Goal: Task Accomplishment & Management: Manage account settings

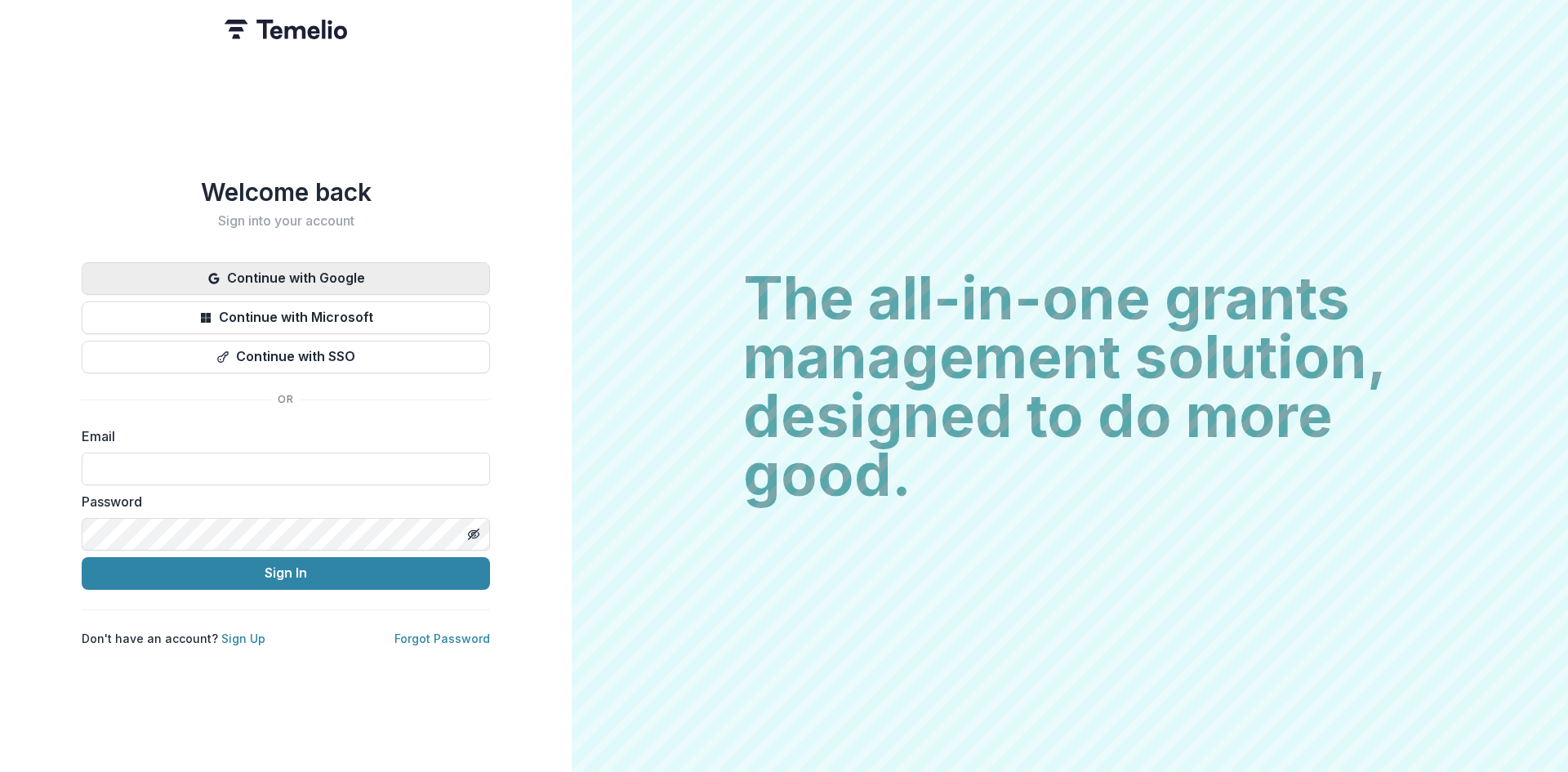
click at [328, 267] on button "Continue with Google" at bounding box center [286, 278] width 409 height 33
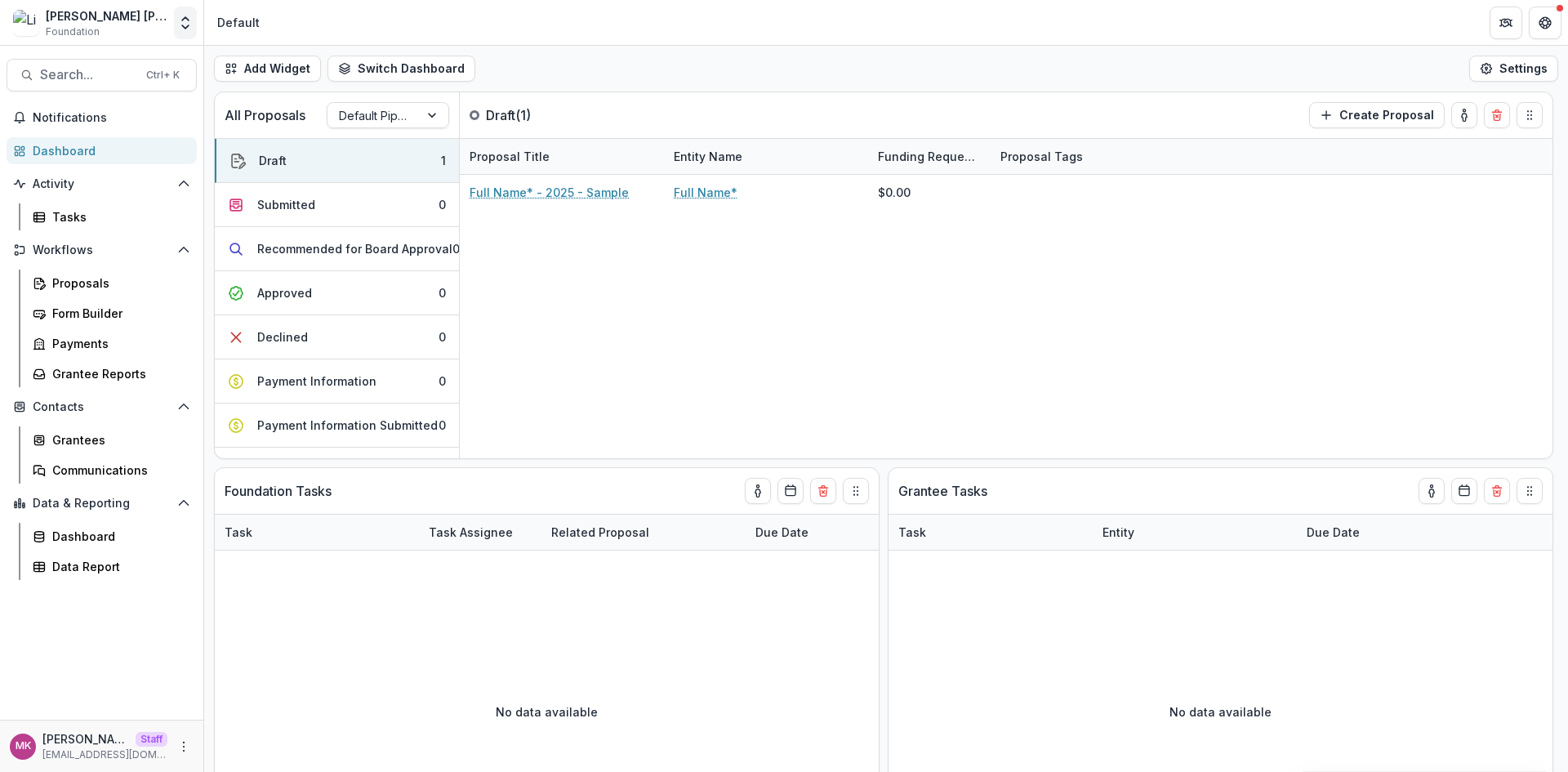
click at [192, 25] on icon "Open entity switcher" at bounding box center [185, 23] width 16 height 16
click at [156, 59] on link "Admin Settings" at bounding box center [102, 63] width 196 height 27
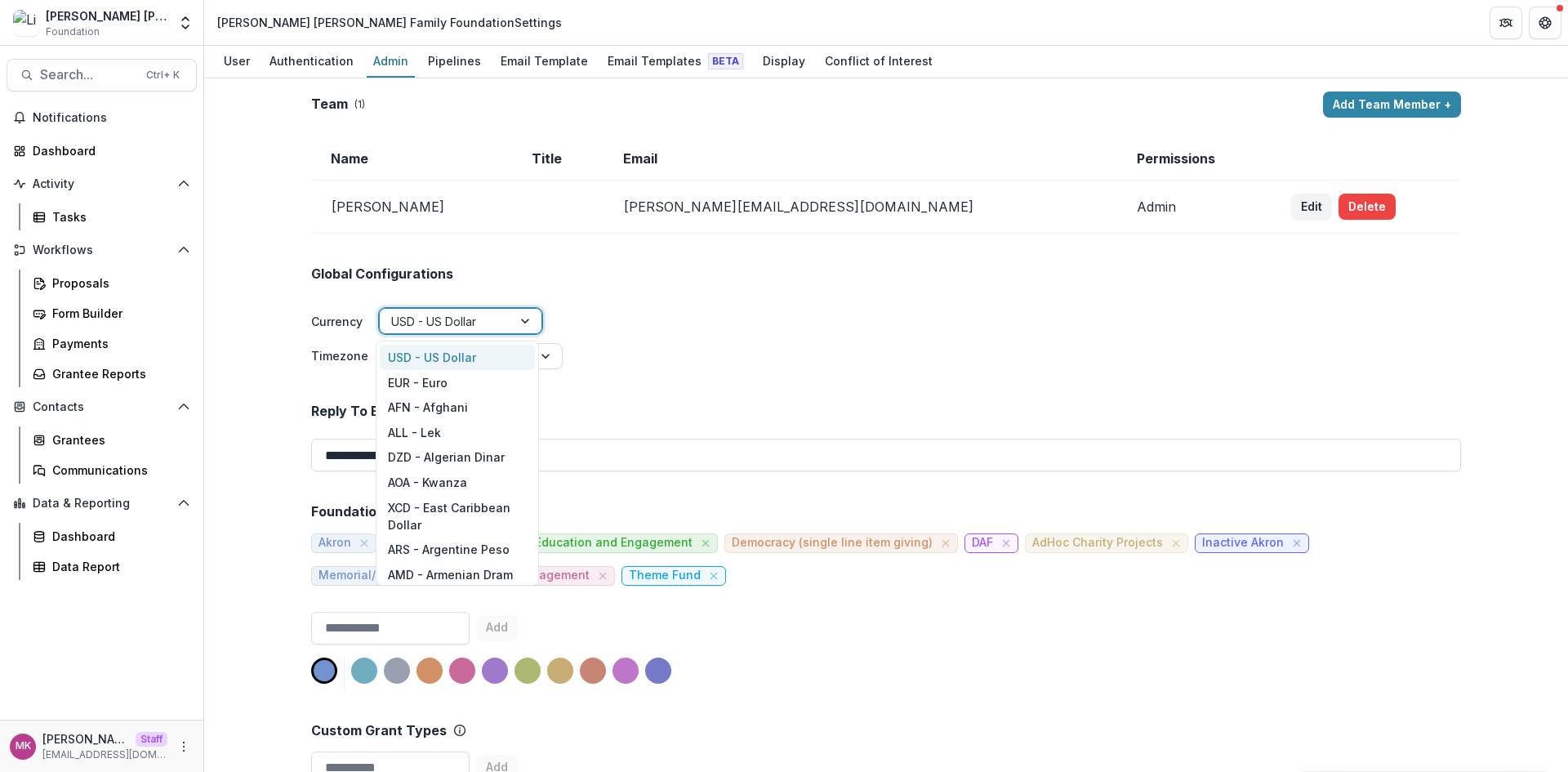
click at [446, 322] on div at bounding box center [445, 321] width 109 height 20
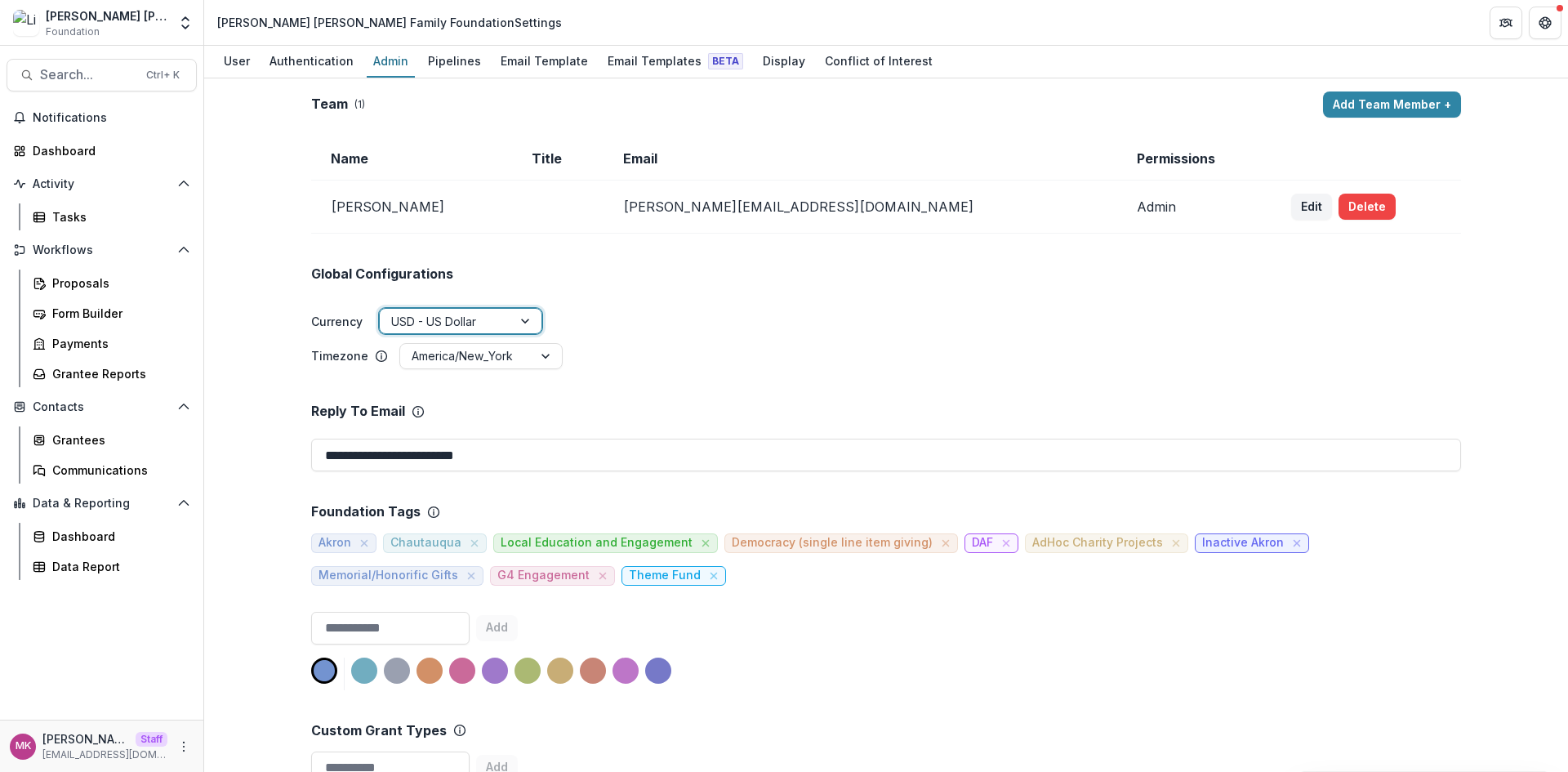
click at [446, 322] on div at bounding box center [445, 321] width 109 height 20
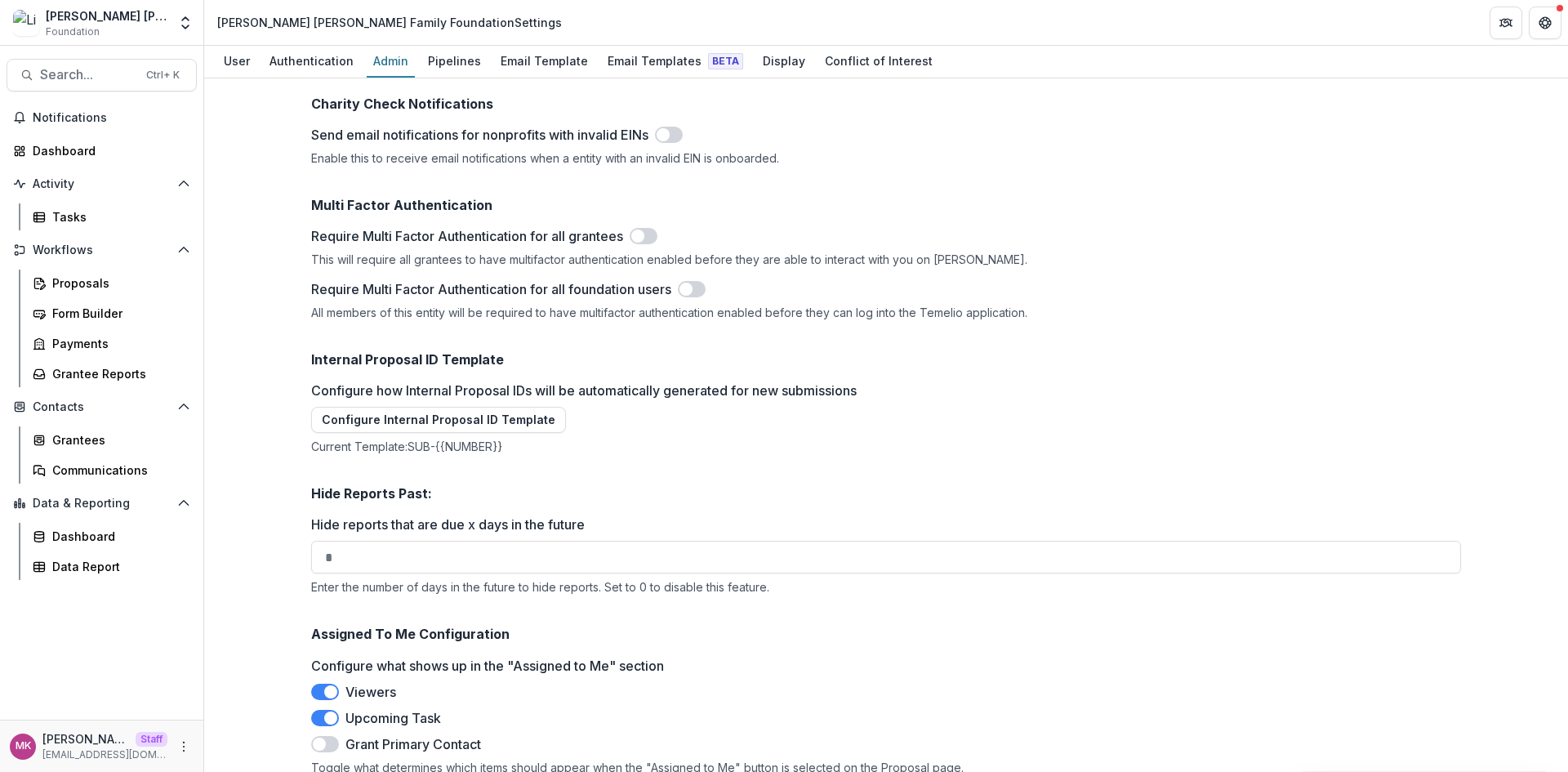
scroll to position [2098, 0]
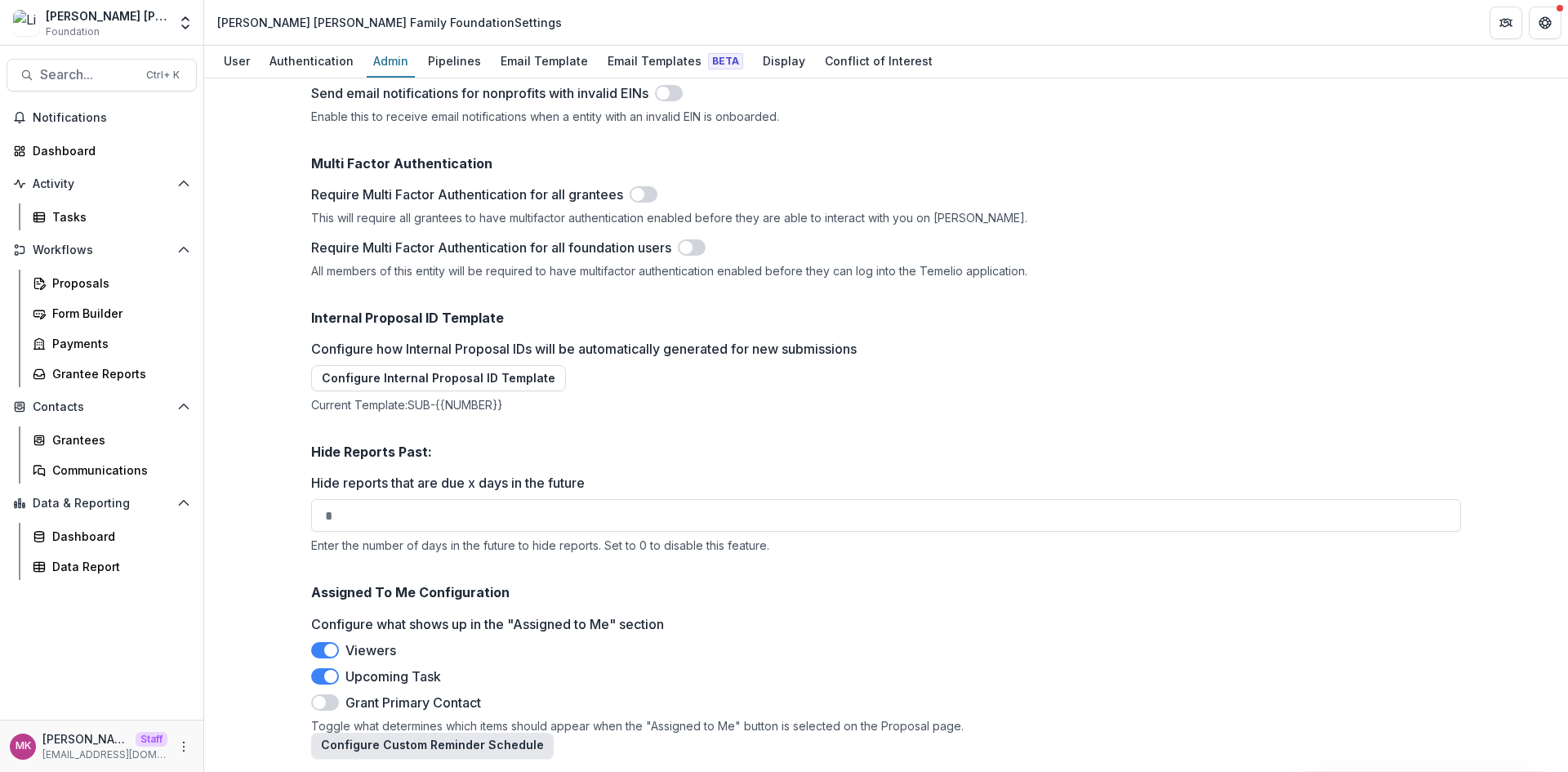
click at [454, 736] on button "Configure Custom Reminder Schedule" at bounding box center [432, 744] width 243 height 26
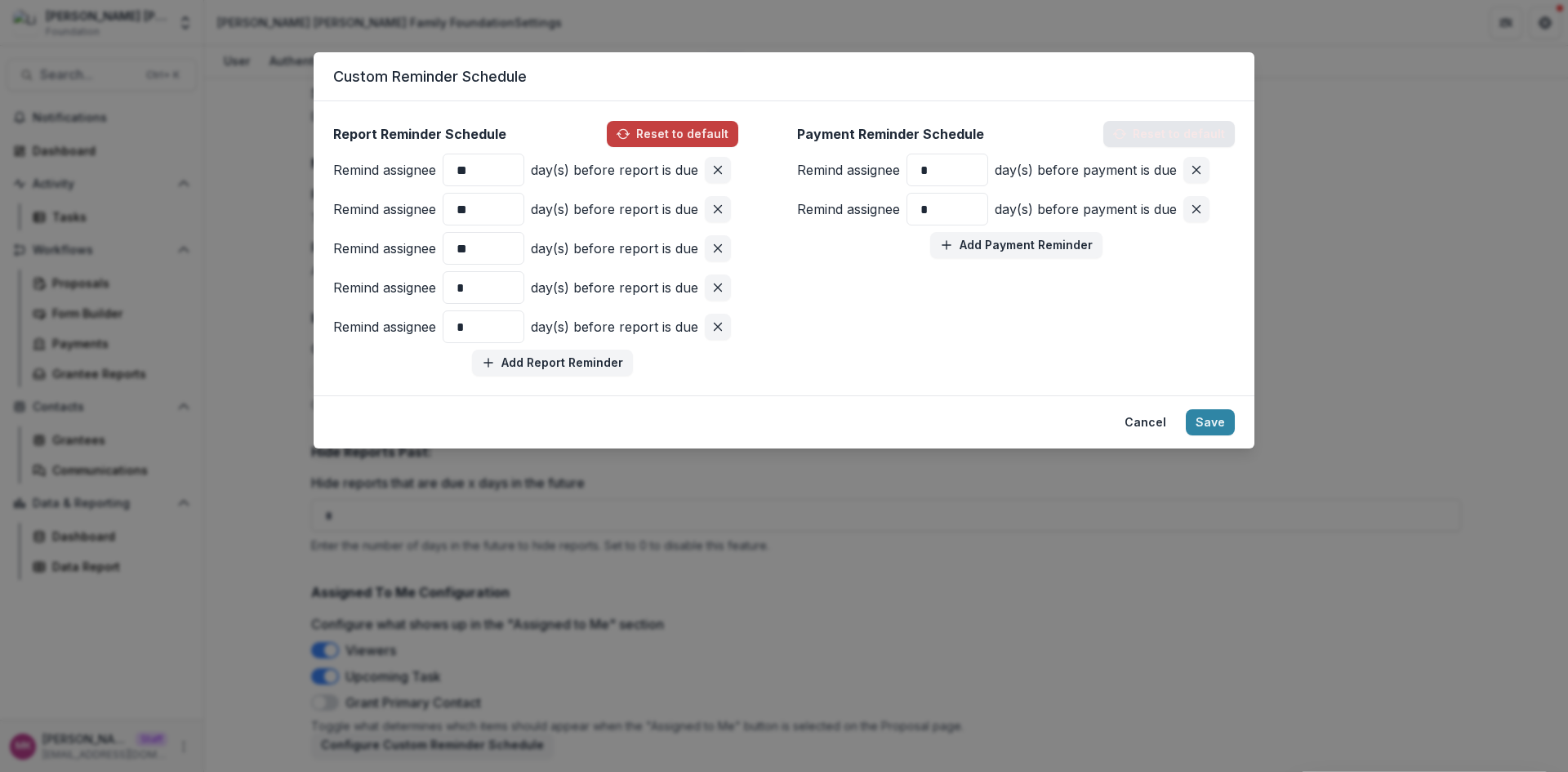
click at [1158, 131] on button "Reset to default" at bounding box center [1169, 133] width 131 height 26
click at [1162, 129] on button "Reset to default" at bounding box center [1169, 133] width 131 height 26
click at [1139, 429] on button "Cancel" at bounding box center [1145, 421] width 61 height 26
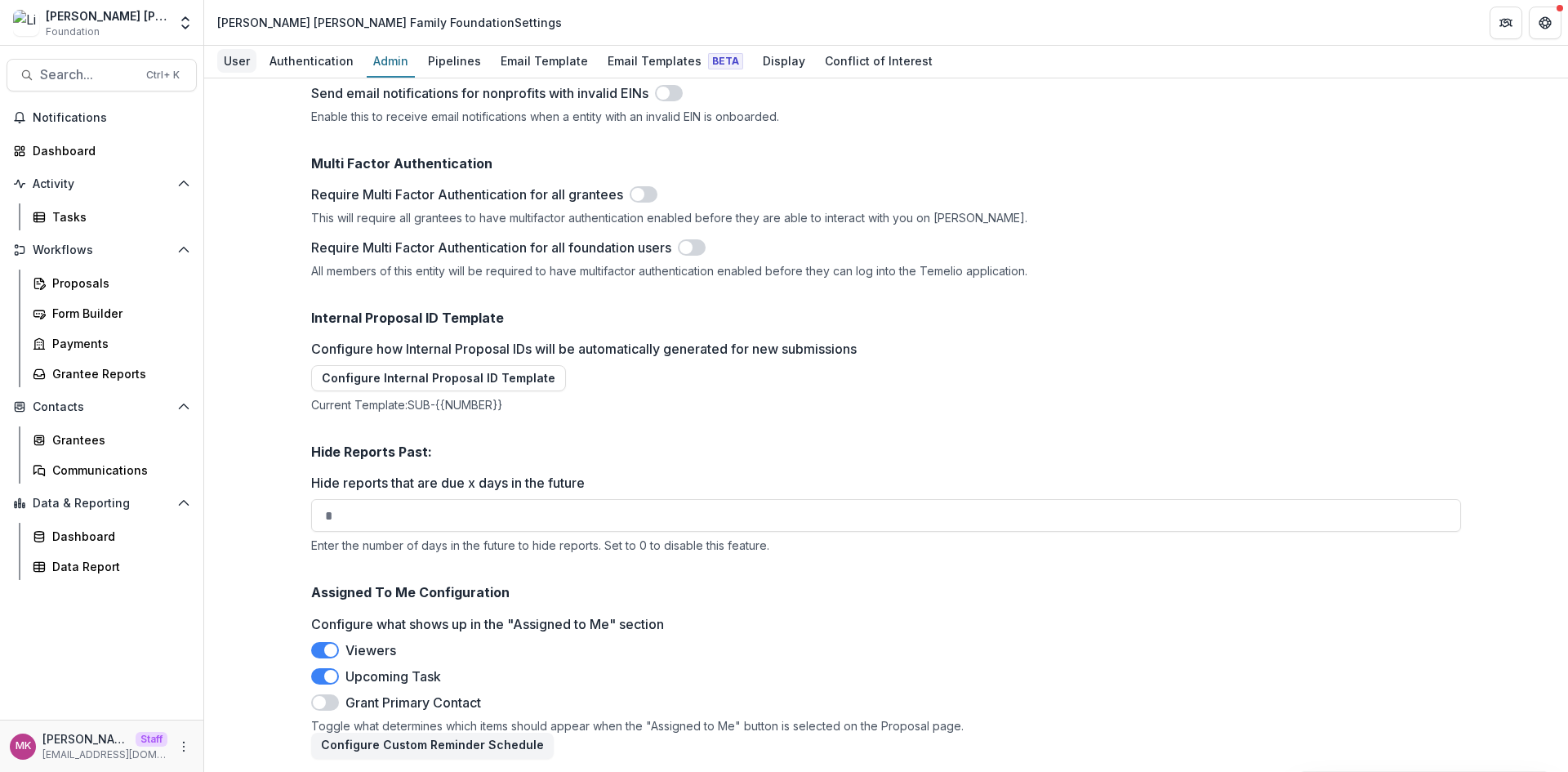
click at [230, 56] on div "User" at bounding box center [236, 60] width 39 height 24
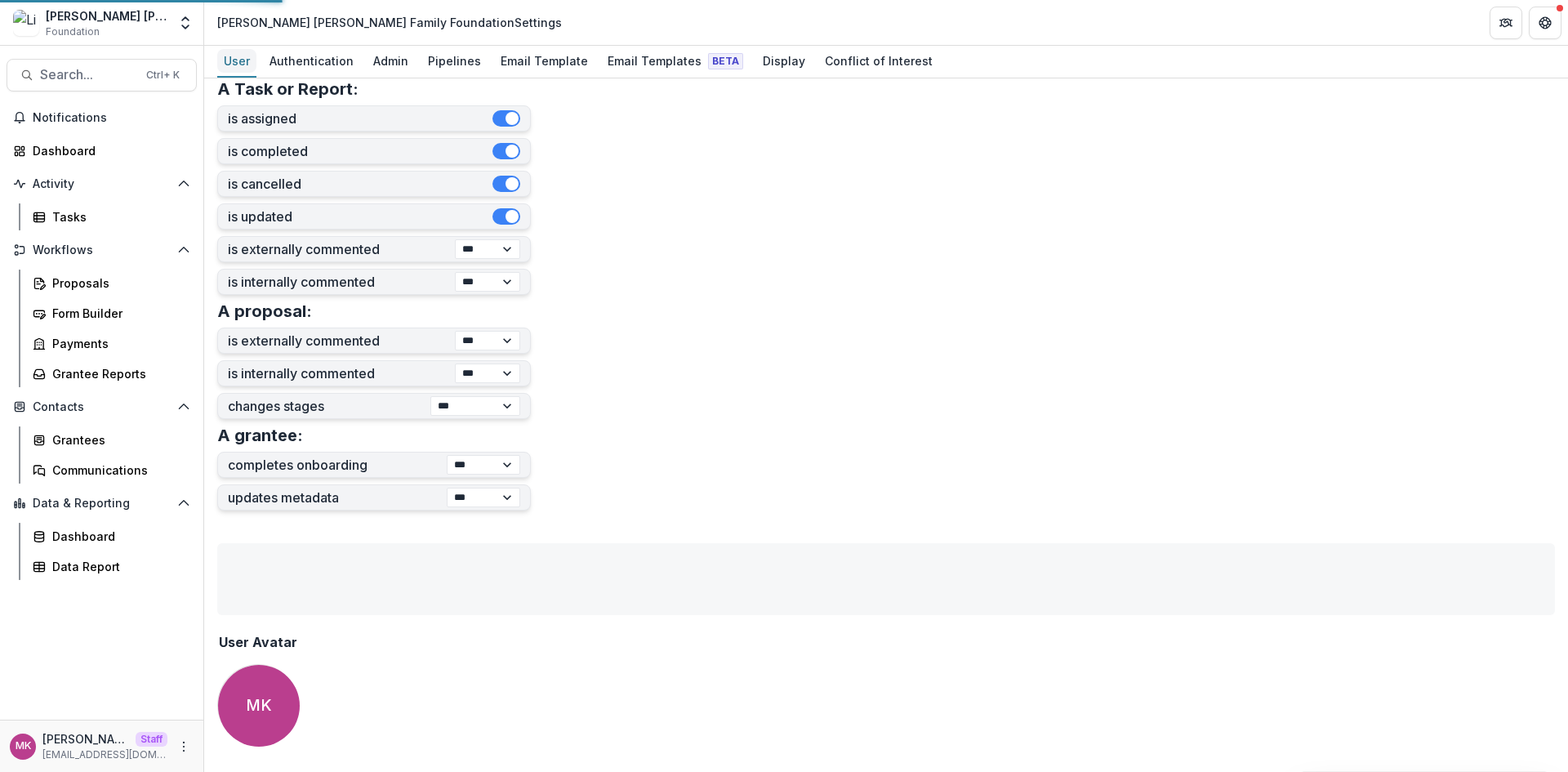
scroll to position [423, 0]
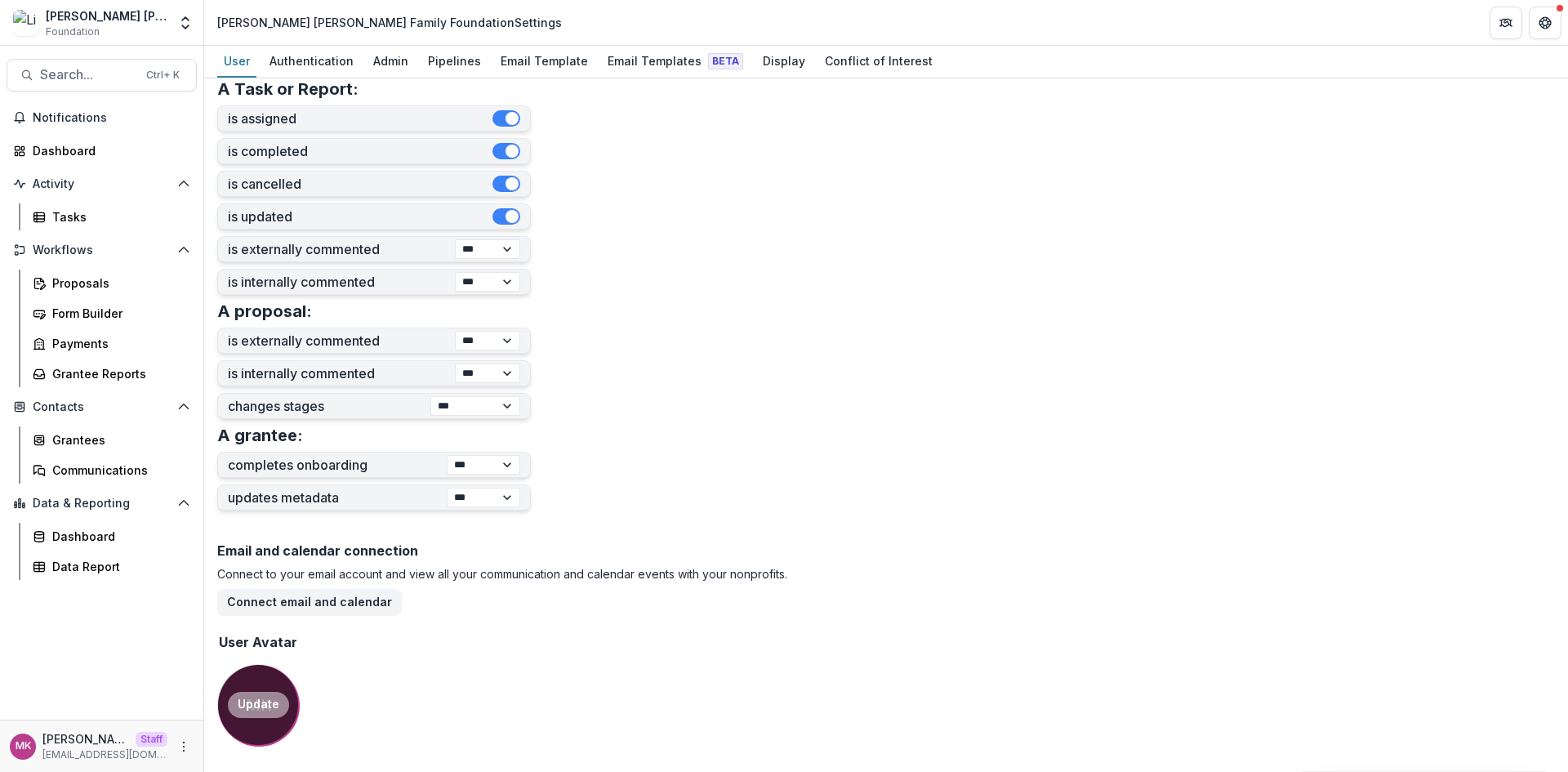
click at [256, 702] on button "Update" at bounding box center [258, 704] width 61 height 26
click at [502, 468] on select "**********" at bounding box center [483, 465] width 74 height 20
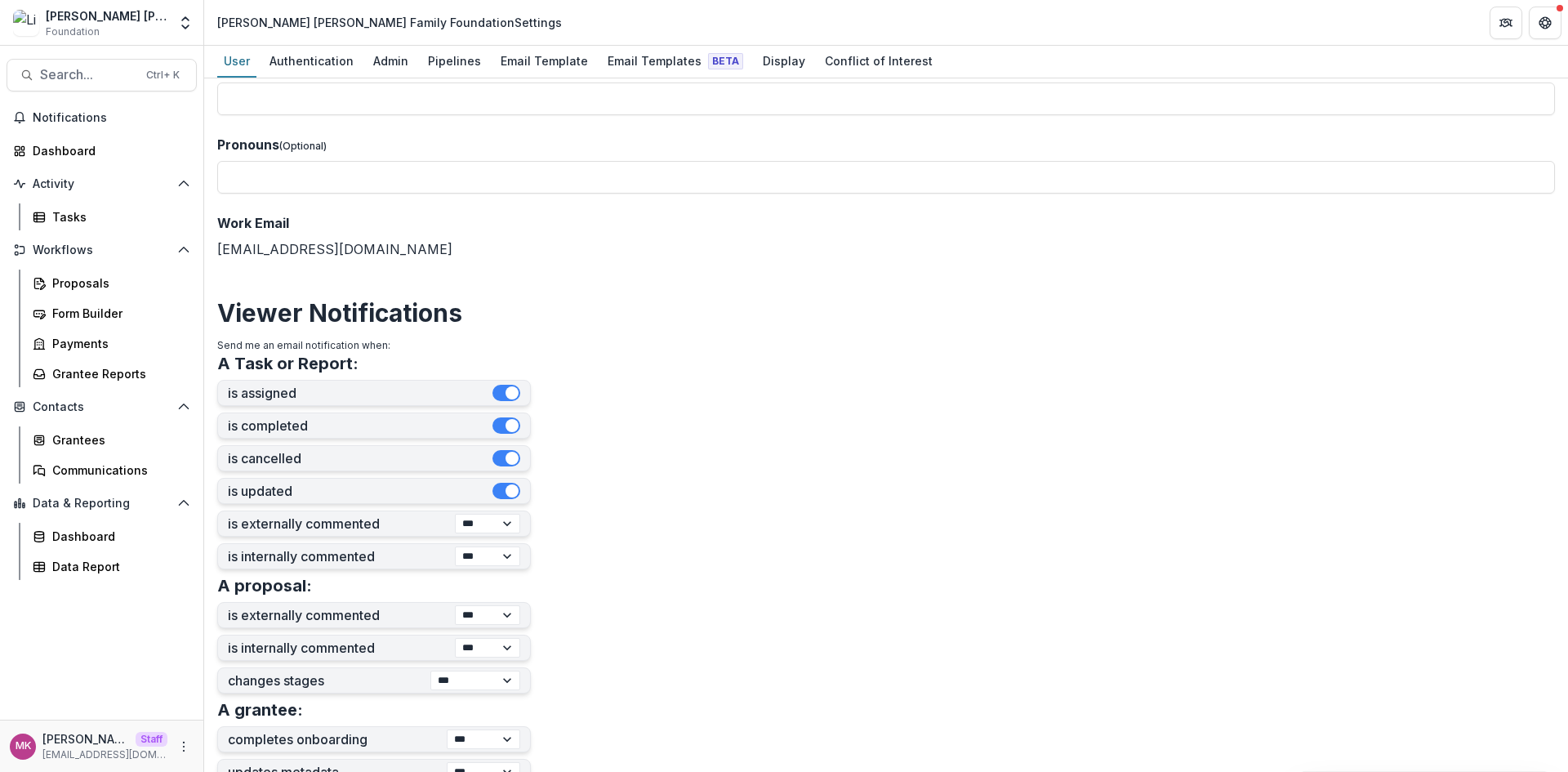
scroll to position [0, 0]
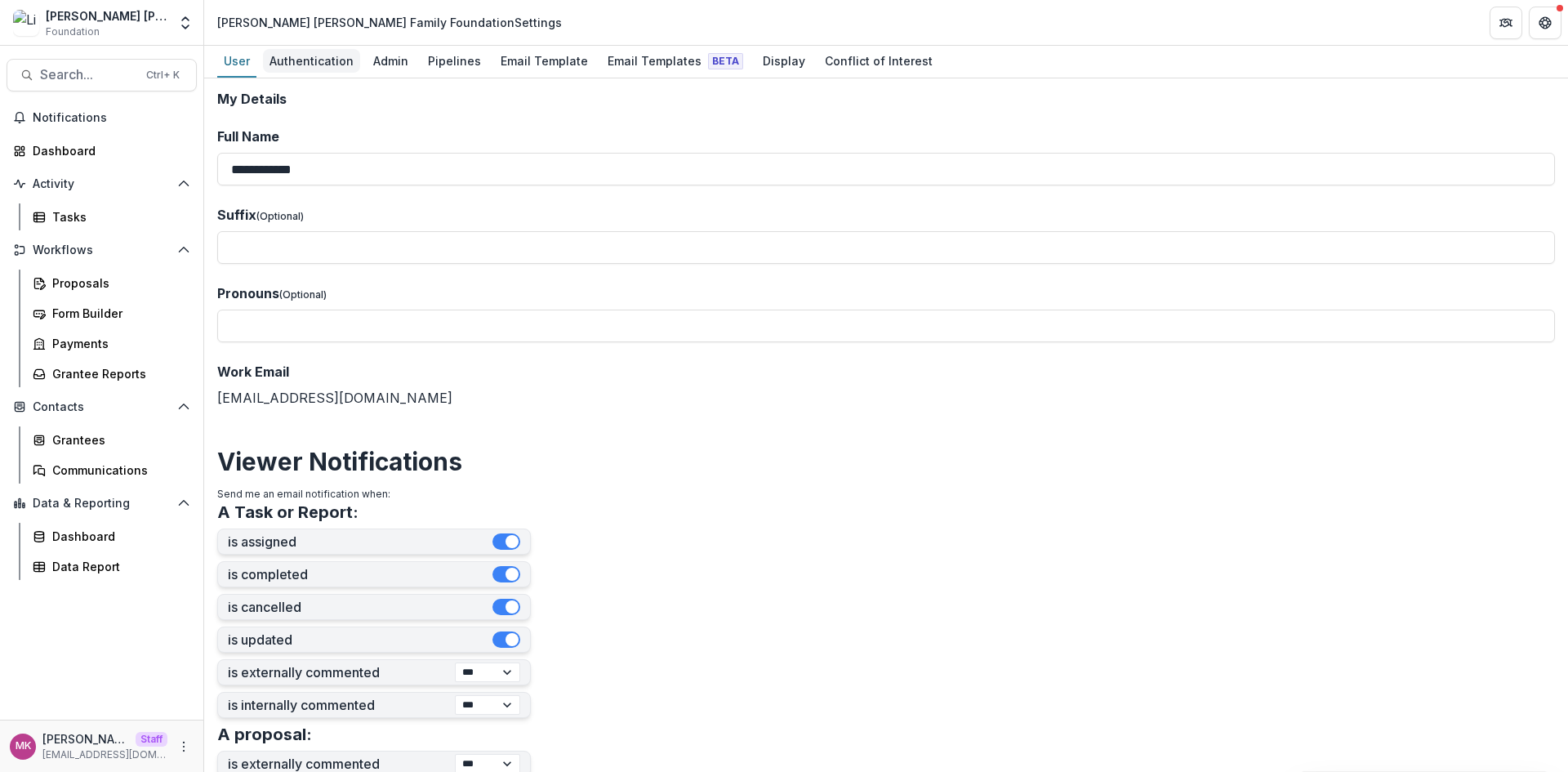
click at [311, 54] on div "Authentication" at bounding box center [311, 60] width 97 height 24
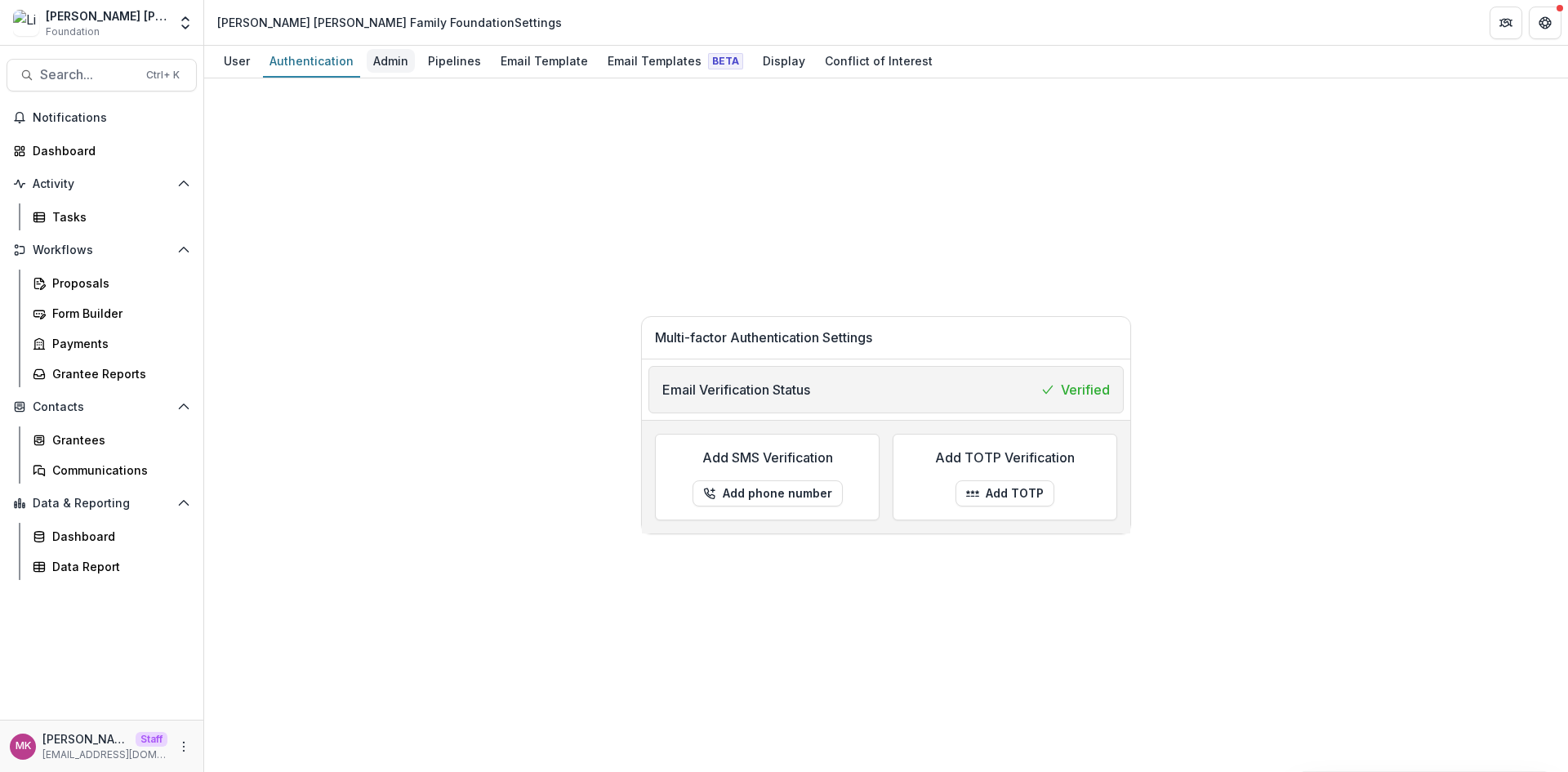
click at [406, 72] on div "Admin" at bounding box center [391, 60] width 48 height 24
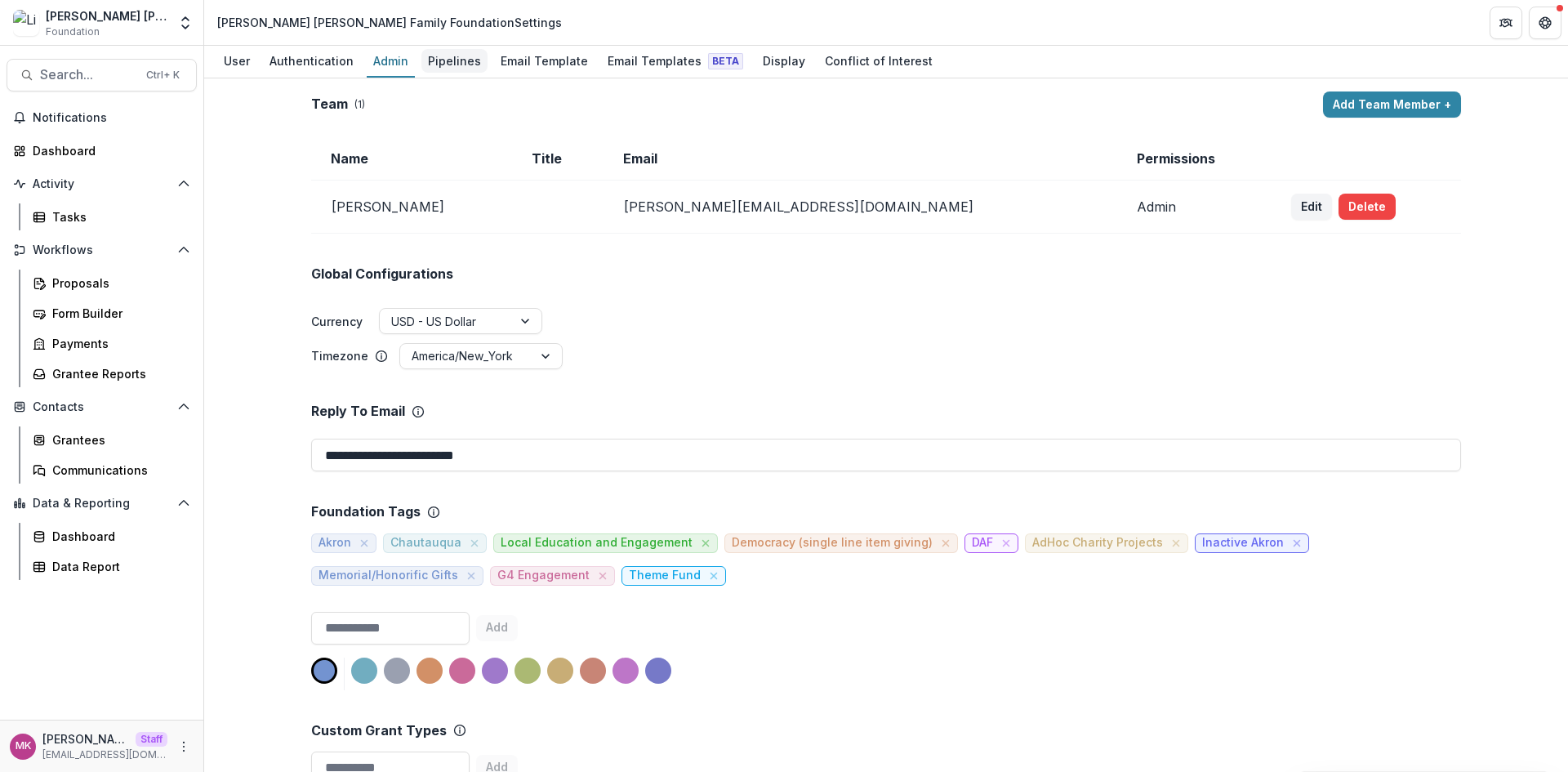
click at [429, 62] on div "Pipelines" at bounding box center [454, 60] width 66 height 24
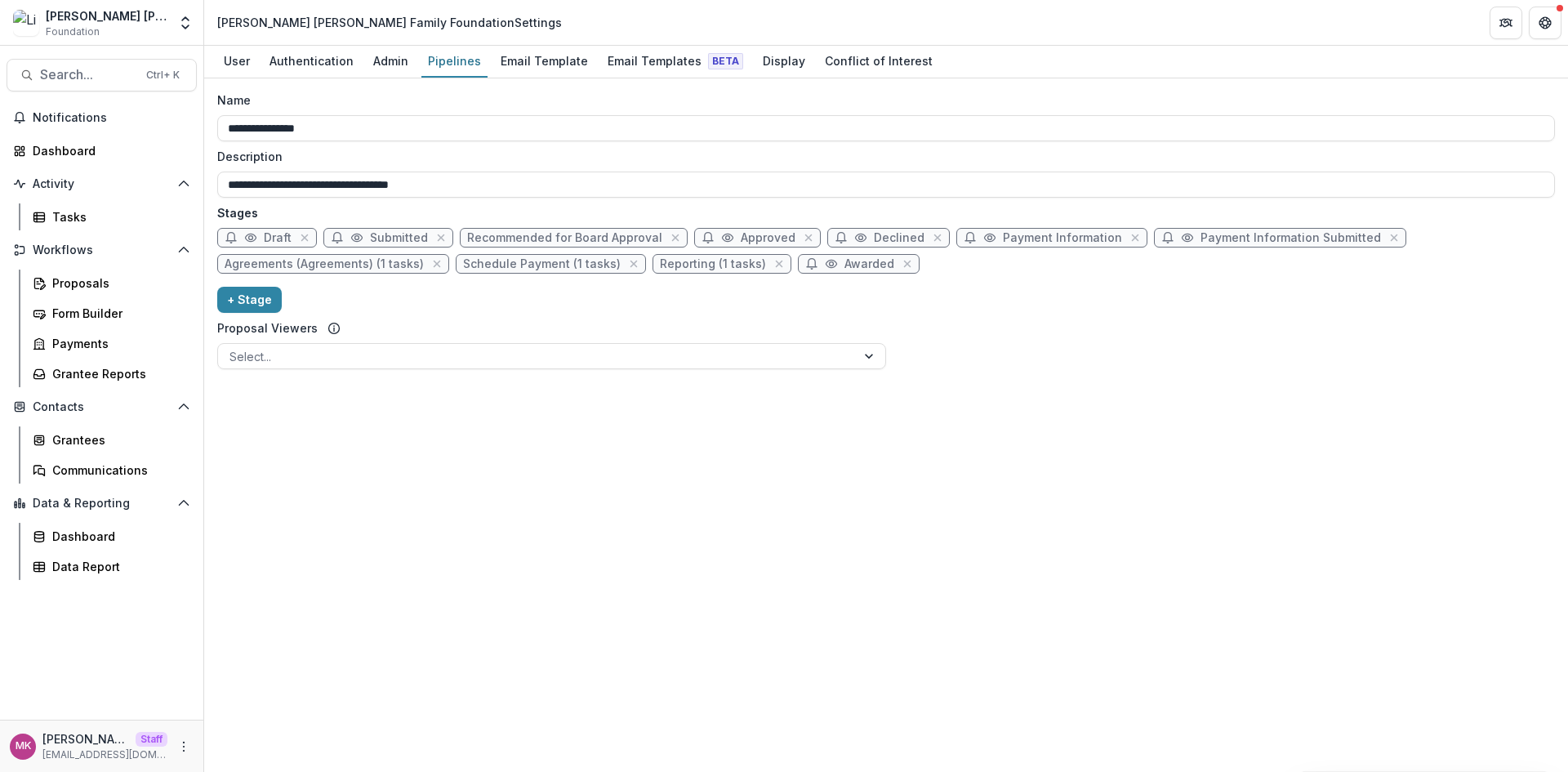
click at [286, 262] on span "Agreements (Agreements) (1 tasks)" at bounding box center [324, 265] width 199 height 14
select select "********"
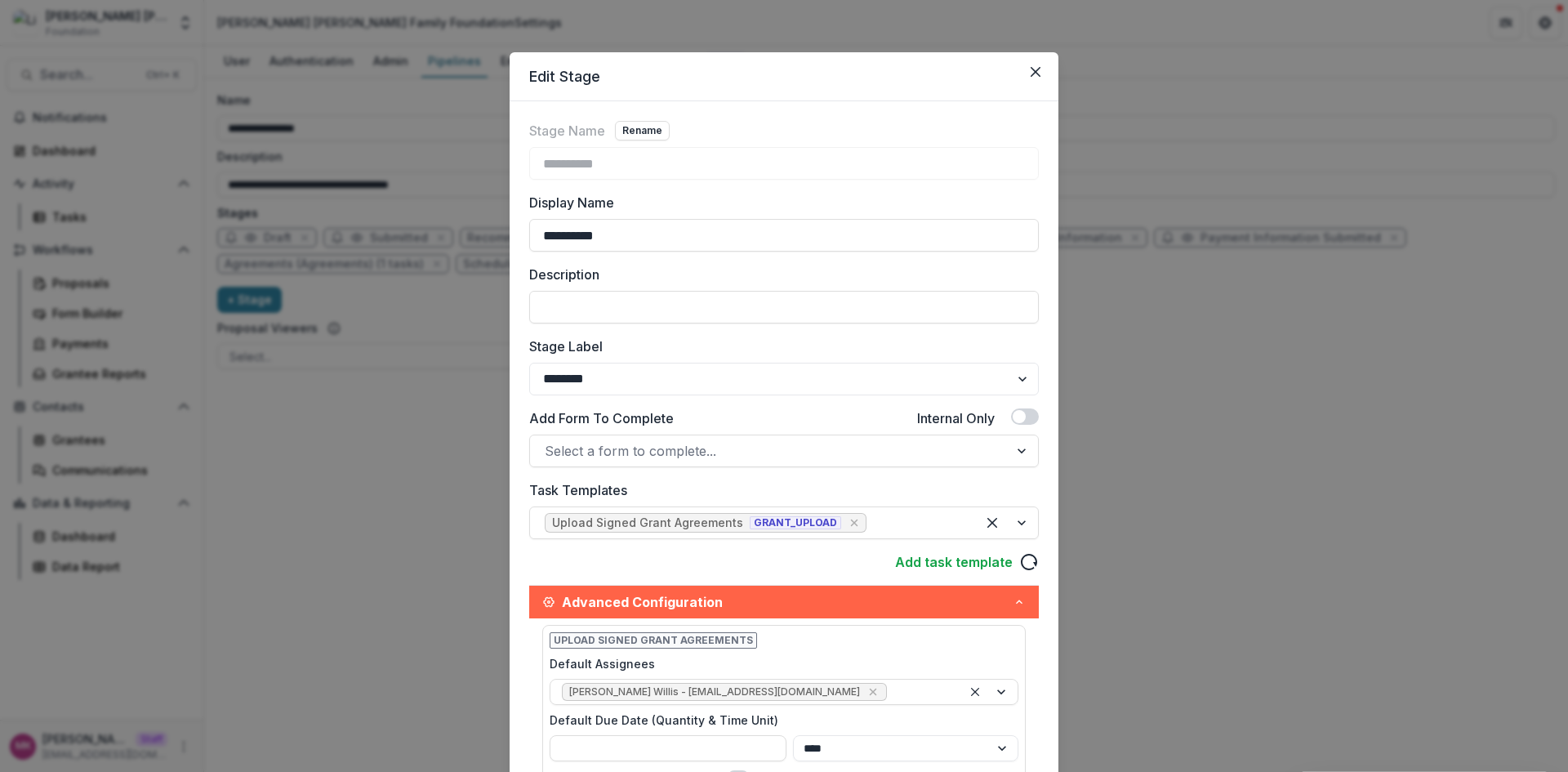
drag, startPoint x: 1030, startPoint y: 71, endPoint x: 1023, endPoint y: 77, distance: 9.2
click at [1031, 72] on icon "Close" at bounding box center [1035, 71] width 10 height 10
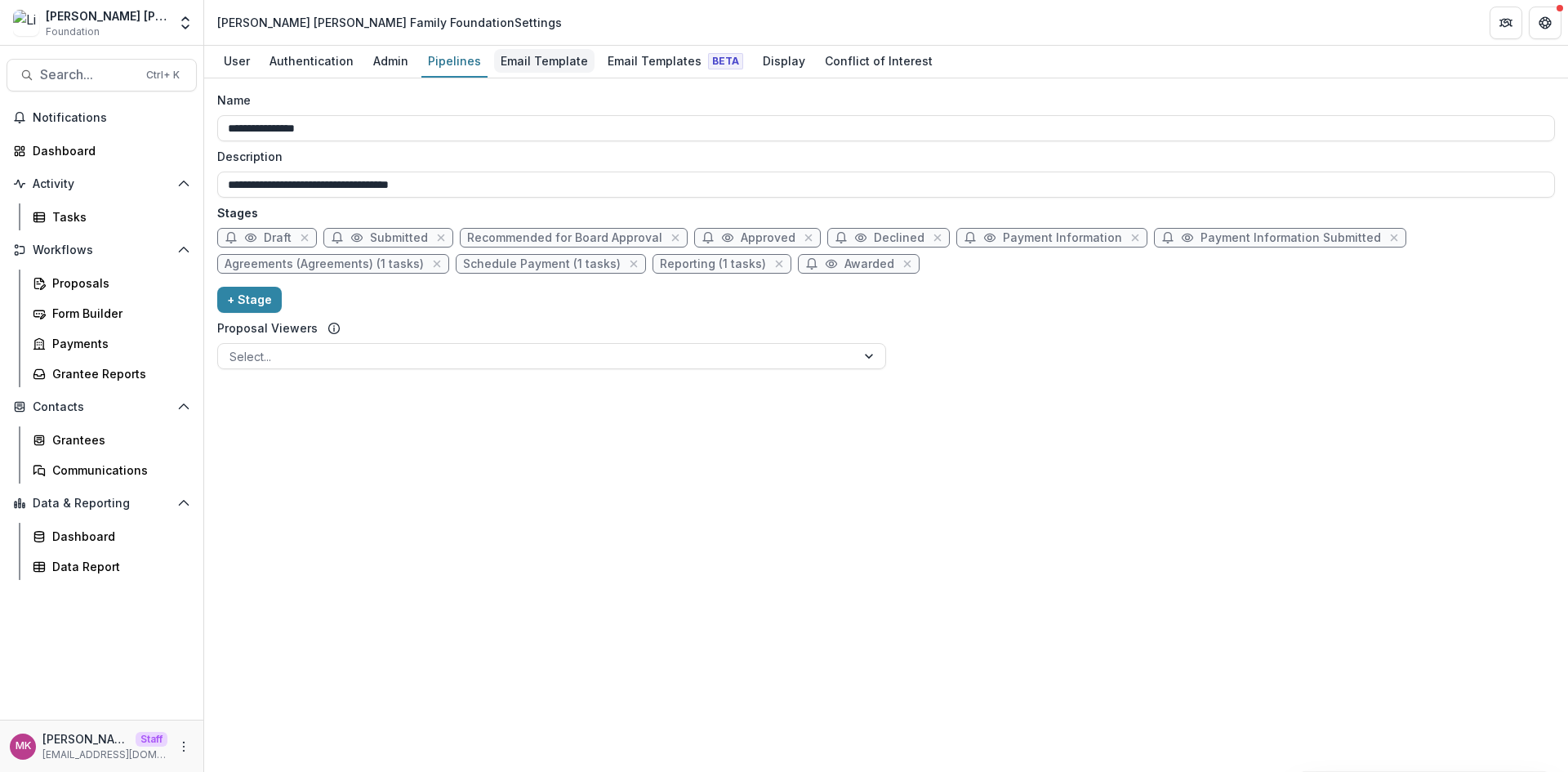
click at [538, 71] on div "Email Template" at bounding box center [544, 60] width 100 height 24
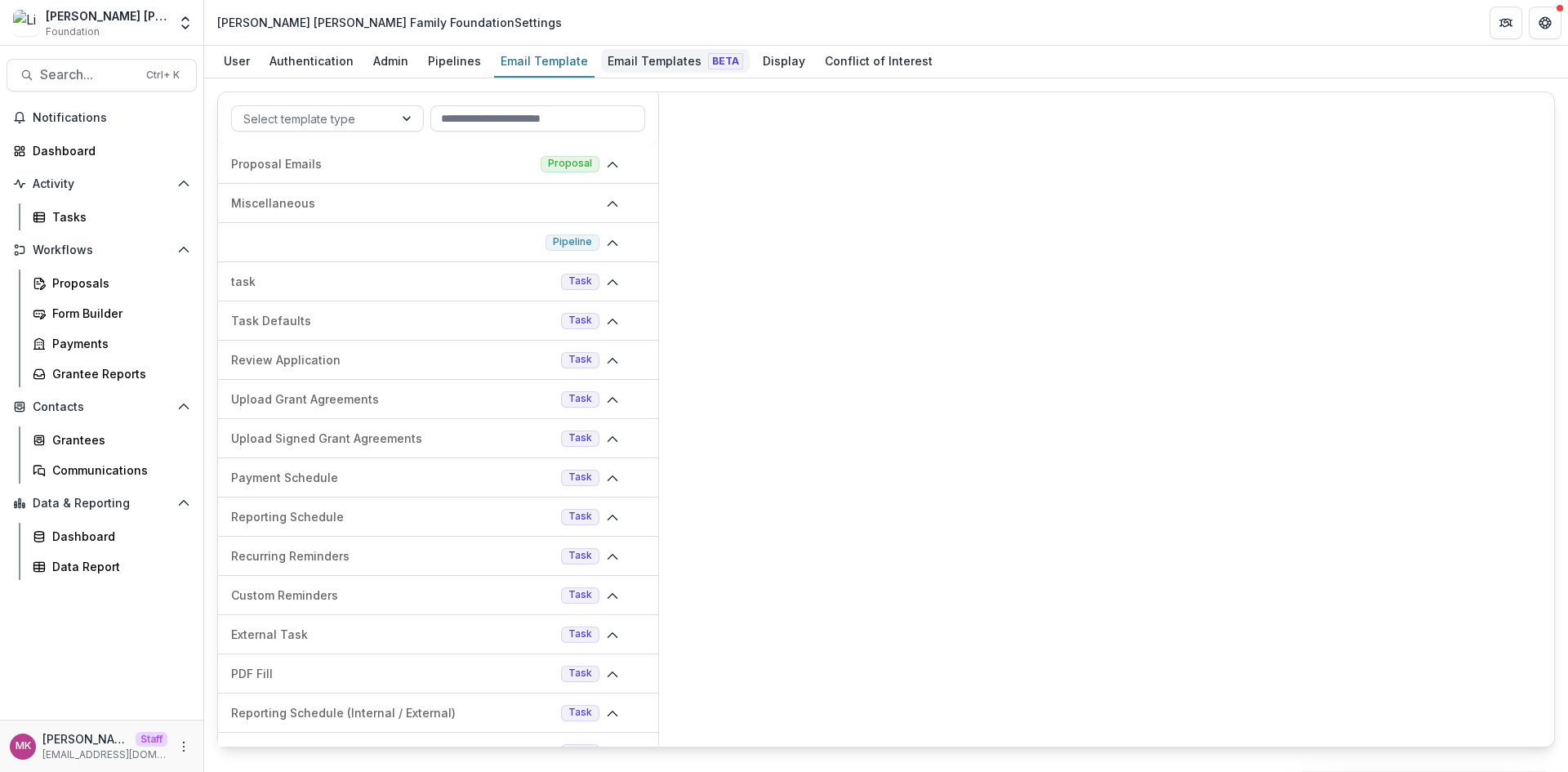
click at [617, 64] on div "Email Templates Beta" at bounding box center [674, 60] width 148 height 24
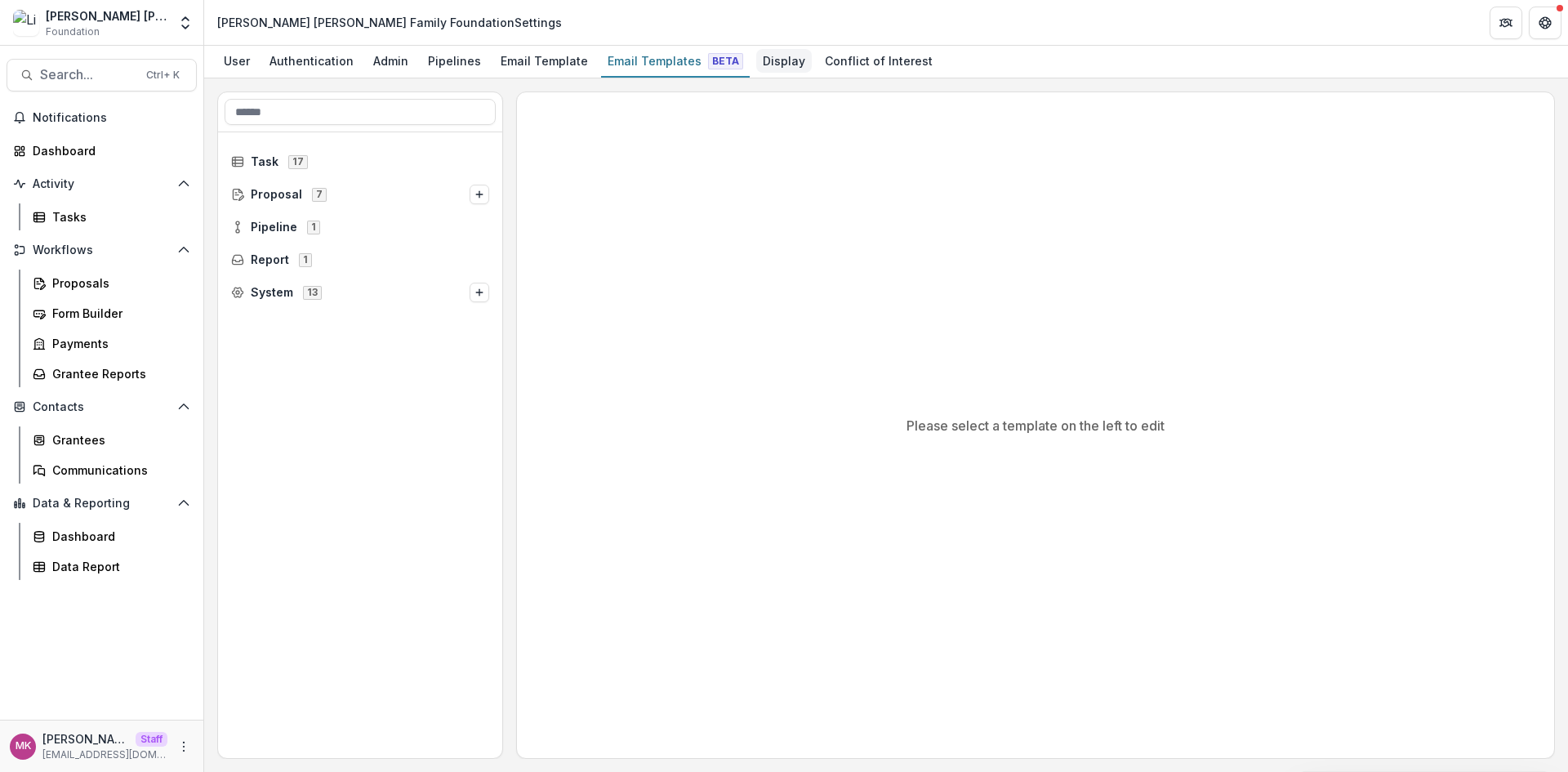
click at [760, 61] on div "Display" at bounding box center [784, 60] width 56 height 24
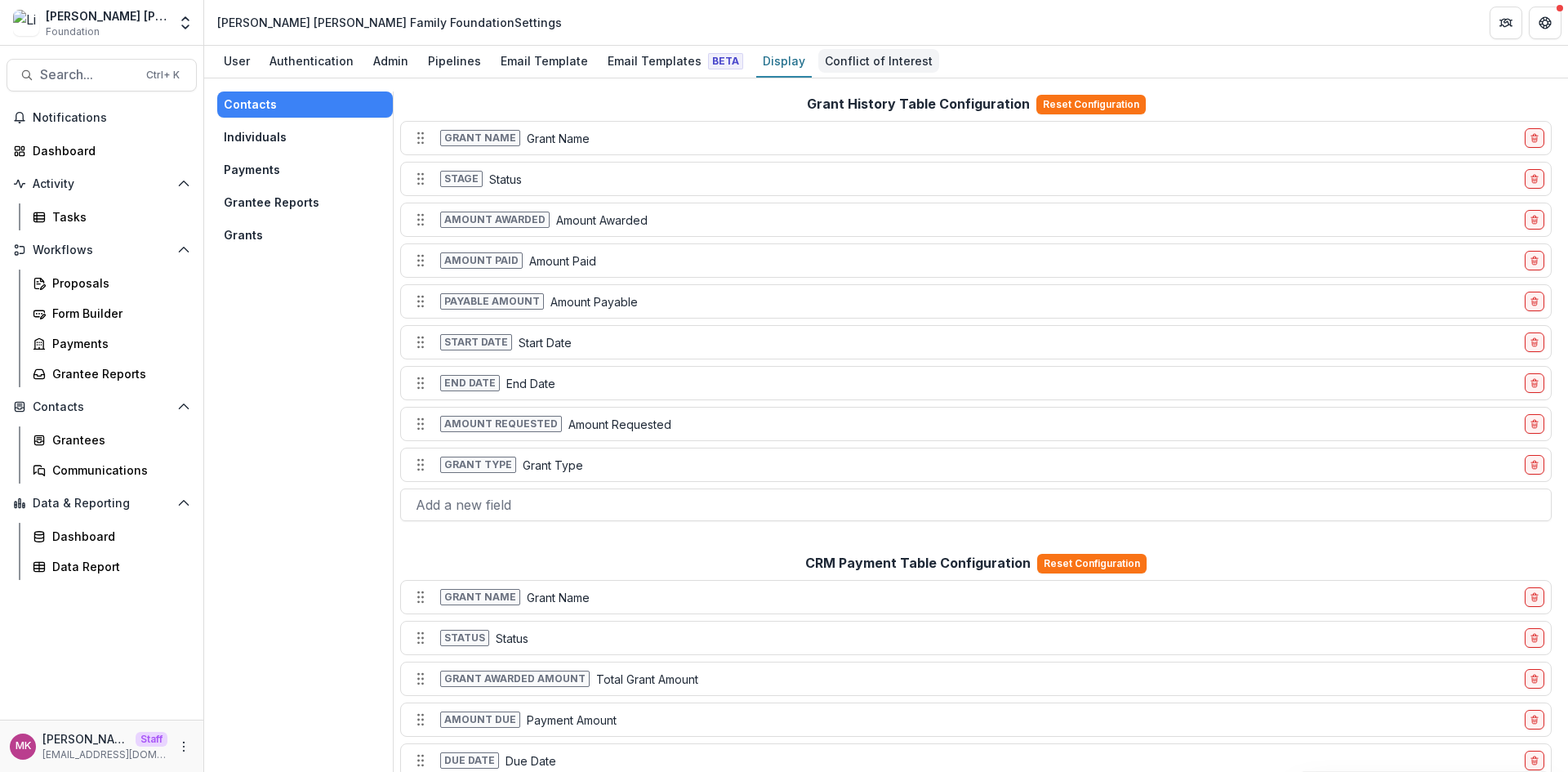
click at [854, 74] on link "Conflict of Interest" at bounding box center [879, 61] width 121 height 32
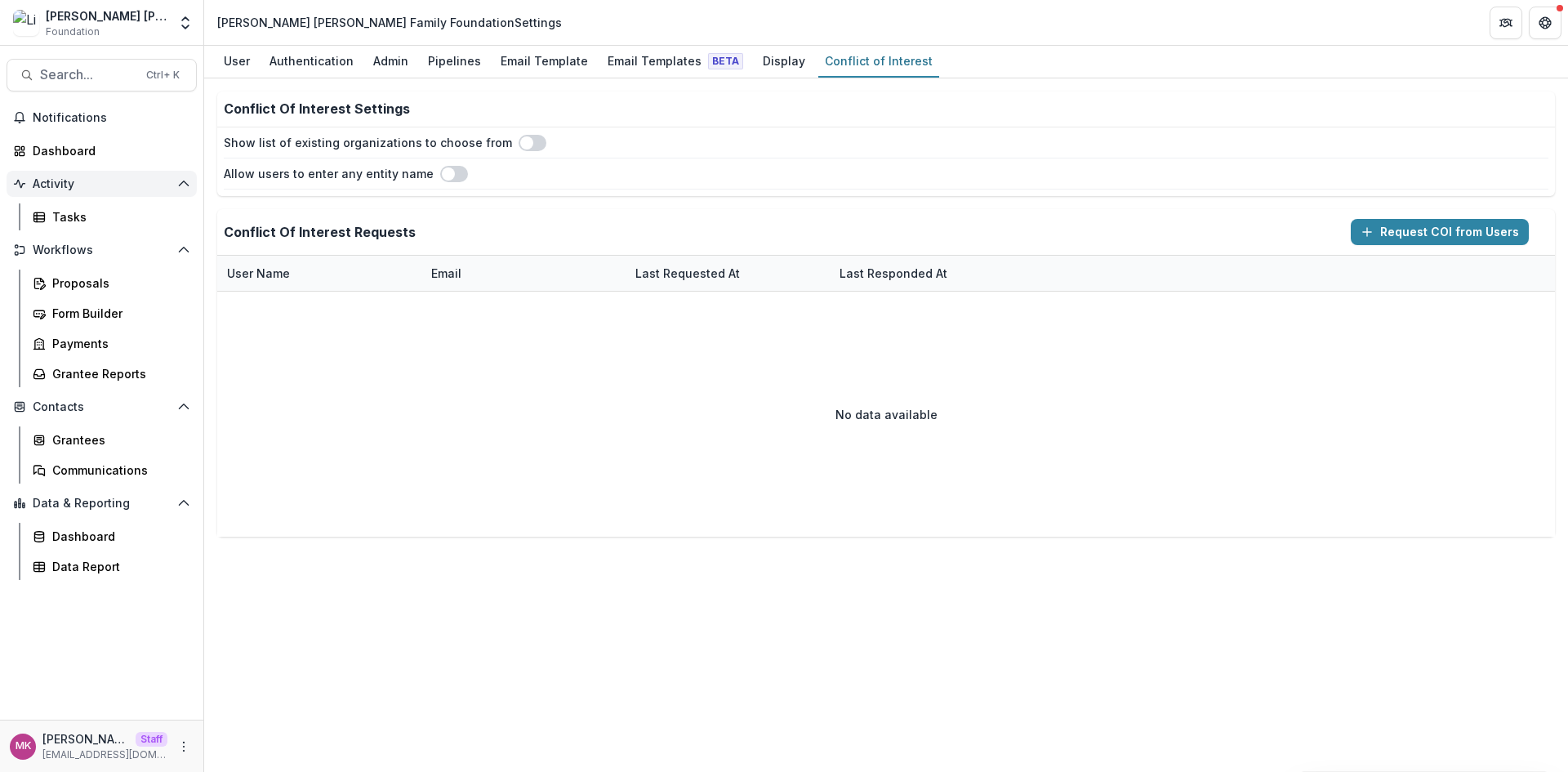
click at [100, 177] on span "Activity" at bounding box center [101, 184] width 138 height 14
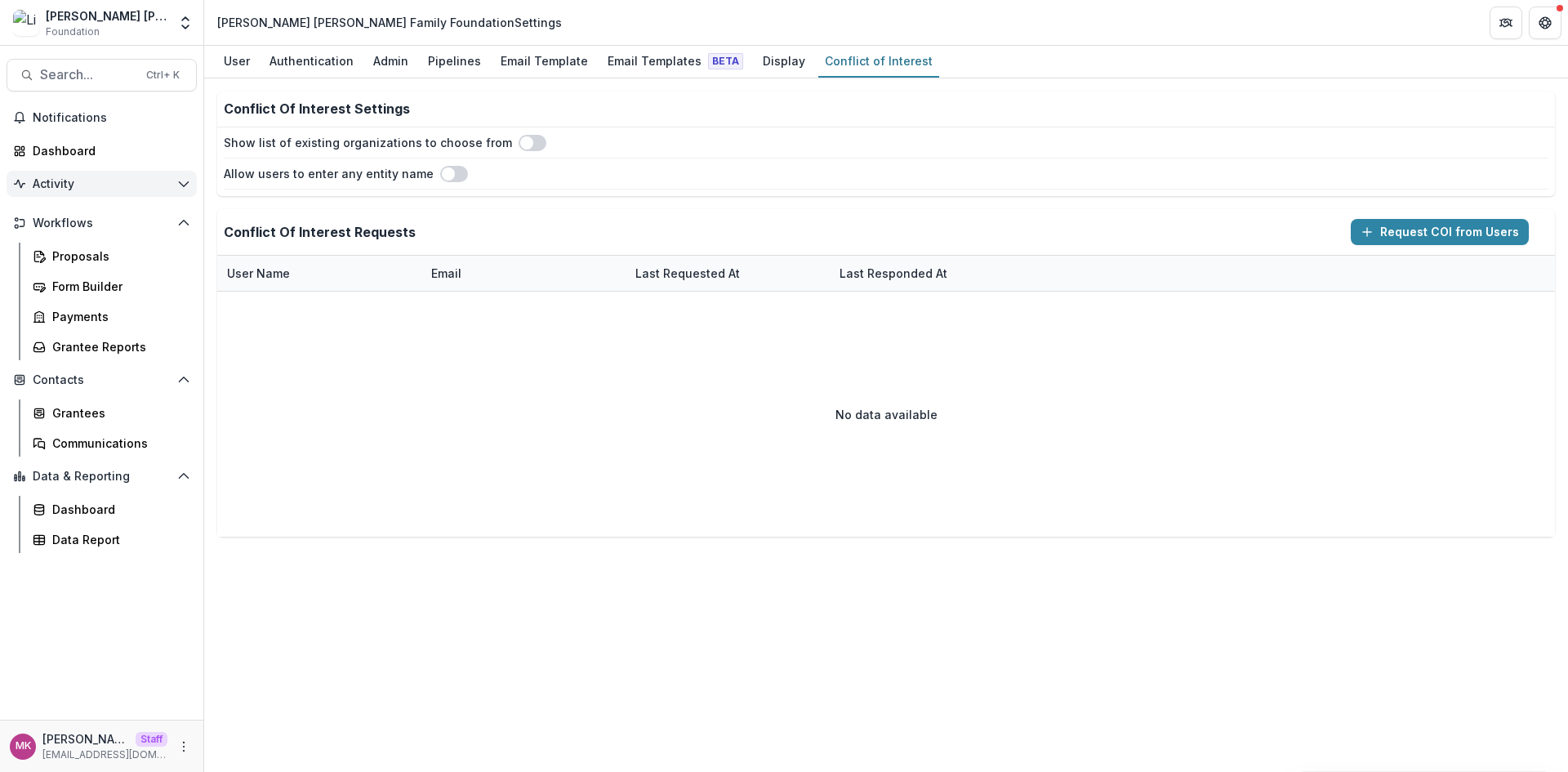
click at [96, 179] on span "Activity" at bounding box center [101, 184] width 138 height 14
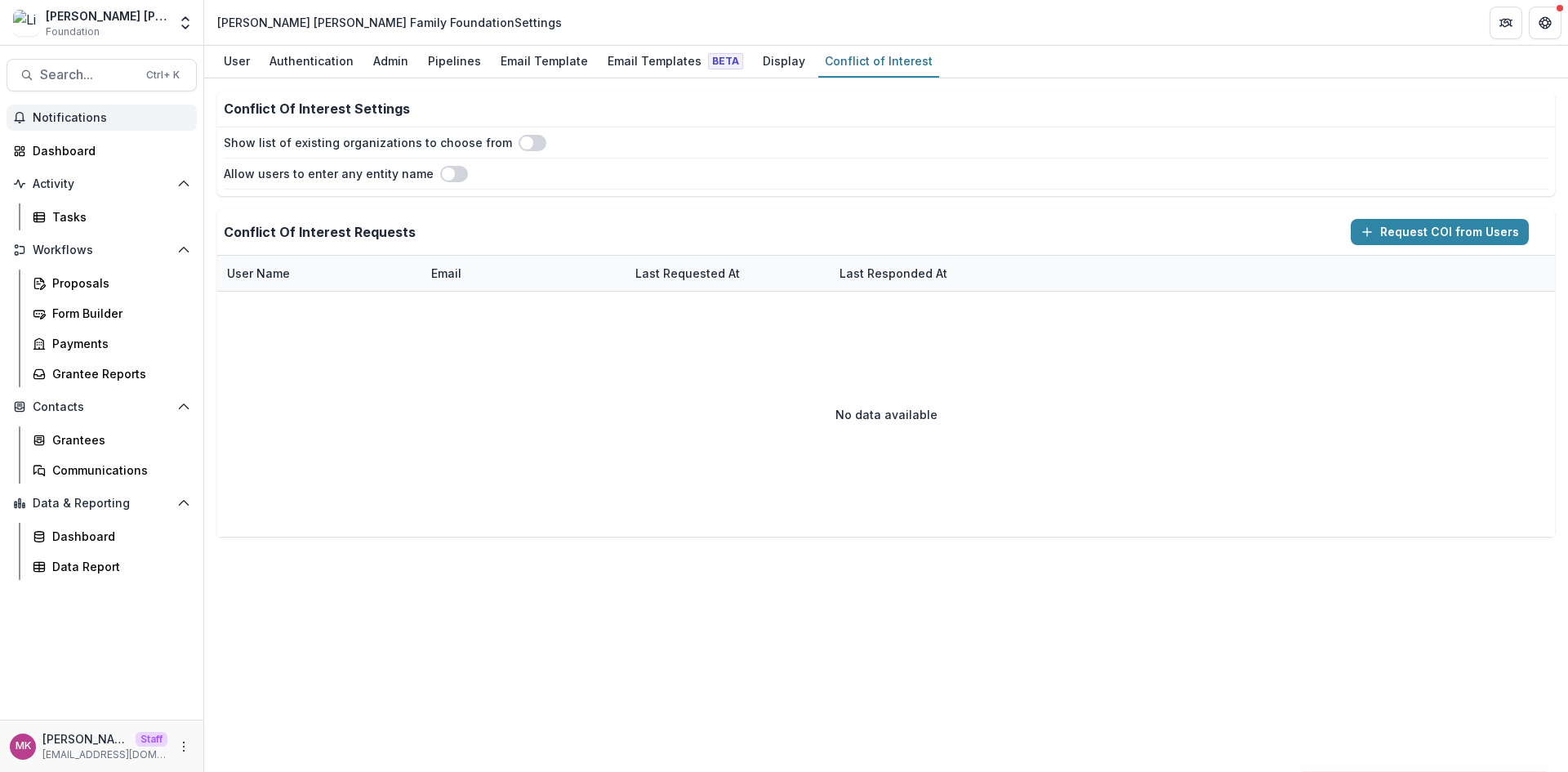
click at [106, 122] on span "Notifications" at bounding box center [111, 118] width 157 height 14
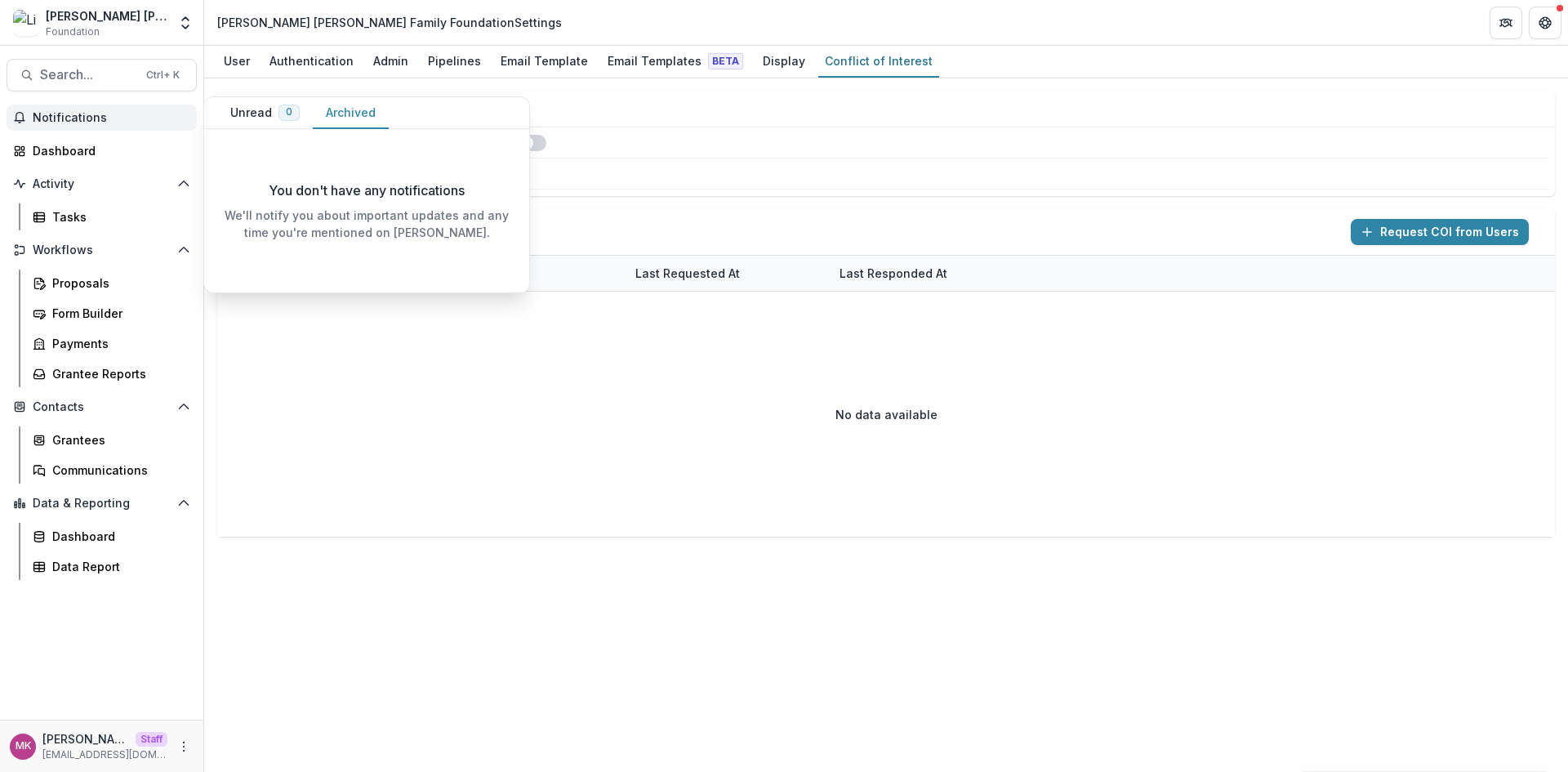
click at [316, 115] on button "Archived" at bounding box center [350, 113] width 76 height 32
click at [80, 211] on div "Tasks" at bounding box center [118, 216] width 131 height 17
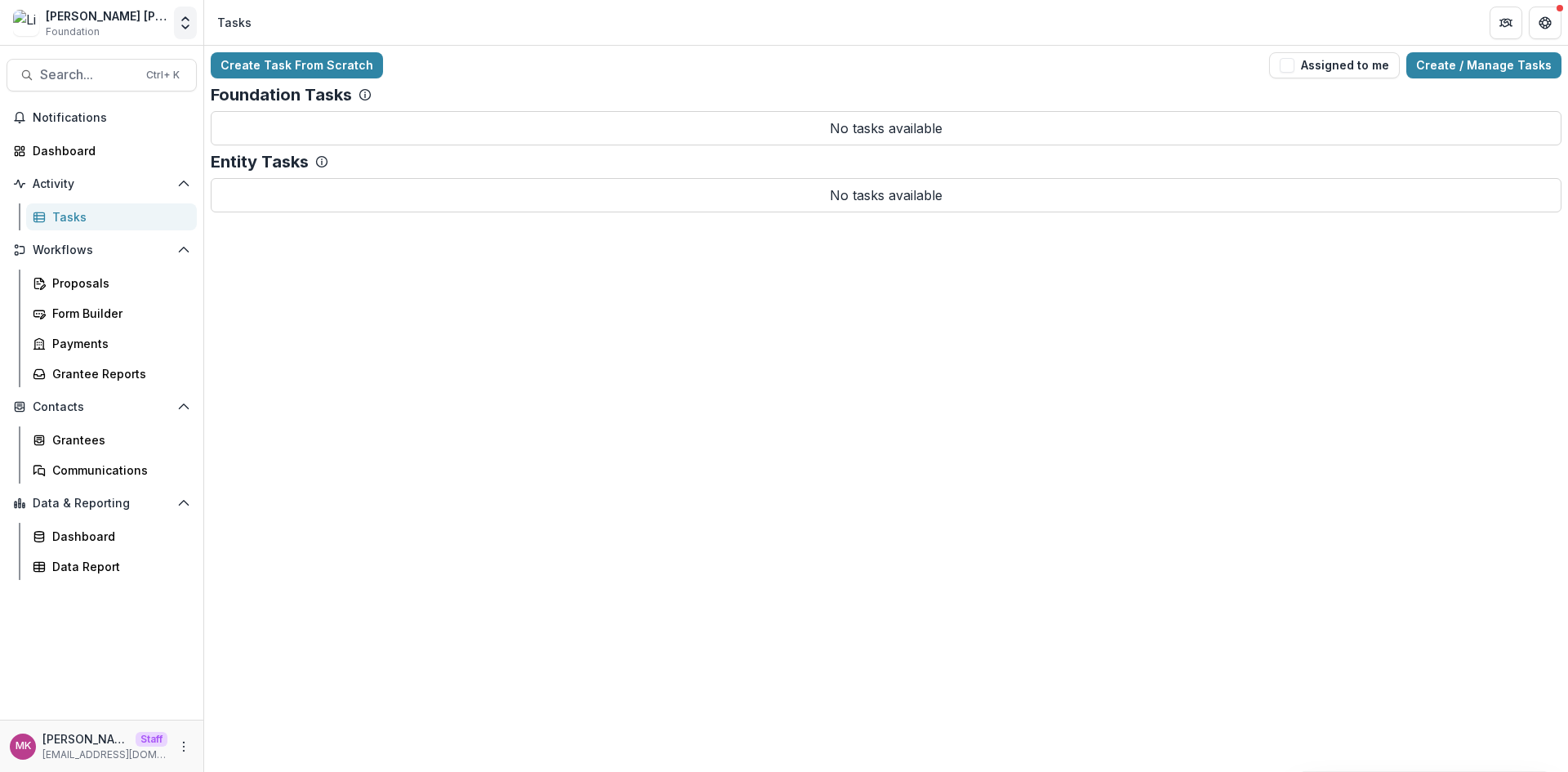
click at [177, 26] on icon "Open entity switcher" at bounding box center [185, 23] width 16 height 16
click at [116, 64] on link "Admin Settings" at bounding box center [102, 63] width 196 height 27
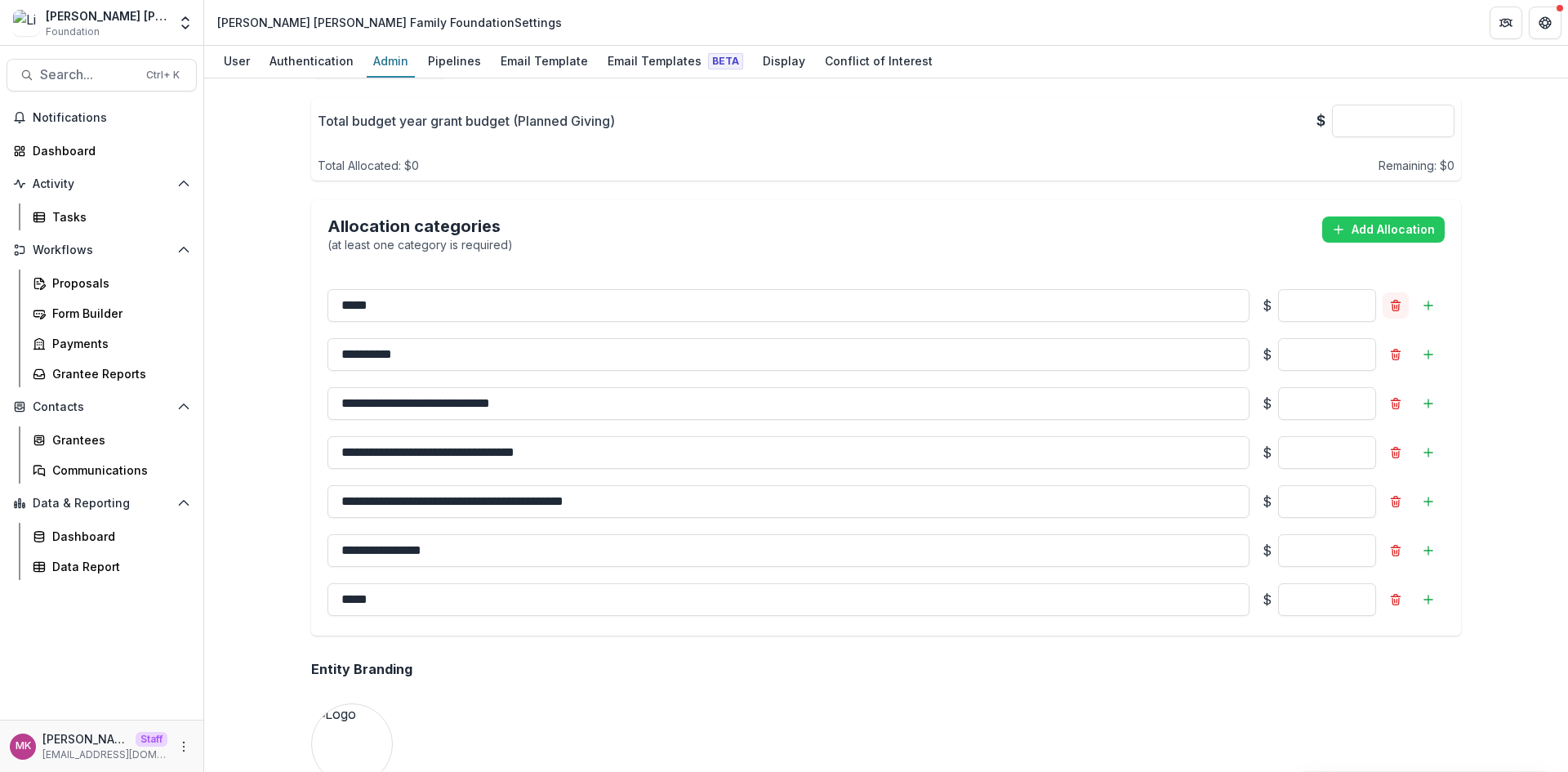
scroll to position [898, 0]
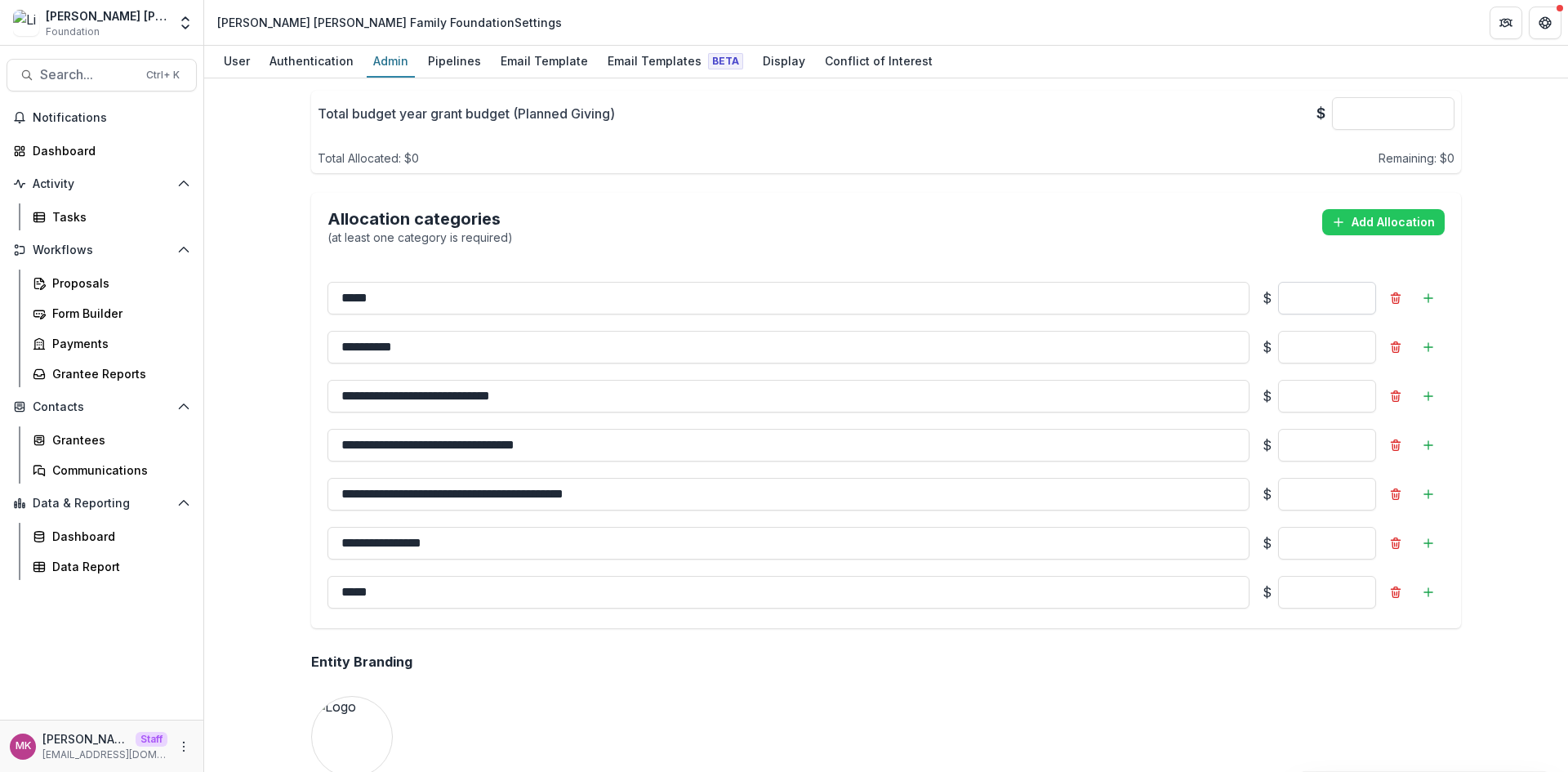
click at [1356, 295] on input "*" at bounding box center [1326, 298] width 98 height 33
type input "**"
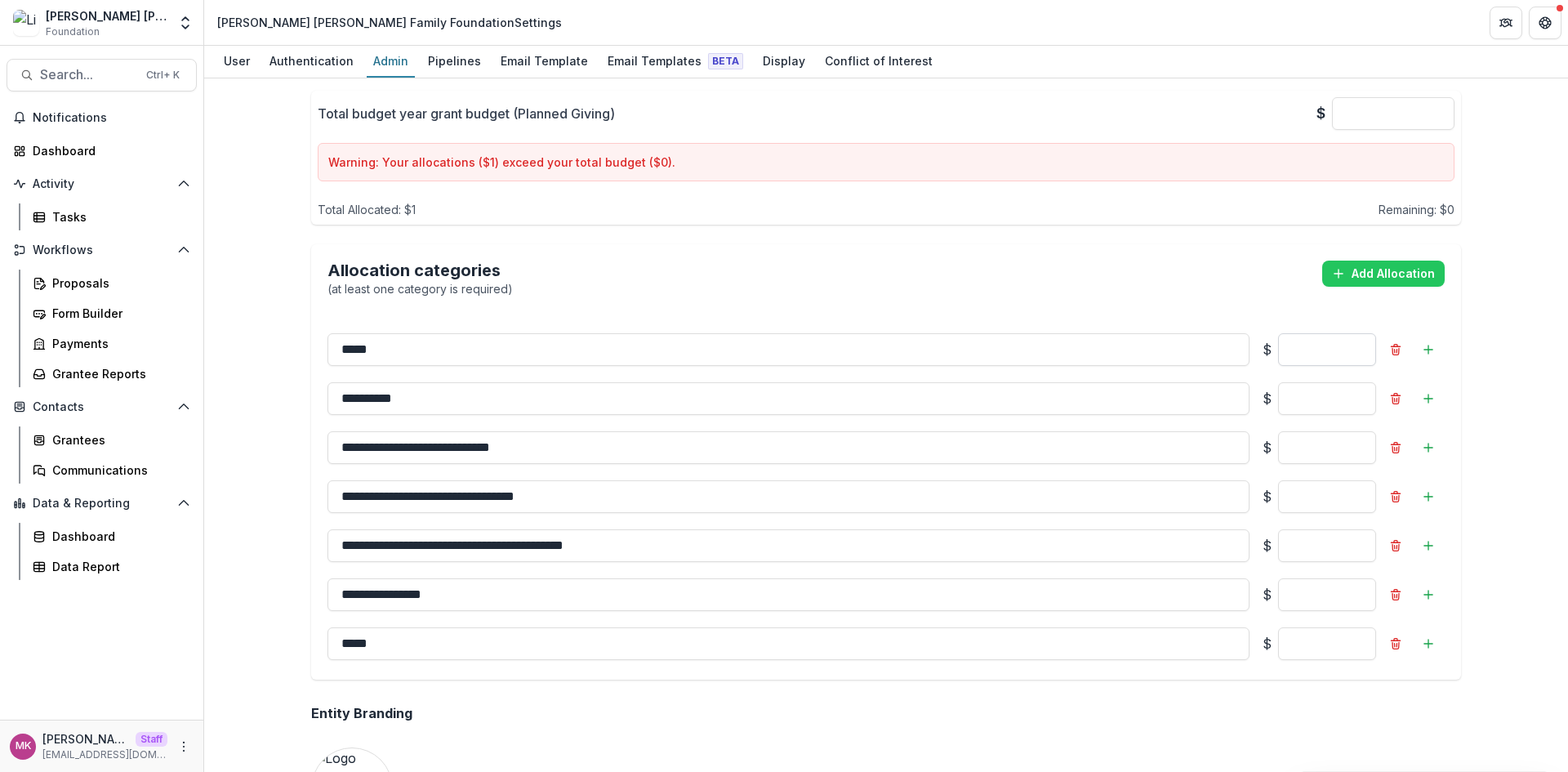
click at [1362, 347] on input "*" at bounding box center [1326, 349] width 98 height 33
type input "*"
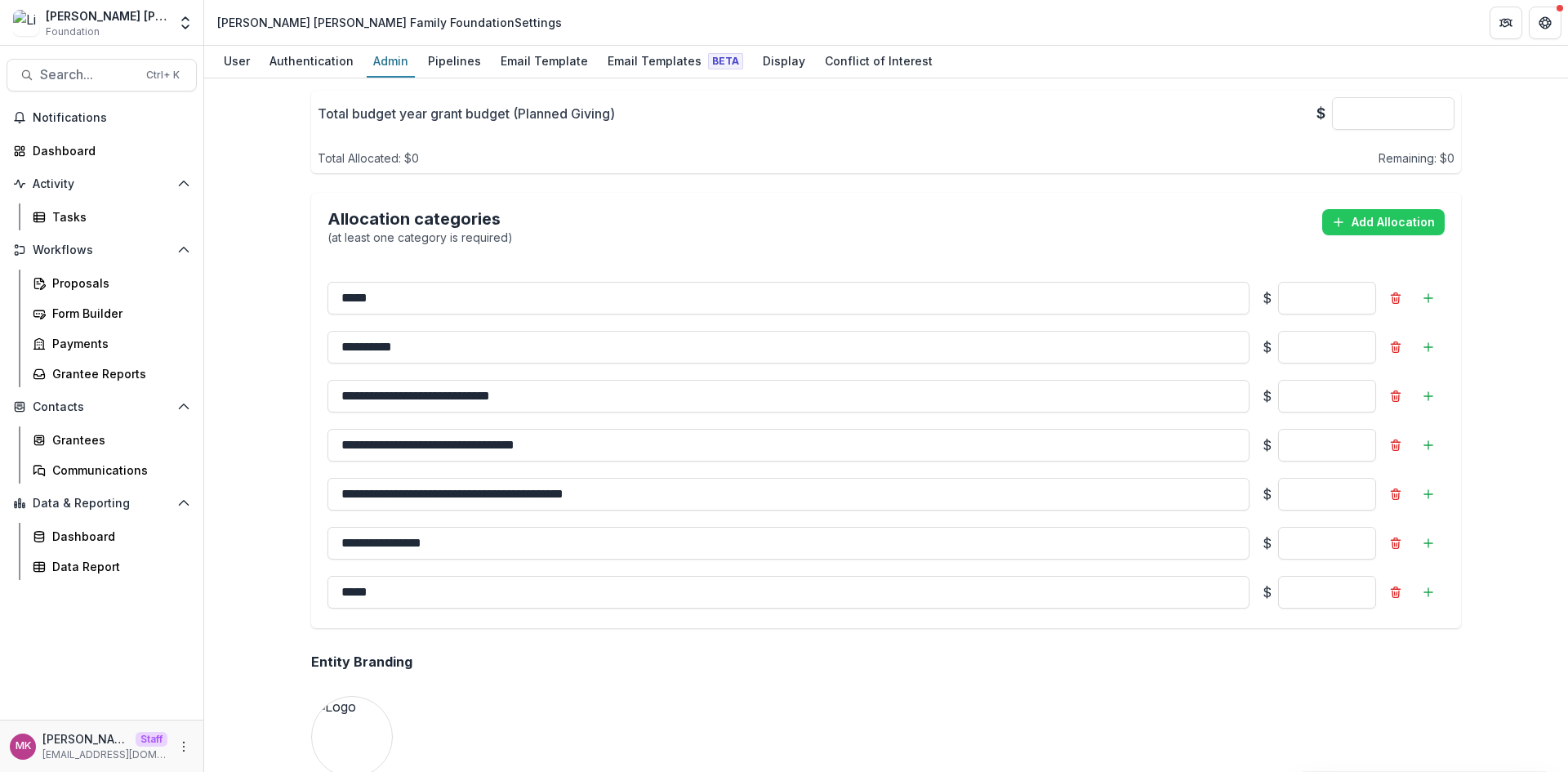
click at [838, 250] on div "Allocation categories (at least one category is required) Add Allocation" at bounding box center [886, 227] width 1150 height 69
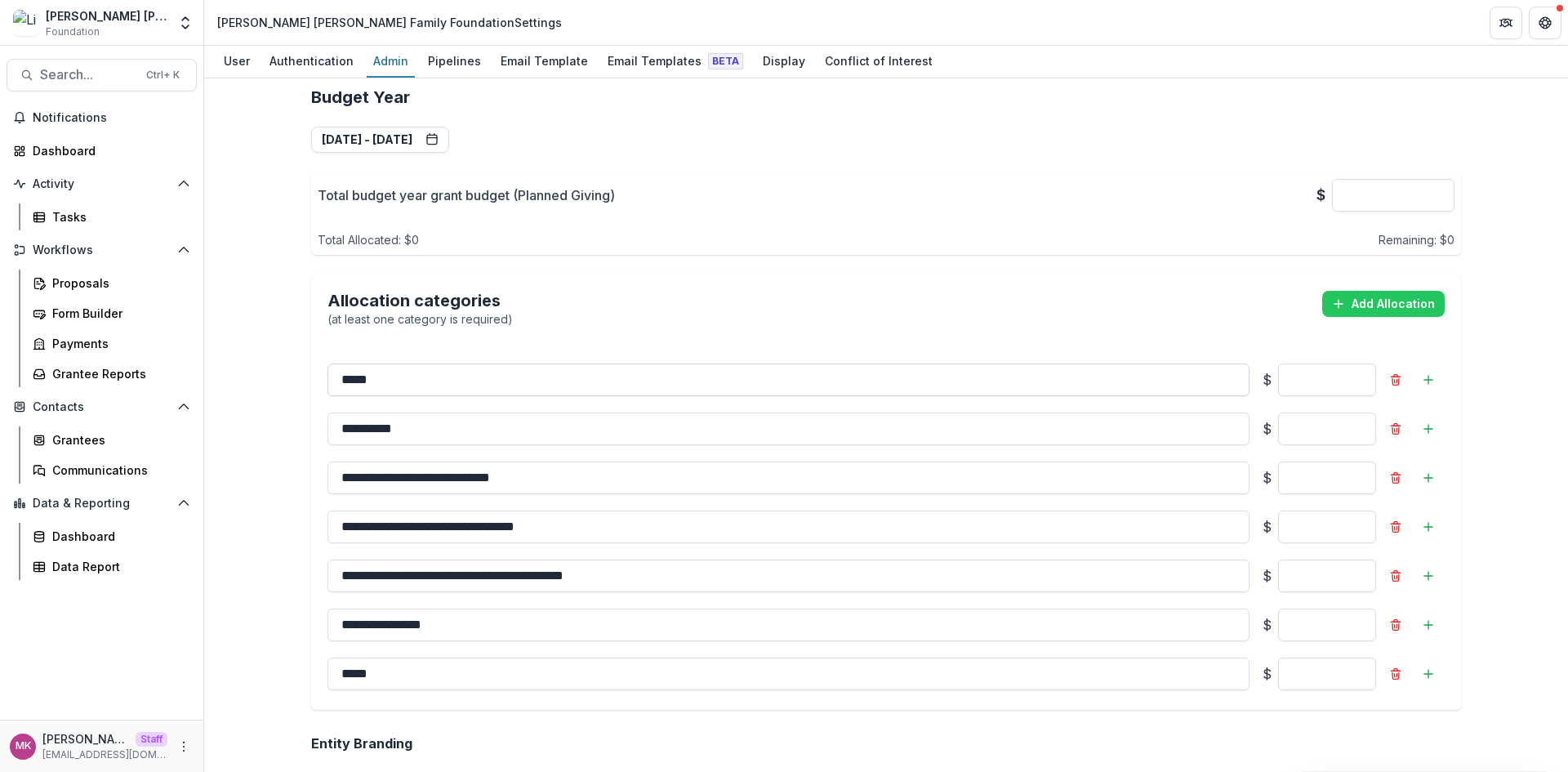
scroll to position [762, 0]
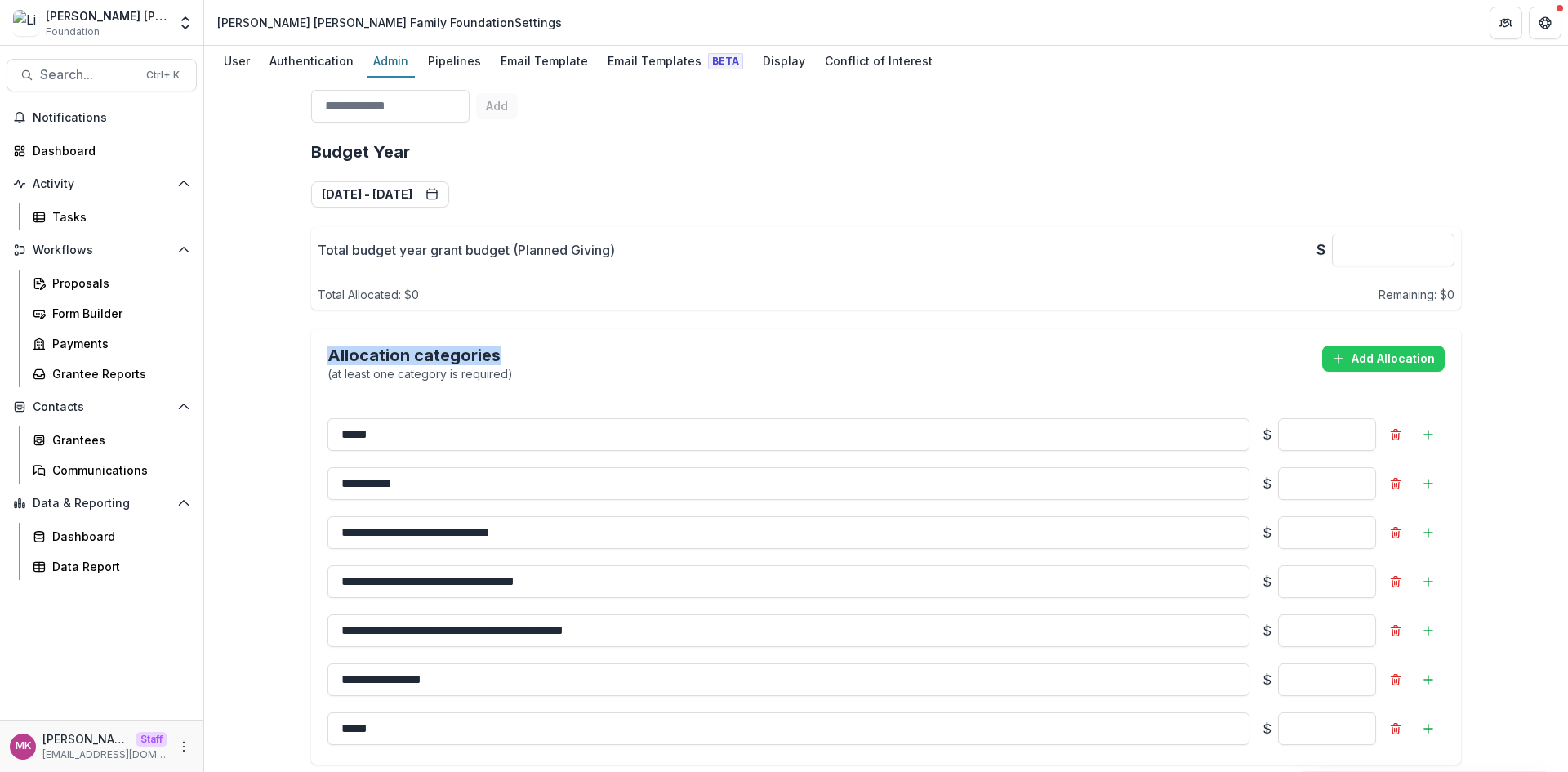
drag, startPoint x: 325, startPoint y: 357, endPoint x: 496, endPoint y: 358, distance: 171.0
click at [496, 358] on h2 "Allocation categories" at bounding box center [420, 355] width 186 height 20
copy h2 "Allocation categories"
click at [722, 354] on div "Allocation categories (at least one category is required) Add Allocation" at bounding box center [886, 363] width 1117 height 36
click at [1419, 363] on button "Add Allocation" at bounding box center [1383, 358] width 123 height 26
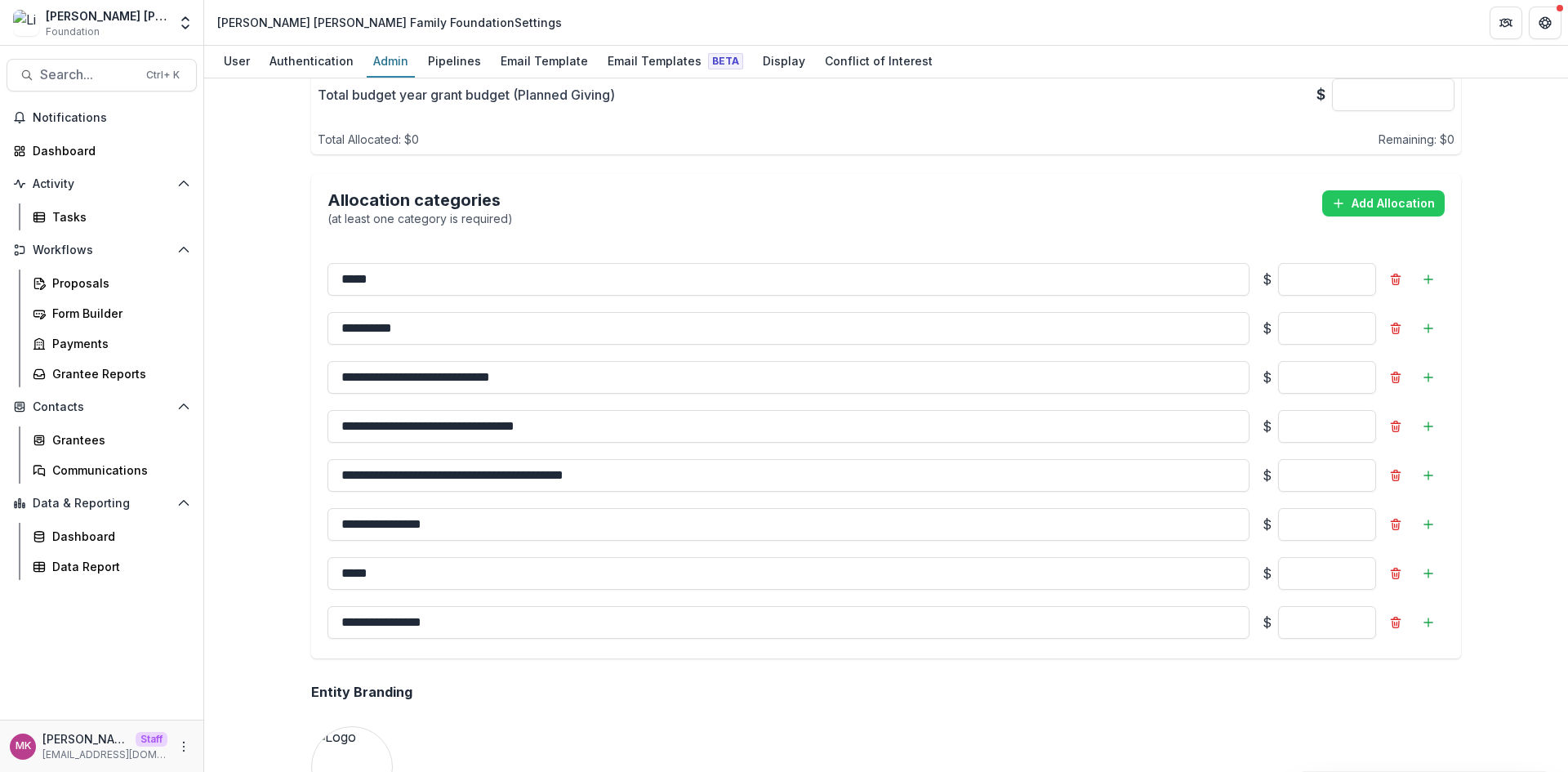
scroll to position [898, 0]
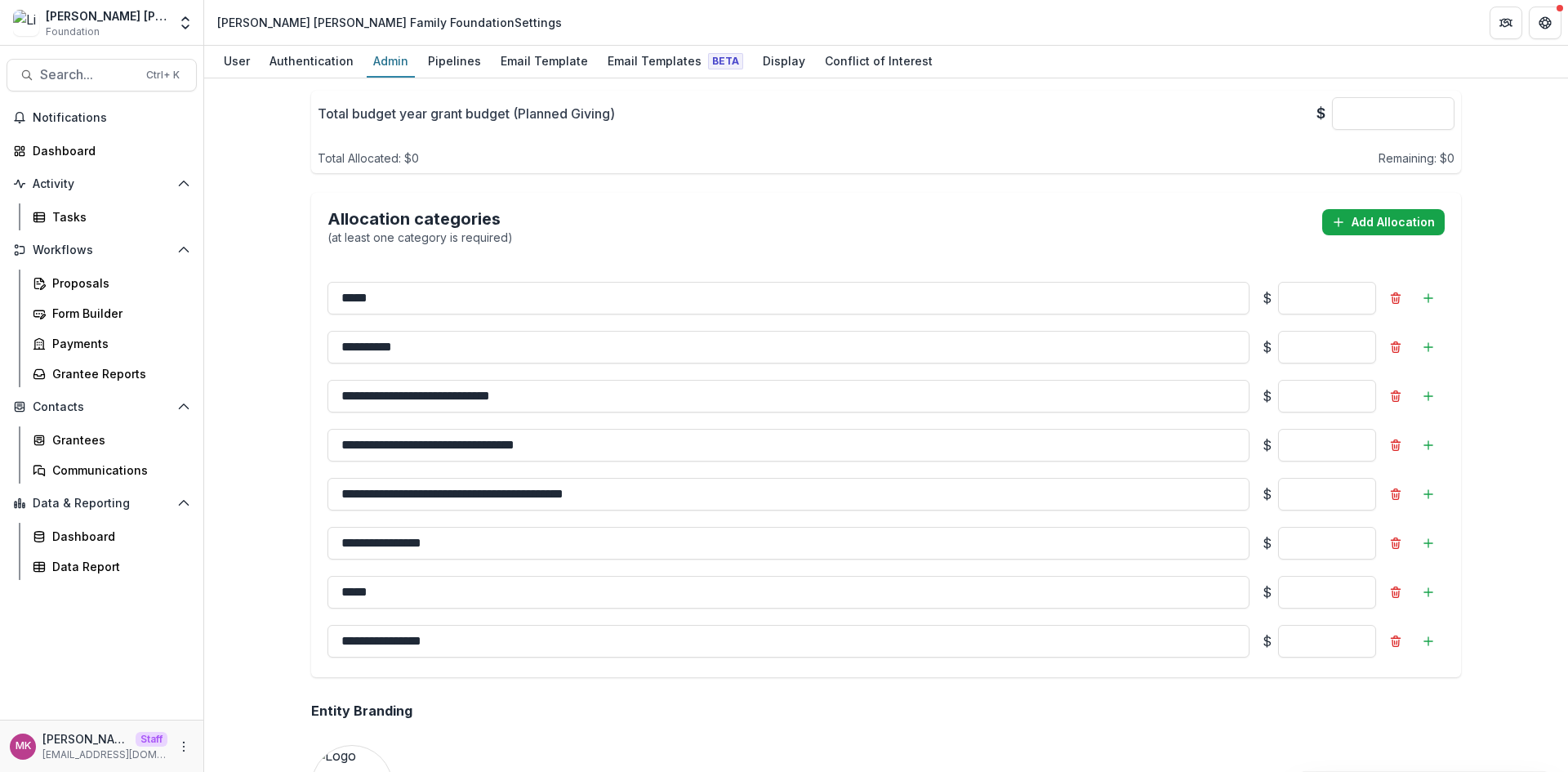
click at [1369, 217] on button "Add Allocation" at bounding box center [1383, 221] width 123 height 26
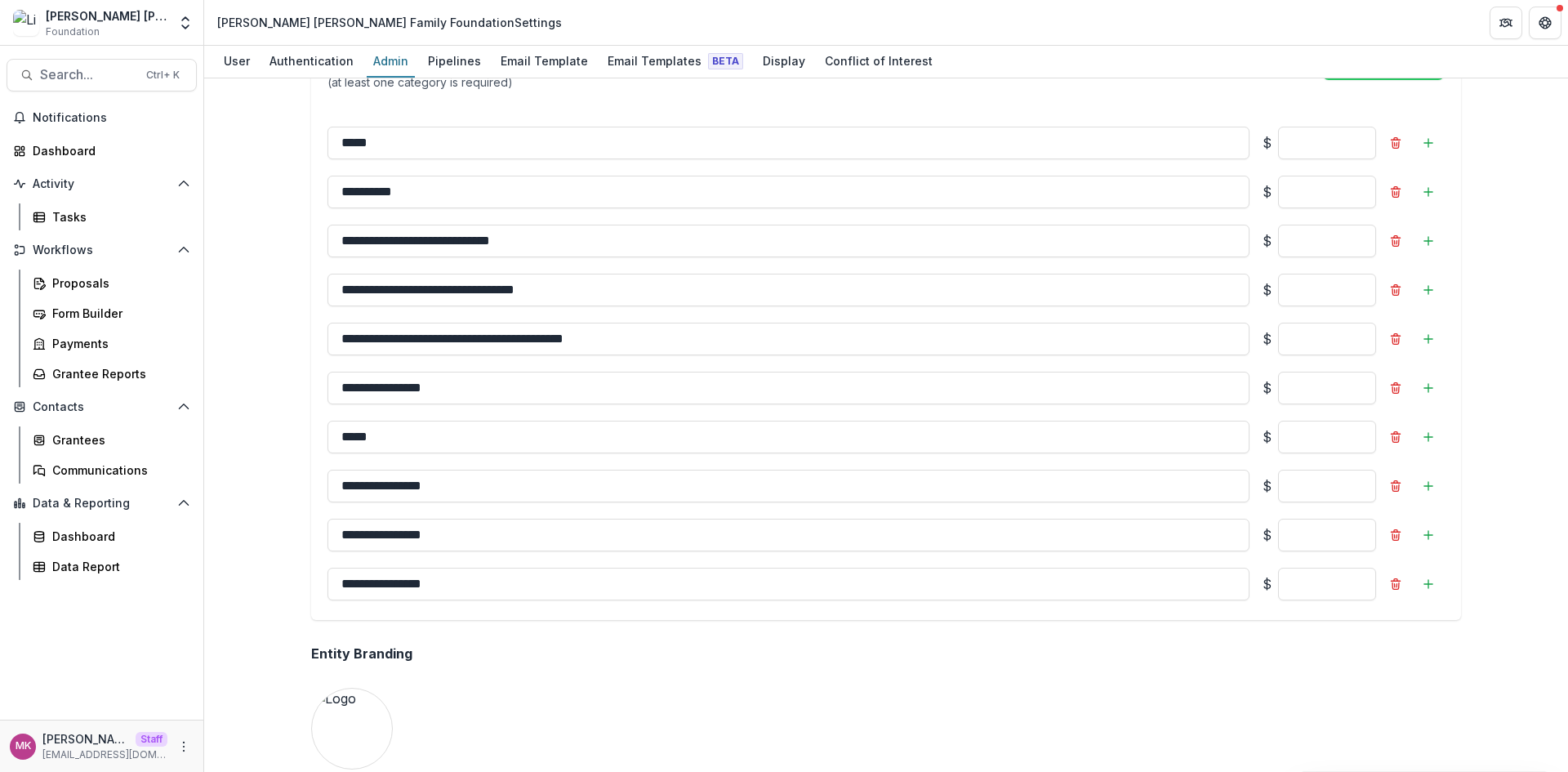
scroll to position [1062, 0]
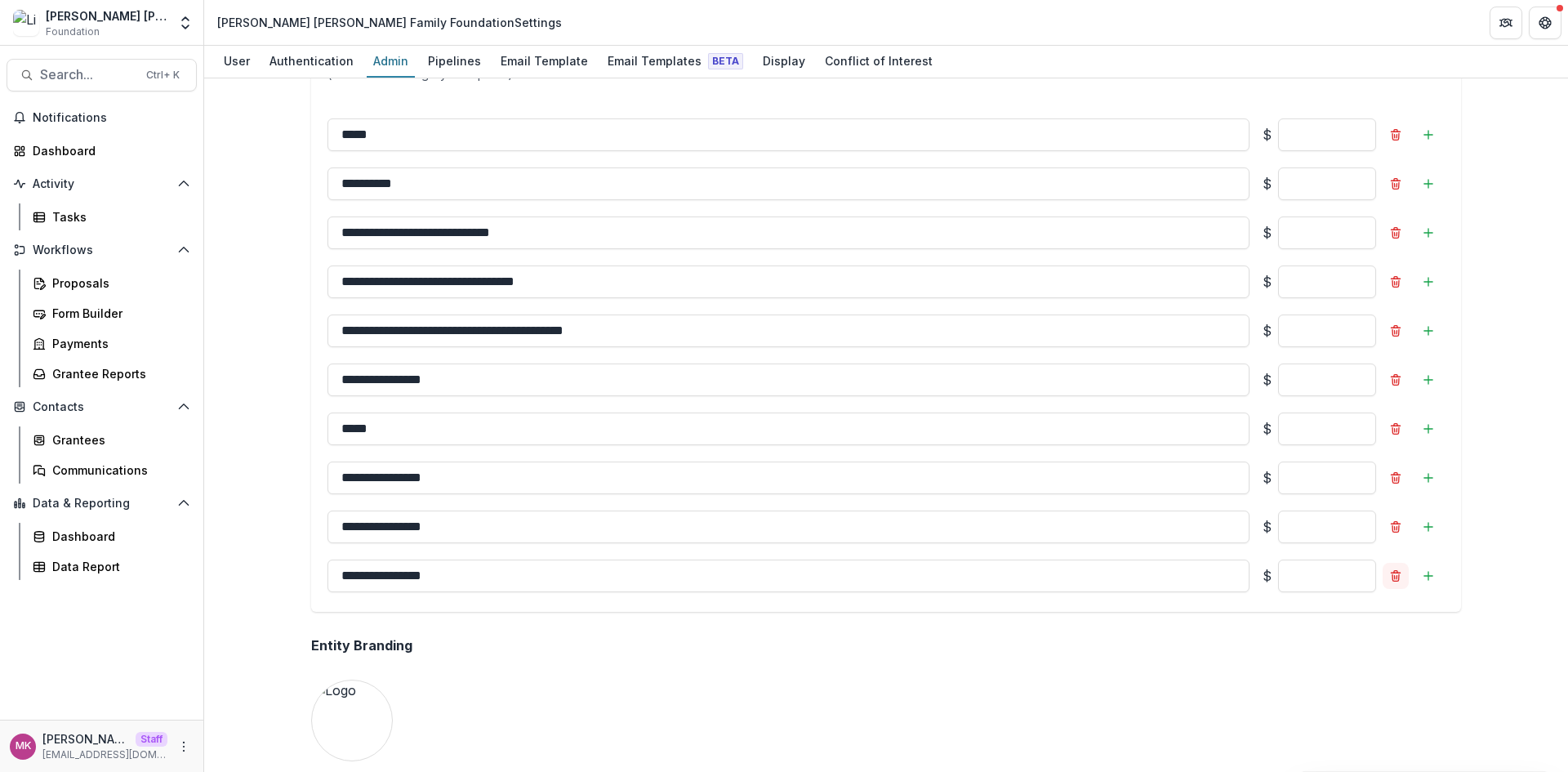
click at [1398, 577] on icon "Remove" at bounding box center [1395, 576] width 13 height 13
click at [1398, 484] on button "Remove" at bounding box center [1395, 477] width 26 height 26
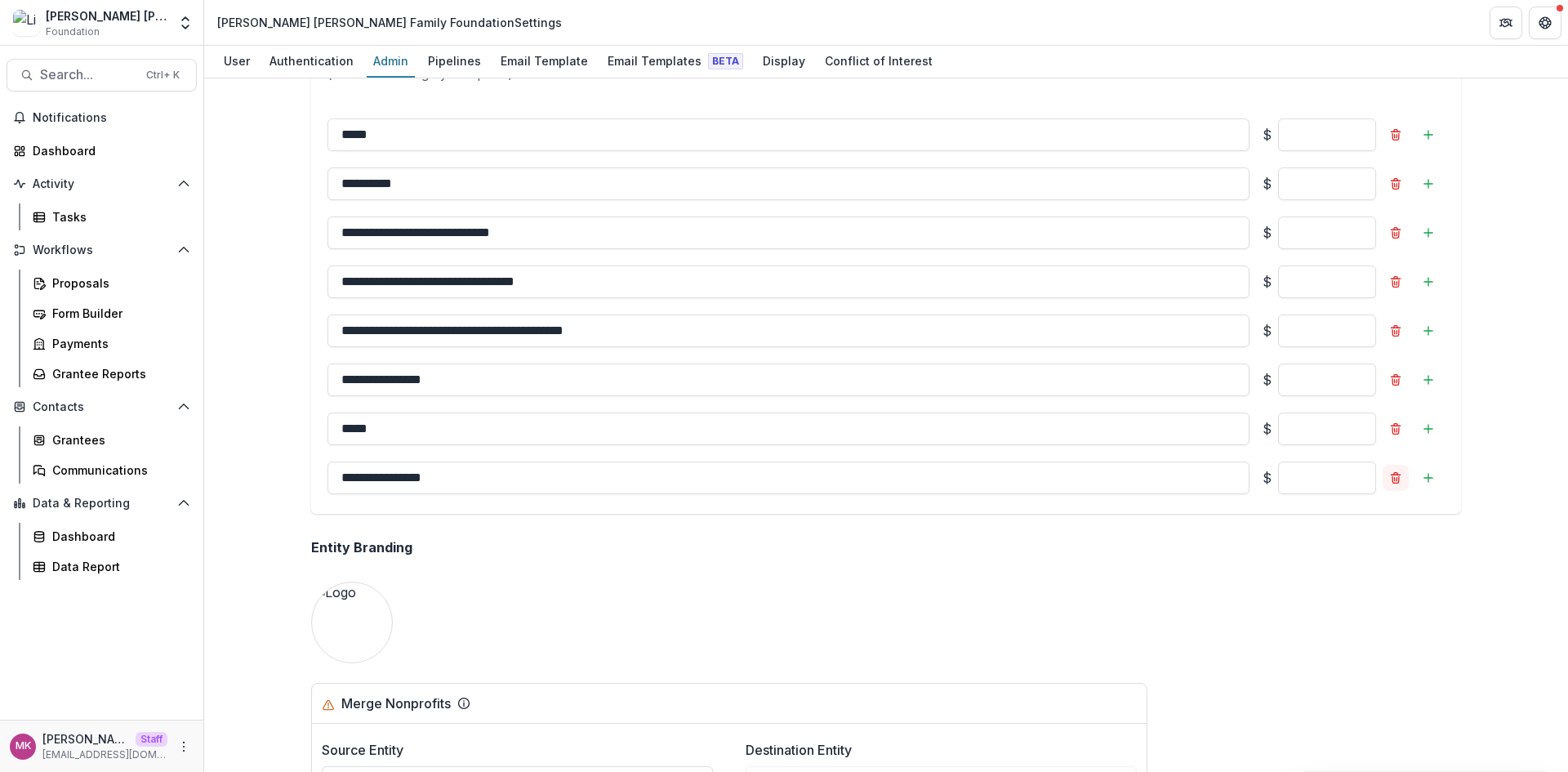
click at [1389, 478] on icon "Remove" at bounding box center [1395, 477] width 13 height 13
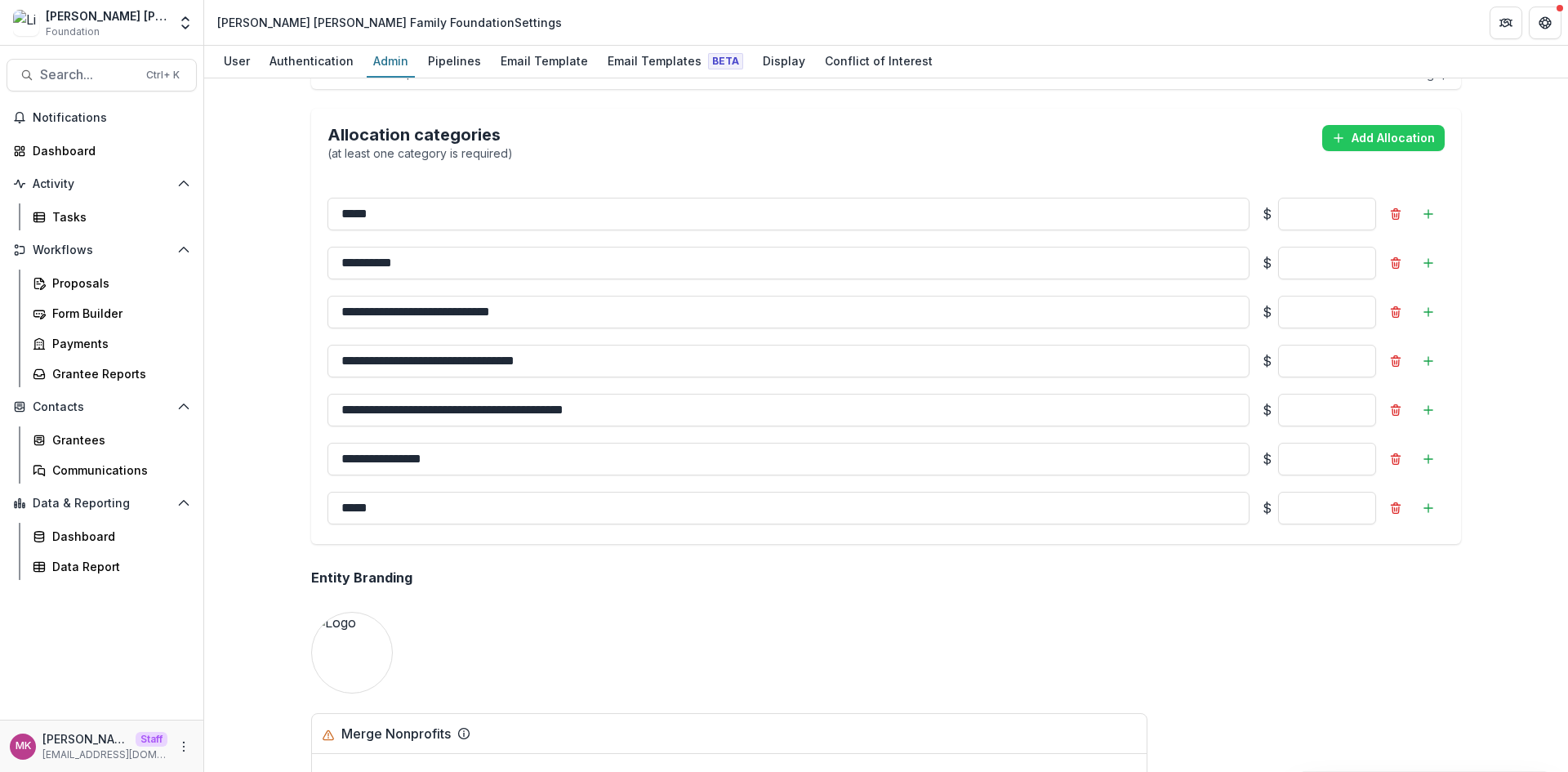
scroll to position [980, 0]
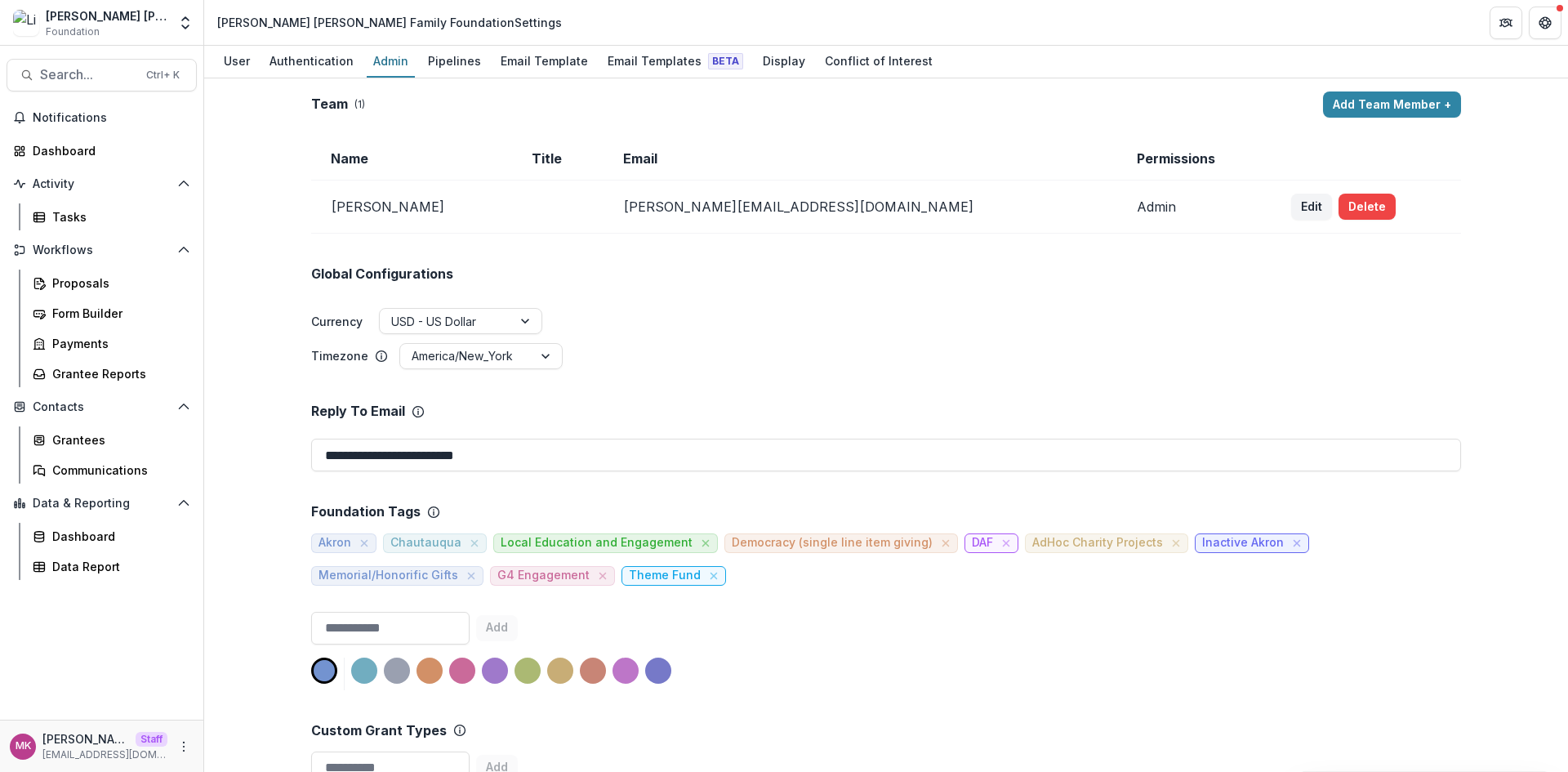
click at [837, 540] on span "Democracy (single line item giving)" at bounding box center [832, 543] width 201 height 14
click at [604, 540] on span "Local Education and Engagement" at bounding box center [596, 543] width 192 height 14
click at [410, 536] on span "Chautauqua" at bounding box center [426, 543] width 71 height 14
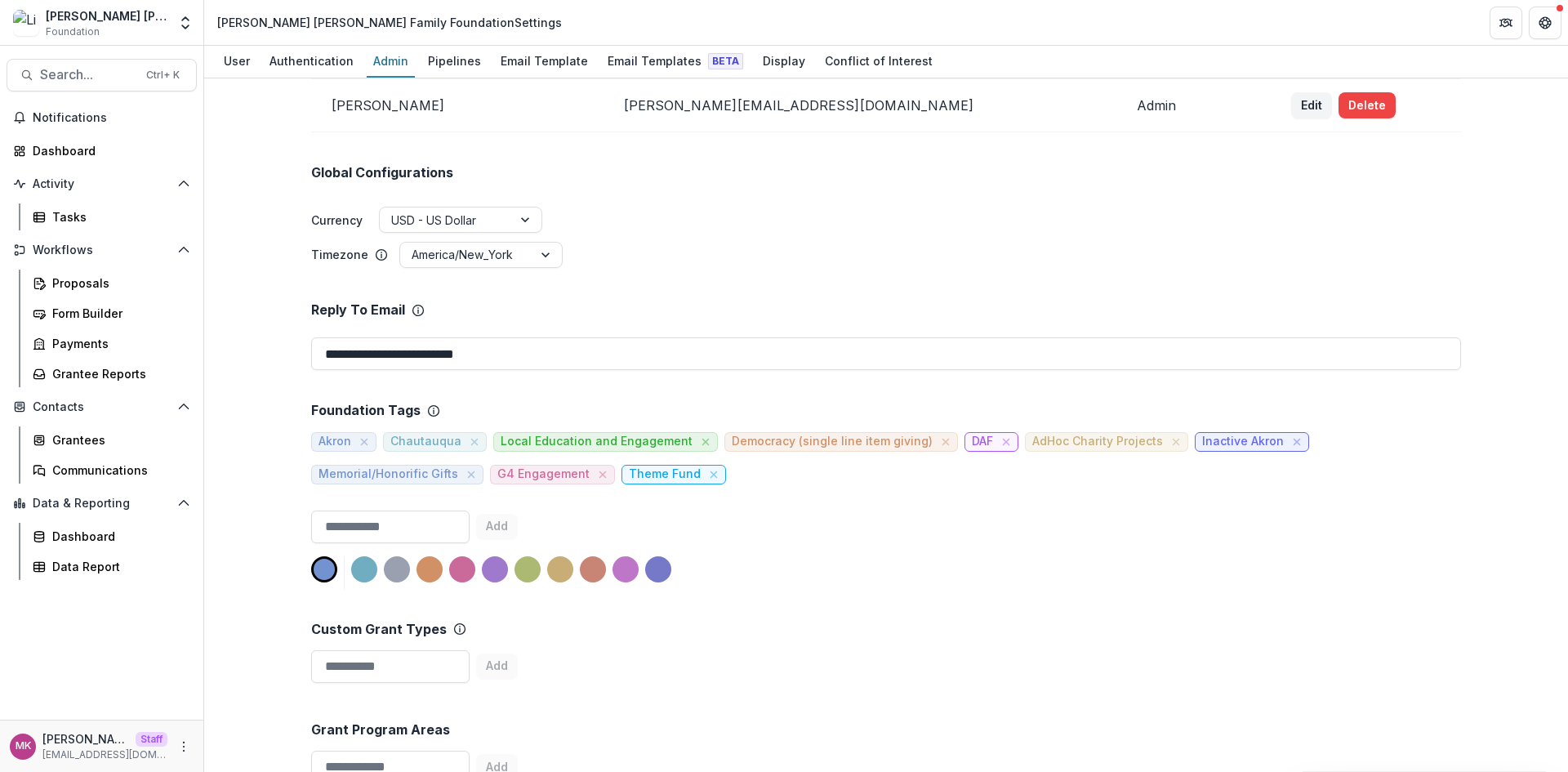
scroll to position [136, 0]
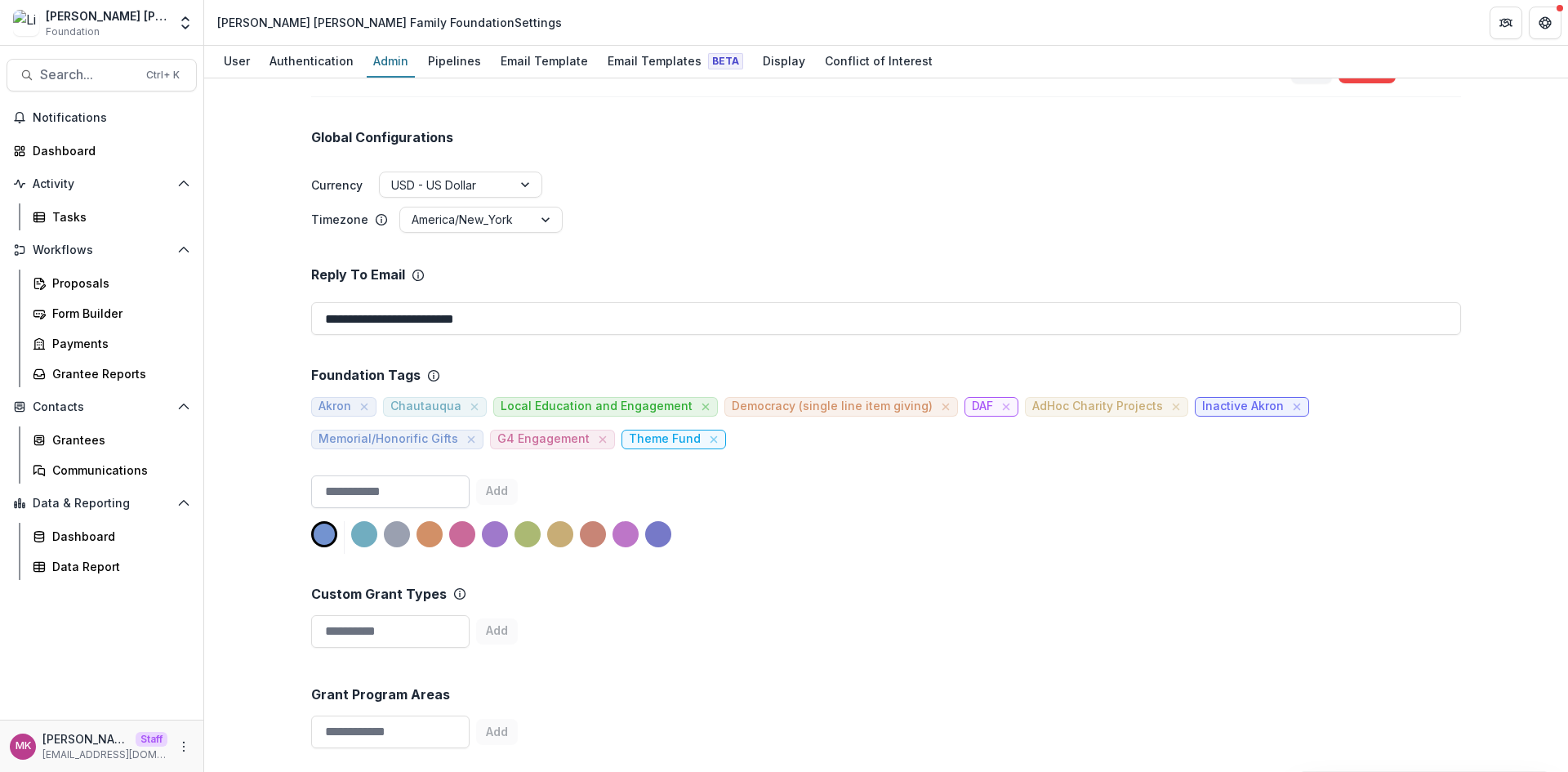
click at [414, 482] on input at bounding box center [390, 491] width 158 height 33
type input "*"
click at [811, 606] on div "Custom Grant Types Add" at bounding box center [886, 603] width 1150 height 100
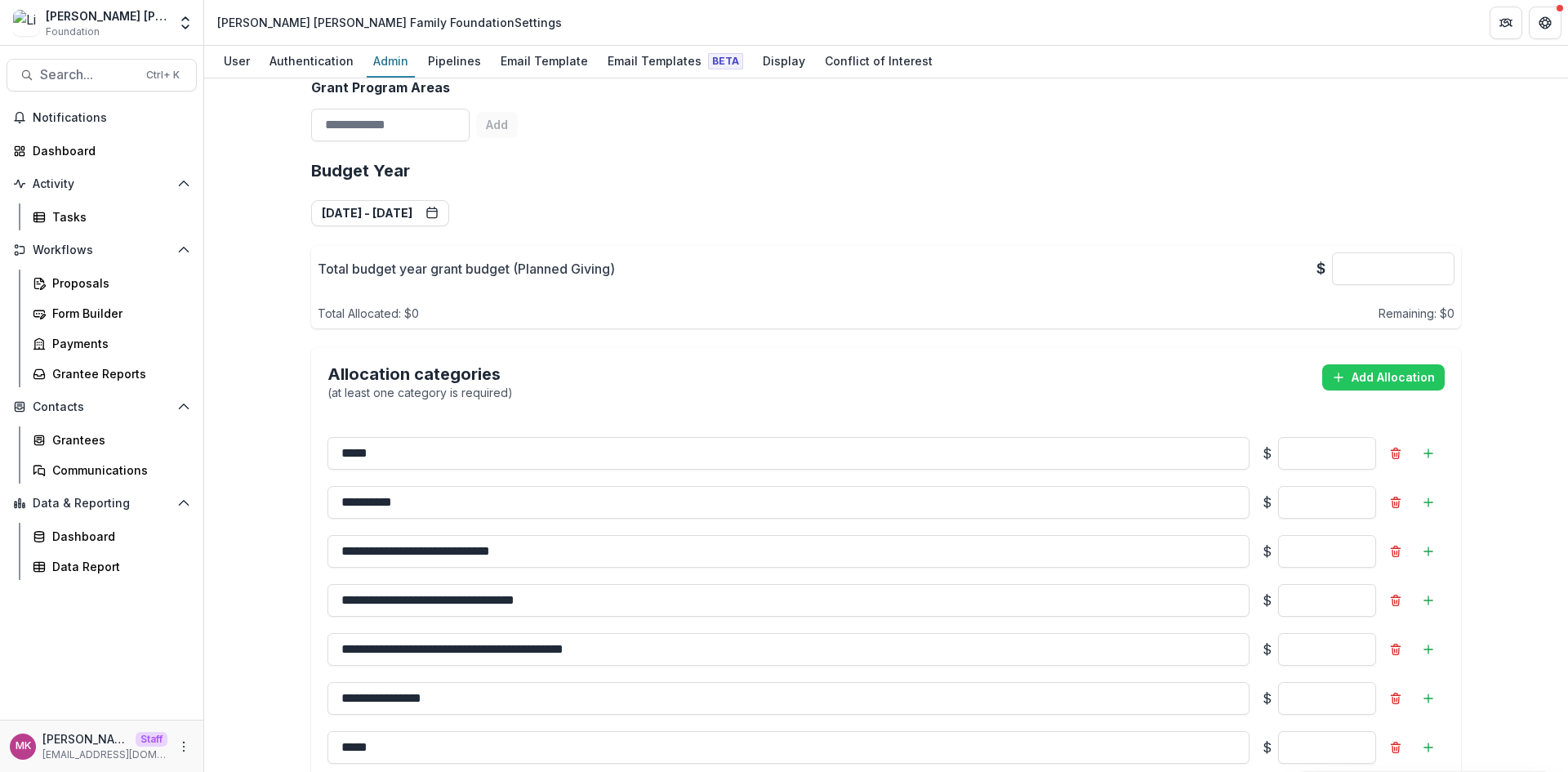
scroll to position [735, 0]
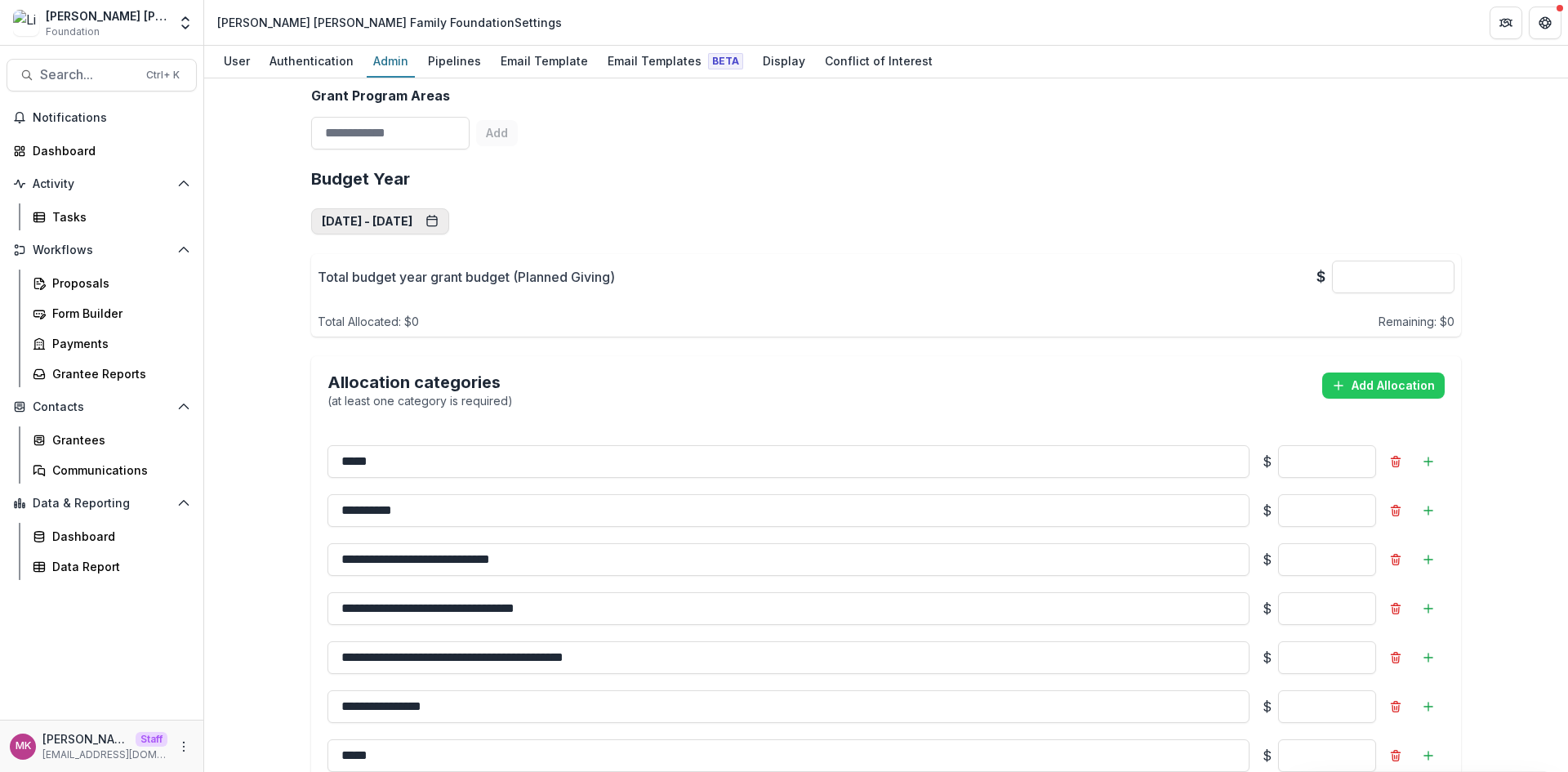
click at [450, 214] on button "[DATE] - [DATE]" at bounding box center [379, 220] width 138 height 26
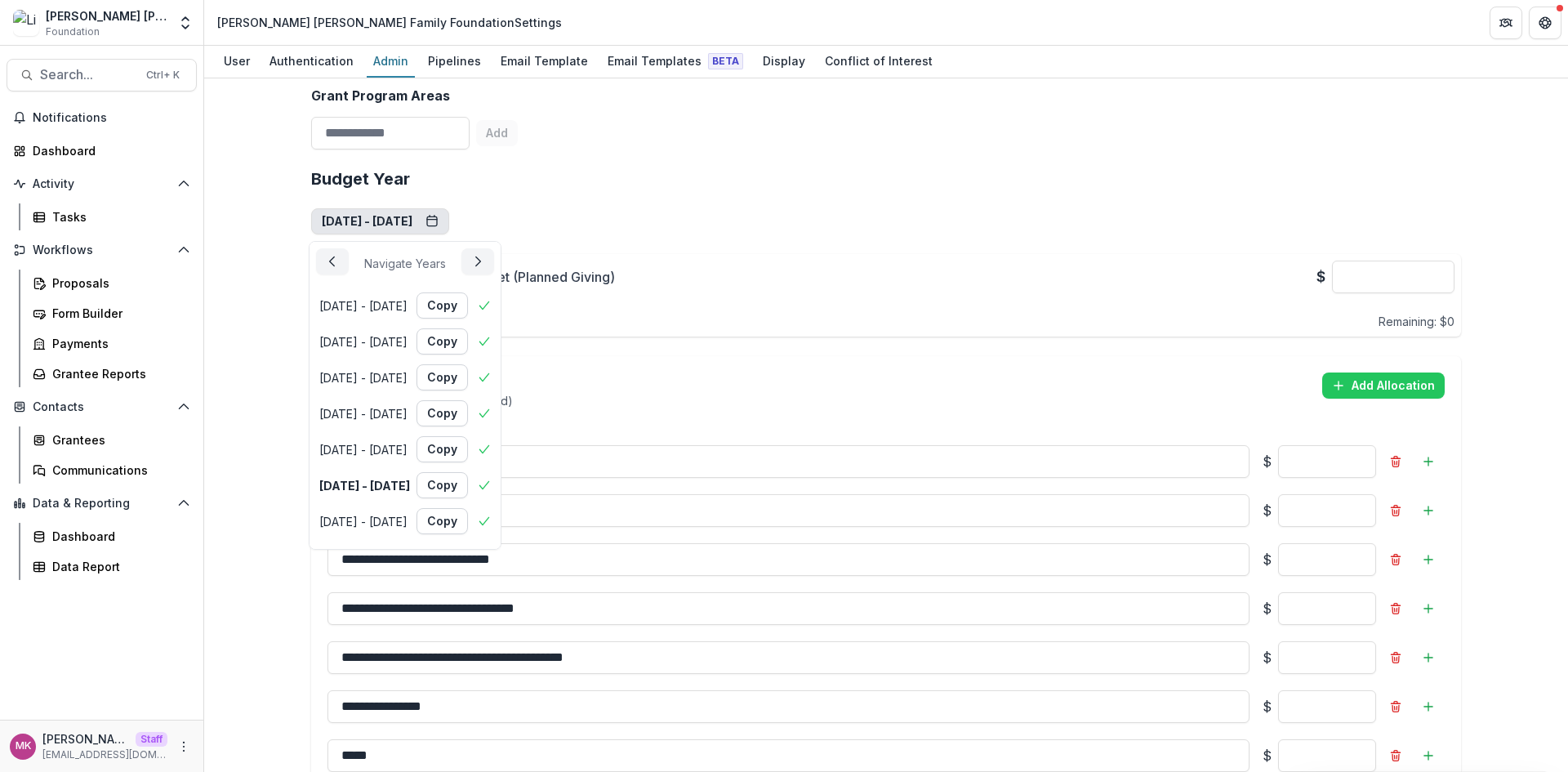
click at [736, 207] on div "**********" at bounding box center [886, 481] width 1150 height 649
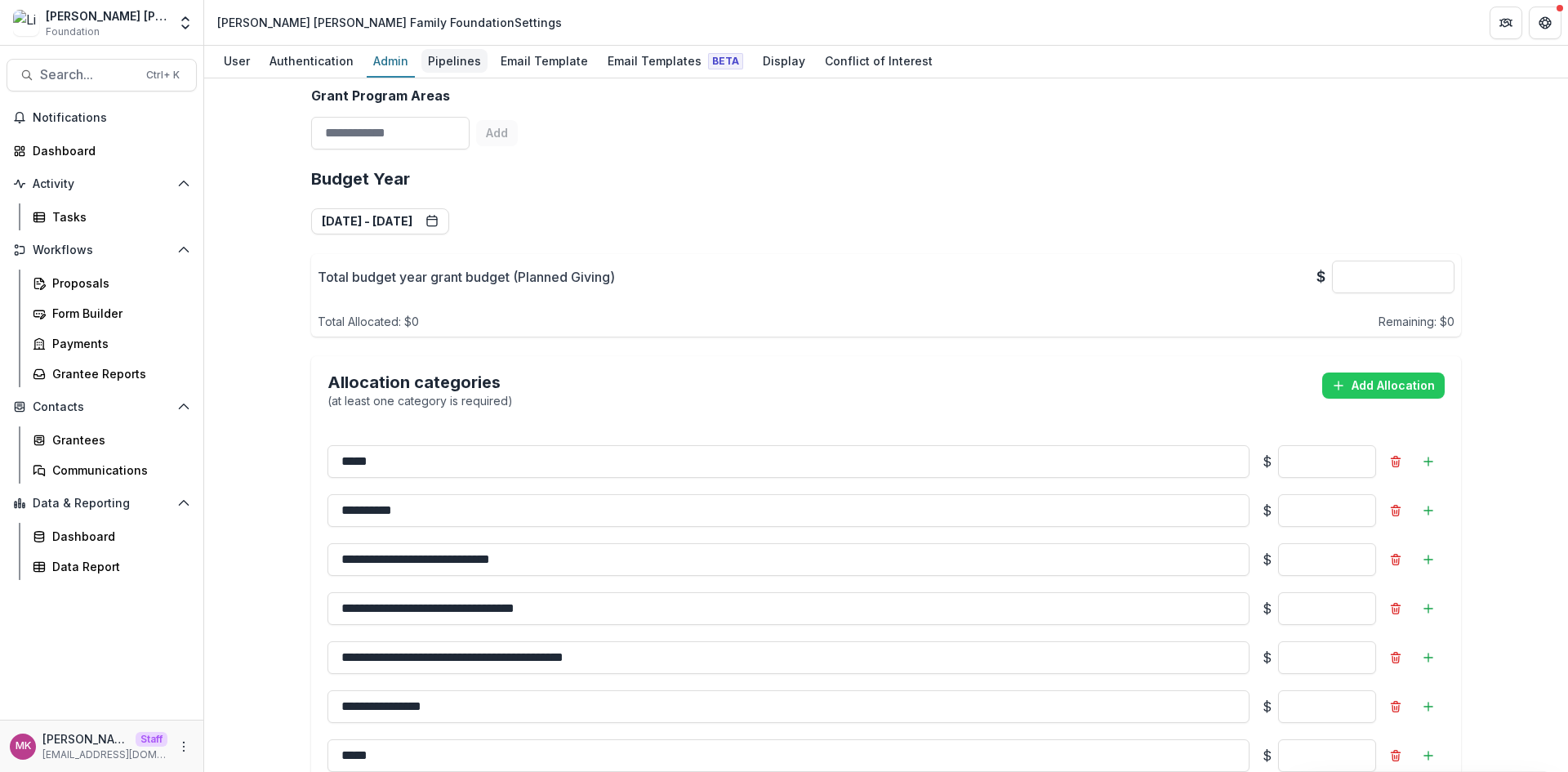
click at [447, 74] on link "Pipelines" at bounding box center [454, 61] width 66 height 32
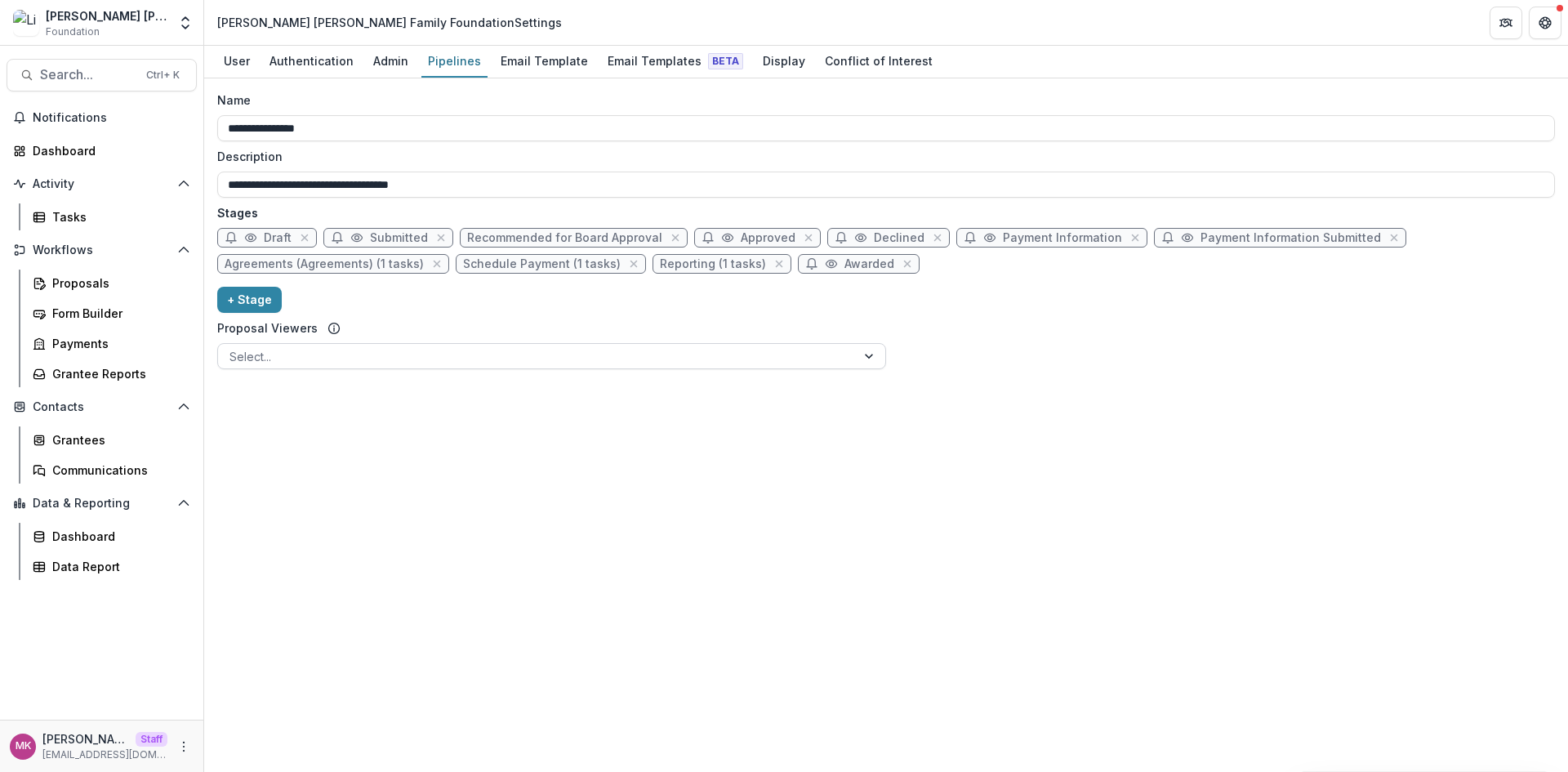
click at [431, 360] on div at bounding box center [537, 356] width 615 height 20
drag, startPoint x: 315, startPoint y: 432, endPoint x: 307, endPoint y: 449, distance: 18.8
click at [307, 449] on div "**********" at bounding box center [886, 425] width 1364 height 693
click at [86, 280] on div "Proposals" at bounding box center [118, 283] width 131 height 17
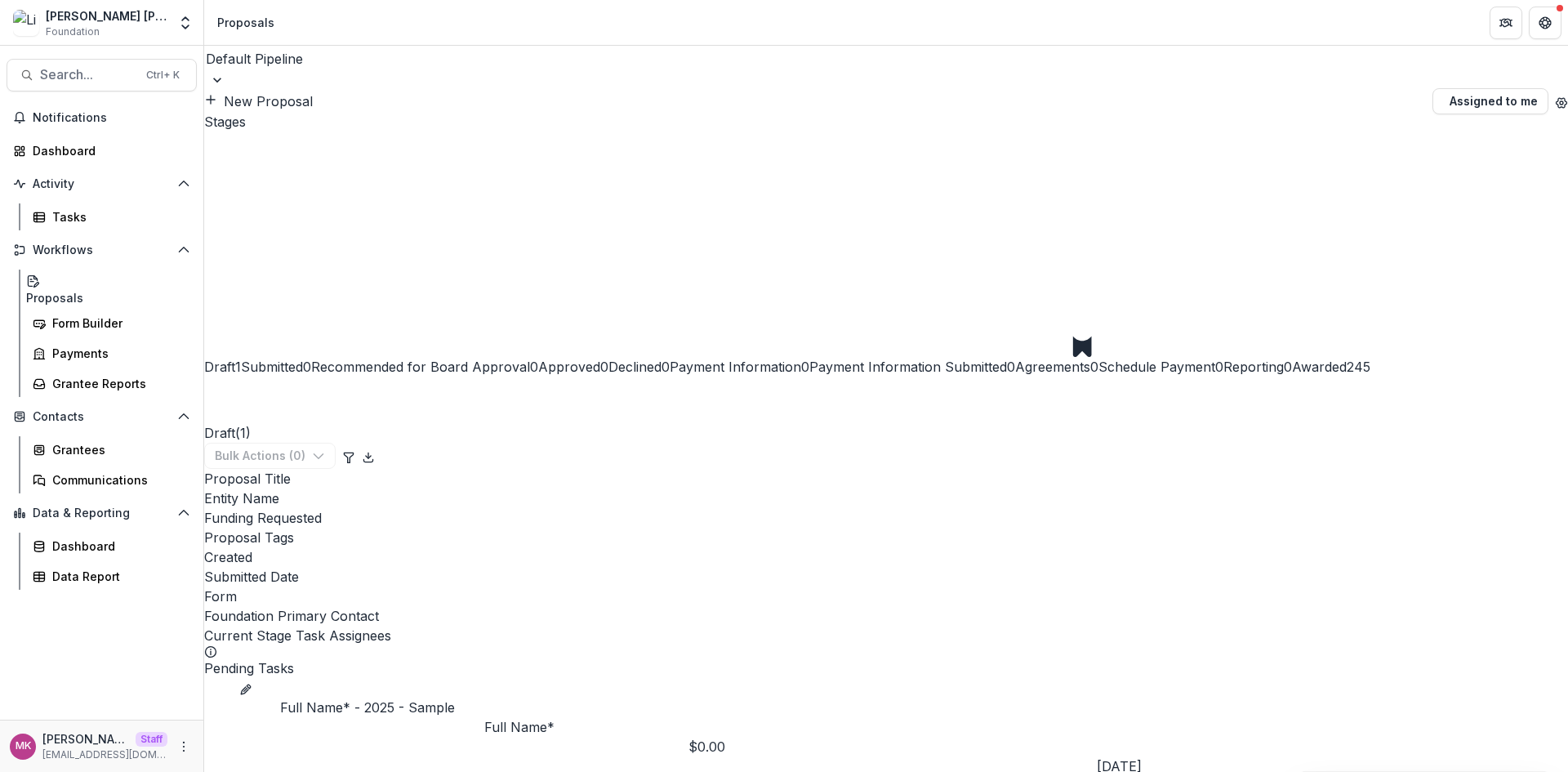
click at [345, 72] on div at bounding box center [886, 80] width 1364 height 16
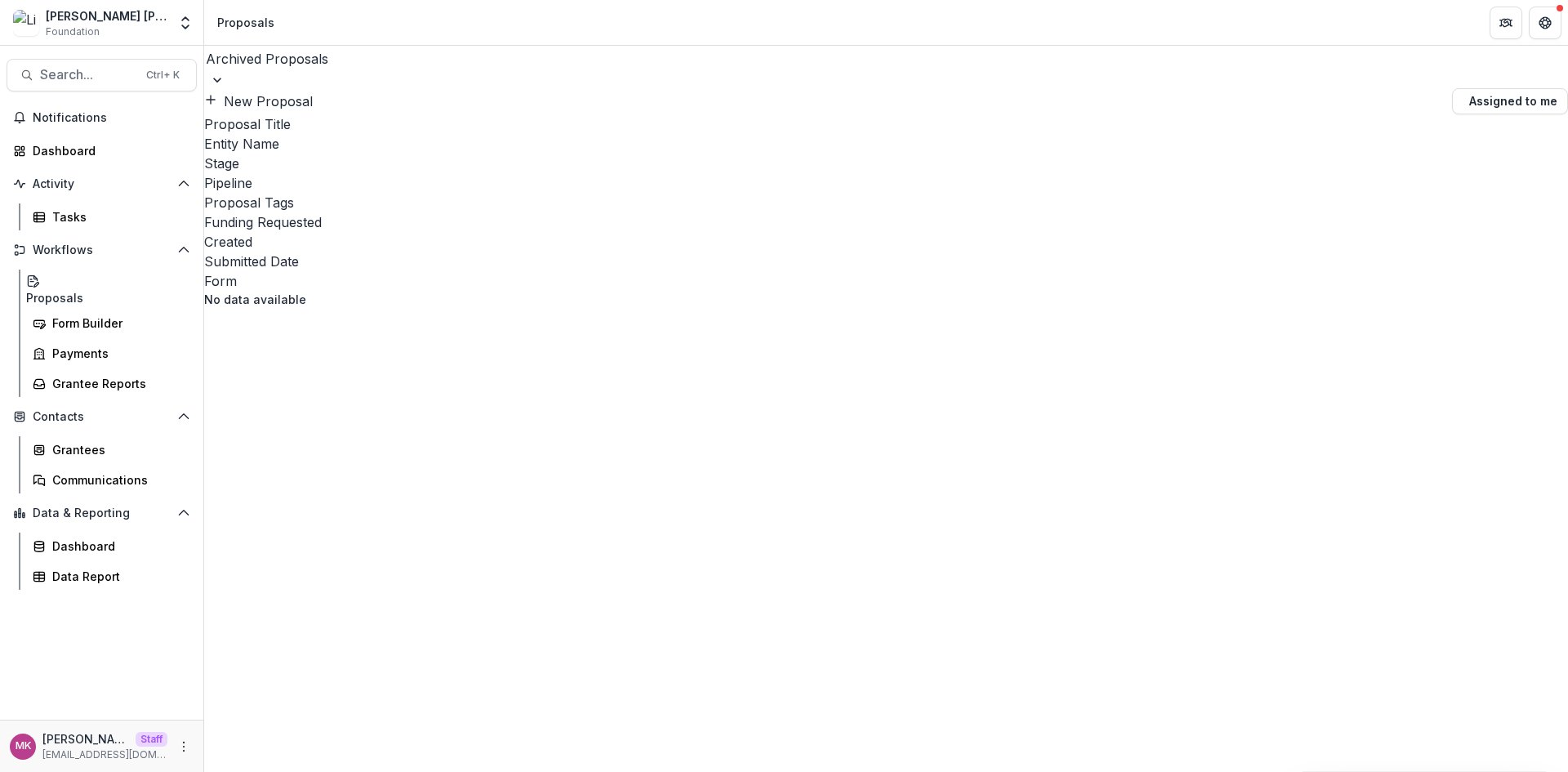
click at [278, 70] on div at bounding box center [886, 59] width 1360 height 23
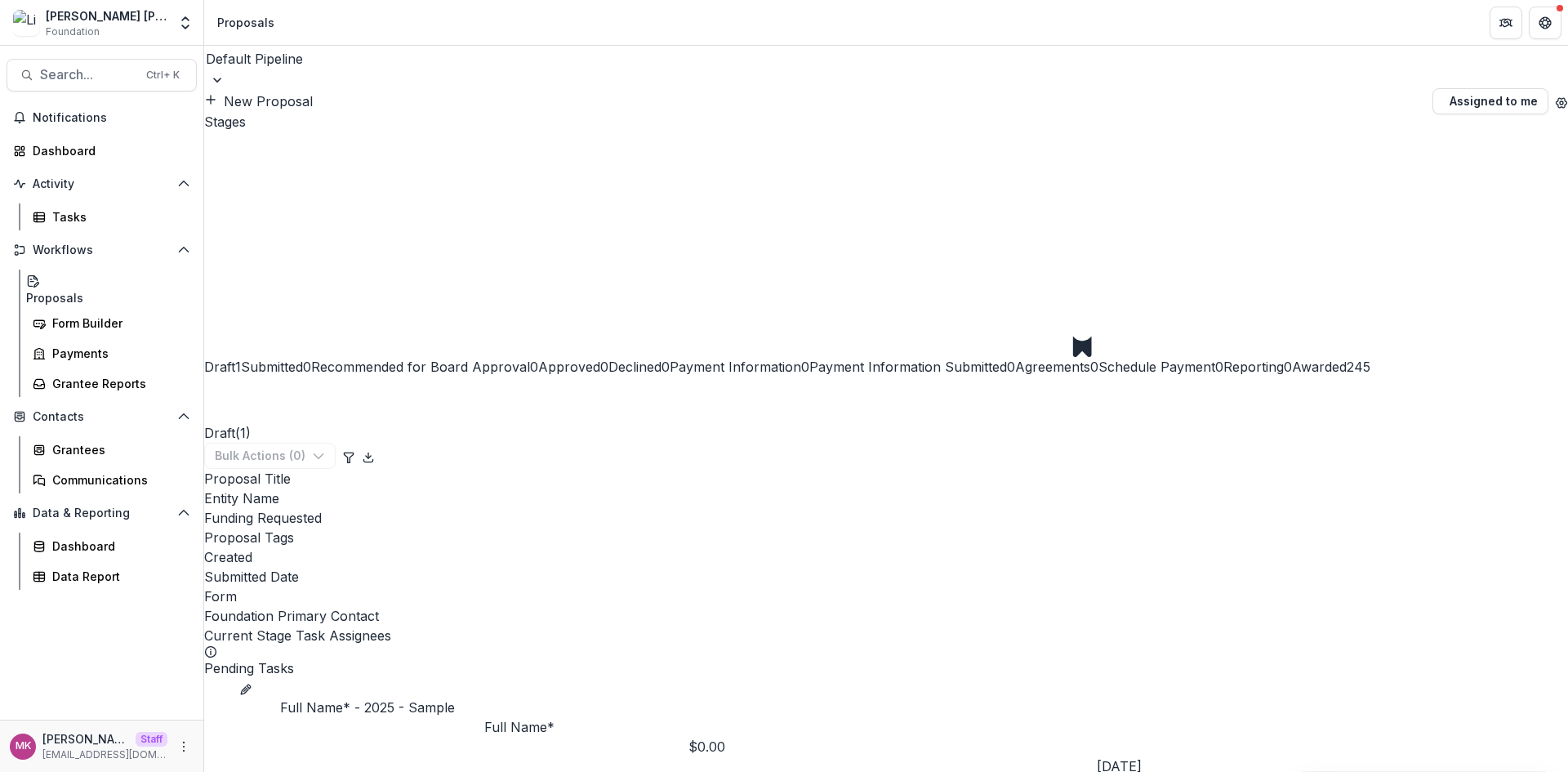
click at [409, 697] on link "Full Name* - 2025 - Sample" at bounding box center [367, 707] width 175 height 20
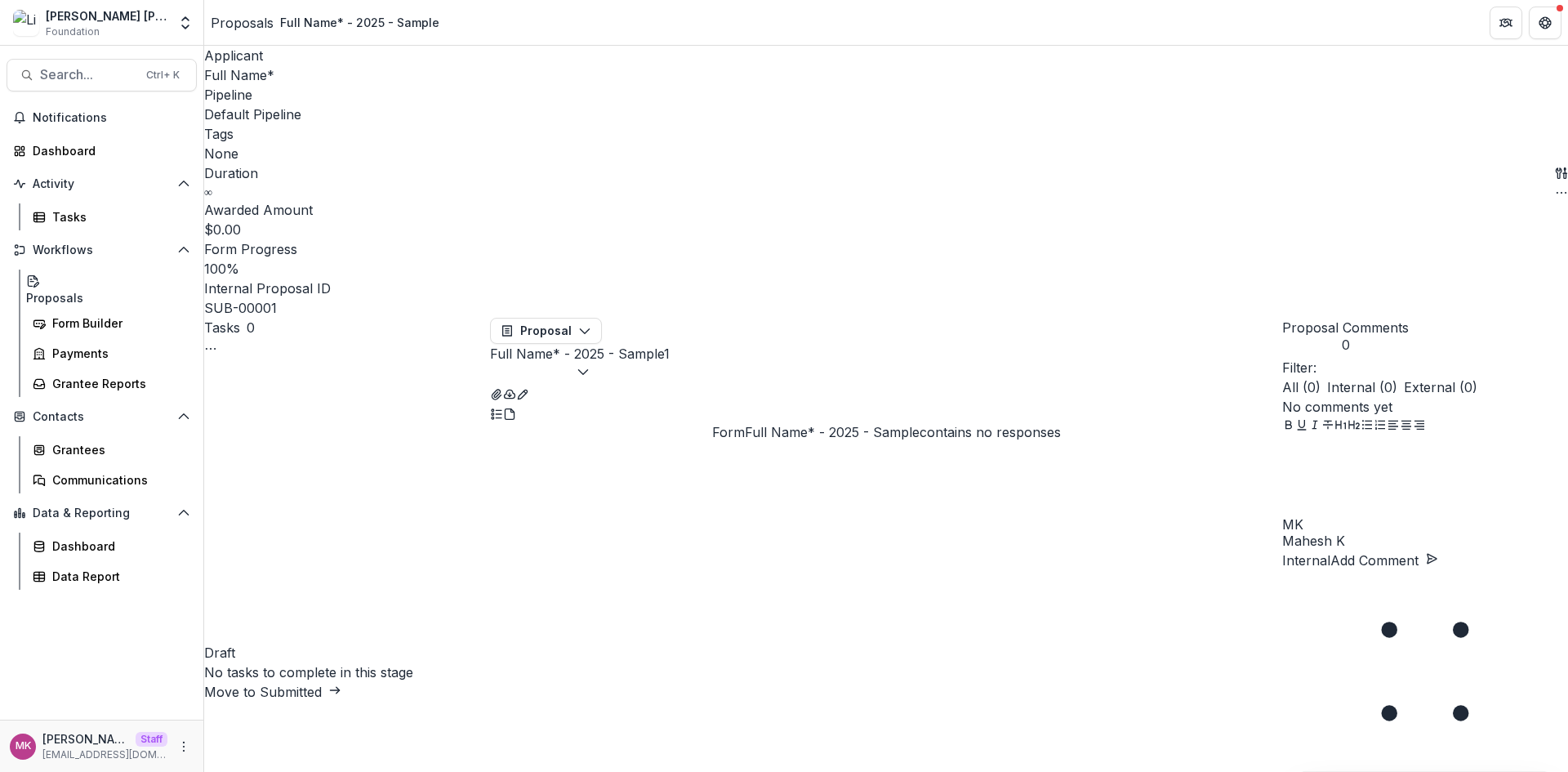
click at [670, 344] on button "Full Name* - 2025 - Sample 1" at bounding box center [579, 363] width 179 height 39
click at [738, 404] on button "Configure forms" at bounding box center [714, 418] width 190 height 27
click at [568, 318] on button "Proposal" at bounding box center [545, 330] width 112 height 26
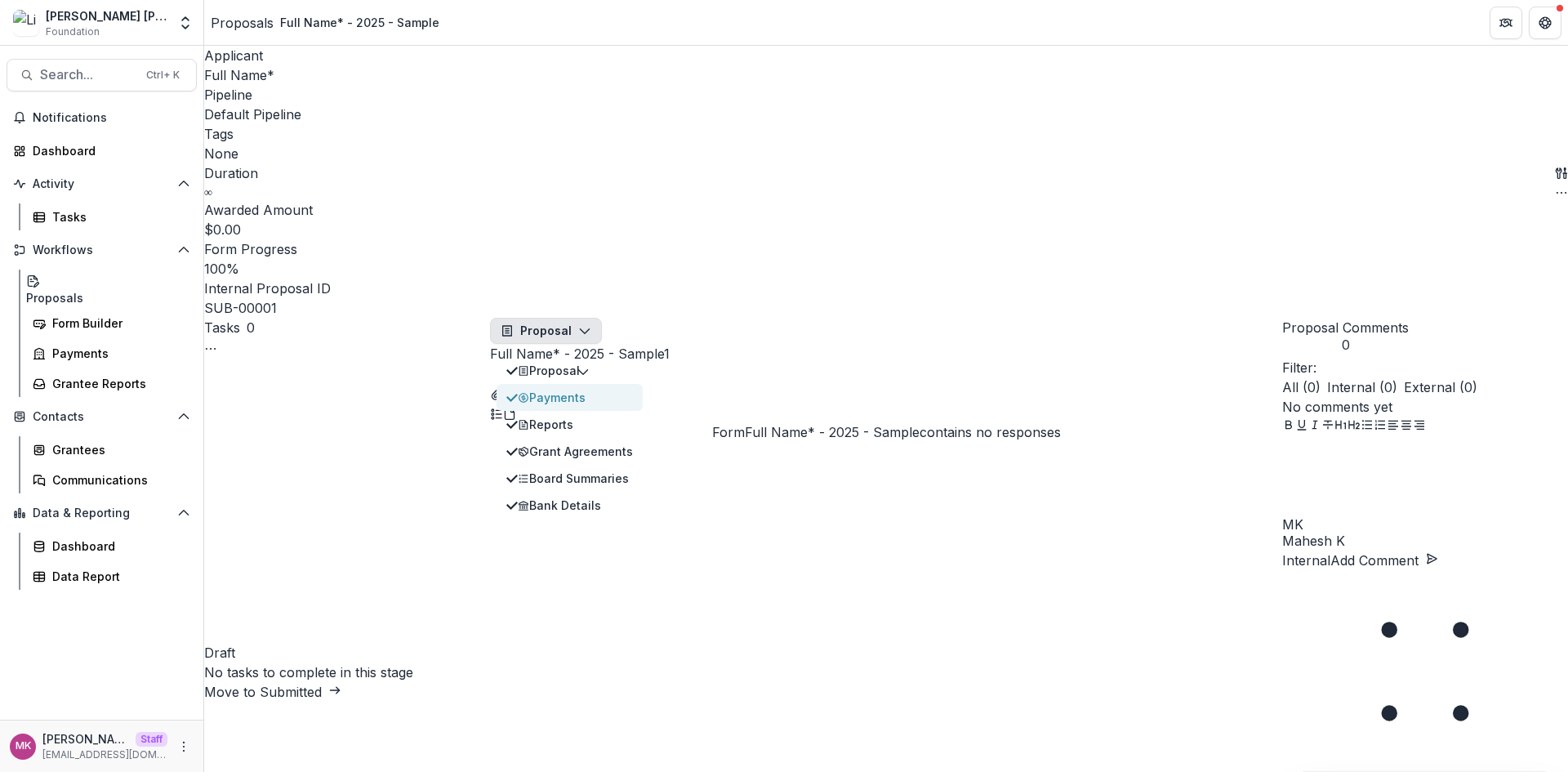
click at [558, 389] on div "Payments" at bounding box center [576, 397] width 115 height 17
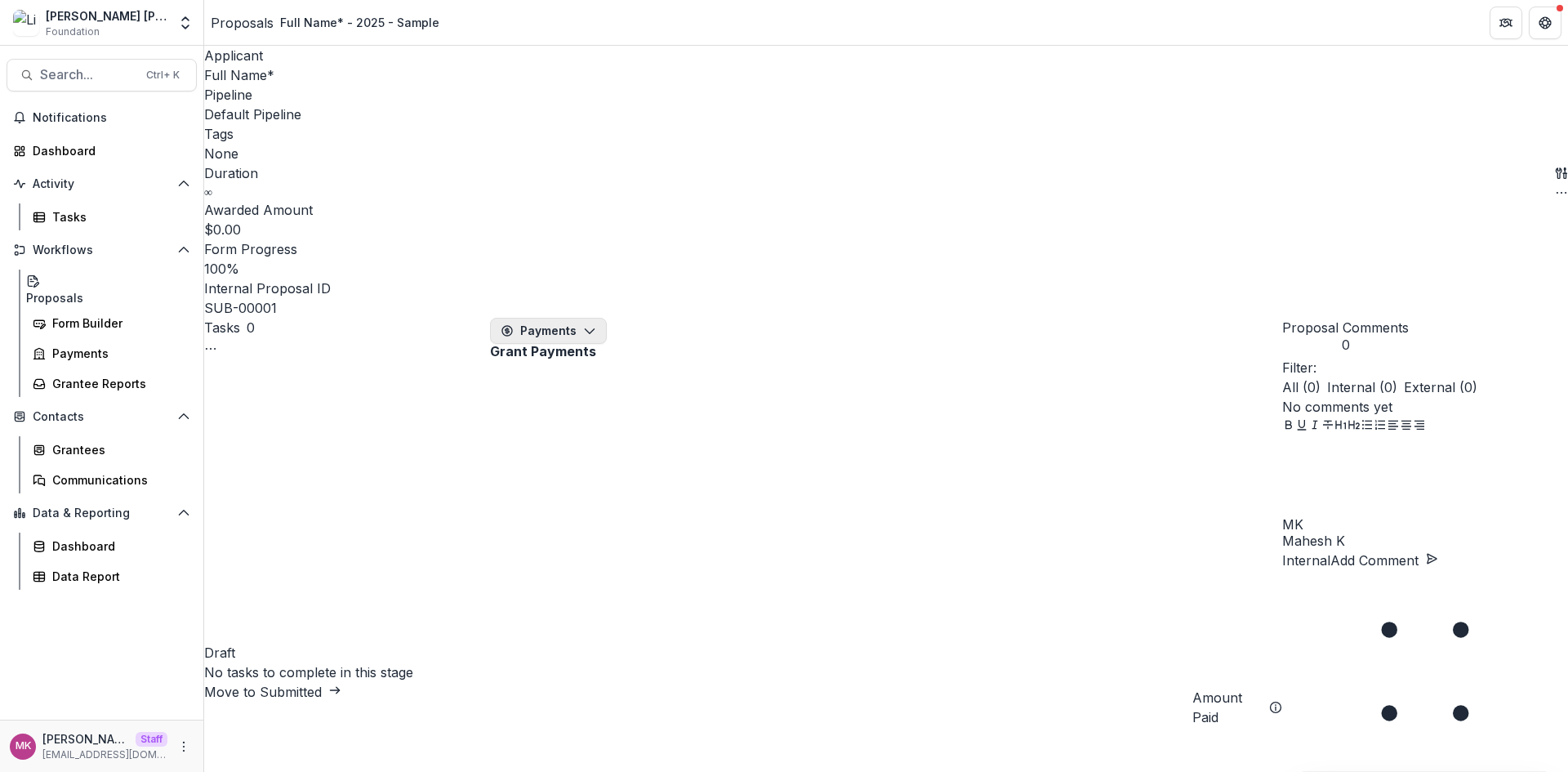
click at [558, 318] on button "Payments" at bounding box center [547, 330] width 116 height 26
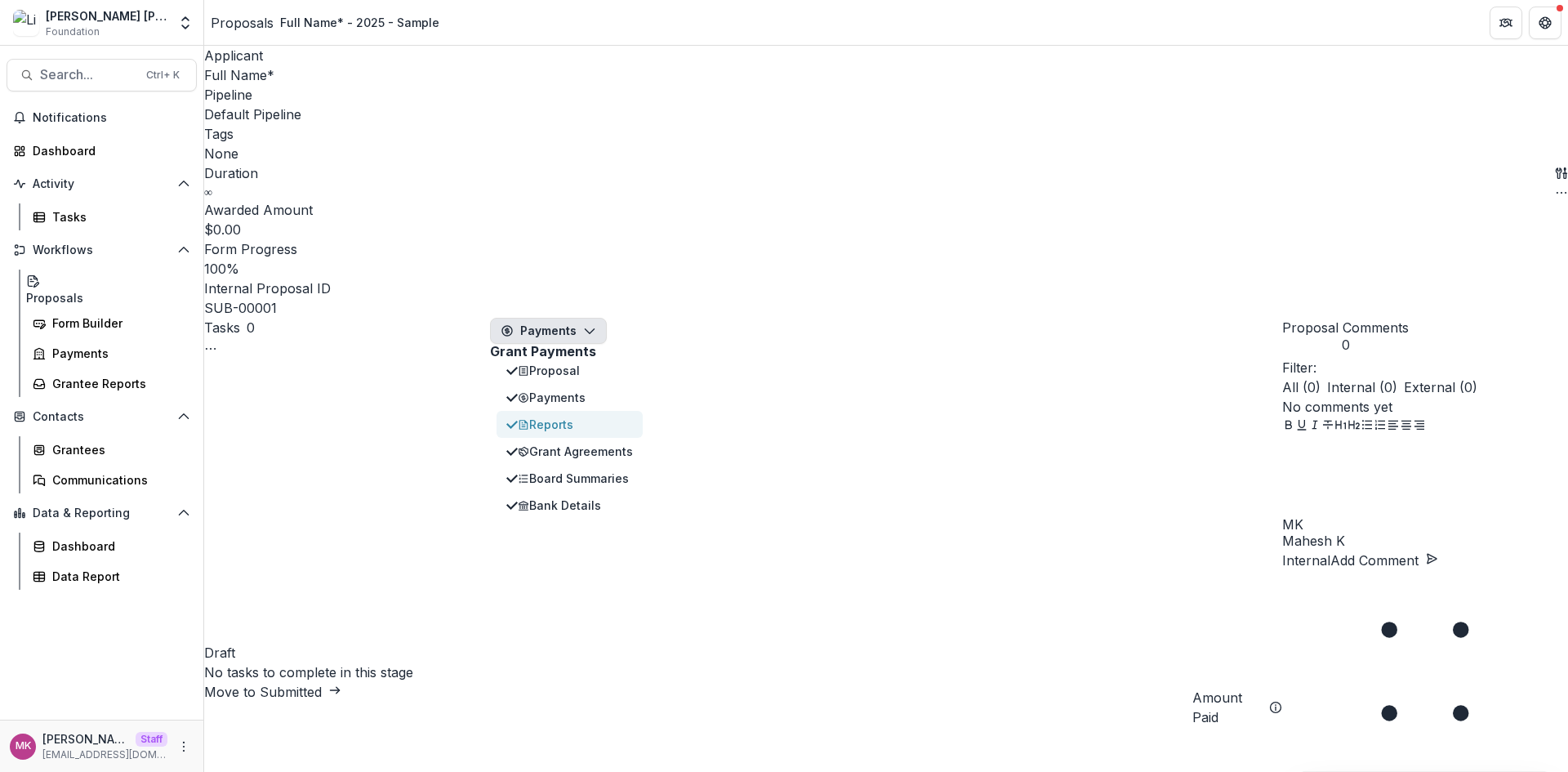
click at [565, 416] on div "Reports" at bounding box center [576, 424] width 115 height 17
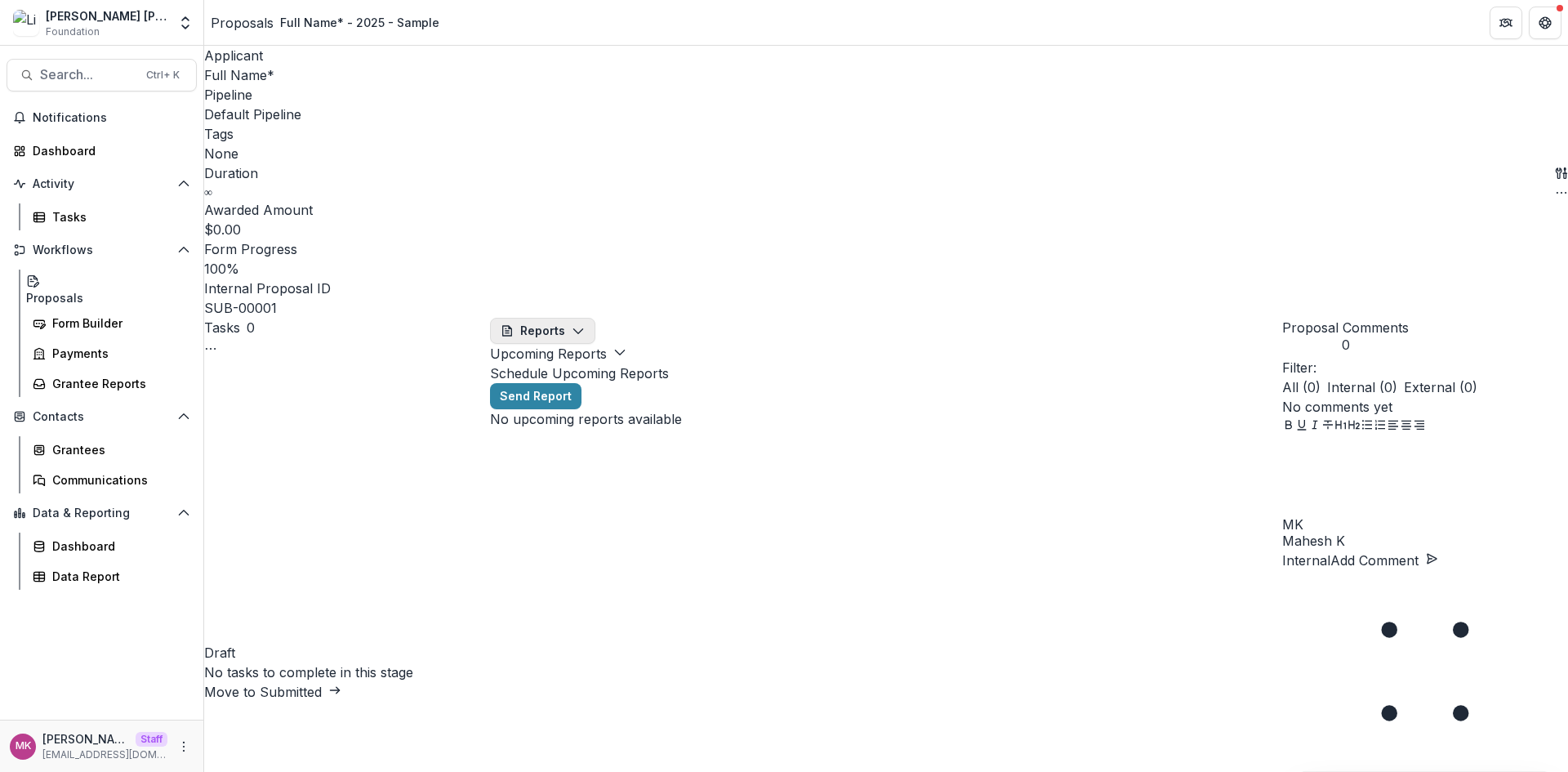
click at [546, 318] on button "Reports" at bounding box center [542, 330] width 106 height 26
drag, startPoint x: 896, startPoint y: 164, endPoint x: 824, endPoint y: 165, distance: 72.0
click at [895, 363] on div "Schedule Upcoming Reports Send Report" at bounding box center [886, 386] width 792 height 45
click at [573, 383] on button "Send Report" at bounding box center [535, 395] width 92 height 26
select select "********"
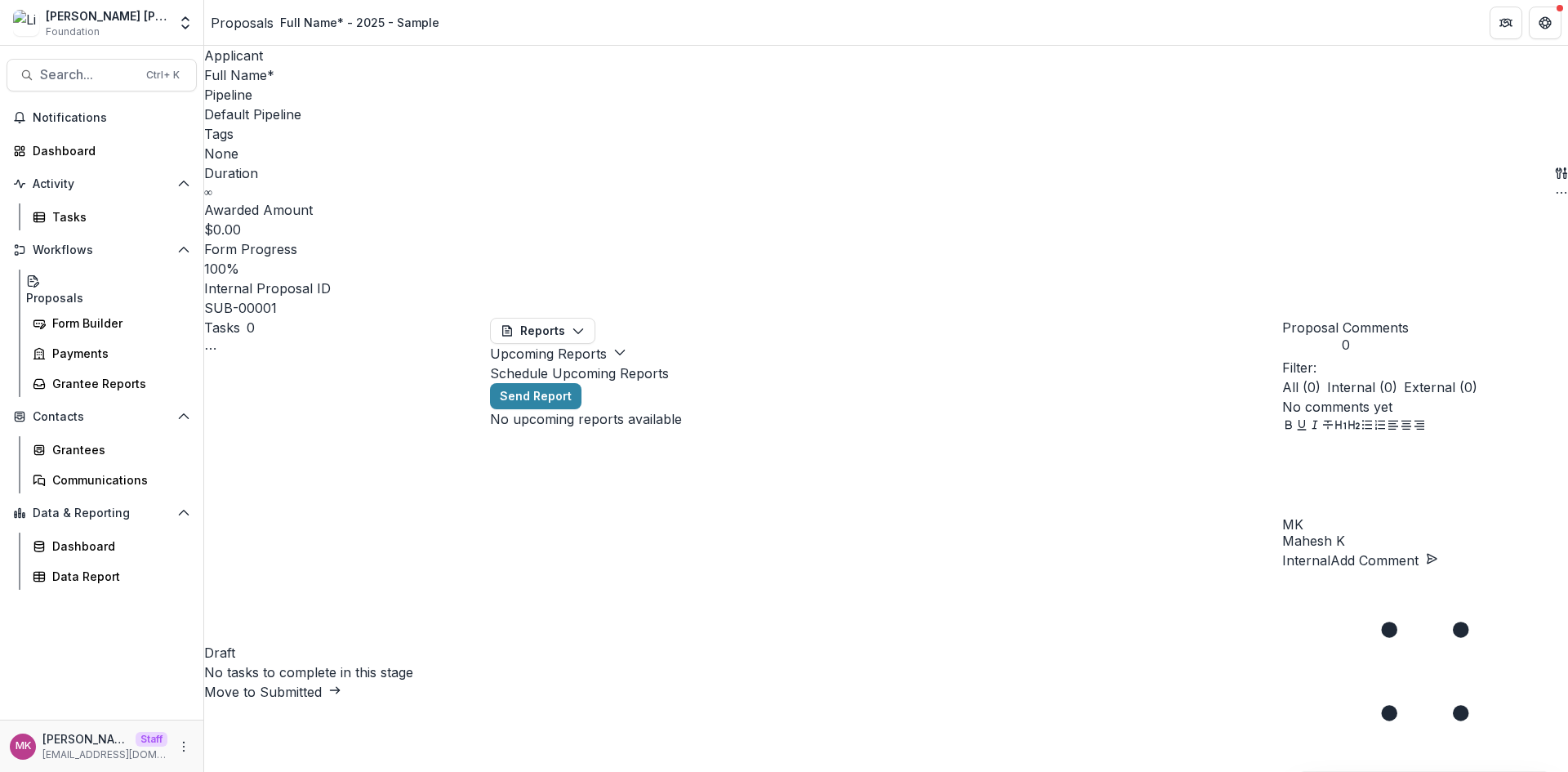
drag, startPoint x: 548, startPoint y: 576, endPoint x: 552, endPoint y: 583, distance: 8.1
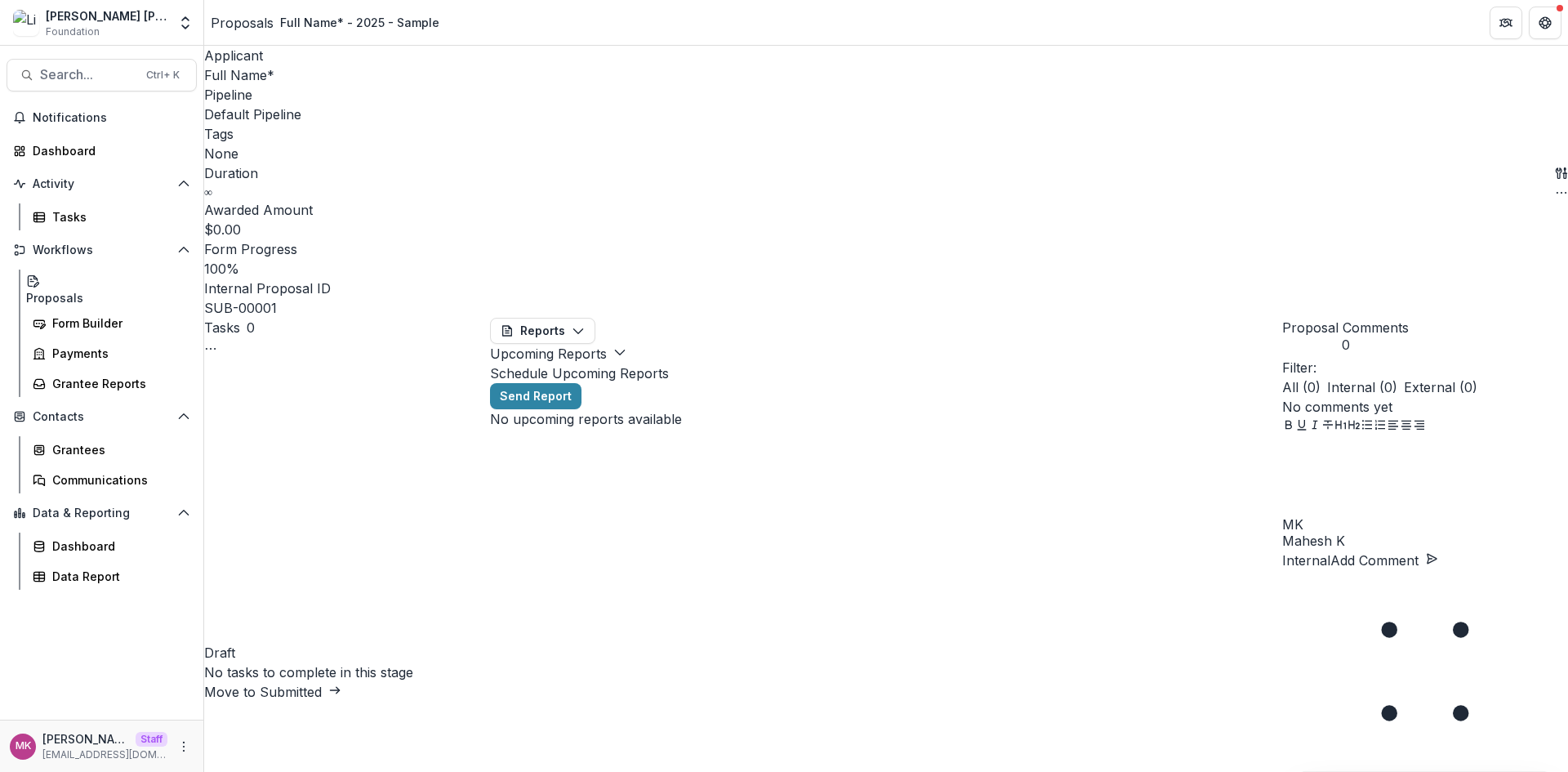
click at [1555, 163] on button "button" at bounding box center [1561, 172] width 13 height 20
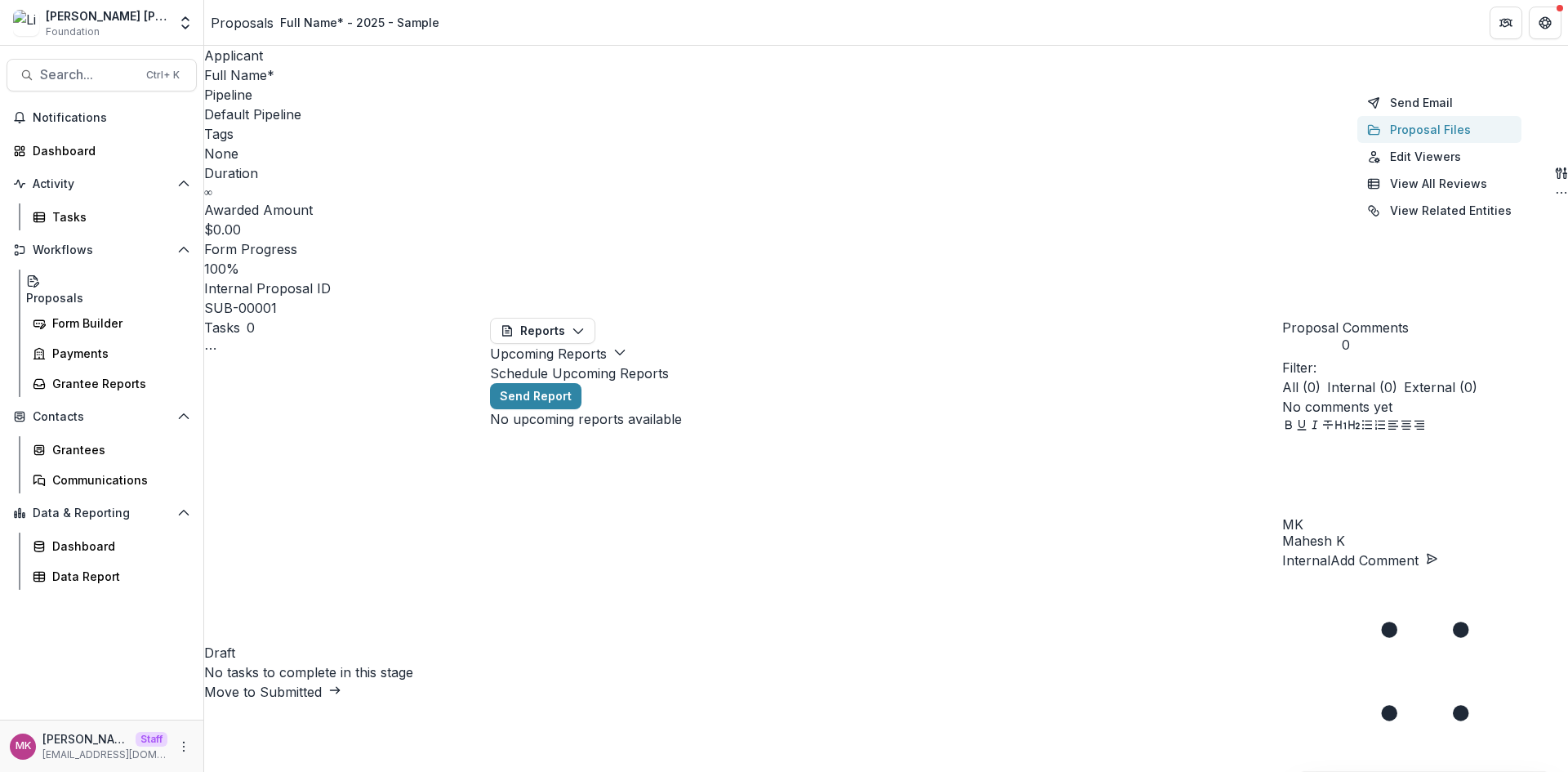
click at [1423, 141] on button "Proposal Files" at bounding box center [1439, 130] width 164 height 27
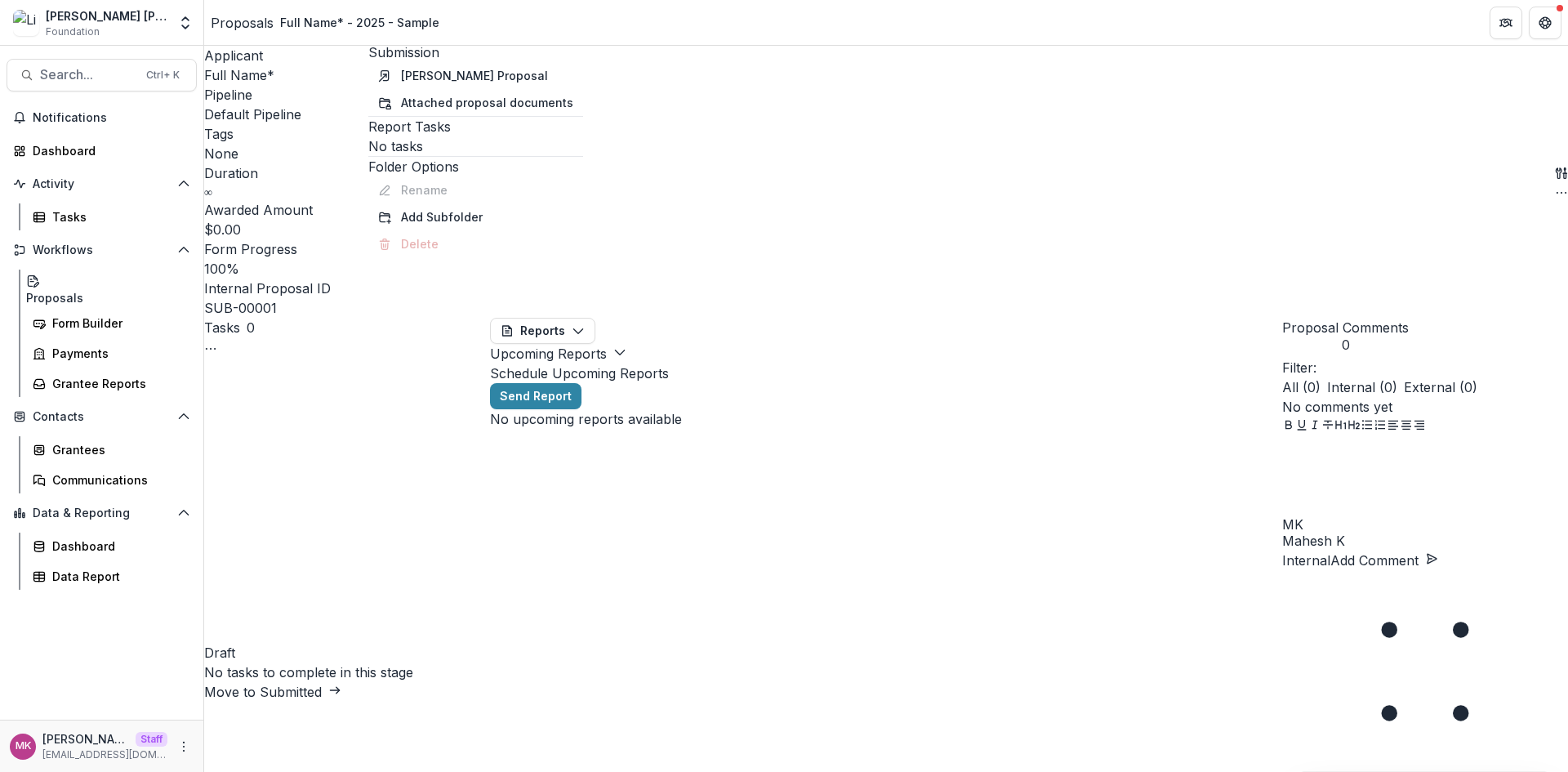
drag, startPoint x: 680, startPoint y: 294, endPoint x: 661, endPoint y: 257, distance: 41.6
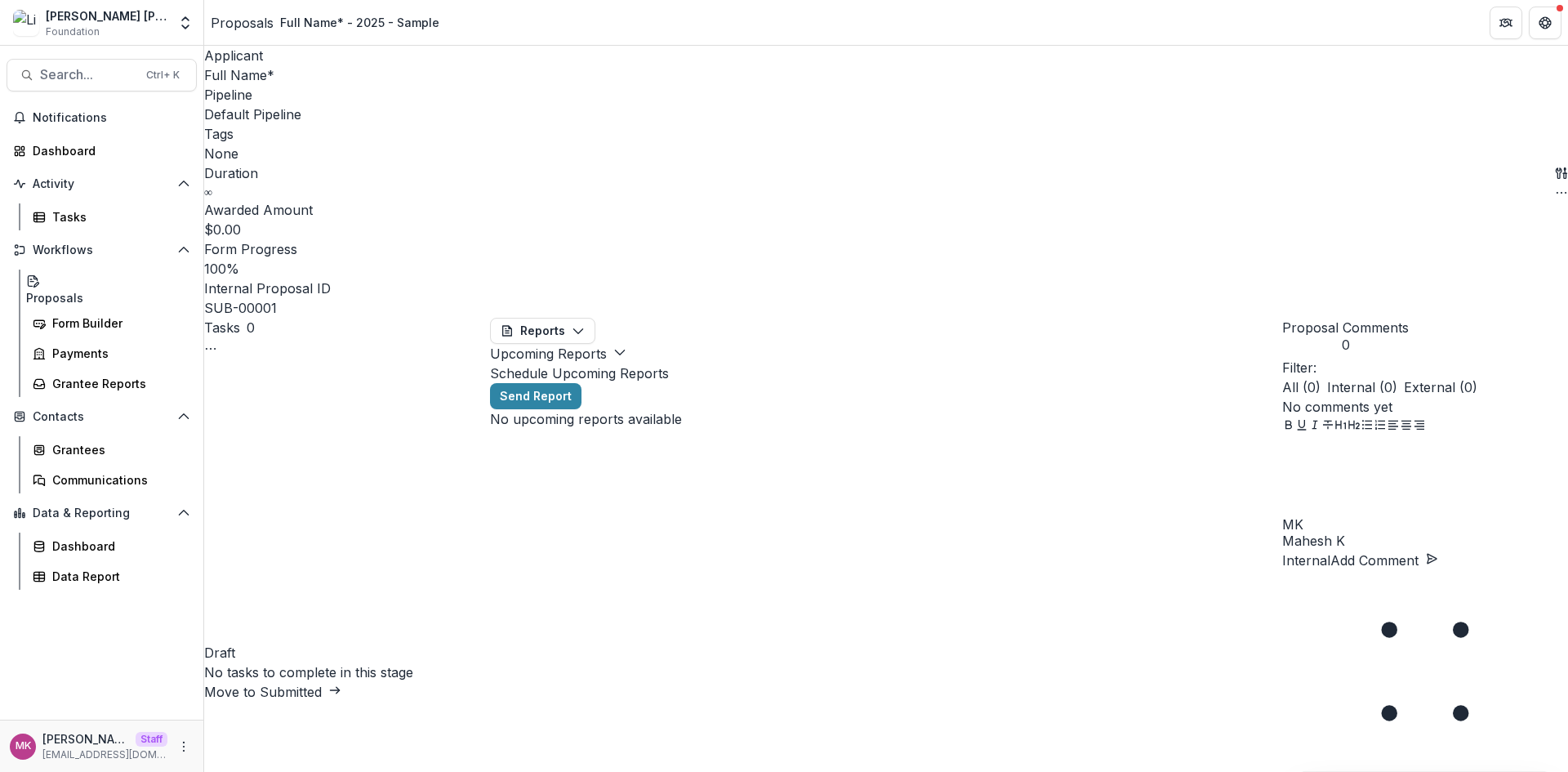
drag, startPoint x: 660, startPoint y: 185, endPoint x: 661, endPoint y: 159, distance: 26.0
drag, startPoint x: 699, startPoint y: 301, endPoint x: 821, endPoint y: 202, distance: 157.1
click at [1088, 771] on header "Upload Documents" at bounding box center [784, 782] width 1568 height 20
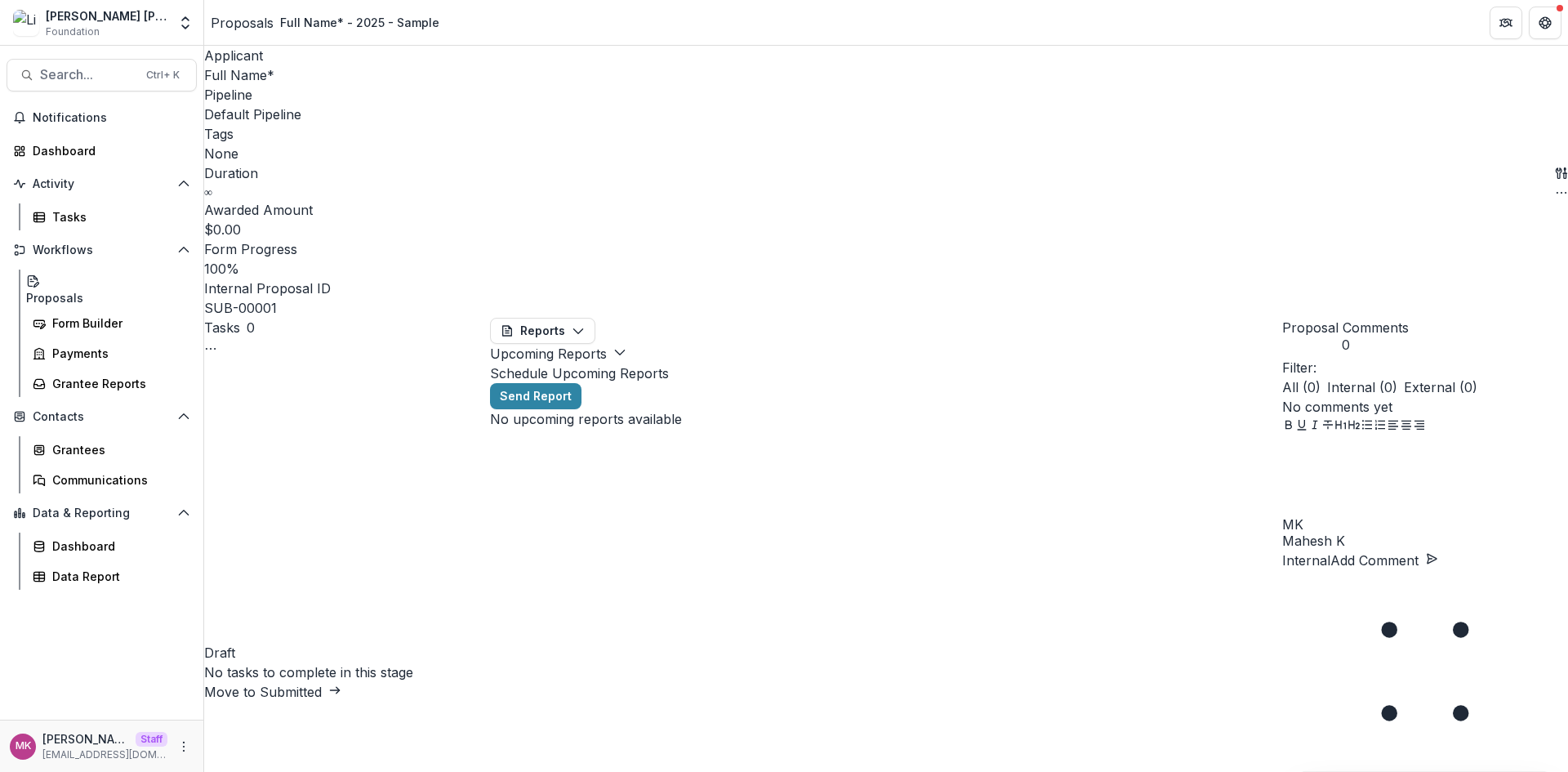
click at [1555, 167] on icon "button" at bounding box center [1561, 173] width 13 height 13
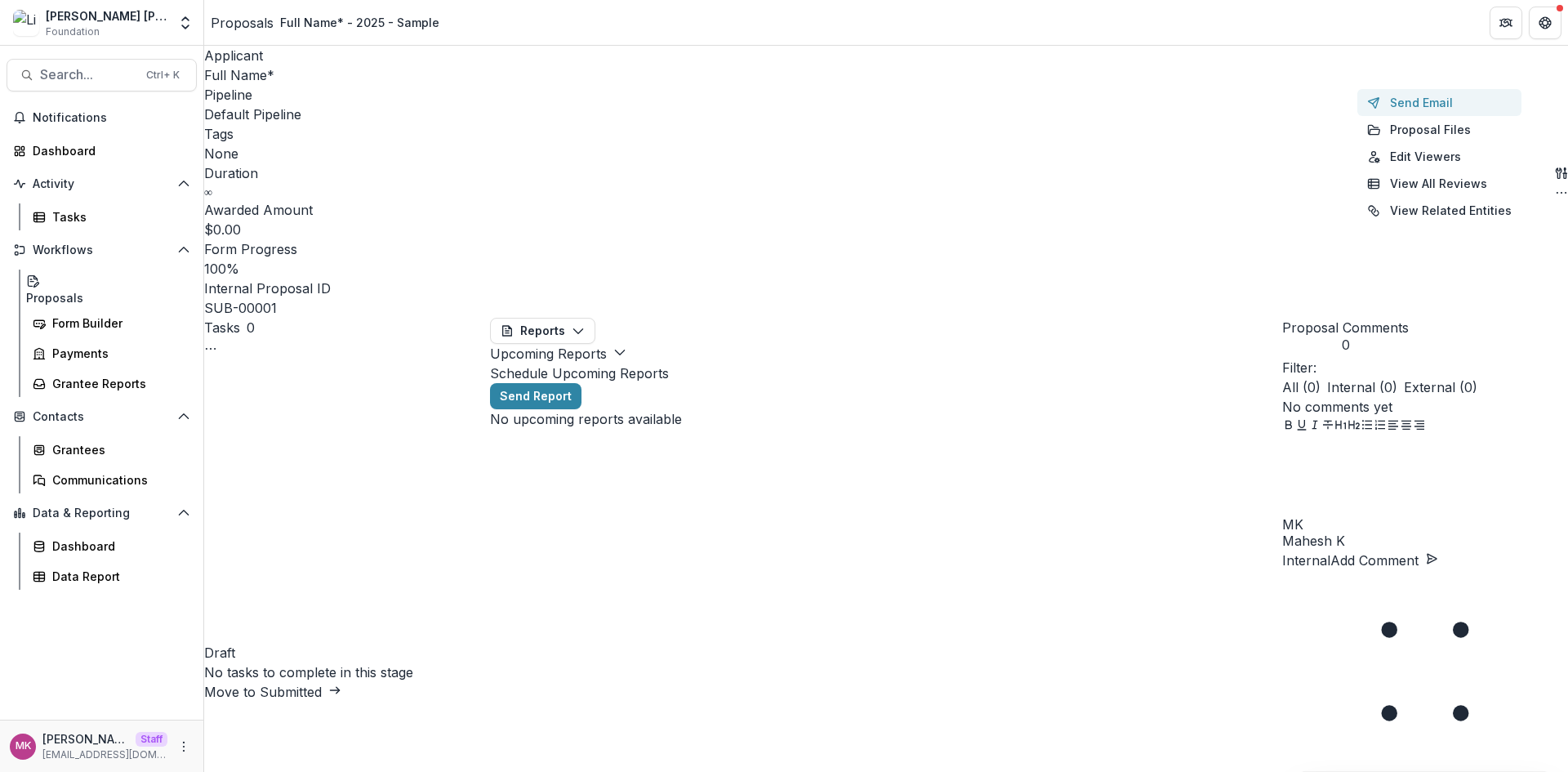
click at [1427, 104] on button "Send Email" at bounding box center [1439, 102] width 164 height 27
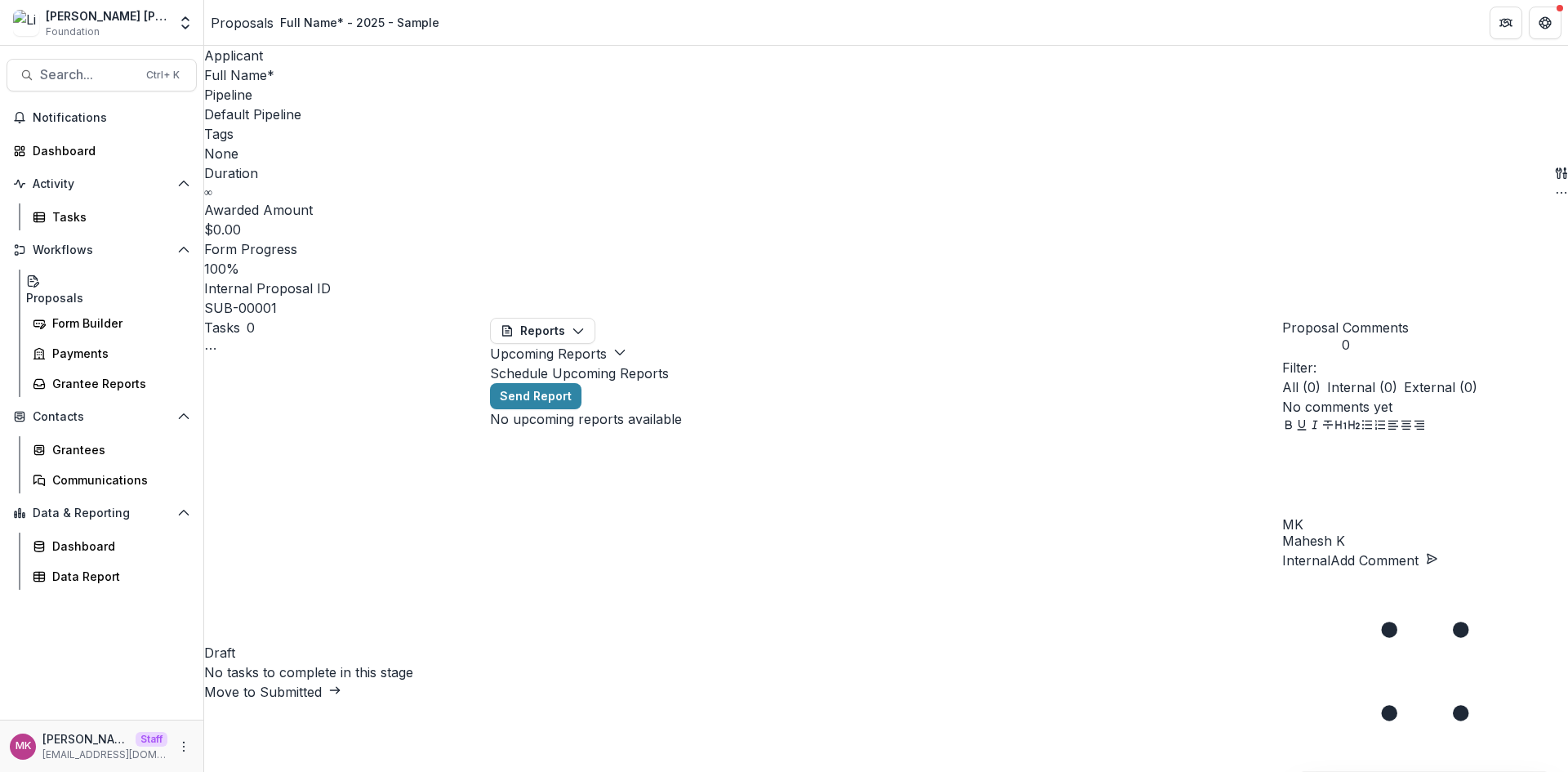
click at [1555, 187] on icon "button" at bounding box center [1561, 193] width 13 height 13
click at [1470, 101] on button "Edit Attributes" at bounding box center [1494, 102] width 134 height 27
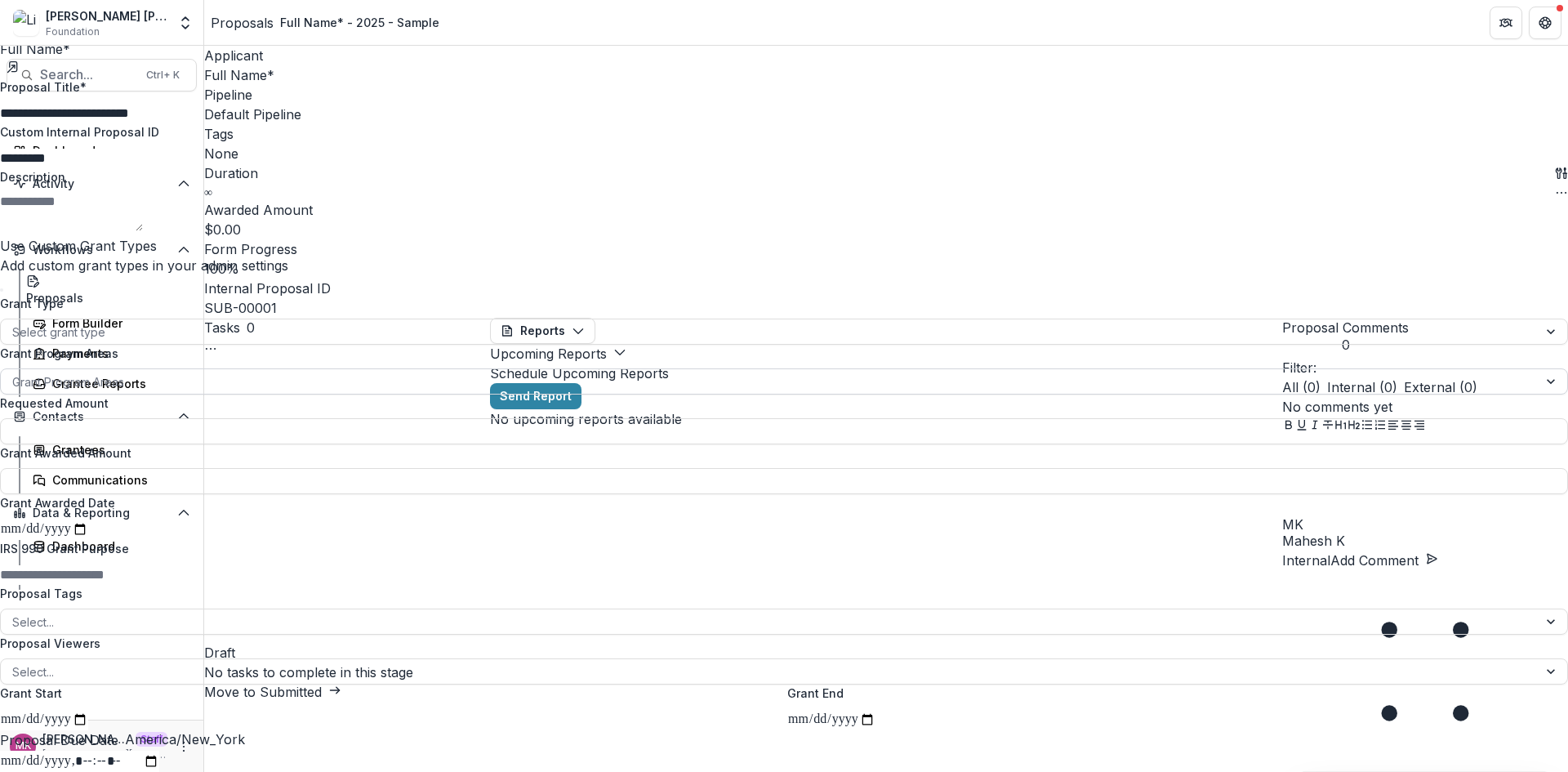
scroll to position [0, 0]
click at [13, 20] on button "Close" at bounding box center [6, 10] width 13 height 20
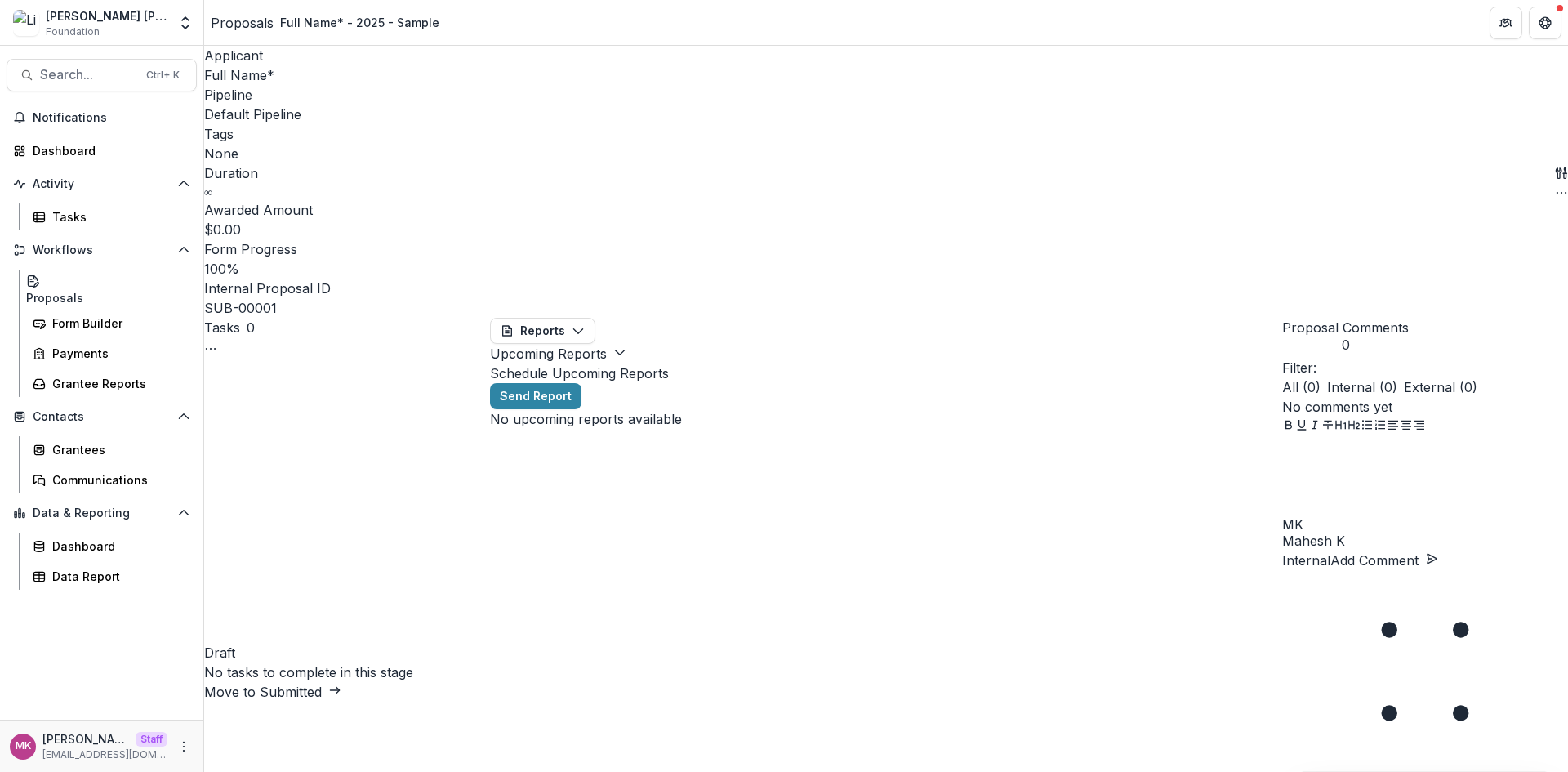
select select "*********"
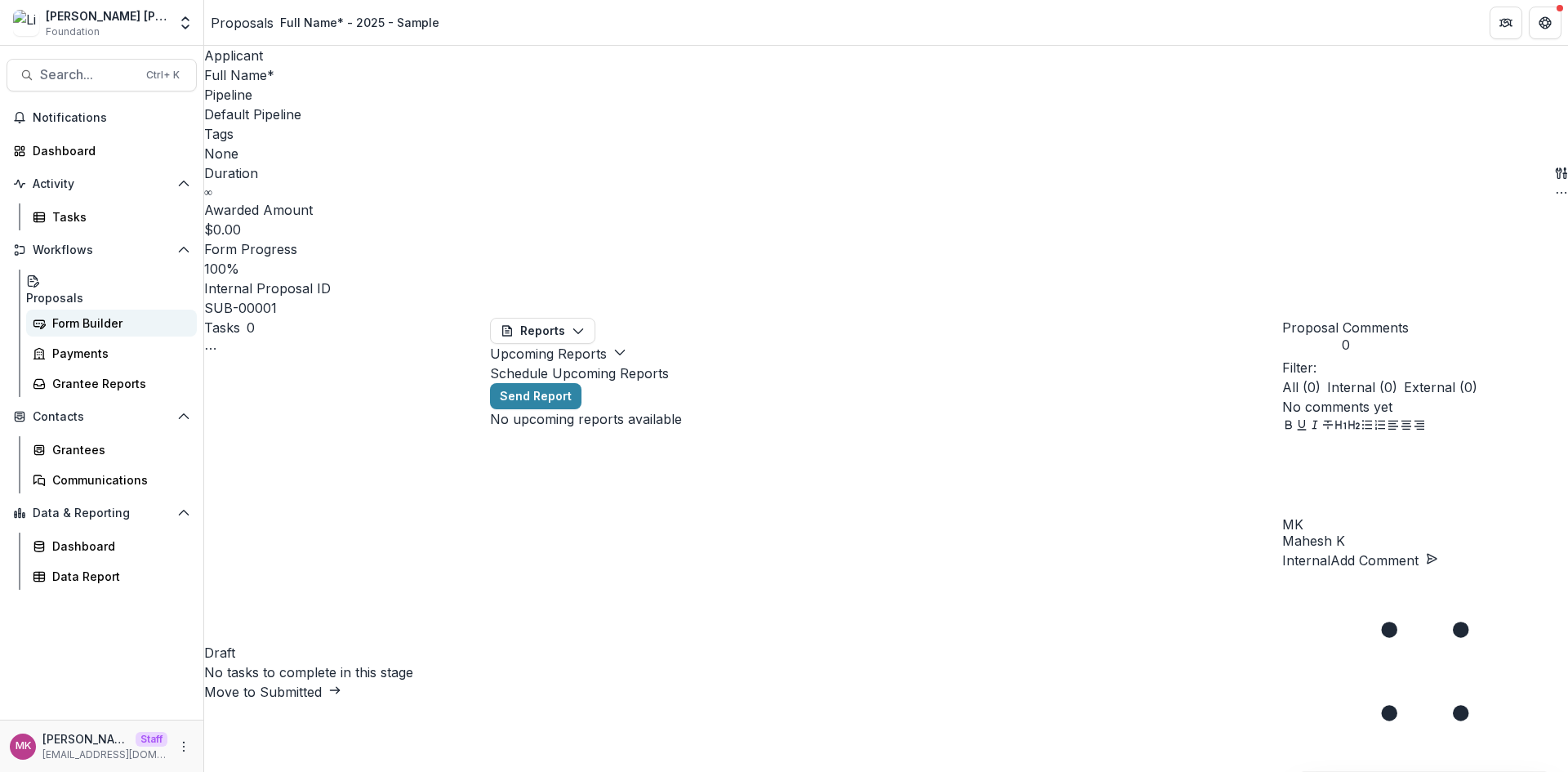
click at [99, 318] on div "Form Builder" at bounding box center [118, 322] width 131 height 17
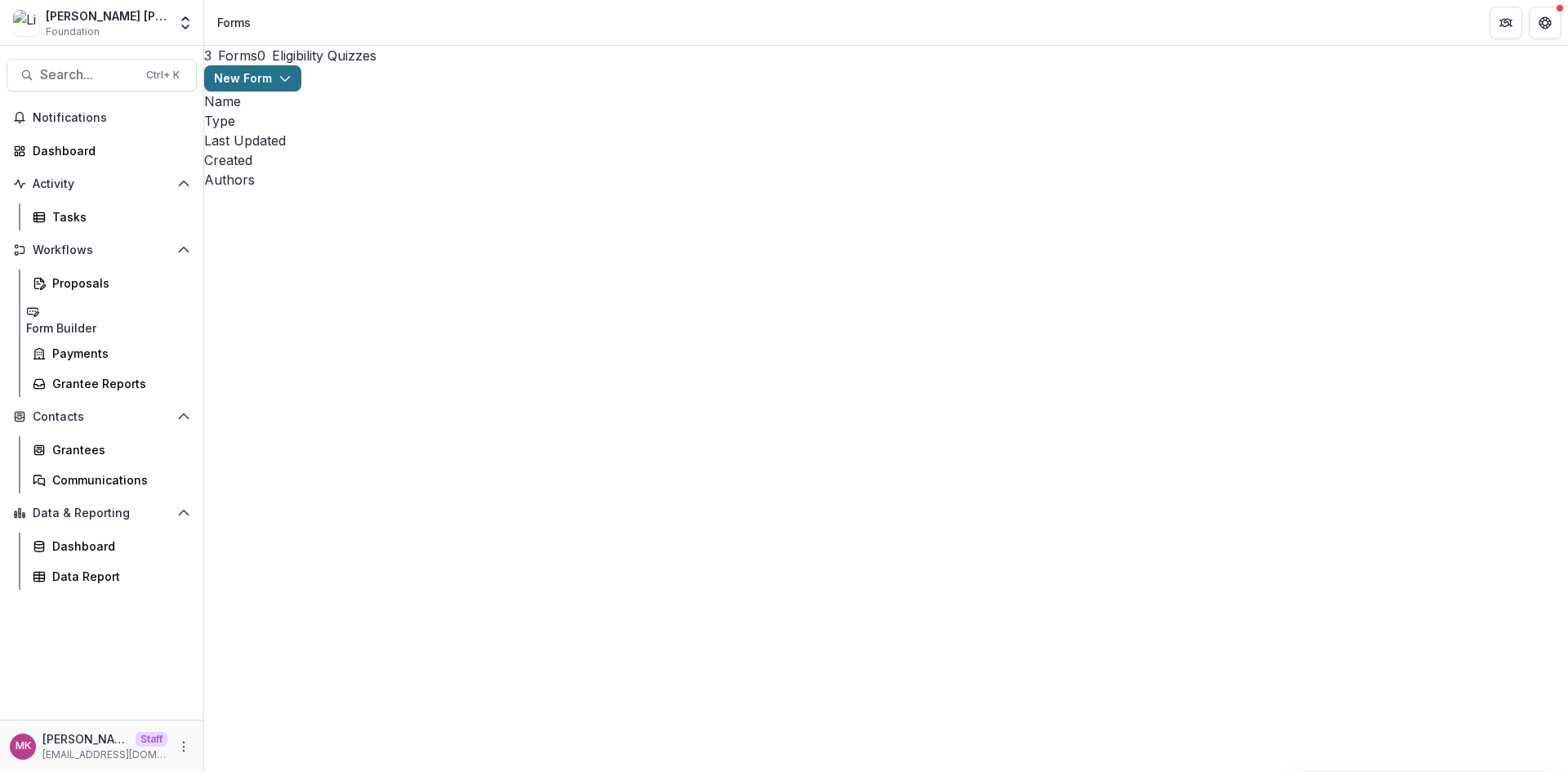
click at [301, 92] on button "New Form" at bounding box center [252, 78] width 97 height 26
click at [1419, 125] on button "New Eligibility Quiz" at bounding box center [1396, 124] width 130 height 27
click at [301, 92] on button "New Form" at bounding box center [252, 78] width 97 height 26
click at [1383, 156] on button "New Form" at bounding box center [1396, 151] width 130 height 27
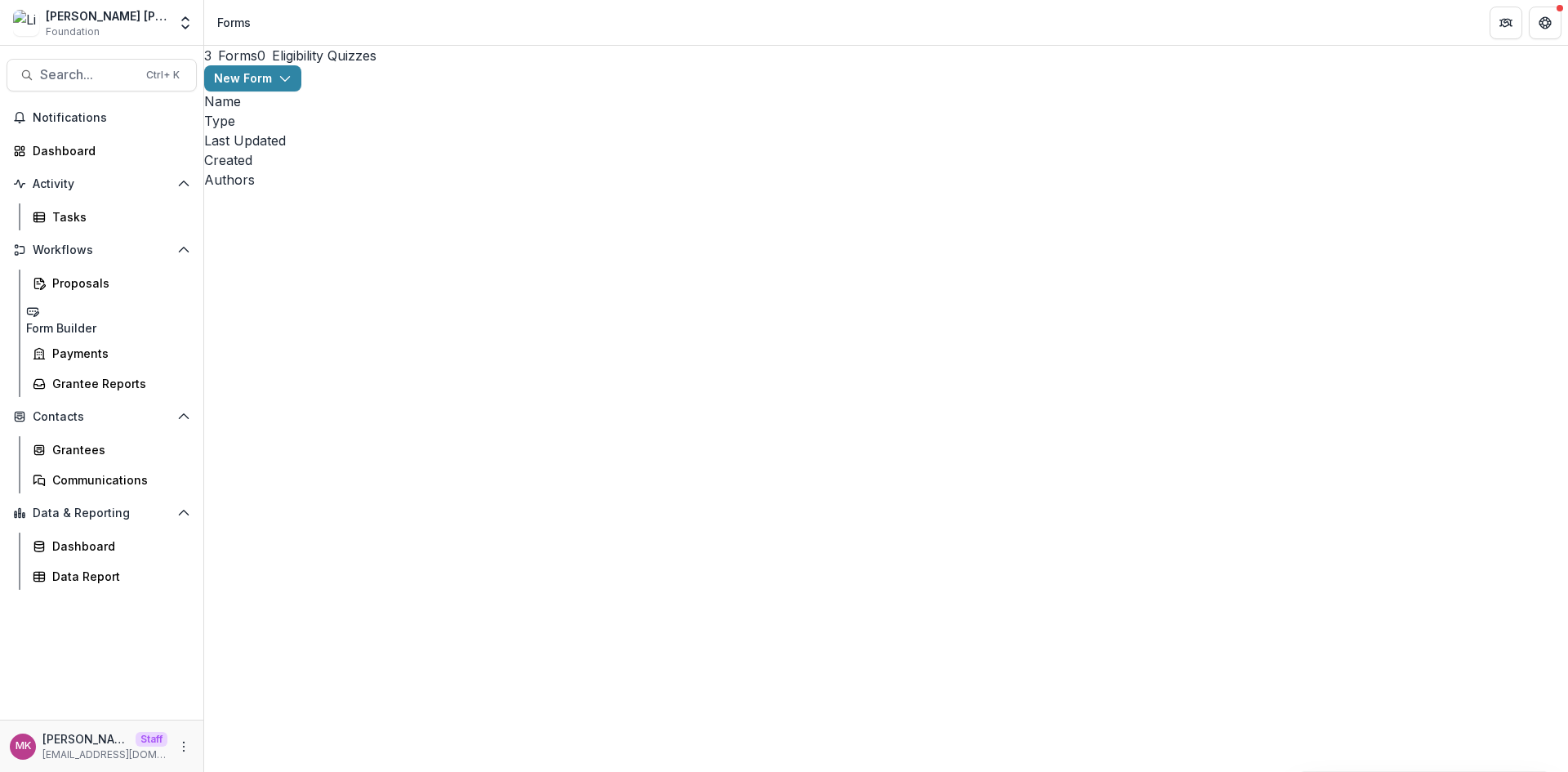
drag, startPoint x: 537, startPoint y: 231, endPoint x: 601, endPoint y: 190, distance: 76.0
type input "***"
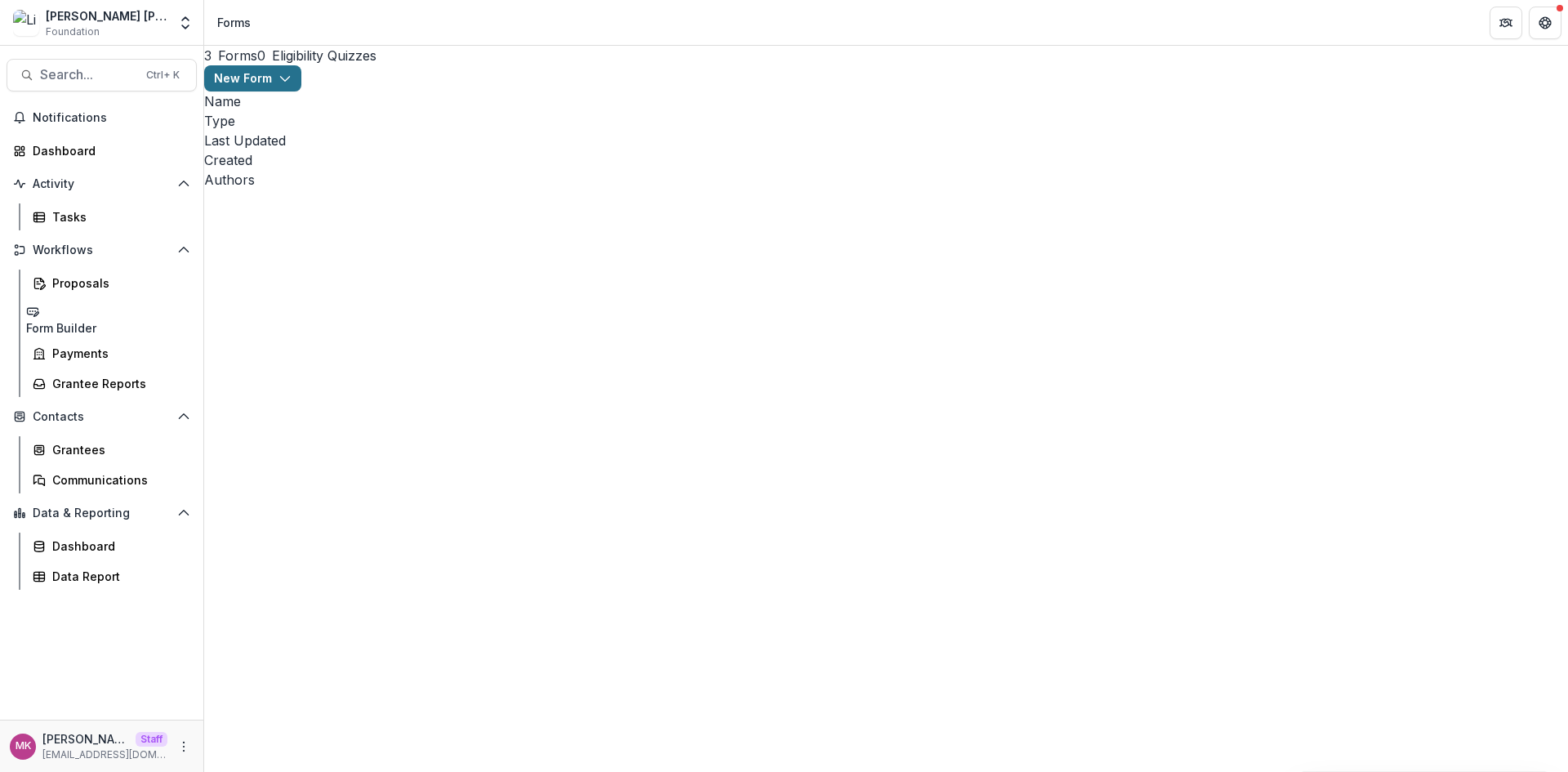
click at [301, 87] on button "New Form" at bounding box center [252, 78] width 97 height 26
click at [1373, 147] on button "New Form" at bounding box center [1396, 151] width 130 height 27
click at [301, 92] on button "New Form" at bounding box center [252, 78] width 97 height 26
click at [1349, 162] on button "New Form" at bounding box center [1396, 151] width 130 height 27
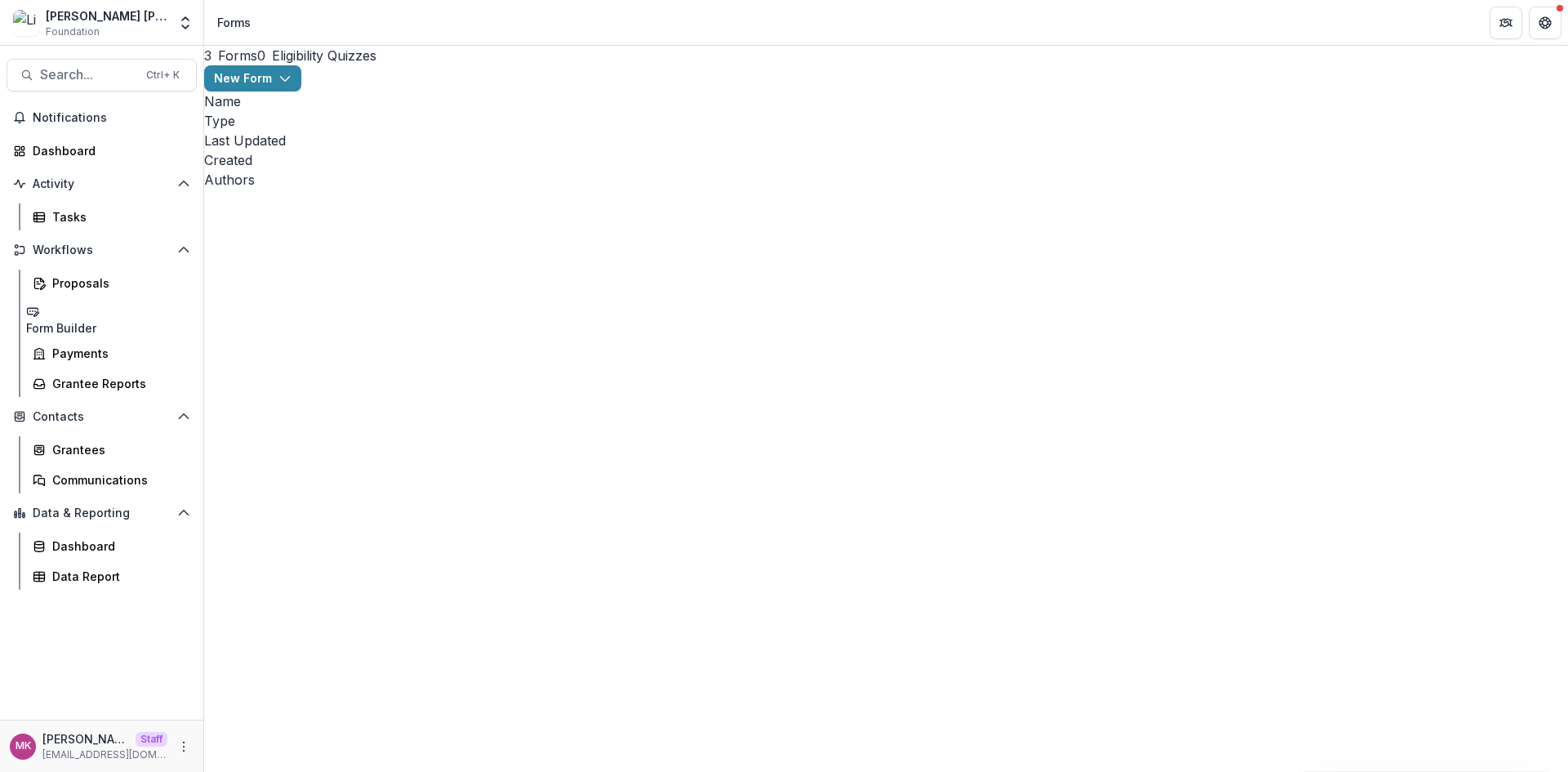
type input "****"
drag, startPoint x: 1031, startPoint y: 71, endPoint x: 1070, endPoint y: 84, distance: 41.1
click at [301, 92] on button "New Form" at bounding box center [252, 78] width 97 height 26
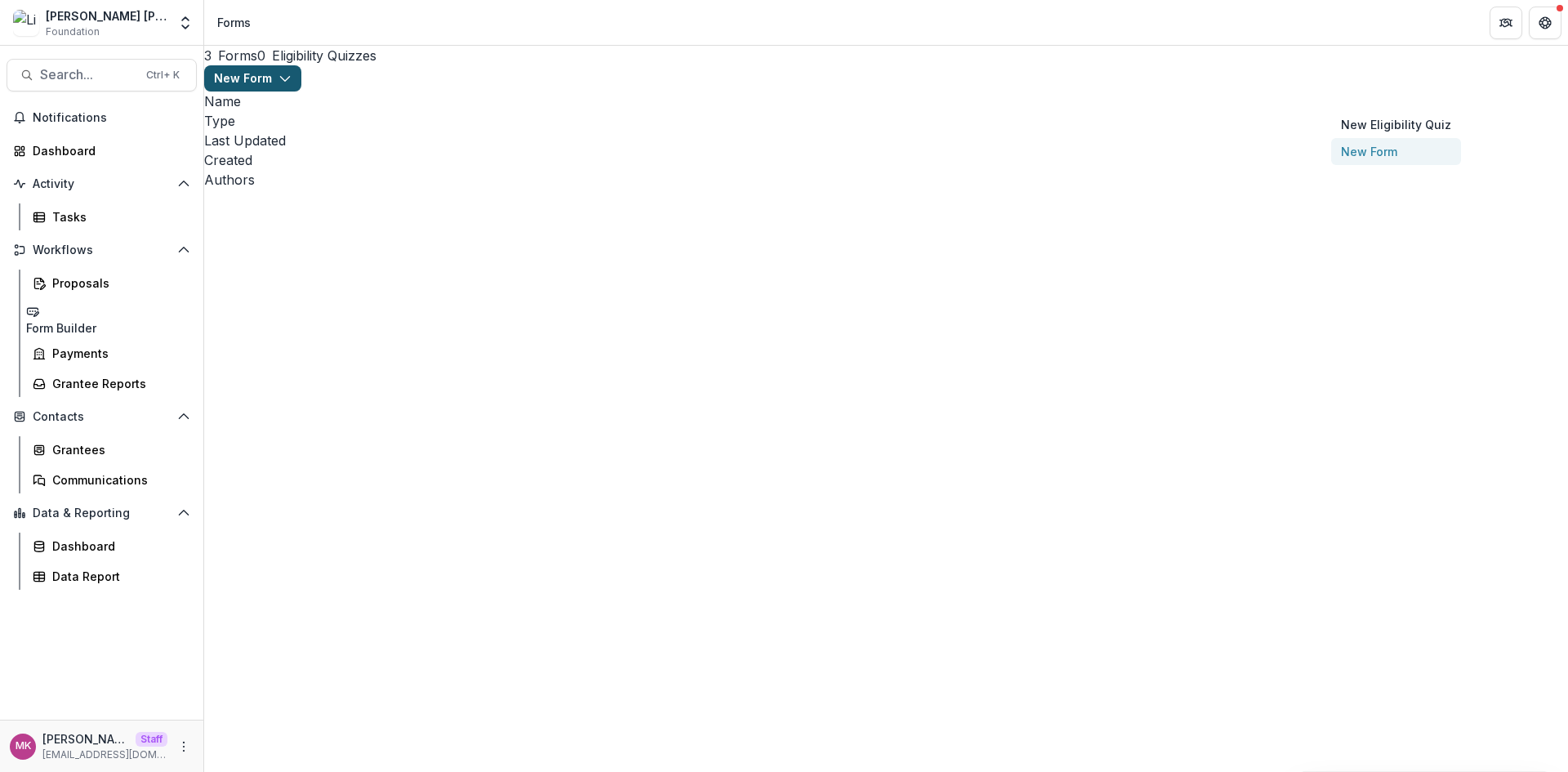
click at [1361, 147] on button "New Form" at bounding box center [1396, 151] width 130 height 27
drag, startPoint x: 1442, startPoint y: 84, endPoint x: 1426, endPoint y: 156, distance: 73.8
click at [301, 84] on button "New Form" at bounding box center [252, 78] width 97 height 26
click at [1350, 149] on button "New Form" at bounding box center [1396, 151] width 130 height 27
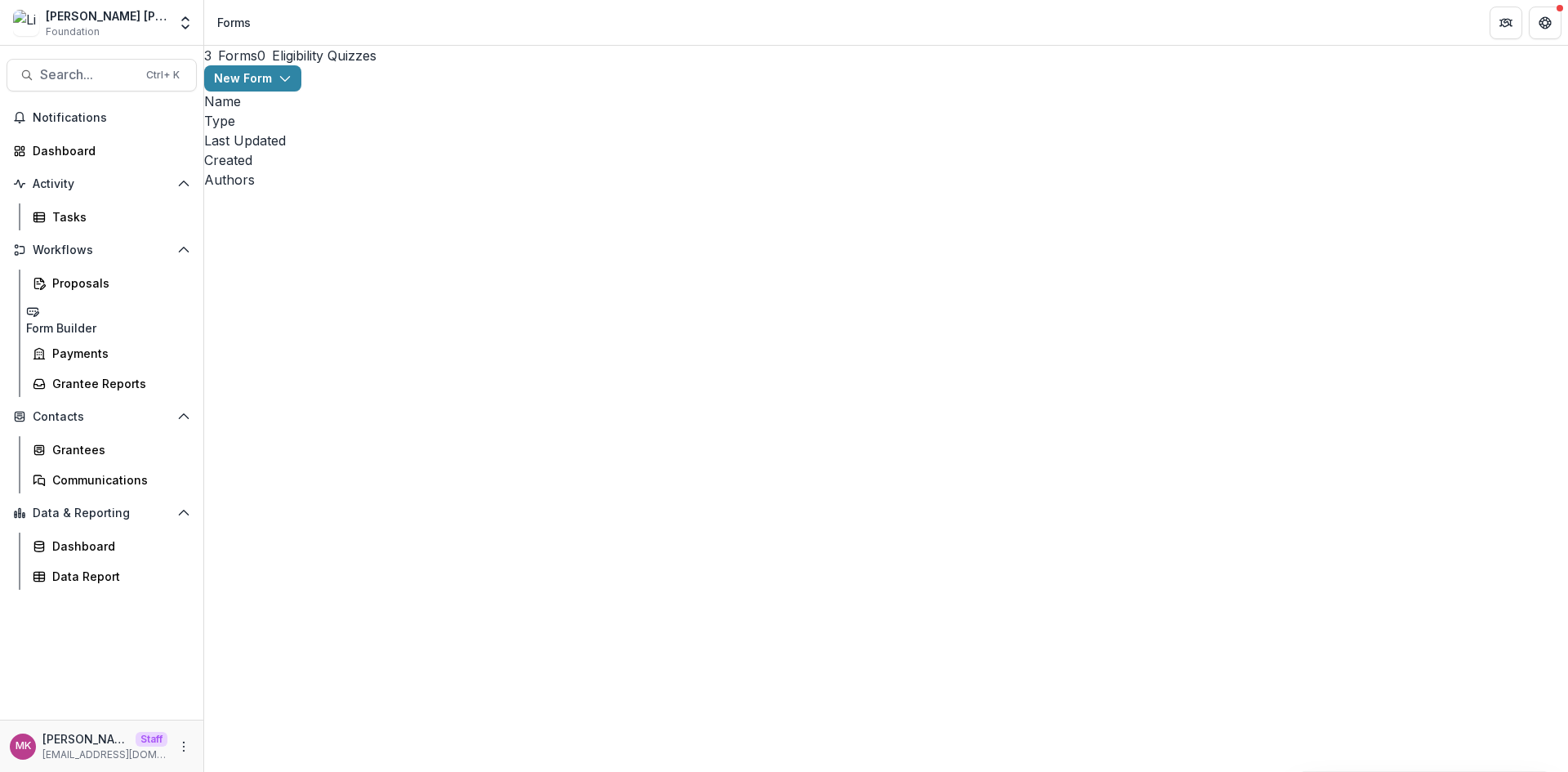
drag, startPoint x: 597, startPoint y: 163, endPoint x: 513, endPoint y: 161, distance: 84.0
click at [301, 87] on button "New Form" at bounding box center [252, 78] width 97 height 26
click at [1363, 153] on button "New Form" at bounding box center [1396, 151] width 130 height 27
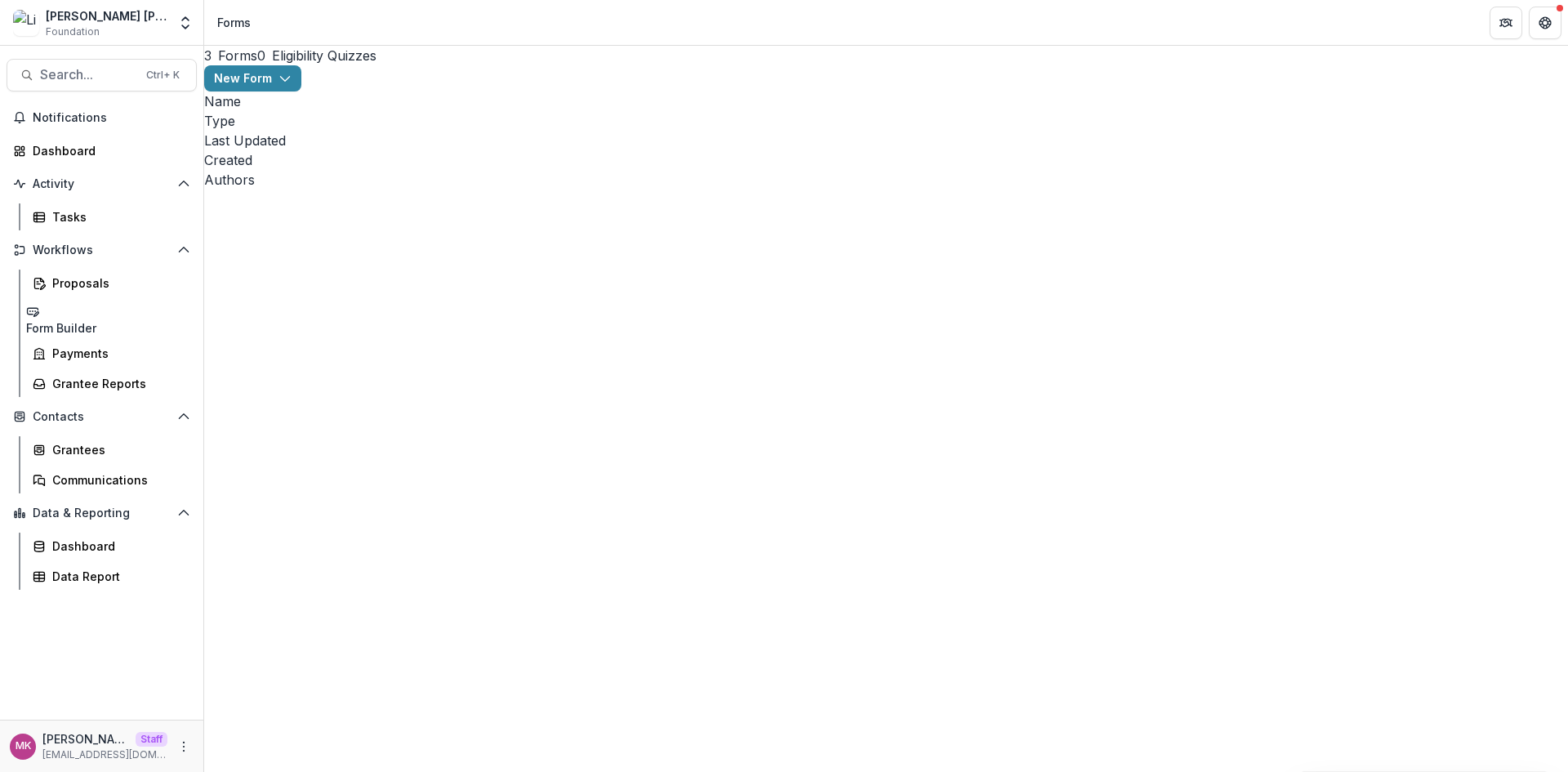
drag, startPoint x: 1026, startPoint y: 73, endPoint x: 1035, endPoint y: 6, distance: 67.6
click at [91, 352] on link "Payments" at bounding box center [111, 353] width 171 height 27
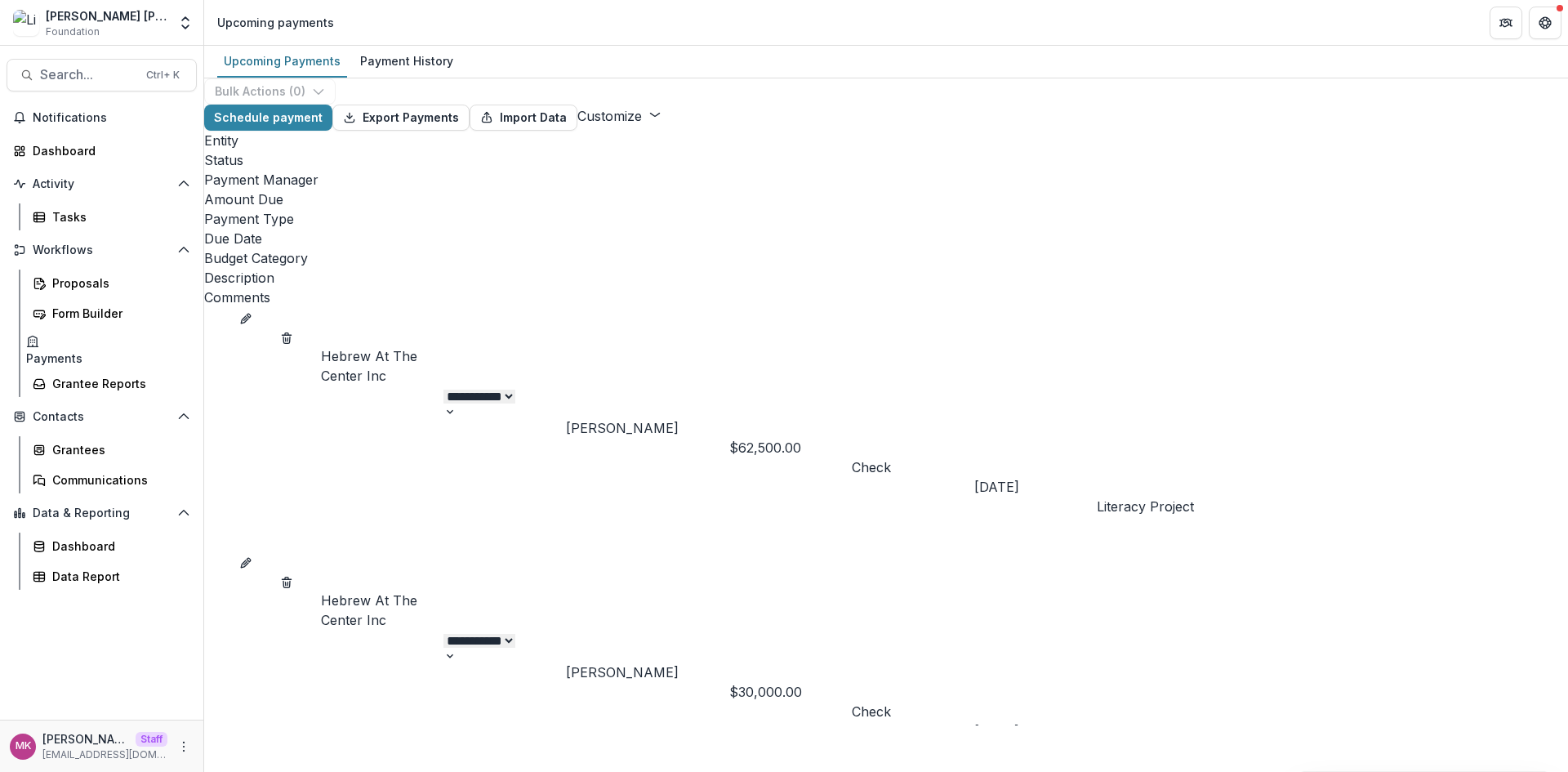
click at [515, 389] on select "**********" at bounding box center [479, 396] width 72 height 14
click at [520, 551] on div "**********" at bounding box center [886, 516] width 1364 height 418
click at [259, 131] on button "Schedule payment" at bounding box center [268, 117] width 128 height 26
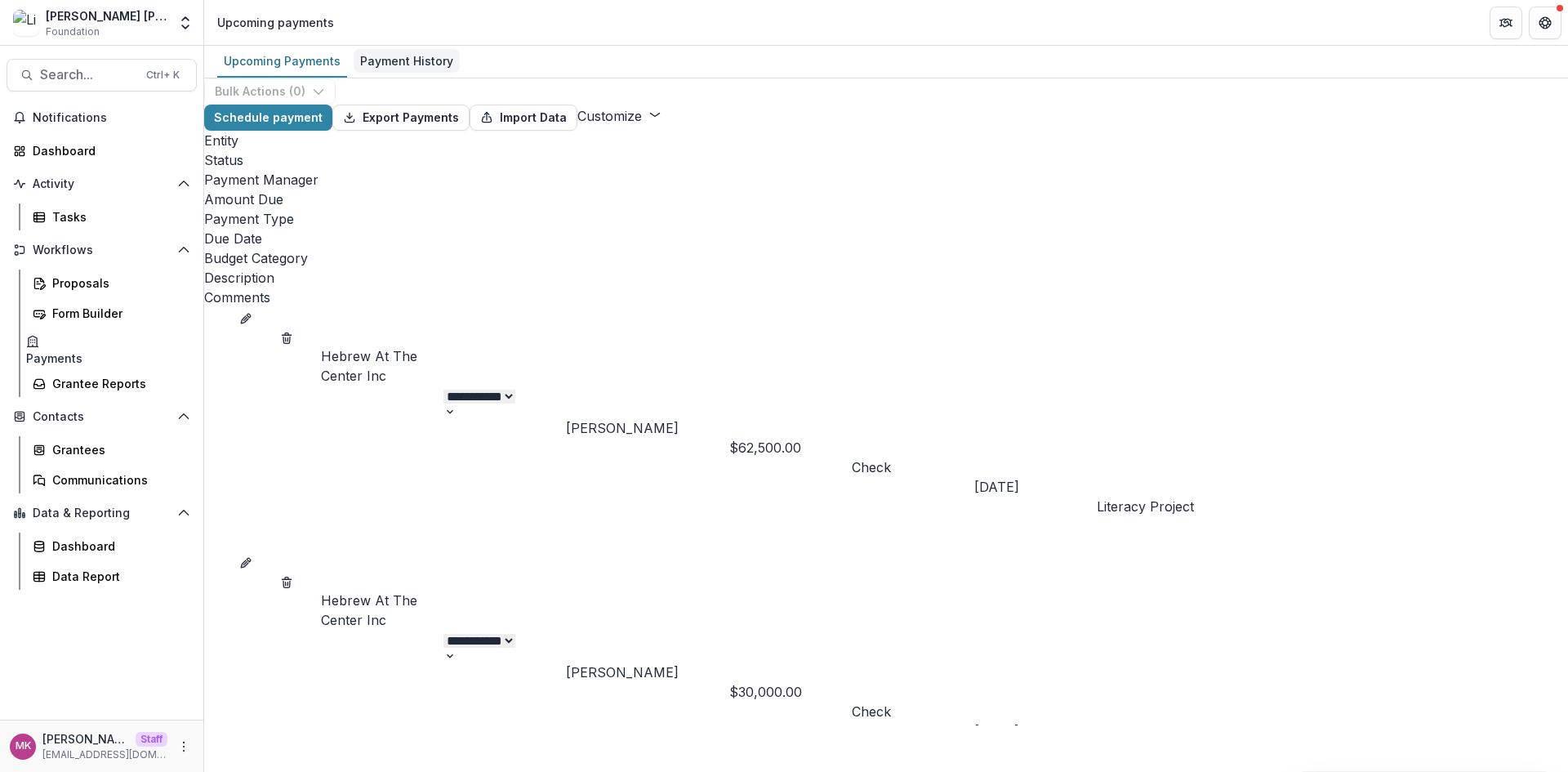
click at [419, 60] on div "Payment History" at bounding box center [406, 60] width 106 height 24
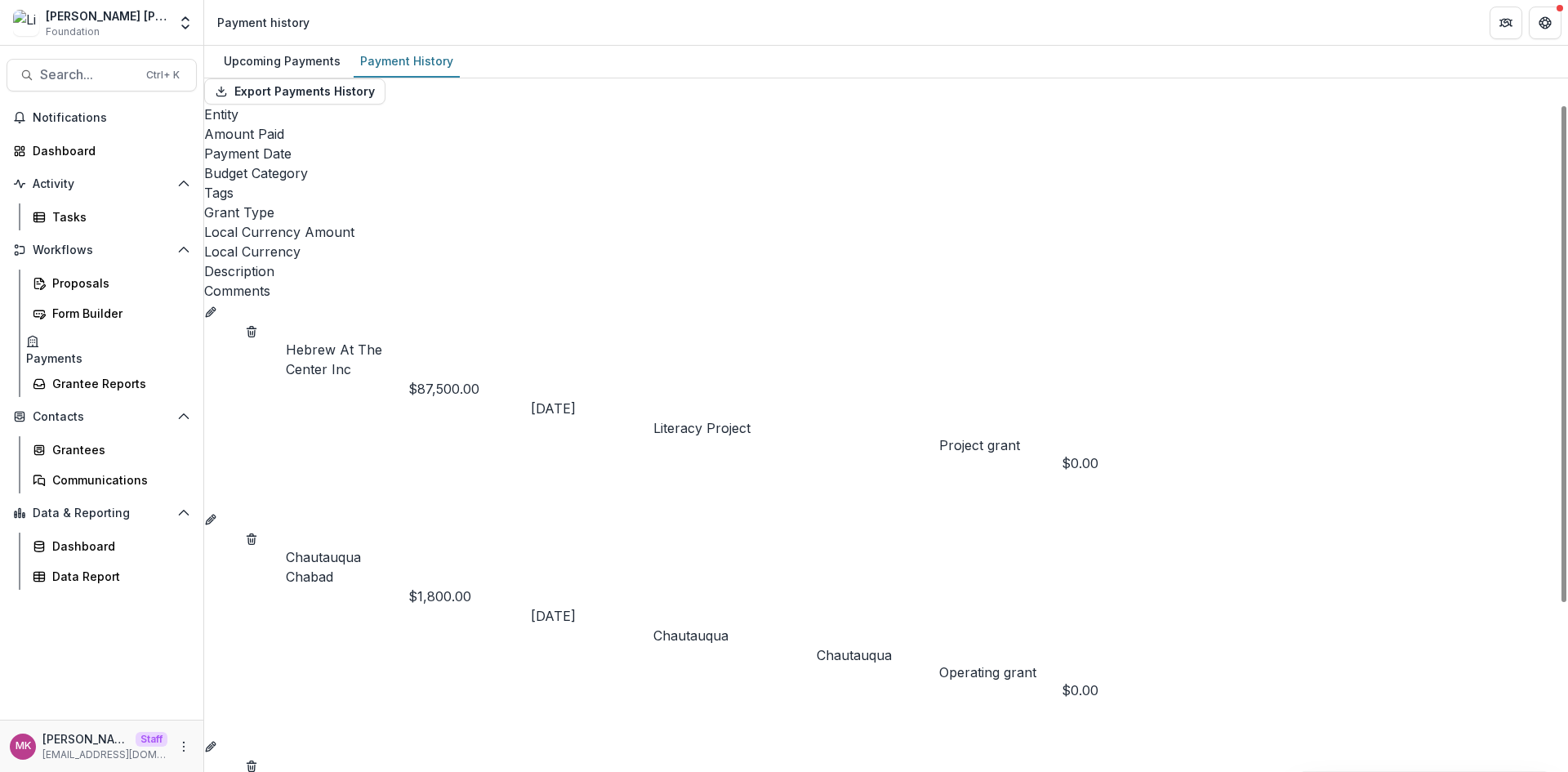
click at [217, 306] on icon "edit" at bounding box center [211, 312] width 13 height 13
select select "*****"
select select "****"
select select "**********"
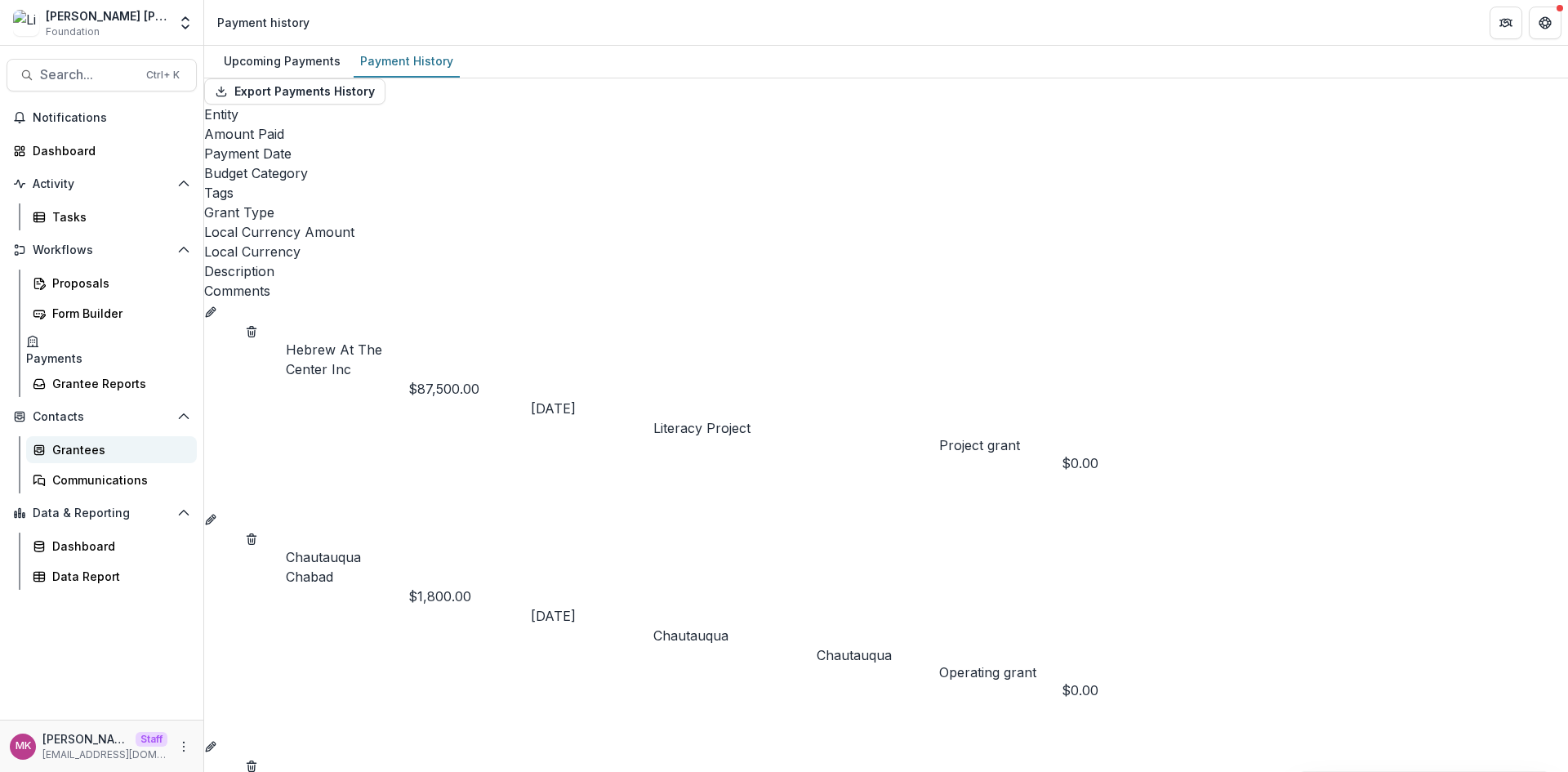
click at [99, 444] on div "Grantees" at bounding box center [118, 449] width 131 height 17
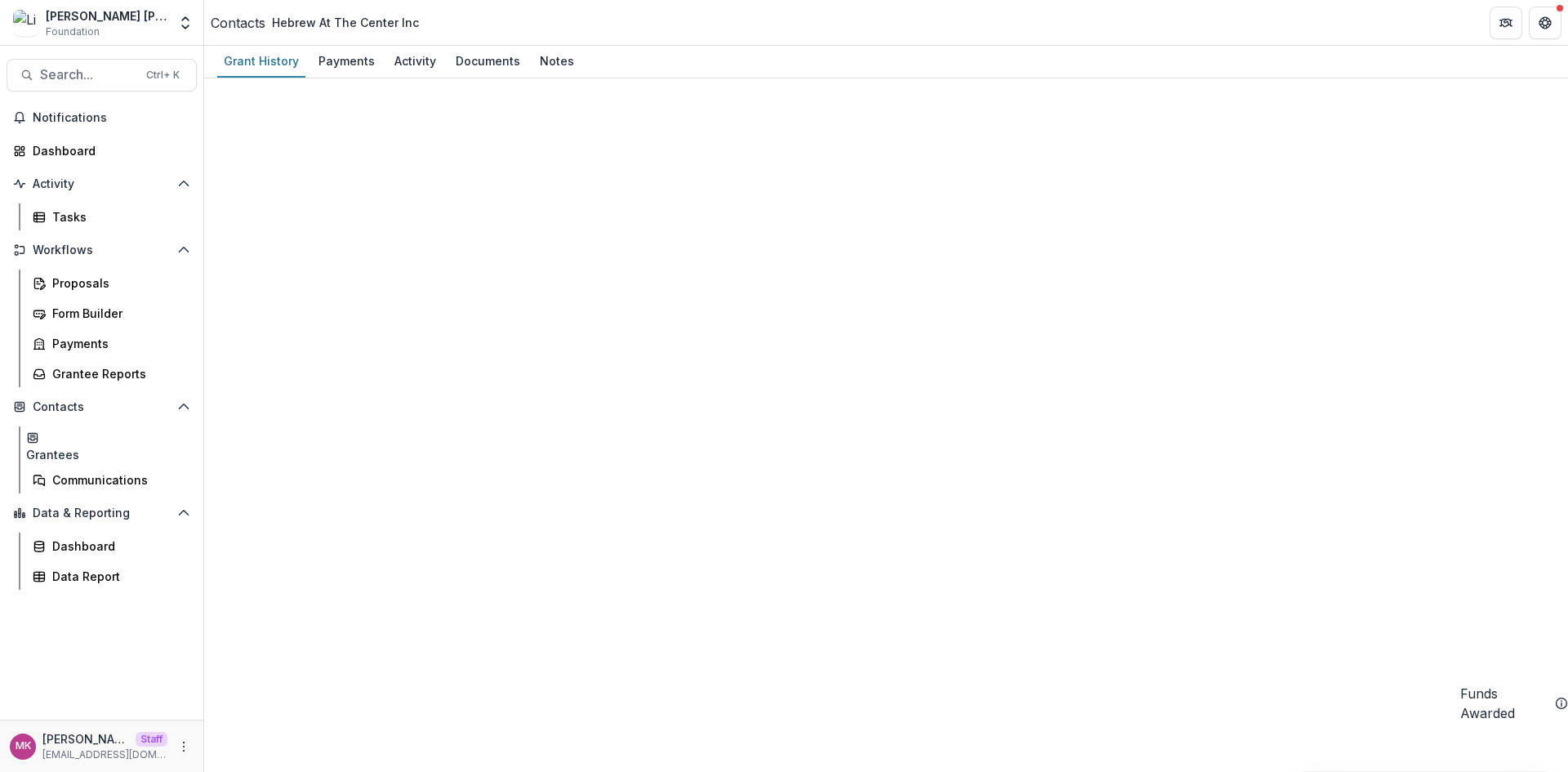
scroll to position [0, 0]
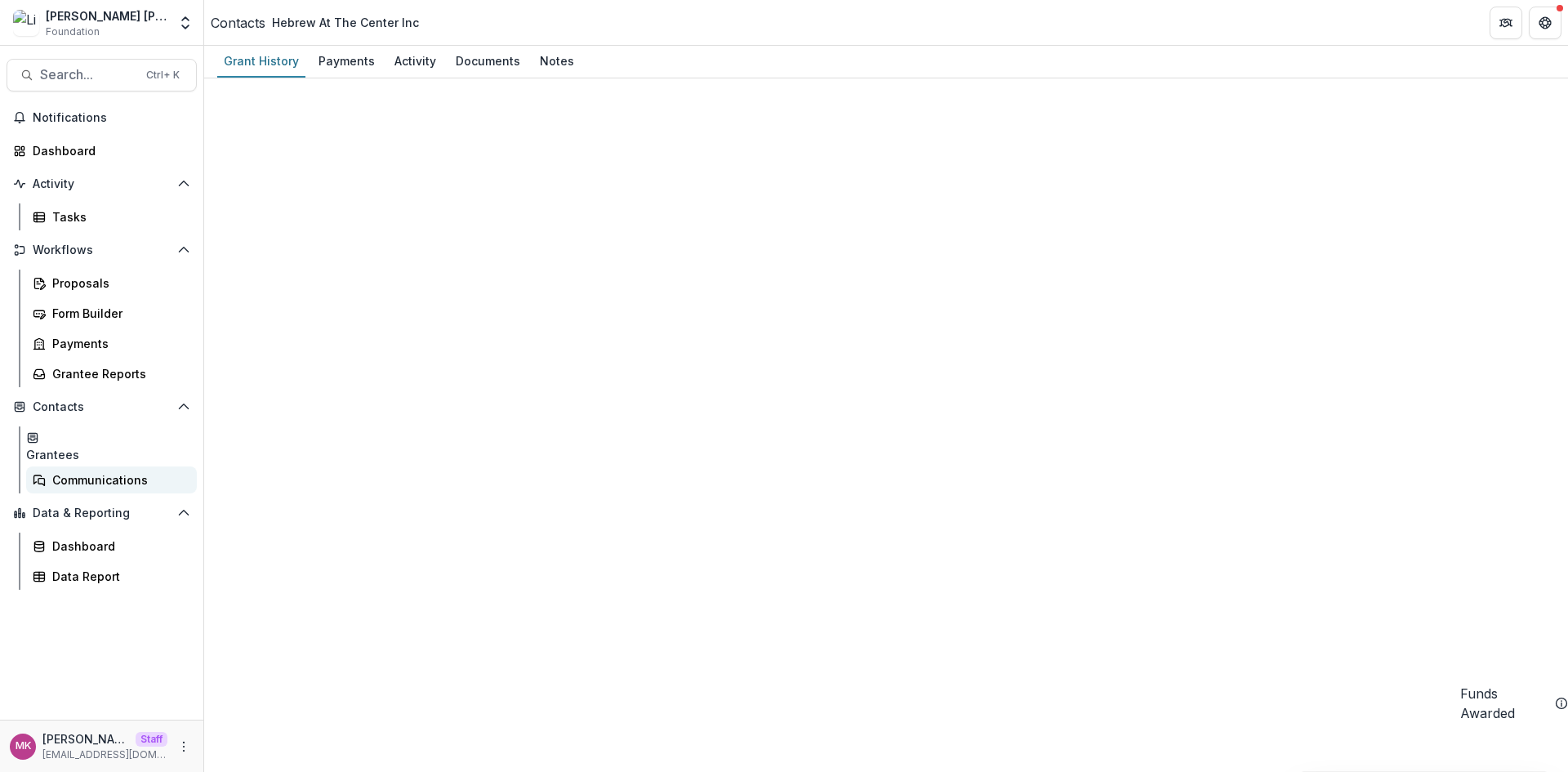
click at [86, 471] on div "Communications" at bounding box center [118, 479] width 131 height 17
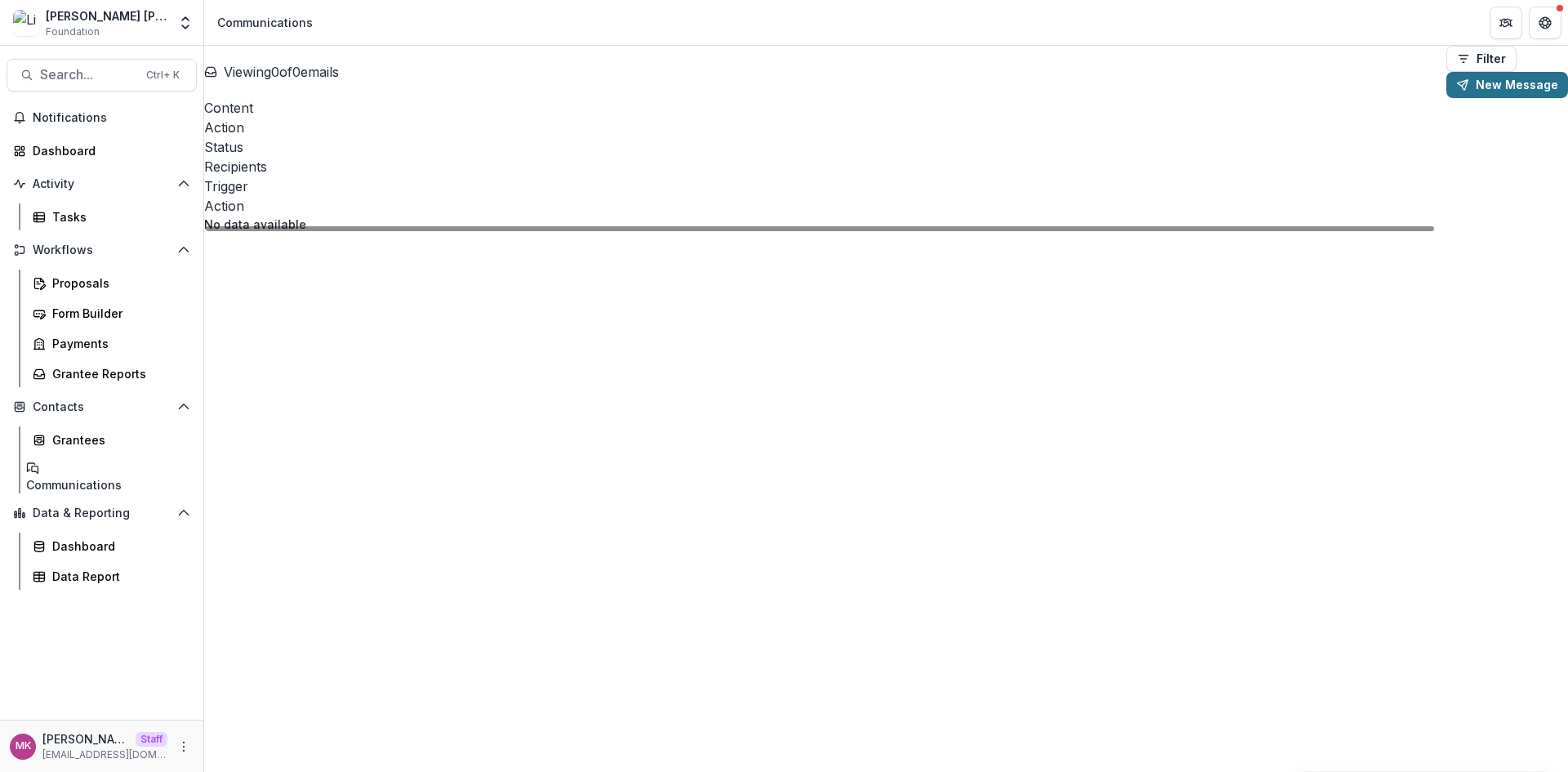
click at [1502, 74] on button "New Message" at bounding box center [1507, 84] width 122 height 26
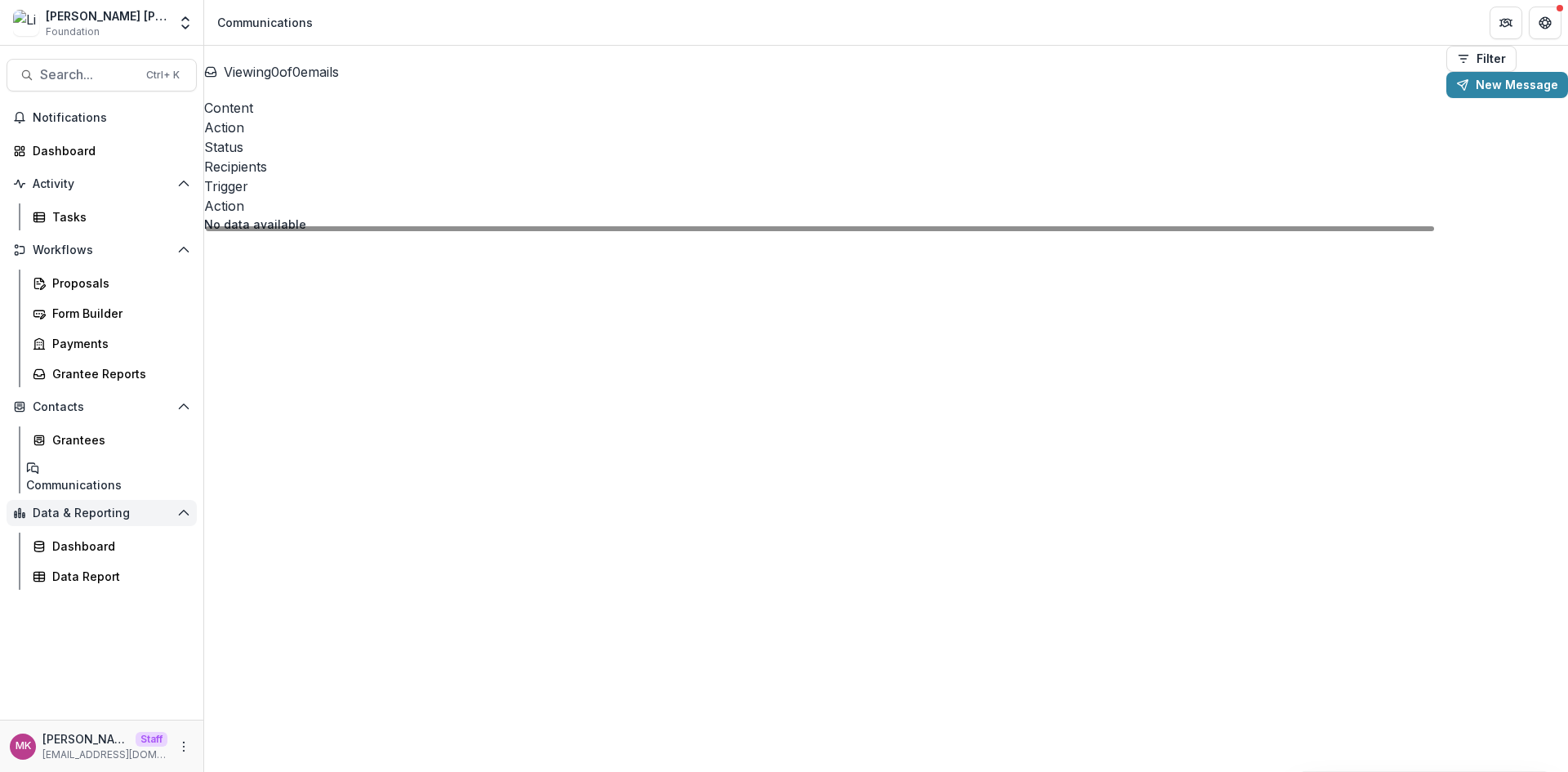
click at [69, 506] on span "Data & Reporting" at bounding box center [101, 513] width 138 height 14
click at [69, 506] on span "Data & Reporting" at bounding box center [108, 513] width 151 height 14
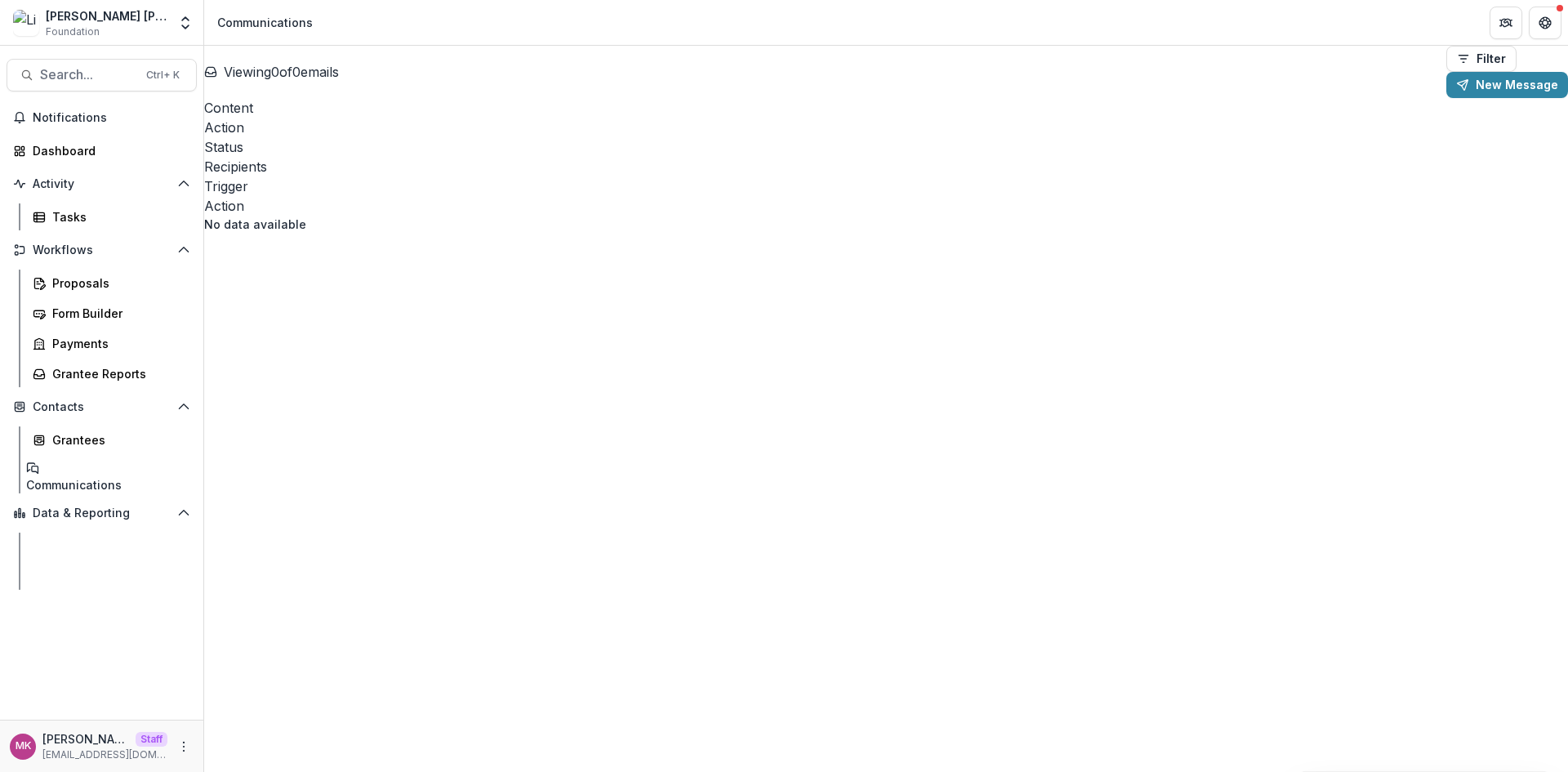
click at [76, 537] on div "Dashboard" at bounding box center [118, 545] width 131 height 17
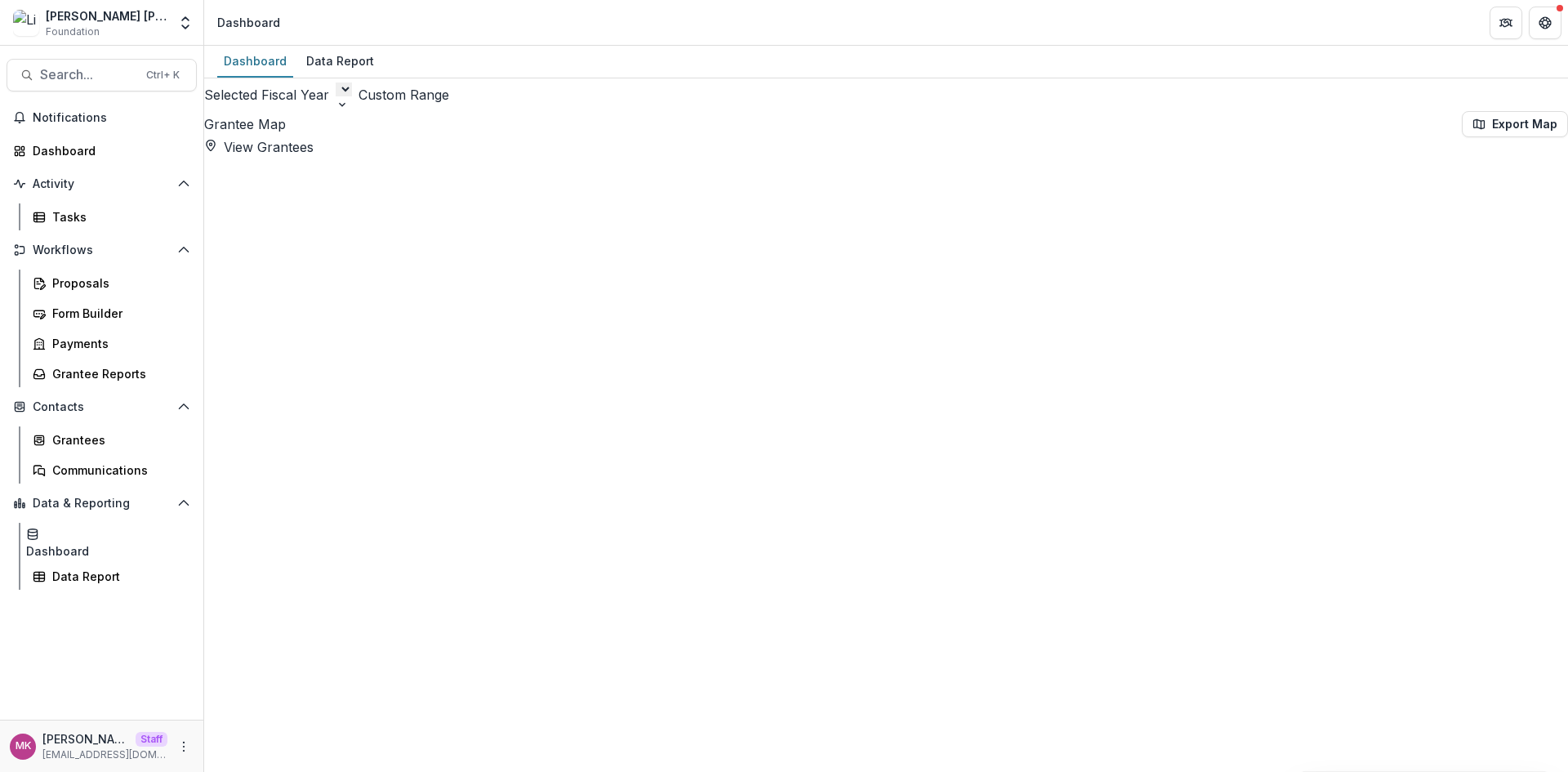
select select "**********"
click at [578, 102] on button "Custom Range" at bounding box center [533, 95] width 91 height 20
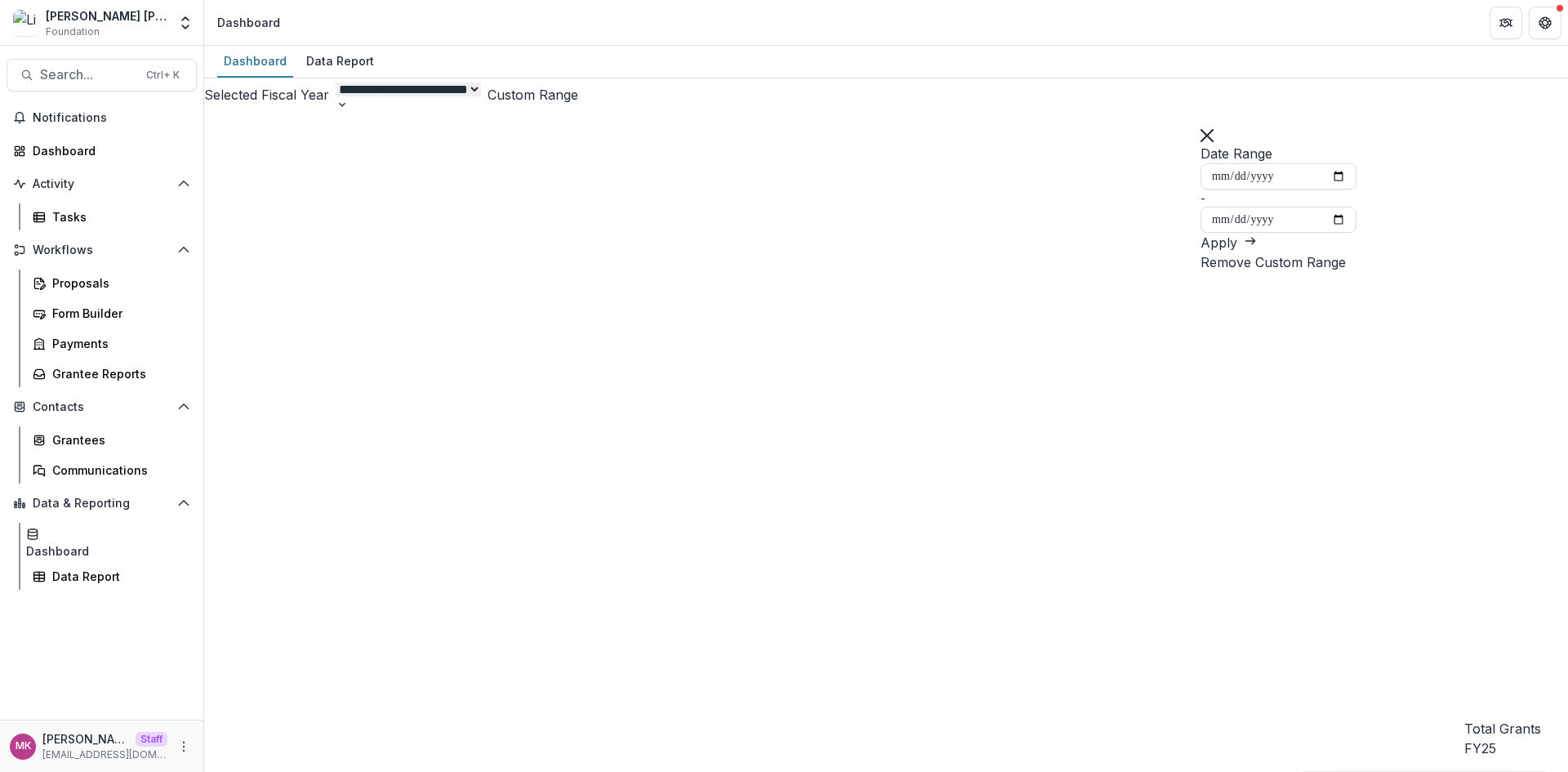
click at [1257, 233] on button "Apply" at bounding box center [1228, 243] width 56 height 20
click at [1214, 139] on icon "Close" at bounding box center [1206, 135] width 13 height 13
click at [481, 96] on select "**********" at bounding box center [409, 90] width 146 height 14
click at [924, 45] on div "Dashboard Data Report" at bounding box center [886, 61] width 1364 height 33
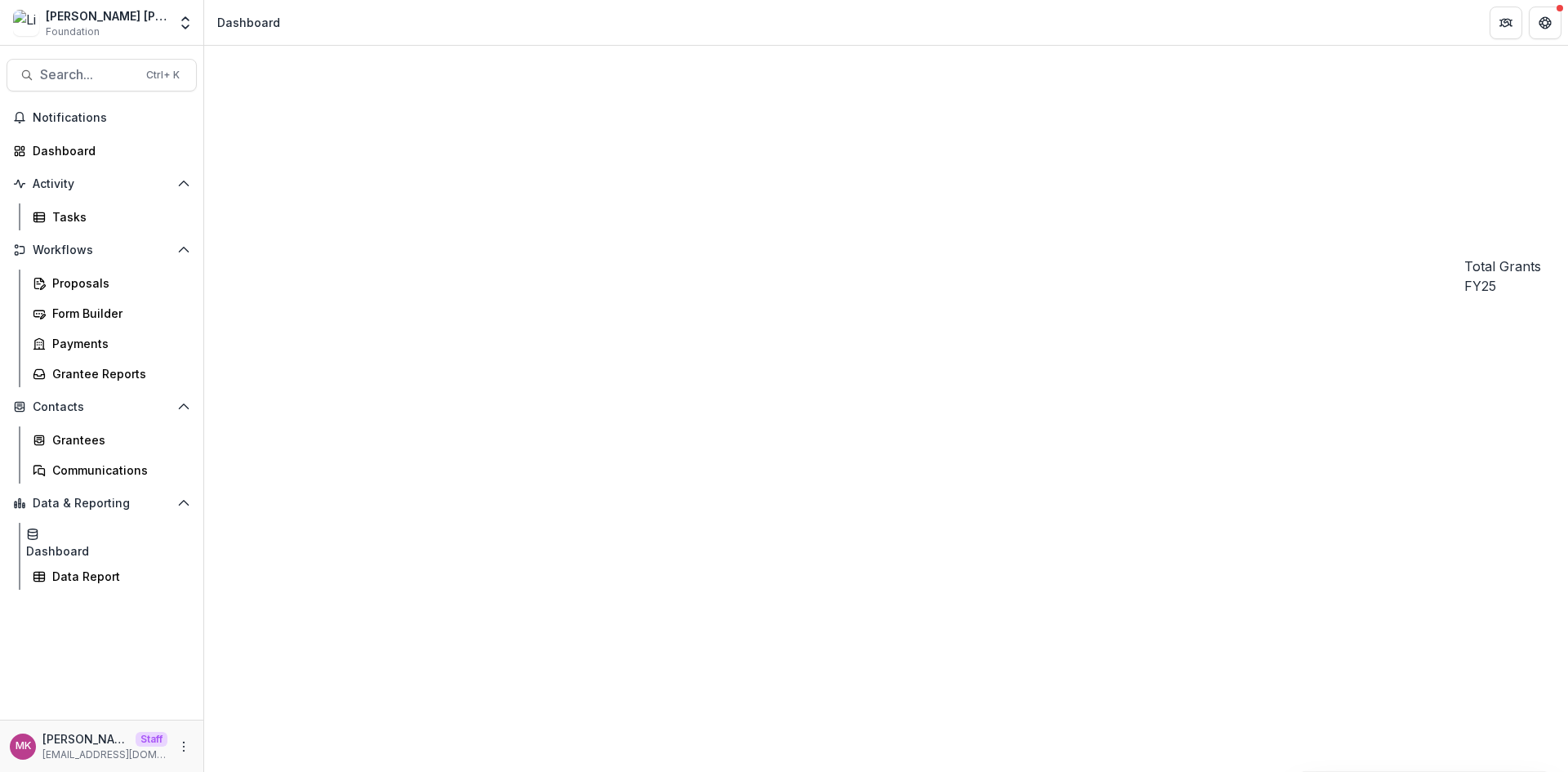
scroll to position [517, 0]
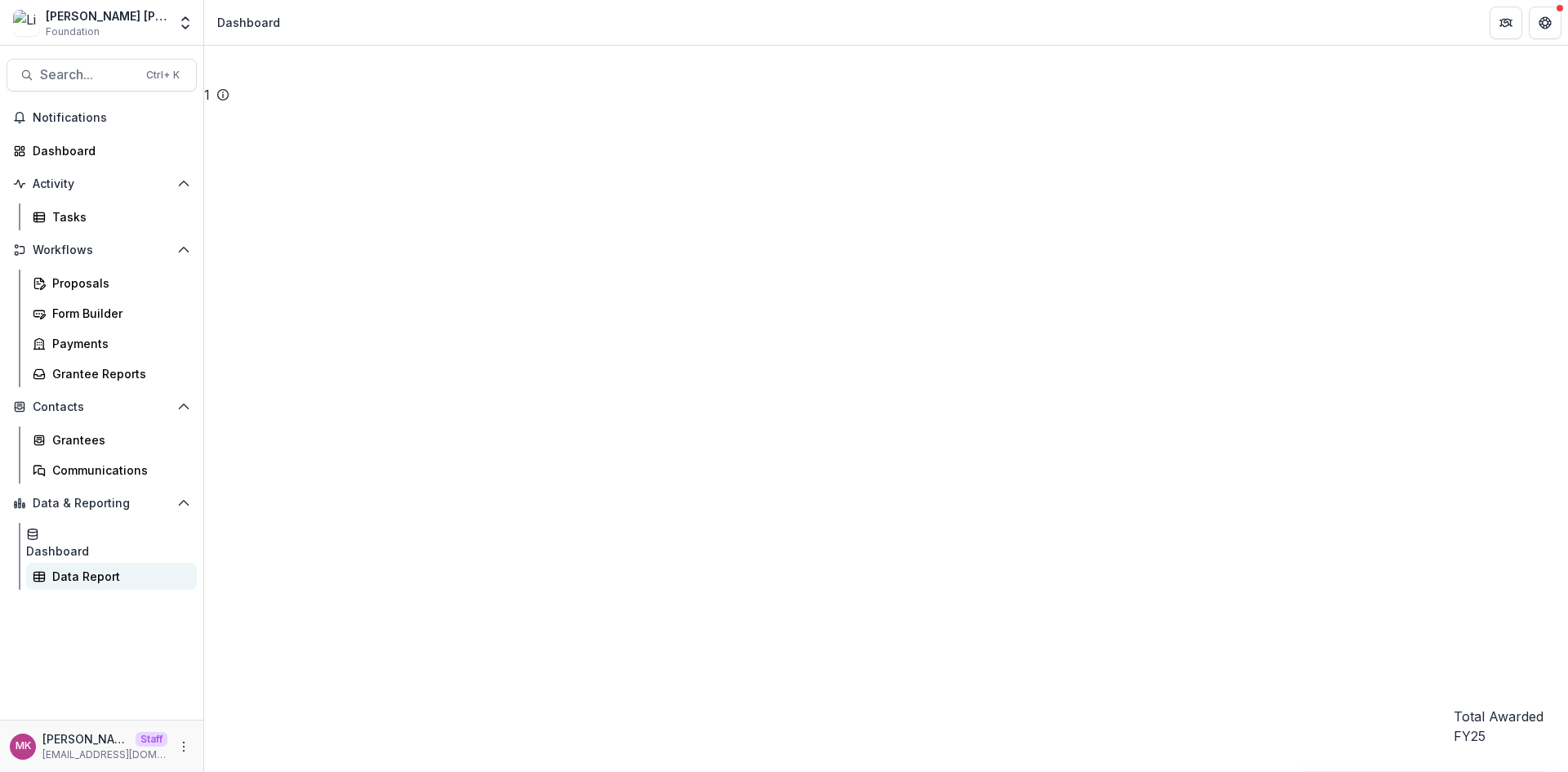
click at [69, 572] on div "Data Report" at bounding box center [118, 576] width 131 height 17
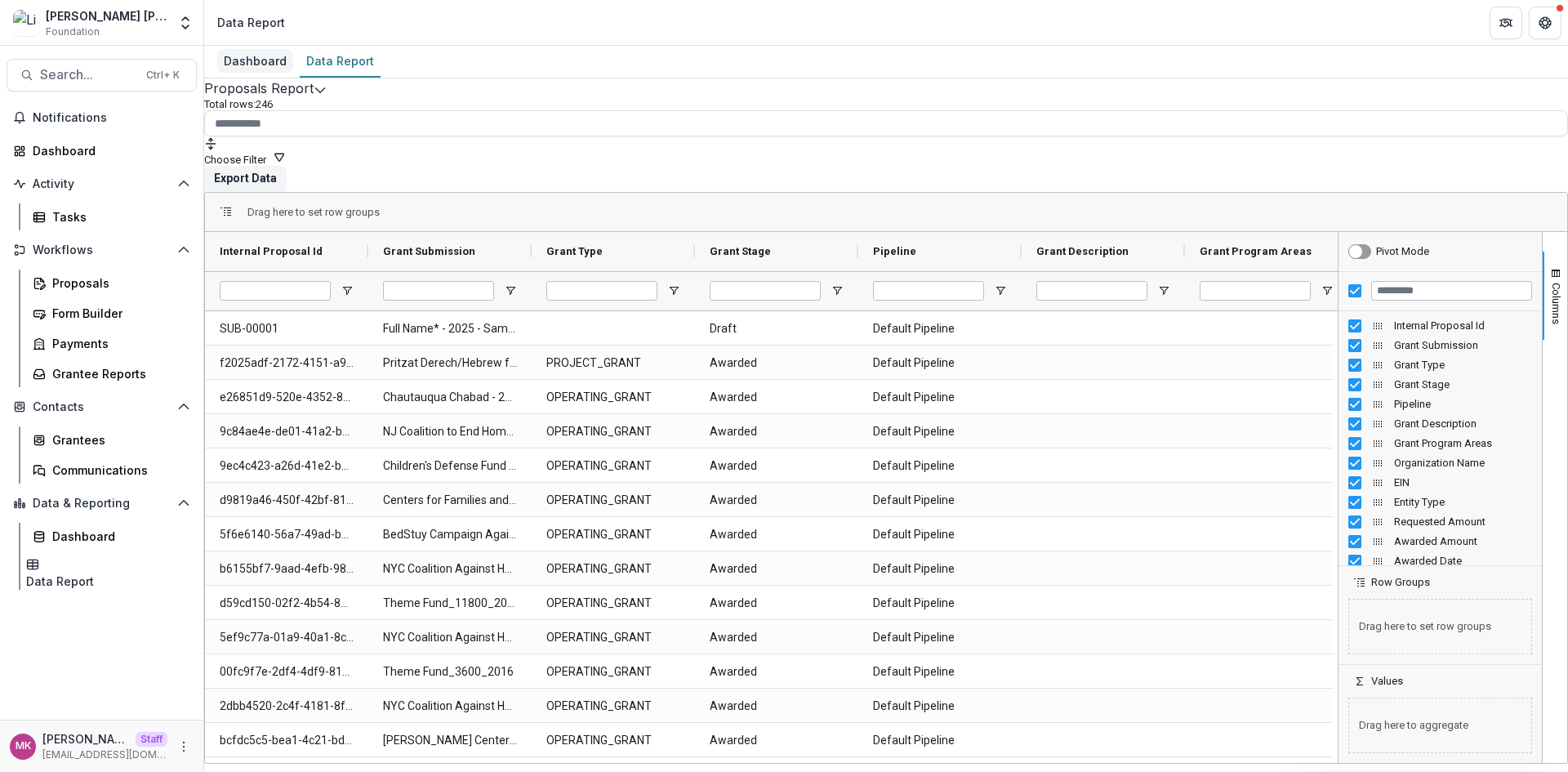
click at [247, 52] on div "Dashboard" at bounding box center [254, 60] width 76 height 24
select select "**********"
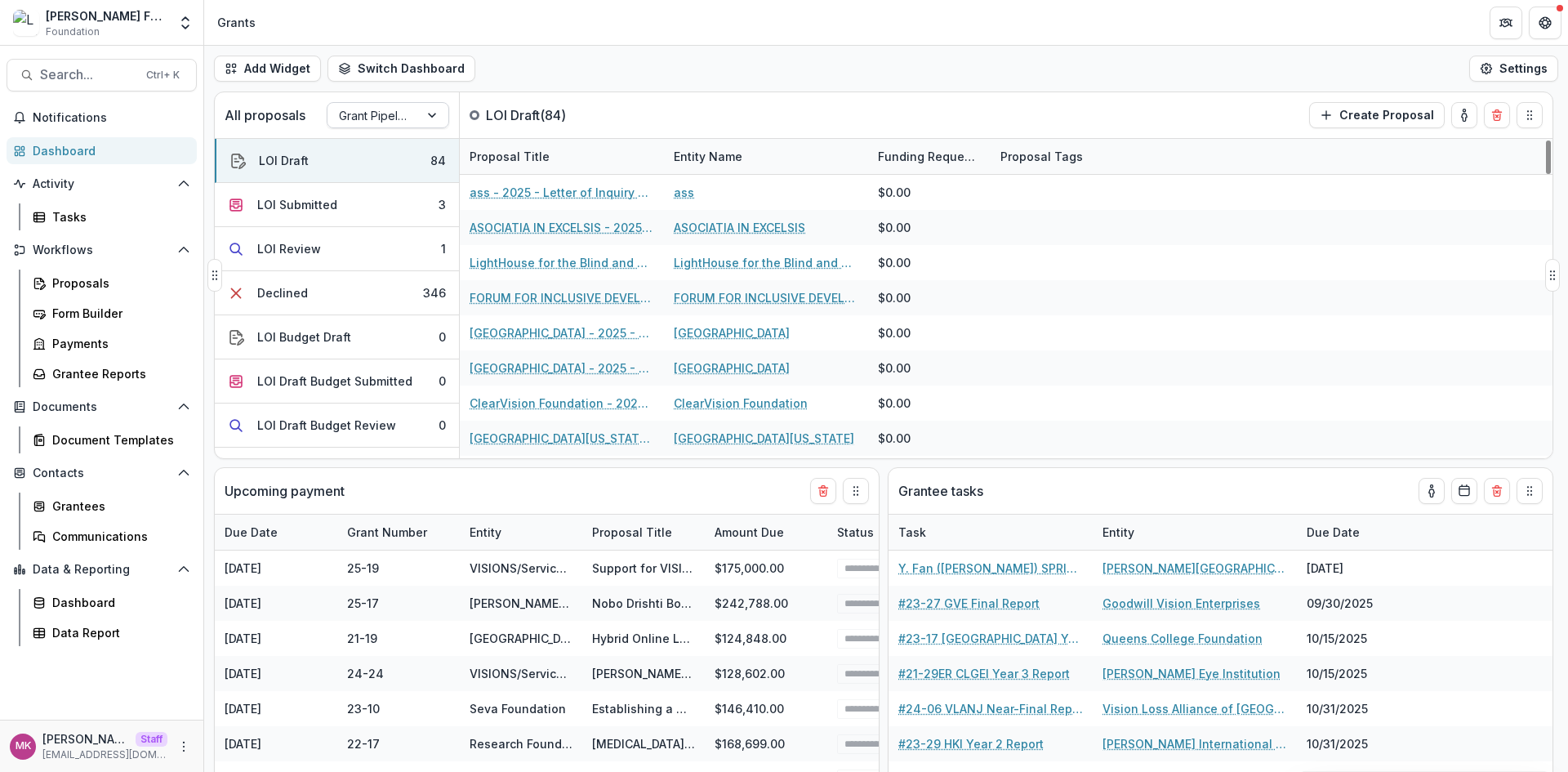
click at [379, 119] on div at bounding box center [372, 115] width 68 height 20
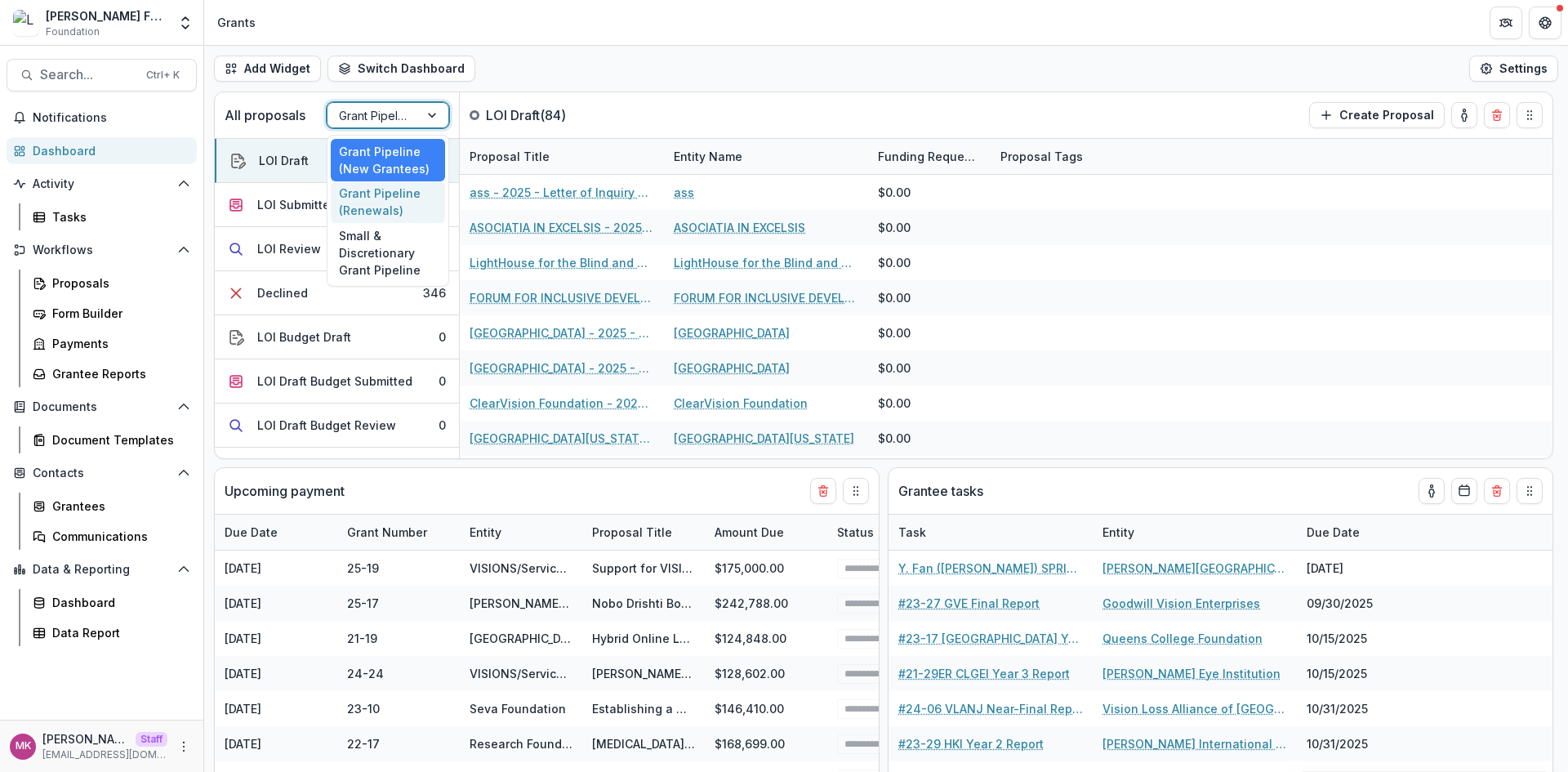
click at [386, 214] on div "Grant Pipeline (Renewals)" at bounding box center [387, 203] width 115 height 43
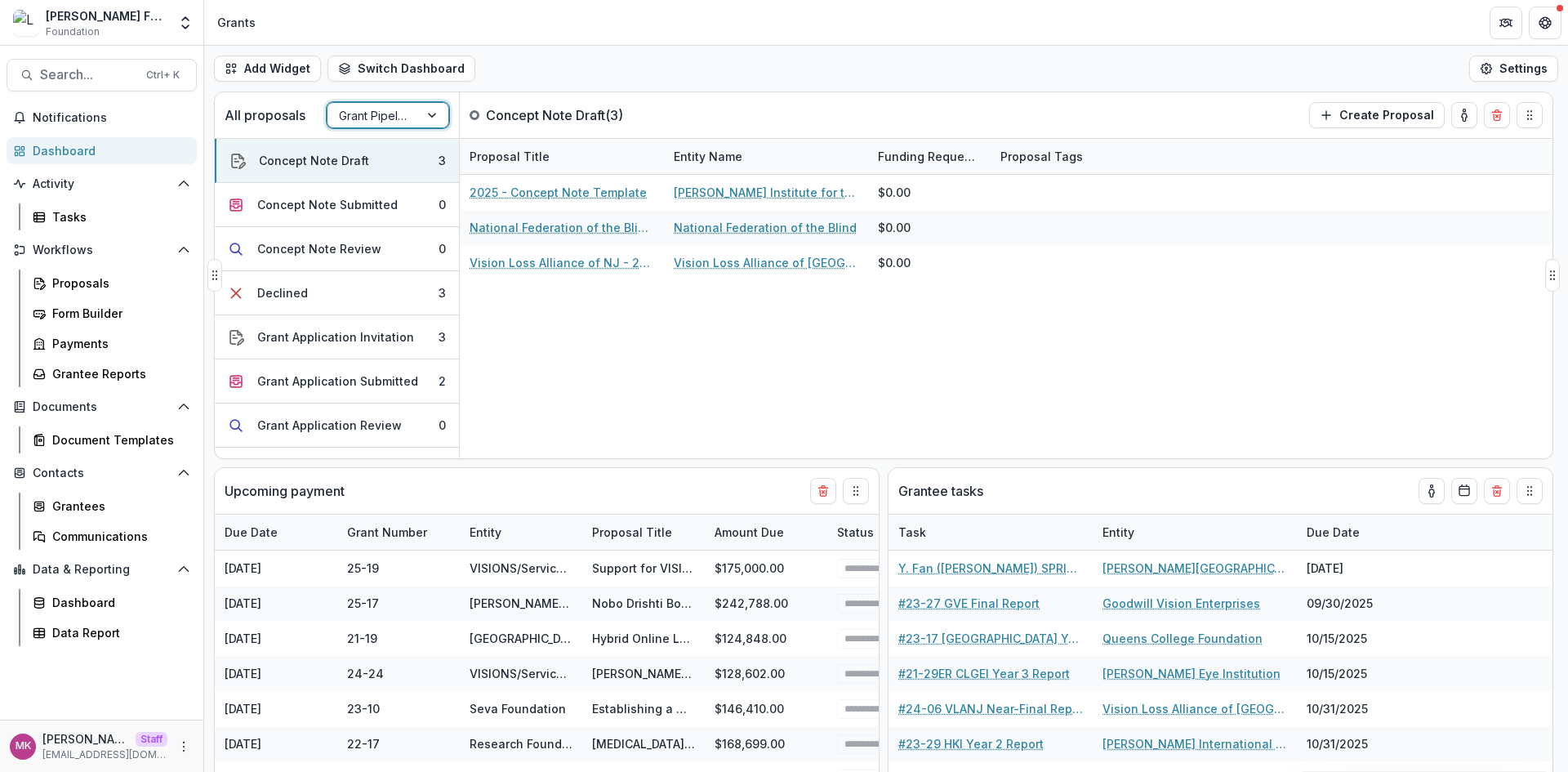
click at [371, 111] on div at bounding box center [372, 115] width 68 height 20
click at [363, 251] on div "Small & Discretionary Grant Pipeline" at bounding box center [387, 252] width 115 height 60
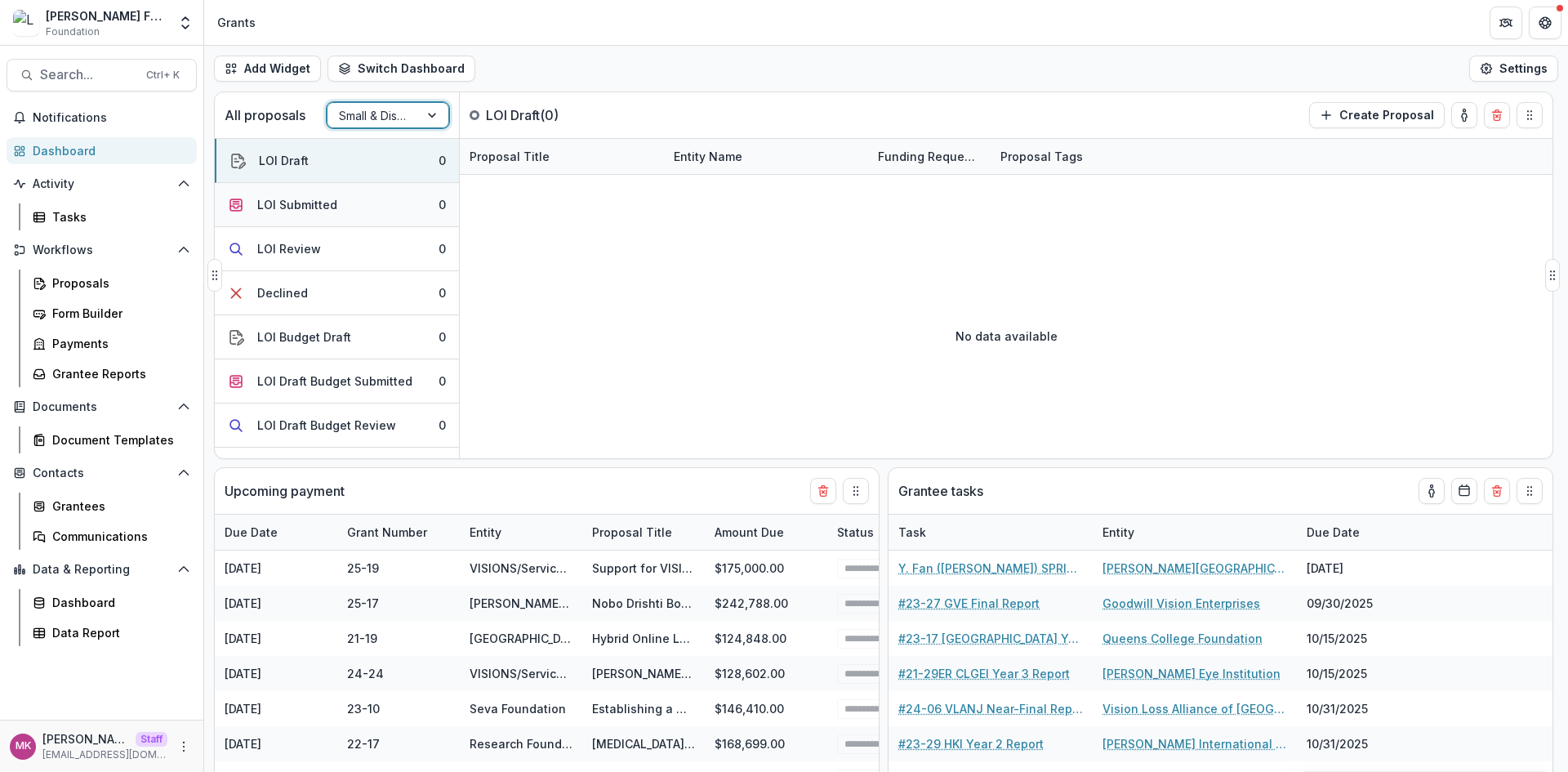
click at [342, 205] on button "LOI Submitted 0" at bounding box center [337, 205] width 244 height 44
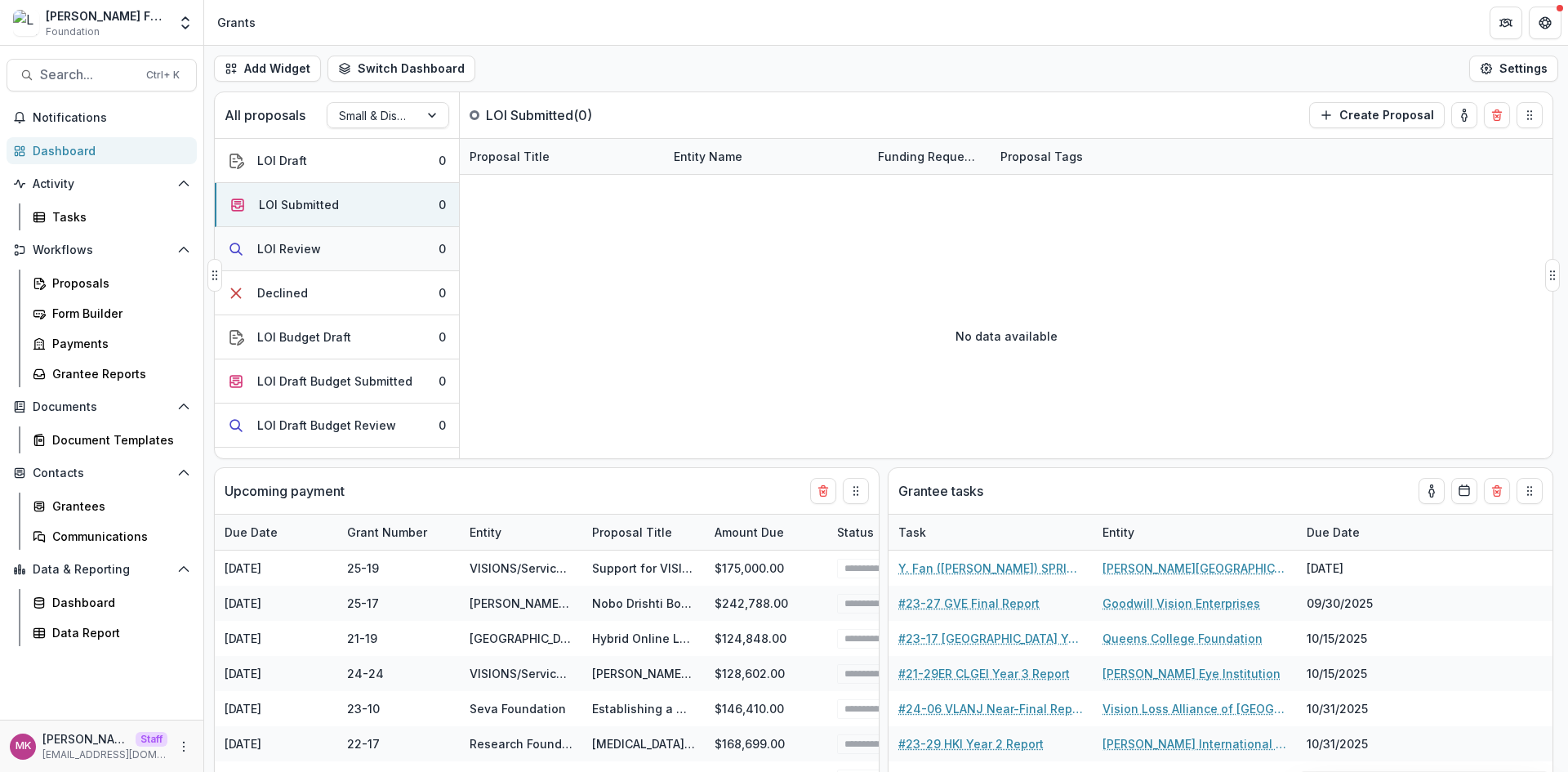
click at [308, 246] on div "LOI Review" at bounding box center [290, 248] width 64 height 17
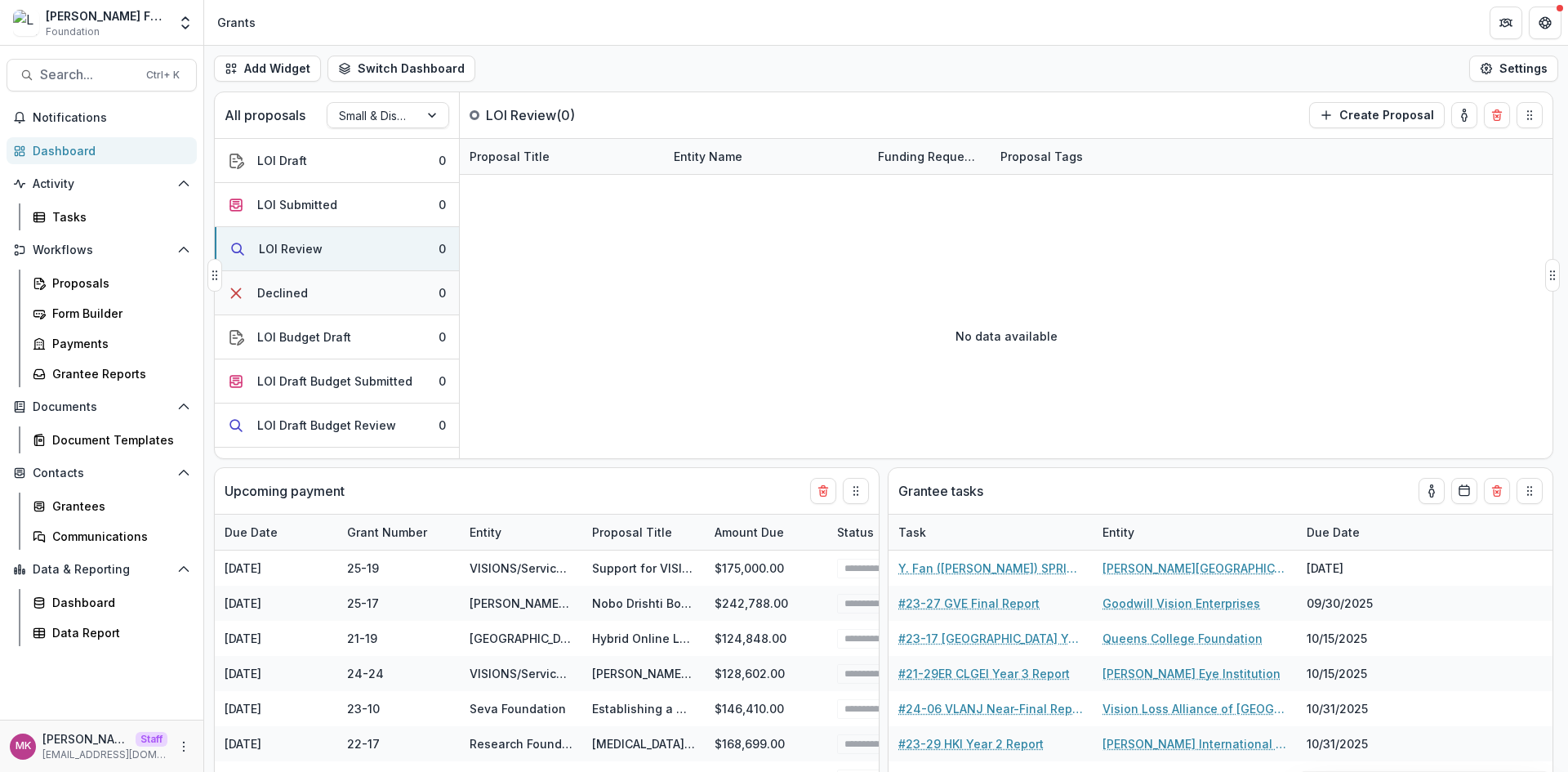
click at [310, 278] on button "Declined 0" at bounding box center [337, 293] width 244 height 44
click at [317, 326] on button "LOI Budget Draft 0" at bounding box center [337, 338] width 244 height 44
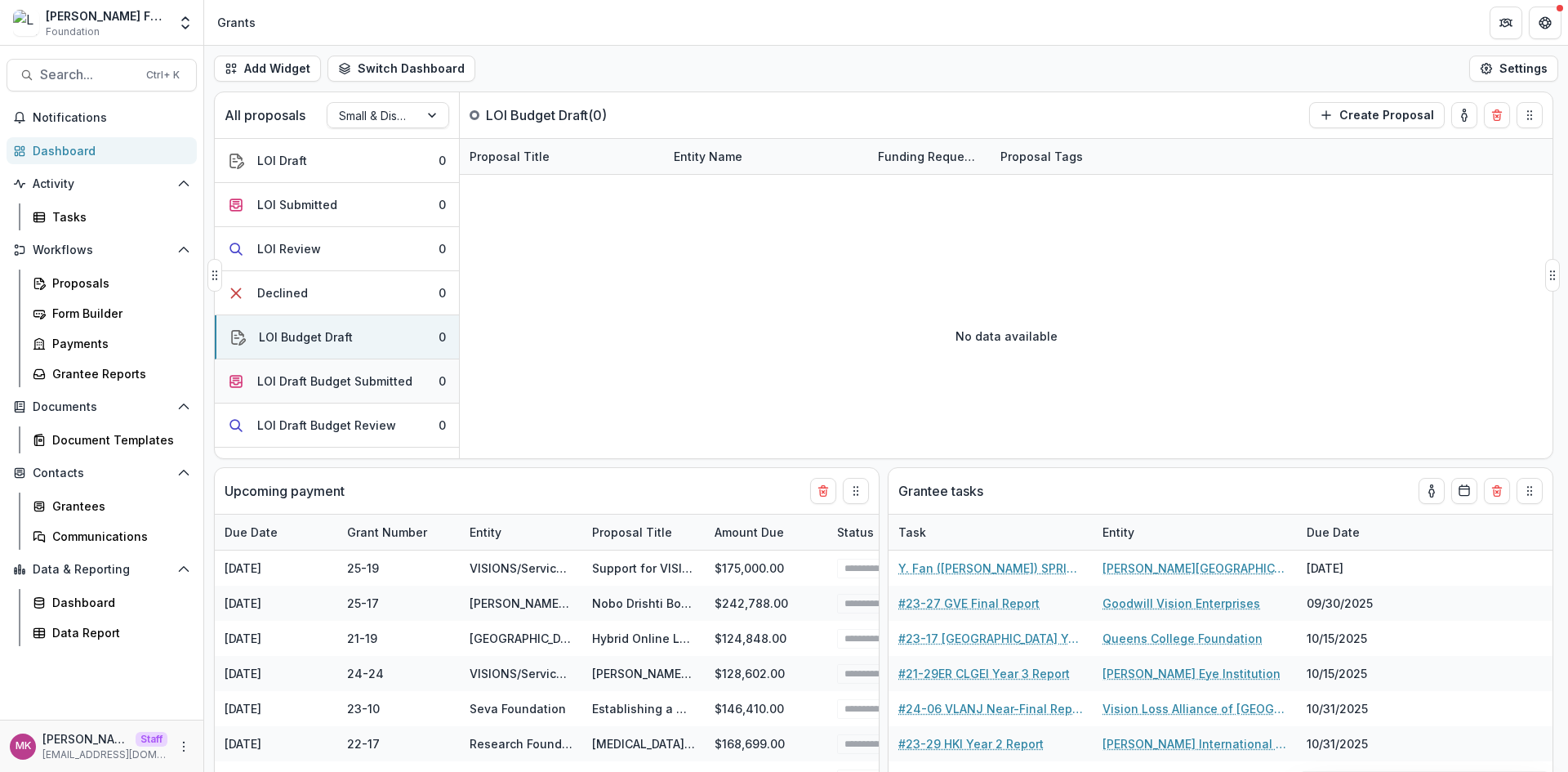
click at [306, 364] on button "LOI Draft Budget Submitted 0" at bounding box center [337, 381] width 244 height 44
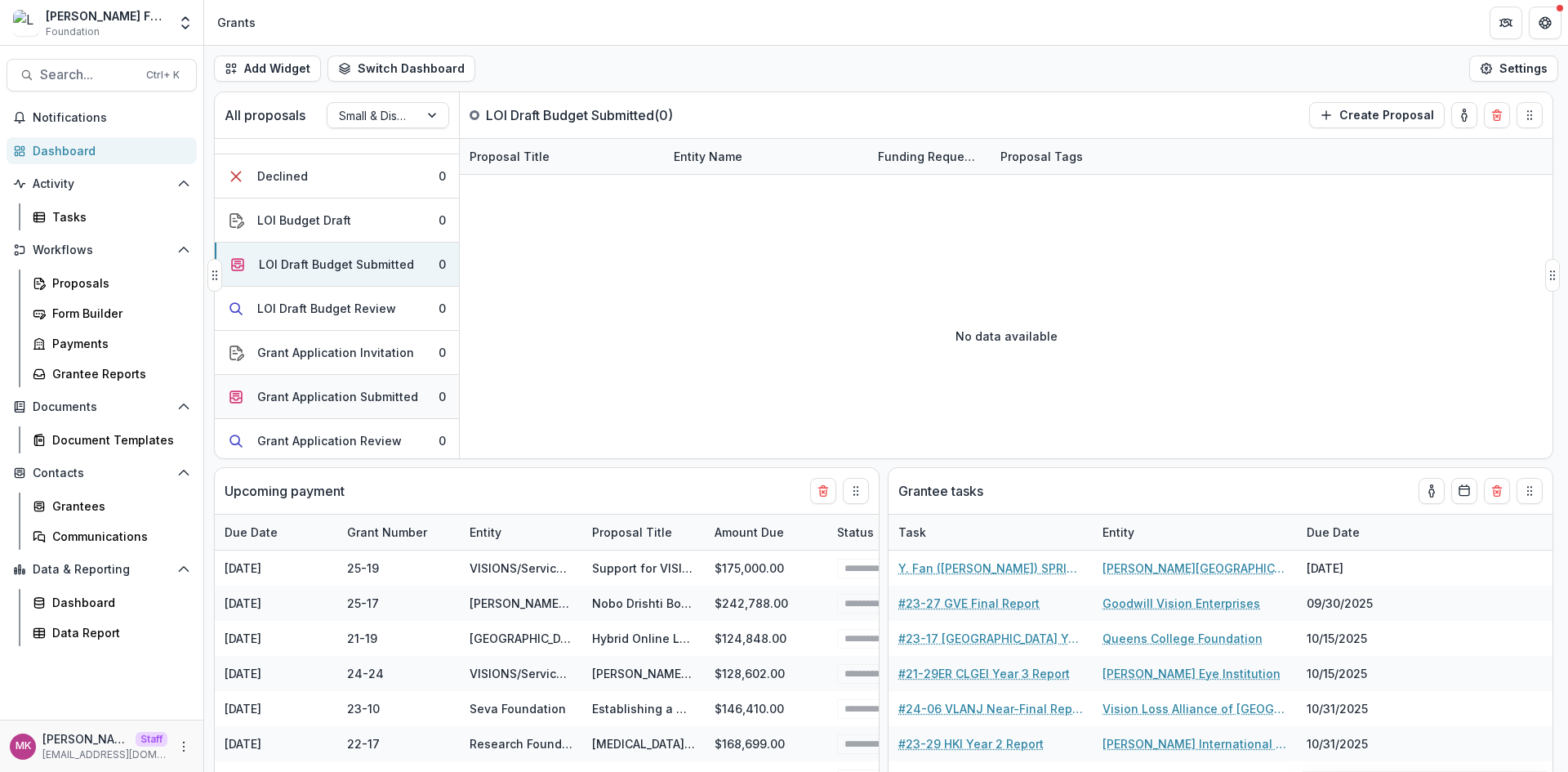
scroll to position [136, 0]
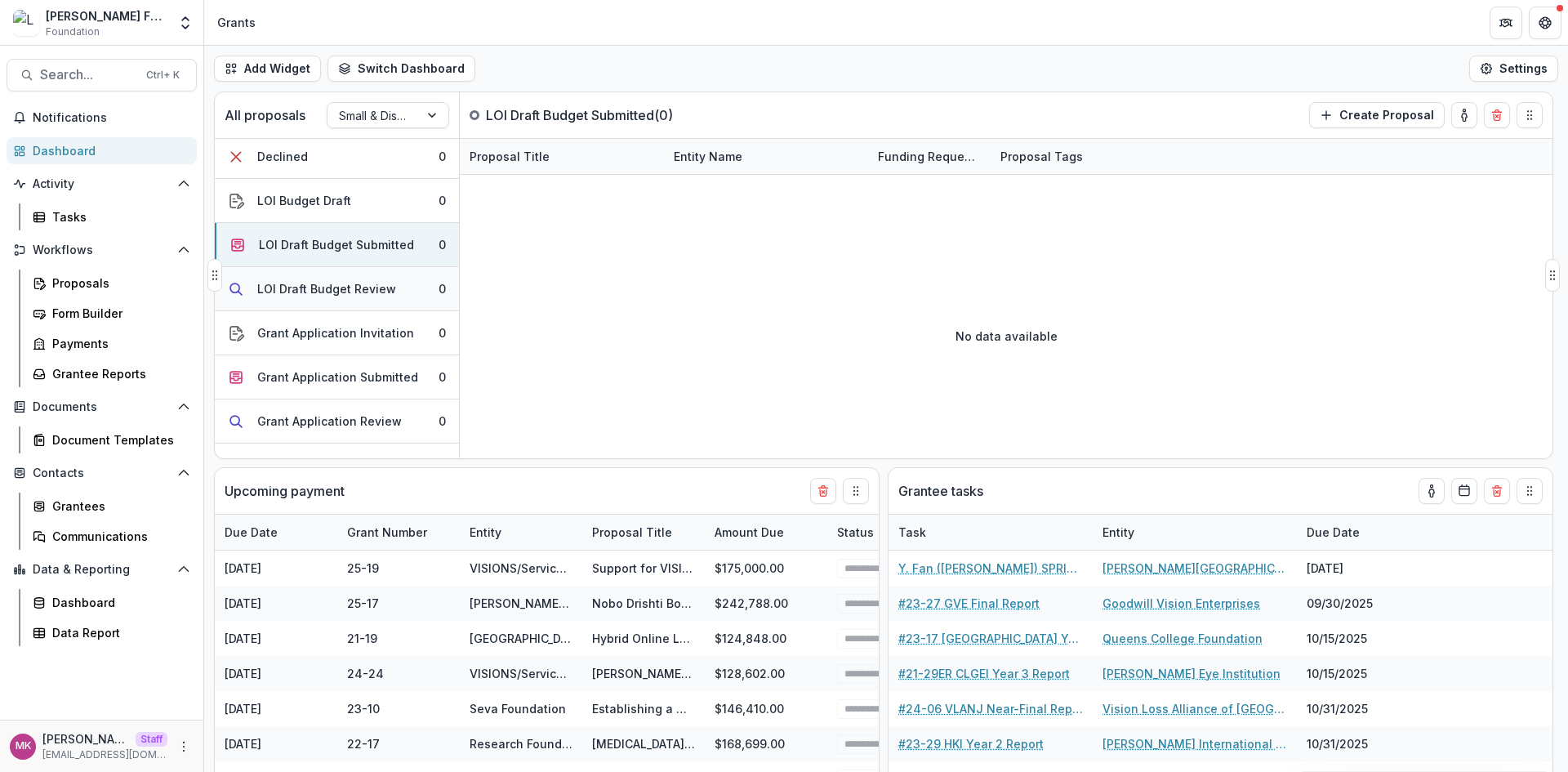
click at [322, 303] on button "LOI Draft Budget Review 0" at bounding box center [337, 290] width 244 height 44
drag, startPoint x: 322, startPoint y: 325, endPoint x: 316, endPoint y: 364, distance: 39.5
click at [322, 326] on div "Grant Application Invitation" at bounding box center [336, 332] width 156 height 17
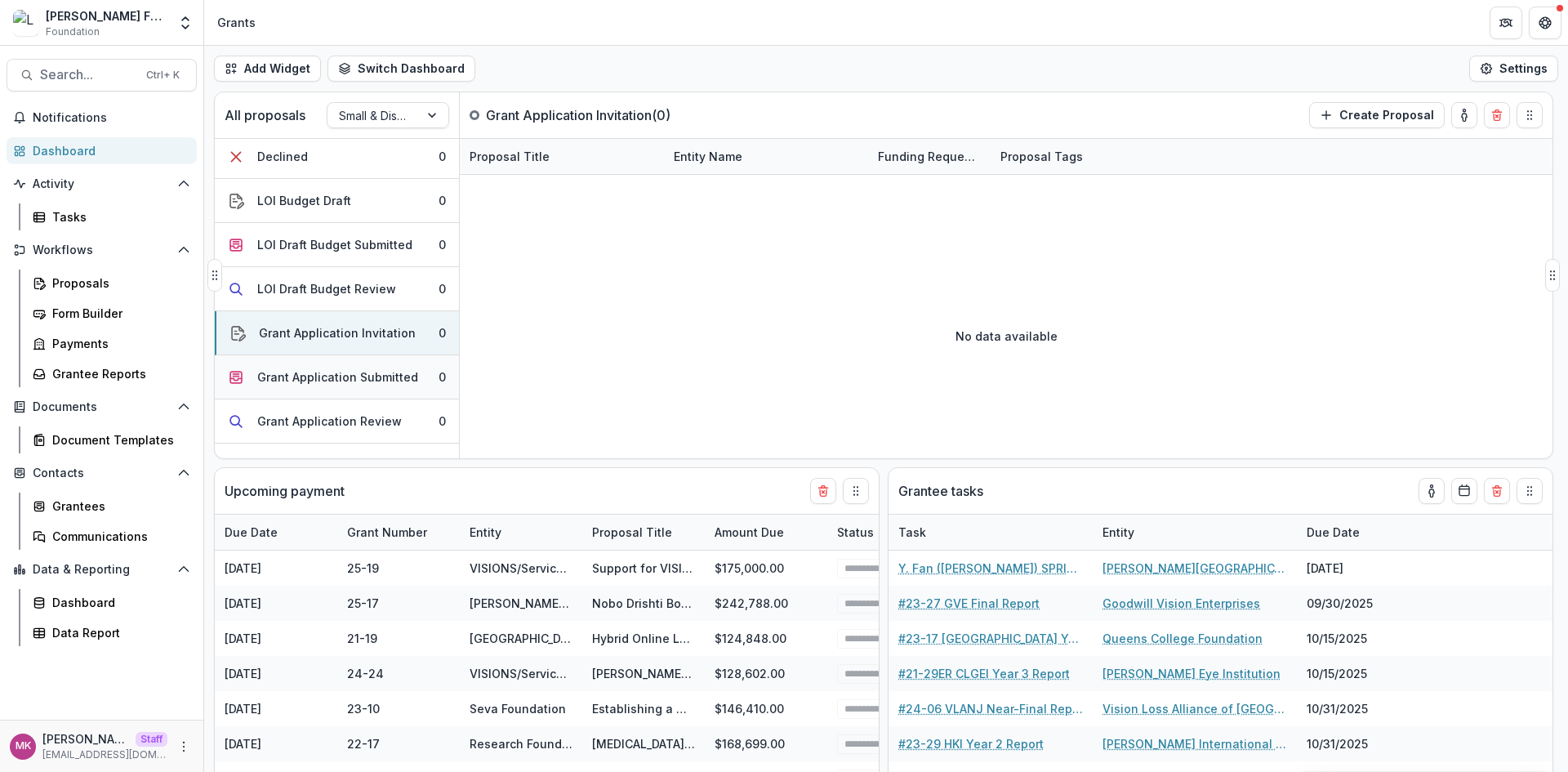
click at [316, 370] on div "Grant Application Submitted" at bounding box center [338, 377] width 161 height 17
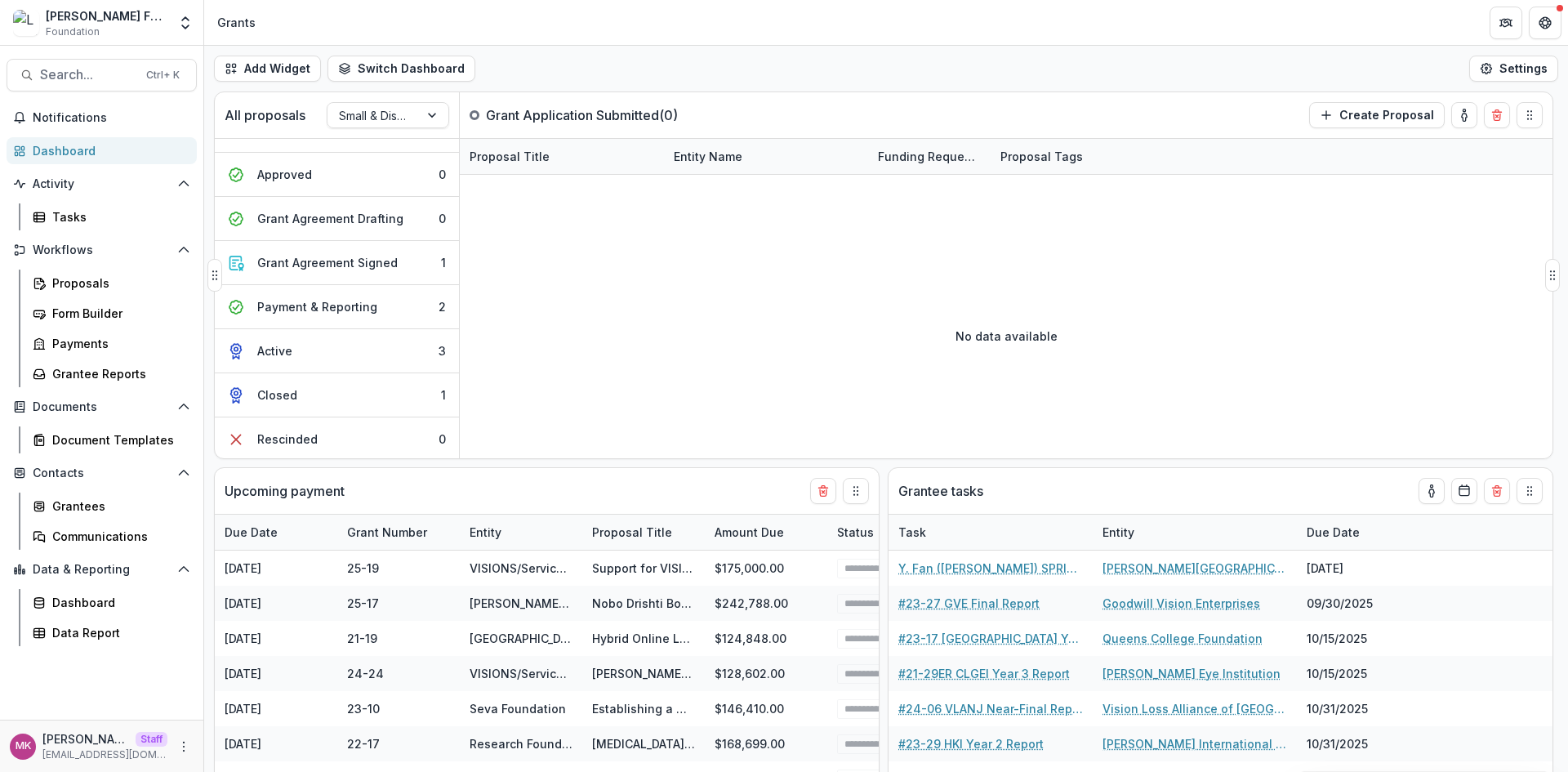
scroll to position [474, 0]
click at [378, 271] on button "Grant Agreement Signed 1" at bounding box center [337, 260] width 244 height 44
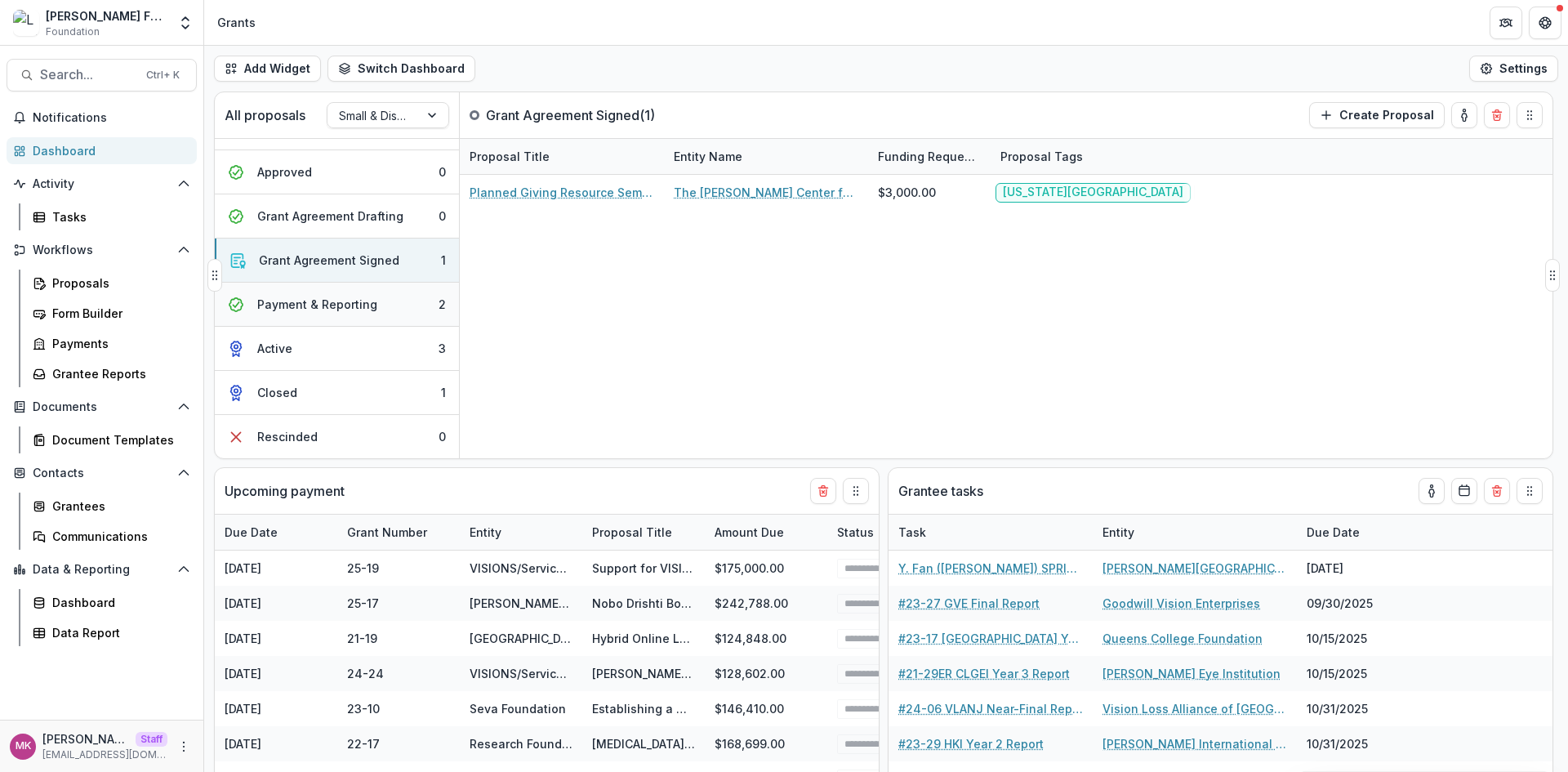
click at [374, 302] on button "Payment & Reporting 2" at bounding box center [337, 305] width 244 height 44
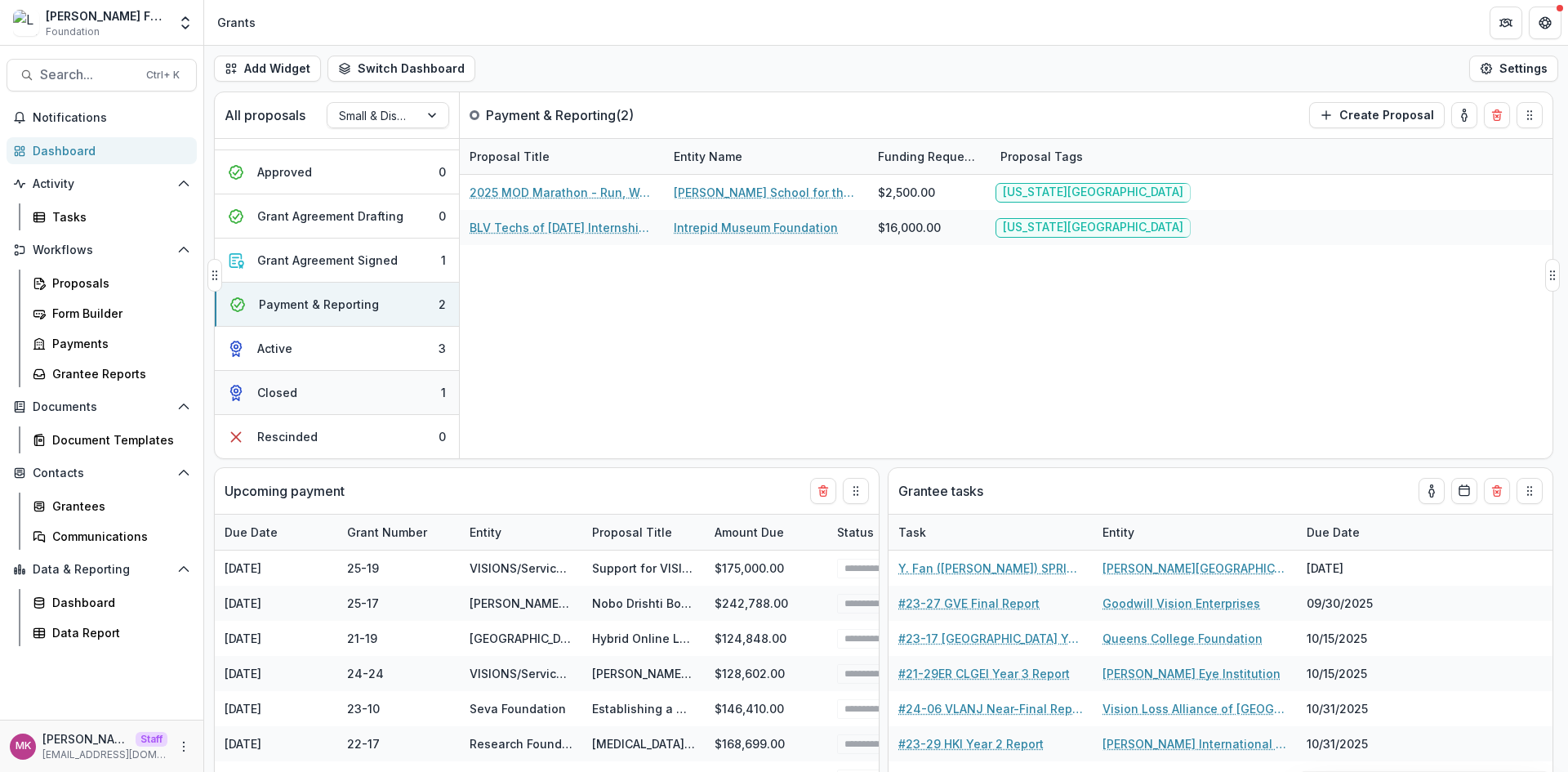
drag, startPoint x: 324, startPoint y: 358, endPoint x: 321, endPoint y: 370, distance: 12.4
click at [321, 360] on button "Active 3" at bounding box center [337, 349] width 244 height 44
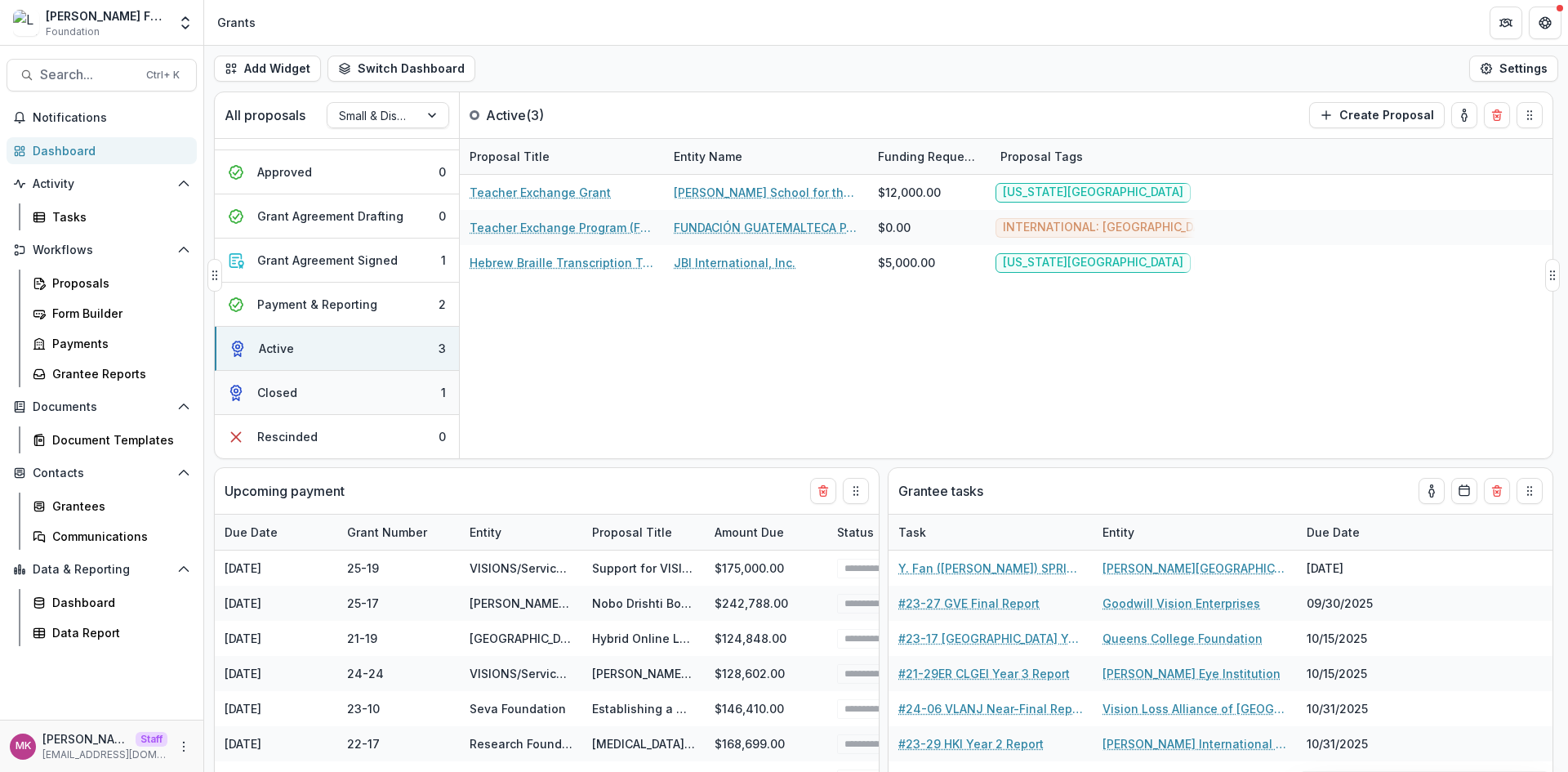
click at [321, 407] on button "Closed 1" at bounding box center [337, 393] width 244 height 44
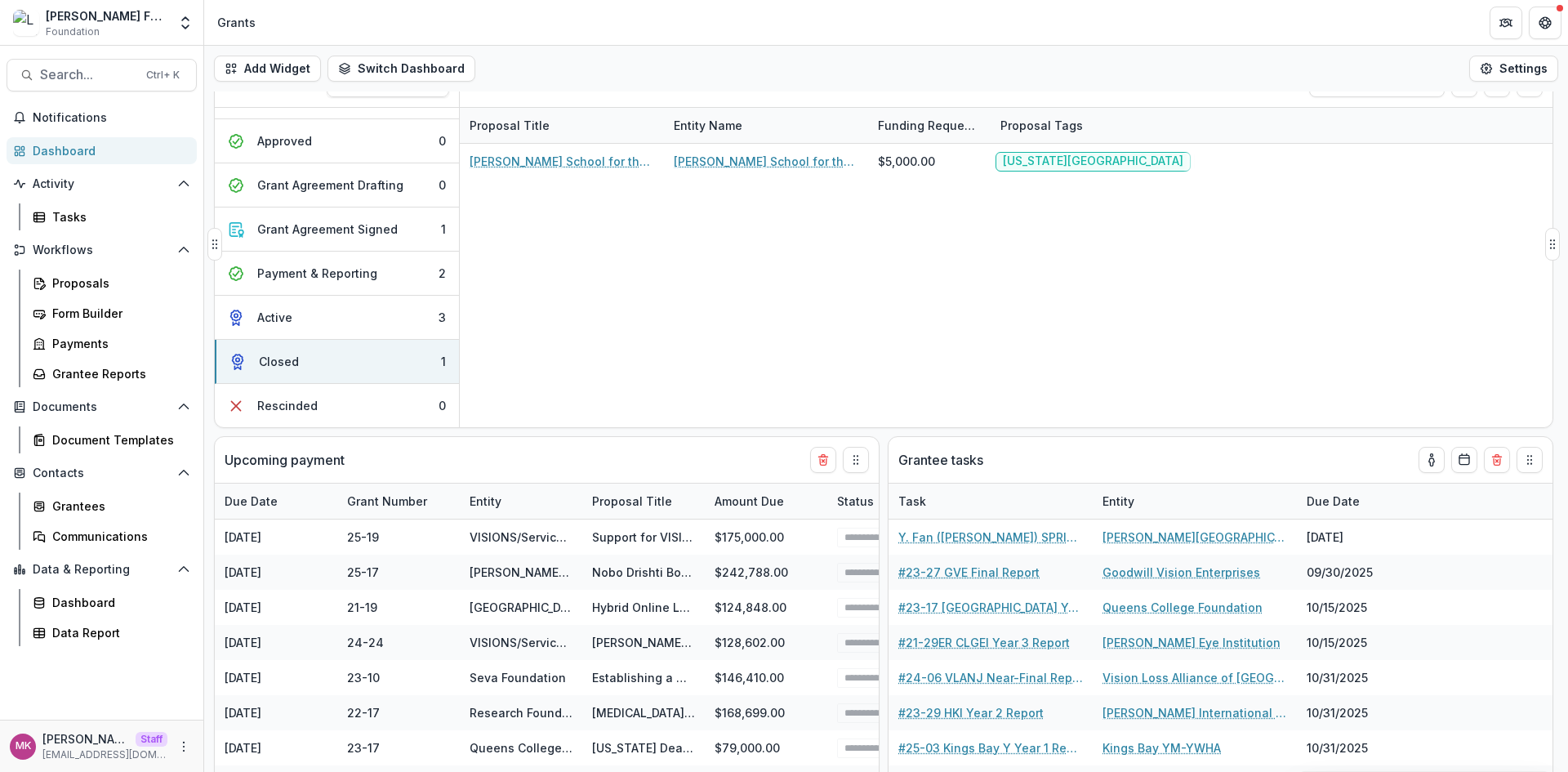
scroll to position [63, 0]
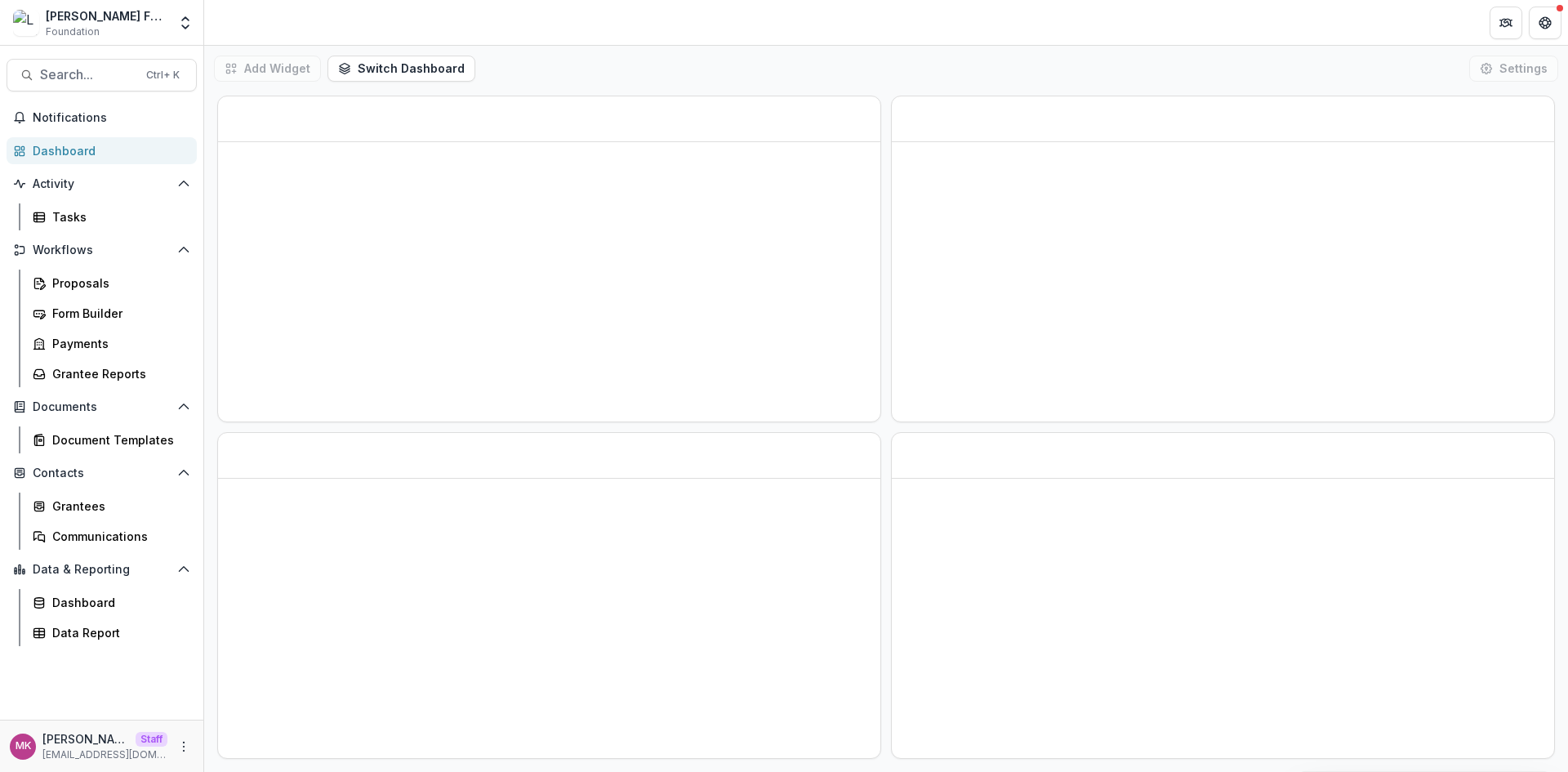
scroll to position [9, 0]
click at [864, 421] on div "Loading" at bounding box center [548, 259] width 664 height 327
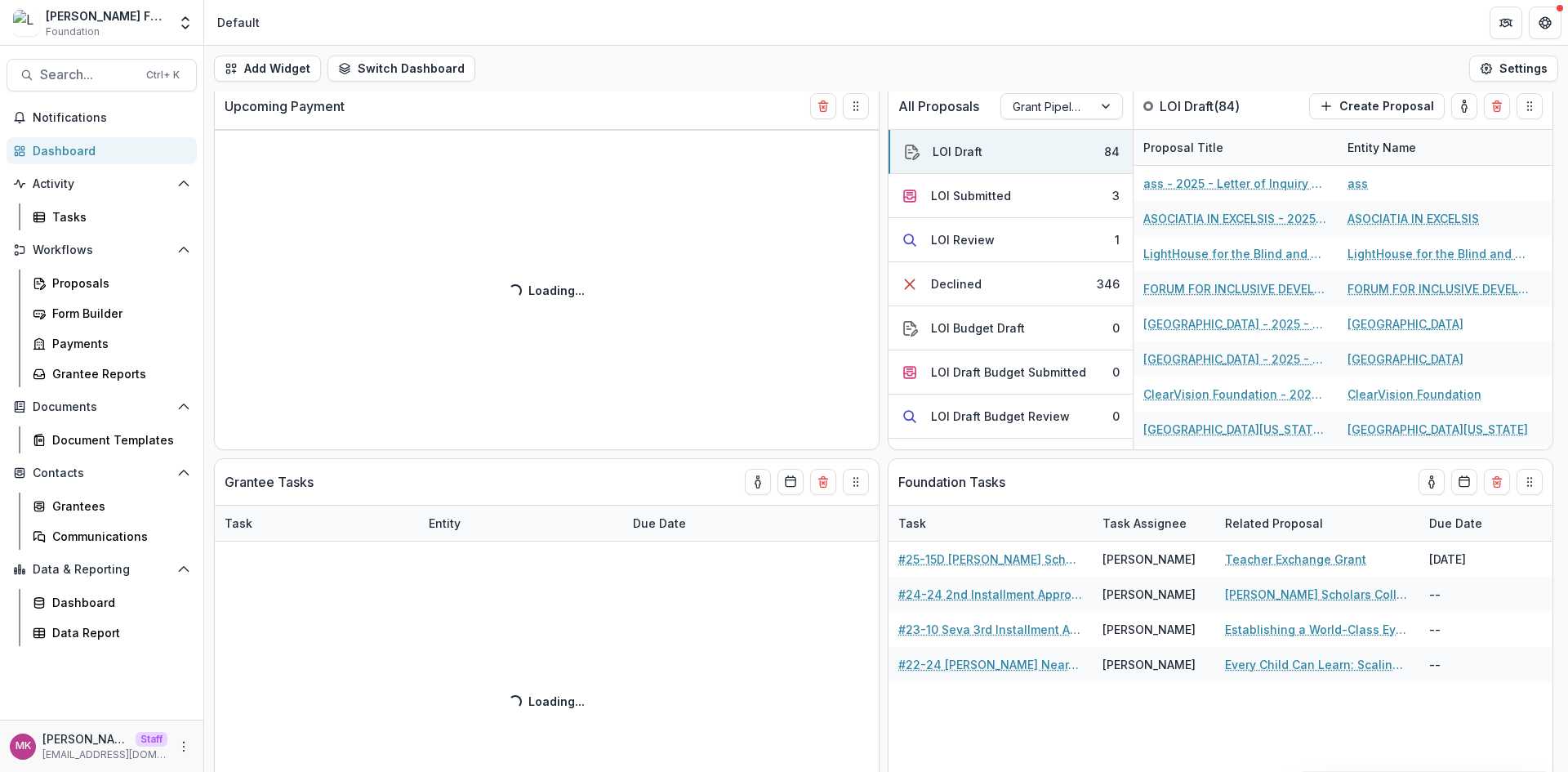
click at [101, 147] on div "Dashboard" at bounding box center [108, 150] width 151 height 17
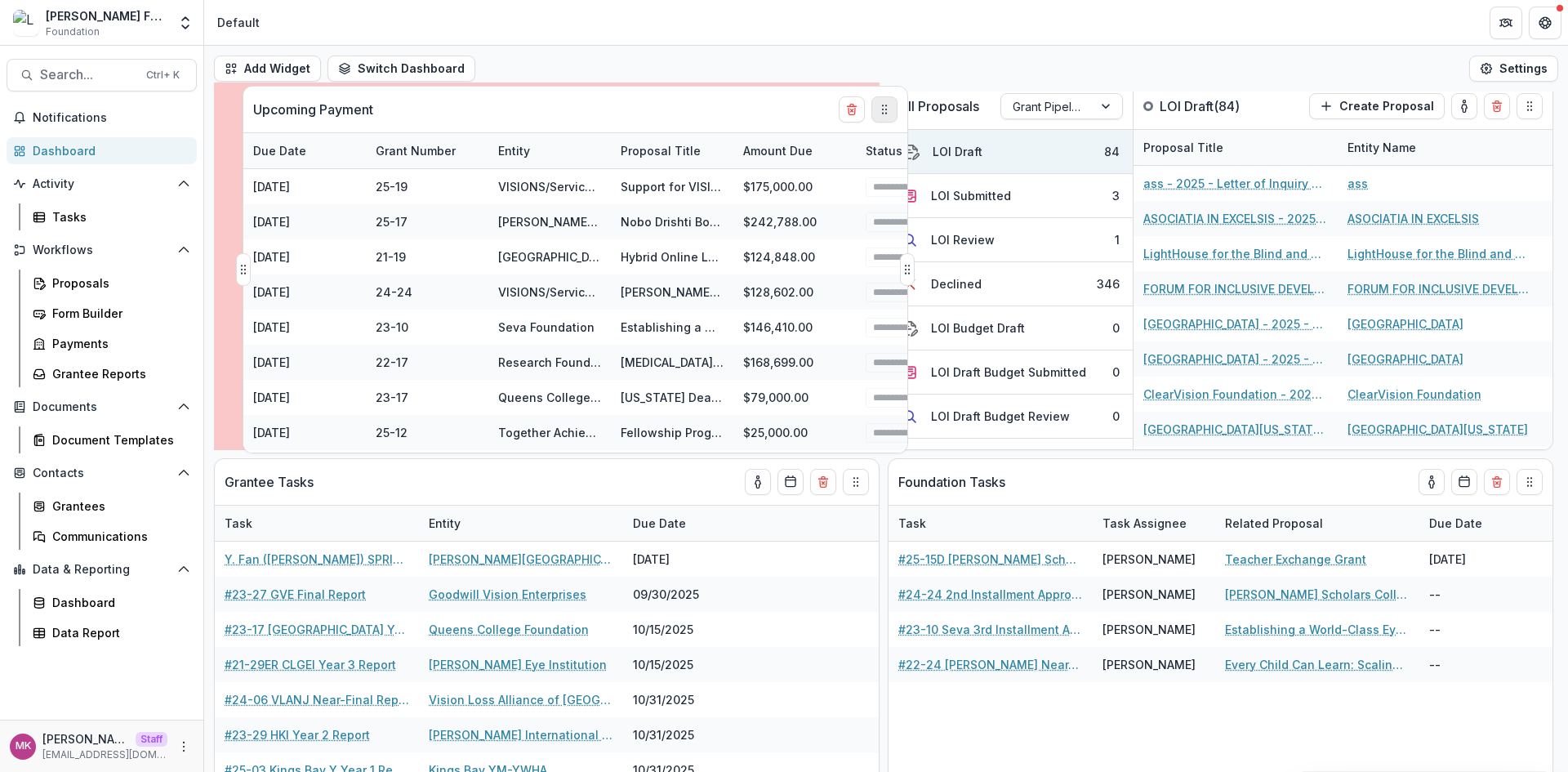
drag, startPoint x: 858, startPoint y: 110, endPoint x: 887, endPoint y: 114, distance: 29.3
click at [887, 114] on circle "Drag" at bounding box center [886, 113] width 1 height 1
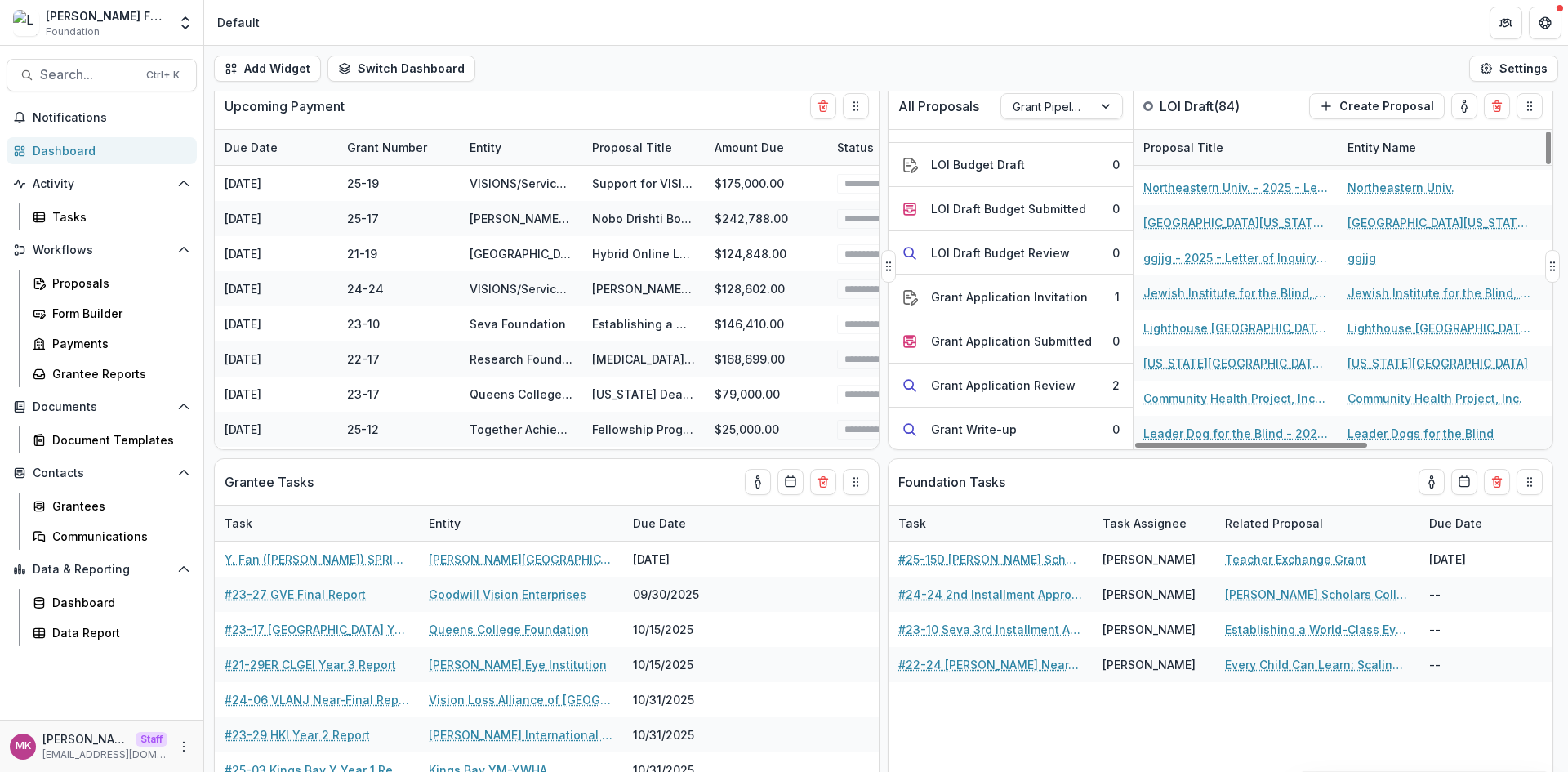
scroll to position [653, 0]
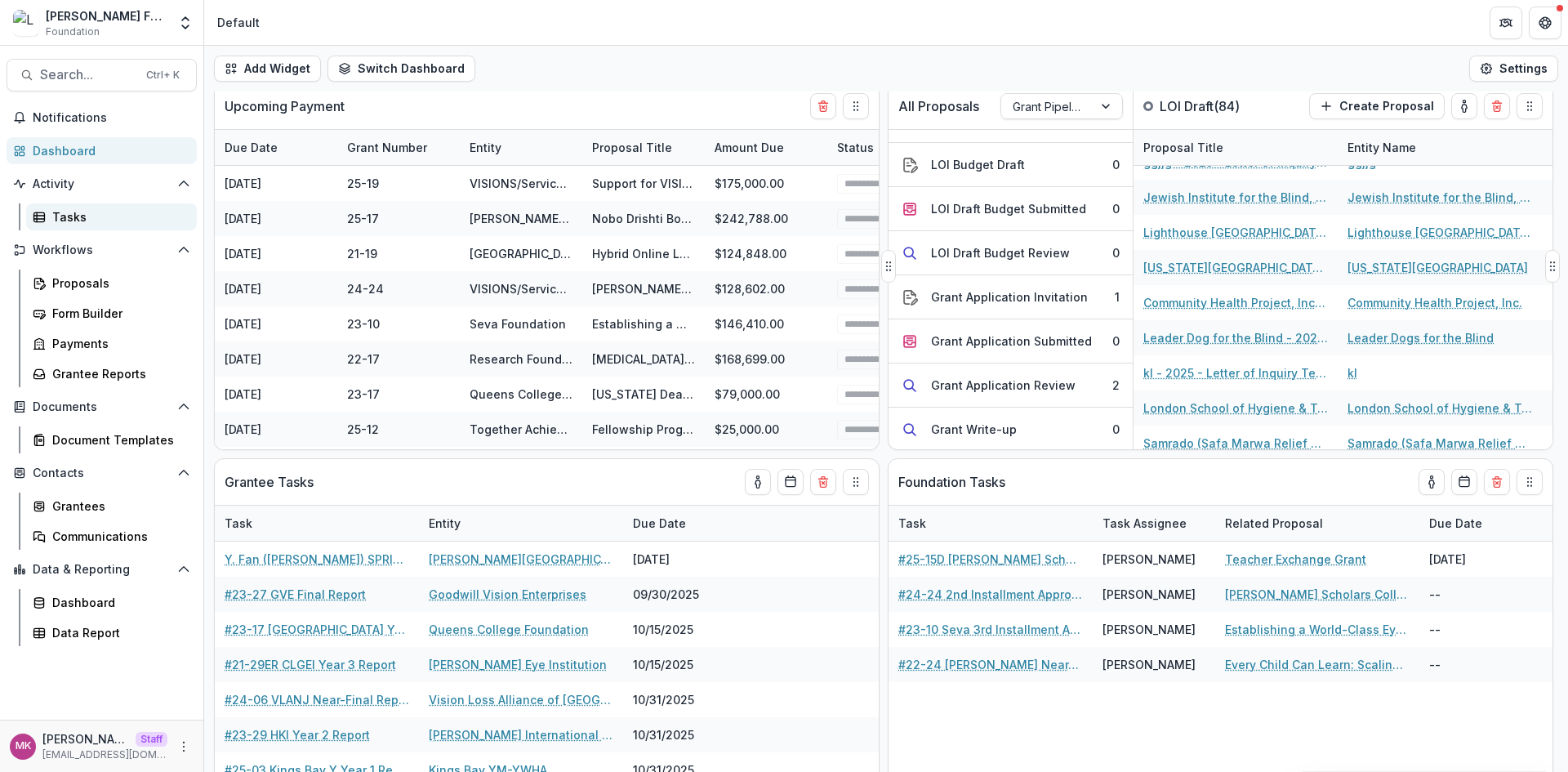
click at [73, 221] on div "Tasks" at bounding box center [118, 216] width 131 height 17
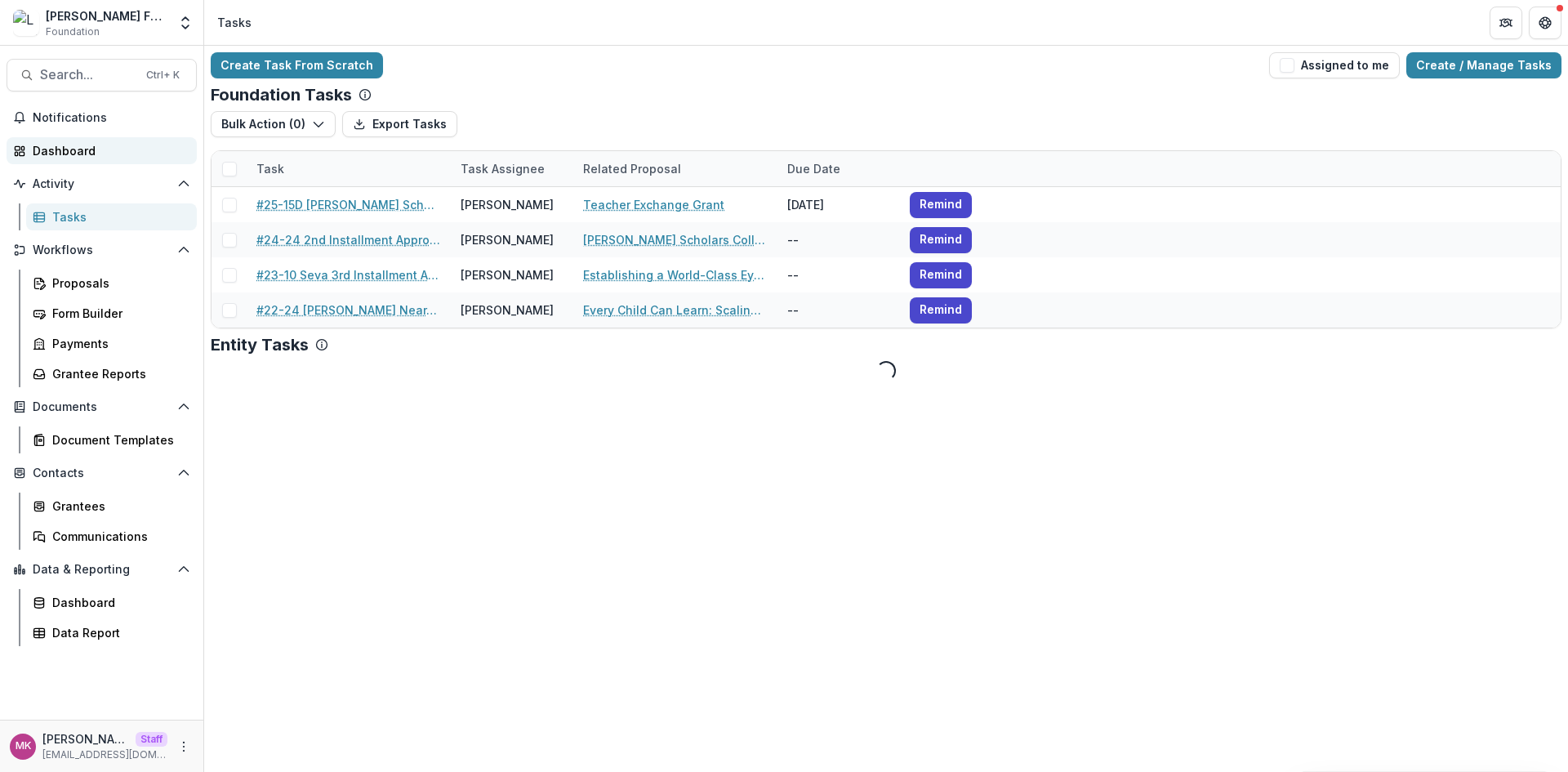
click at [88, 154] on div "Dashboard" at bounding box center [108, 150] width 151 height 17
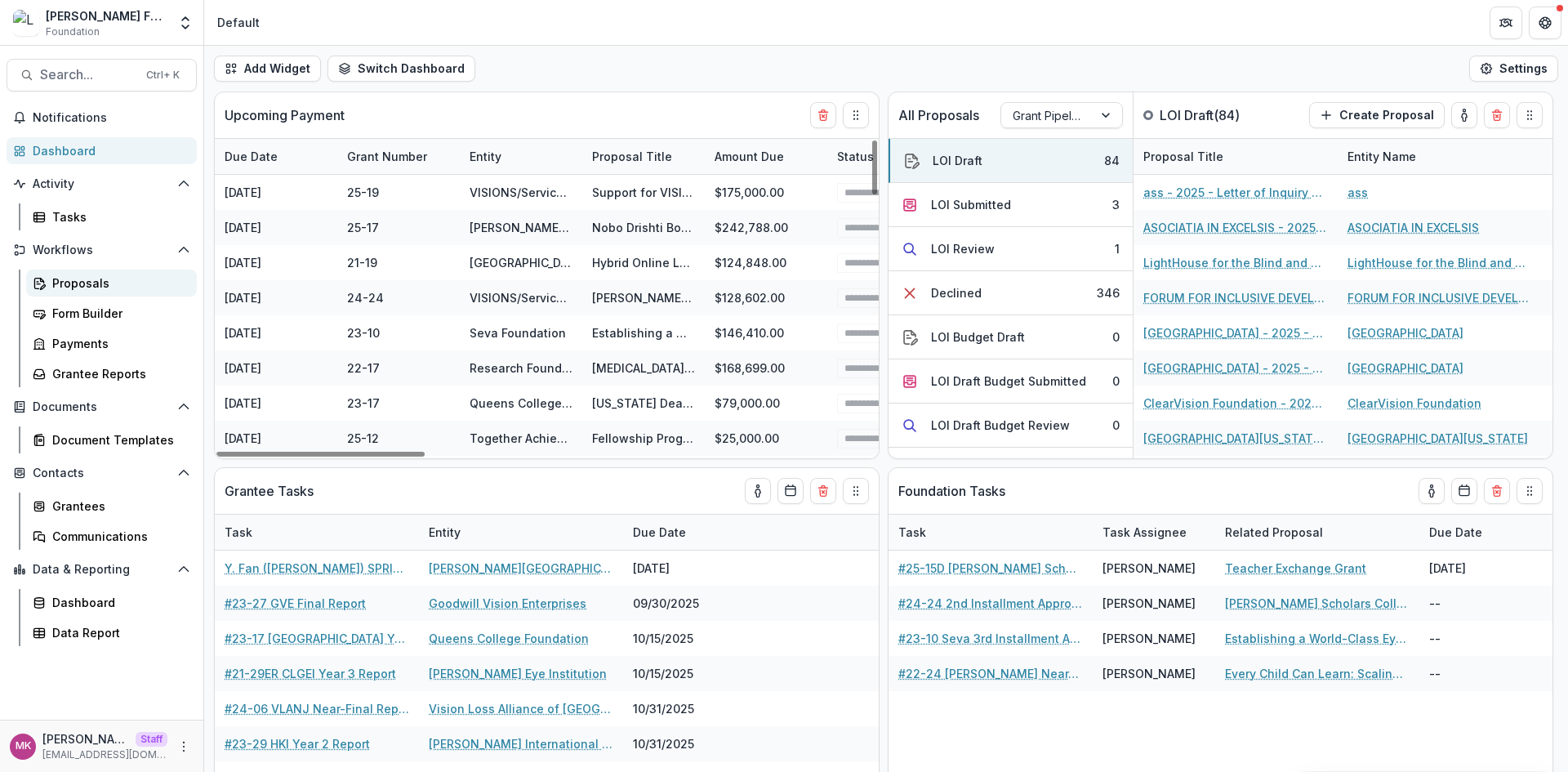
click at [110, 270] on link "Proposals" at bounding box center [111, 283] width 171 height 27
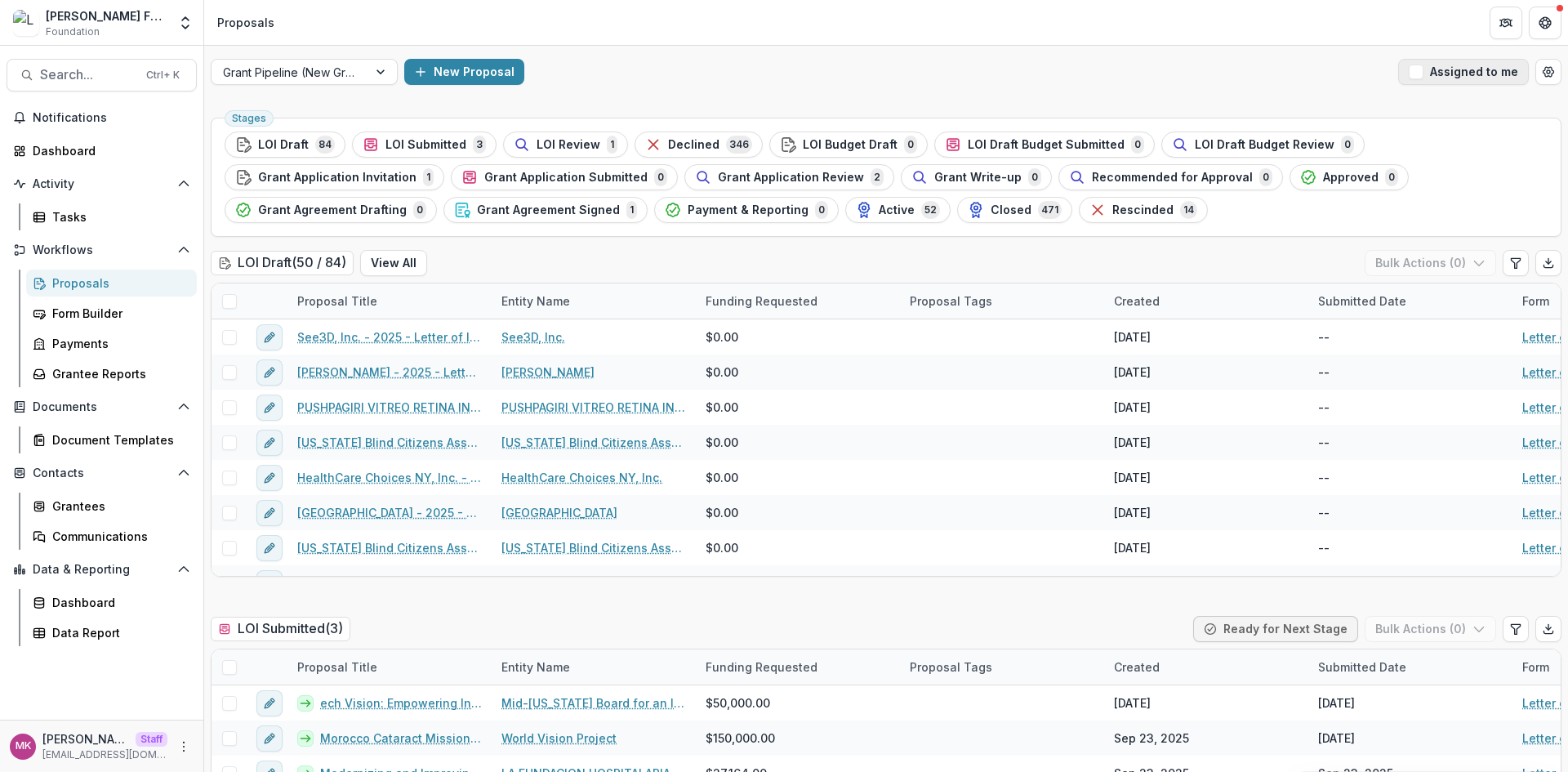
click at [1416, 72] on span "button" at bounding box center [1416, 72] width 15 height 15
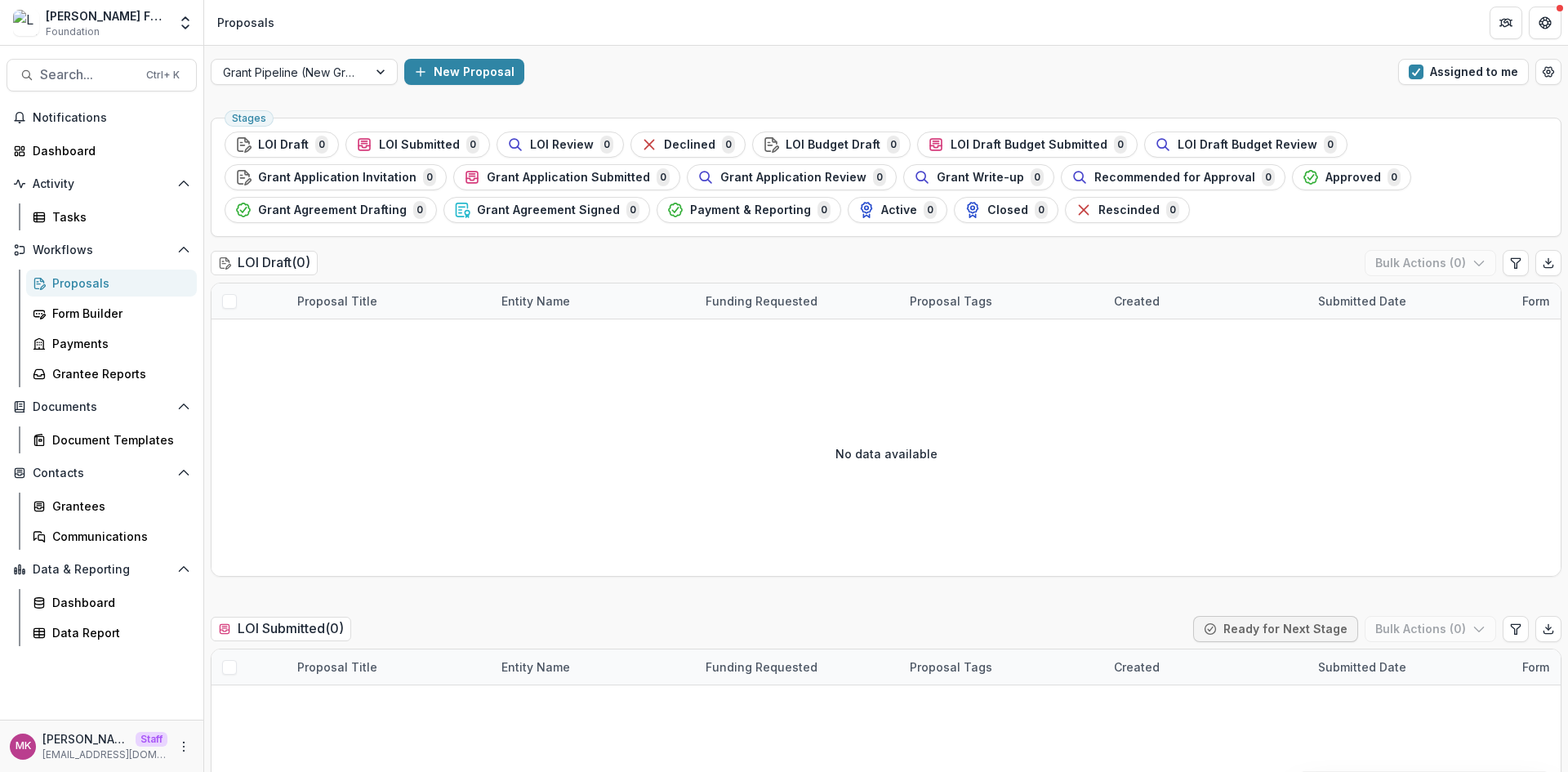
click at [1057, 53] on div "Grant Pipeline (New Grantees) New Proposal Assigned to me" at bounding box center [886, 71] width 1364 height 52
click at [187, 751] on icon "More" at bounding box center [183, 746] width 13 height 13
drag, startPoint x: 237, startPoint y: 734, endPoint x: 386, endPoint y: 731, distance: 149.0
click at [386, 731] on body "Skip to content Lavelle Fund for the Blind Foundation Team Settings Admin Setti…" at bounding box center [784, 386] width 1568 height 772
click at [327, 736] on button "Logout" at bounding box center [291, 738] width 175 height 27
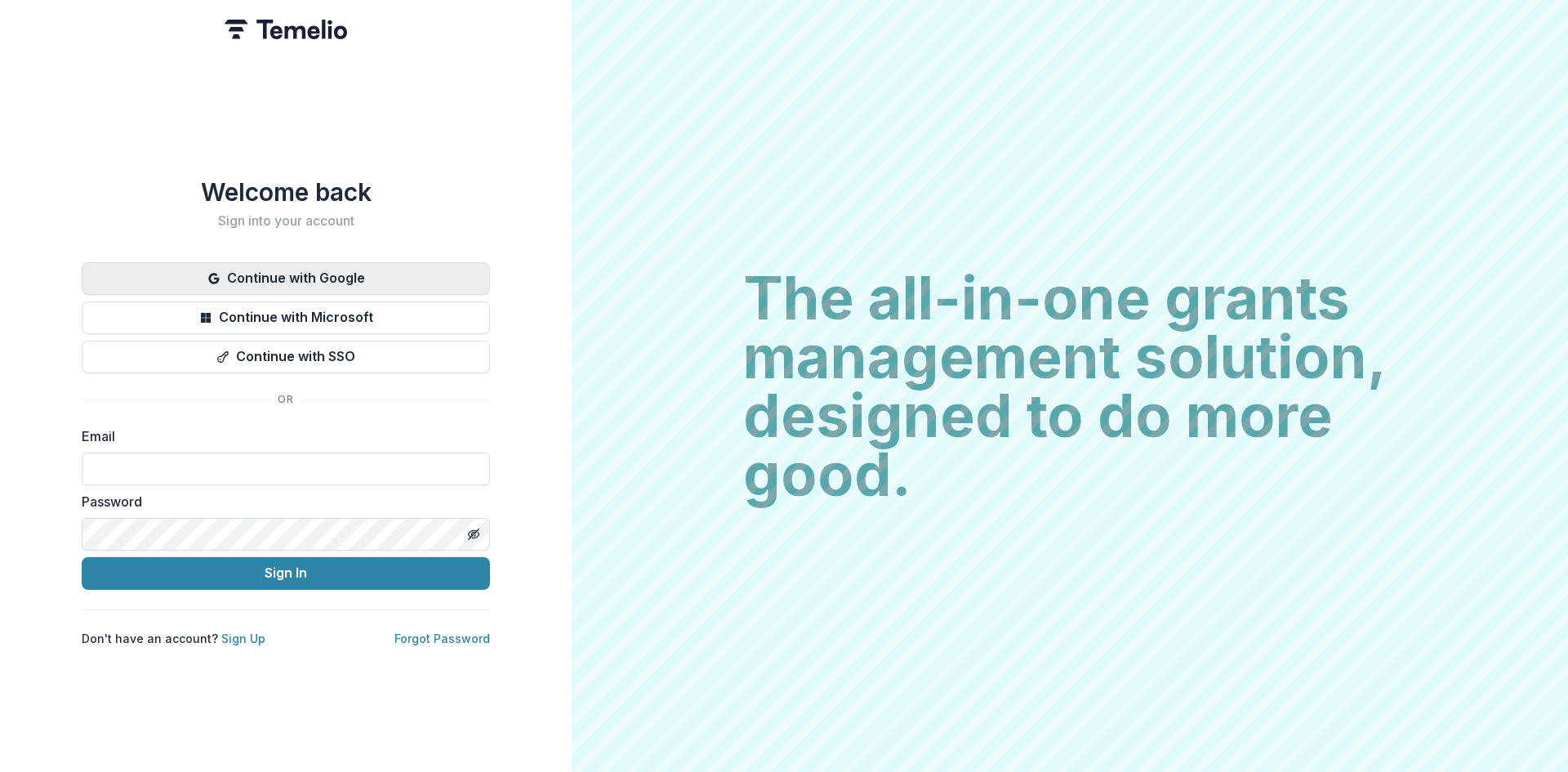
click at [319, 267] on button "Continue with Google" at bounding box center [286, 278] width 409 height 33
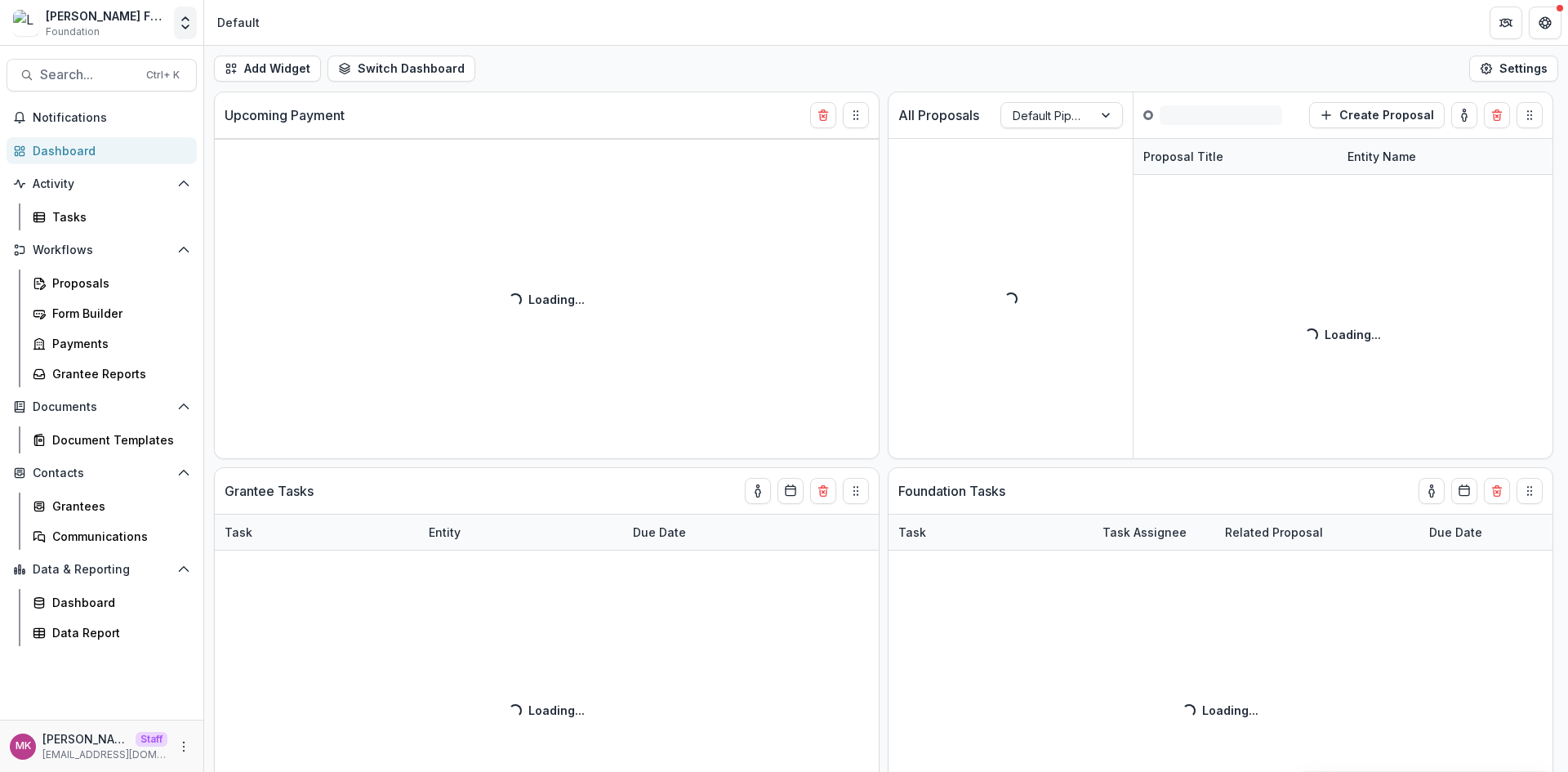
click at [183, 20] on polyline "Open entity switcher" at bounding box center [185, 19] width 6 height 4
click at [155, 67] on link "Admin Settings" at bounding box center [102, 63] width 196 height 27
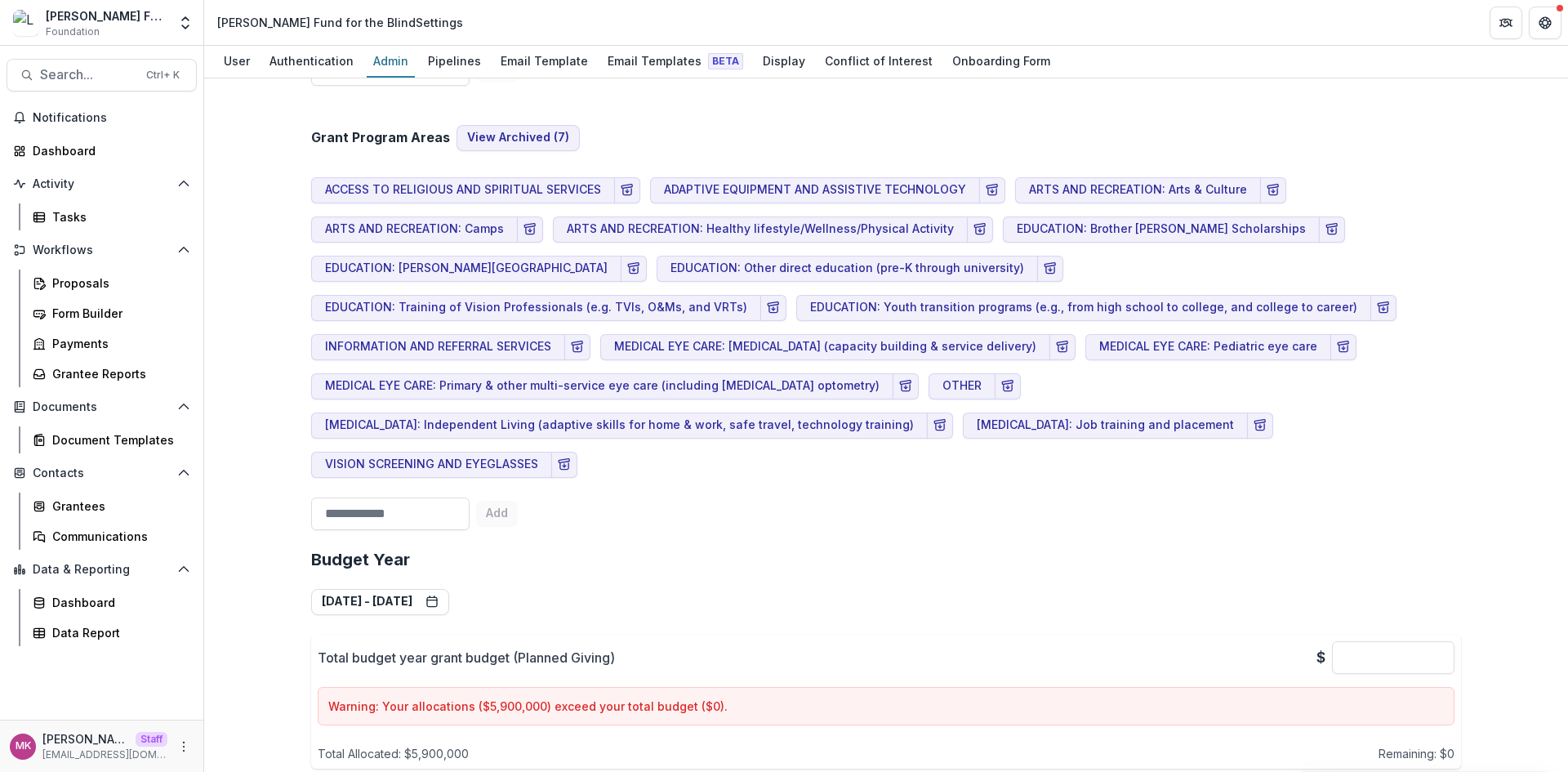
scroll to position [1470, 0]
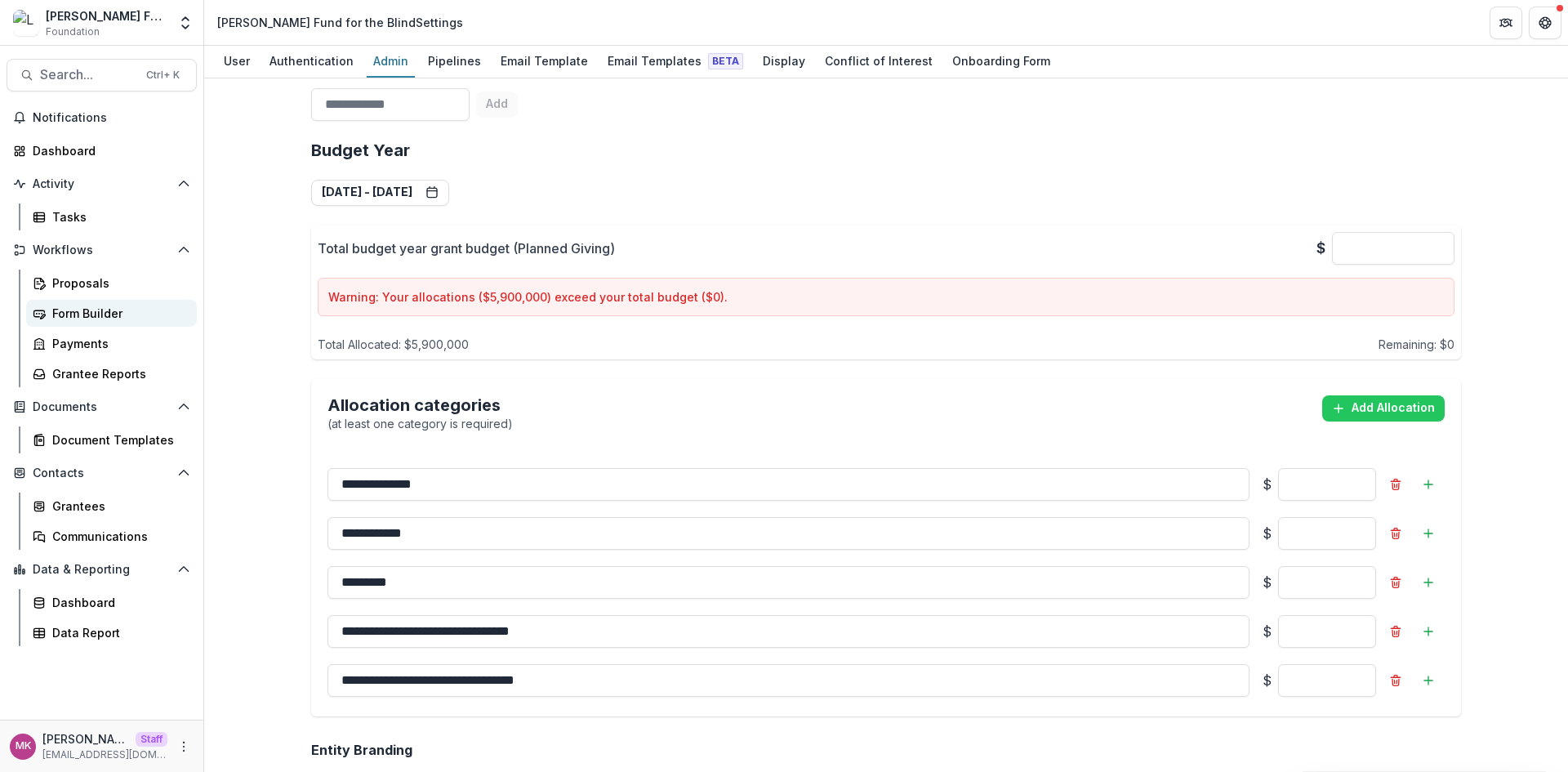
click at [95, 320] on div "Form Builder" at bounding box center [118, 313] width 131 height 17
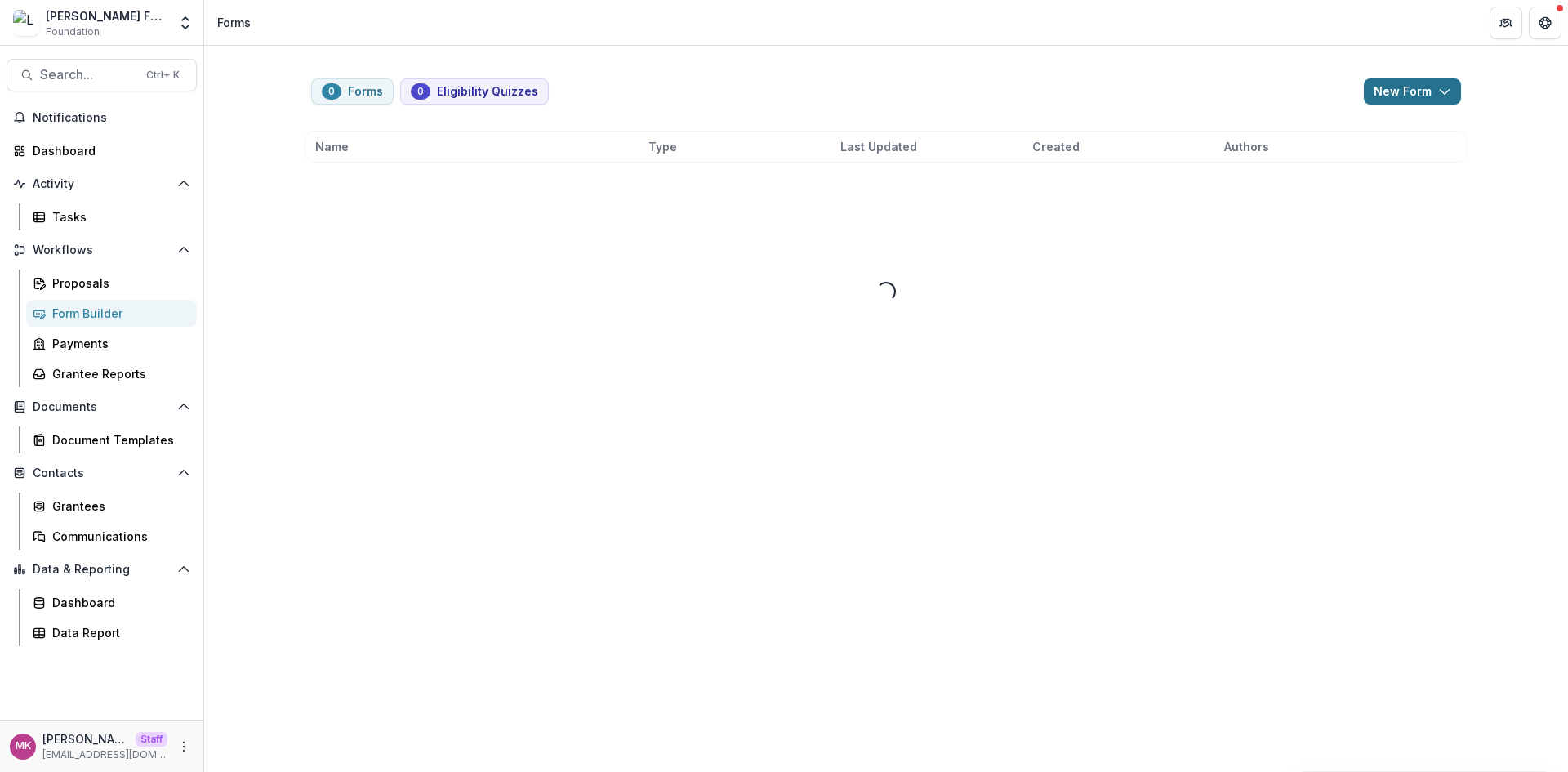
click at [1389, 96] on button "New Form" at bounding box center [1412, 91] width 97 height 26
click at [1366, 147] on button "New Form" at bounding box center [1369, 155] width 175 height 27
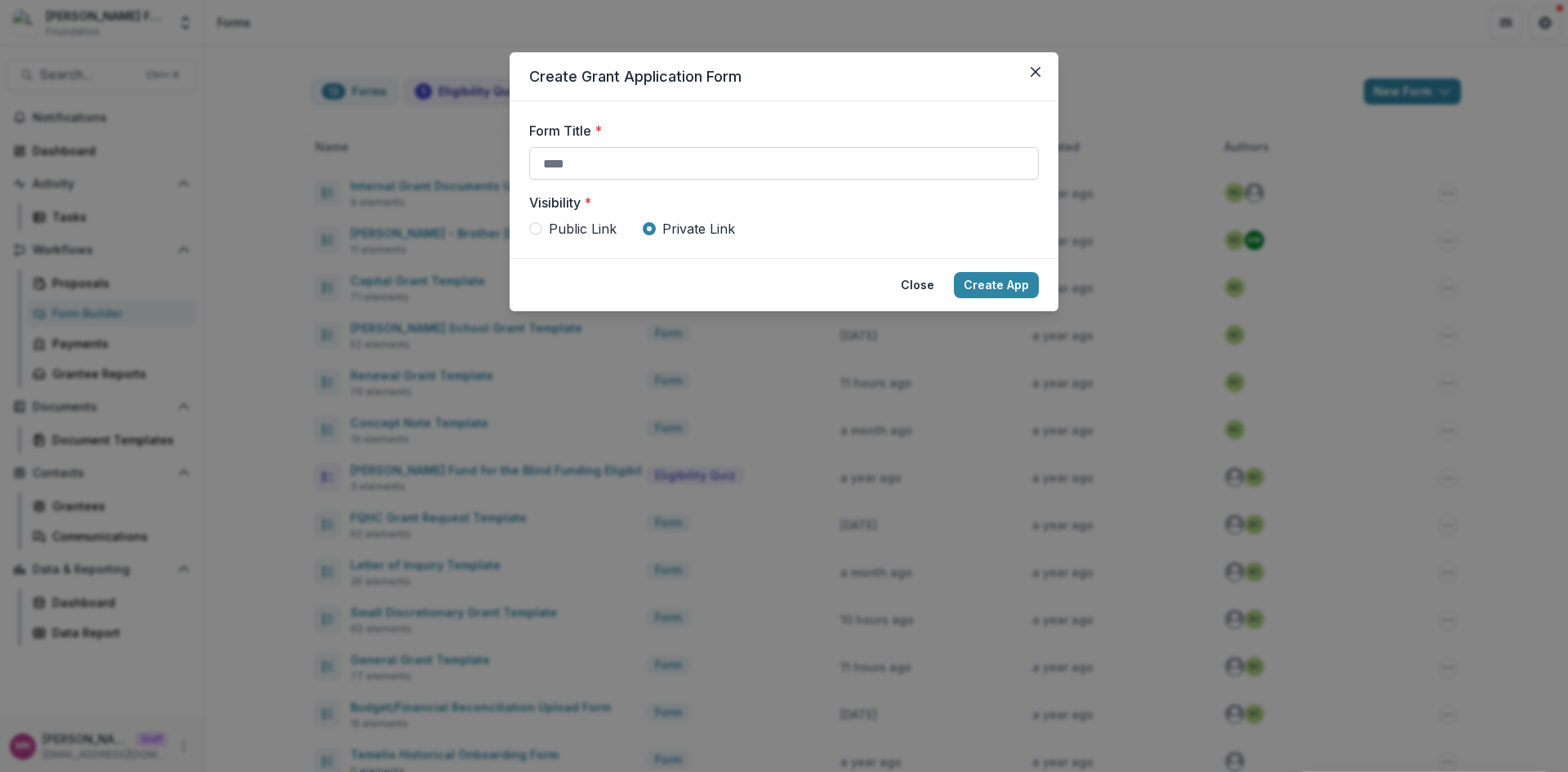
click at [630, 174] on input "Form Title *" at bounding box center [784, 163] width 510 height 33
click at [564, 231] on span "Public Link" at bounding box center [583, 228] width 68 height 20
type input "***"
click at [915, 287] on button "Close" at bounding box center [918, 284] width 53 height 26
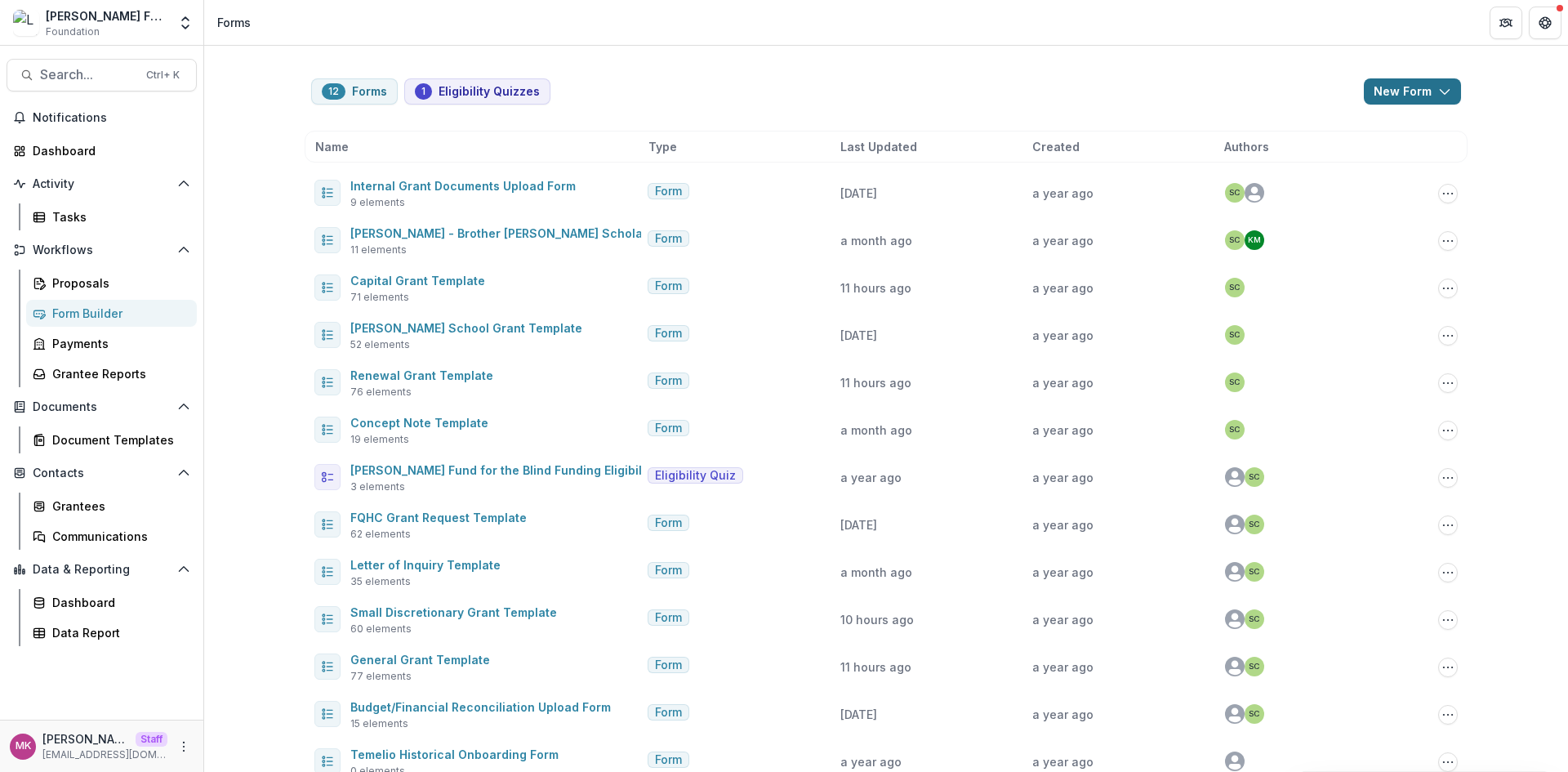
click at [1402, 94] on button "New Form" at bounding box center [1412, 91] width 97 height 26
click at [1363, 156] on button "New Form" at bounding box center [1366, 155] width 175 height 27
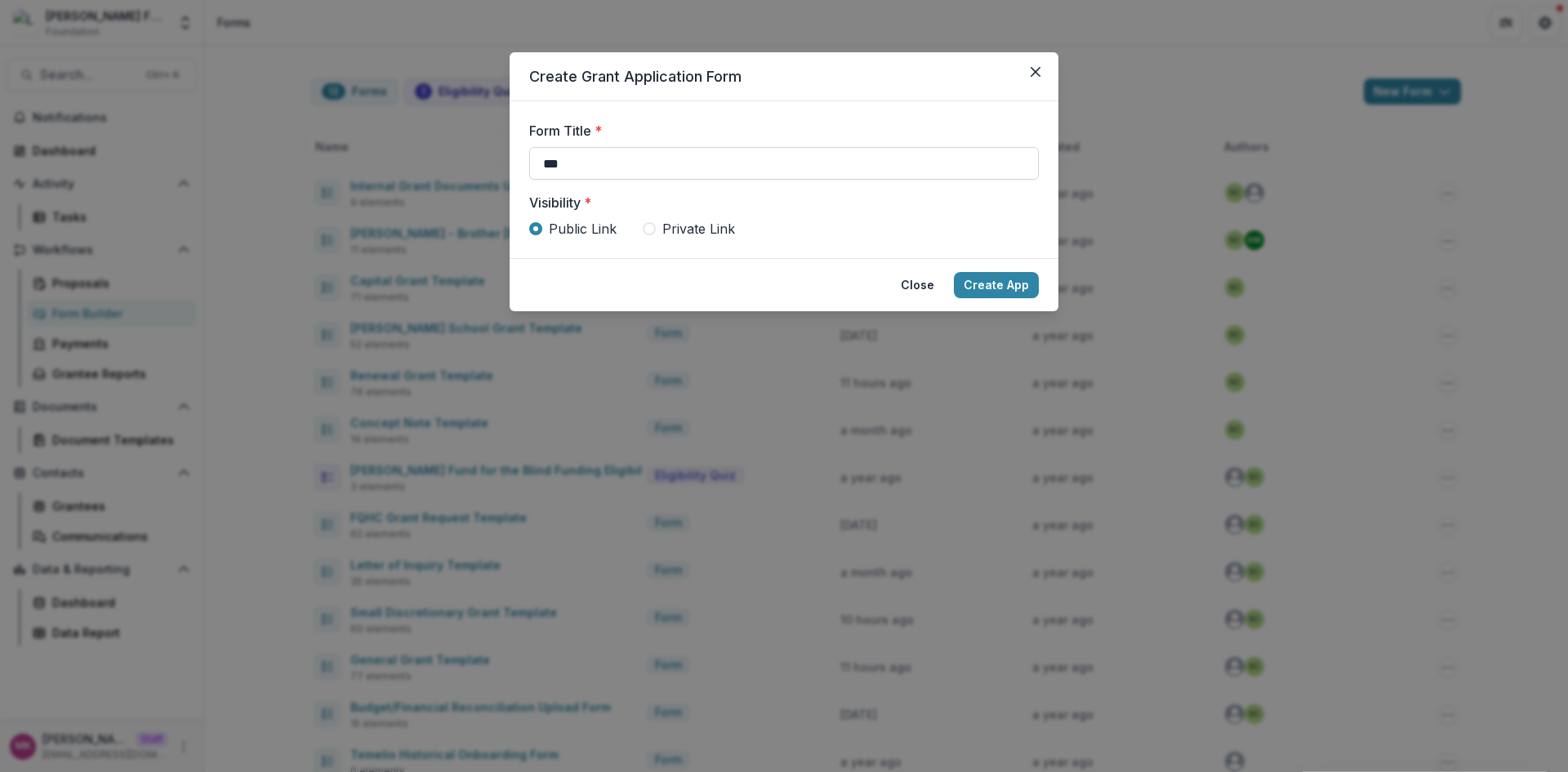
drag, startPoint x: 761, startPoint y: 163, endPoint x: 565, endPoint y: 163, distance: 196.0
click at [565, 163] on input "***" at bounding box center [784, 163] width 510 height 33
drag, startPoint x: 565, startPoint y: 163, endPoint x: 482, endPoint y: 152, distance: 83.7
click at [482, 152] on div "Create Grant Application Form Form Title * *** Visibility * Public Link Private…" at bounding box center [784, 386] width 1568 height 772
drag, startPoint x: 919, startPoint y: 271, endPoint x: 952, endPoint y: 234, distance: 49.6
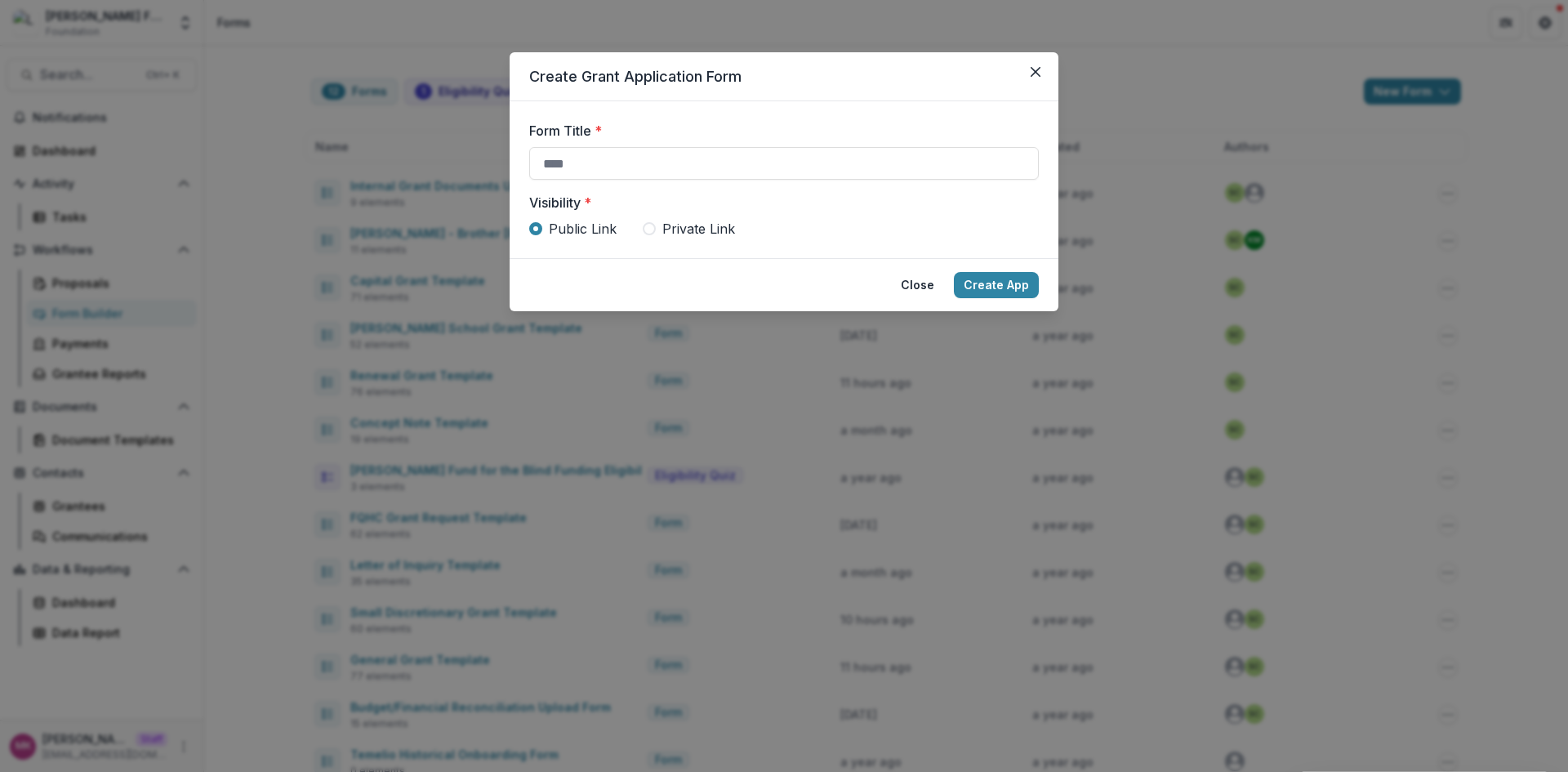
click at [939, 248] on section "Create Grant Application Form Form Title * Visibility * Public Link Private Lin…" at bounding box center [784, 181] width 549 height 259
drag, startPoint x: 913, startPoint y: 288, endPoint x: 1146, endPoint y: 1, distance: 369.7
click at [914, 288] on button "Close" at bounding box center [918, 284] width 53 height 26
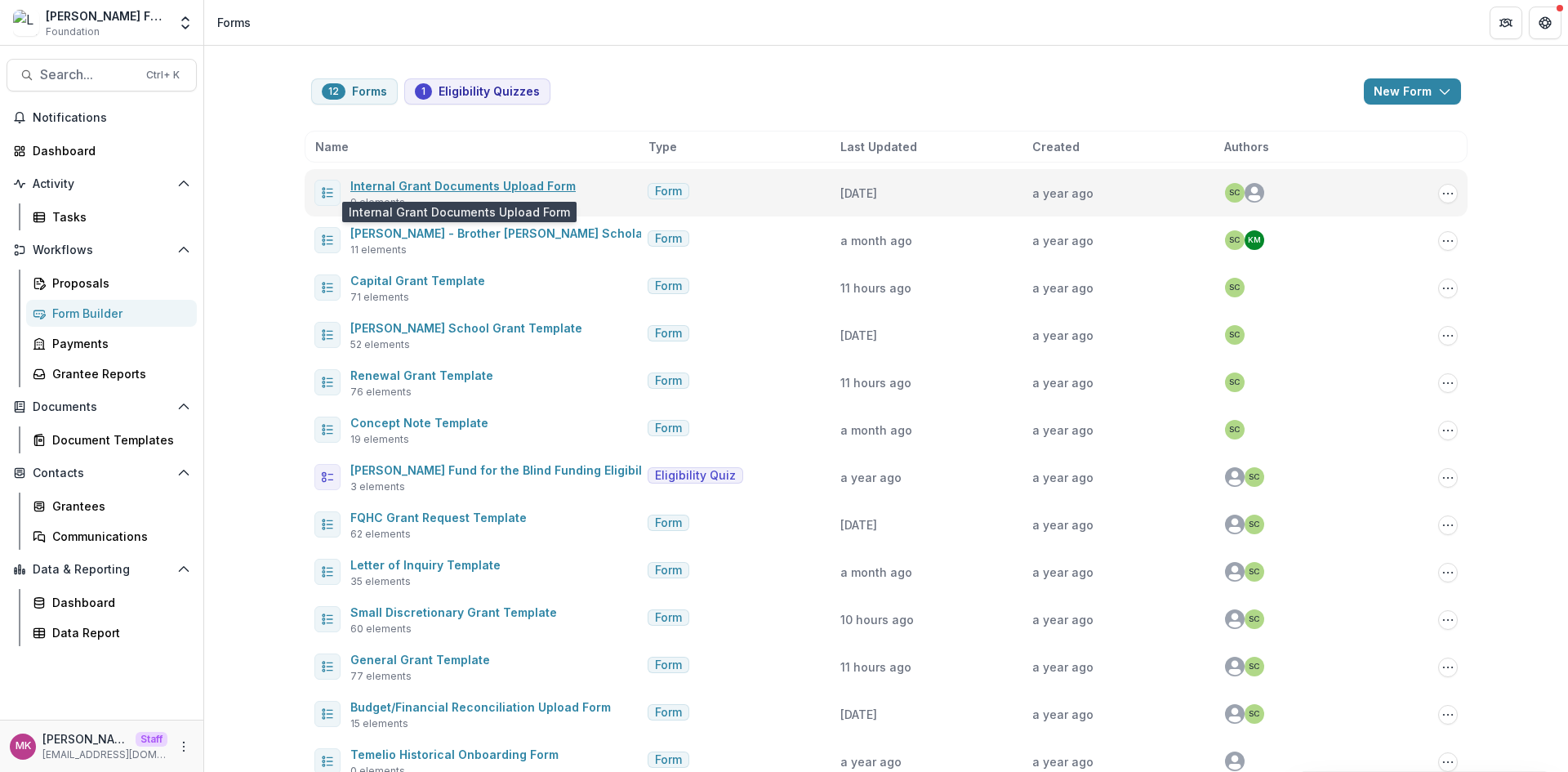
click at [412, 187] on link "Internal Grant Documents Upload Form" at bounding box center [463, 186] width 226 height 14
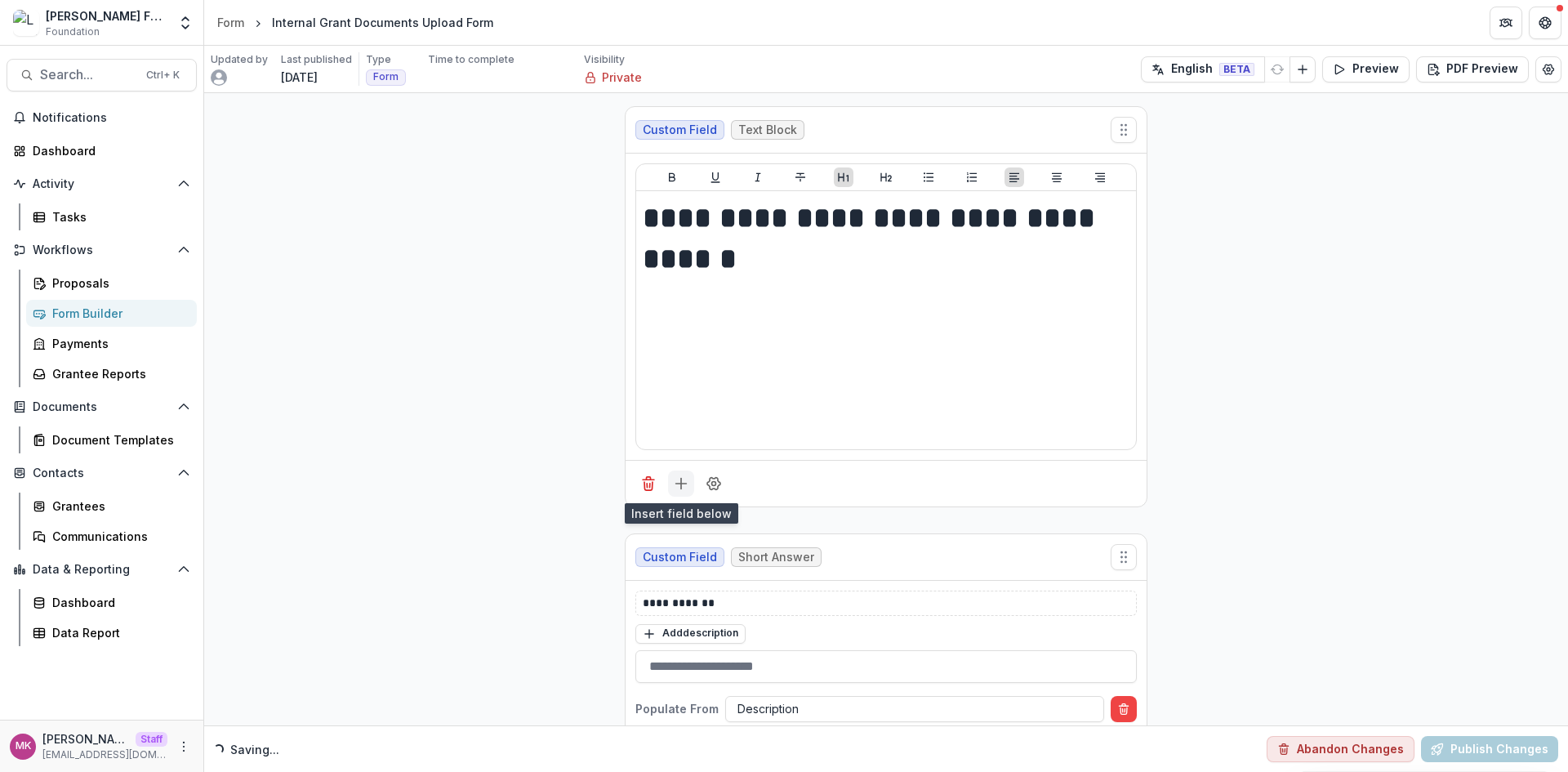
click at [688, 477] on button "Add field" at bounding box center [681, 482] width 26 height 26
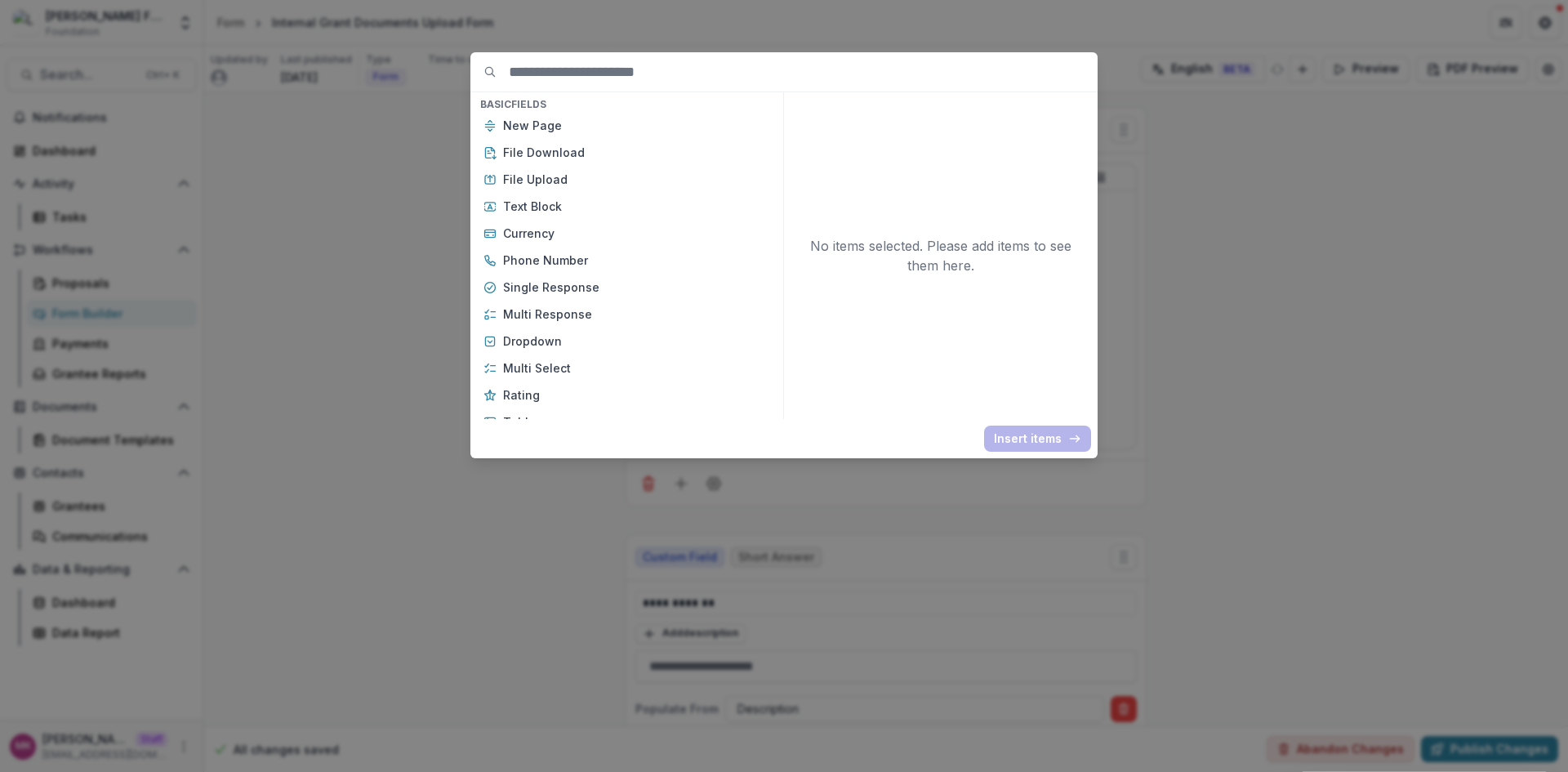
click at [545, 273] on div "New Page File Download File Upload Text Block Currency Phone Number Single Resp…" at bounding box center [626, 368] width 306 height 509
click at [546, 281] on p "Single Response" at bounding box center [636, 286] width 267 height 17
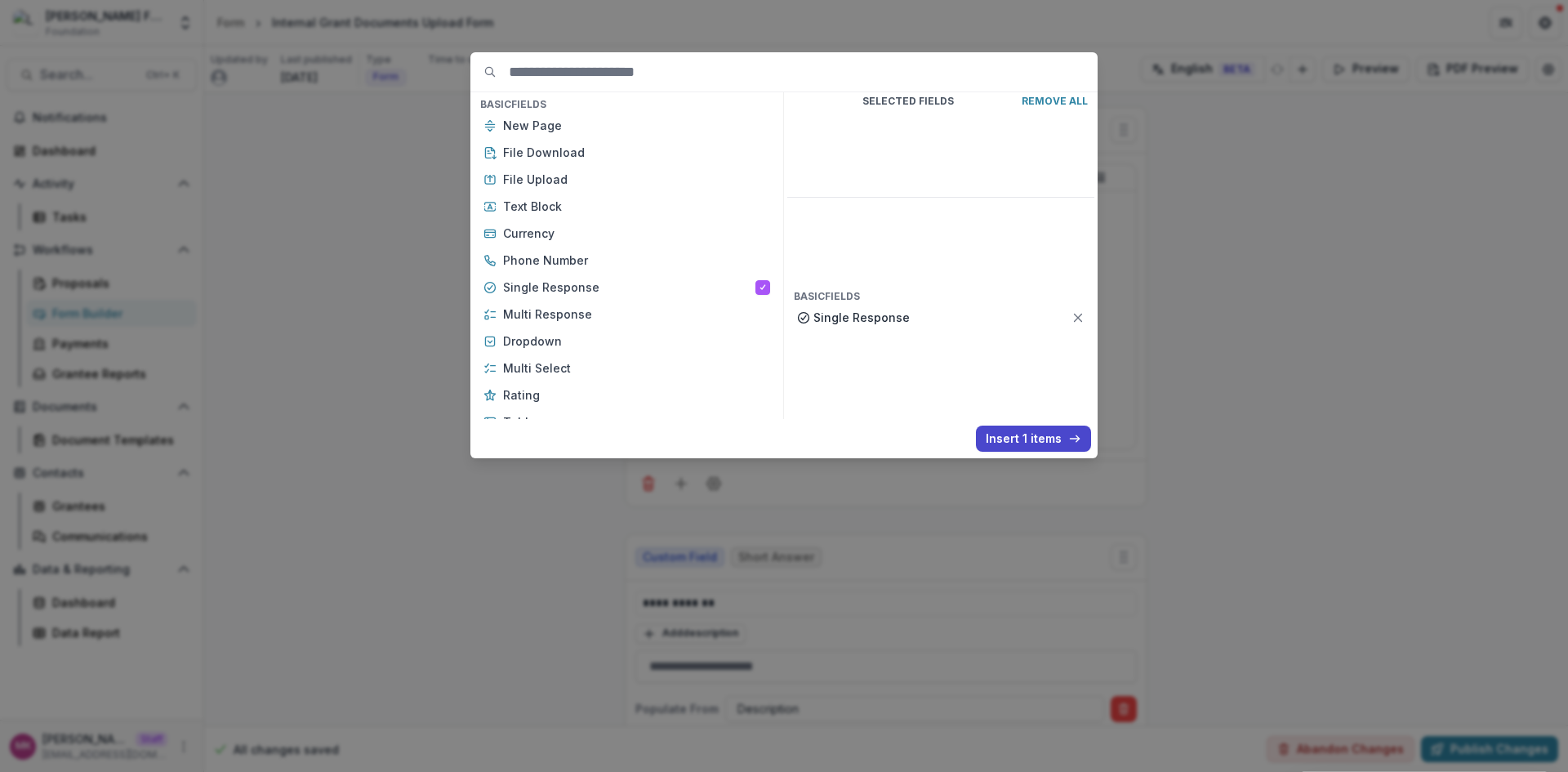
click at [1064, 102] on p "Remove All" at bounding box center [1055, 101] width 66 height 12
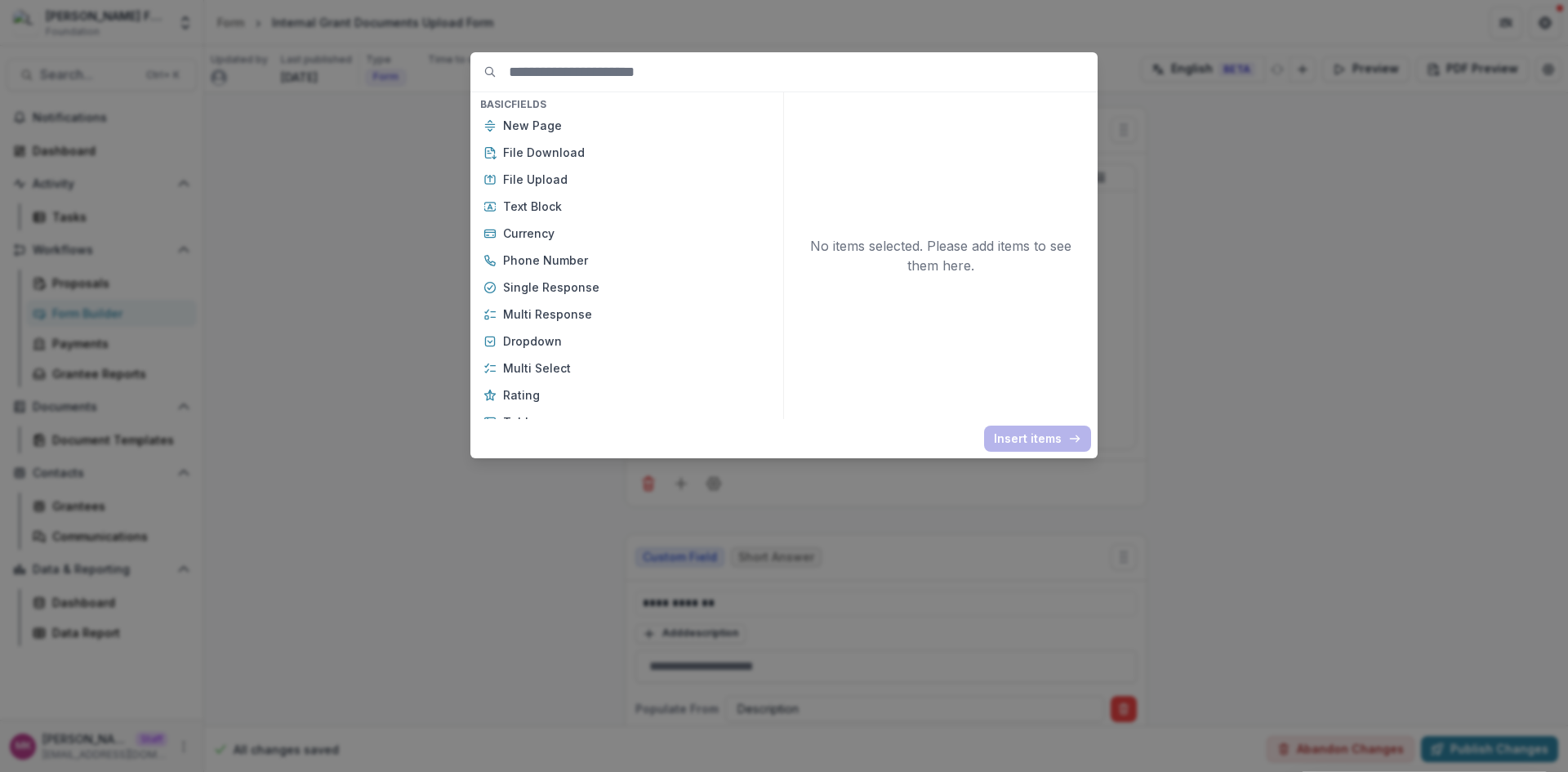
click at [1332, 186] on div "Basic Fields New Page File Download File Upload Text Block Currency Phone Numbe…" at bounding box center [784, 386] width 1568 height 772
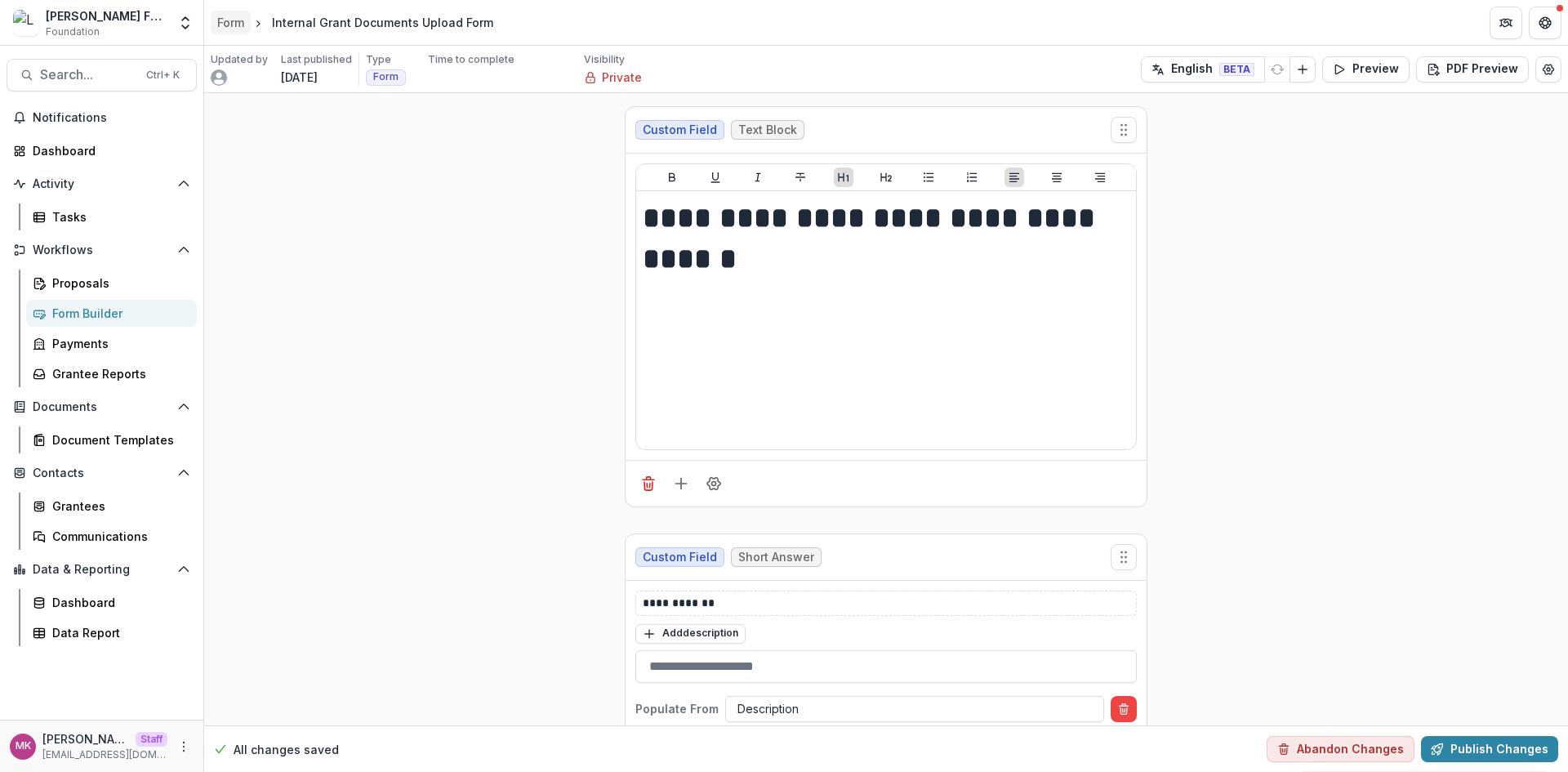
click at [228, 25] on div "Form" at bounding box center [230, 22] width 27 height 17
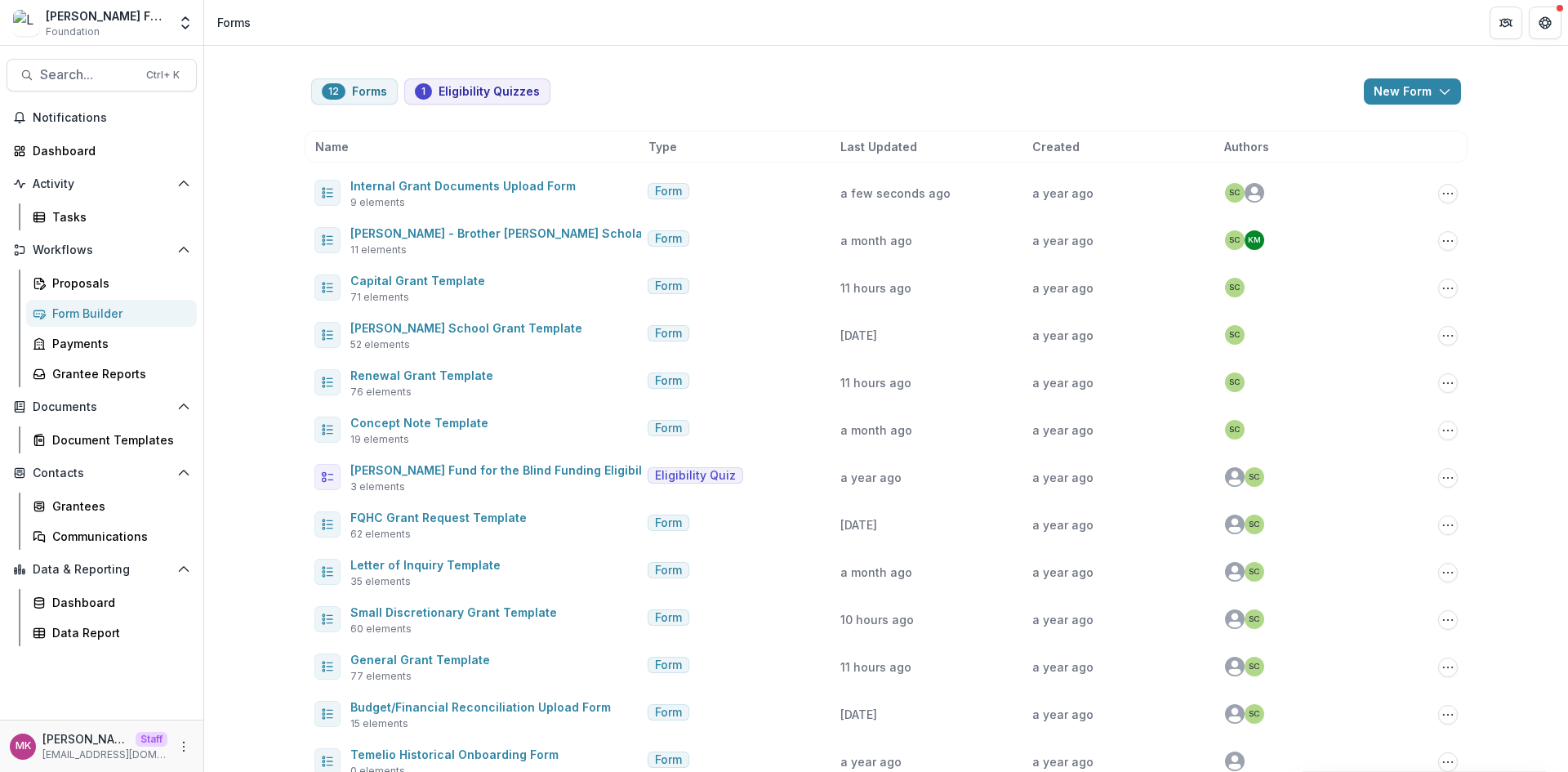
click at [100, 618] on div "Dashboard Data Report" at bounding box center [111, 617] width 184 height 57
click at [95, 643] on link "Data Report" at bounding box center [111, 633] width 171 height 27
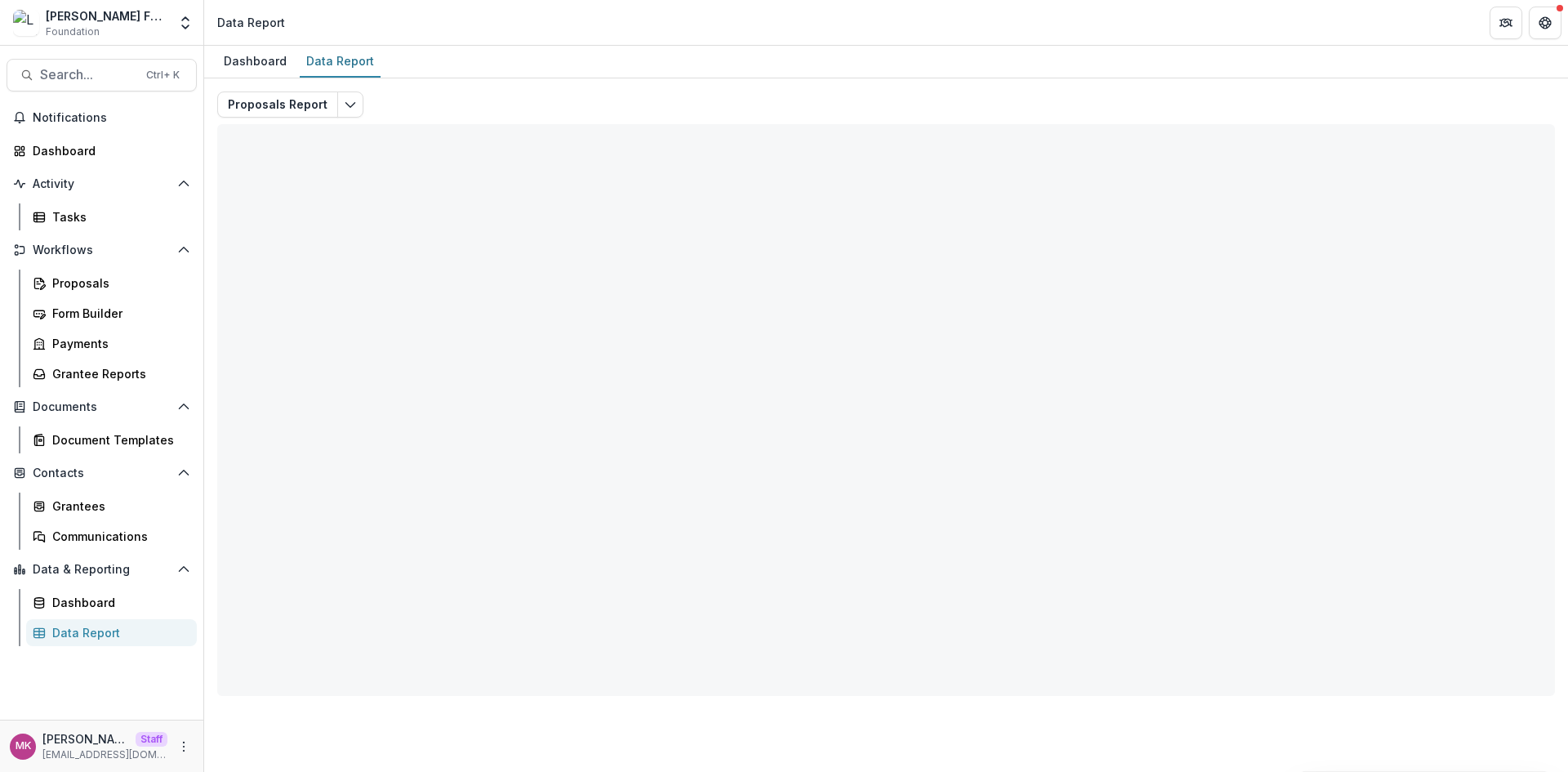
click at [170, 20] on div "Lavelle Fund for the Blind Foundation Team Settings Admin Settings" at bounding box center [101, 22] width 190 height 33
click at [179, 26] on icon "Open entity switcher" at bounding box center [185, 23] width 16 height 16
click at [104, 57] on link "Admin Settings" at bounding box center [102, 63] width 196 height 27
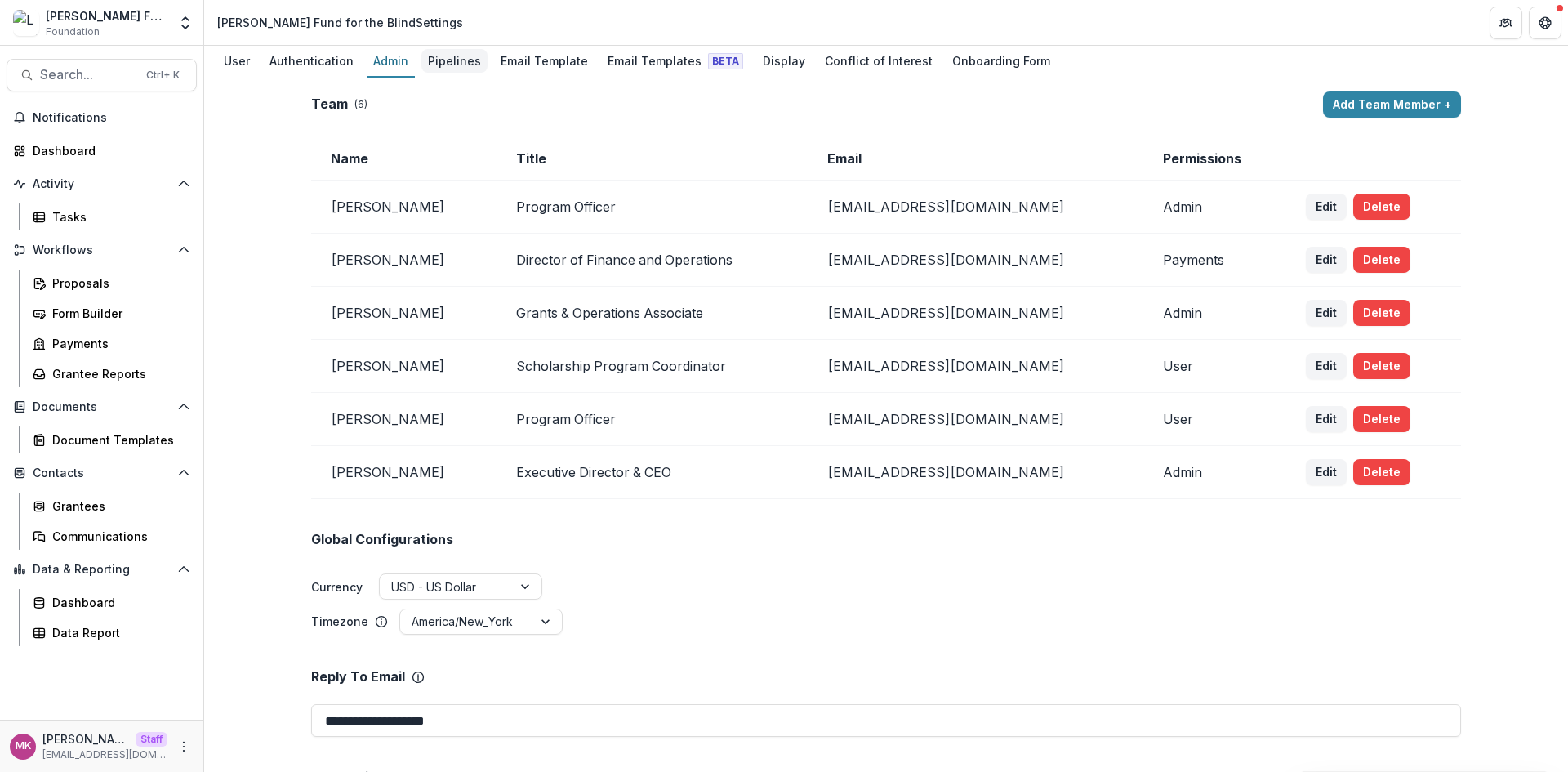
click at [469, 58] on div "Pipelines" at bounding box center [454, 60] width 66 height 24
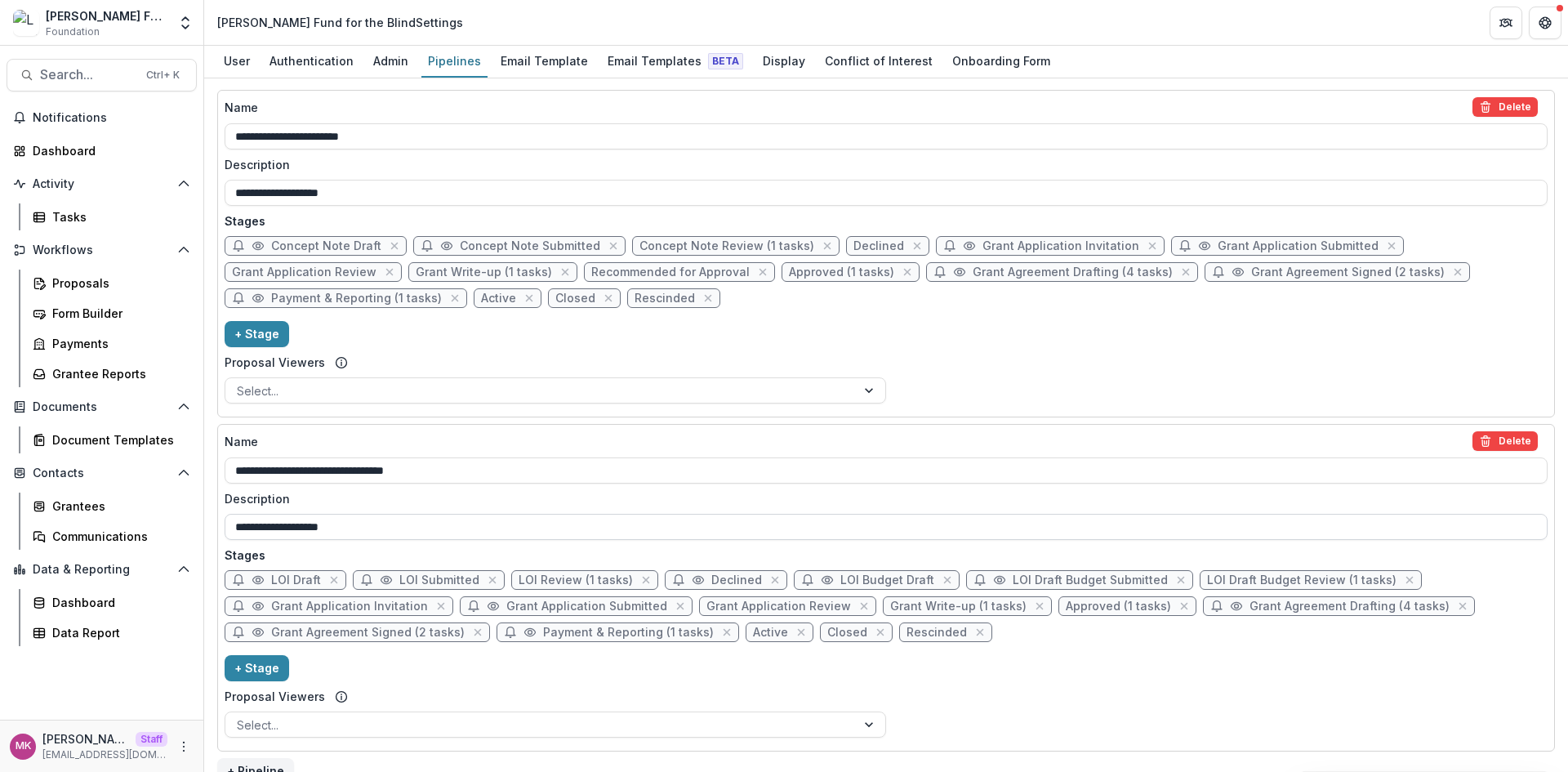
scroll to position [378, 0]
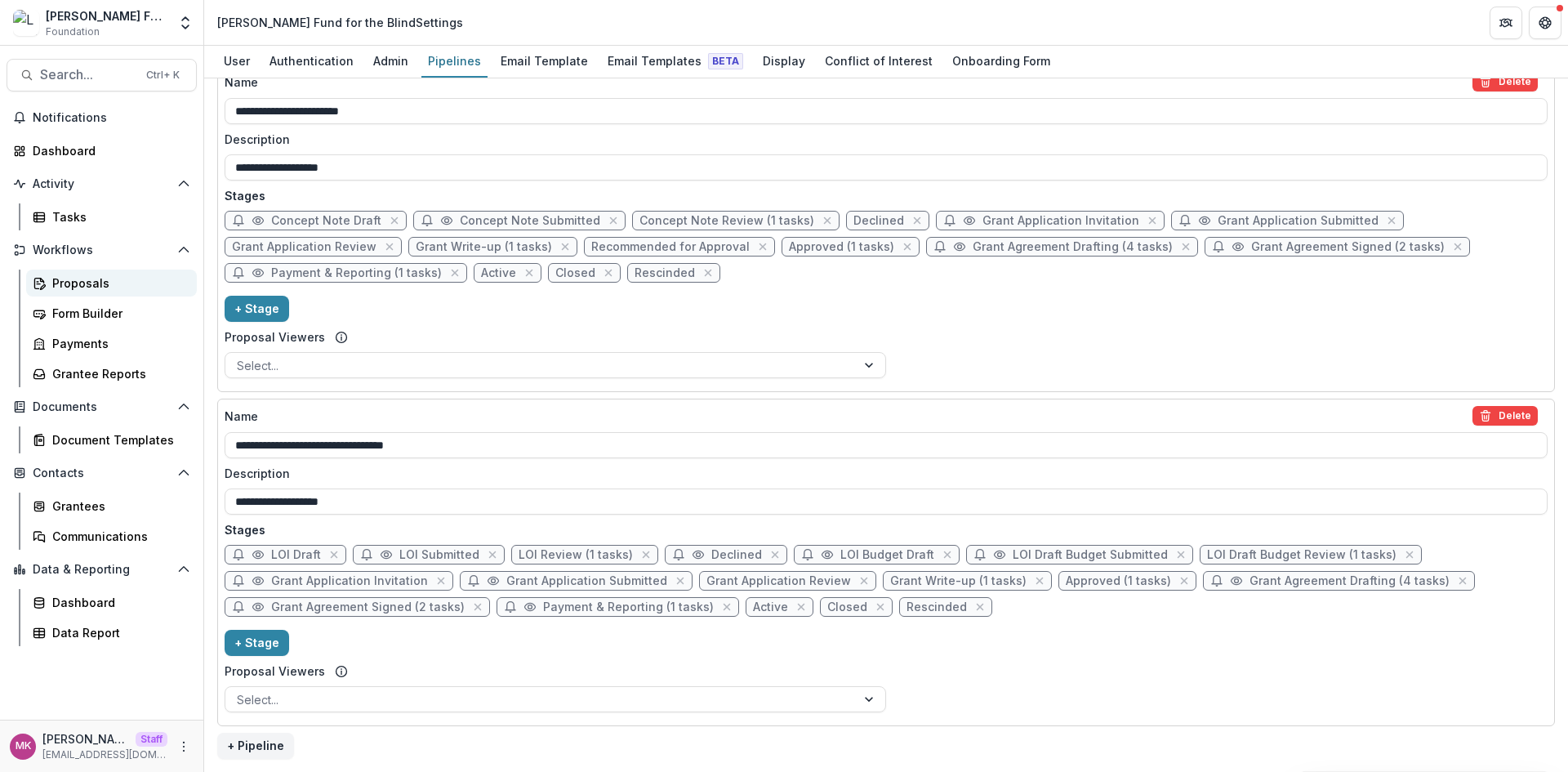
click at [98, 287] on div "Proposals" at bounding box center [118, 283] width 131 height 17
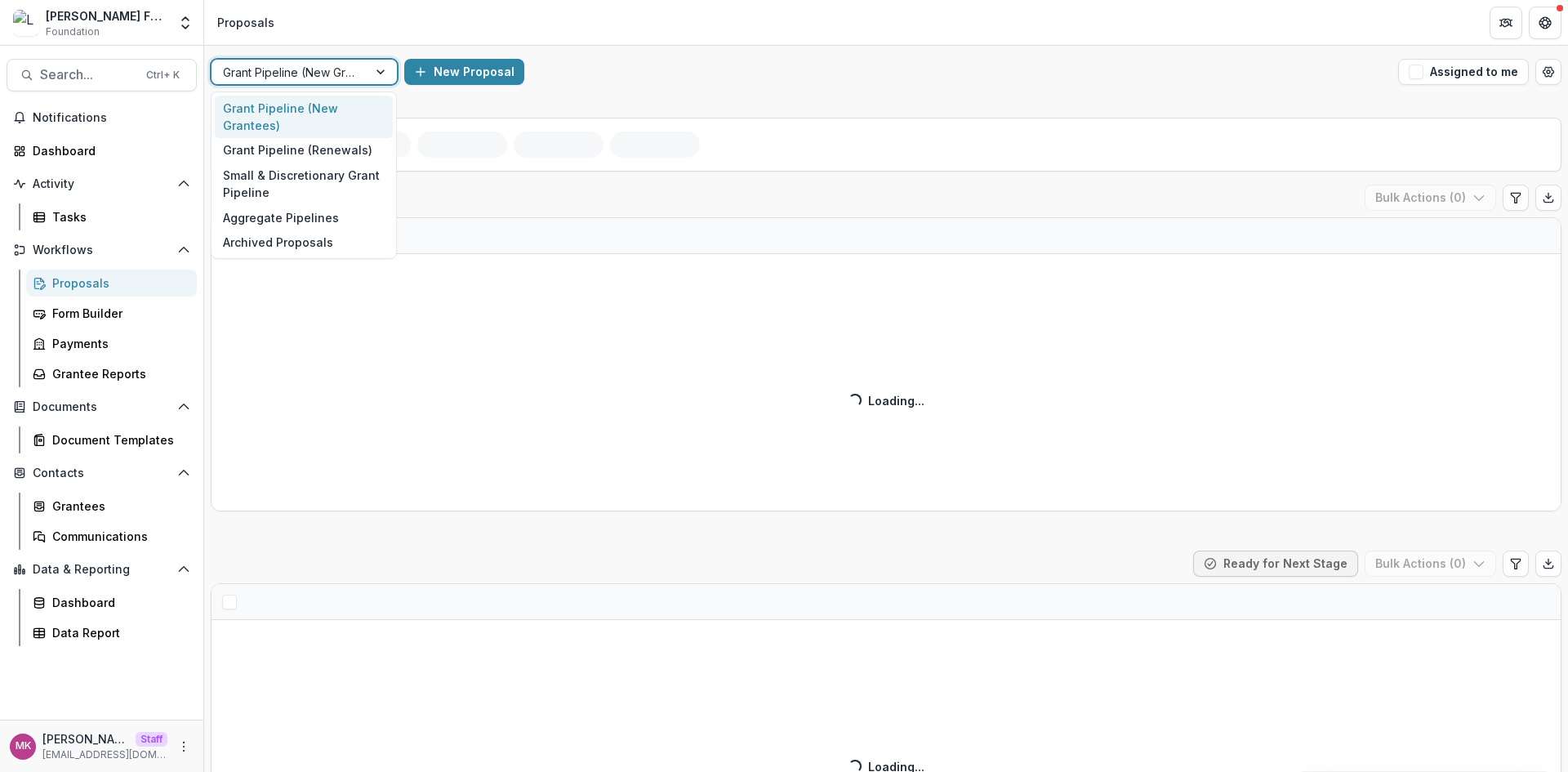
click at [318, 110] on body "Skip to content Lavelle Fund for the Blind Foundation Team Settings Admin Setti…" at bounding box center [784, 386] width 1568 height 772
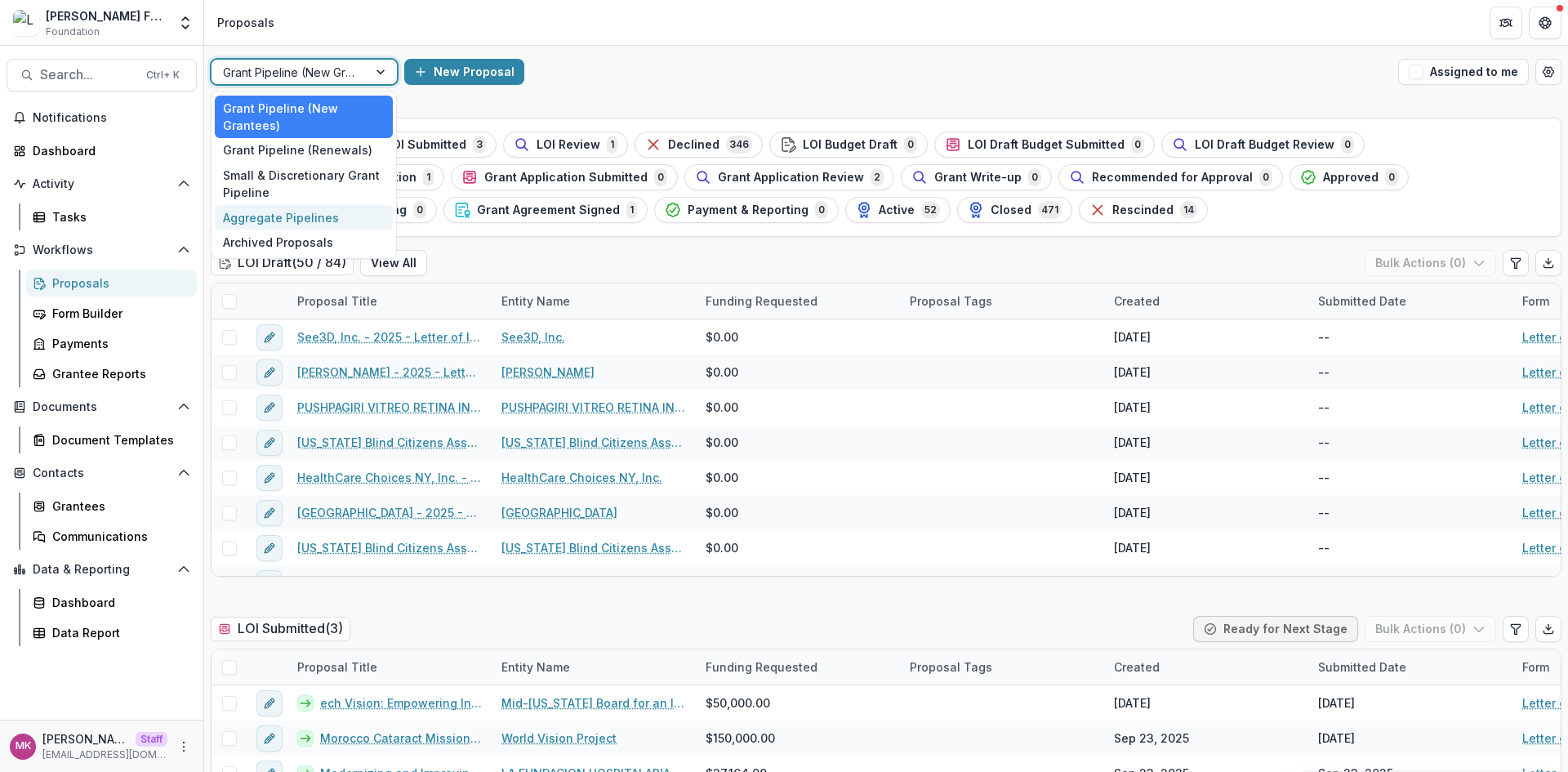
click at [289, 216] on div "Aggregate Pipelines" at bounding box center [304, 218] width 178 height 25
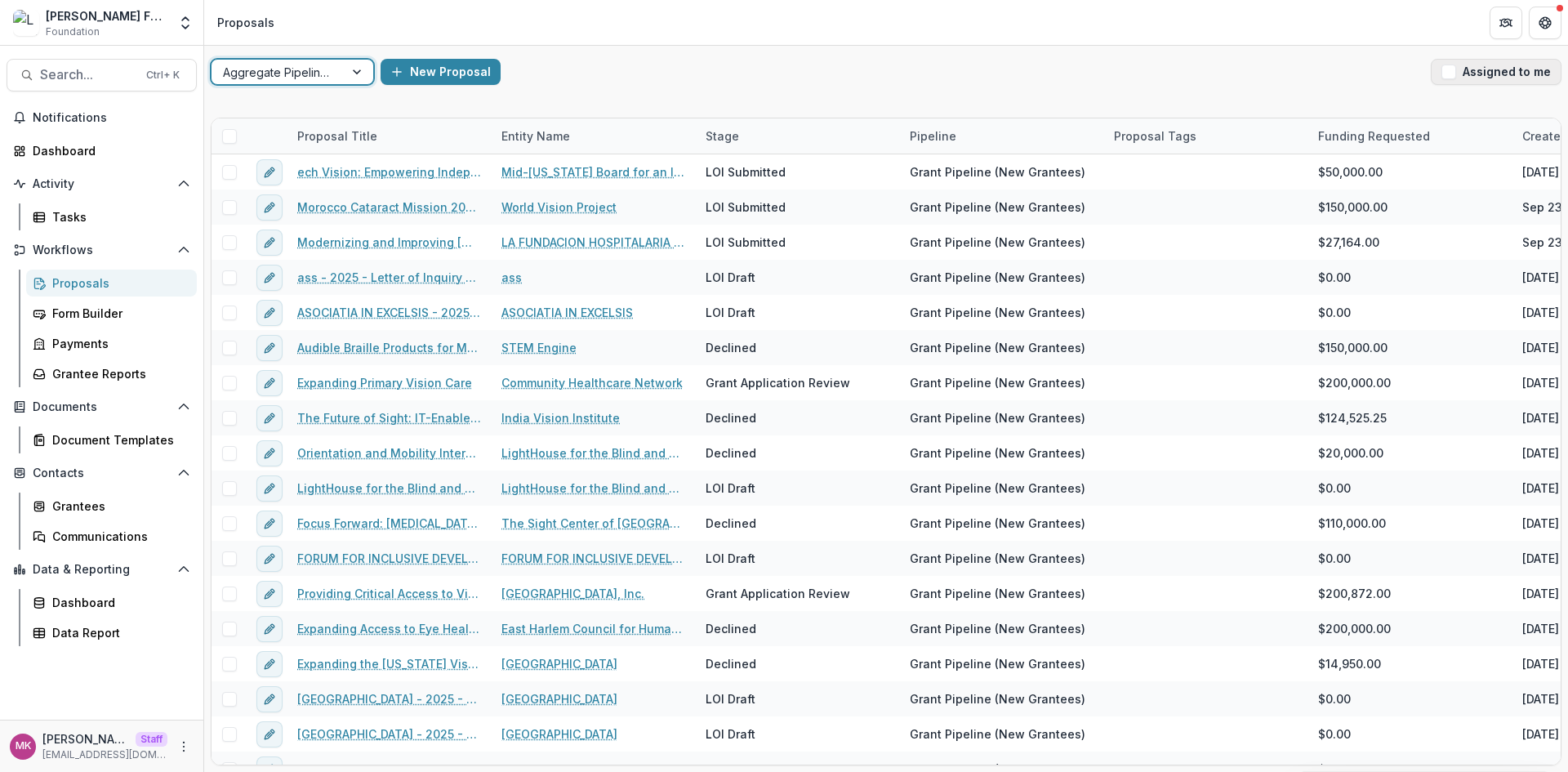
click at [1444, 68] on span "button" at bounding box center [1448, 72] width 15 height 15
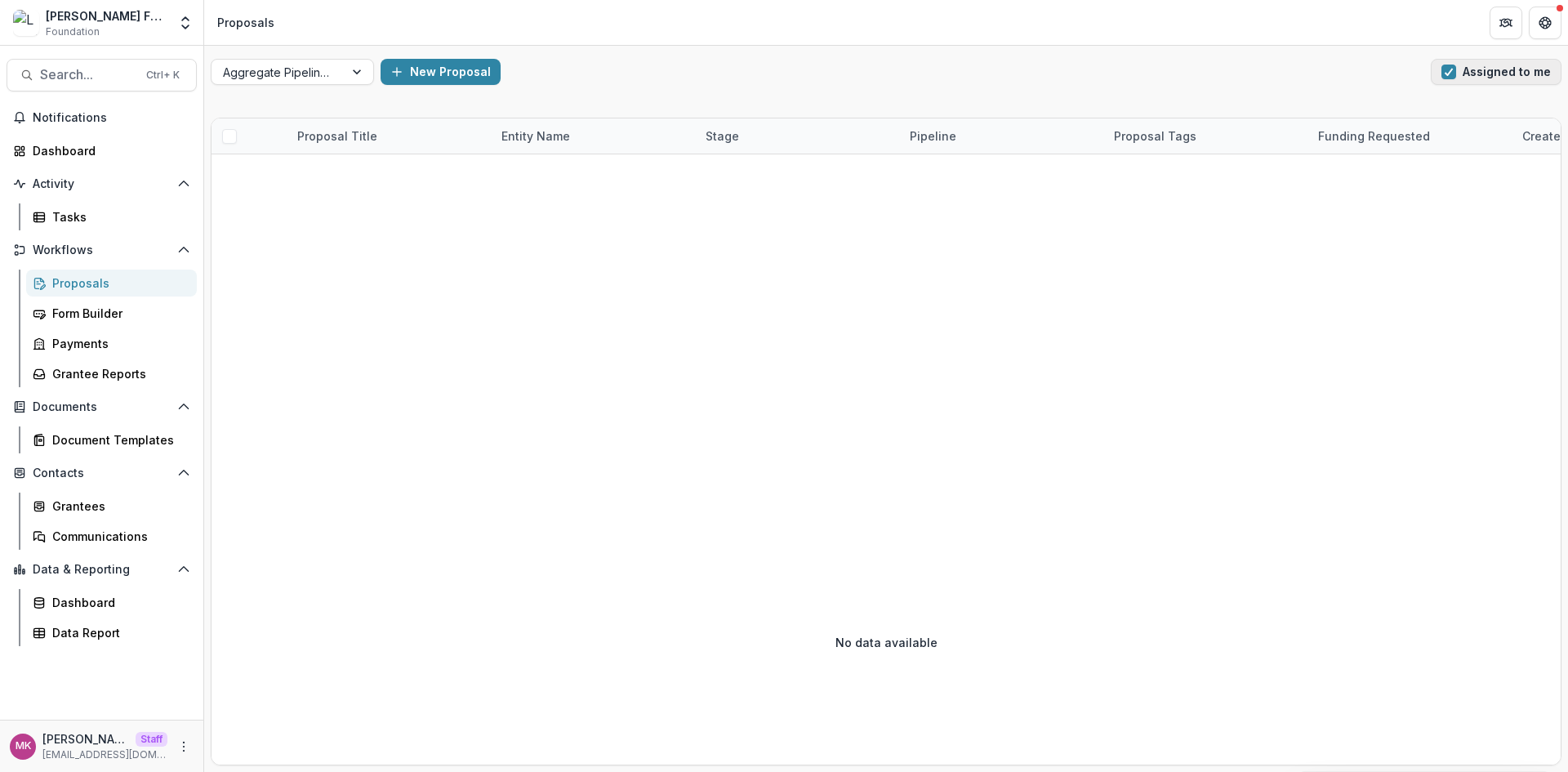
click at [1444, 68] on span "button" at bounding box center [1448, 72] width 15 height 15
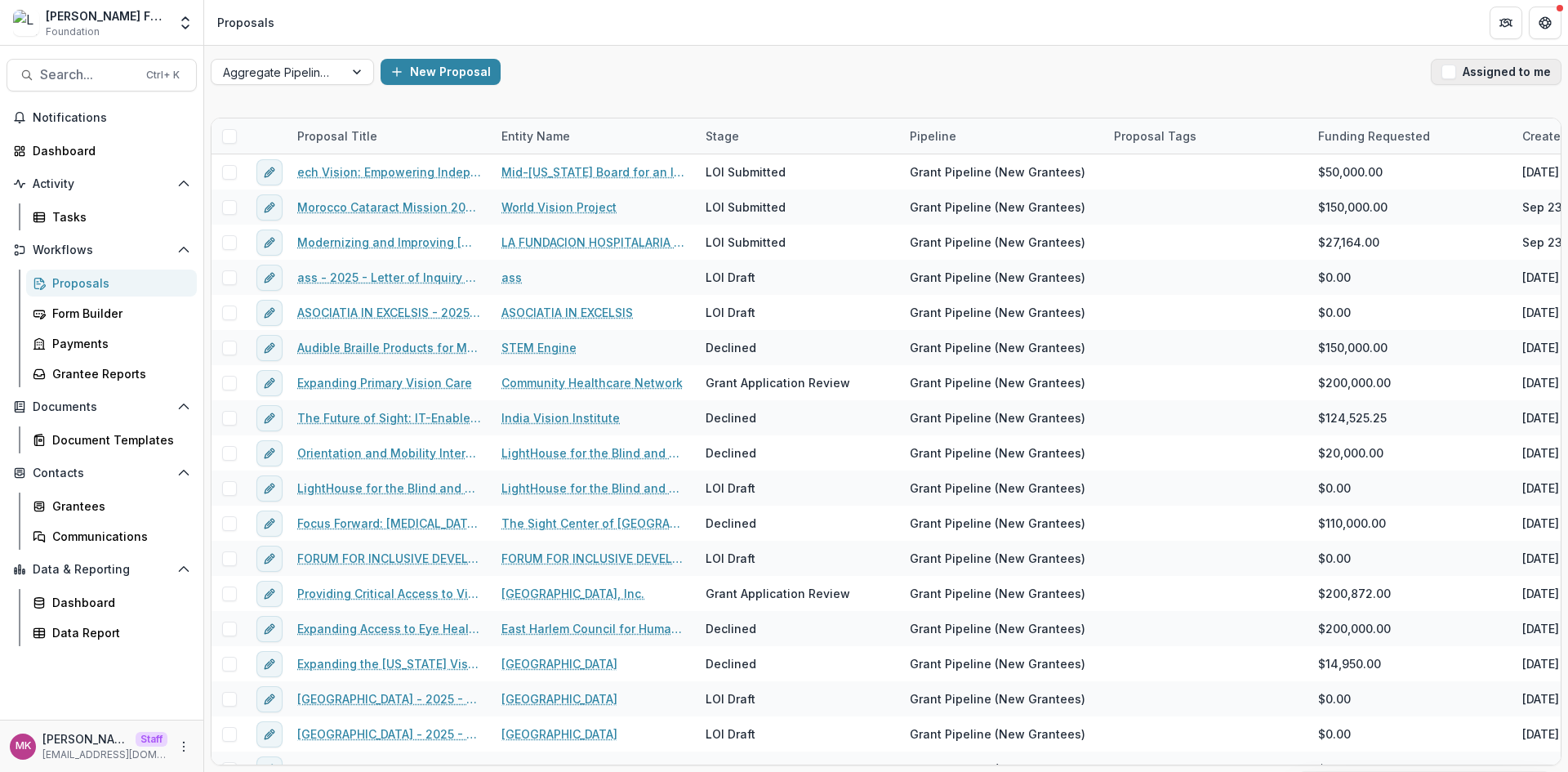
click at [1444, 68] on span "button" at bounding box center [1448, 72] width 15 height 15
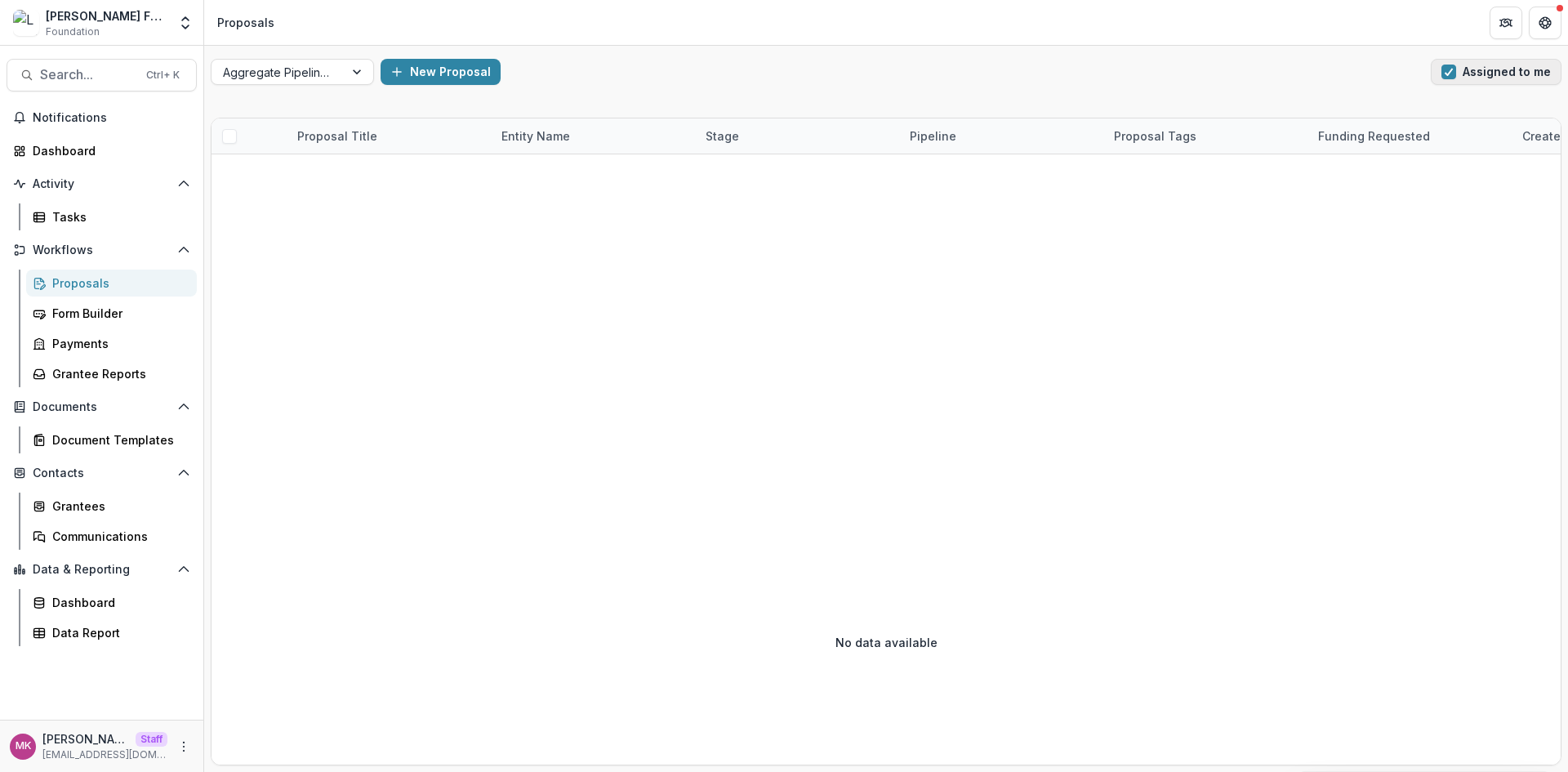
click at [1444, 68] on span "button" at bounding box center [1448, 72] width 15 height 15
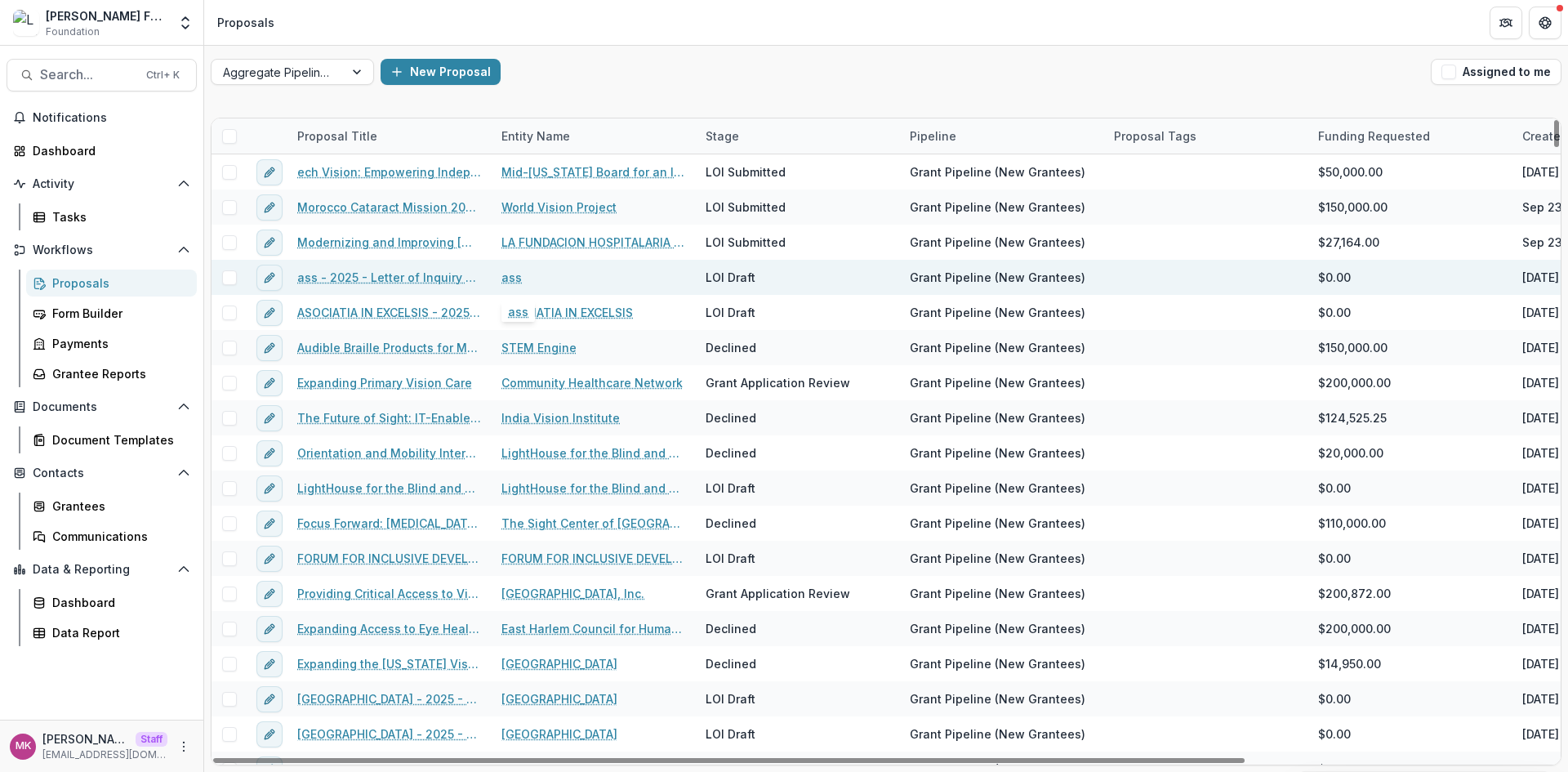
click at [510, 282] on link "ass" at bounding box center [511, 276] width 20 height 17
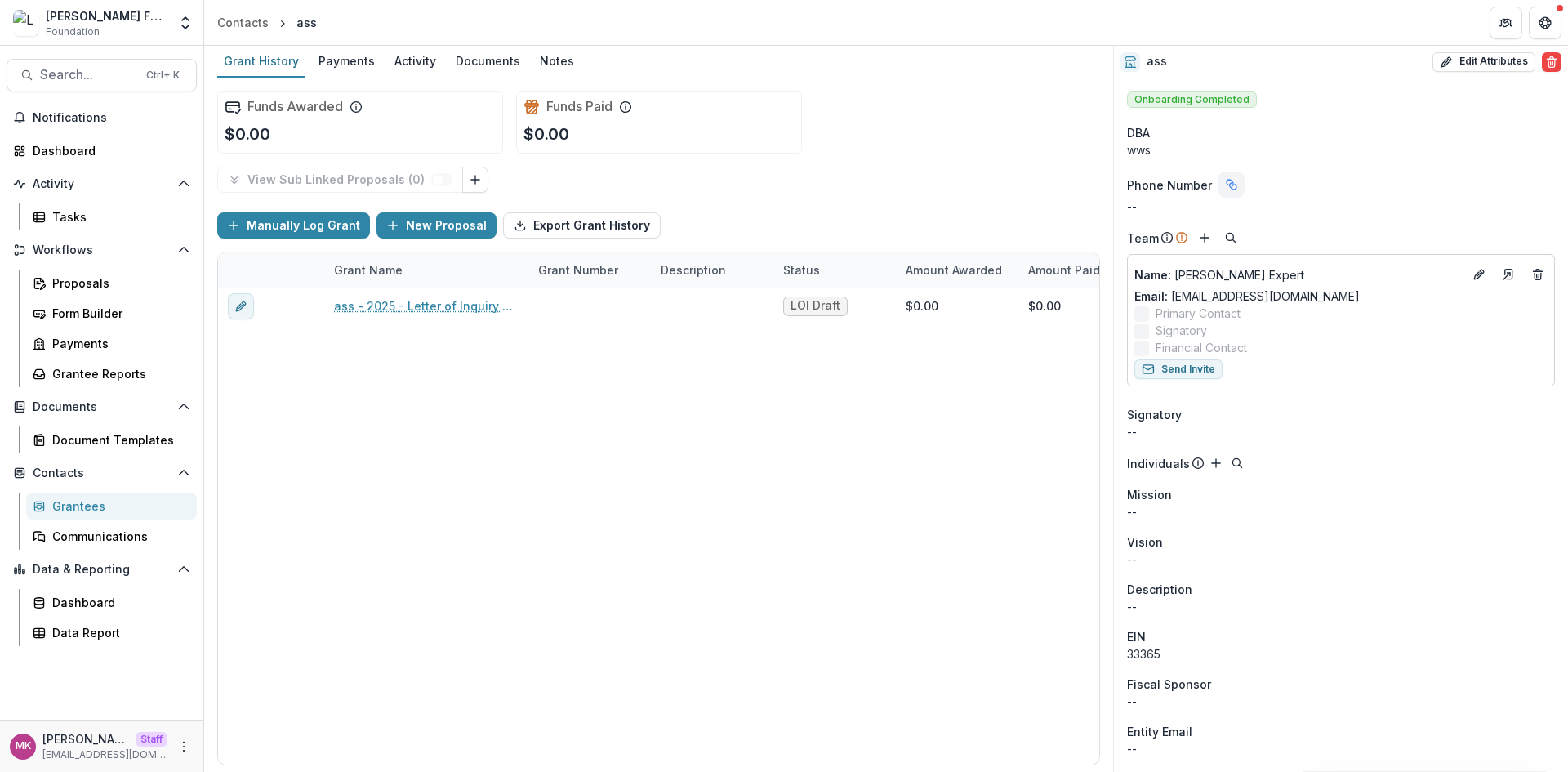
click at [1225, 185] on icon "Linked binding" at bounding box center [1231, 184] width 13 height 13
click at [1016, 136] on div "Funds Awarded $0.00 Funds Paid $0.00" at bounding box center [658, 122] width 883 height 88
click at [1480, 56] on button "Edit Attributes" at bounding box center [1484, 62] width 103 height 20
select select
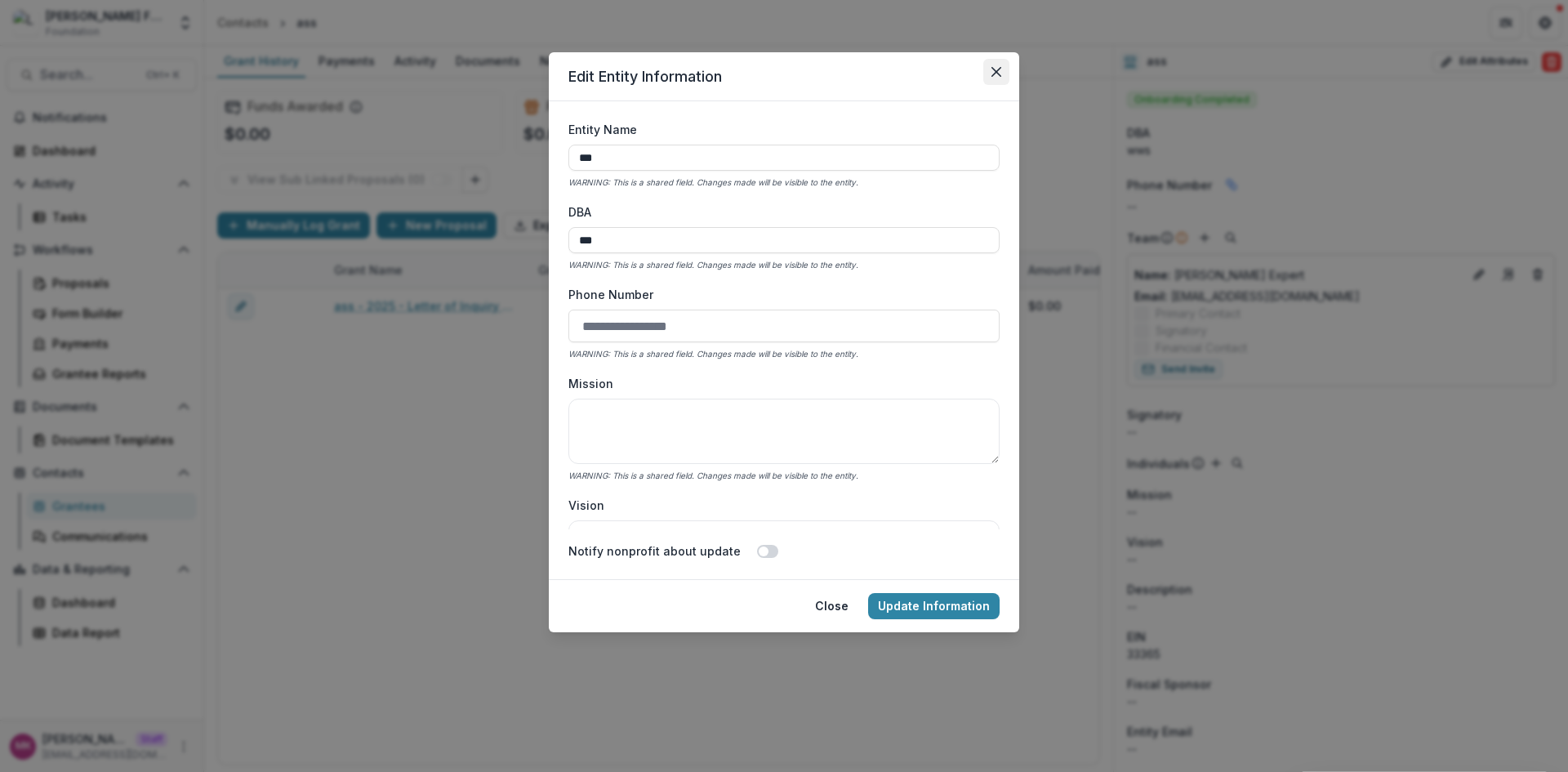
click at [995, 76] on icon "Close" at bounding box center [996, 71] width 10 height 10
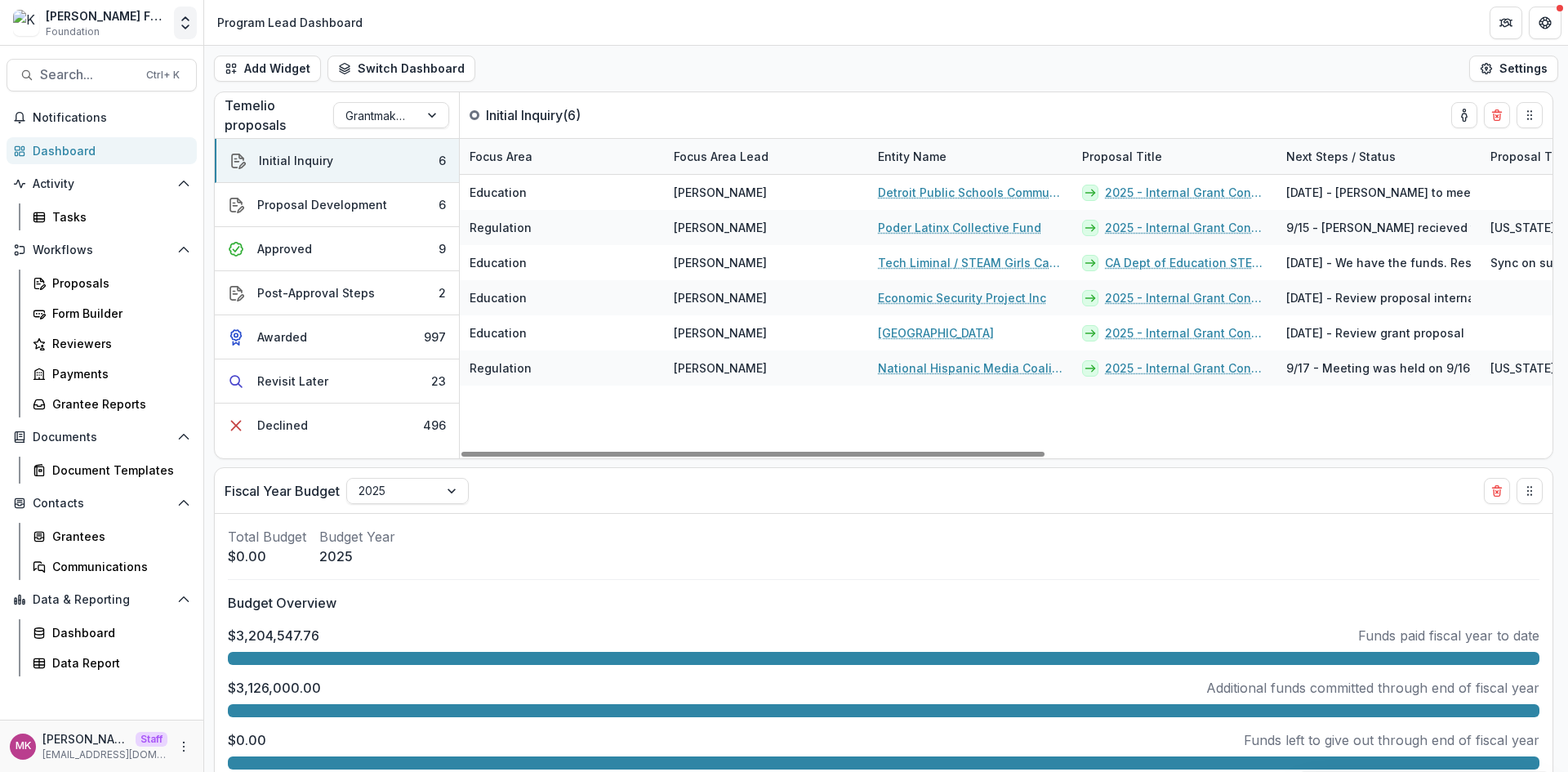
click at [194, 12] on button "Open entity switcher" at bounding box center [186, 22] width 23 height 33
click at [123, 65] on link "Admin Settings" at bounding box center [102, 63] width 196 height 27
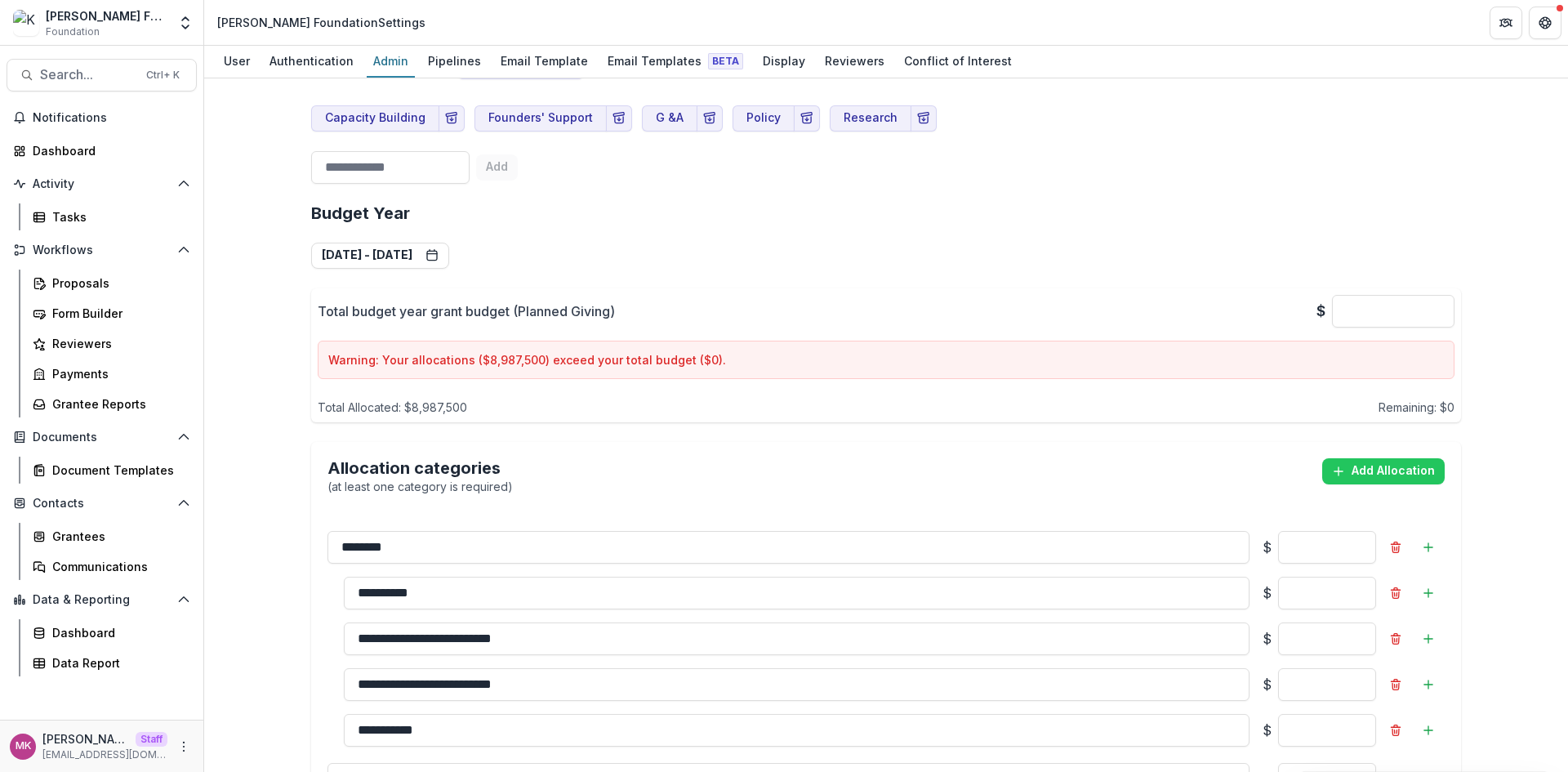
scroll to position [1796, 0]
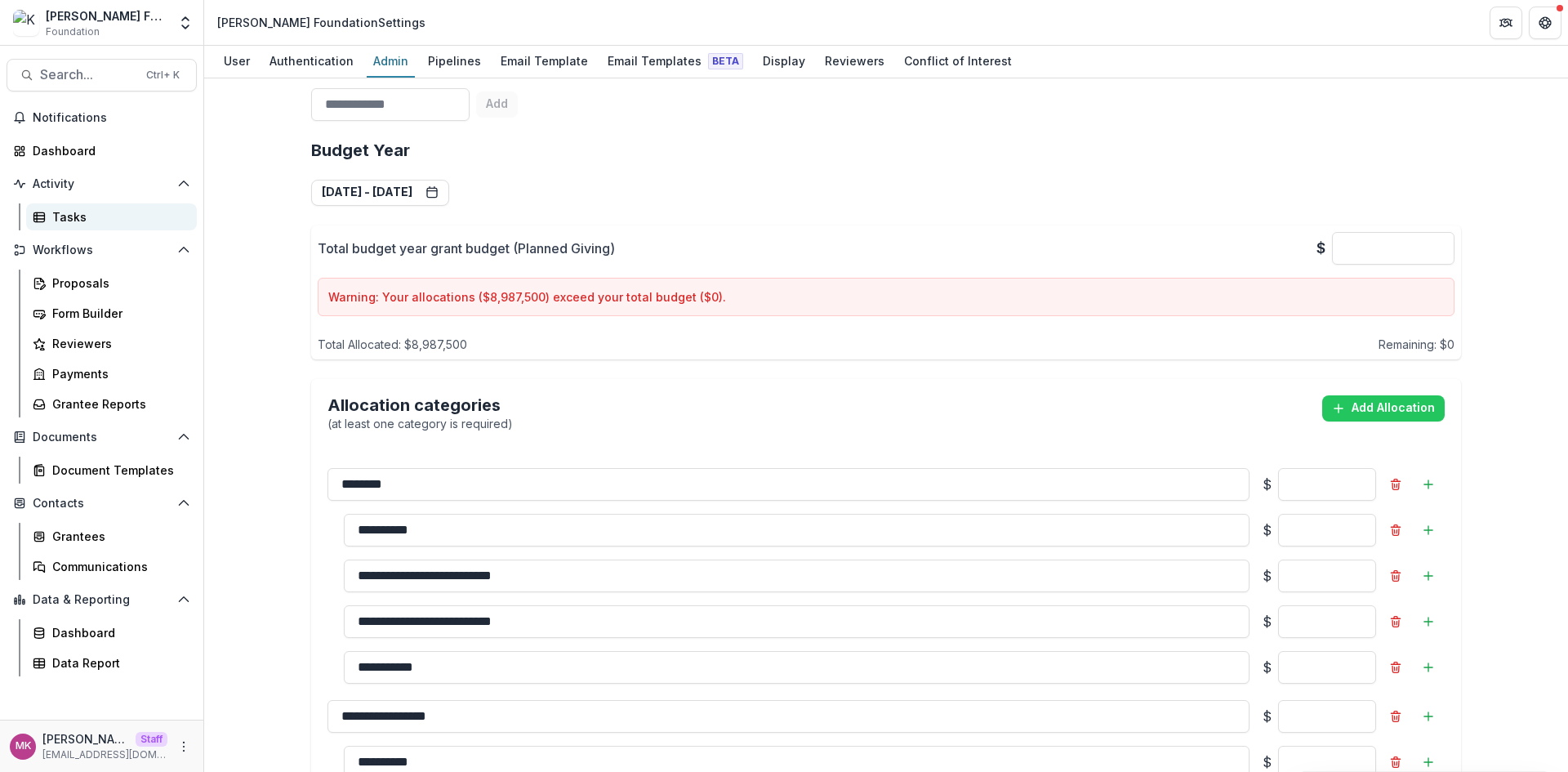
click at [92, 226] on link "Tasks" at bounding box center [111, 217] width 171 height 27
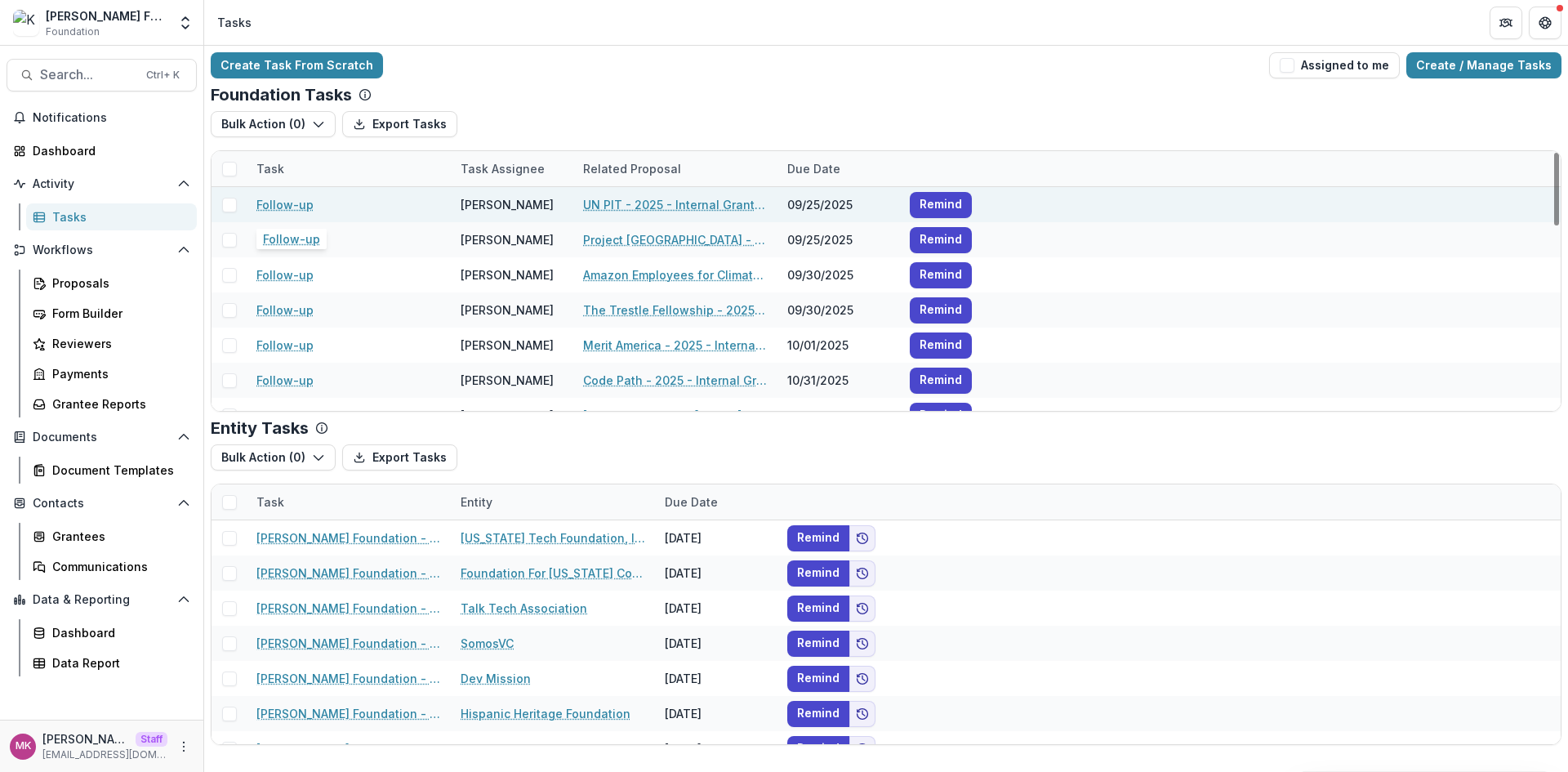
click at [291, 208] on link "Follow-up" at bounding box center [285, 204] width 57 height 17
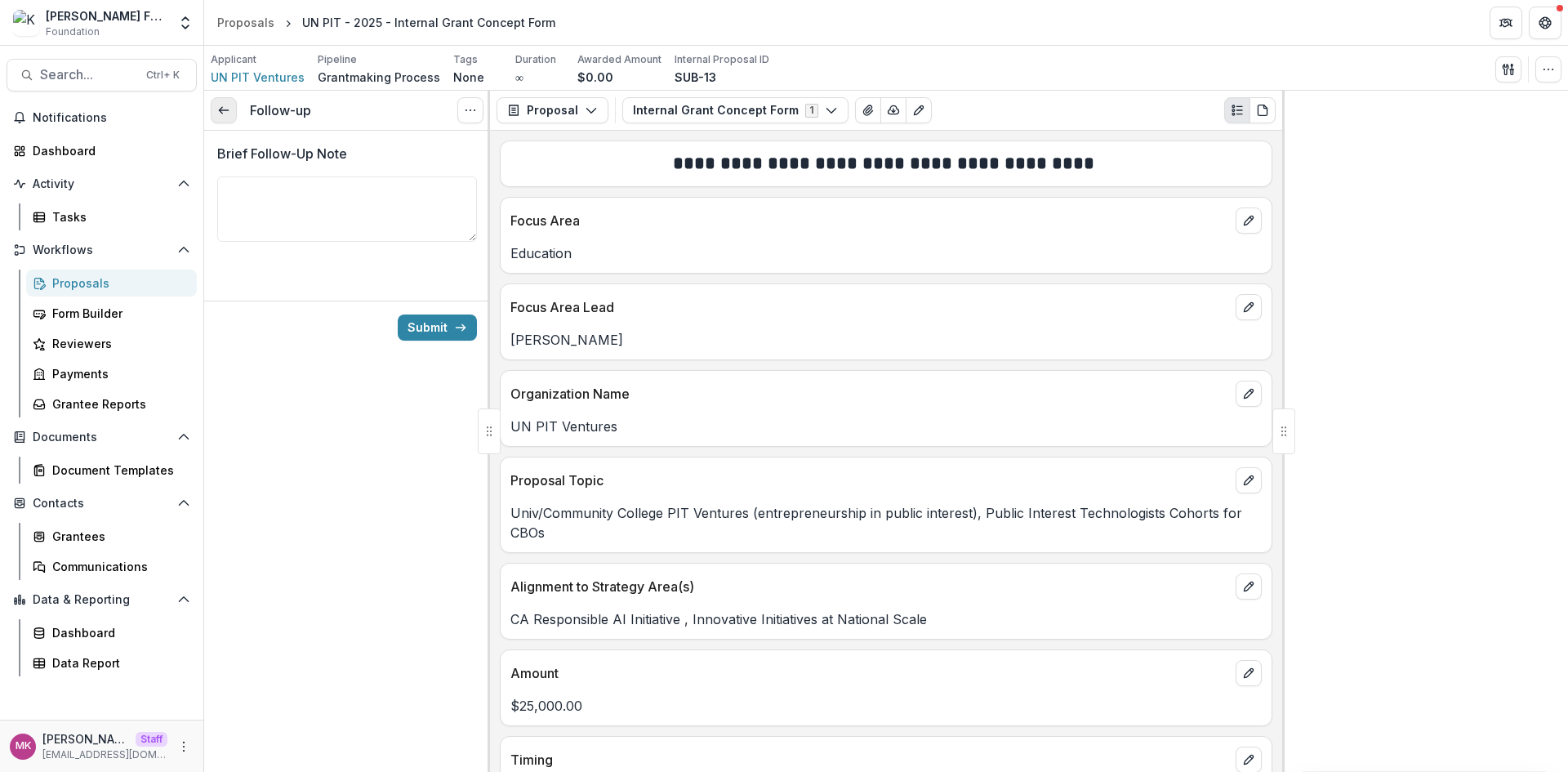
click at [224, 107] on icon at bounding box center [223, 110] width 13 height 13
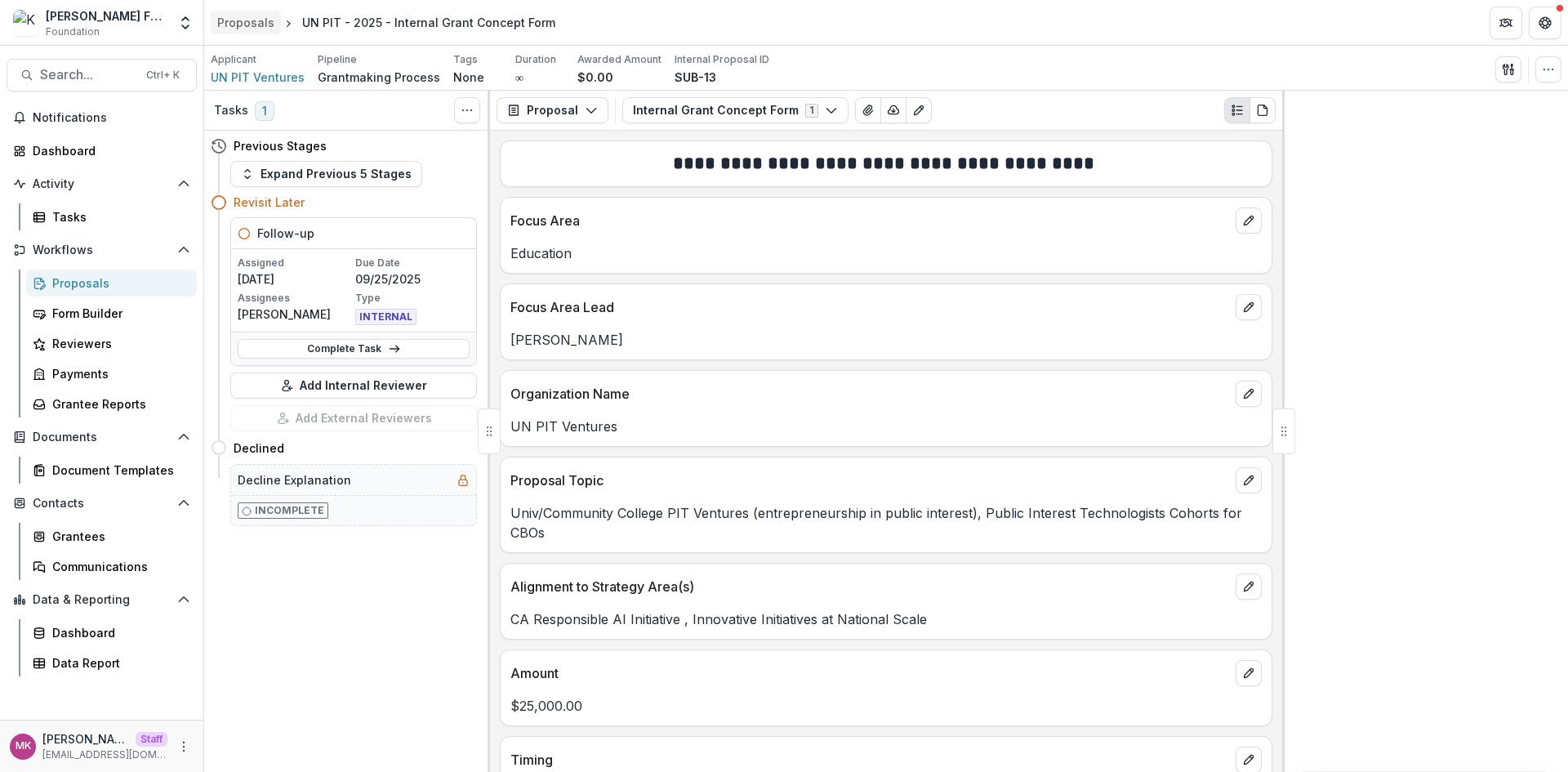
click at [223, 29] on div "Proposals" at bounding box center [245, 22] width 57 height 17
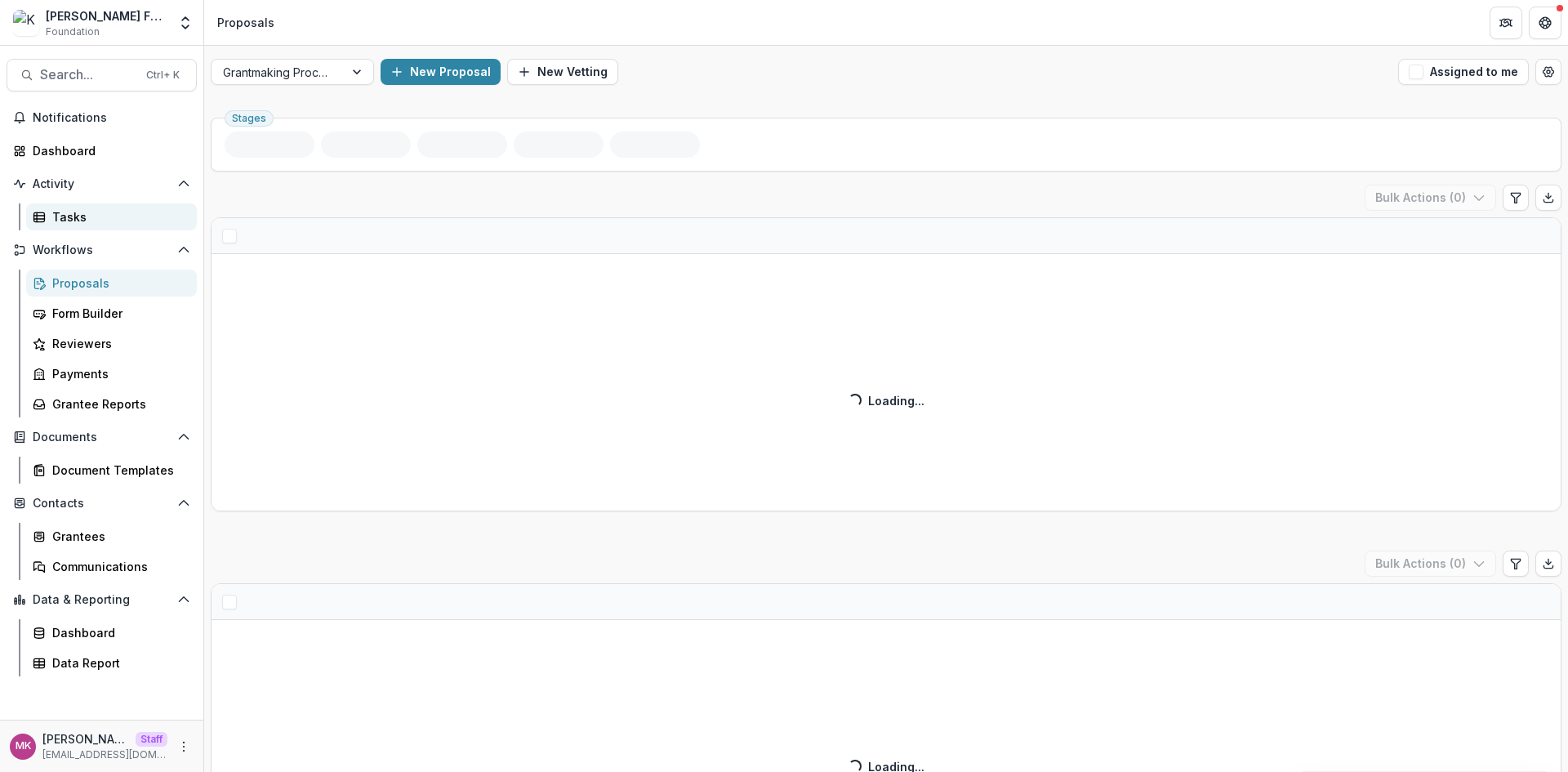
click at [90, 218] on div "Tasks" at bounding box center [118, 216] width 131 height 17
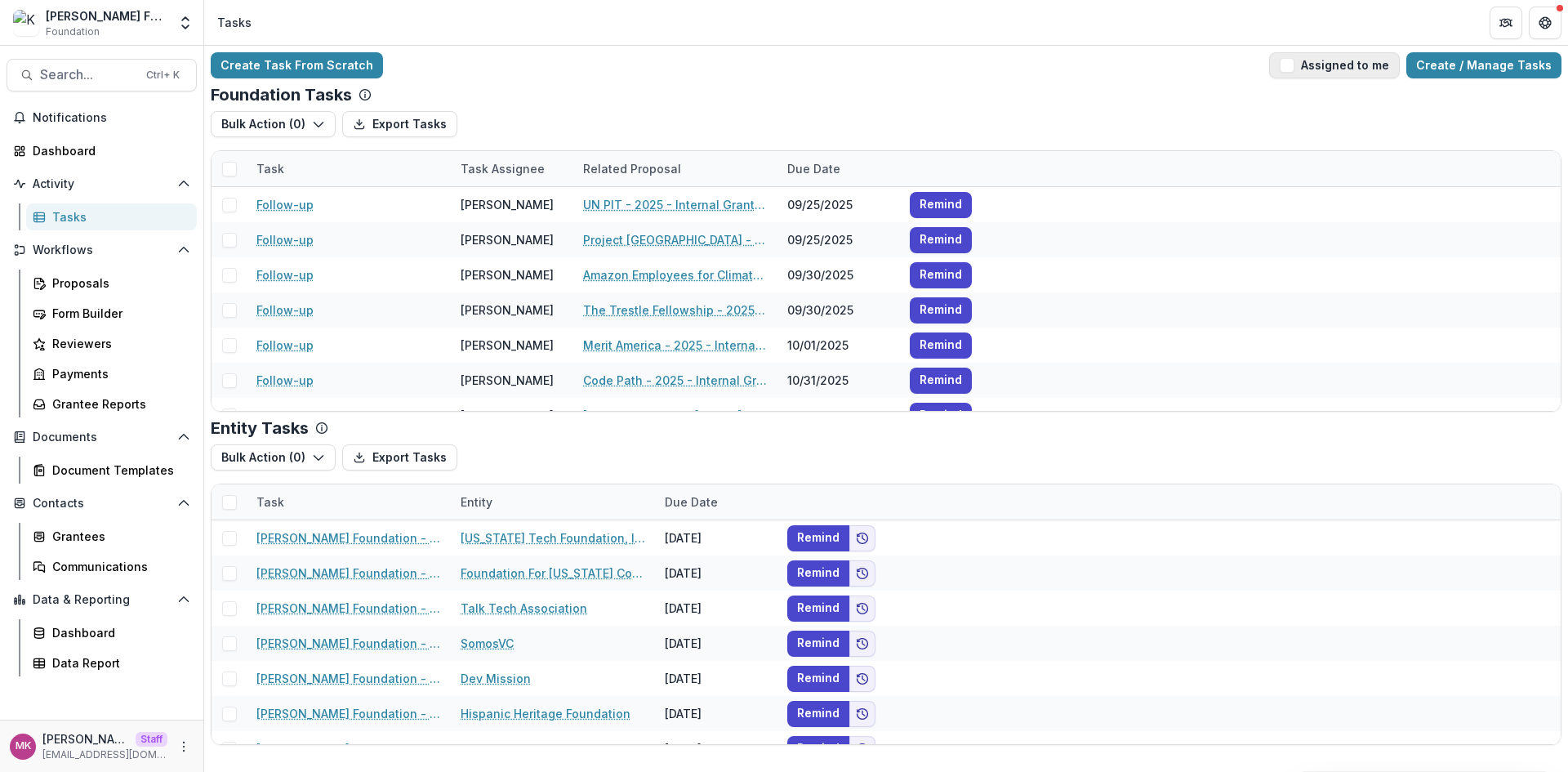
click at [1294, 66] on span "button" at bounding box center [1286, 65] width 15 height 15
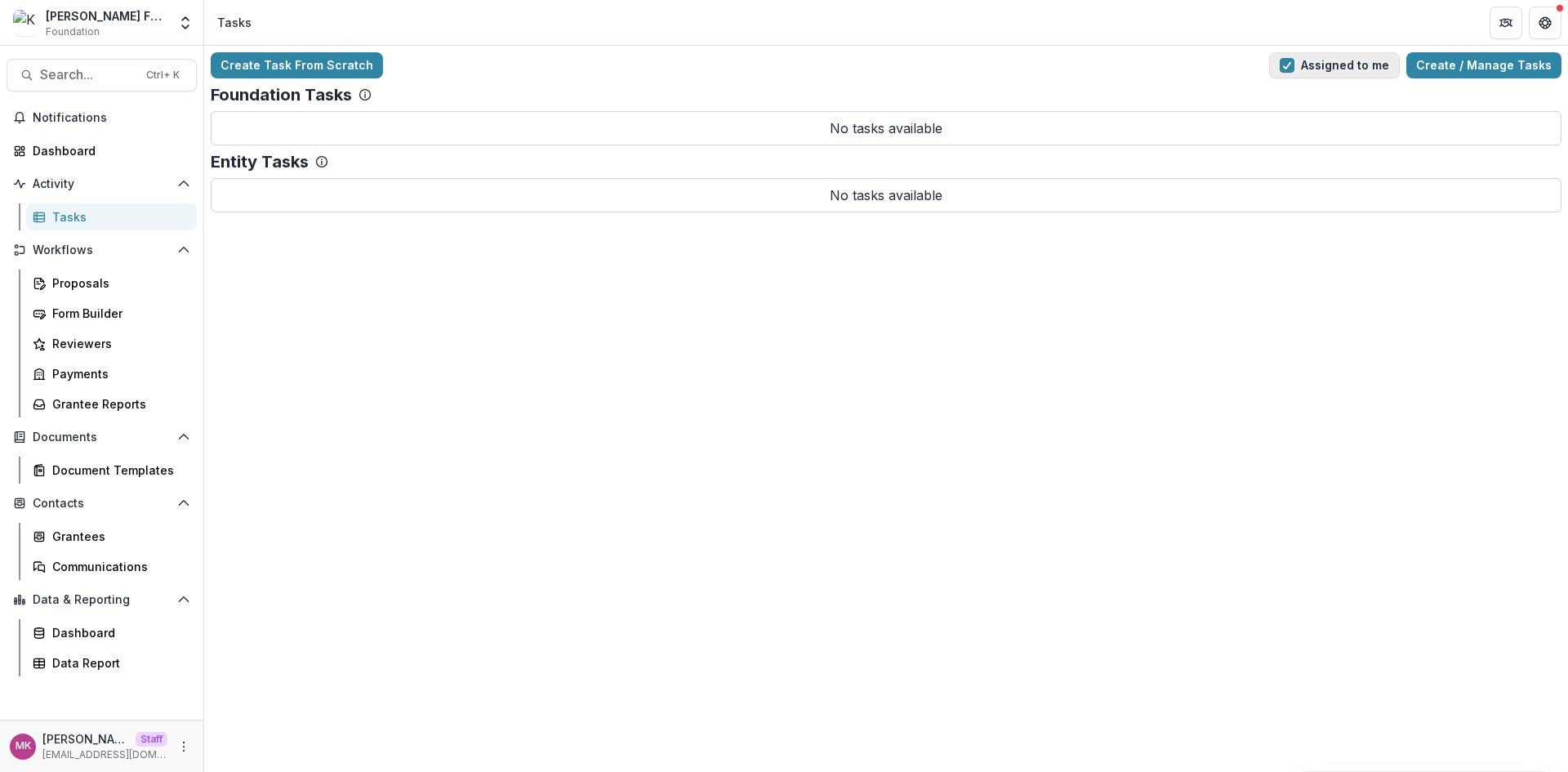
click at [1294, 60] on span "button" at bounding box center [1286, 65] width 15 height 15
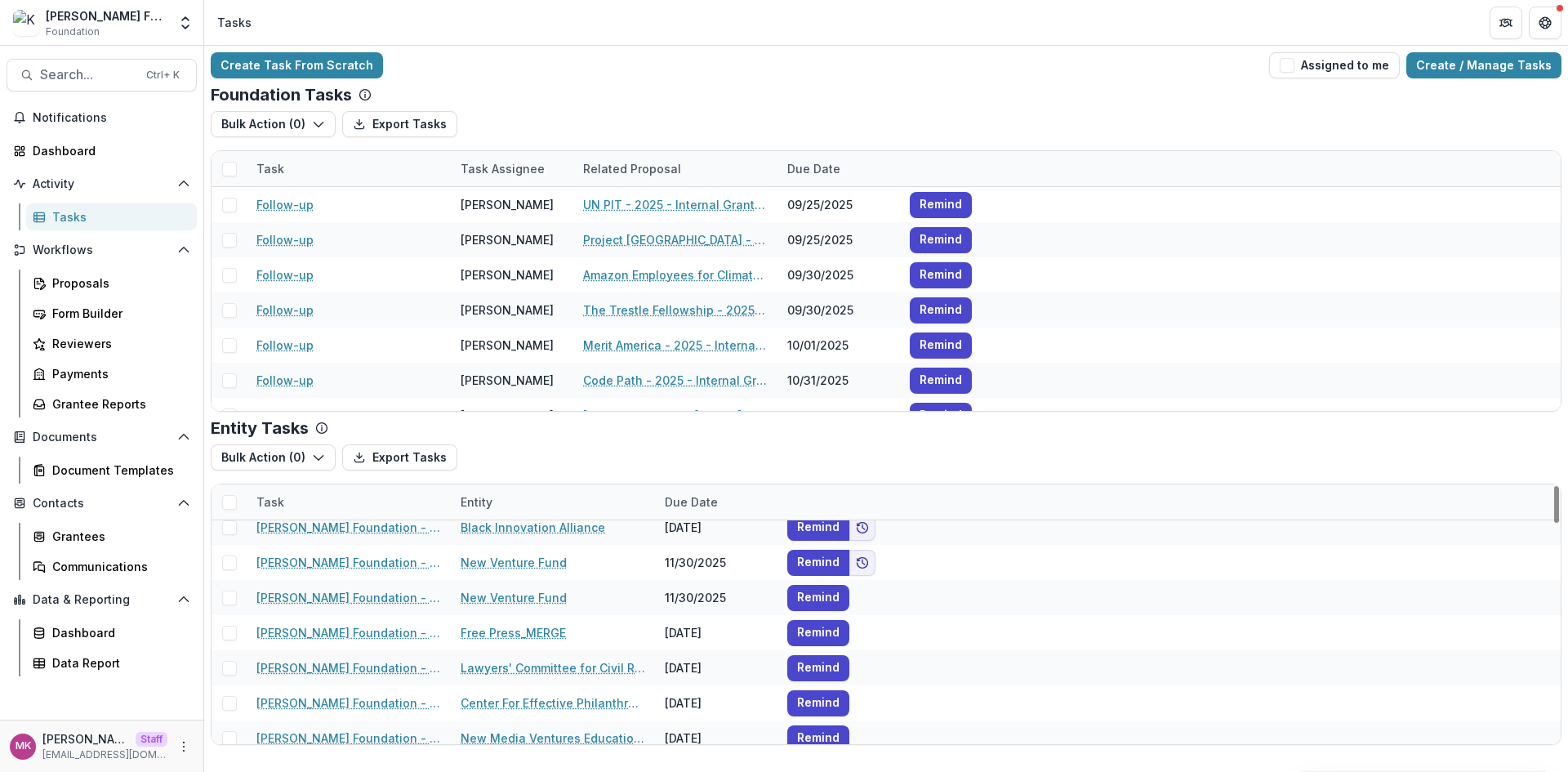
scroll to position [599, 0]
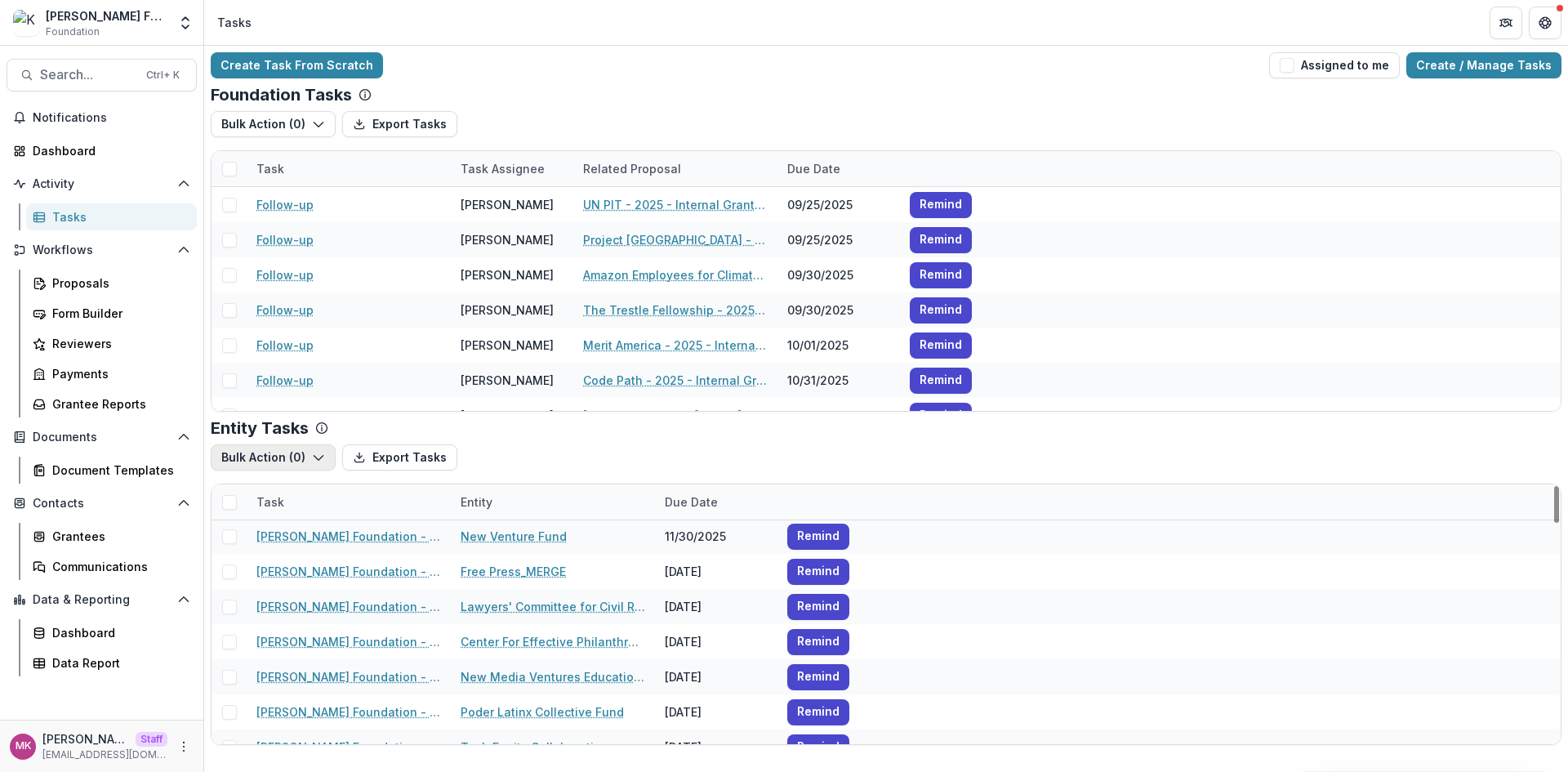
click at [295, 451] on button "Bulk Action ( 0 )" at bounding box center [273, 457] width 125 height 26
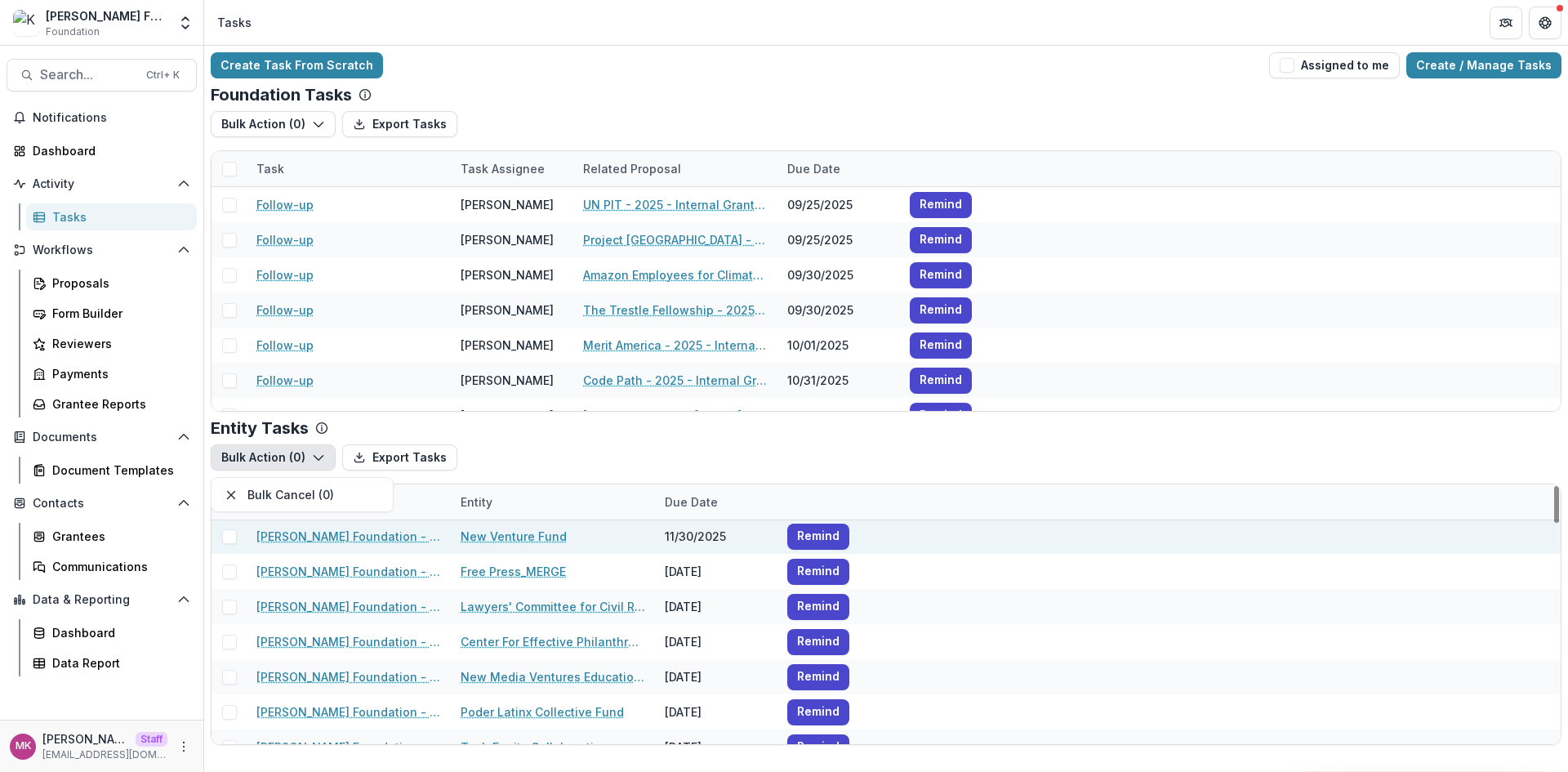
click at [224, 538] on span at bounding box center [229, 537] width 15 height 15
click at [232, 499] on icon at bounding box center [229, 502] width 10 height 10
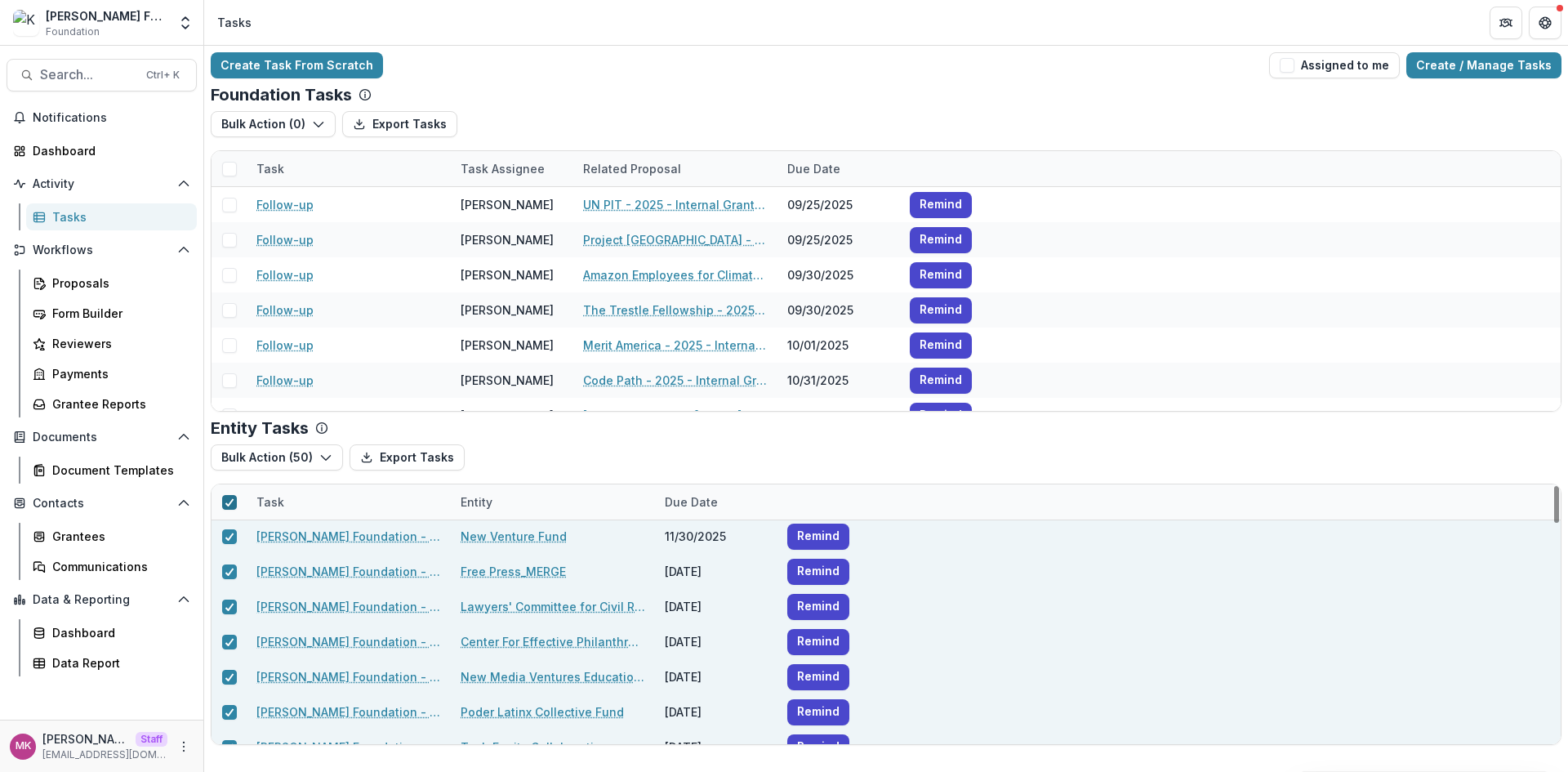
click at [226, 502] on icon at bounding box center [229, 502] width 10 height 8
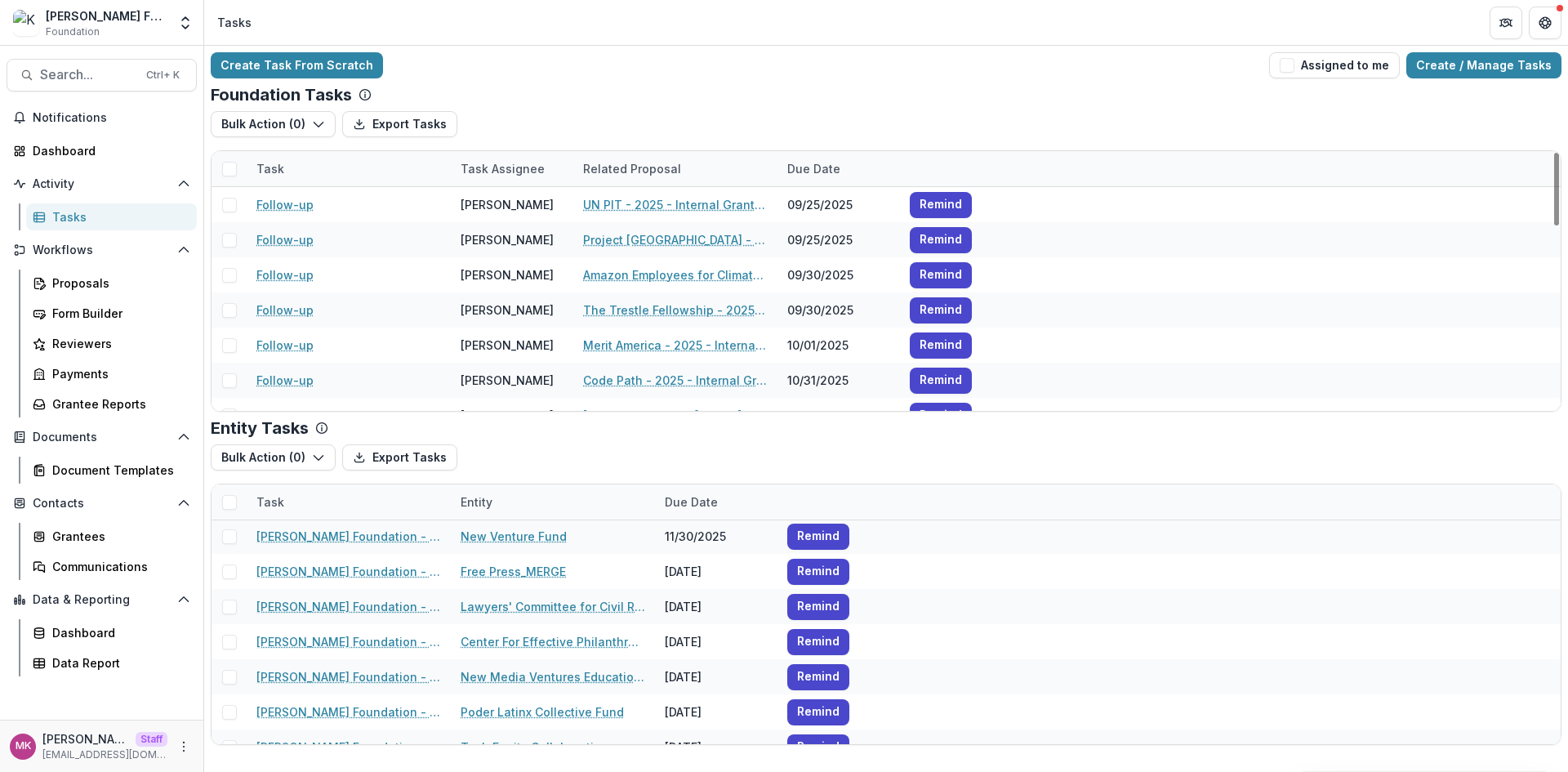
click at [228, 171] on span at bounding box center [229, 169] width 15 height 15
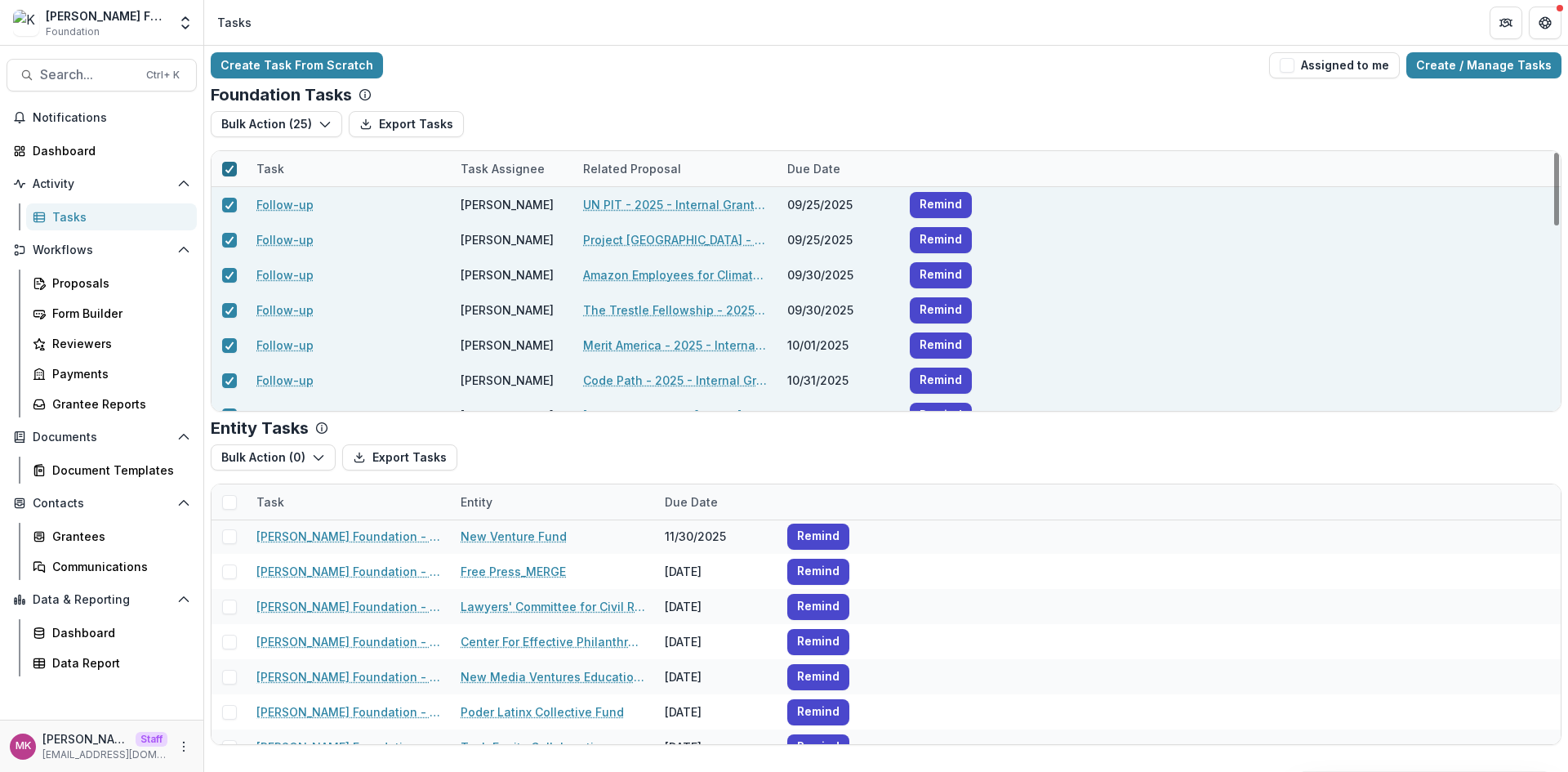
click at [228, 171] on polyline at bounding box center [229, 169] width 7 height 6
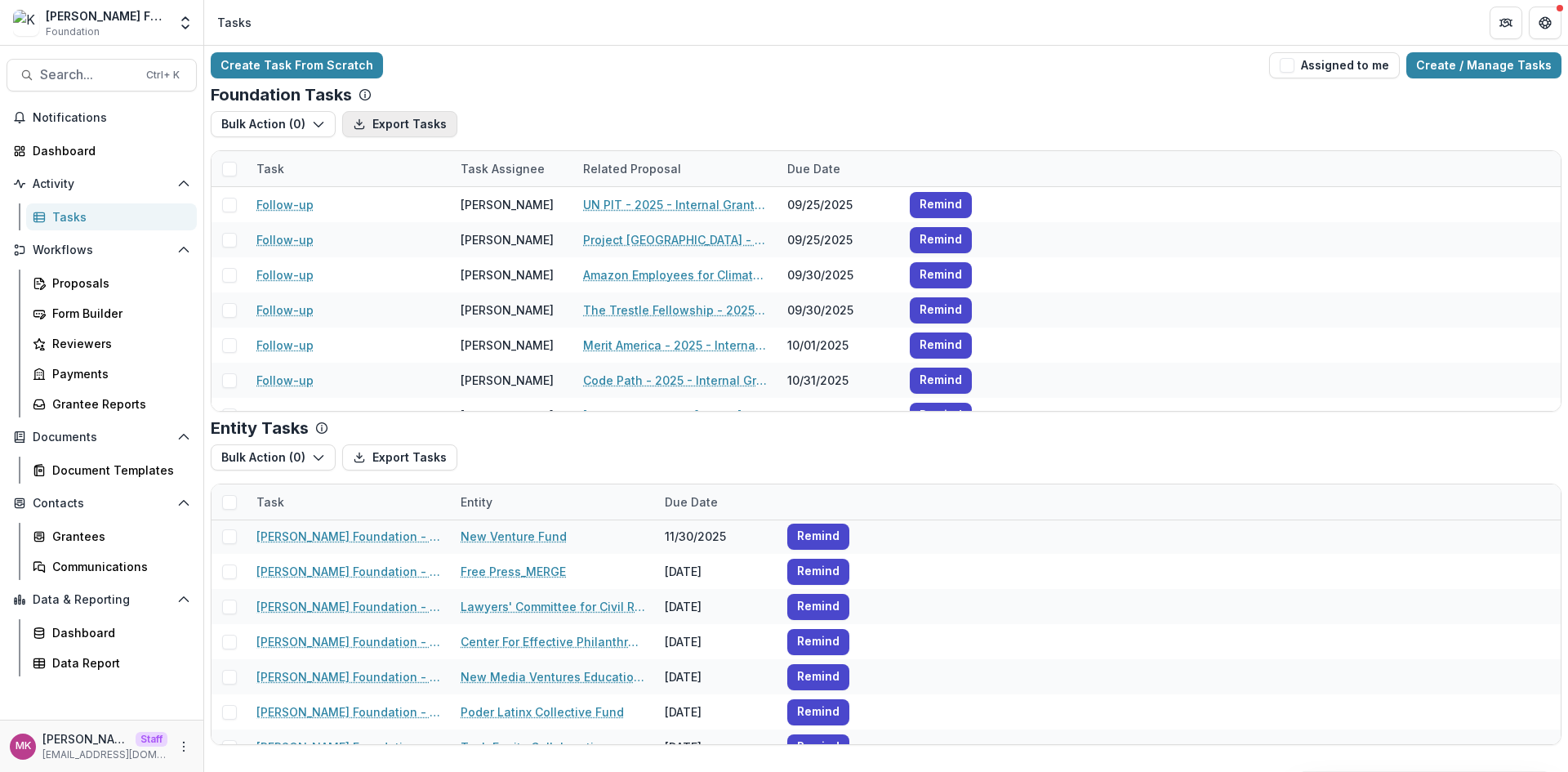
click at [408, 131] on button "Export Tasks" at bounding box center [400, 123] width 115 height 26
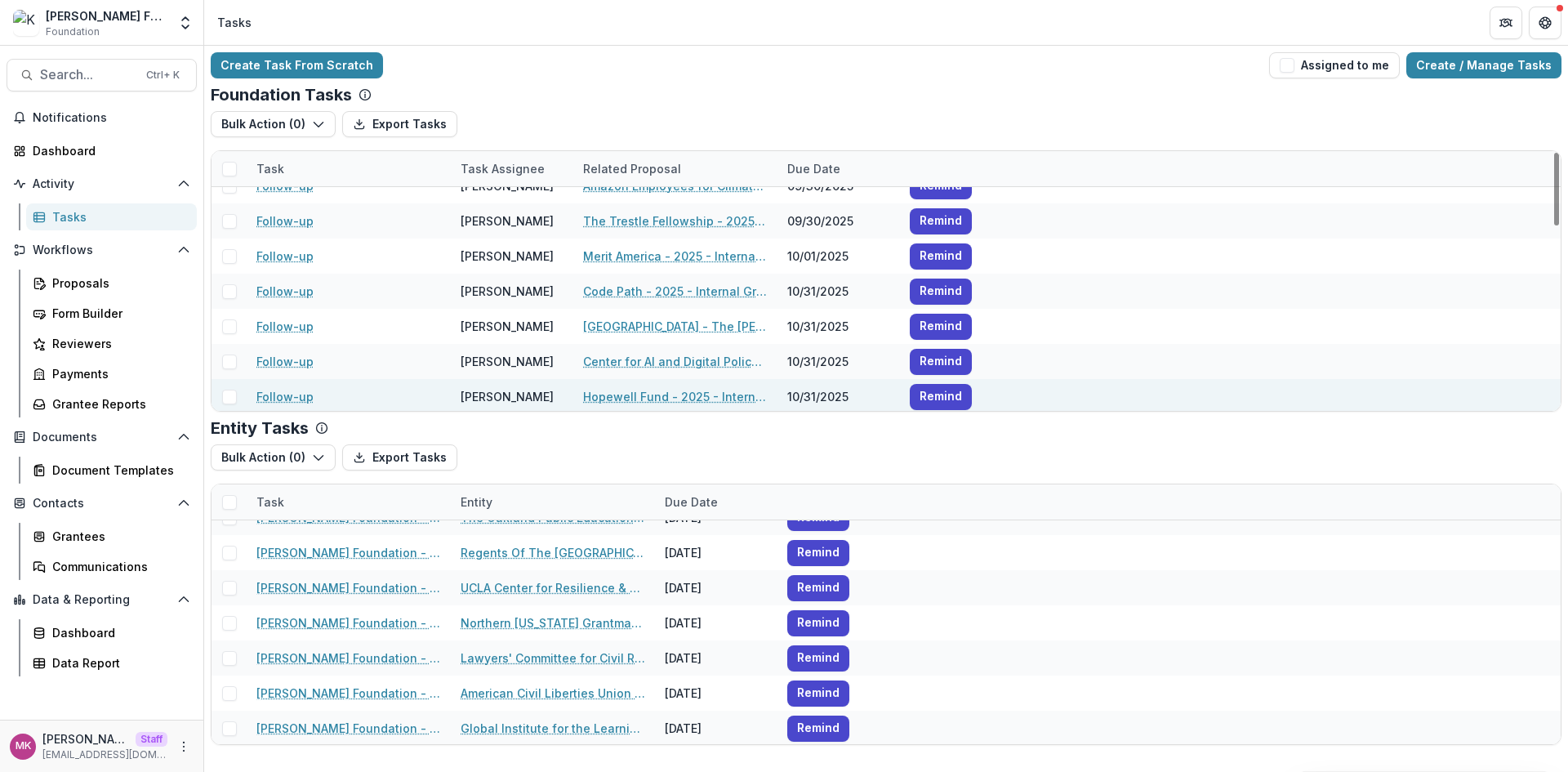
scroll to position [0, 0]
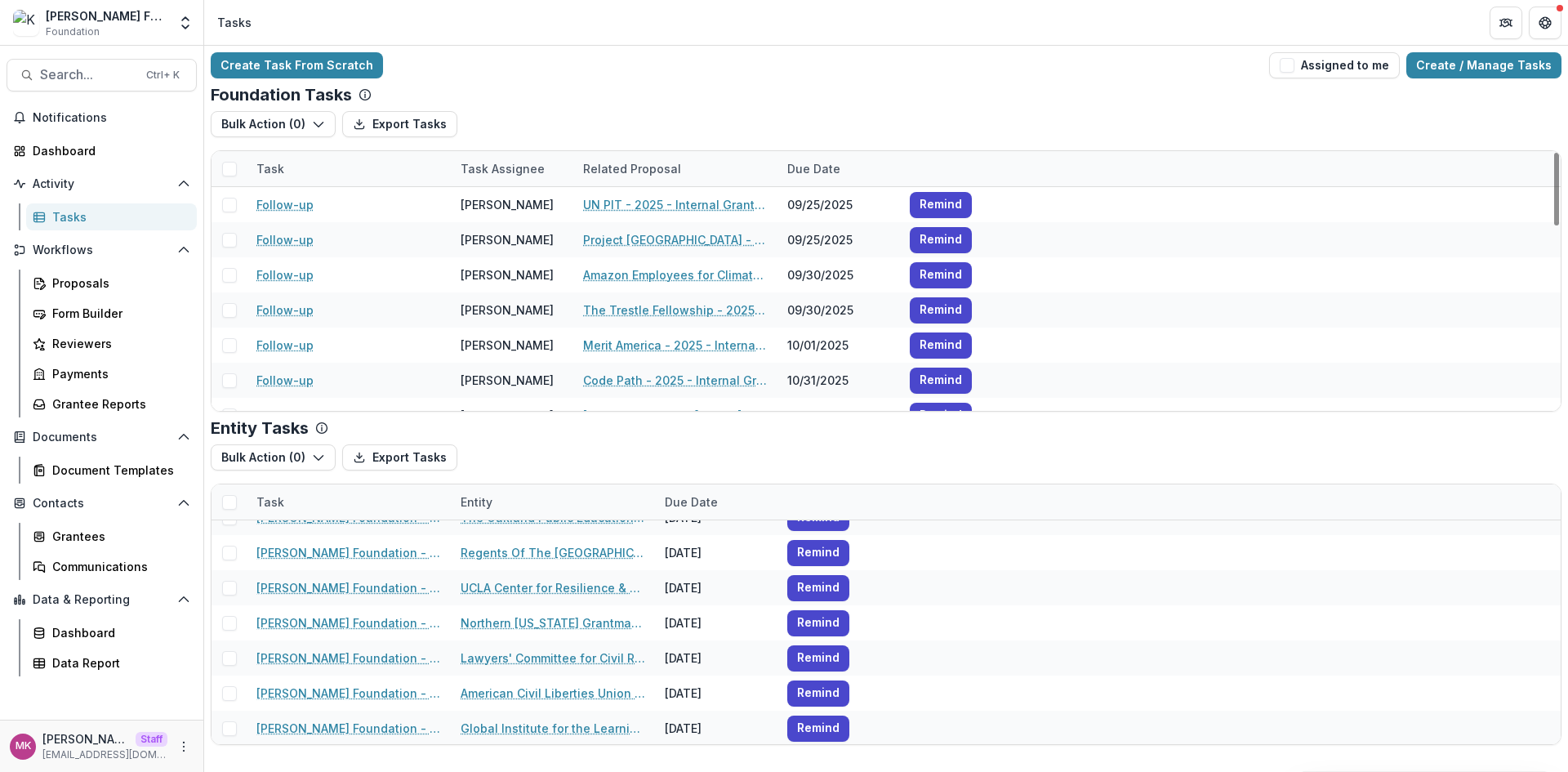
click at [634, 67] on div "Create Task From Scratch Assigned to me Create / Manage Tasks" at bounding box center [886, 65] width 1350 height 26
click at [102, 308] on div "Form Builder" at bounding box center [118, 313] width 131 height 17
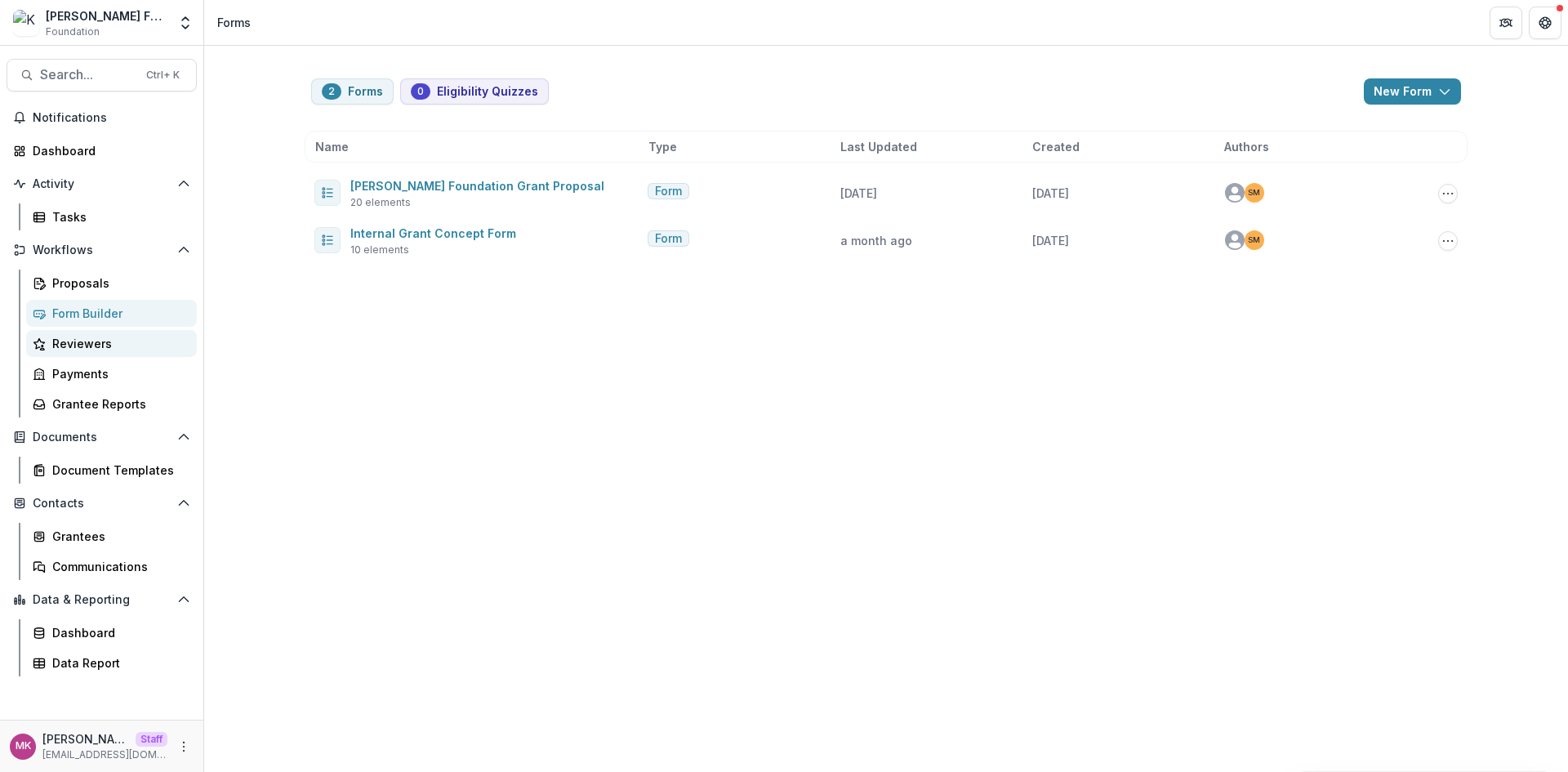
click at [130, 344] on div "Reviewers" at bounding box center [118, 343] width 131 height 17
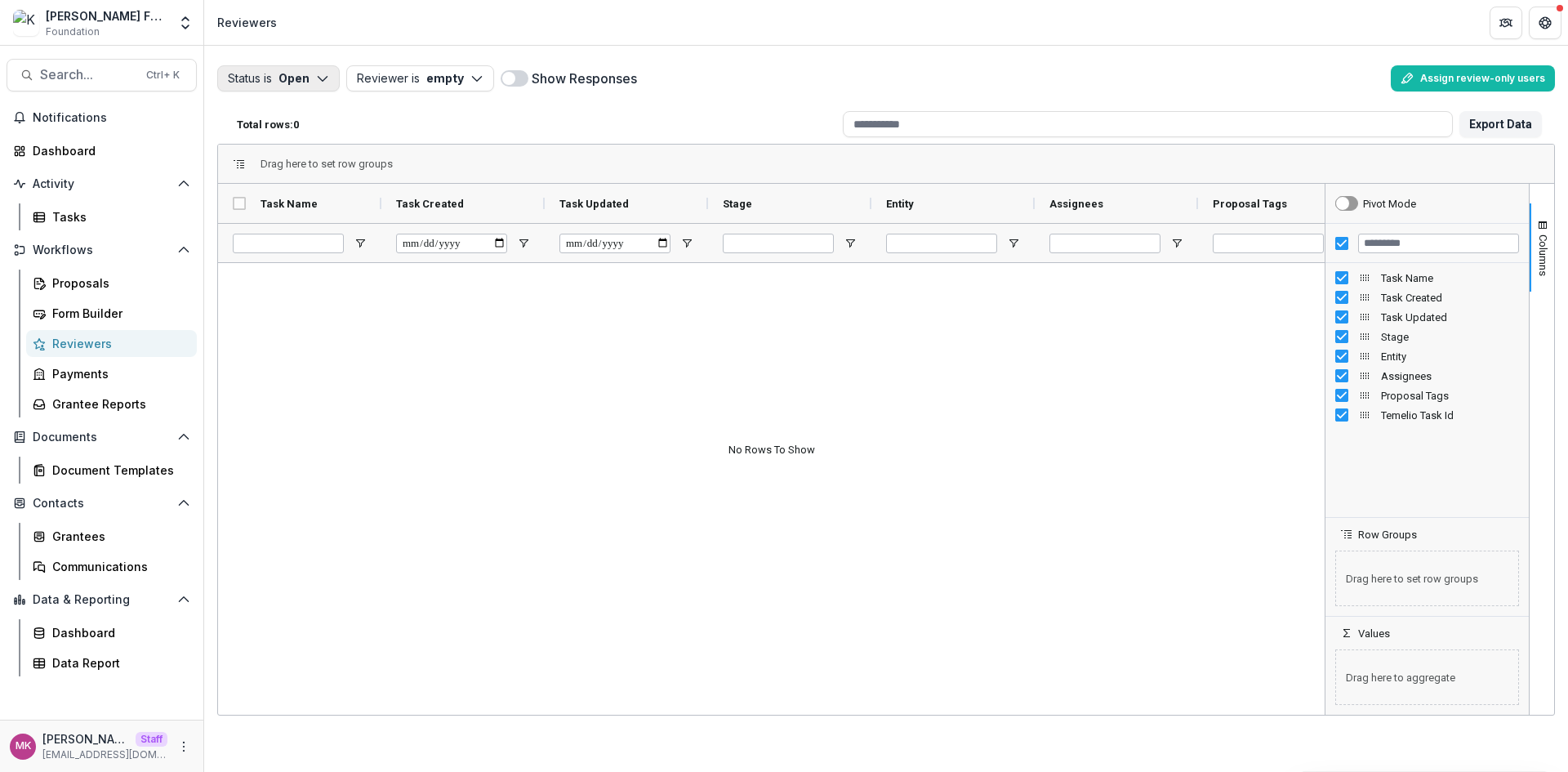
click at [294, 83] on button "Status is Open" at bounding box center [278, 78] width 123 height 26
click at [300, 147] on p "Completed" at bounding box center [303, 142] width 62 height 17
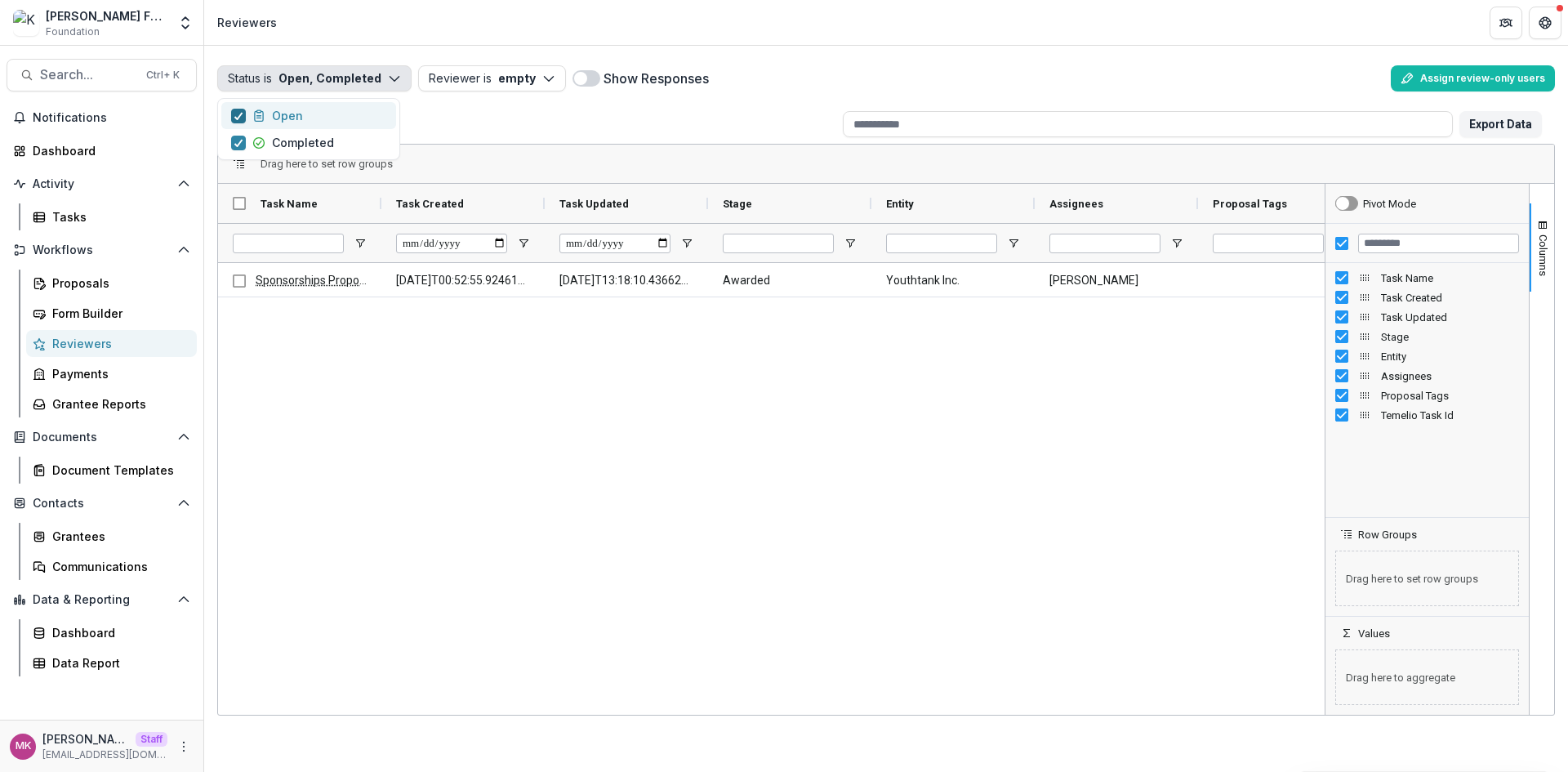
click at [235, 113] on icon "button" at bounding box center [238, 115] width 10 height 8
click at [235, 118] on span "button" at bounding box center [238, 115] width 15 height 15
click at [241, 139] on polyline "button" at bounding box center [239, 142] width 7 height 6
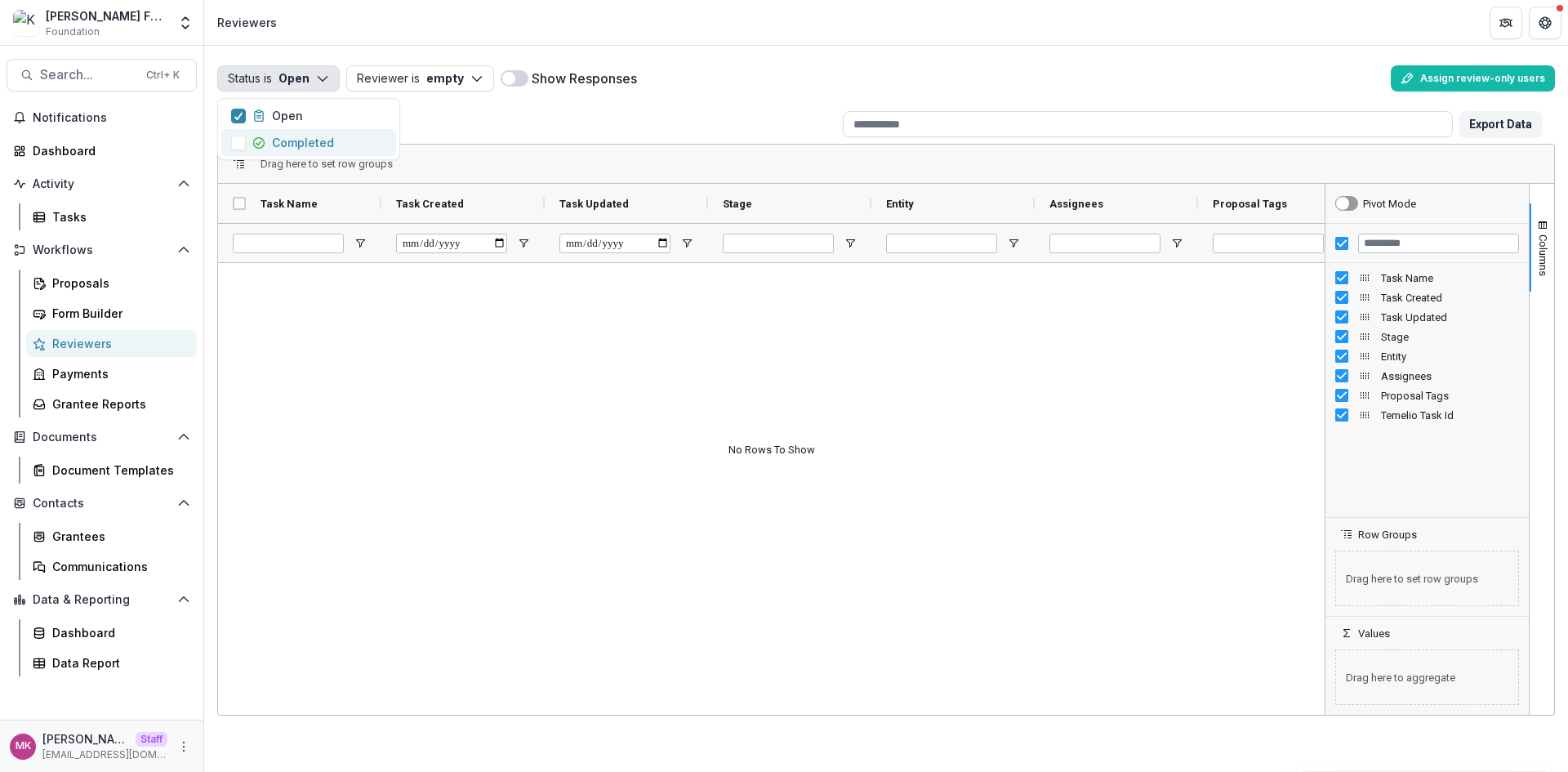
click at [236, 138] on span "button" at bounding box center [238, 143] width 15 height 15
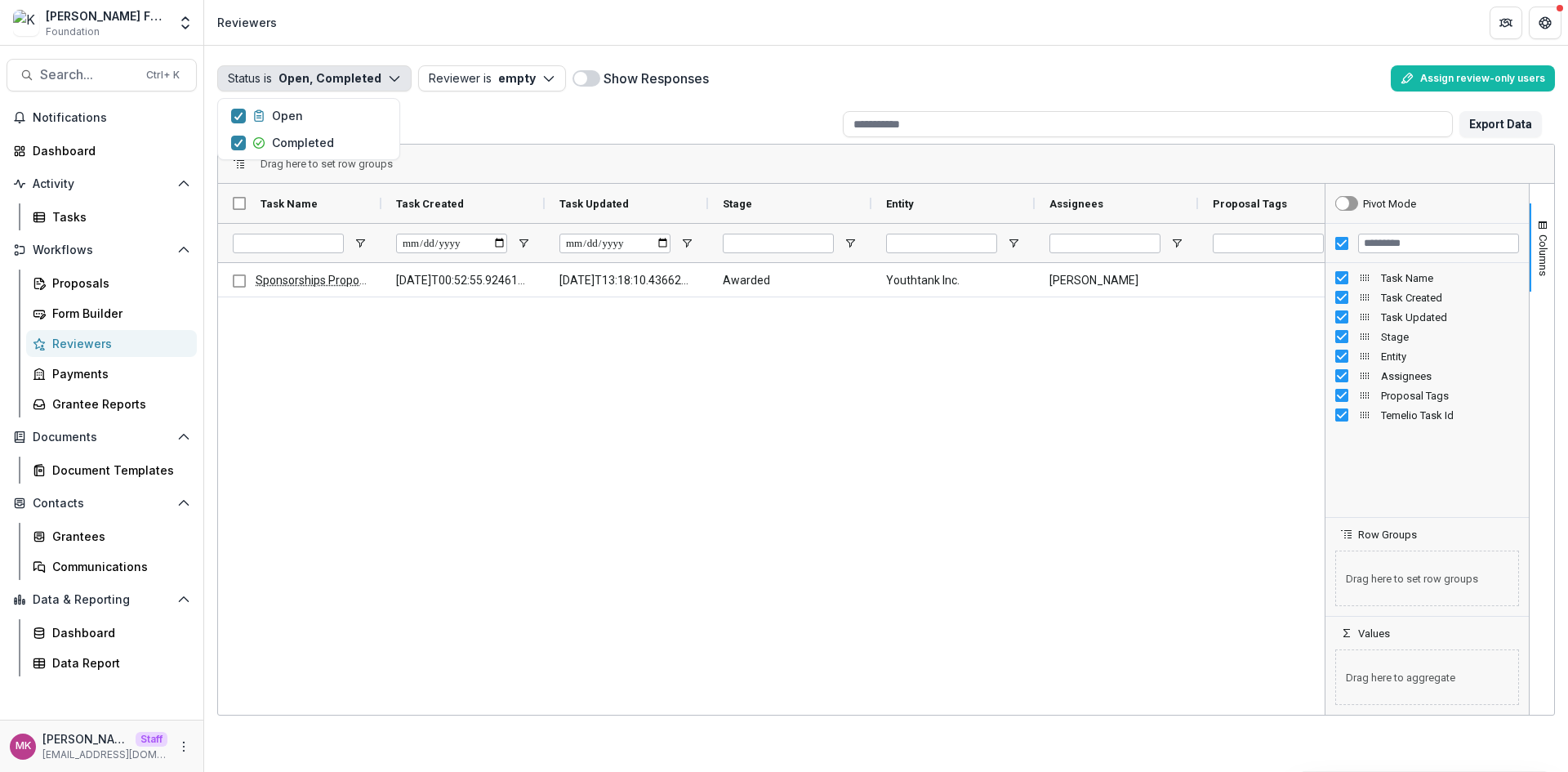
drag, startPoint x: 666, startPoint y: 715, endPoint x: 1042, endPoint y: 748, distance: 377.4
click at [1042, 748] on div "Status is Open, Completed Open Completed Reviewer is empty Show Responses Assig…" at bounding box center [886, 408] width 1364 height 726
click at [361, 246] on span "Open Filter Menu" at bounding box center [360, 243] width 13 height 13
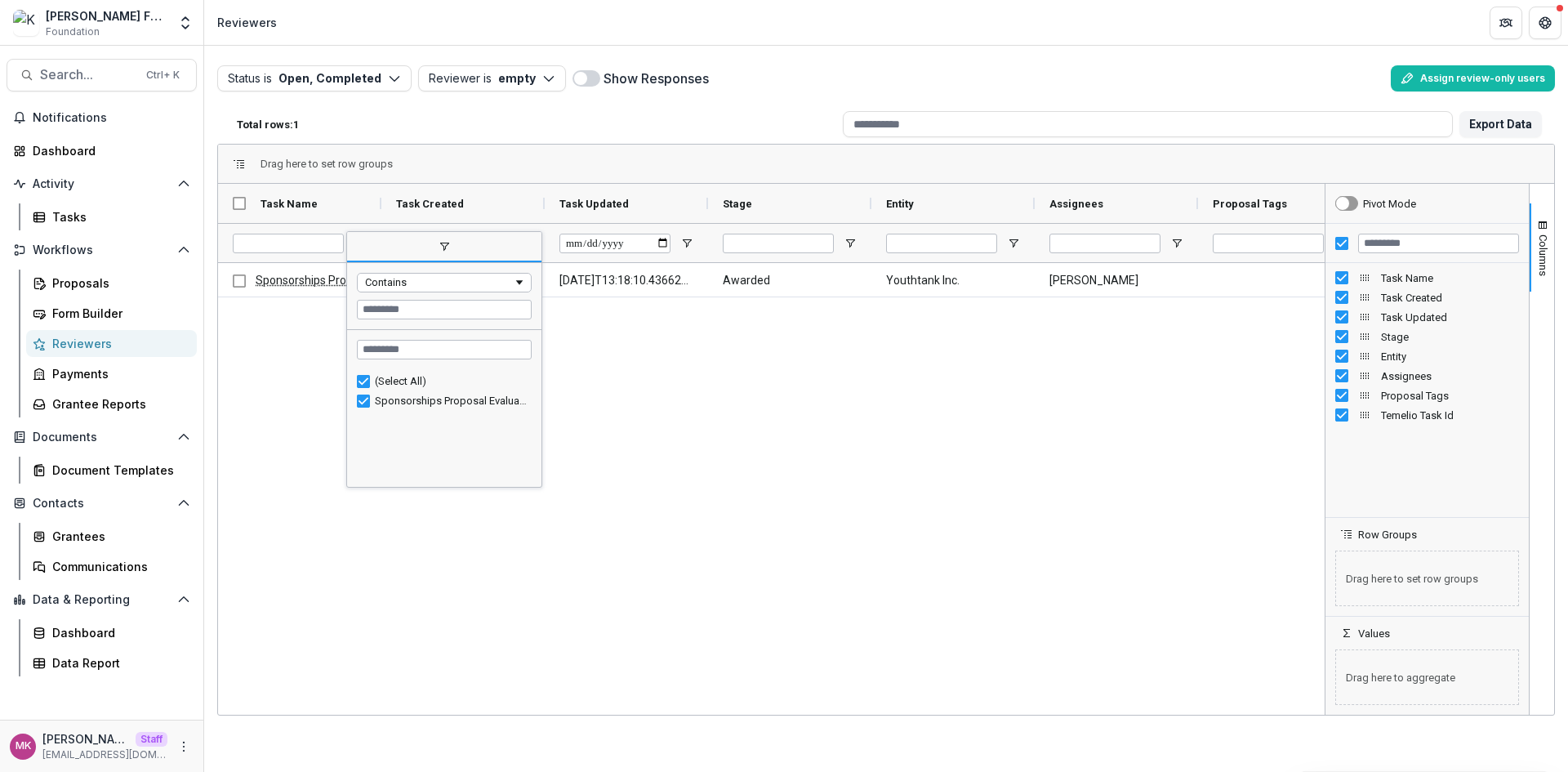
click at [361, 246] on span "filter" at bounding box center [444, 247] width 195 height 29
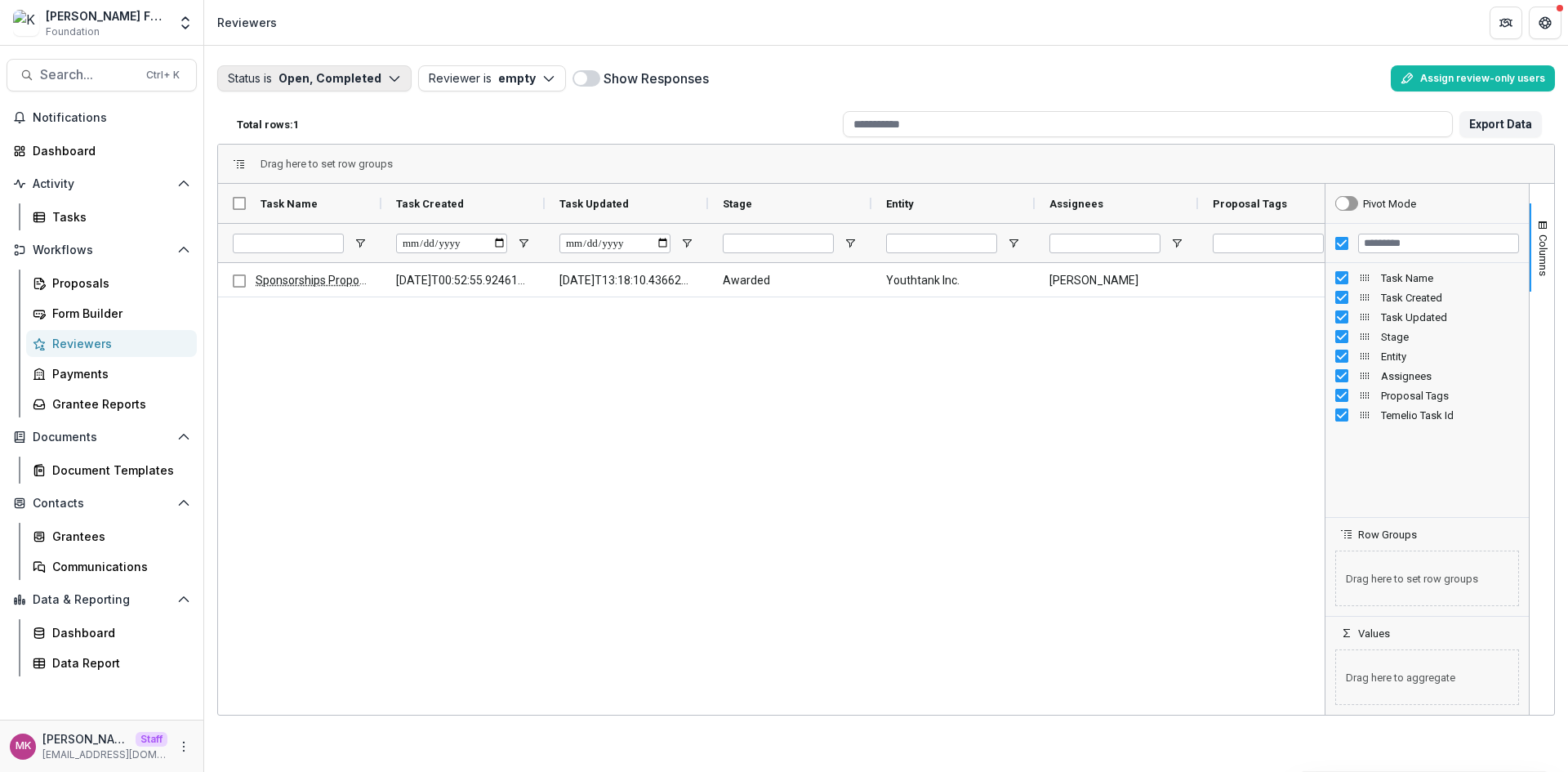
click at [287, 70] on button "Status is Open, Completed" at bounding box center [314, 78] width 195 height 26
click at [297, 150] on p "Completed" at bounding box center [303, 142] width 62 height 17
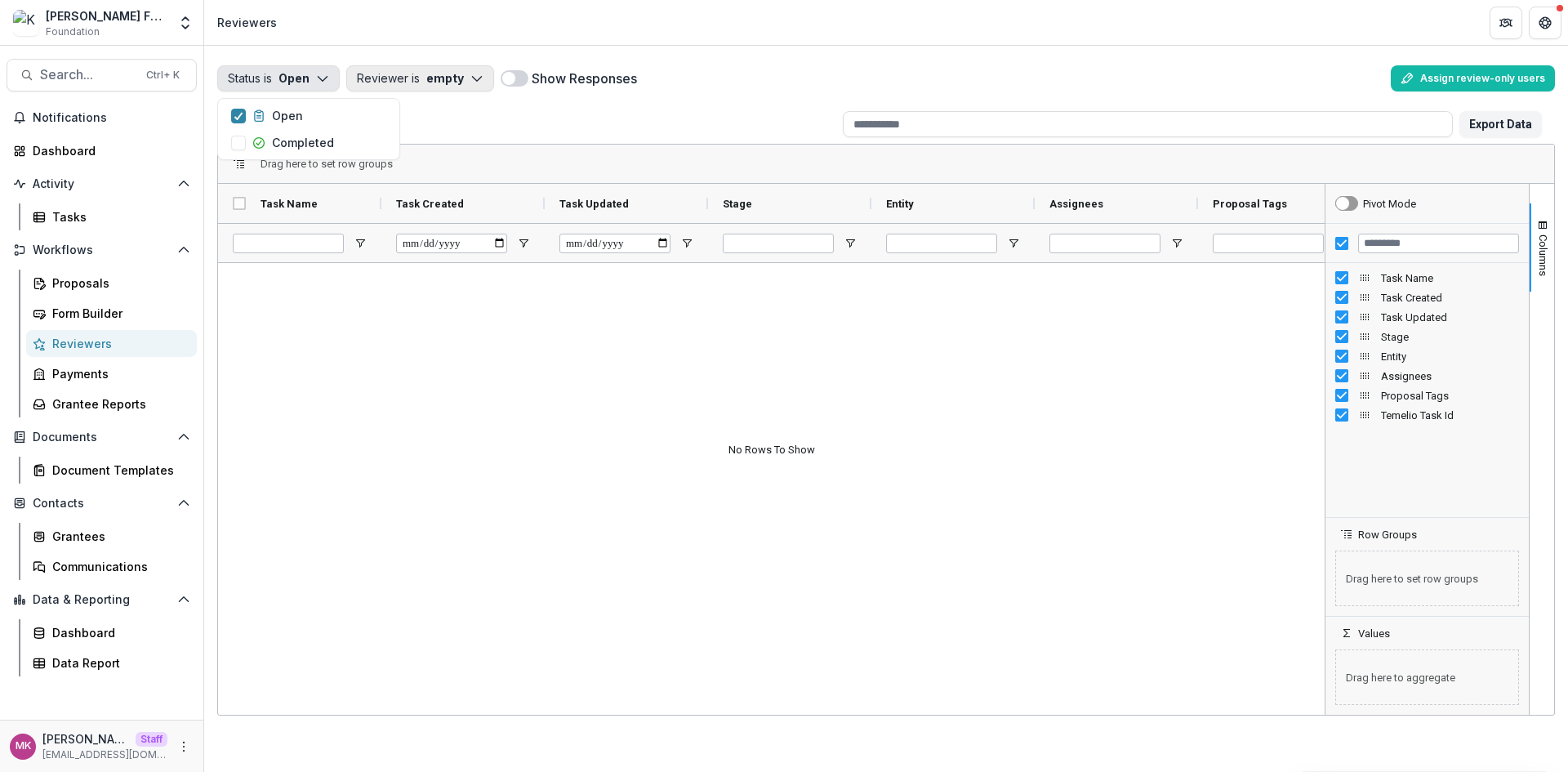
click at [429, 76] on button "Reviewer is empty" at bounding box center [420, 78] width 147 height 26
click at [300, 84] on button "Status is Open" at bounding box center [278, 78] width 123 height 26
drag, startPoint x: 278, startPoint y: 140, endPoint x: 330, endPoint y: 124, distance: 54.4
click at [284, 142] on p "Completed" at bounding box center [303, 142] width 62 height 17
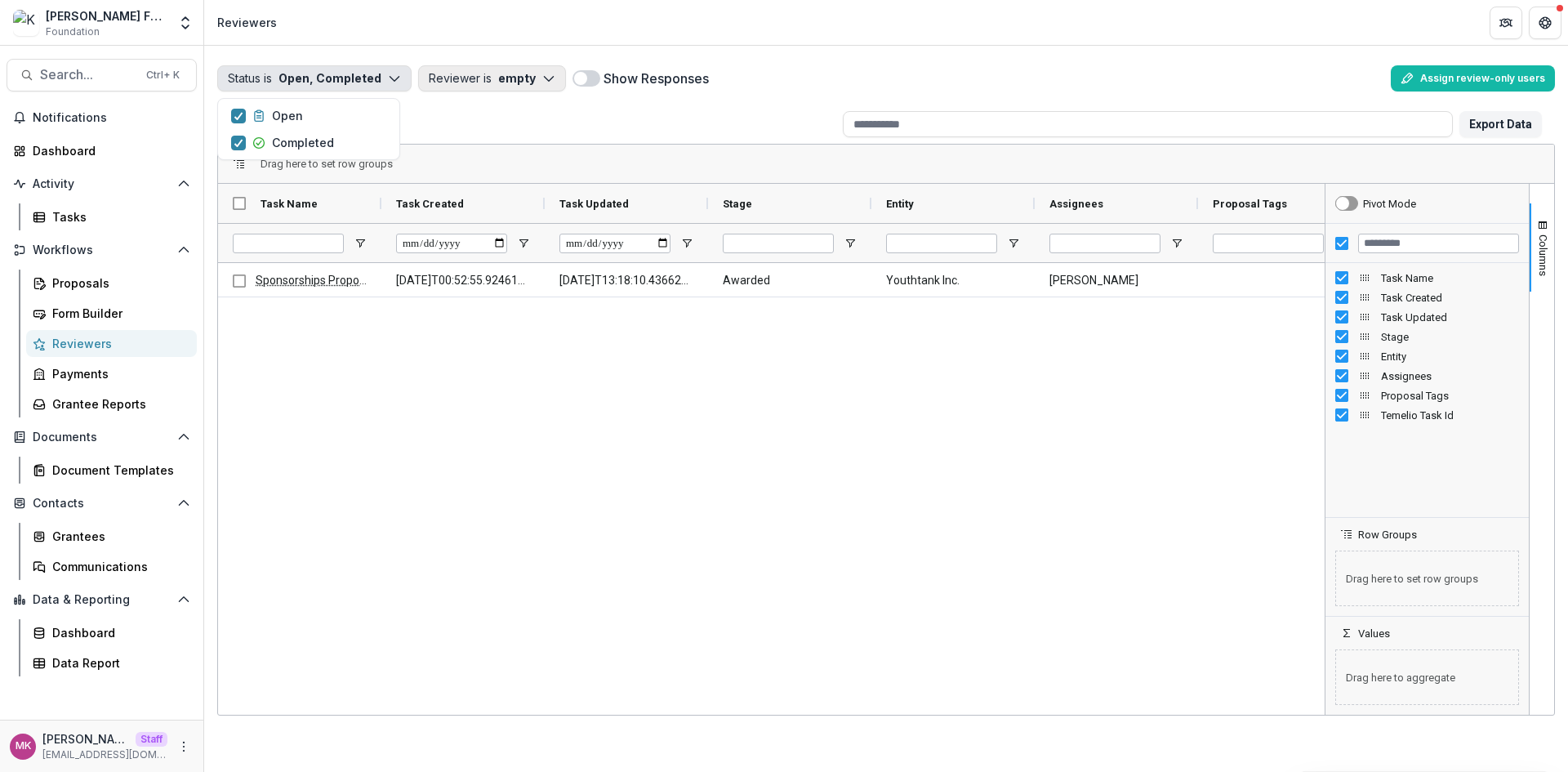
click at [485, 79] on button "Reviewer is empty" at bounding box center [492, 78] width 147 height 26
click at [489, 76] on button "Reviewer is empty" at bounding box center [492, 78] width 147 height 26
click at [74, 474] on div "Document Templates" at bounding box center [118, 469] width 131 height 17
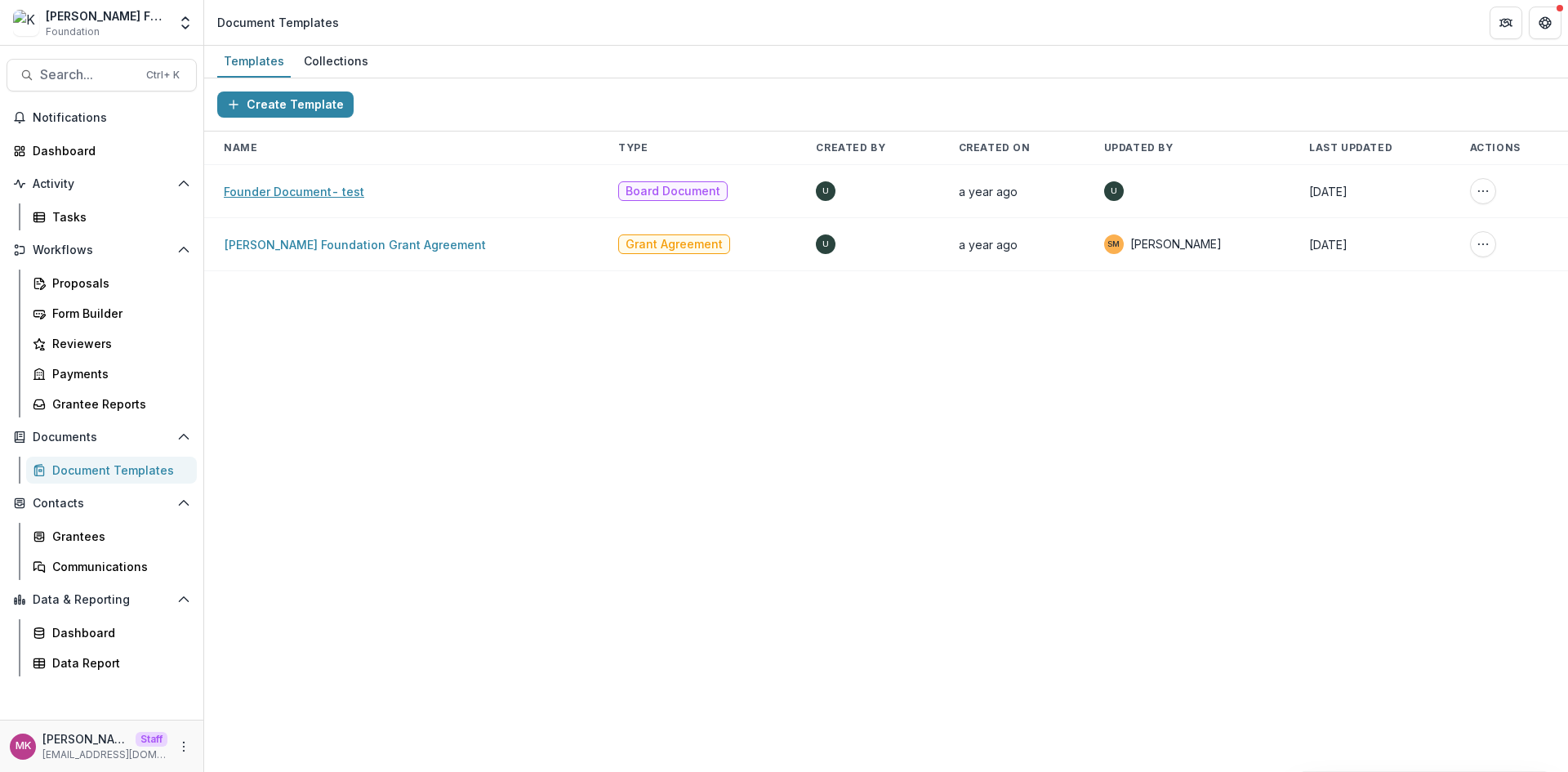
click at [310, 185] on link "Founder Document- test" at bounding box center [294, 192] width 140 height 14
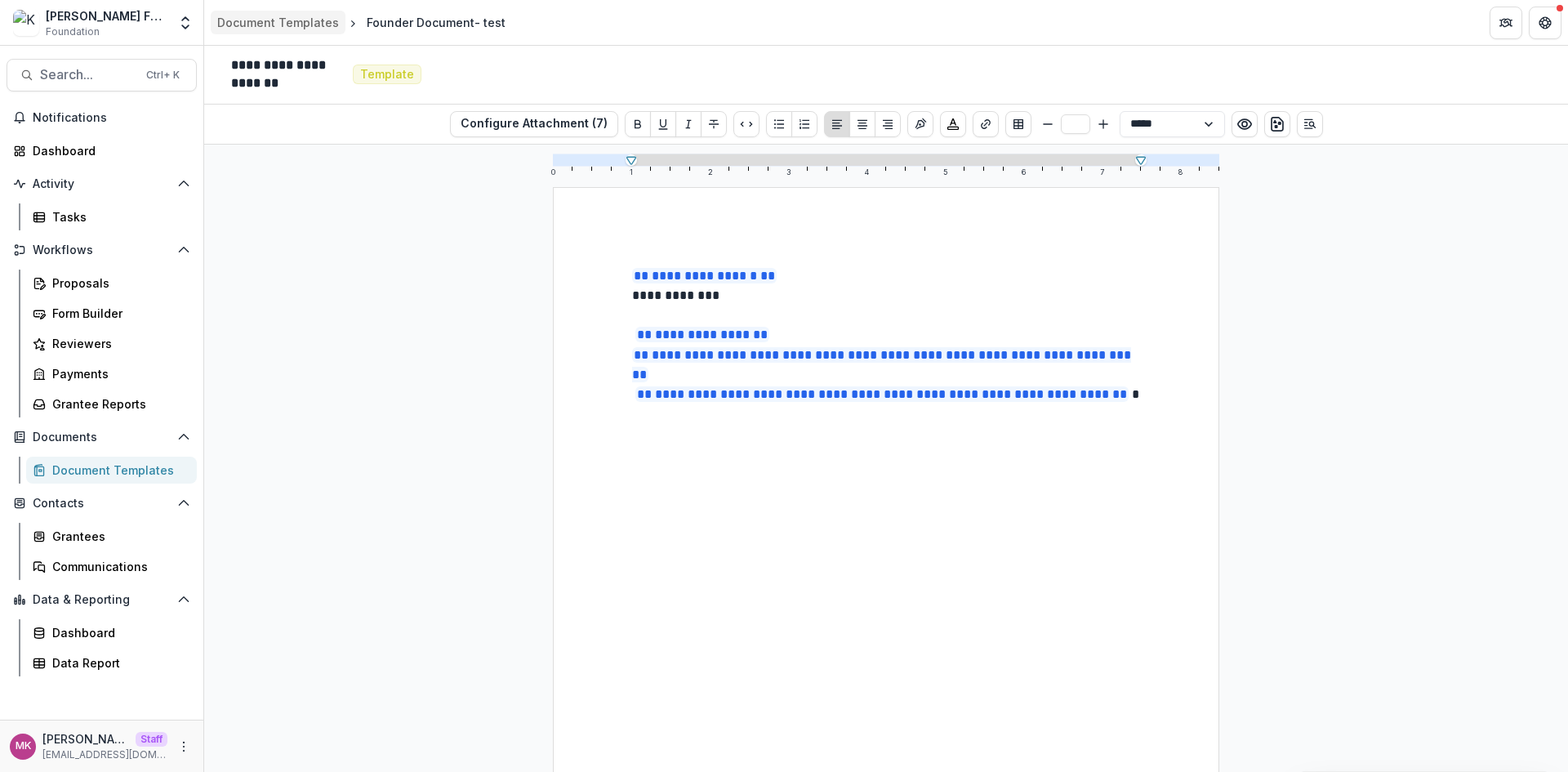
click at [251, 15] on div "Document Templates" at bounding box center [277, 22] width 122 height 17
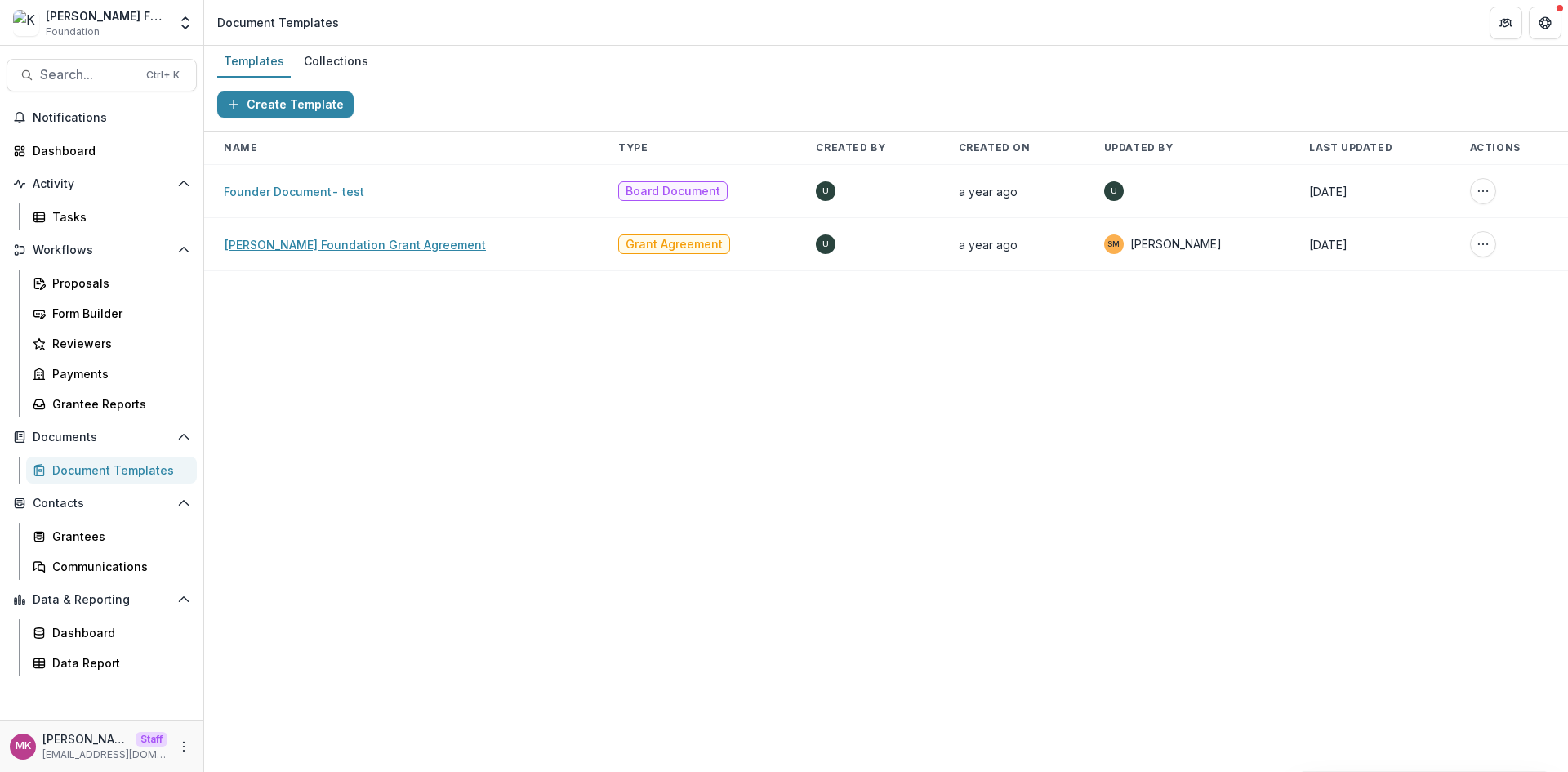
click at [301, 246] on link "Kapor Foundation Grant Agreement" at bounding box center [354, 244] width 262 height 14
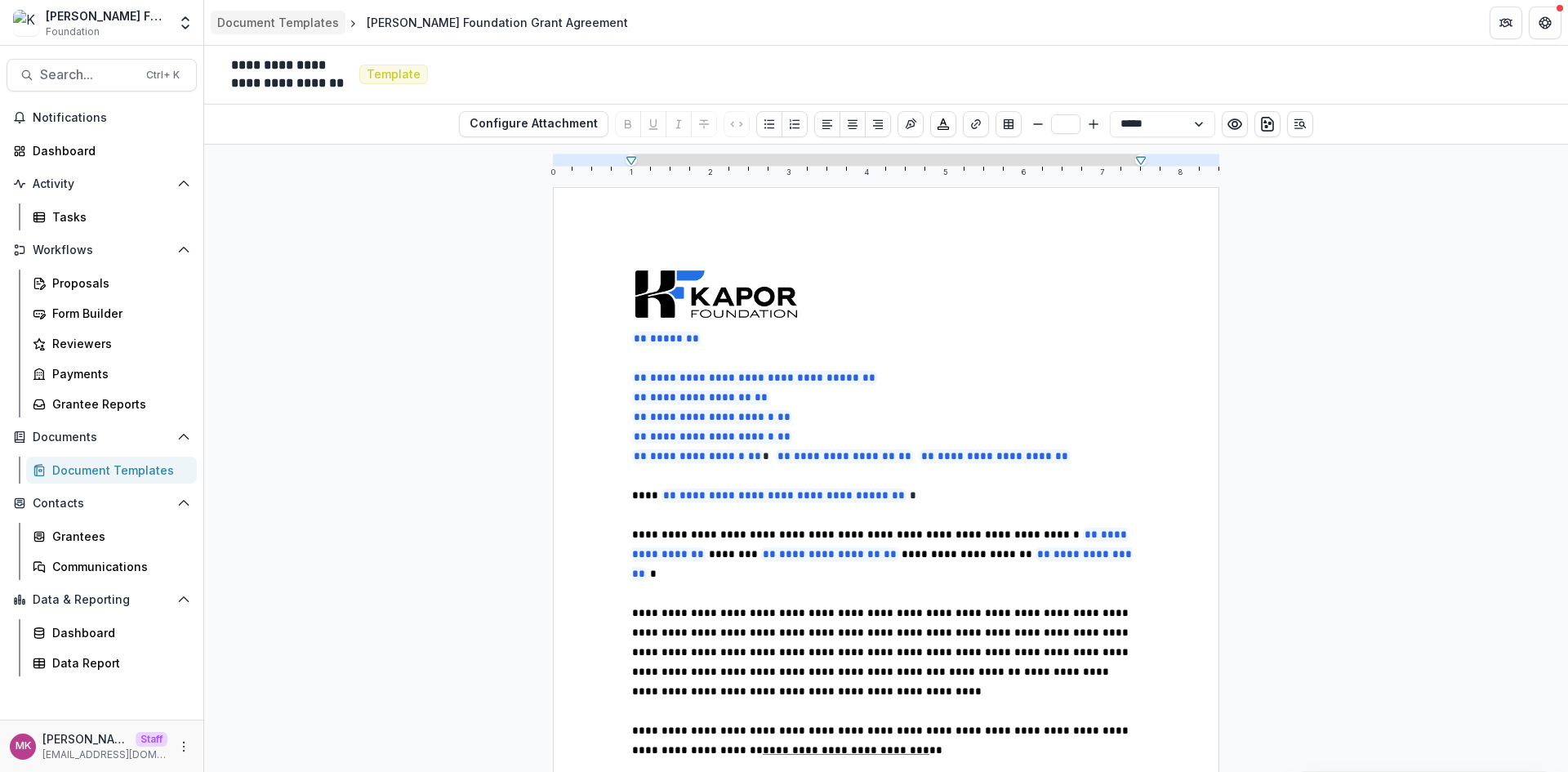
click at [268, 17] on div "Document Templates" at bounding box center [277, 22] width 122 height 17
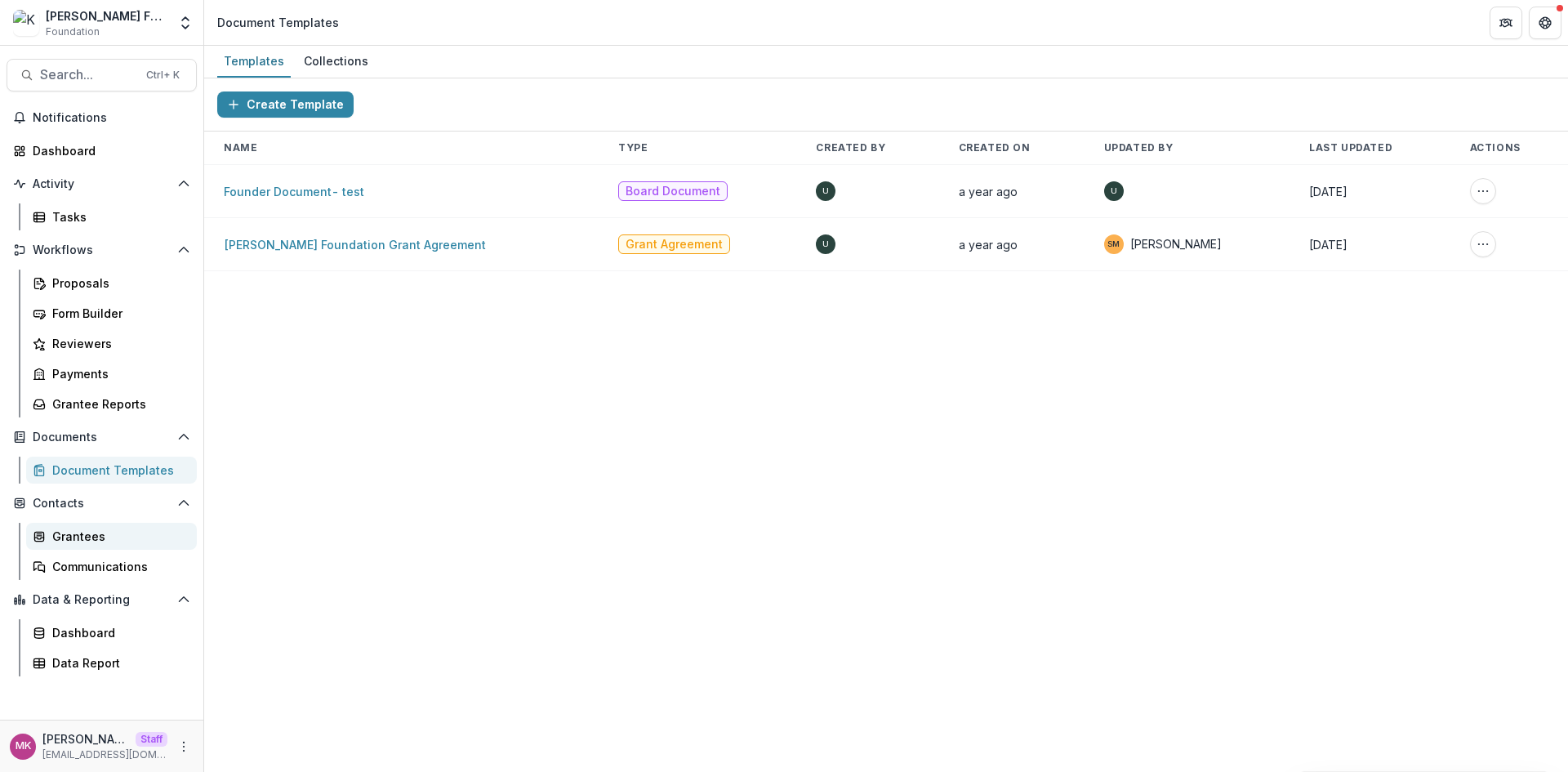
click at [141, 537] on div "Grantees" at bounding box center [118, 536] width 131 height 17
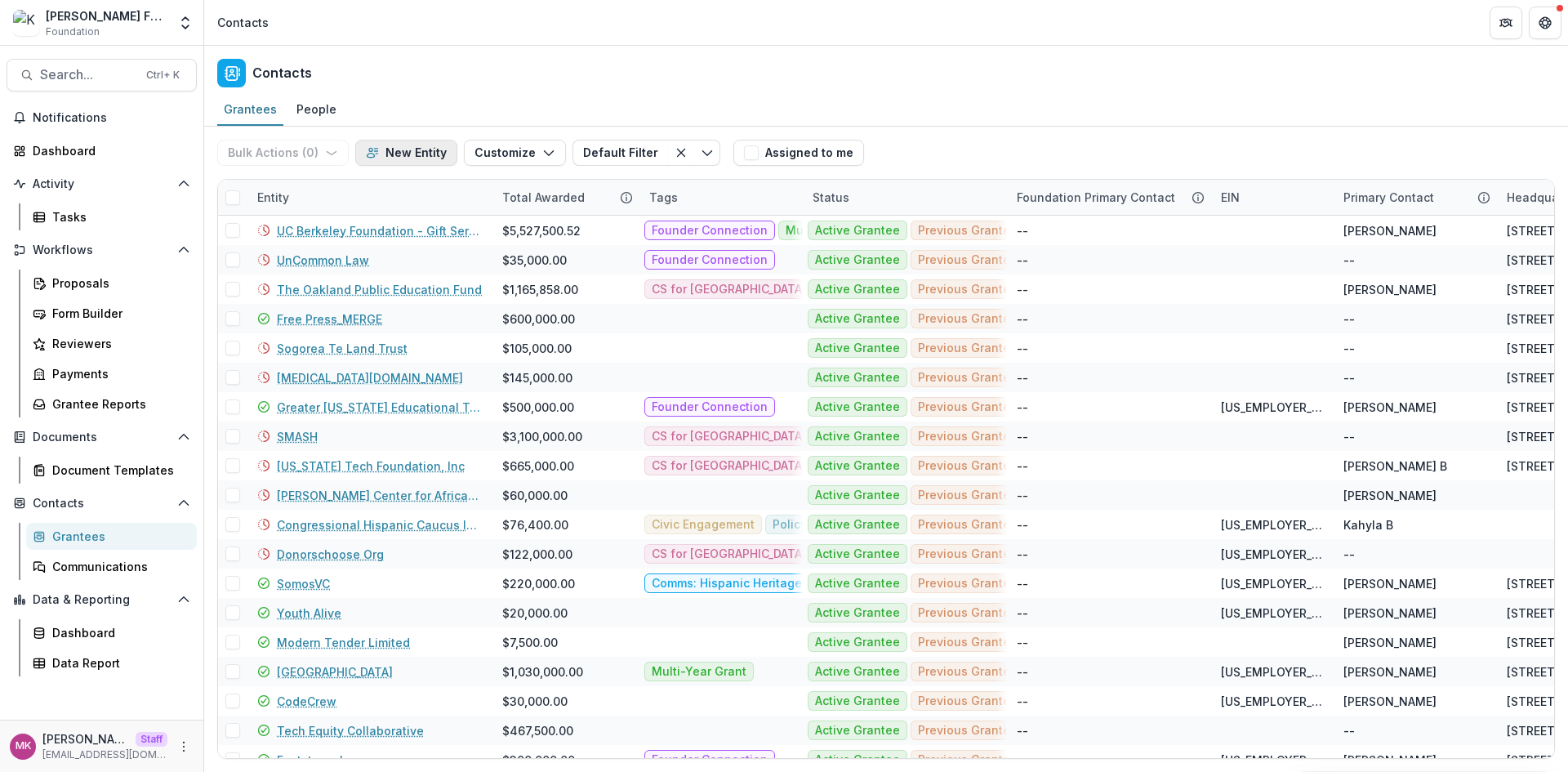
click at [408, 159] on button "New Entity" at bounding box center [406, 152] width 102 height 26
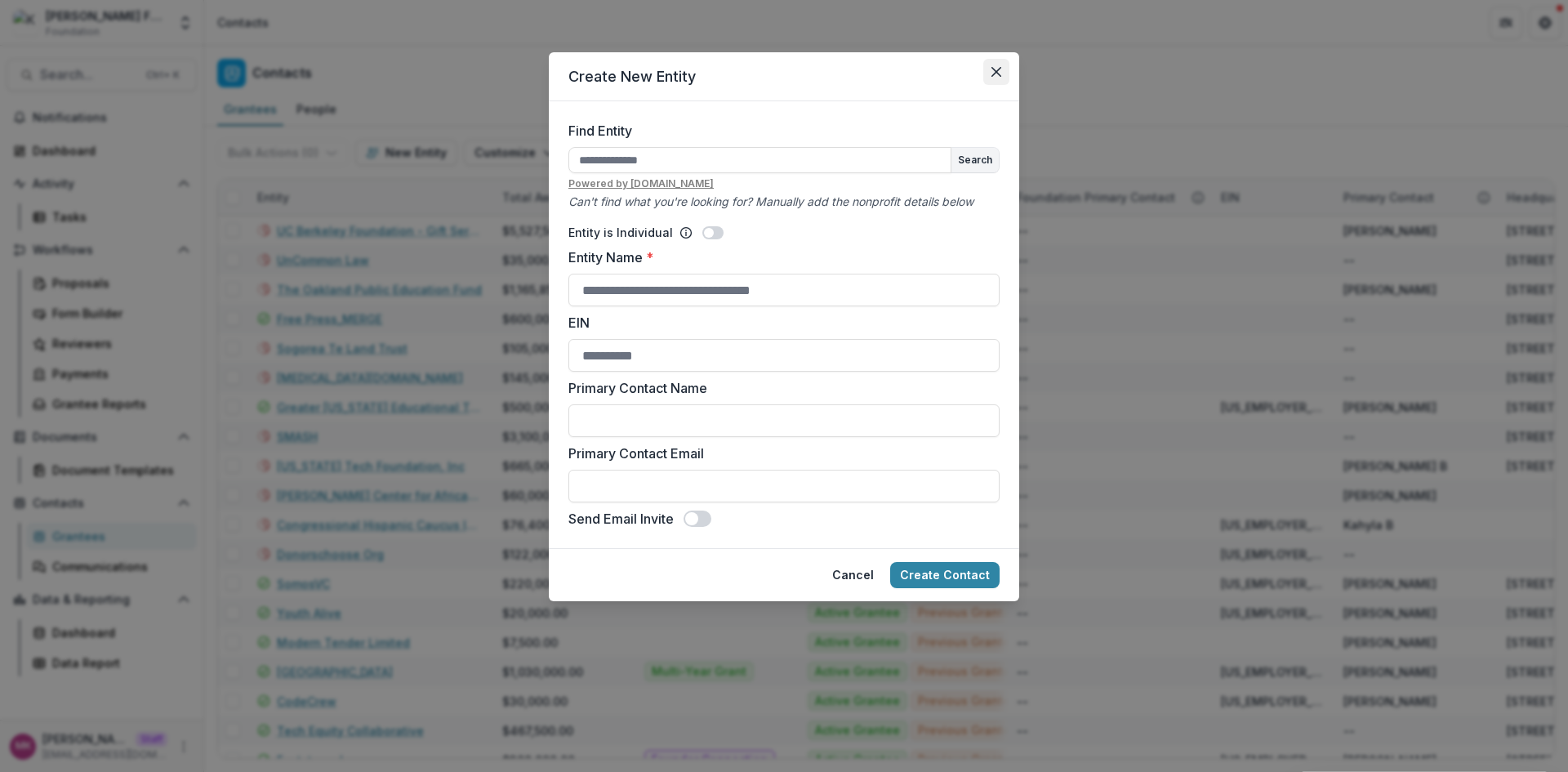
click at [989, 81] on button "Close" at bounding box center [996, 71] width 26 height 26
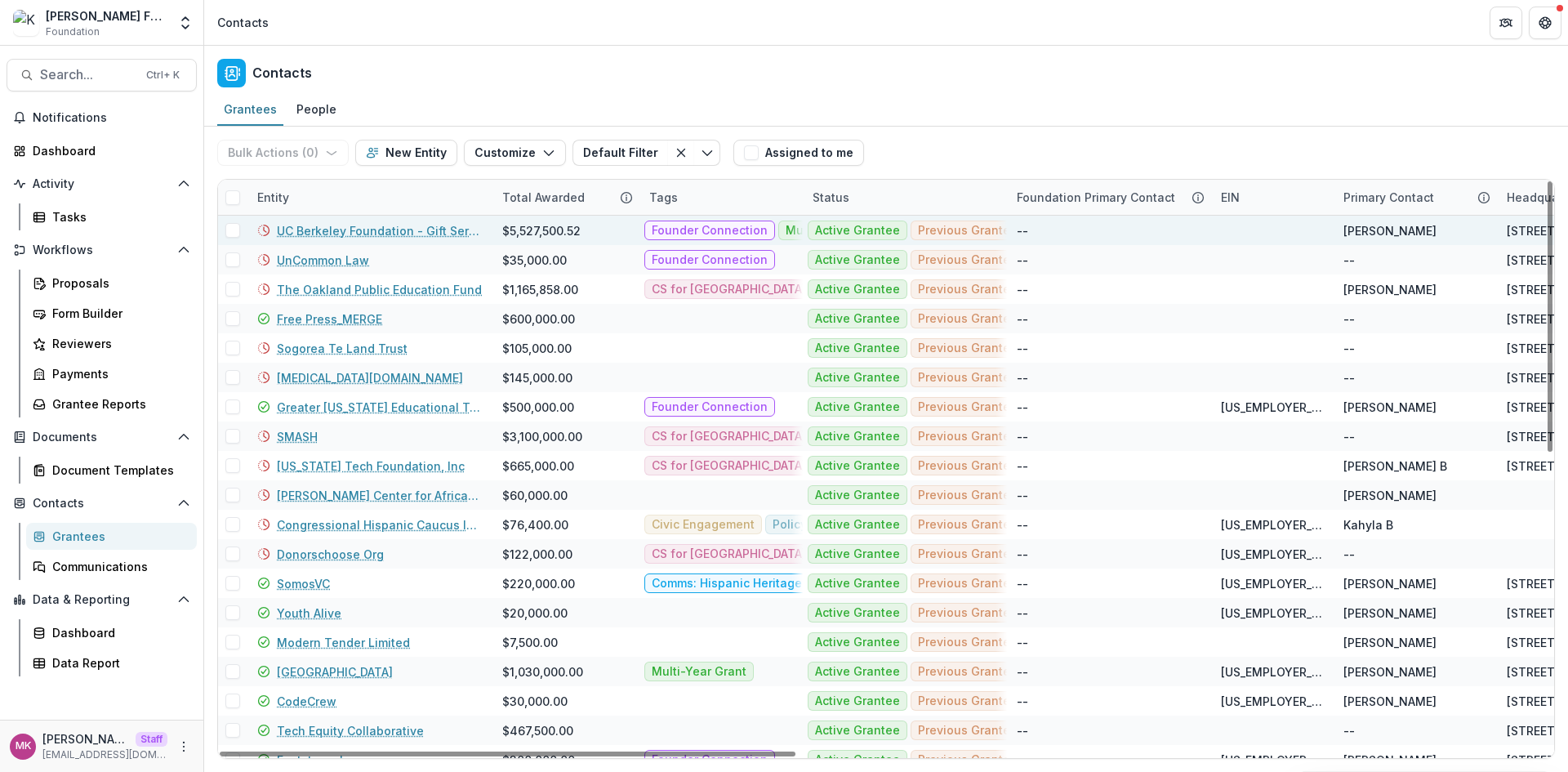
click at [318, 228] on link "UC Berkeley Foundation - Gift Services, UDAR" at bounding box center [380, 230] width 206 height 17
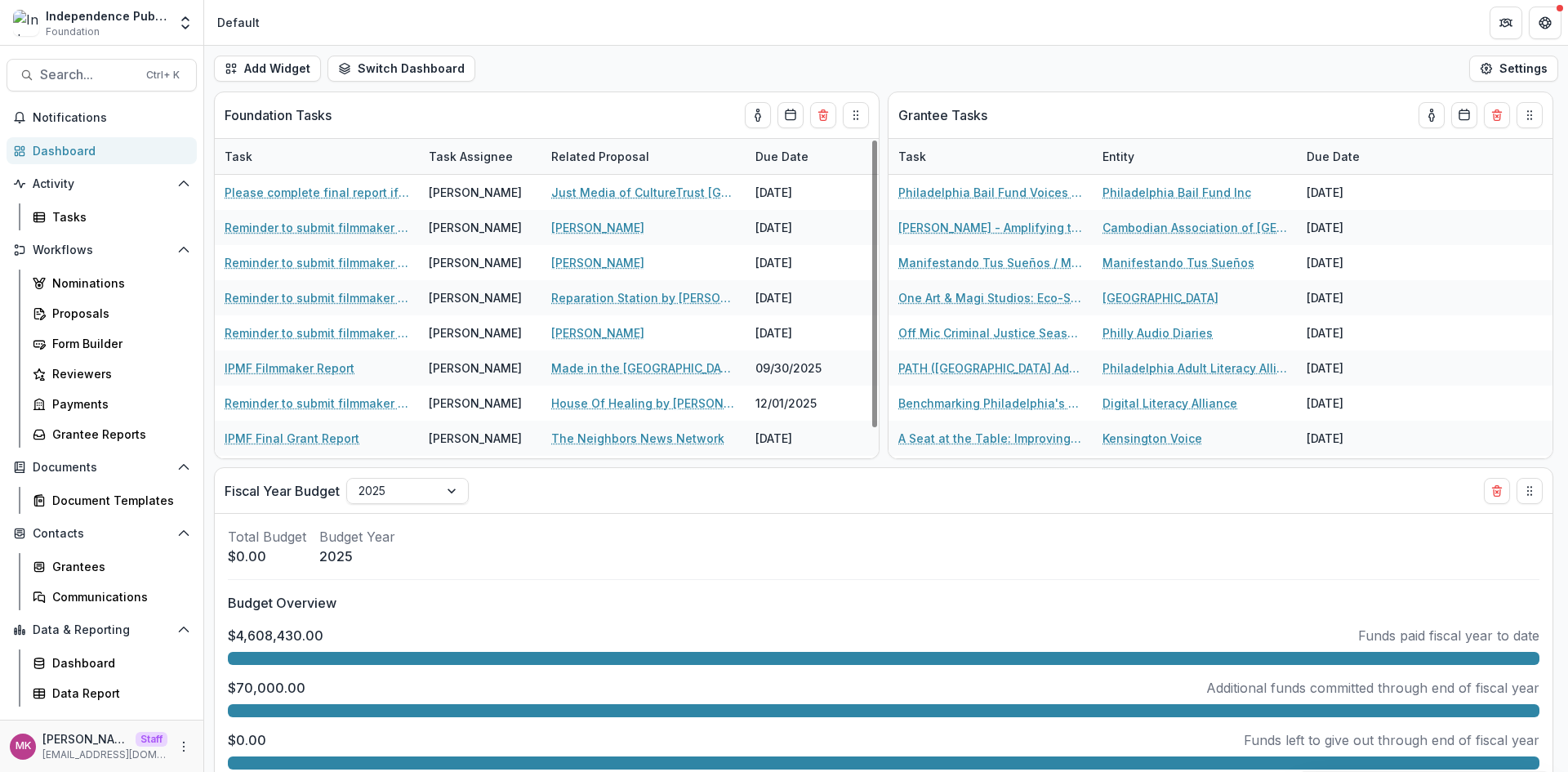
click at [279, 50] on div "Add Widget Switch Dashboard Default New Dashboard Settings" at bounding box center [886, 68] width 1364 height 45
click at [277, 72] on button "Add Widget" at bounding box center [267, 68] width 107 height 26
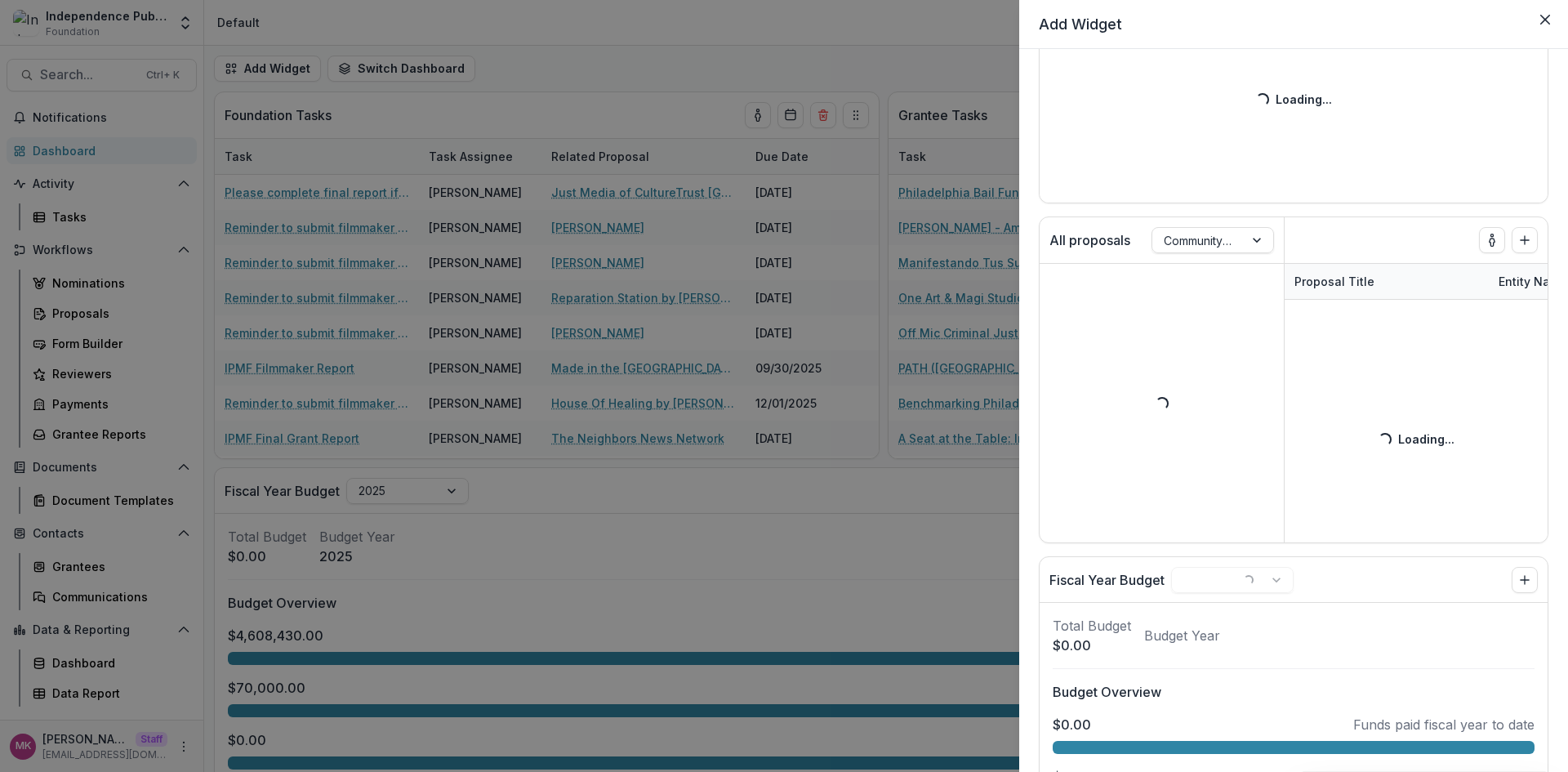
scroll to position [1062, 0]
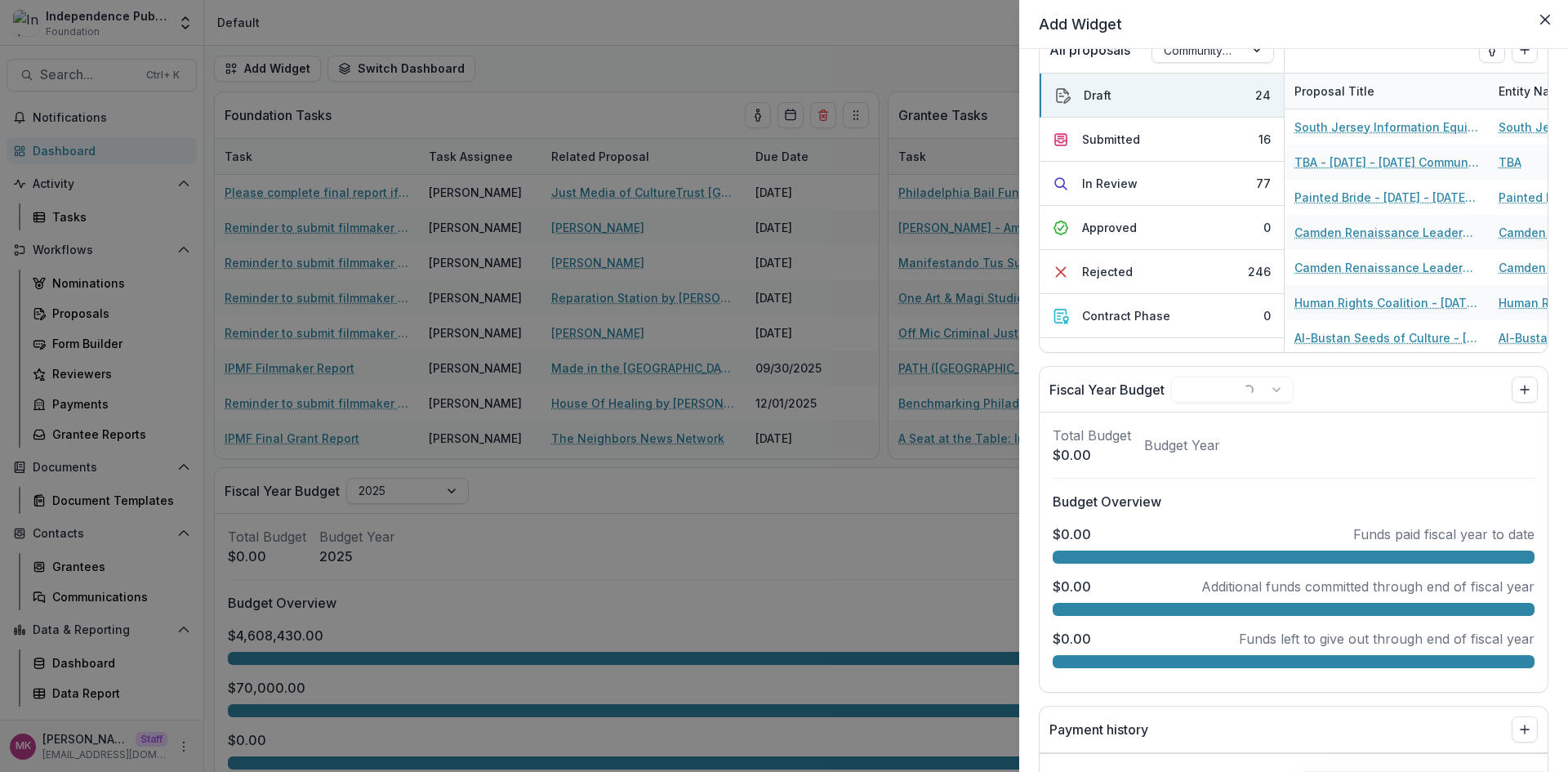
click at [641, 506] on div "Add Widget Foundation Tasks Task Task Assignee Related Proposal Due Date Please…" at bounding box center [784, 386] width 1568 height 772
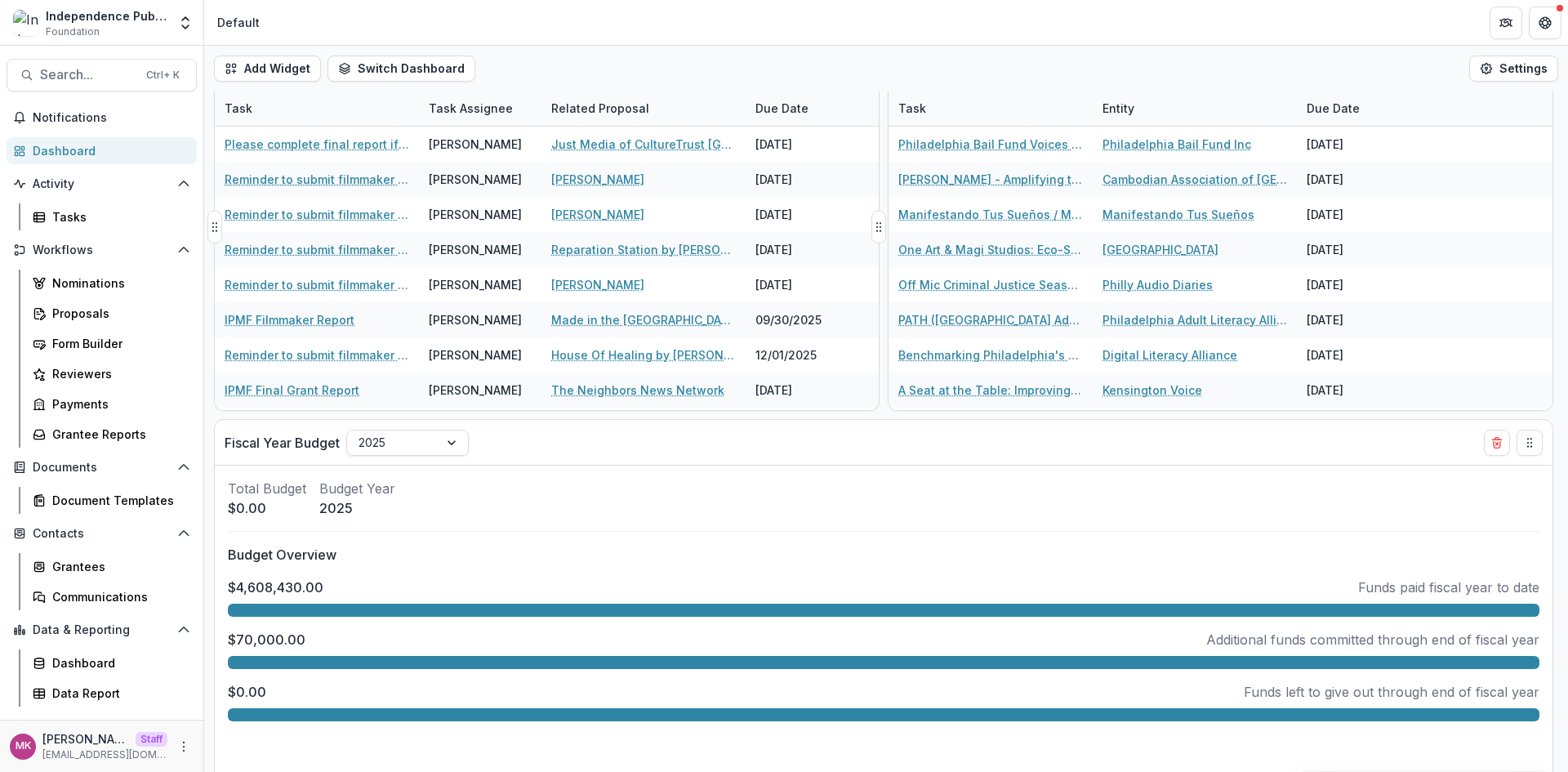
scroll to position [0, 0]
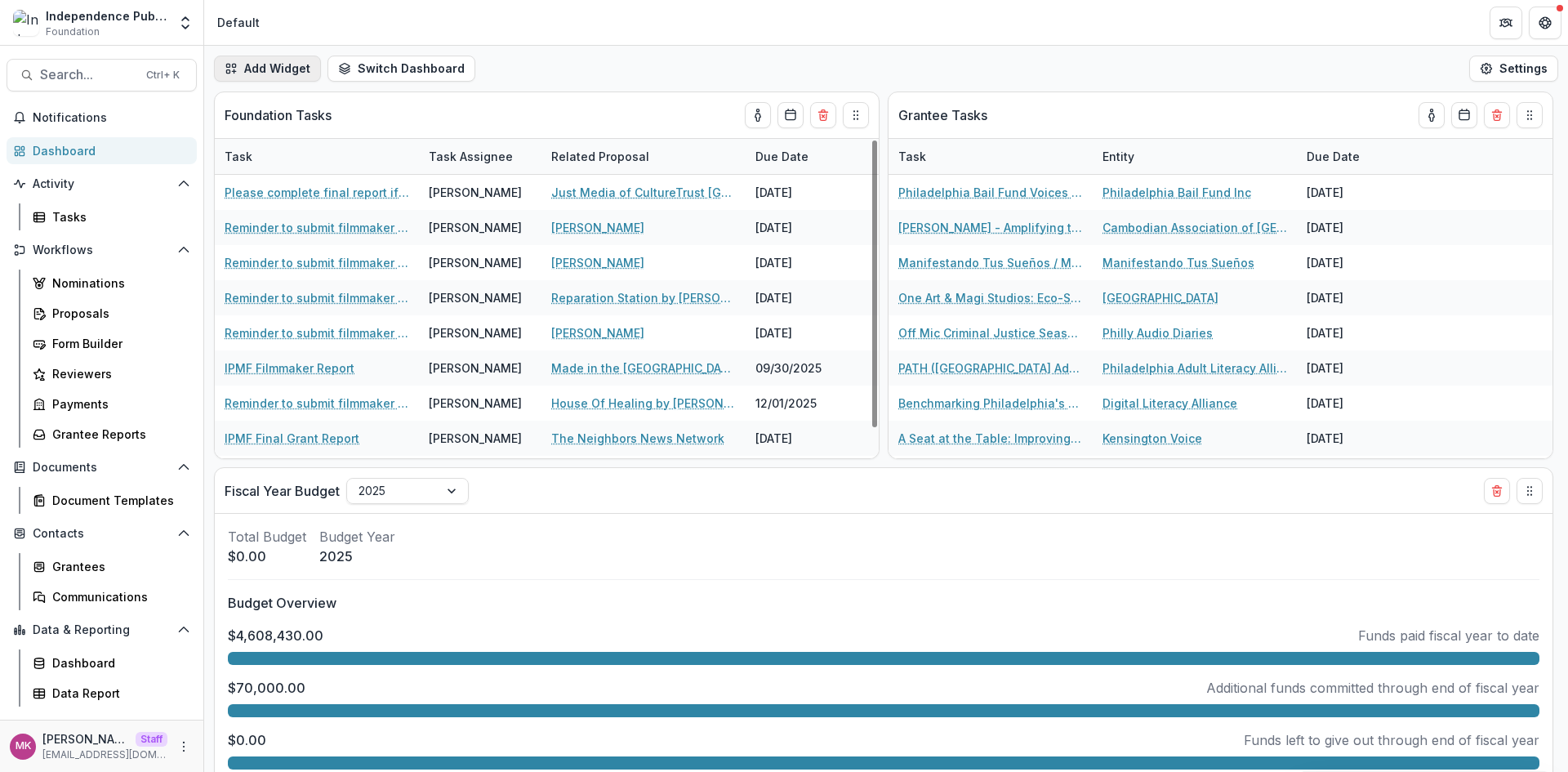
click at [291, 65] on button "Add Widget" at bounding box center [267, 68] width 107 height 26
select select "******"
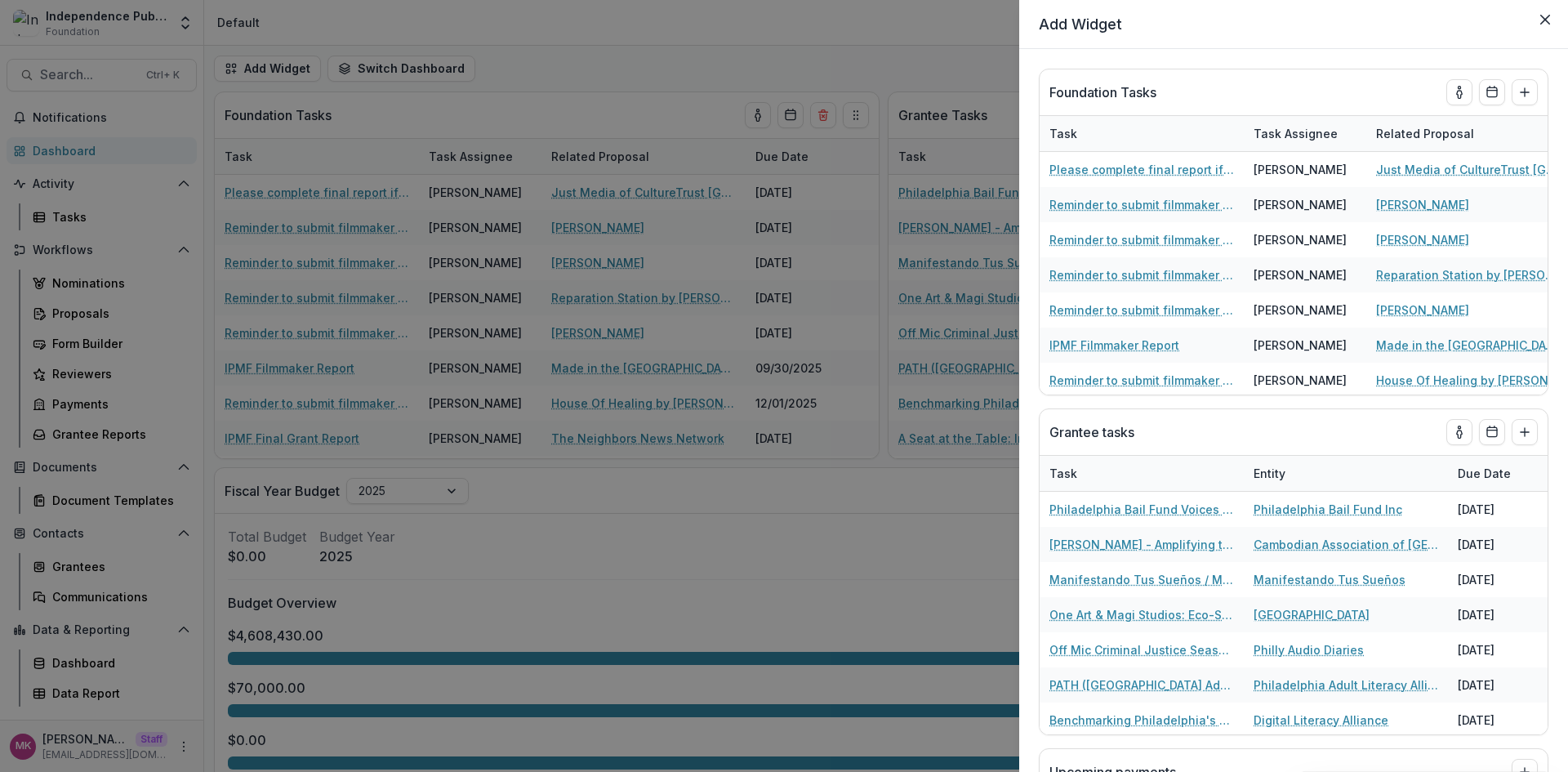
select select "******"
click at [1518, 90] on icon "Add to dashboard" at bounding box center [1524, 92] width 13 height 13
select select "******"
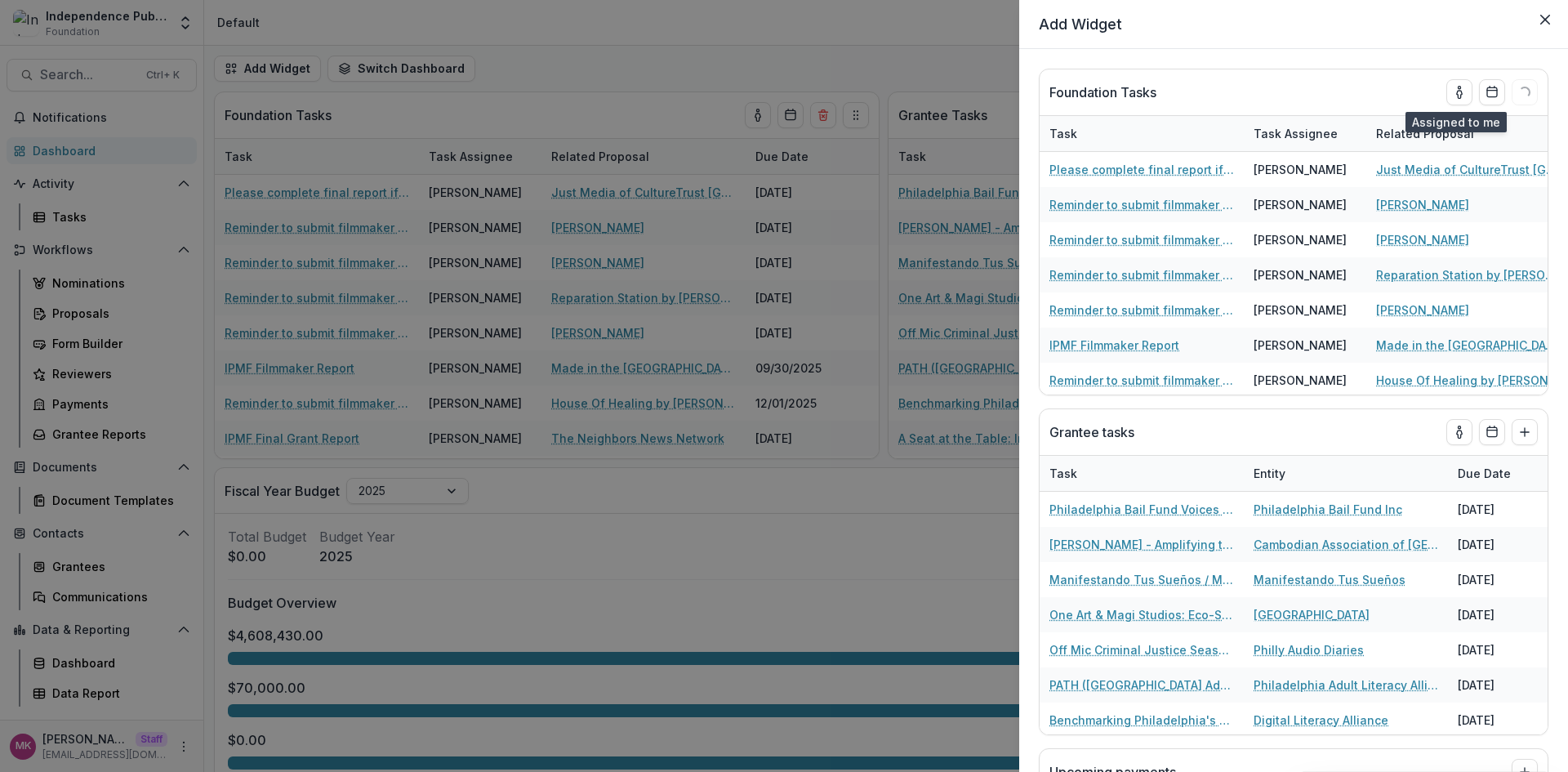
select select "******"
click at [1540, 24] on button "Close" at bounding box center [1544, 19] width 26 height 26
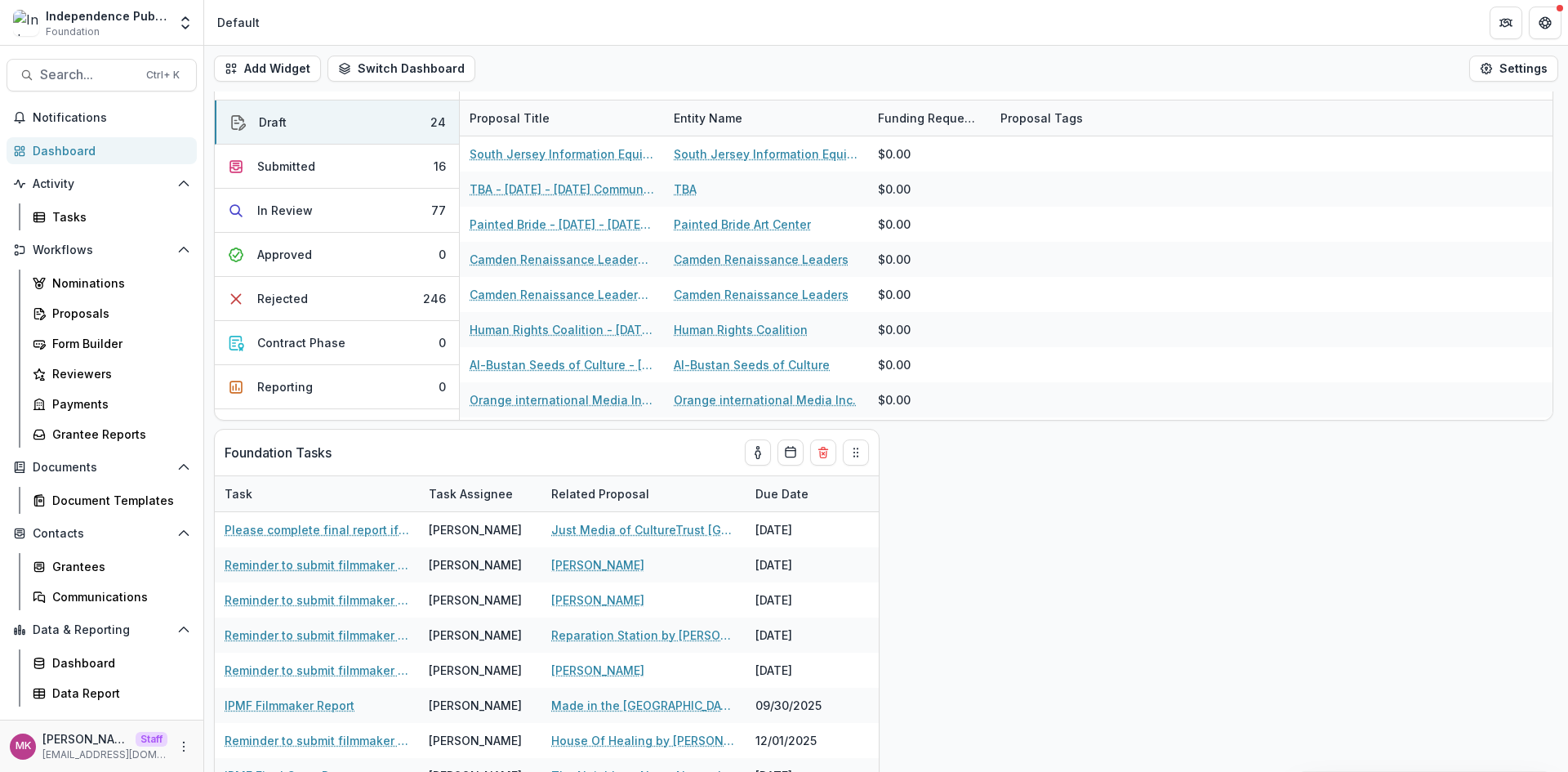
scroll to position [814, 0]
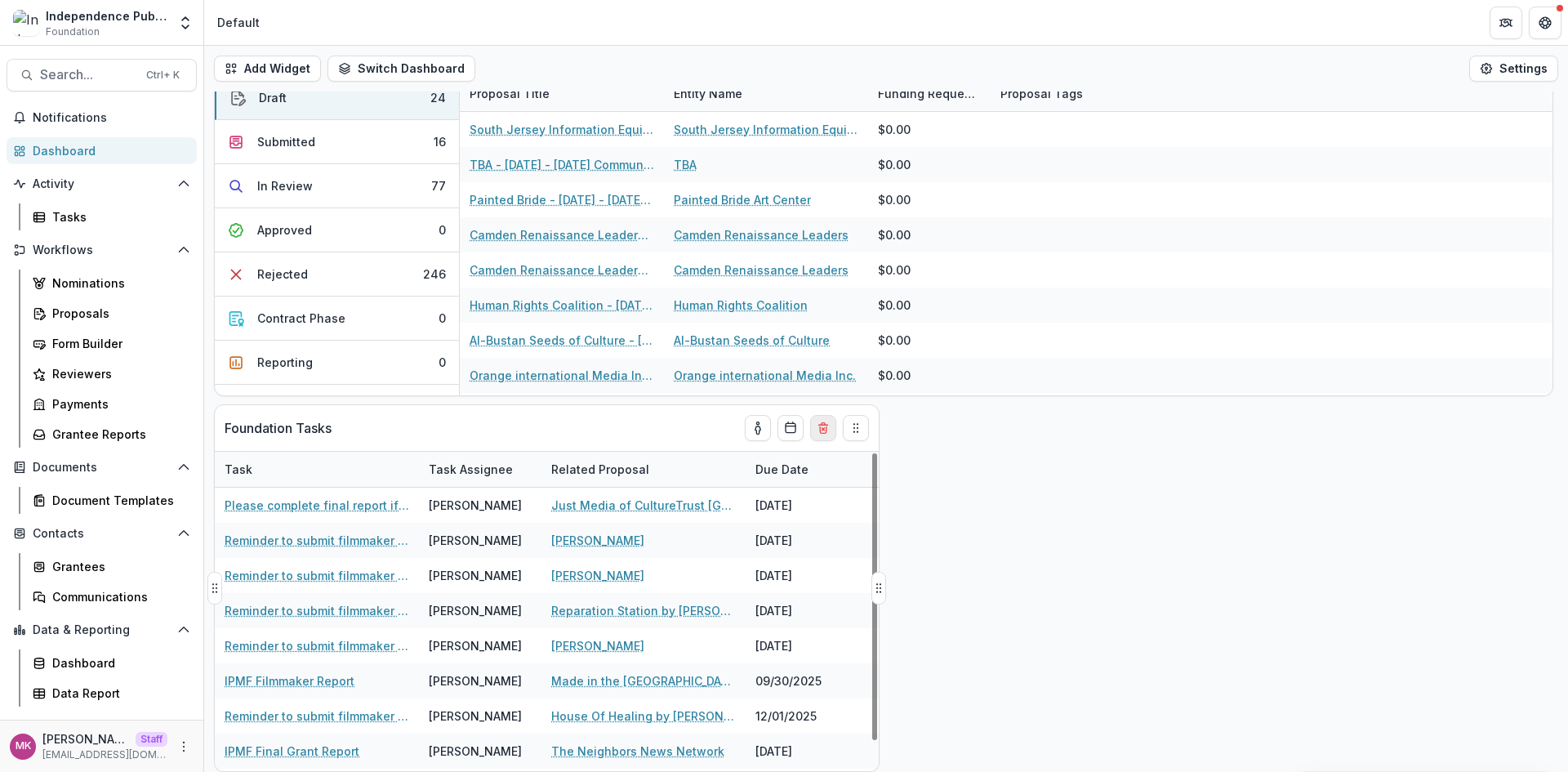
click at [822, 428] on line "Delete card" at bounding box center [823, 429] width 3 height 3
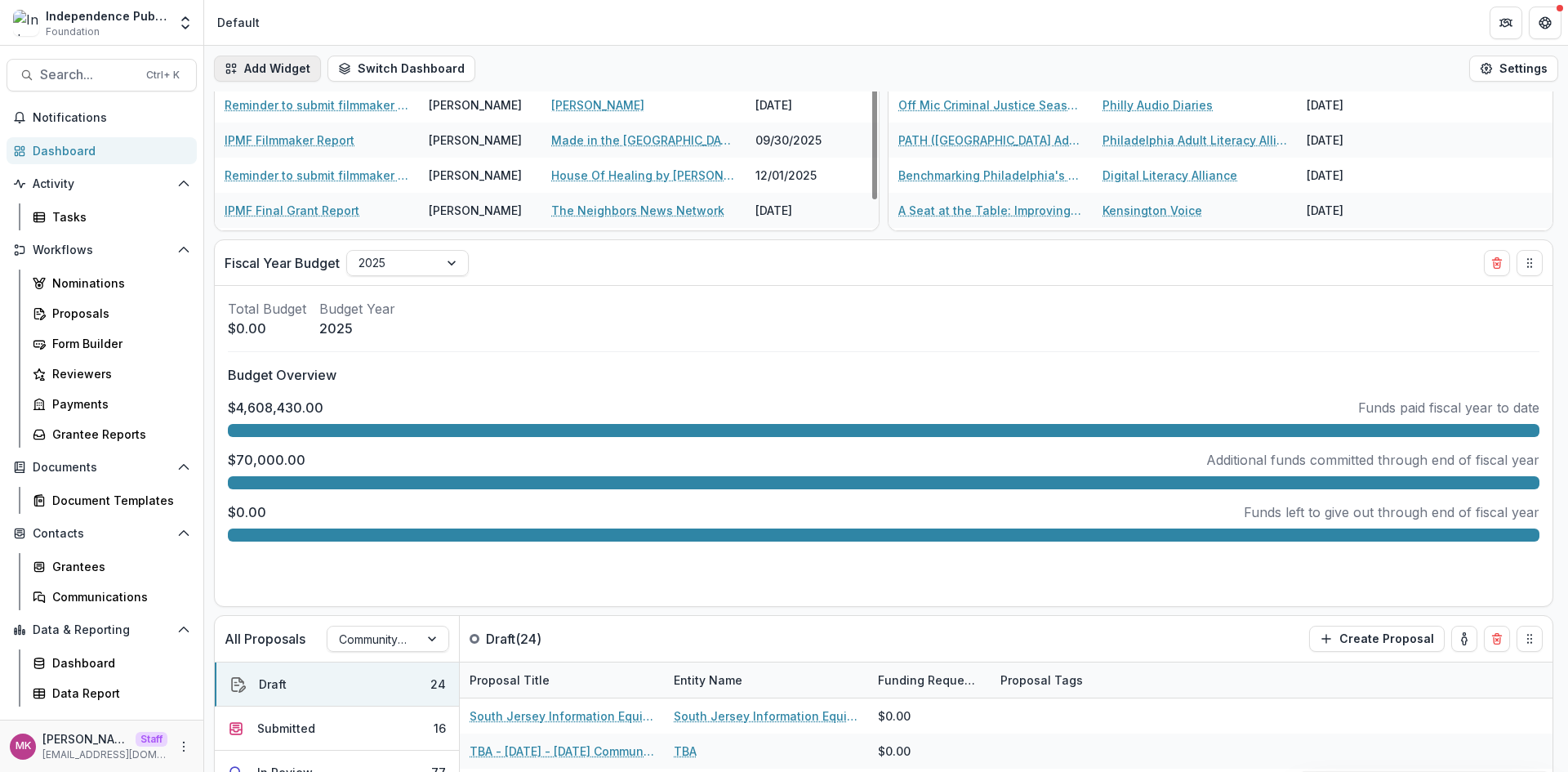
scroll to position [220, 0]
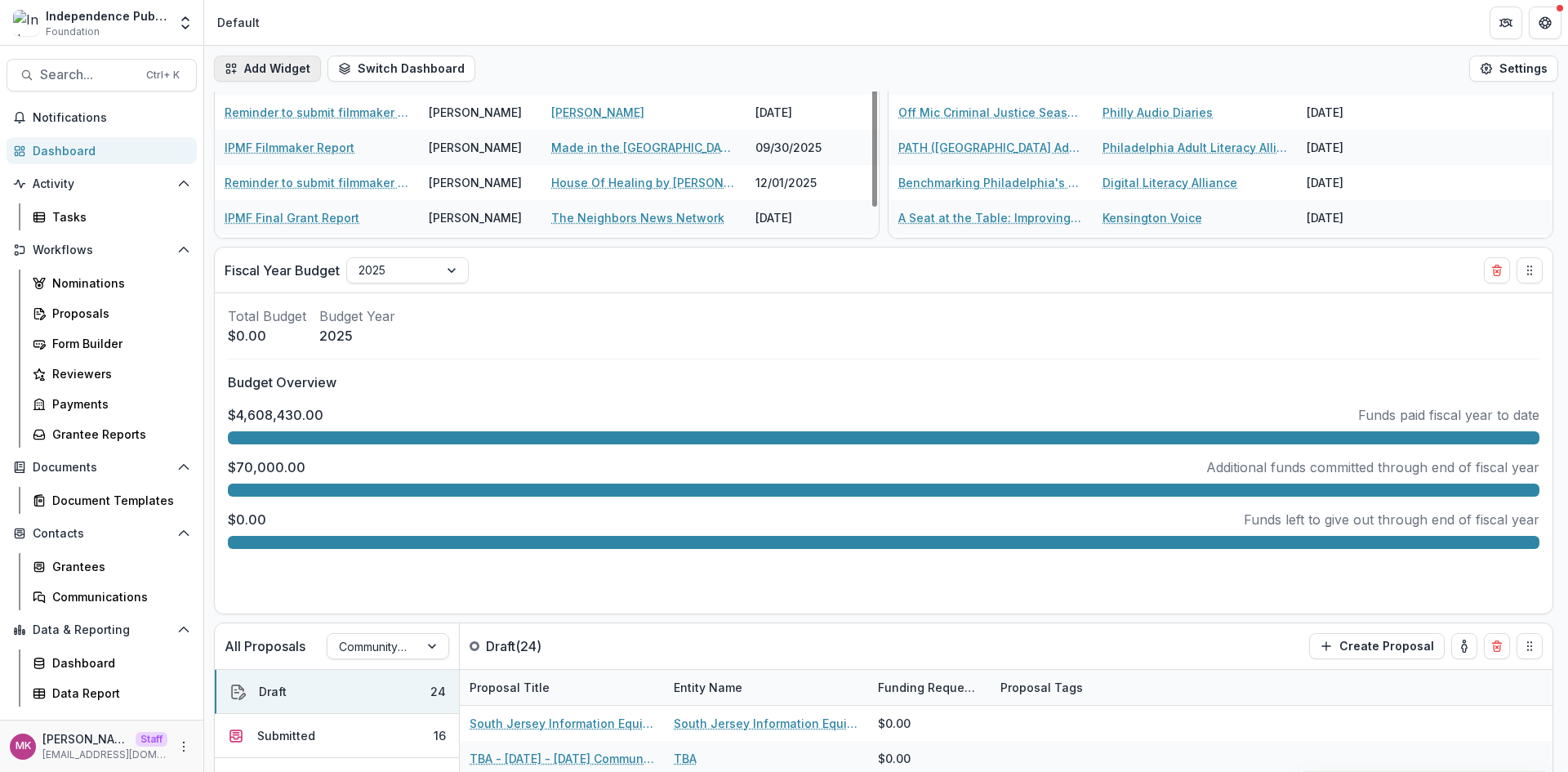
click at [269, 67] on button "Add Widget" at bounding box center [267, 68] width 107 height 26
select select "******"
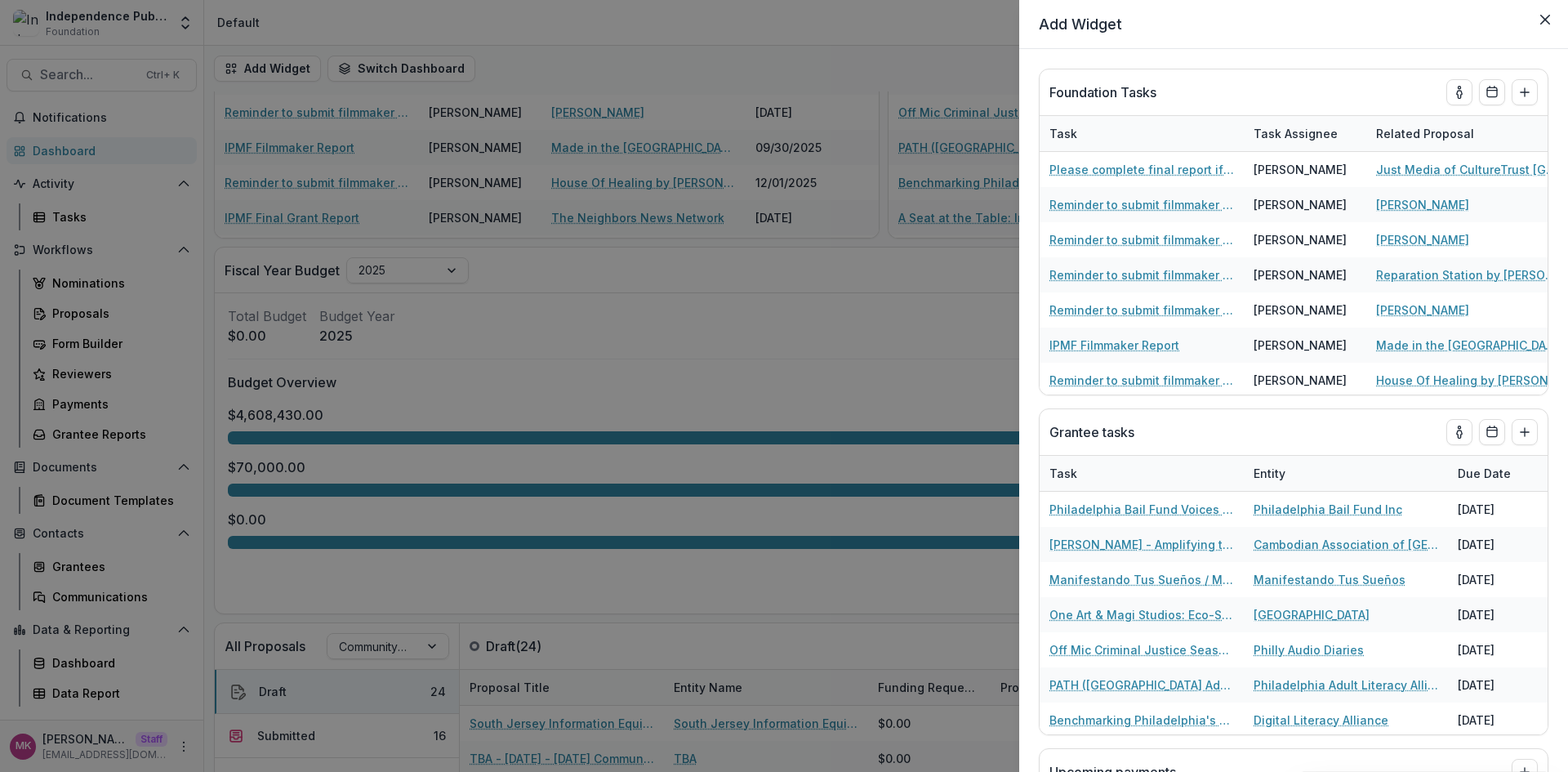
select select "******"
click at [1540, 13] on button "Close" at bounding box center [1544, 19] width 26 height 26
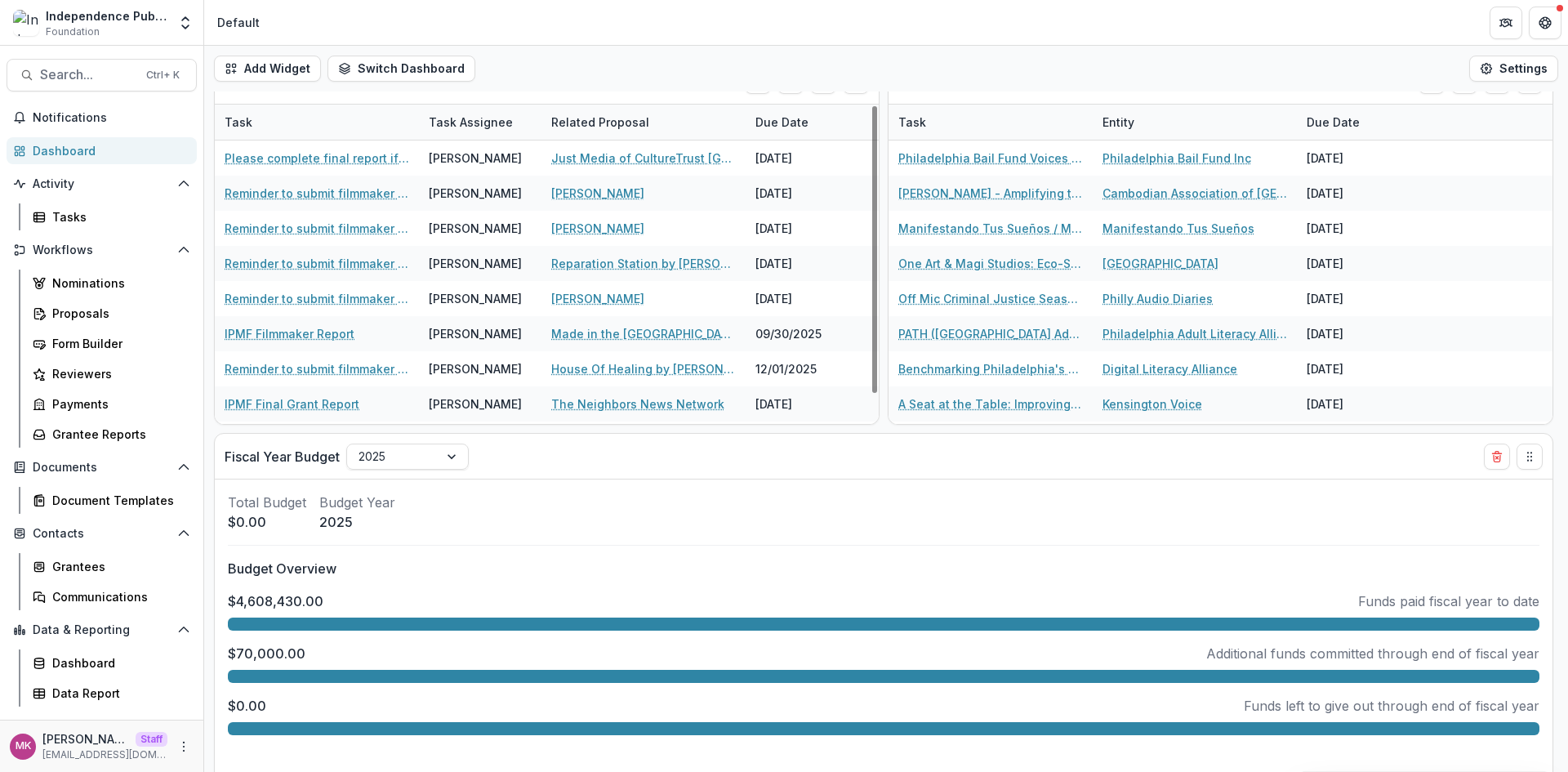
scroll to position [0, 0]
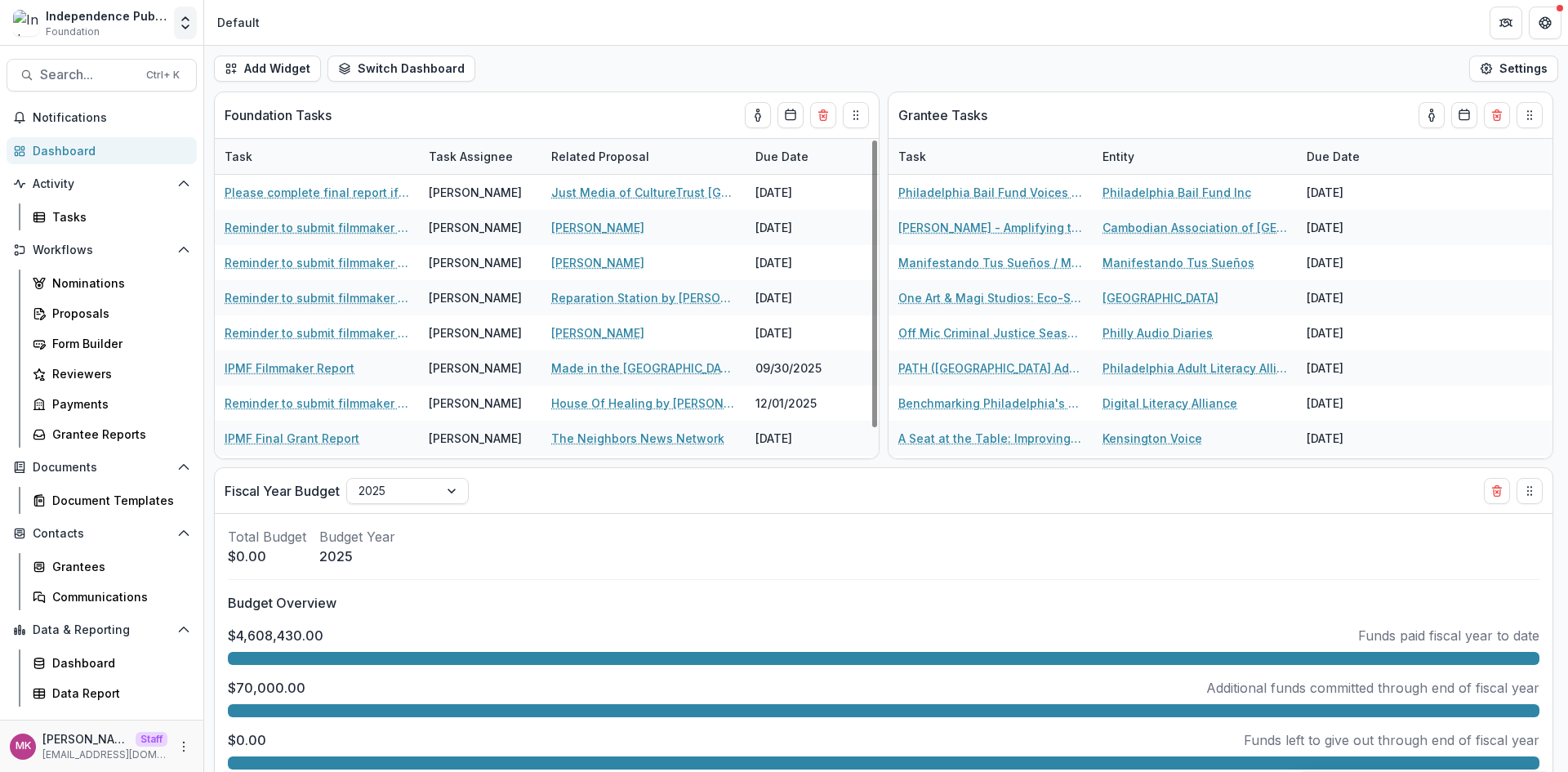
click at [191, 24] on icon "Open entity switcher" at bounding box center [185, 23] width 16 height 16
click at [138, 69] on link "Admin Settings" at bounding box center [102, 63] width 196 height 27
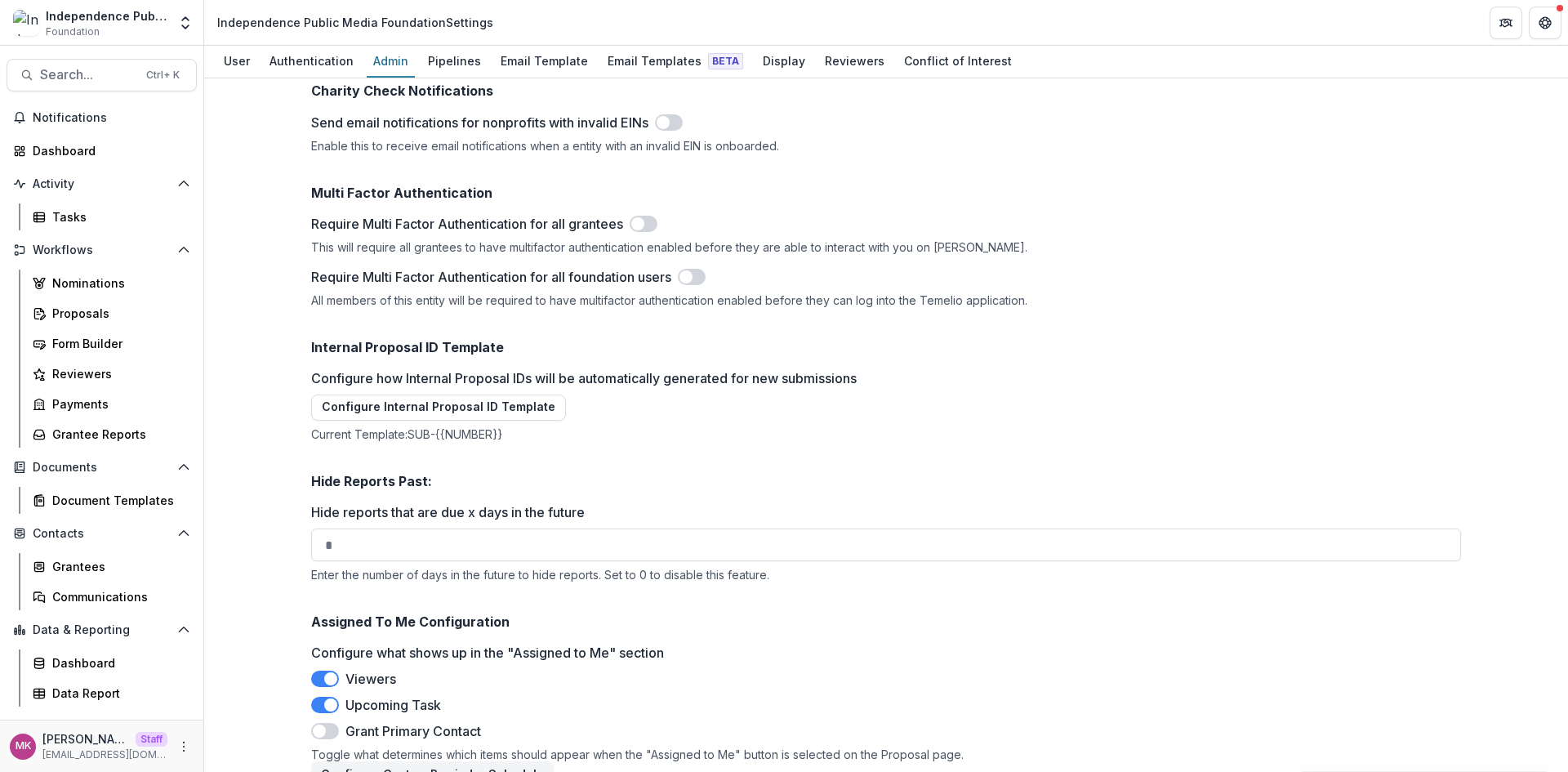
scroll to position [2968, 0]
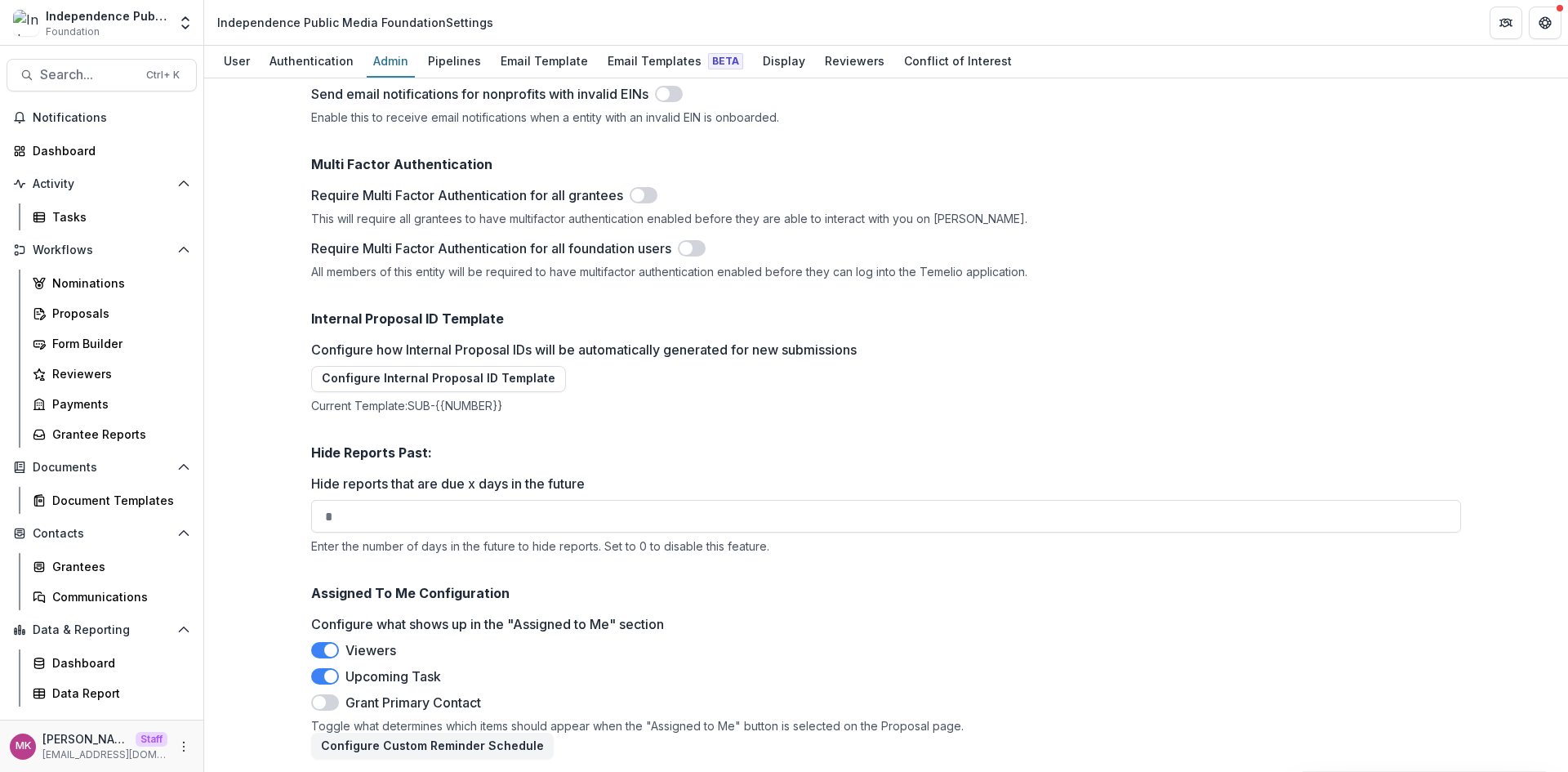
click at [326, 704] on span at bounding box center [324, 702] width 28 height 16
click at [328, 702] on span at bounding box center [330, 702] width 13 height 13
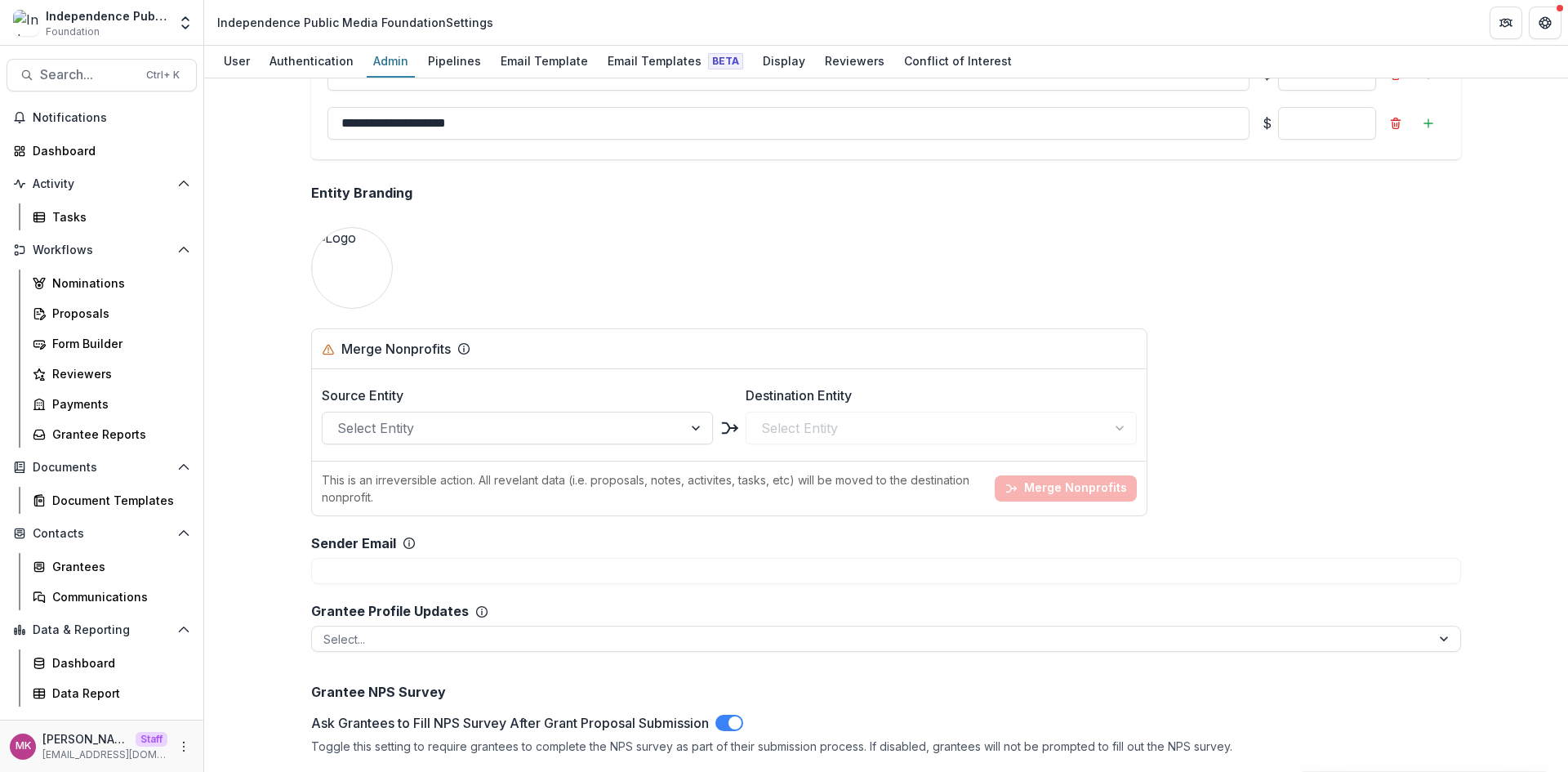
scroll to position [2125, 0]
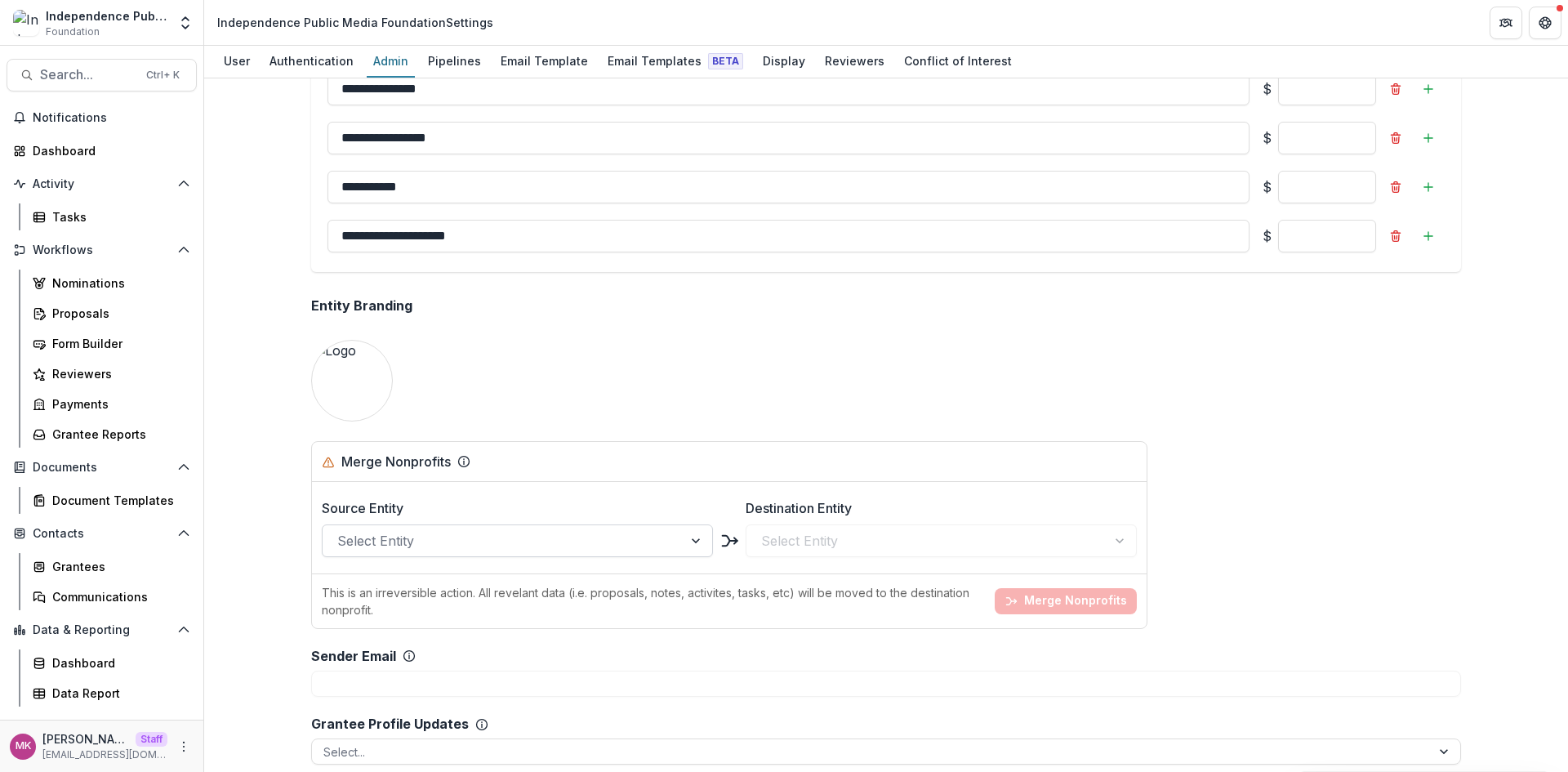
click at [614, 554] on div "Select Entity" at bounding box center [517, 540] width 391 height 33
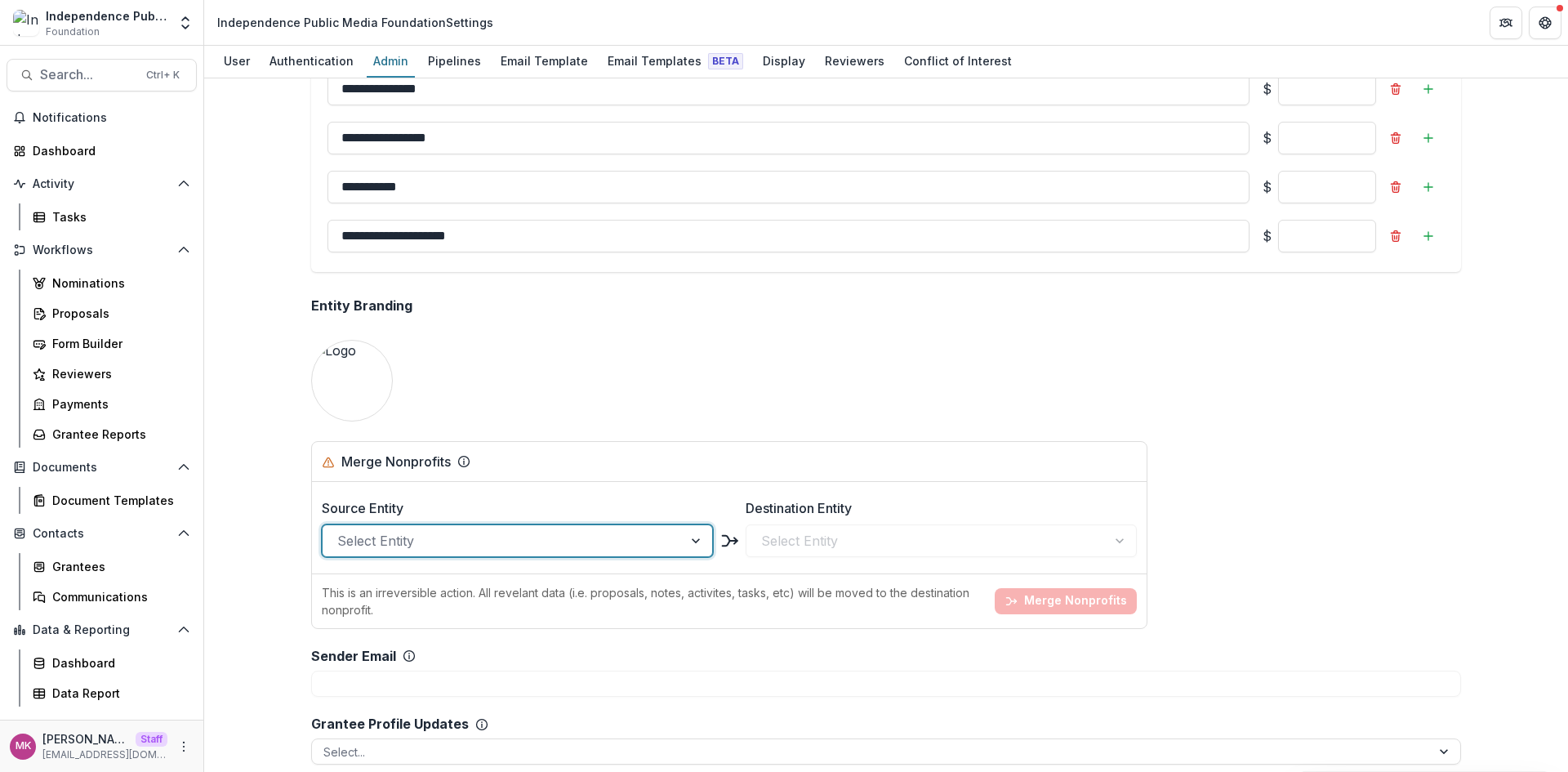
click at [613, 539] on div at bounding box center [503, 541] width 330 height 23
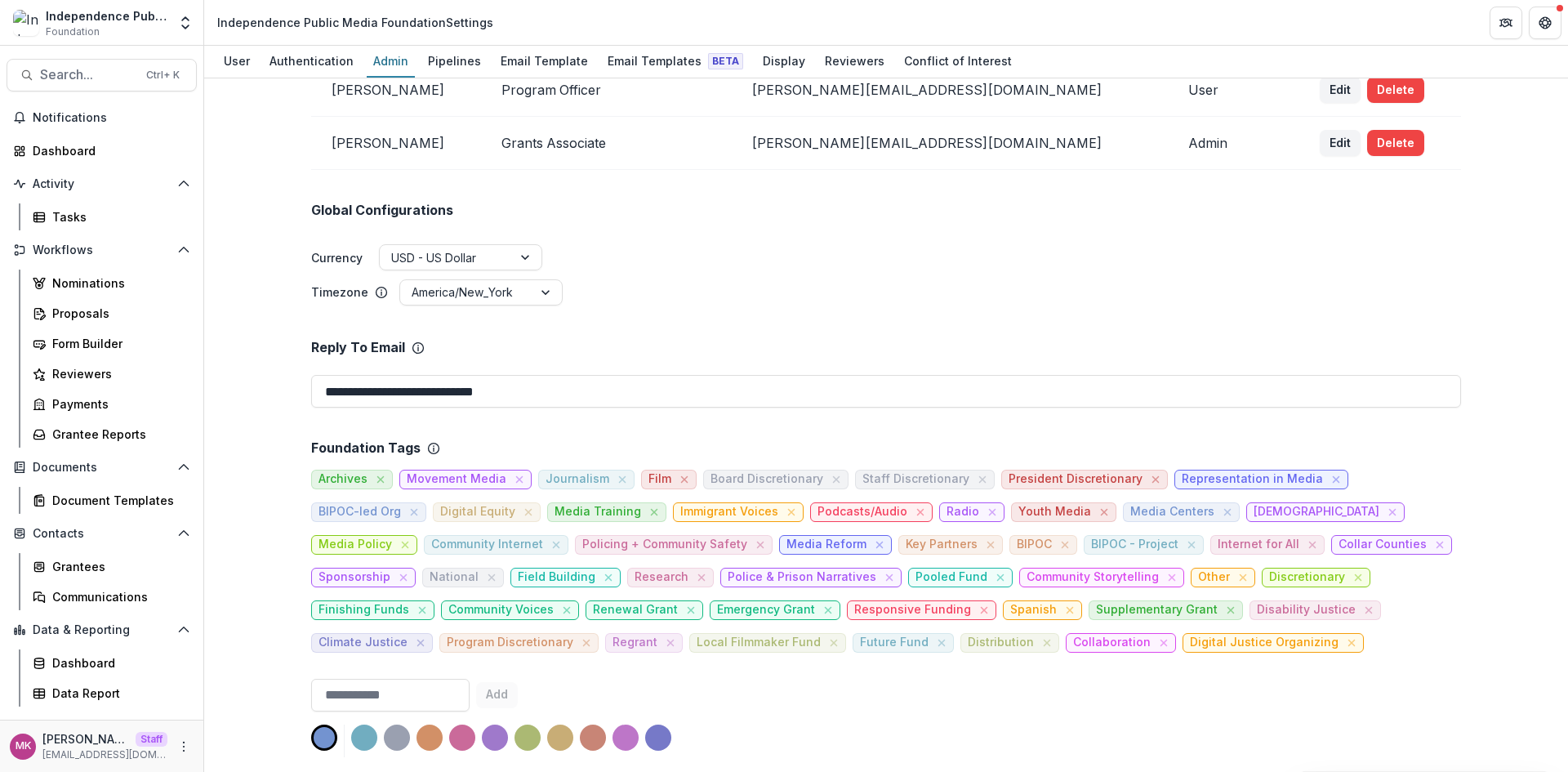
scroll to position [328, 0]
click at [573, 480] on span "Journalism" at bounding box center [577, 480] width 64 height 14
click at [429, 478] on span "Movement Media" at bounding box center [457, 480] width 99 height 14
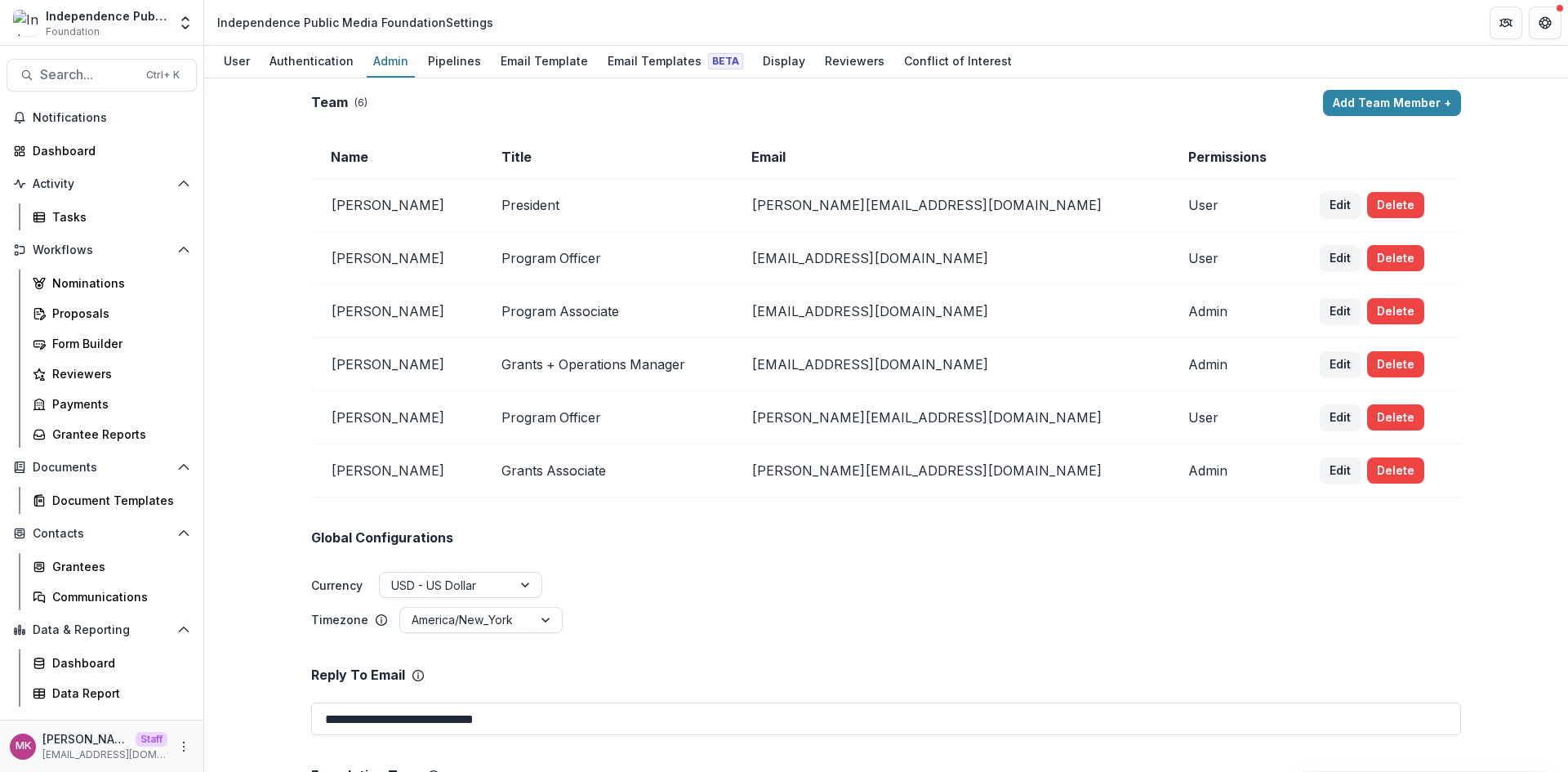
scroll to position [0, 0]
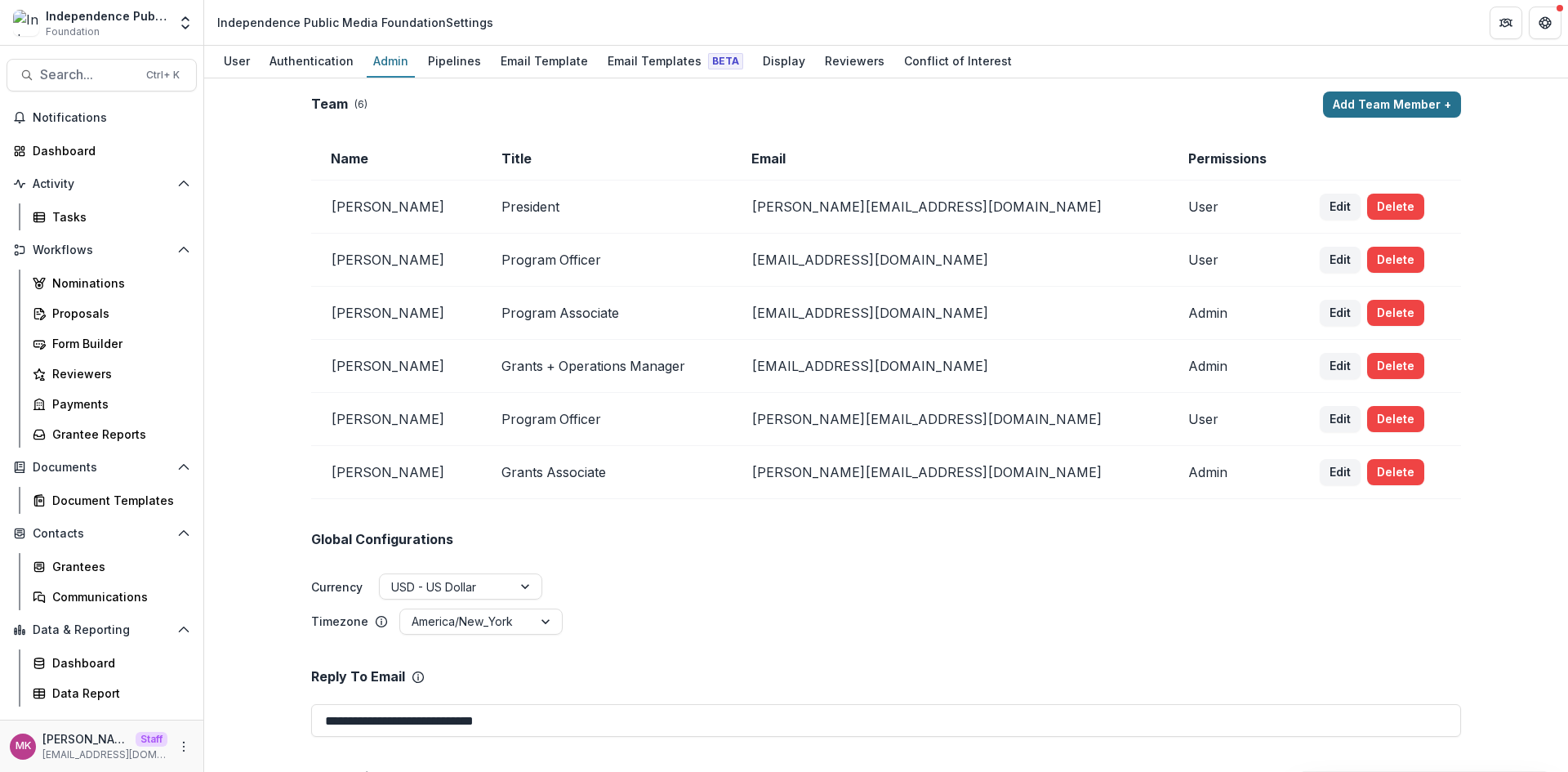
click at [1397, 100] on button "Add Team Member +" at bounding box center [1391, 104] width 138 height 26
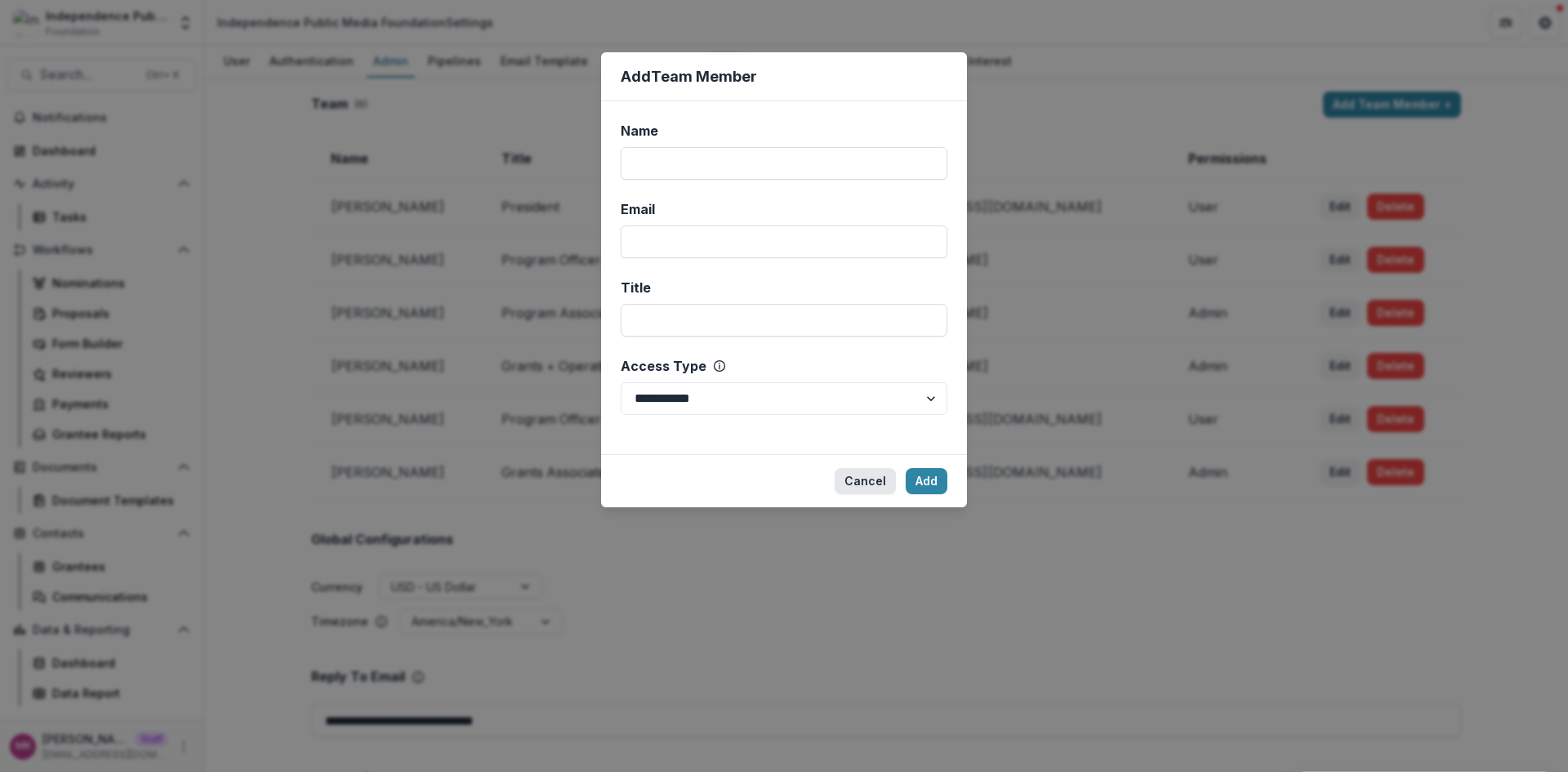
click at [877, 472] on button "Cancel" at bounding box center [864, 481] width 61 height 26
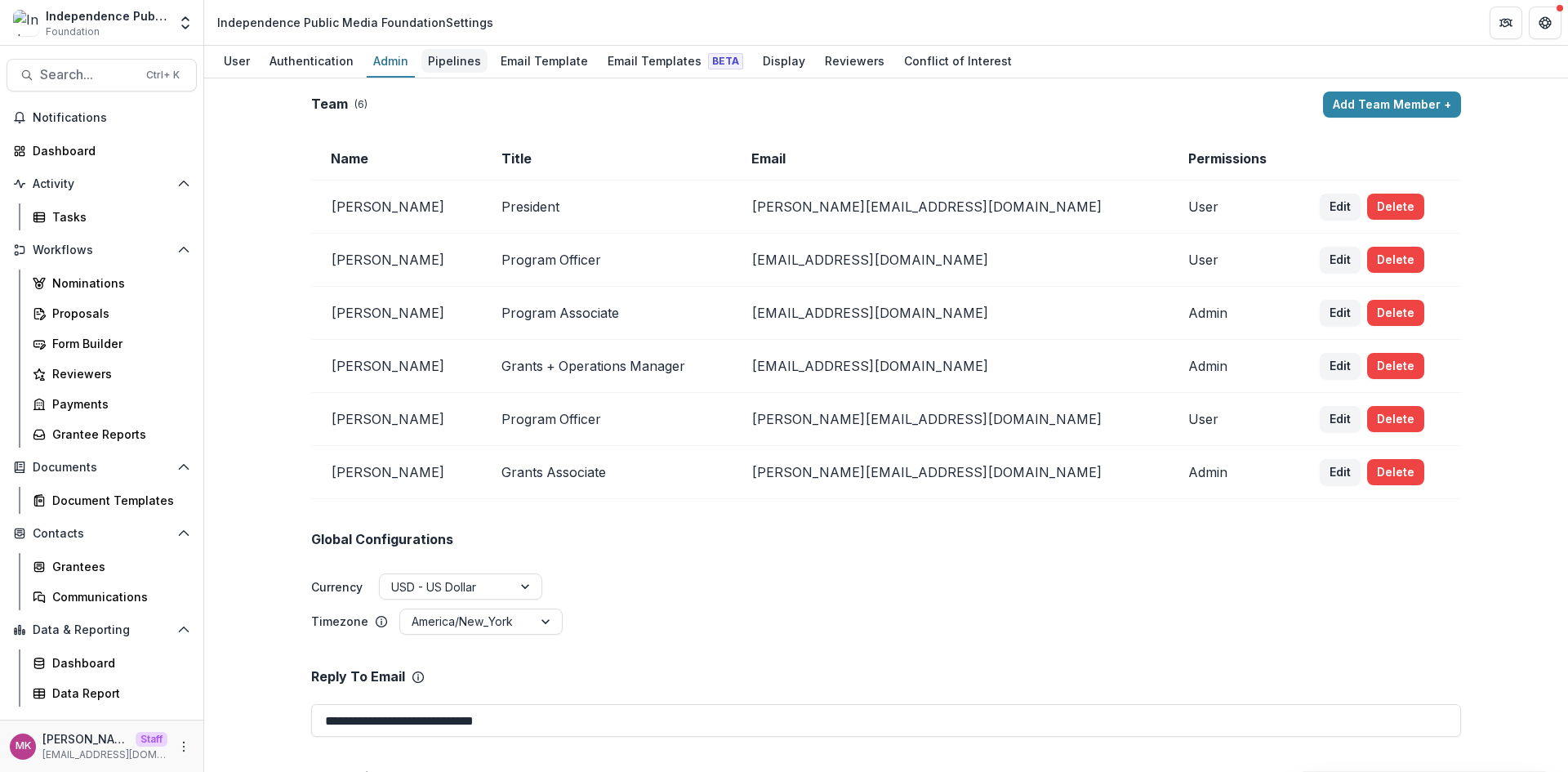
click at [434, 61] on div "Pipelines" at bounding box center [454, 60] width 66 height 24
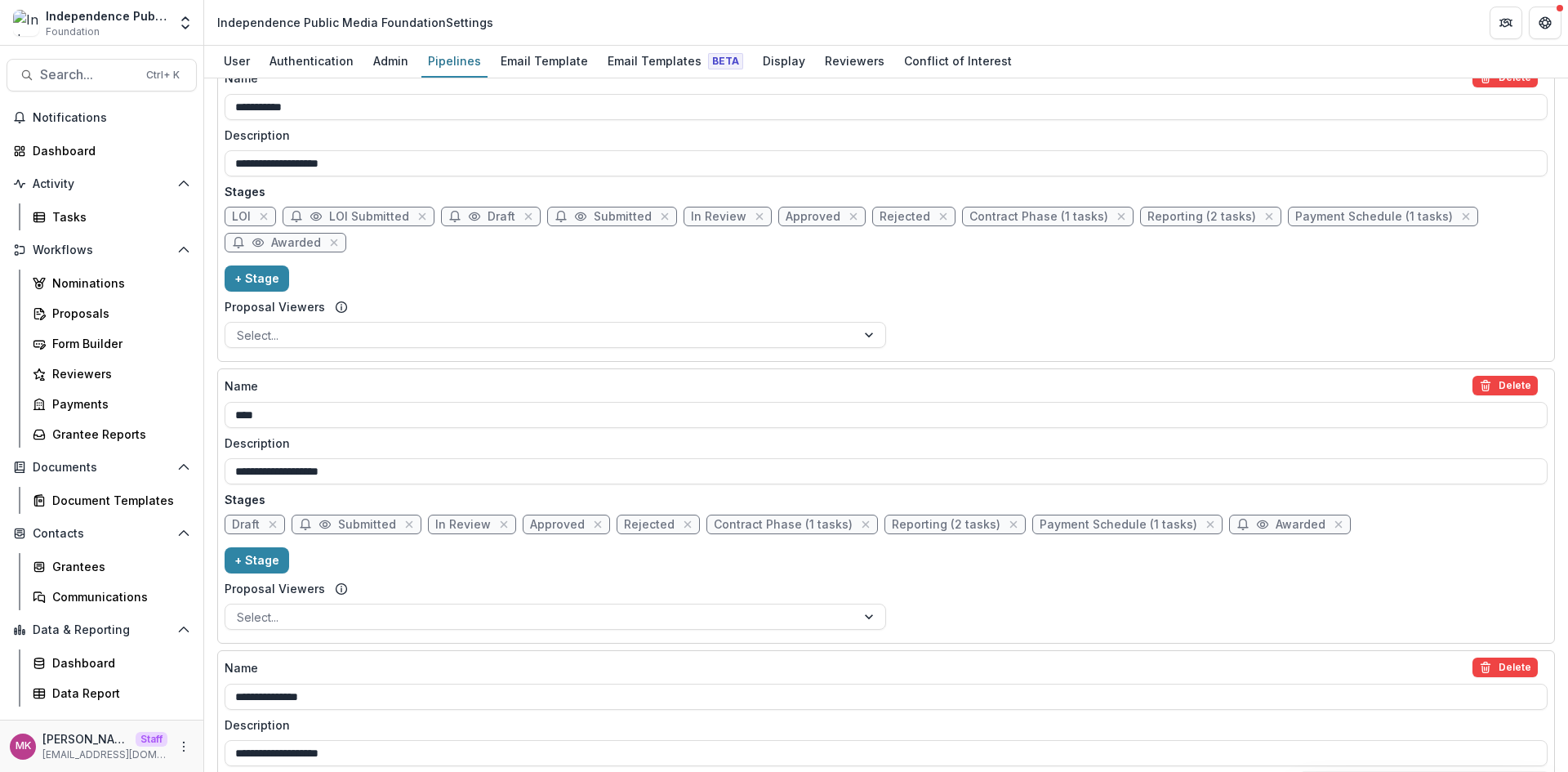
scroll to position [626, 0]
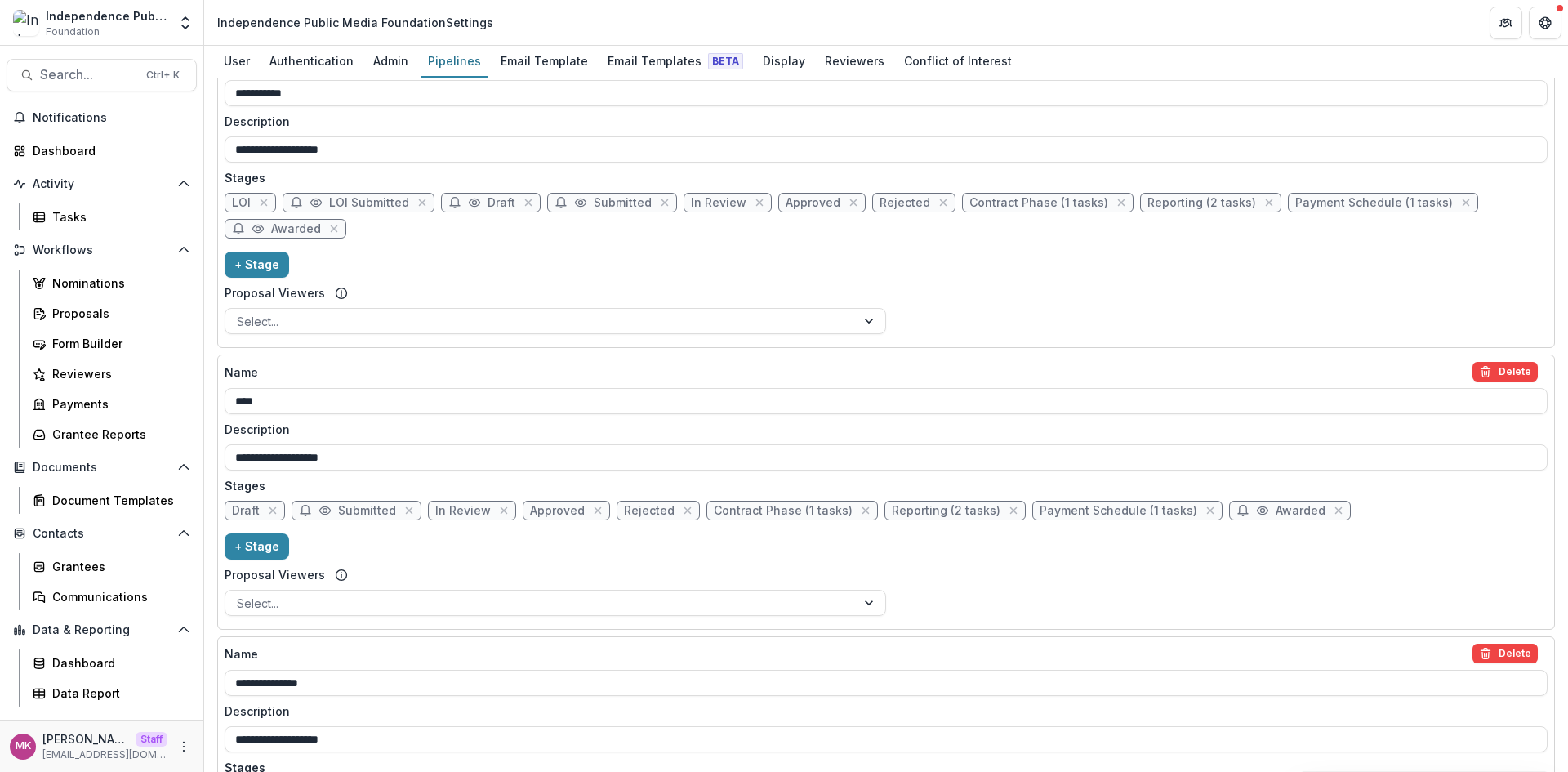
click at [362, 513] on span "Submitted" at bounding box center [367, 511] width 58 height 14
select select "*********"
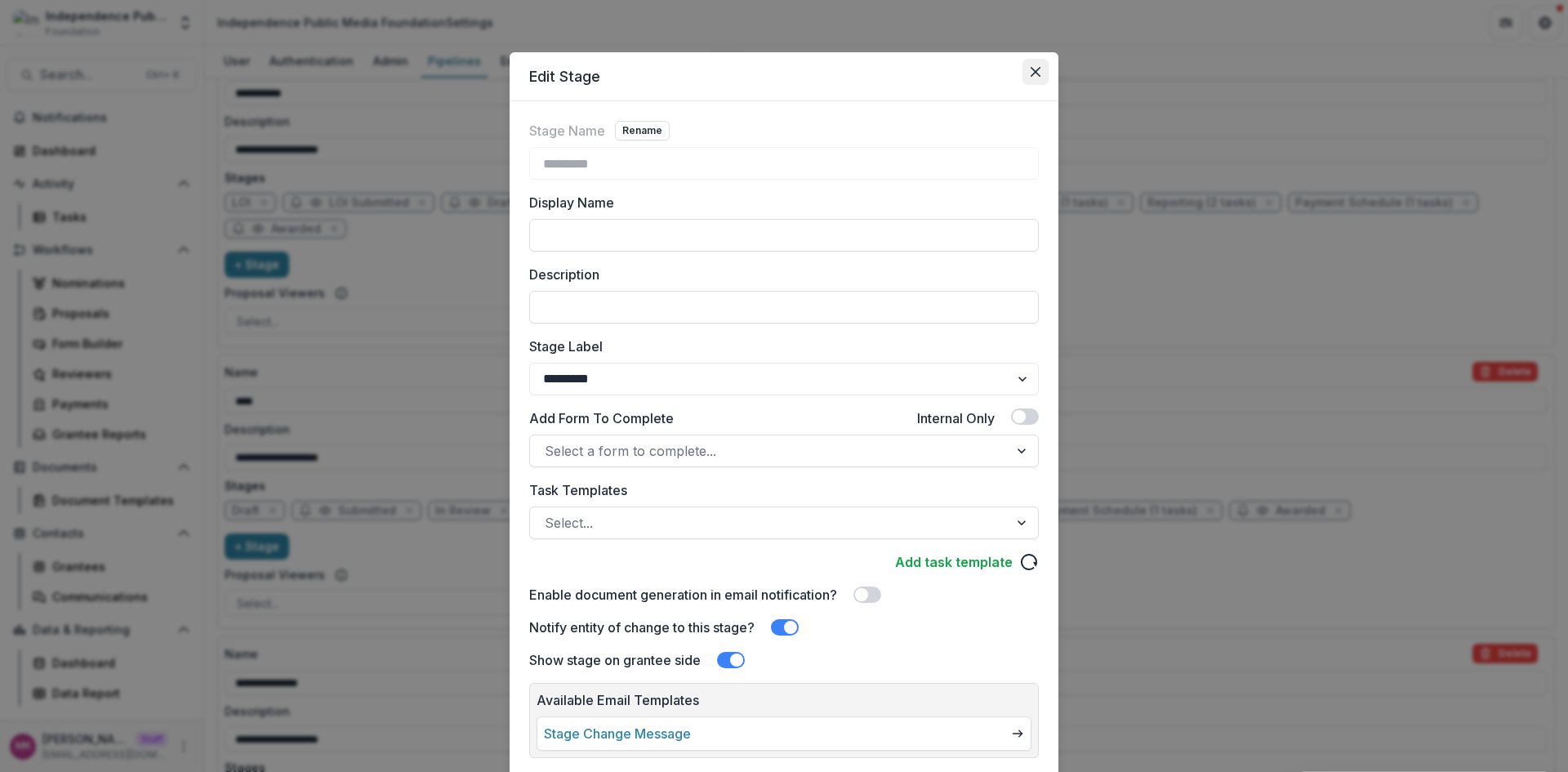
click at [1034, 76] on button "Close" at bounding box center [1035, 71] width 26 height 26
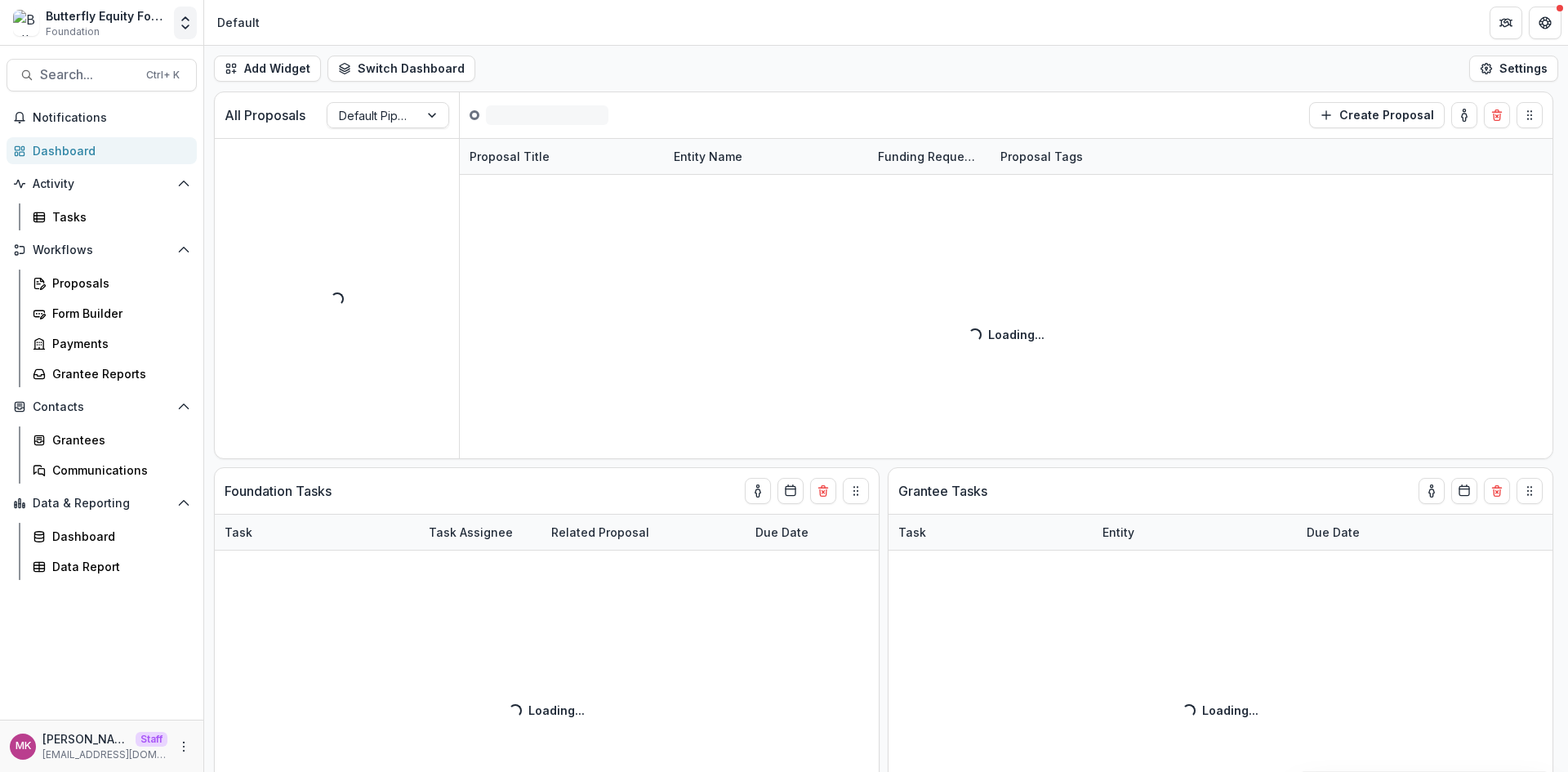
click at [186, 15] on icon "Open entity switcher" at bounding box center [185, 23] width 16 height 16
click at [102, 67] on link "Admin Settings" at bounding box center [102, 63] width 196 height 27
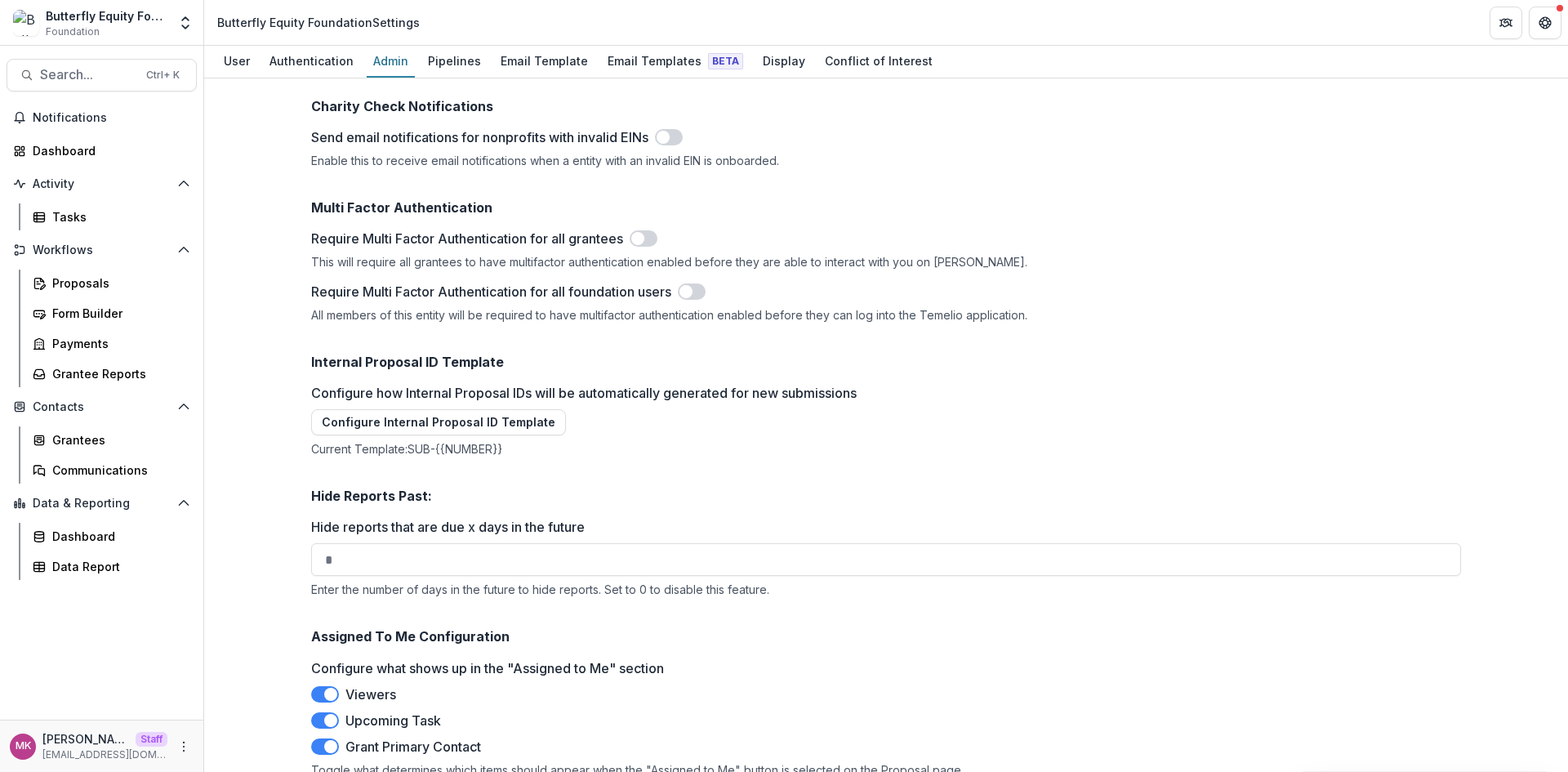
scroll to position [2240, 0]
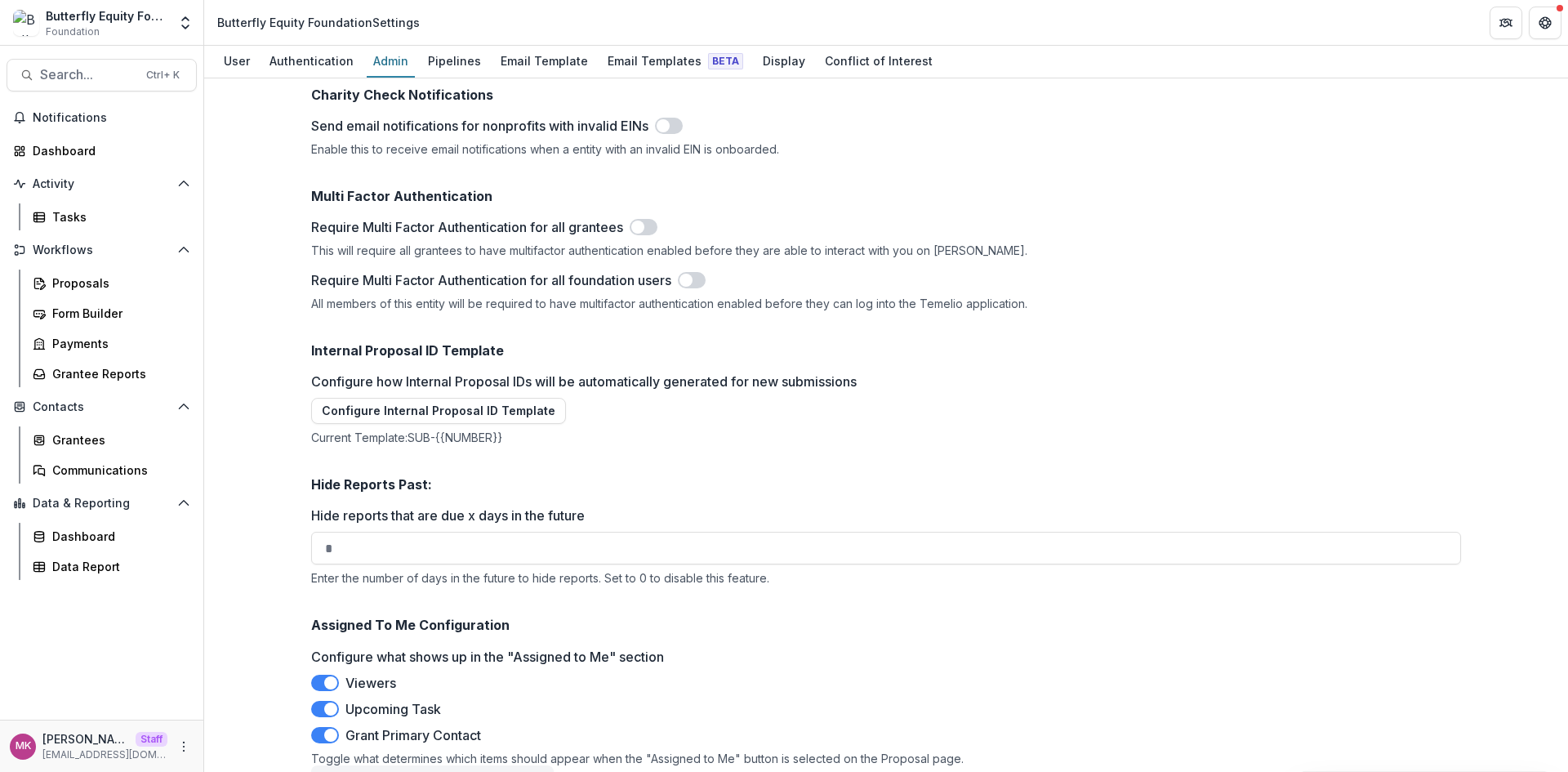
click at [85, 133] on div "Notifications Dashboard Activity Tasks Workflows Proposals Form Builder Payment…" at bounding box center [101, 412] width 203 height 615
click at [92, 113] on span "Notifications" at bounding box center [111, 118] width 157 height 14
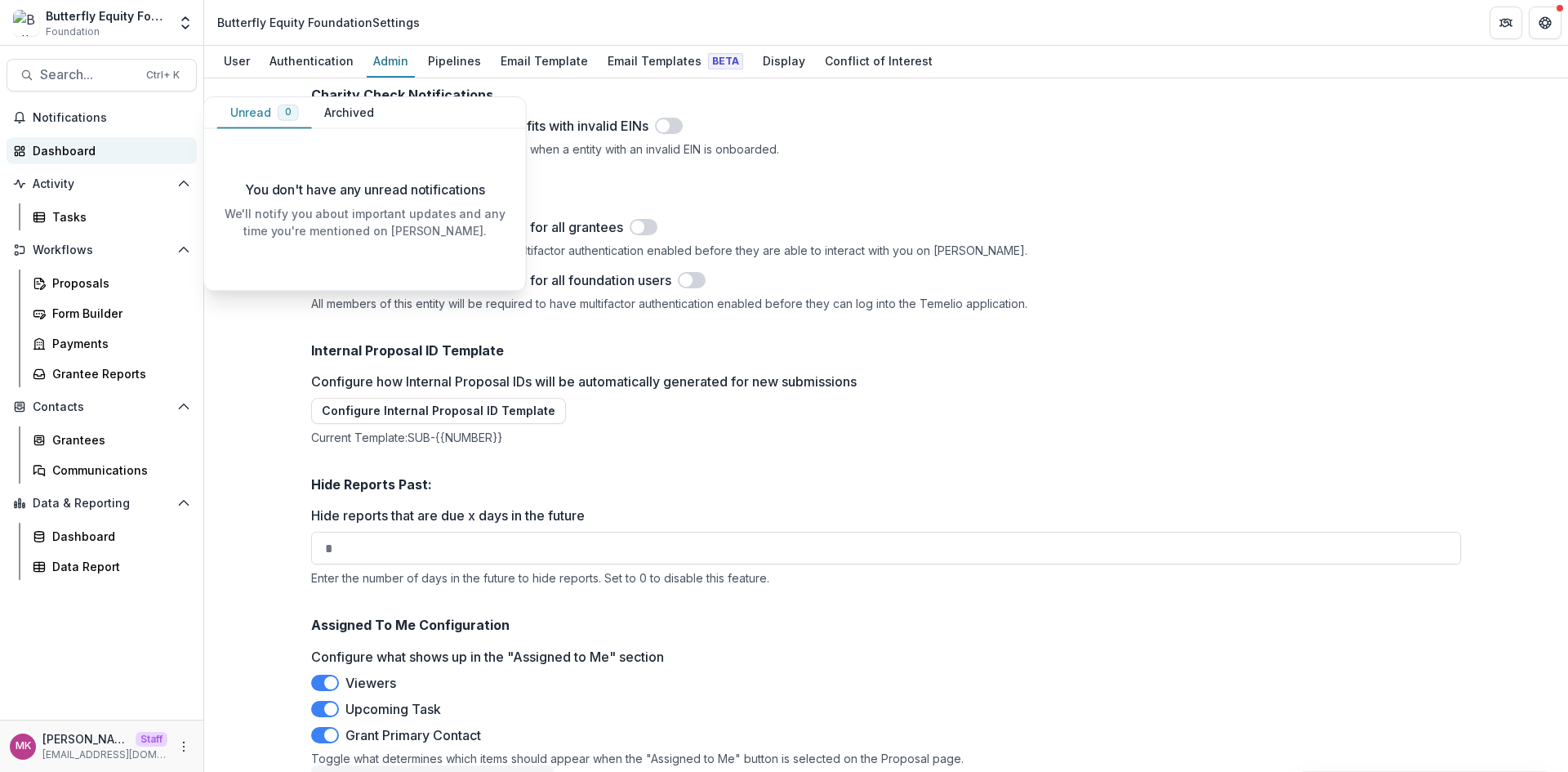
click at [86, 147] on div "Dashboard" at bounding box center [108, 150] width 151 height 17
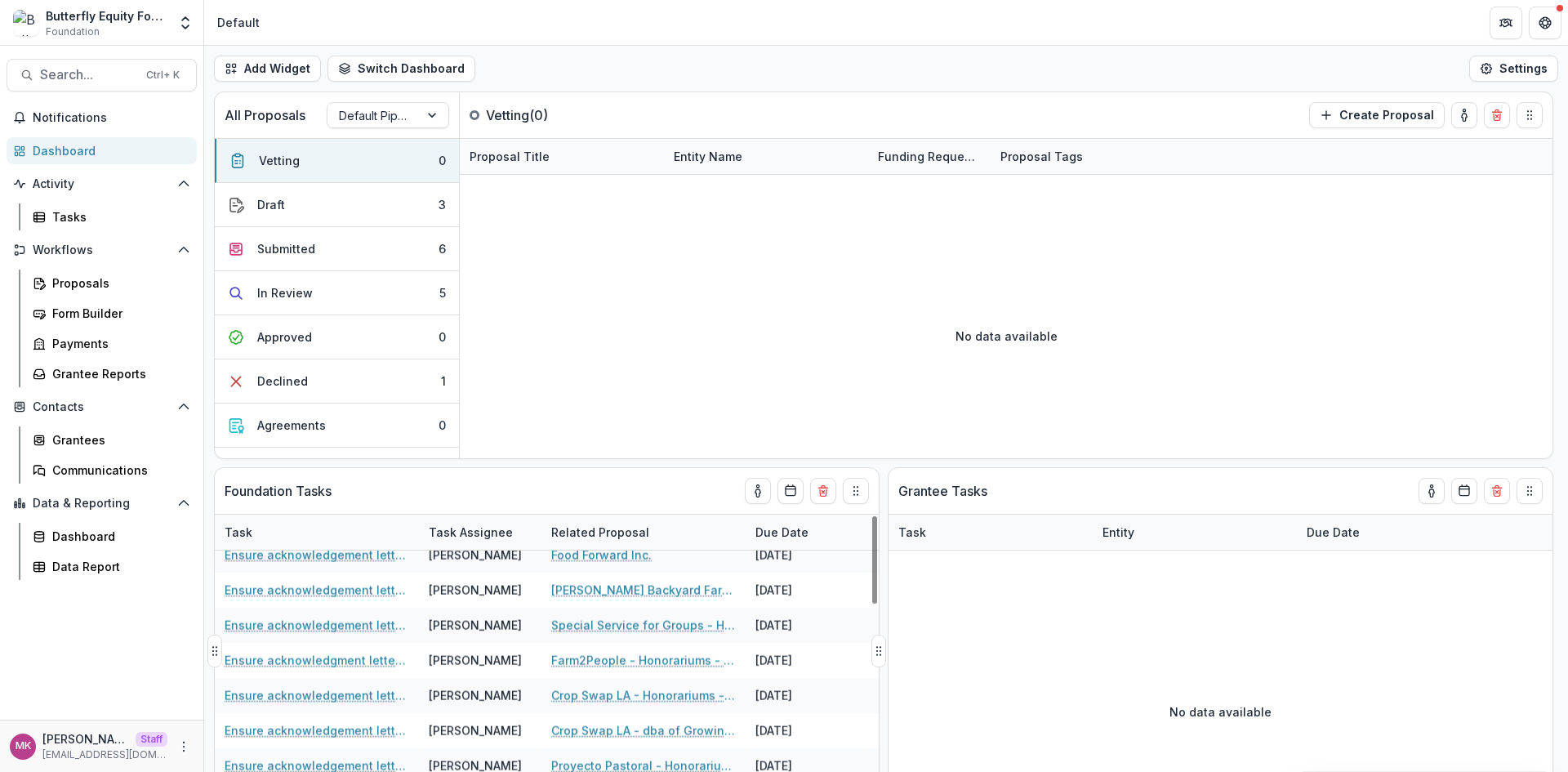
scroll to position [163, 0]
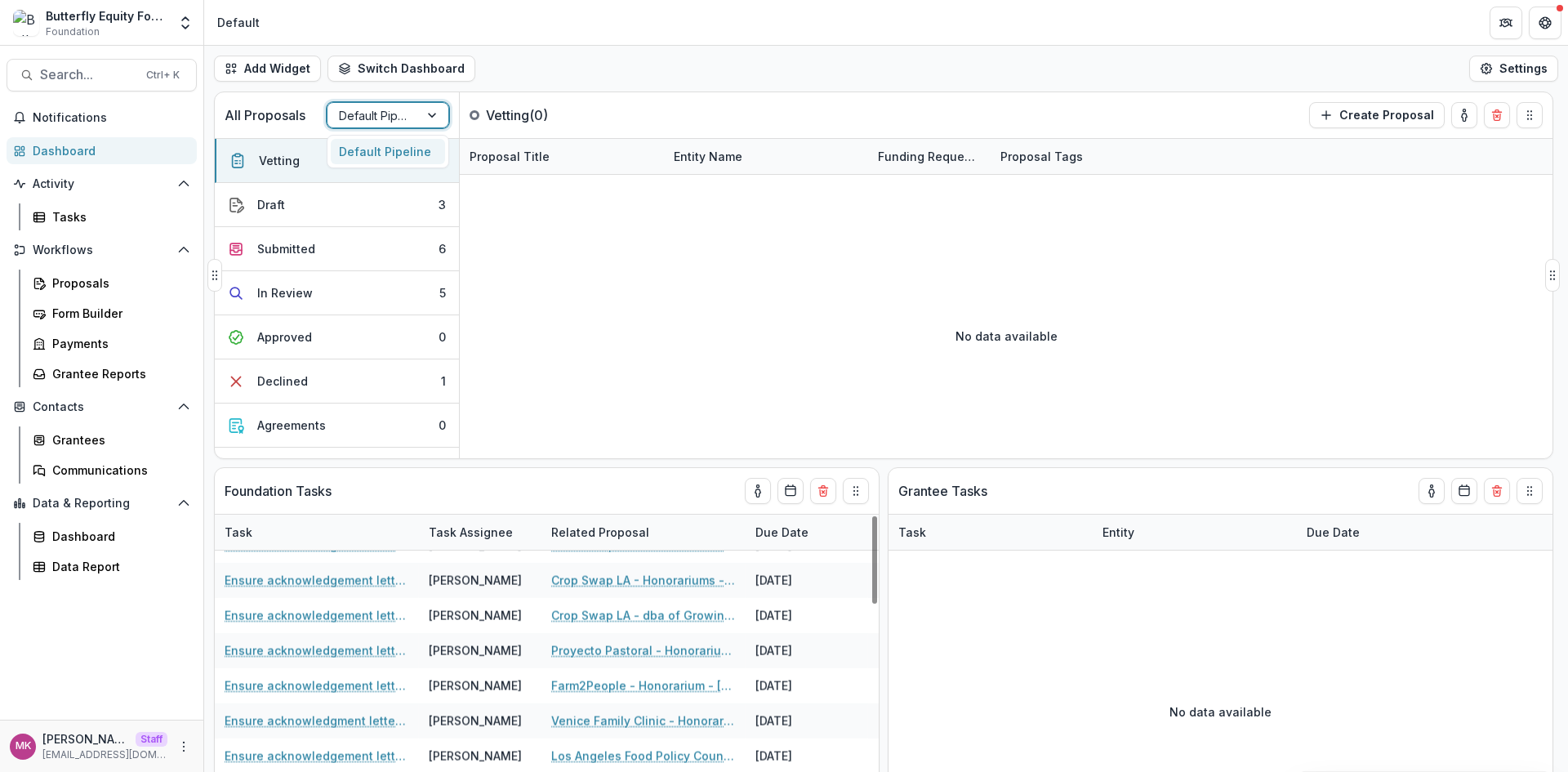
click at [365, 125] on div at bounding box center [372, 115] width 68 height 20
click at [371, 153] on div "Default Pipeline" at bounding box center [387, 151] width 115 height 25
click at [82, 289] on div "Proposals" at bounding box center [118, 283] width 131 height 17
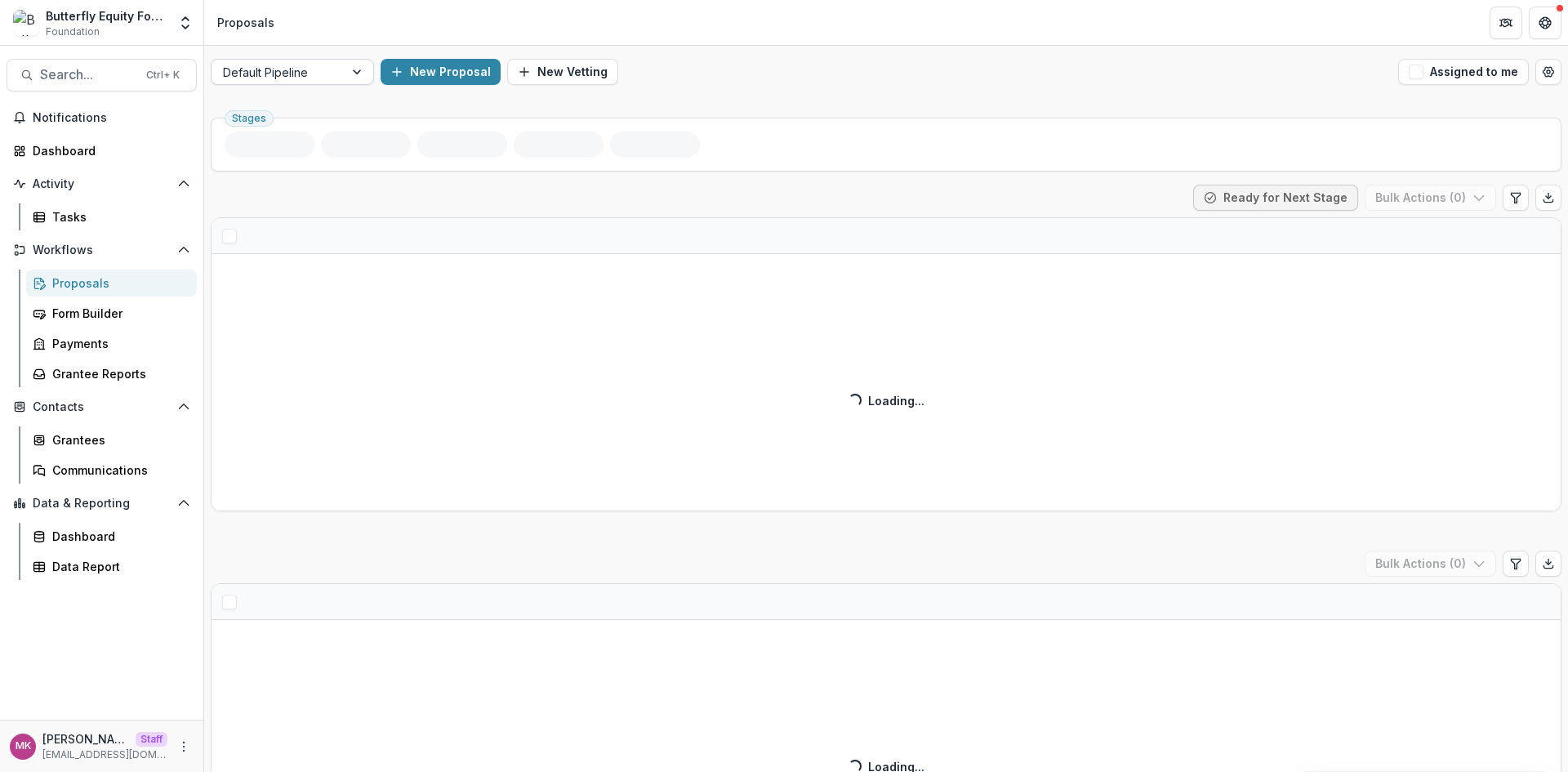
click at [332, 71] on div "Default Pipeline" at bounding box center [277, 72] width 132 height 24
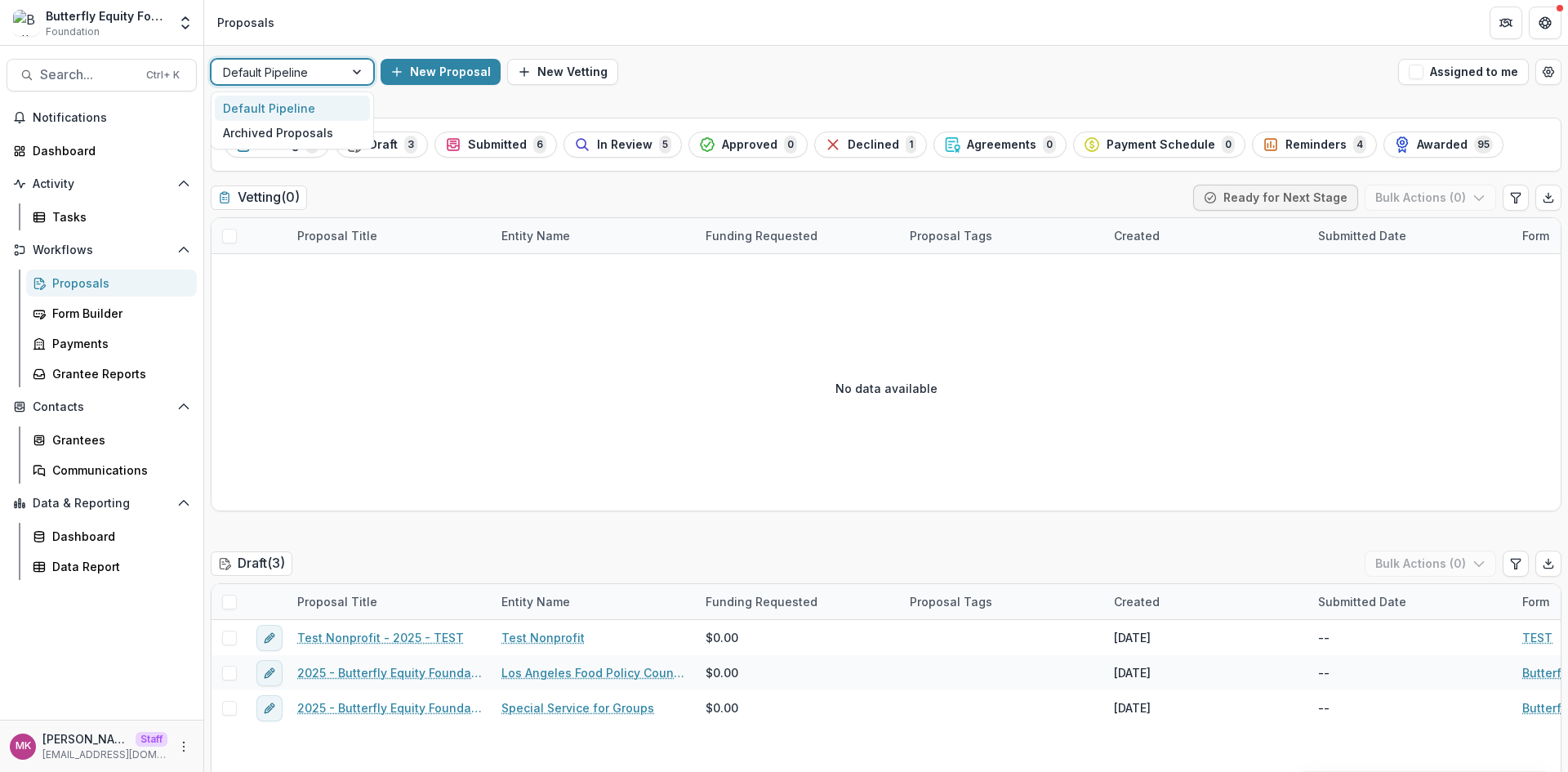
click at [332, 71] on div "Default Pipeline" at bounding box center [277, 72] width 132 height 24
click at [90, 155] on div "Dashboard" at bounding box center [108, 150] width 151 height 17
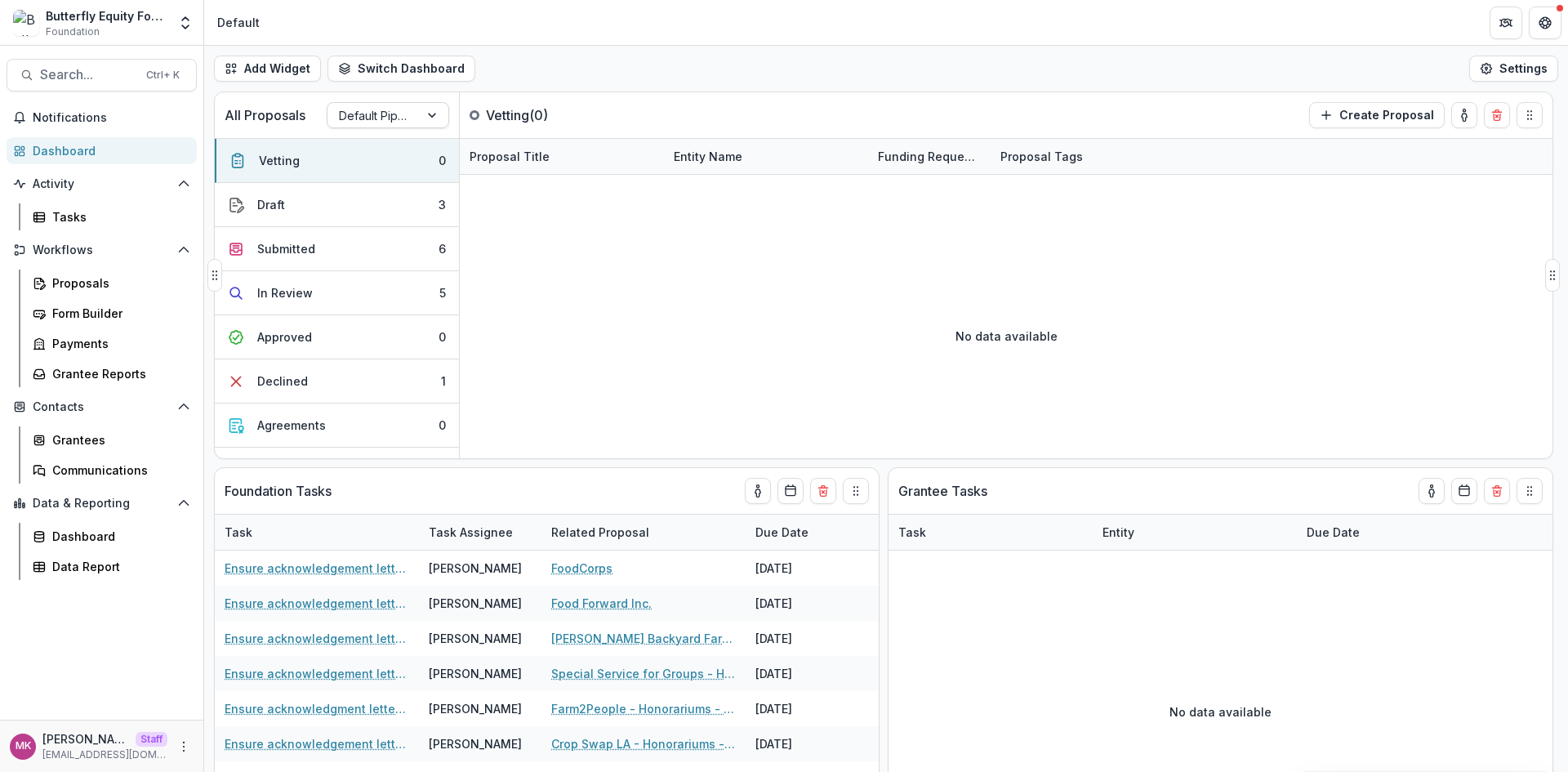
click at [379, 108] on div at bounding box center [372, 115] width 68 height 20
click at [84, 318] on div "Form Builder" at bounding box center [118, 313] width 131 height 17
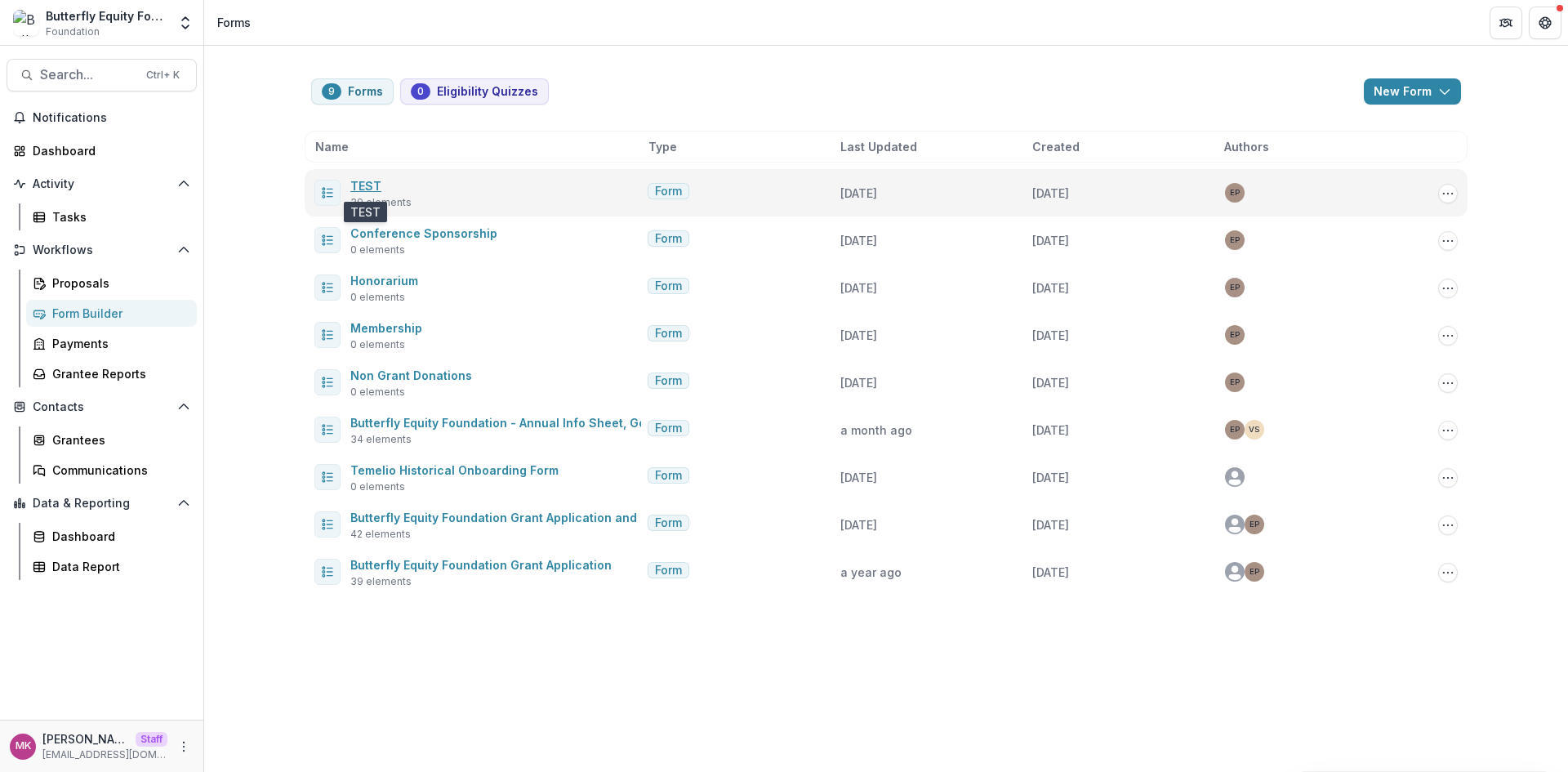
click at [369, 184] on link "TEST" at bounding box center [365, 186] width 31 height 14
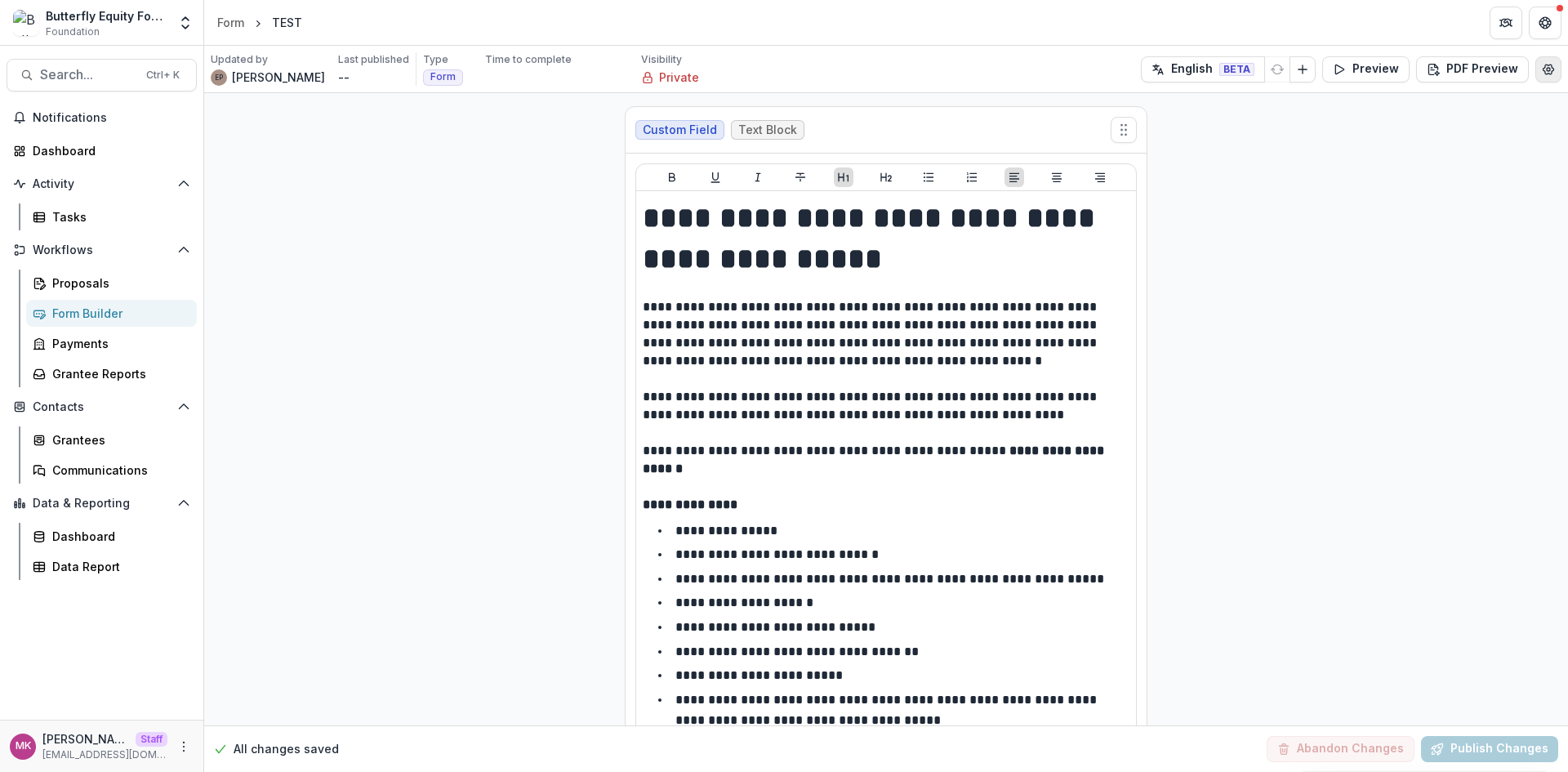
click at [1543, 72] on icon "Edit Form Settings" at bounding box center [1548, 69] width 13 height 13
select select "*******"
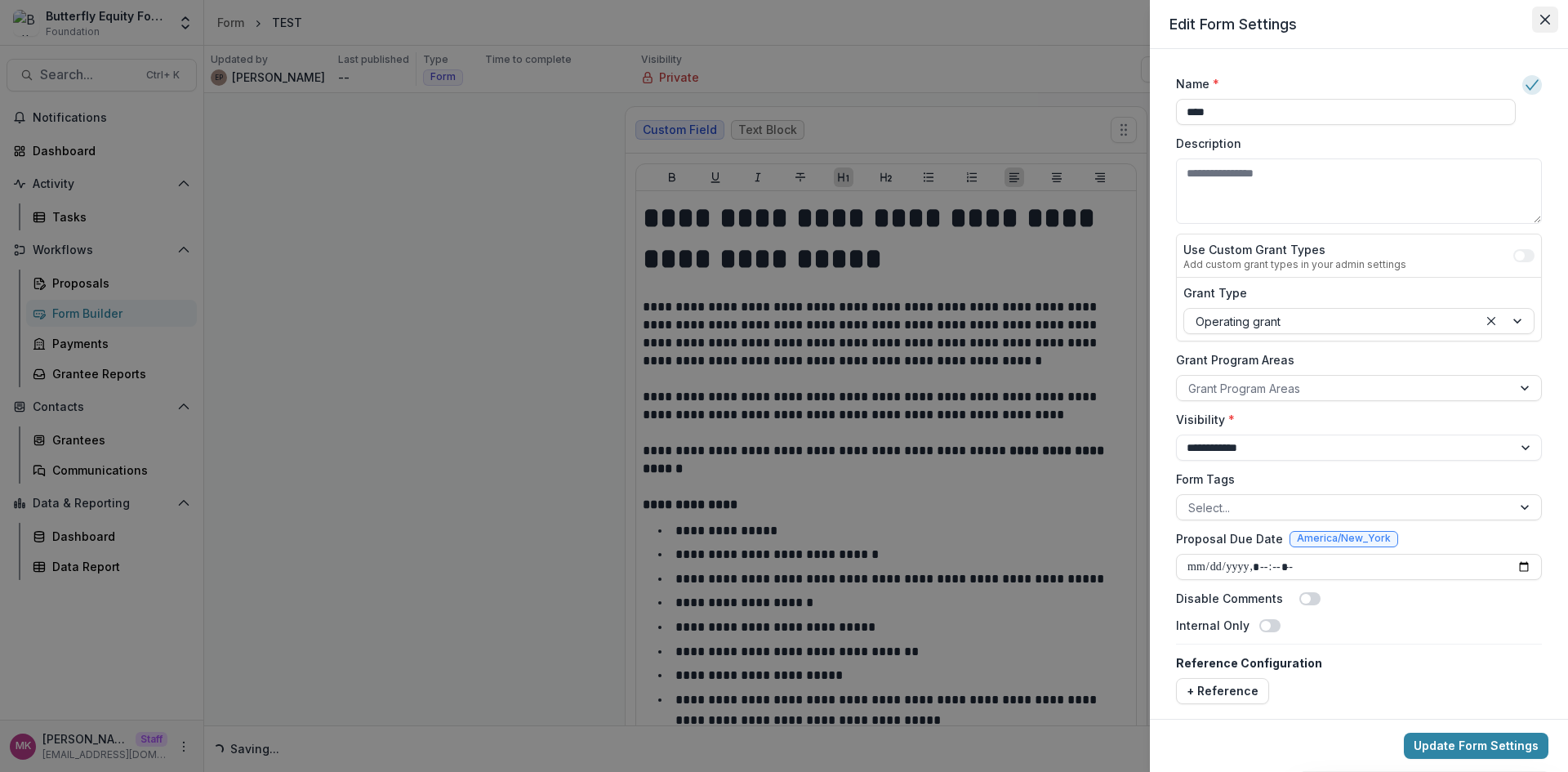
click at [1538, 21] on button "Close" at bounding box center [1544, 19] width 26 height 26
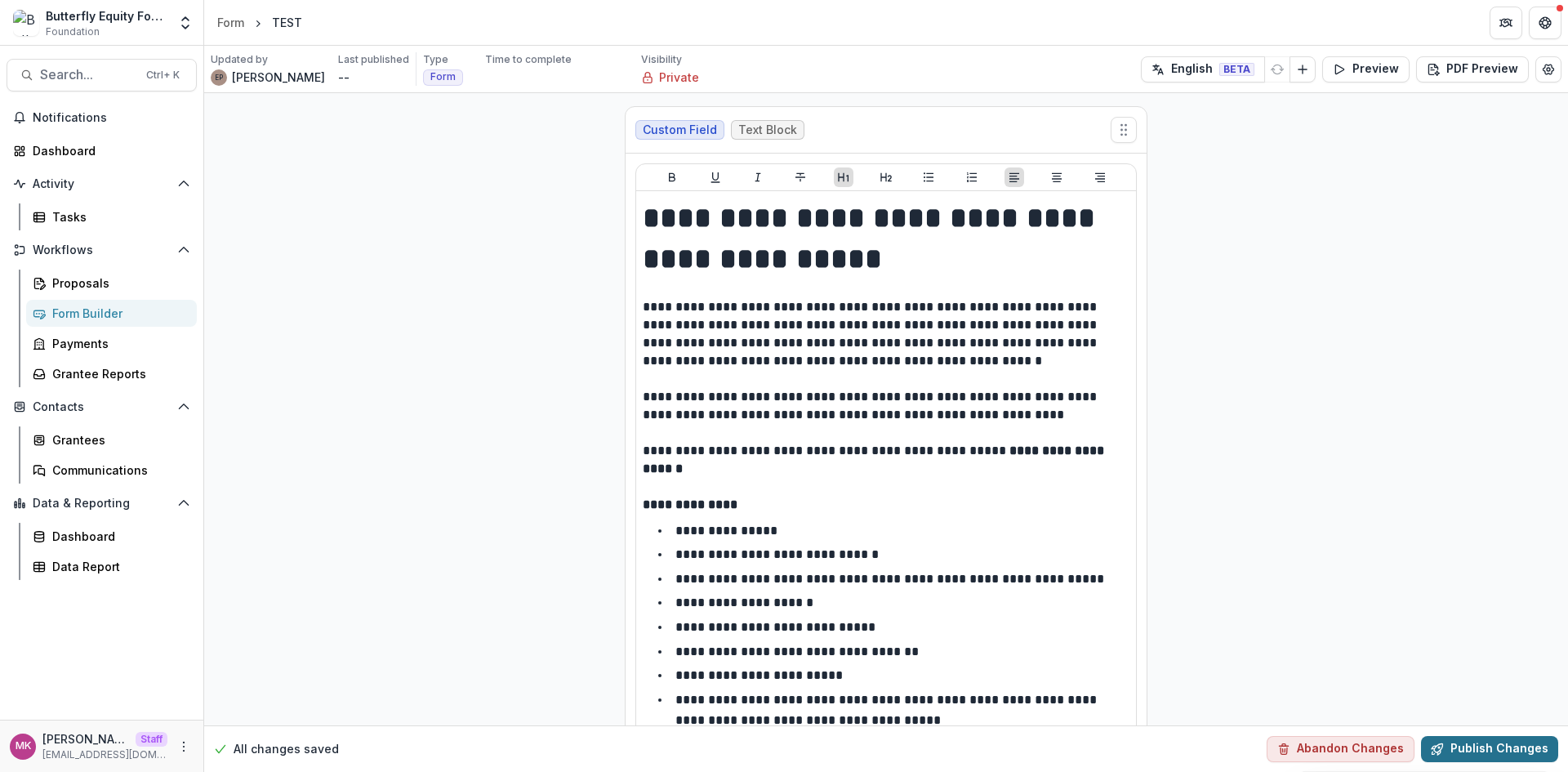
click at [1453, 757] on button "Publish Changes" at bounding box center [1489, 748] width 137 height 26
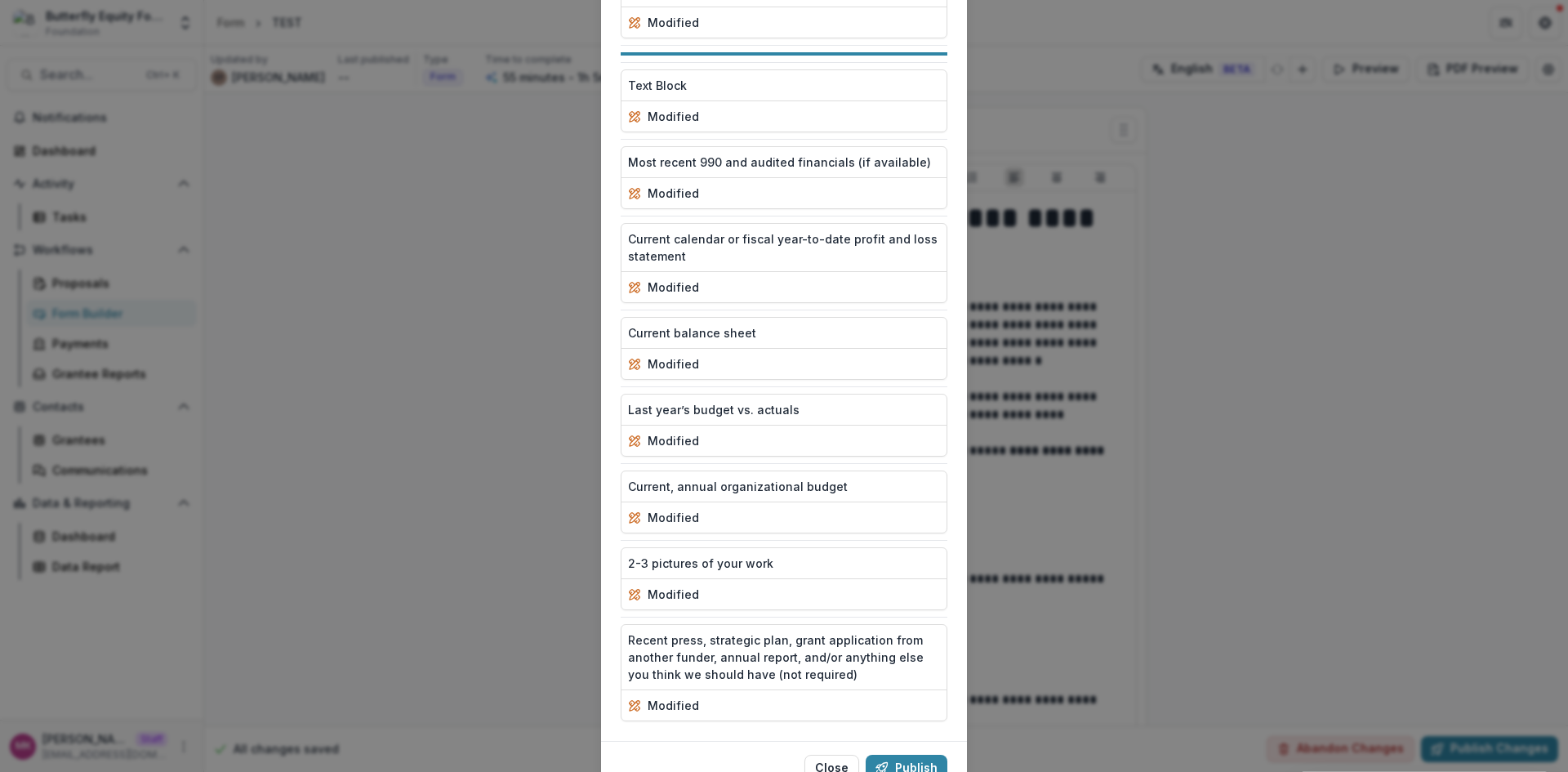
scroll to position [2883, 0]
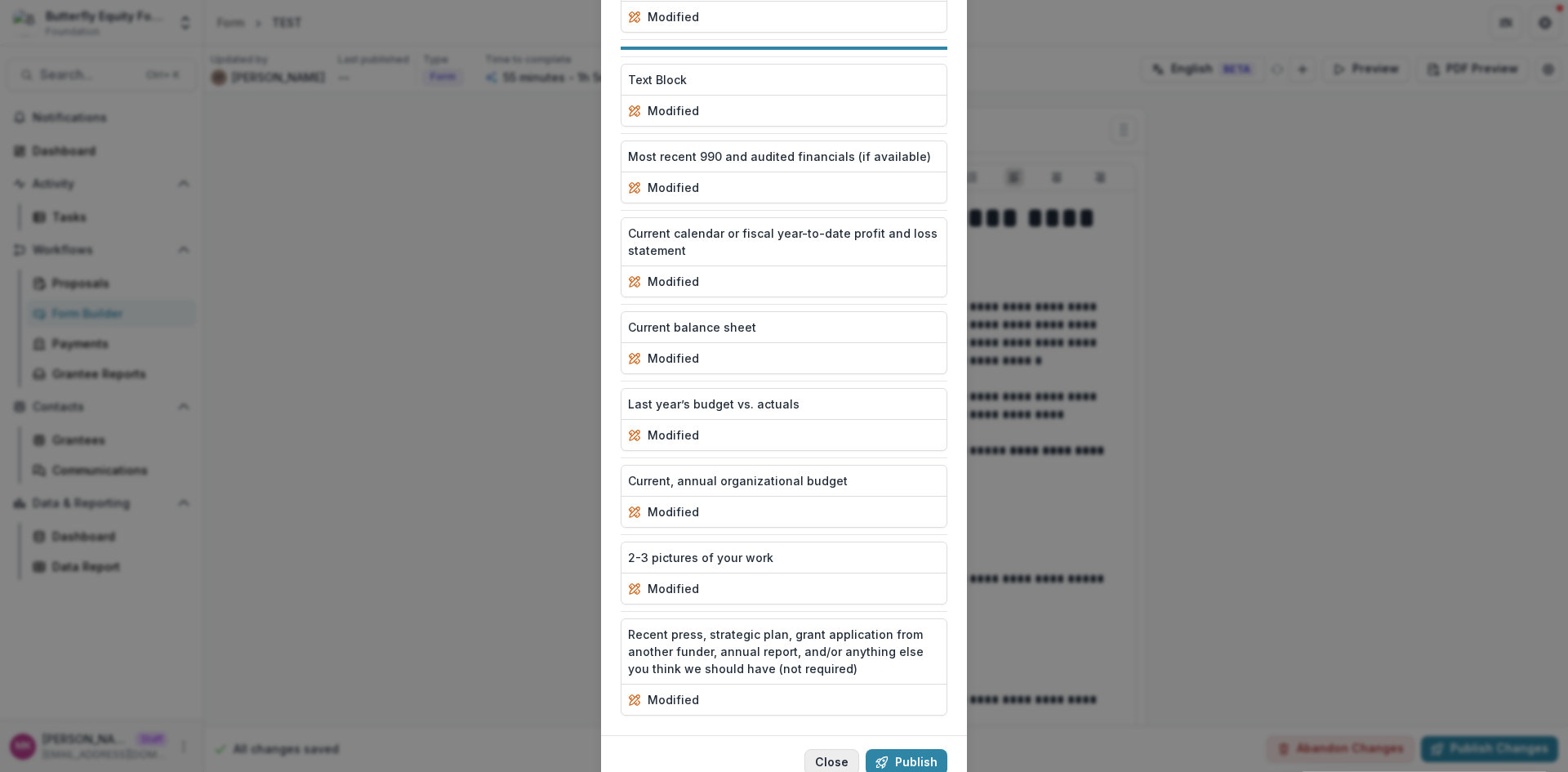
click at [828, 749] on button "Close" at bounding box center [832, 761] width 55 height 26
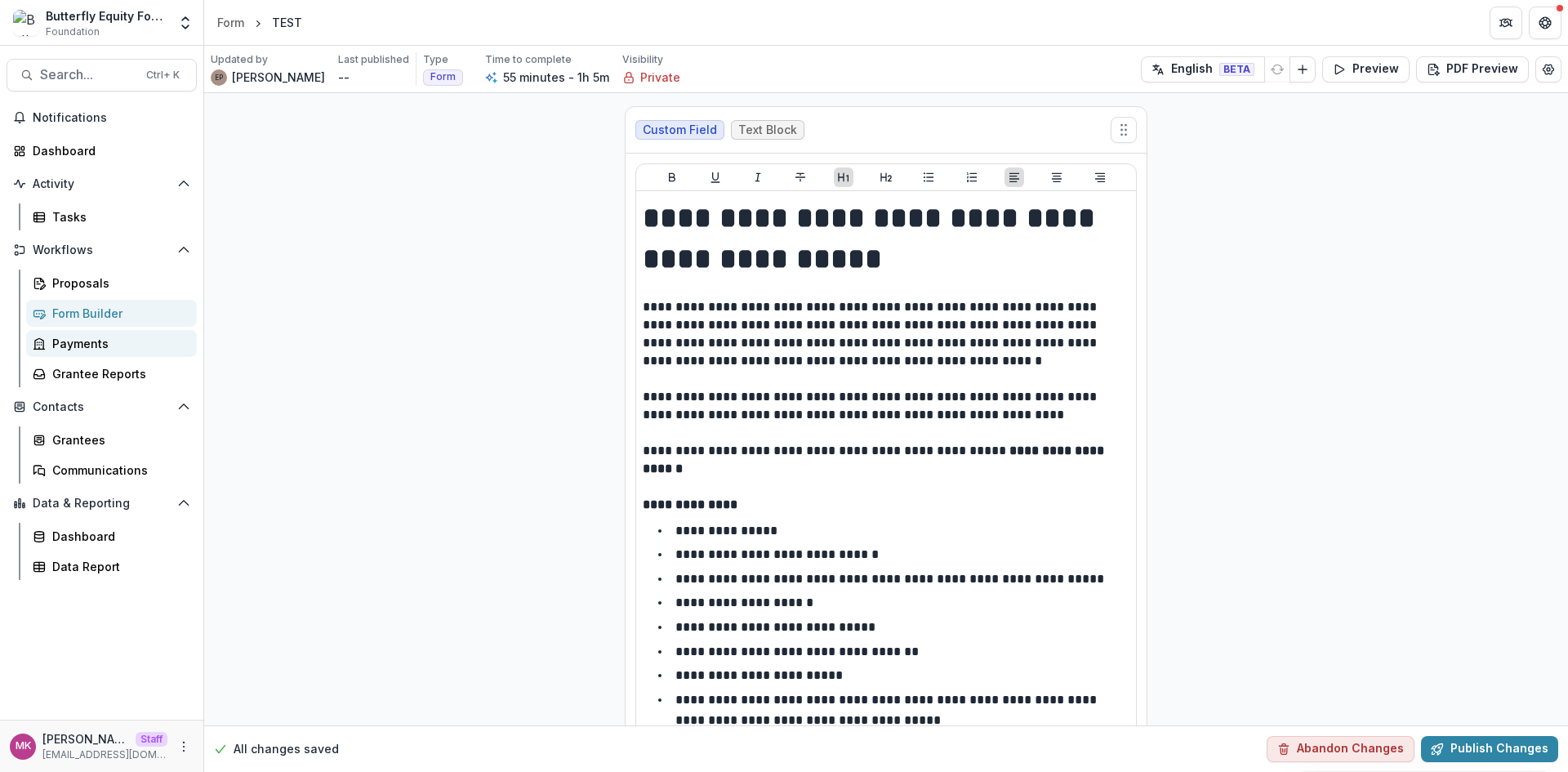
click at [92, 352] on link "Payments" at bounding box center [111, 343] width 171 height 27
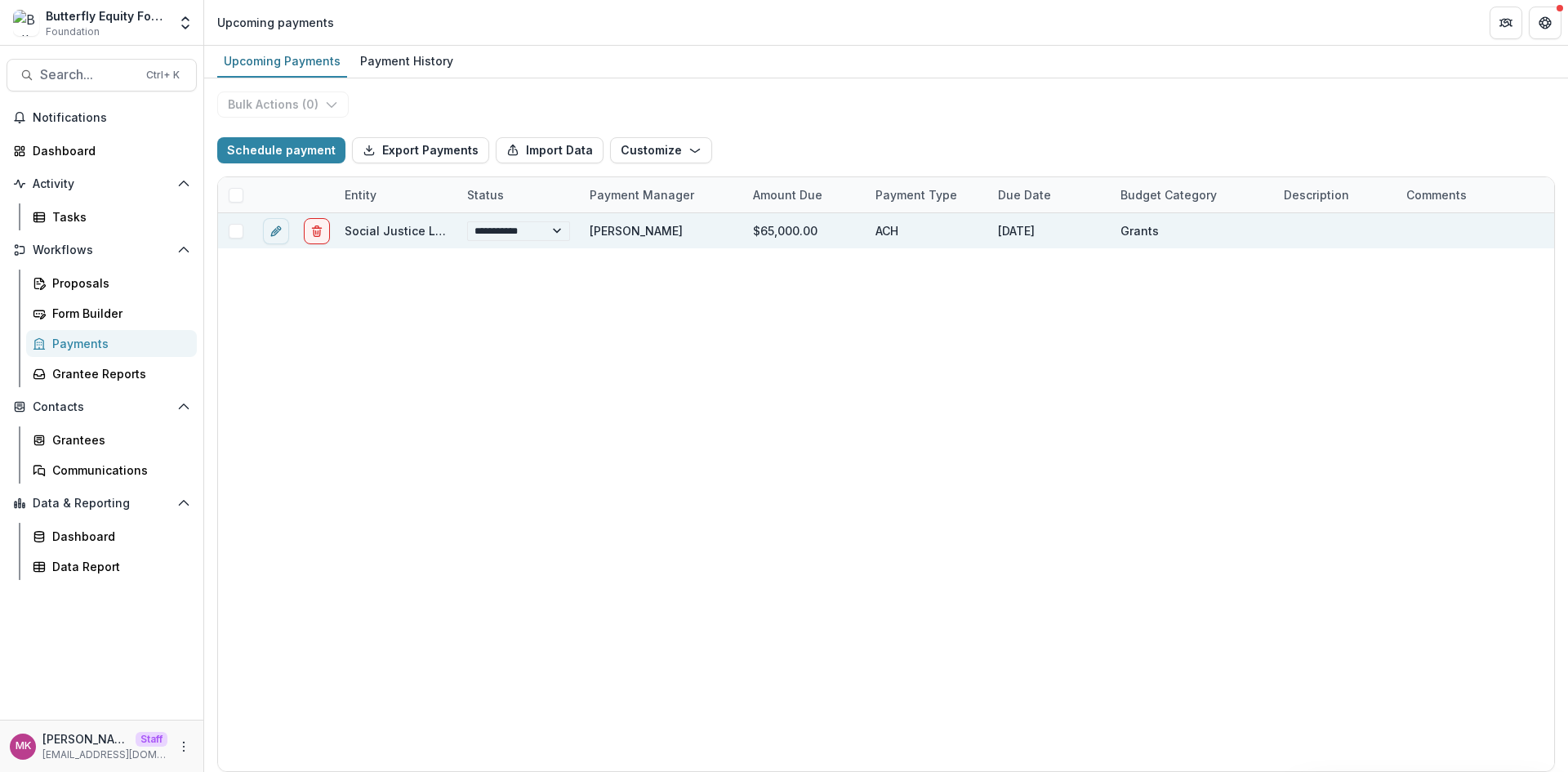
click at [236, 230] on span at bounding box center [235, 231] width 15 height 15
click at [291, 99] on button "Bulk Actions ( 1 )" at bounding box center [281, 104] width 128 height 26
click at [235, 191] on icon at bounding box center [235, 195] width 10 height 8
click at [527, 235] on select "**********" at bounding box center [519, 231] width 103 height 20
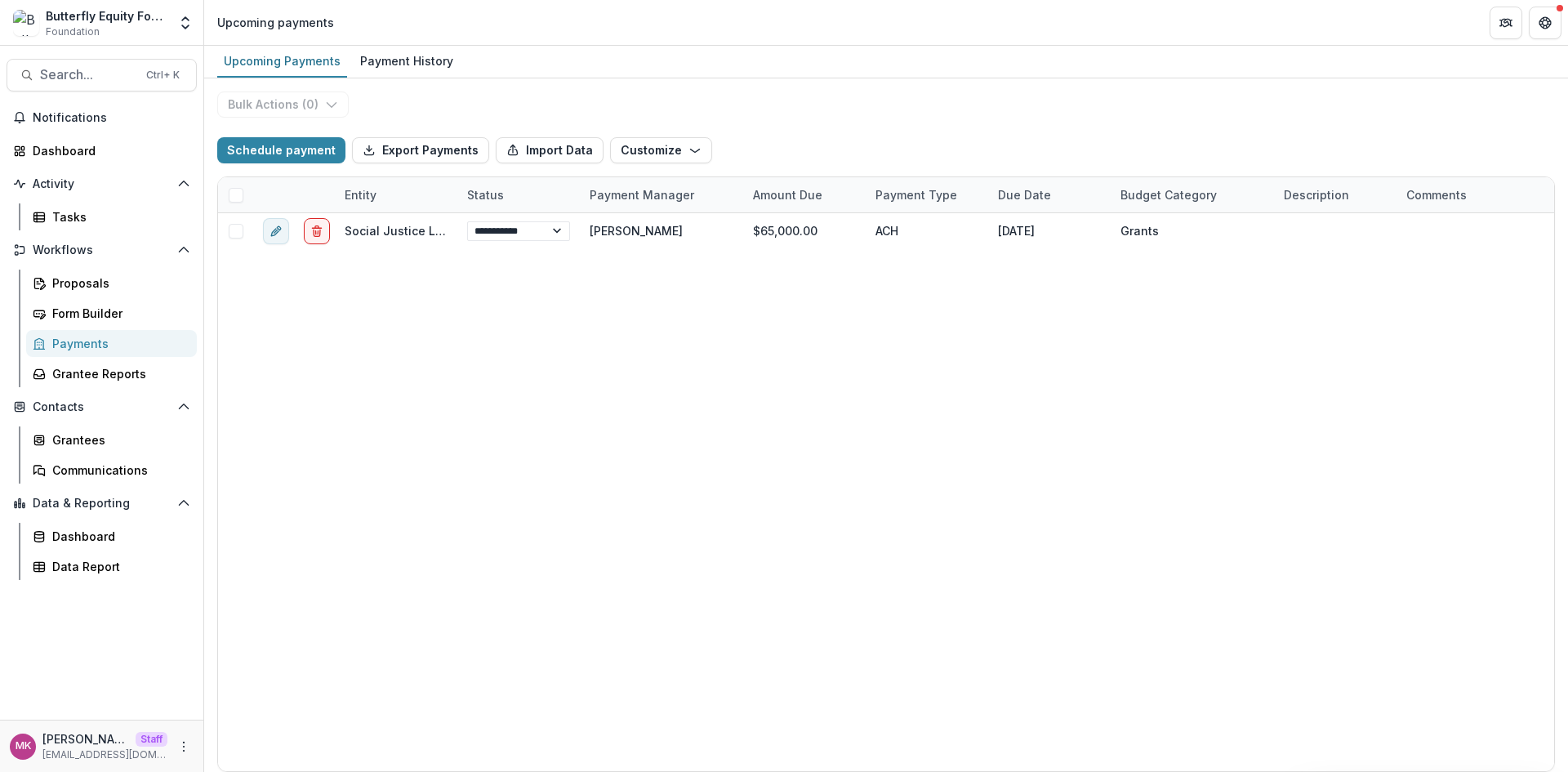
click at [755, 422] on div "**********" at bounding box center [886, 492] width 1336 height 558
click at [408, 45] on link "Payment History" at bounding box center [406, 61] width 106 height 32
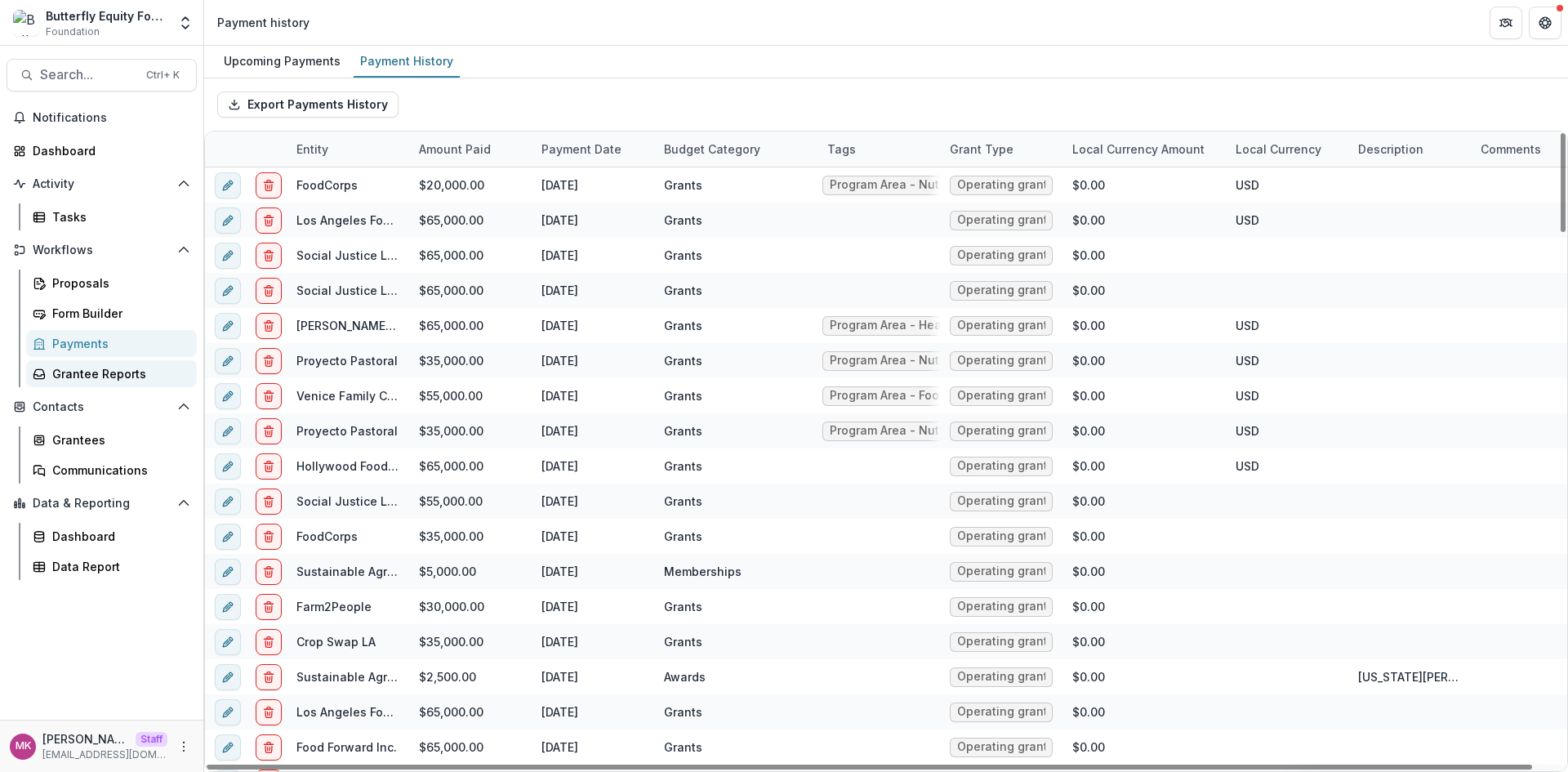
click at [81, 383] on link "Grantee Reports" at bounding box center [111, 373] width 171 height 27
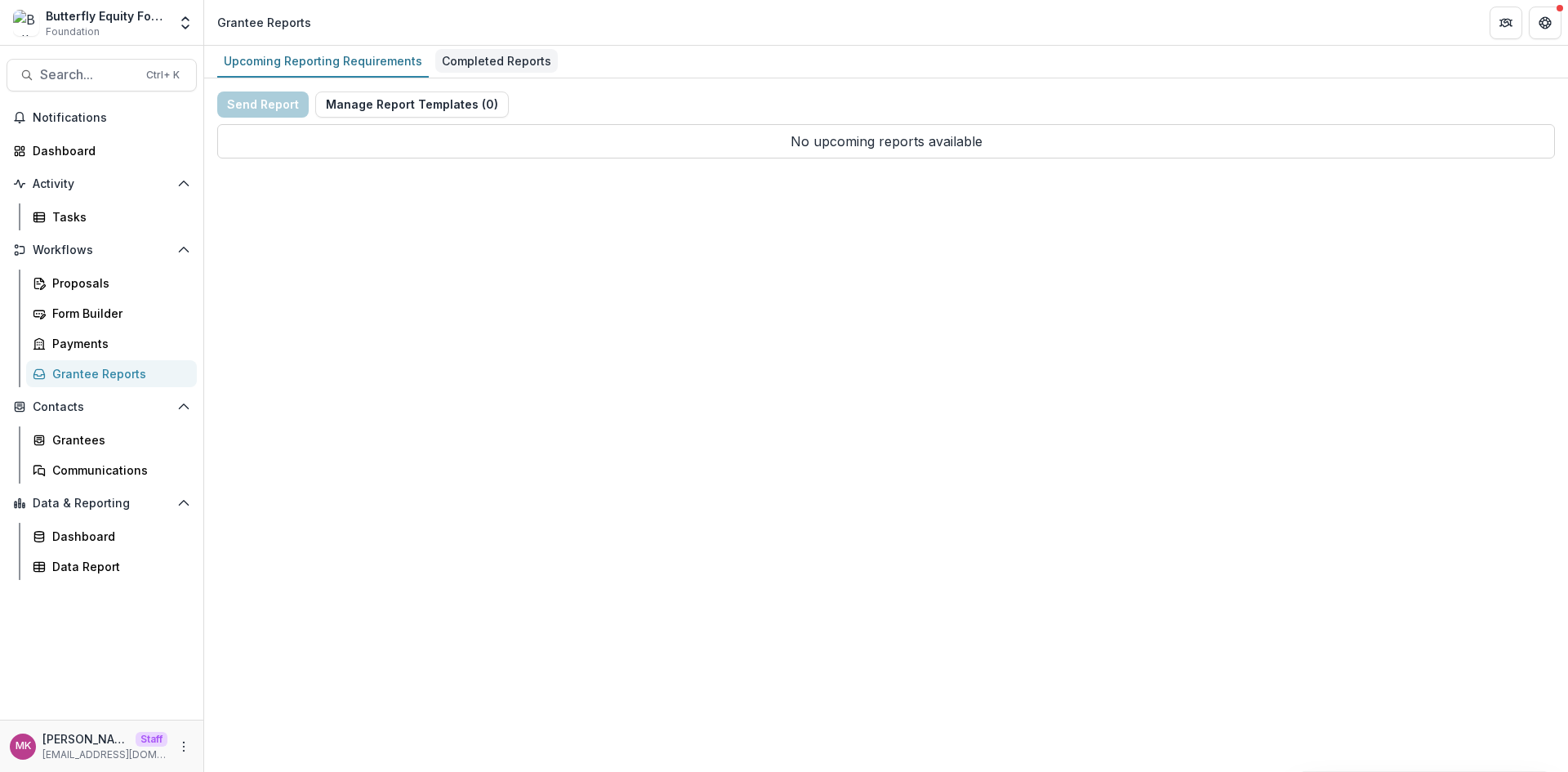
click at [502, 66] on div "Completed Reports" at bounding box center [497, 60] width 123 height 24
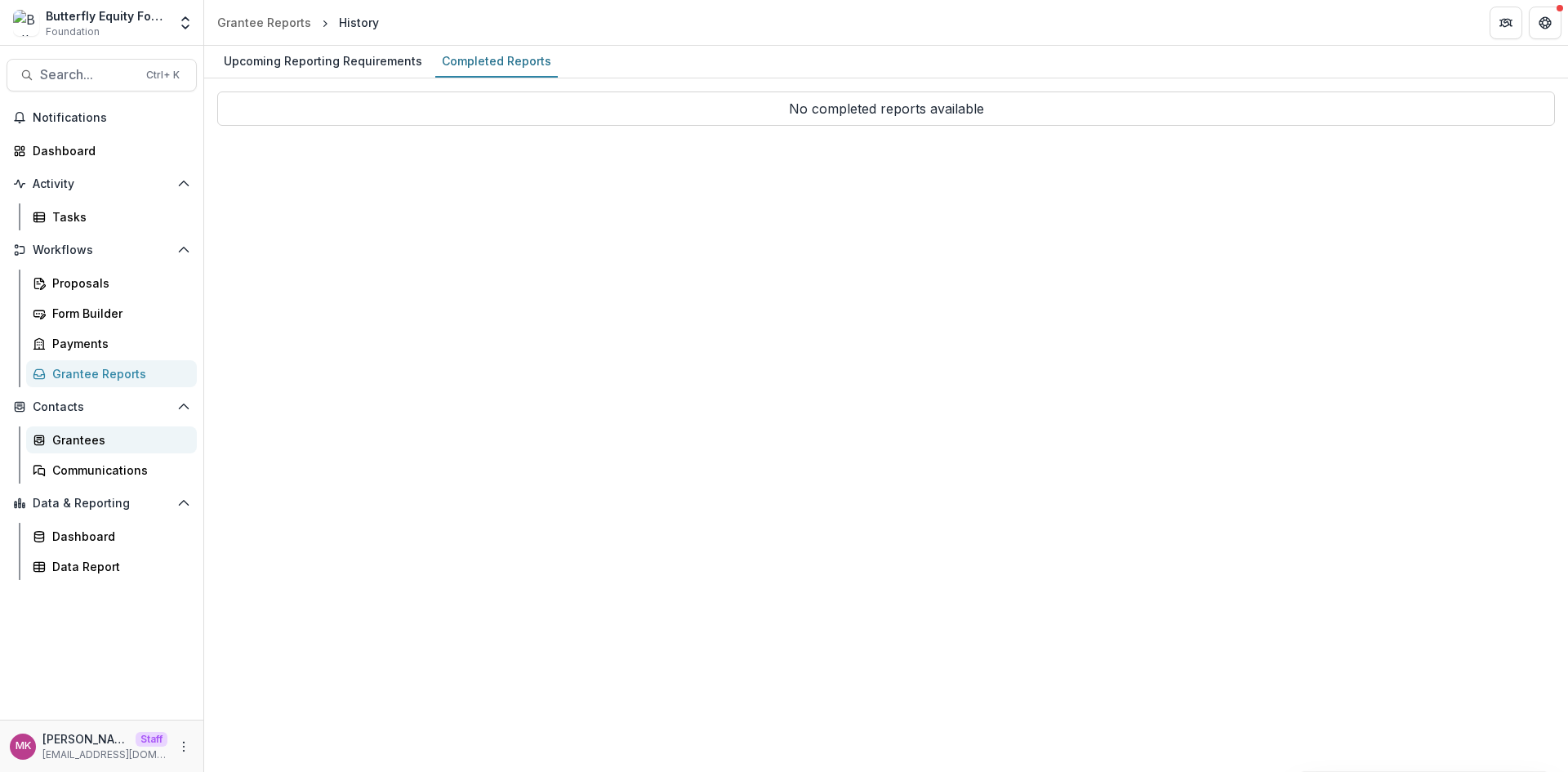
click at [86, 449] on link "Grantees" at bounding box center [111, 440] width 171 height 27
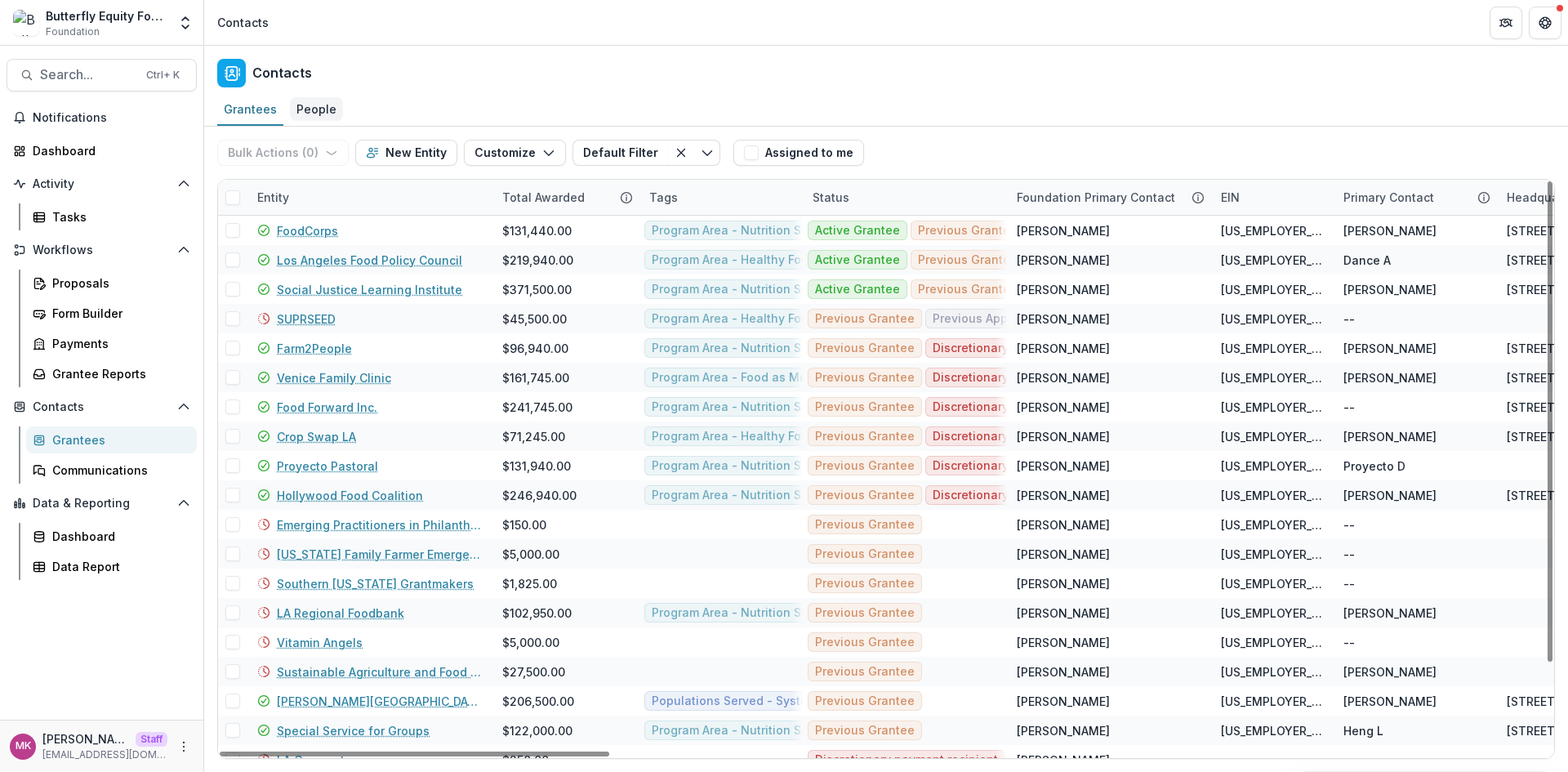
click at [312, 117] on div "People" at bounding box center [316, 108] width 53 height 24
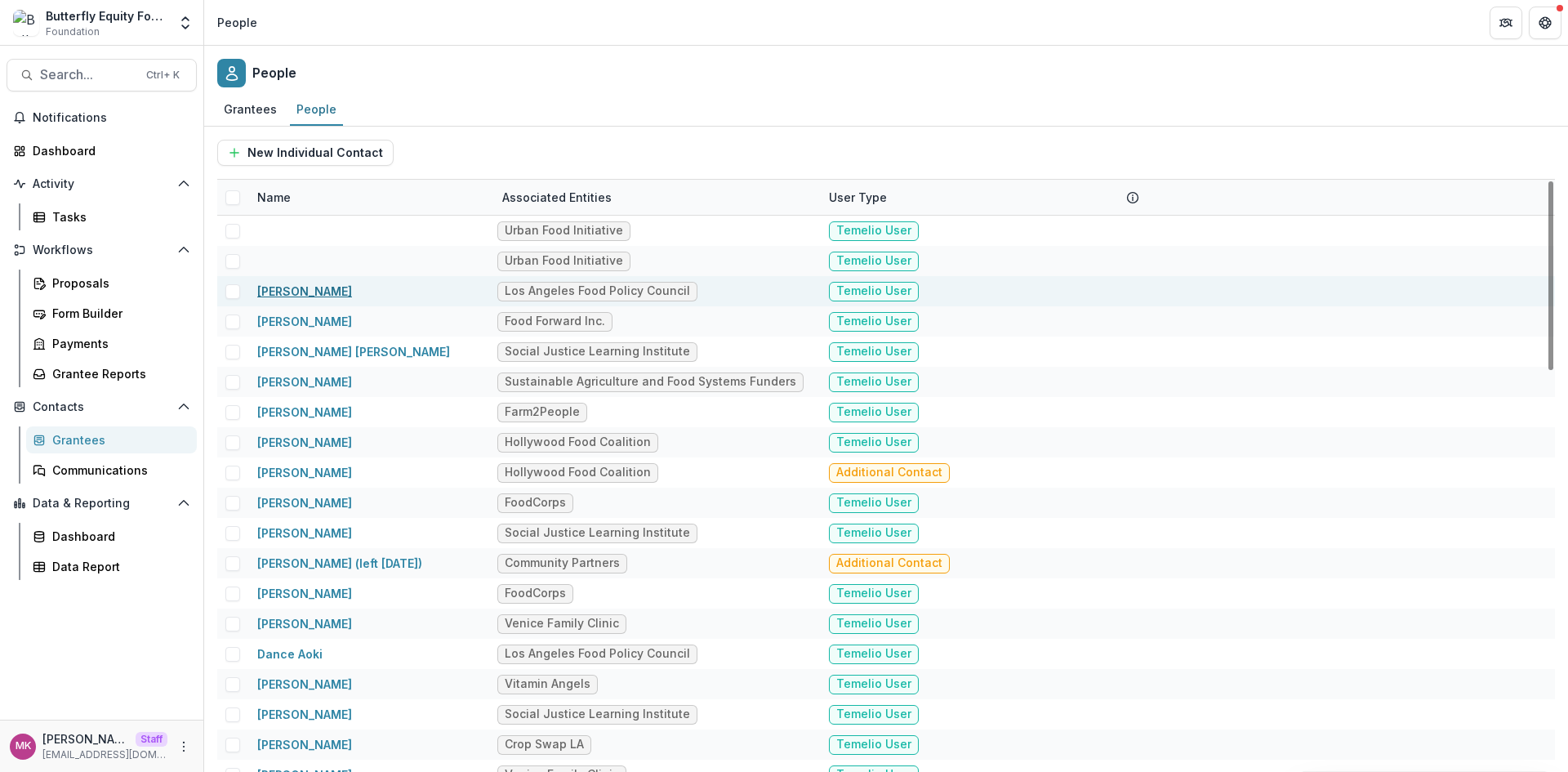
click at [298, 291] on link "Alba Velasquez" at bounding box center [305, 291] width 95 height 14
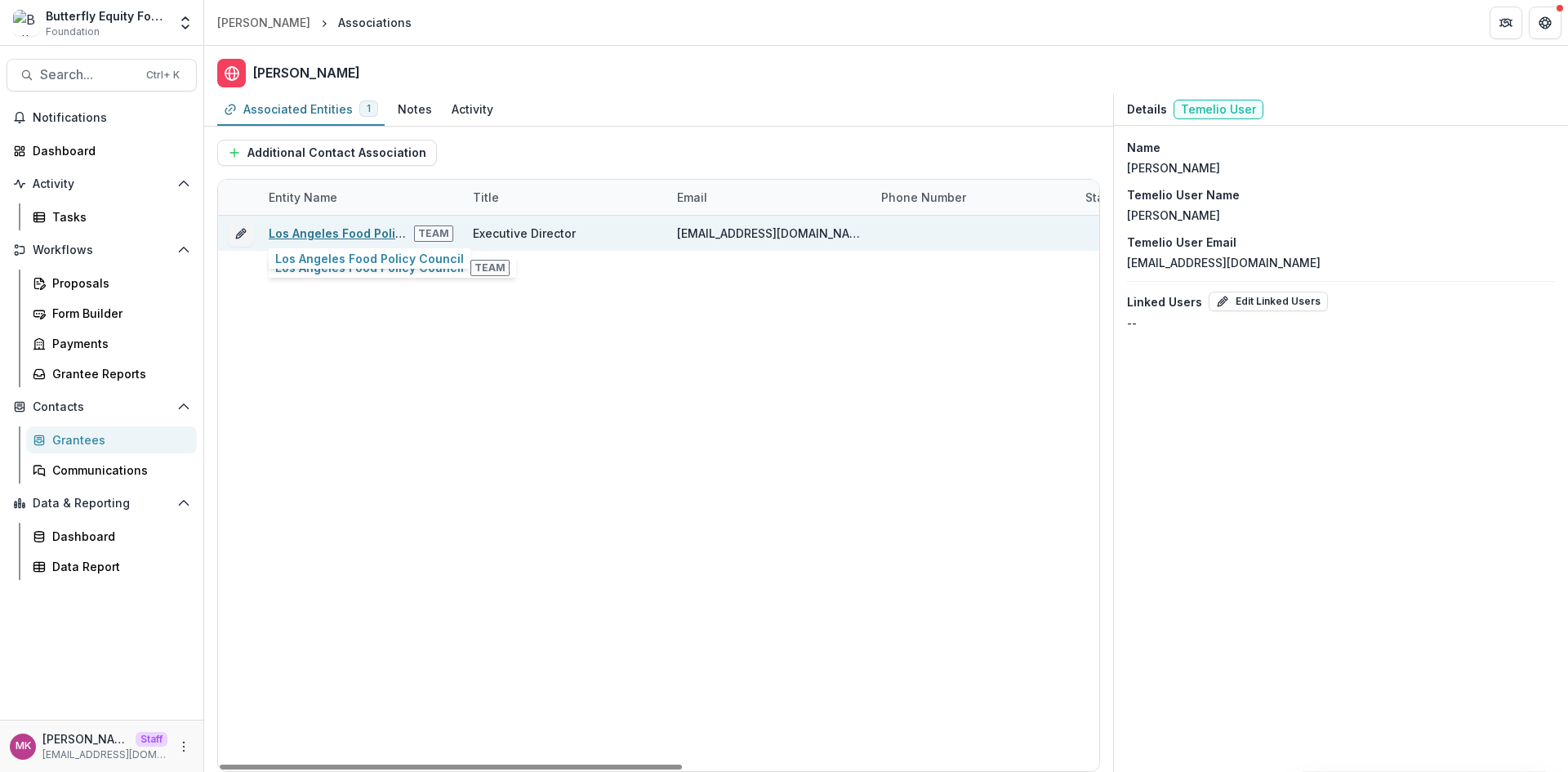
click at [306, 232] on link "Los Angeles Food Policy Council" at bounding box center [362, 234] width 188 height 14
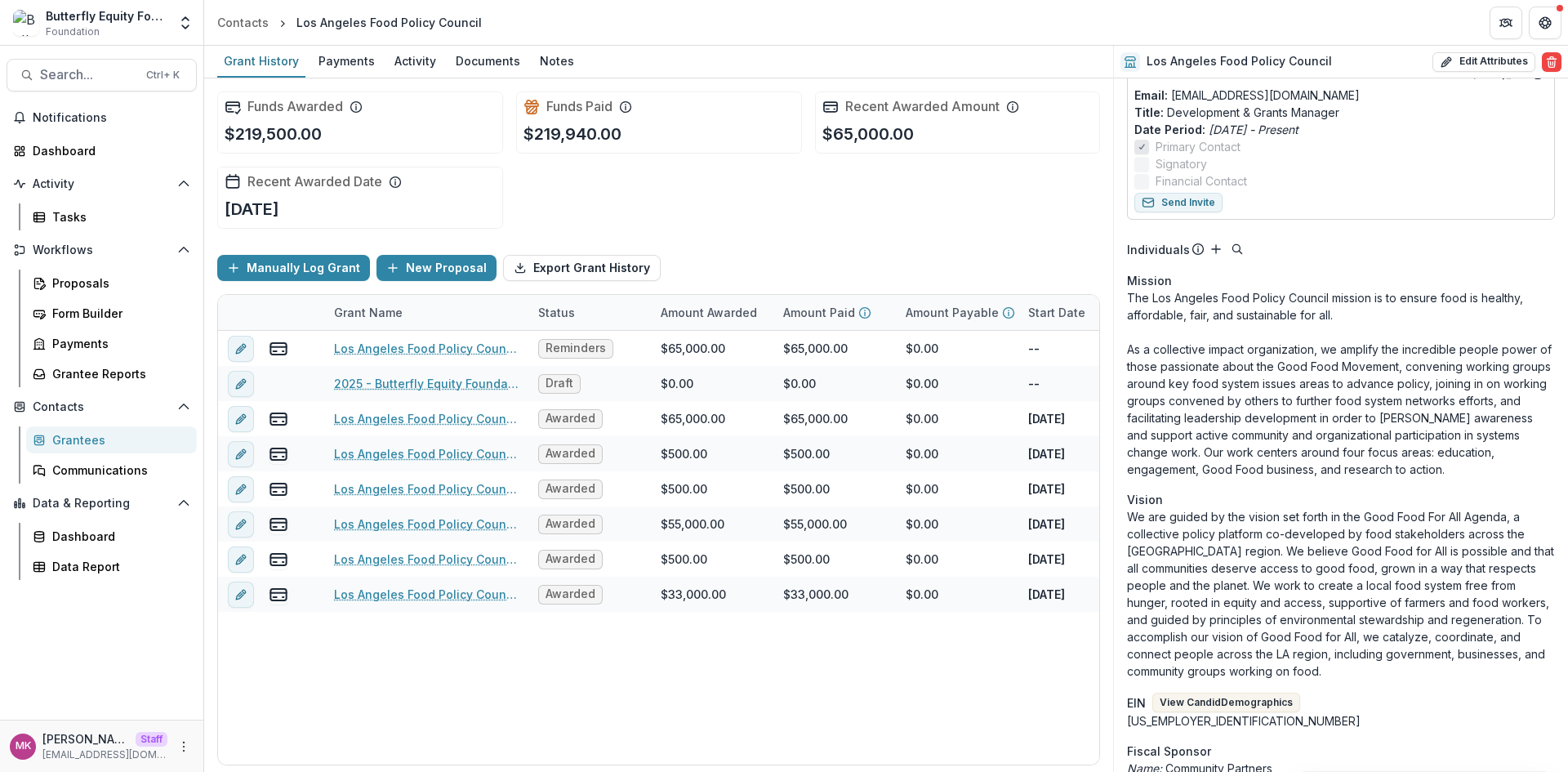
scroll to position [680, 0]
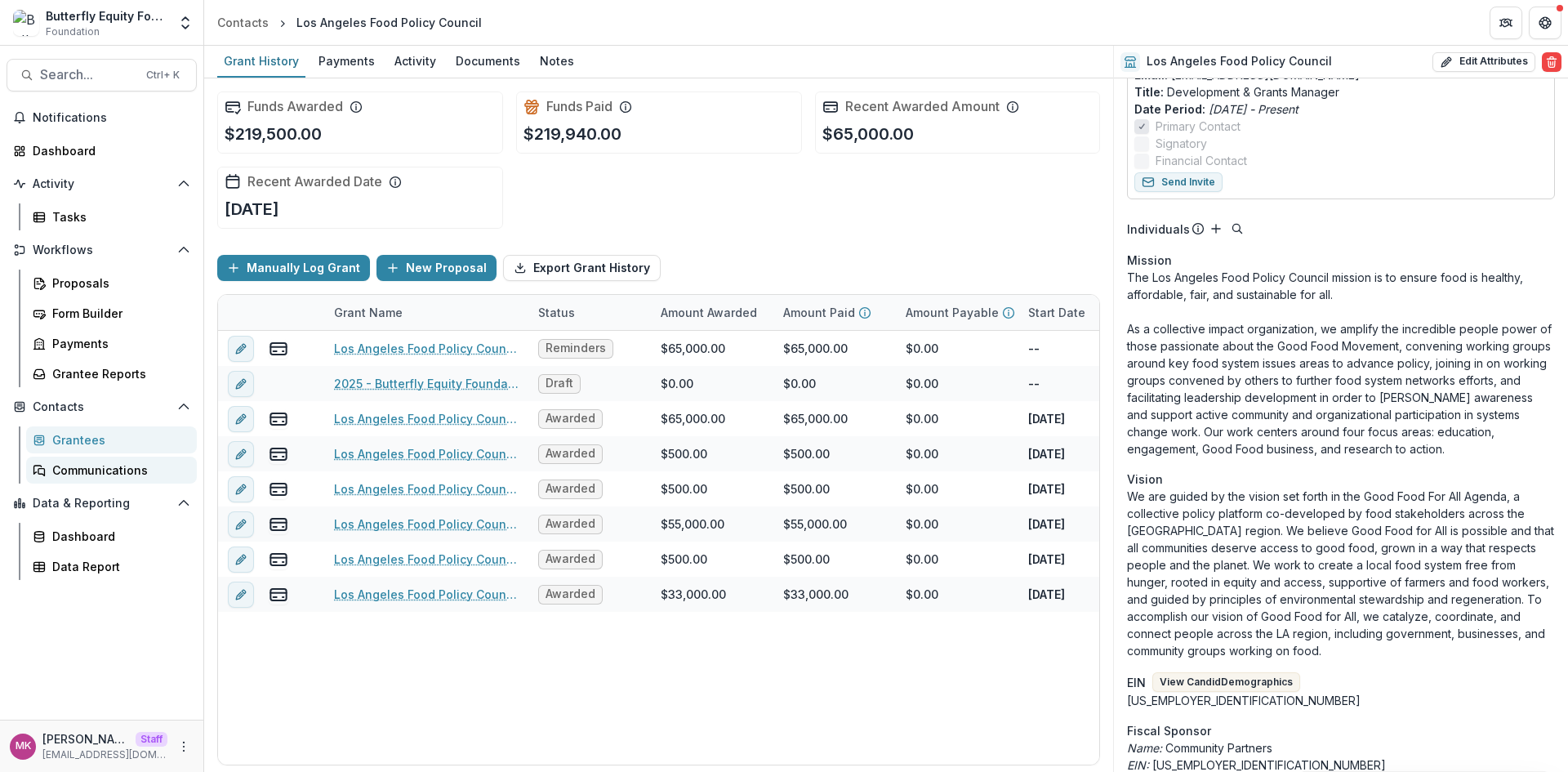
click at [68, 466] on div "Communications" at bounding box center [118, 469] width 131 height 17
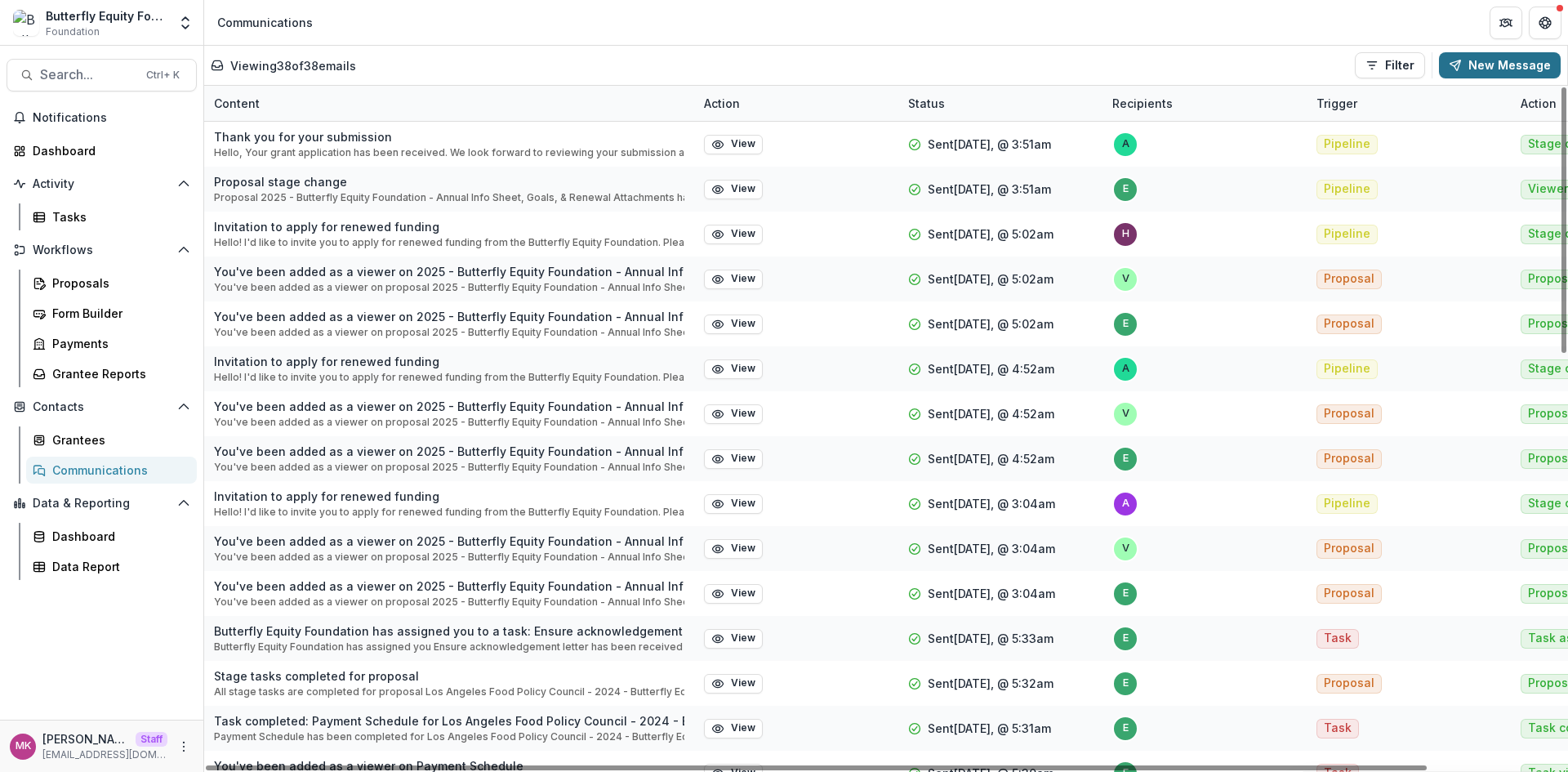
click at [1481, 65] on button "New Message" at bounding box center [1500, 65] width 122 height 26
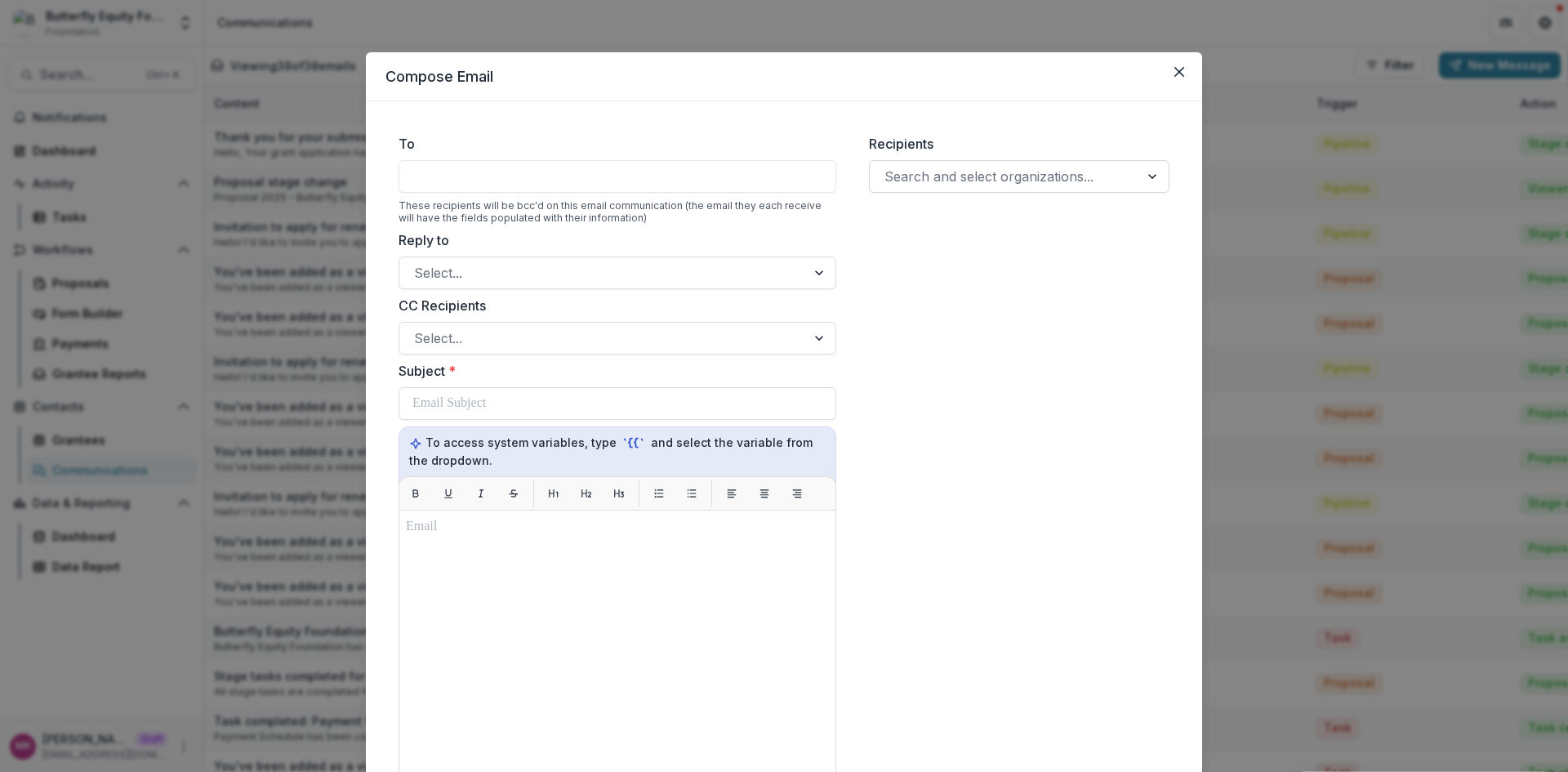
click at [1100, 177] on div at bounding box center [1004, 177] width 240 height 23
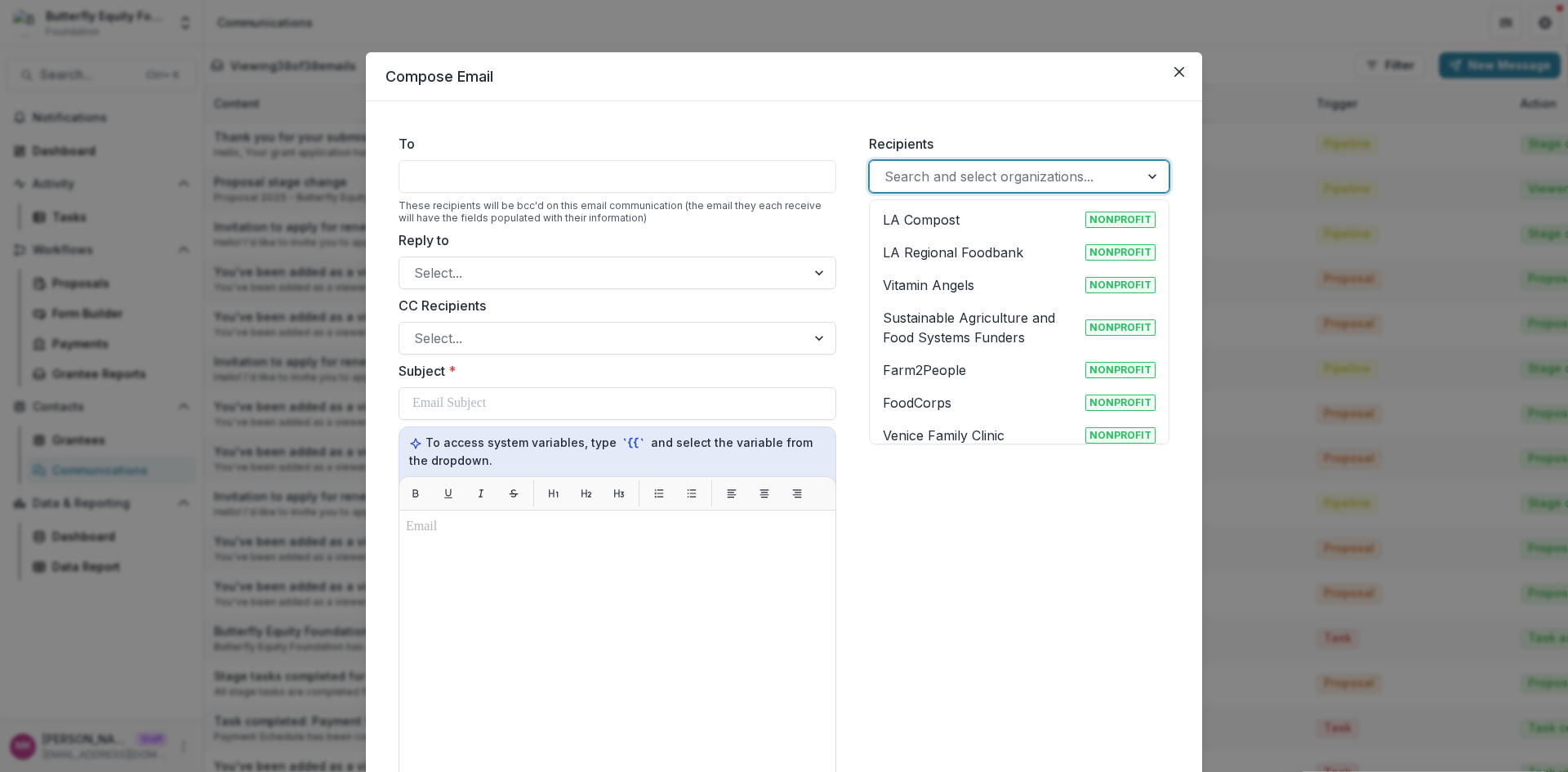
click at [892, 263] on div "LA Regional Foodbank Nonprofit" at bounding box center [1019, 252] width 292 height 33
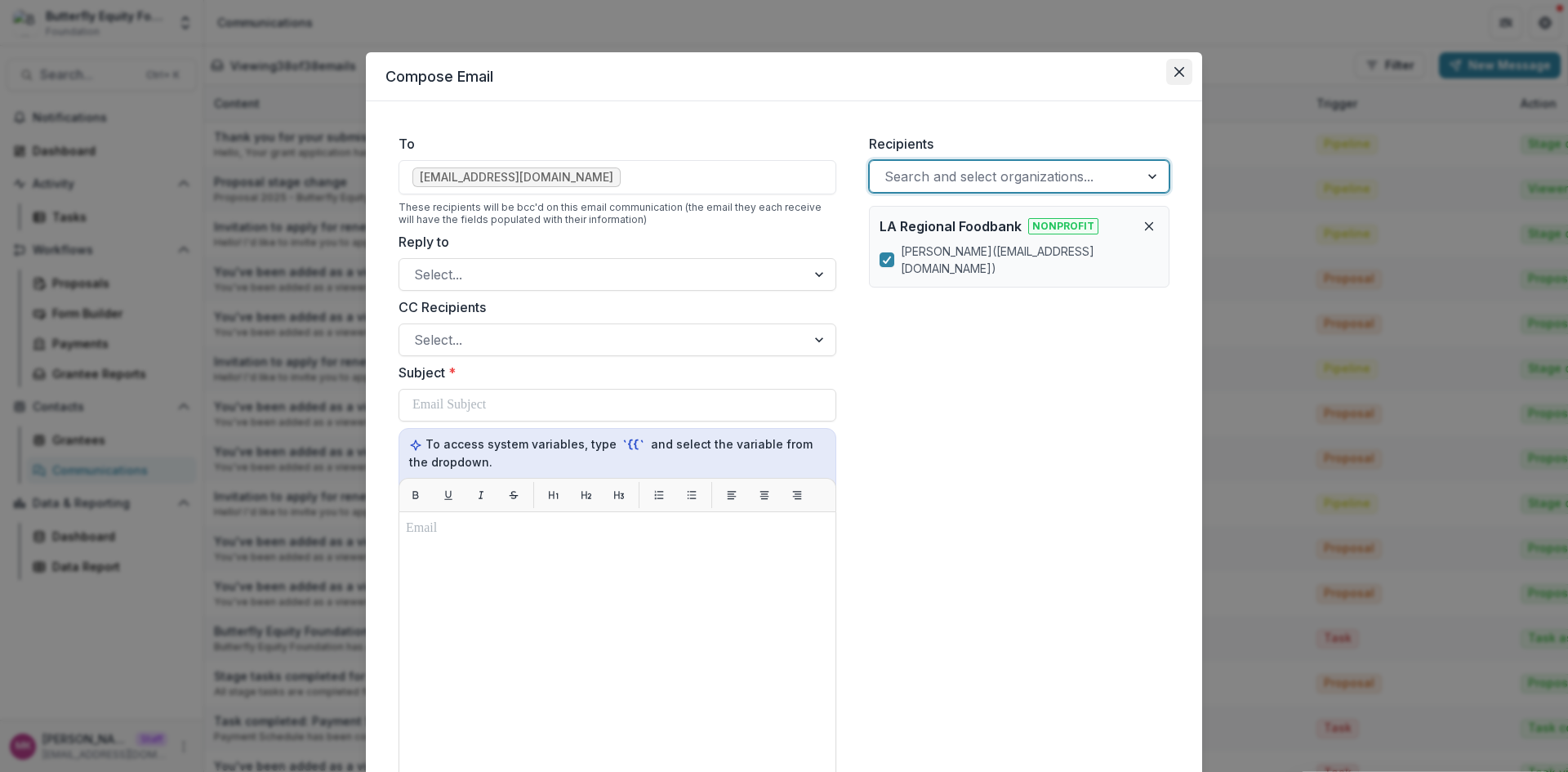
click at [1174, 76] on button "Close" at bounding box center [1179, 71] width 26 height 26
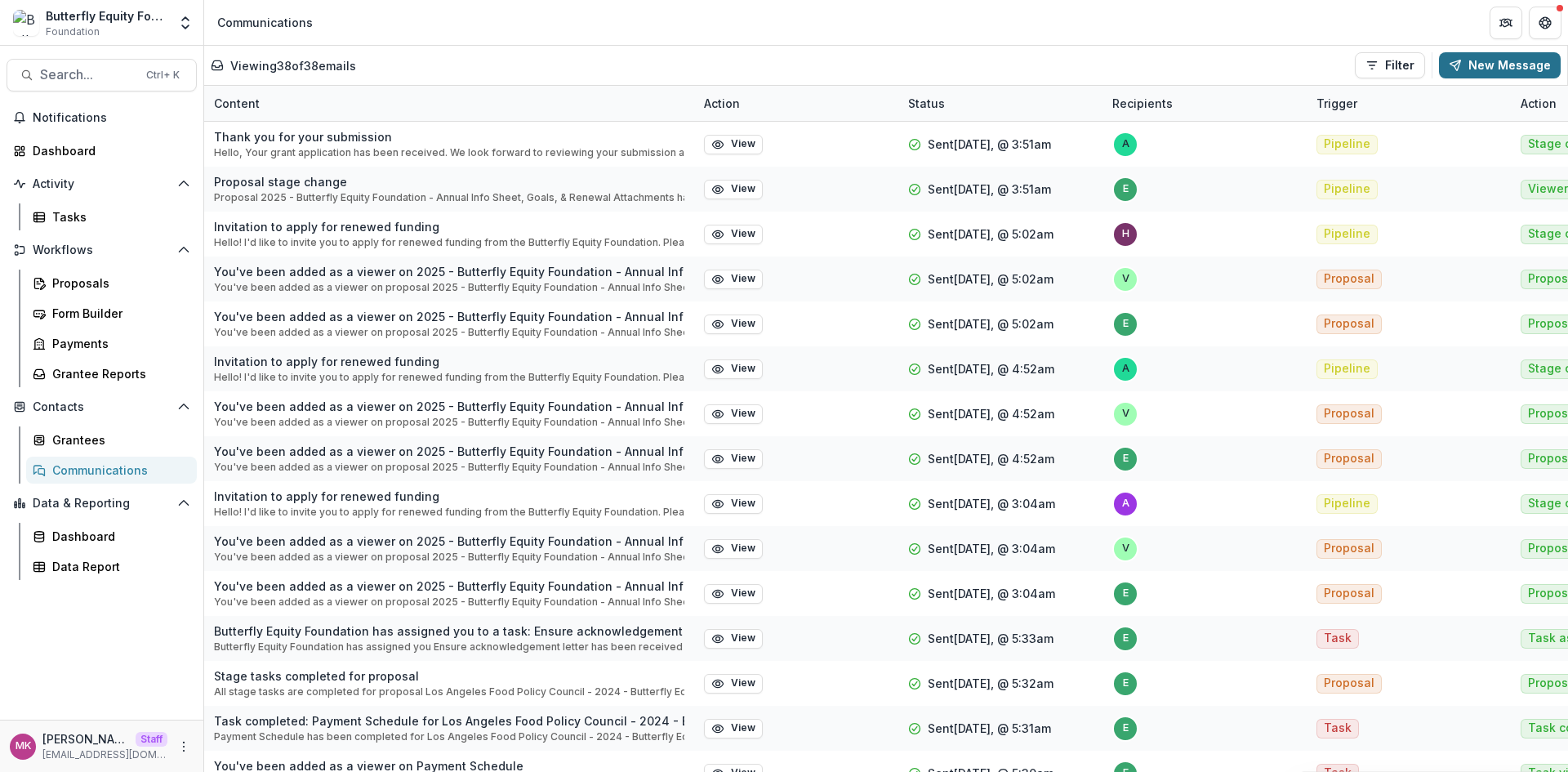
click at [1486, 53] on button "New Message" at bounding box center [1500, 65] width 122 height 26
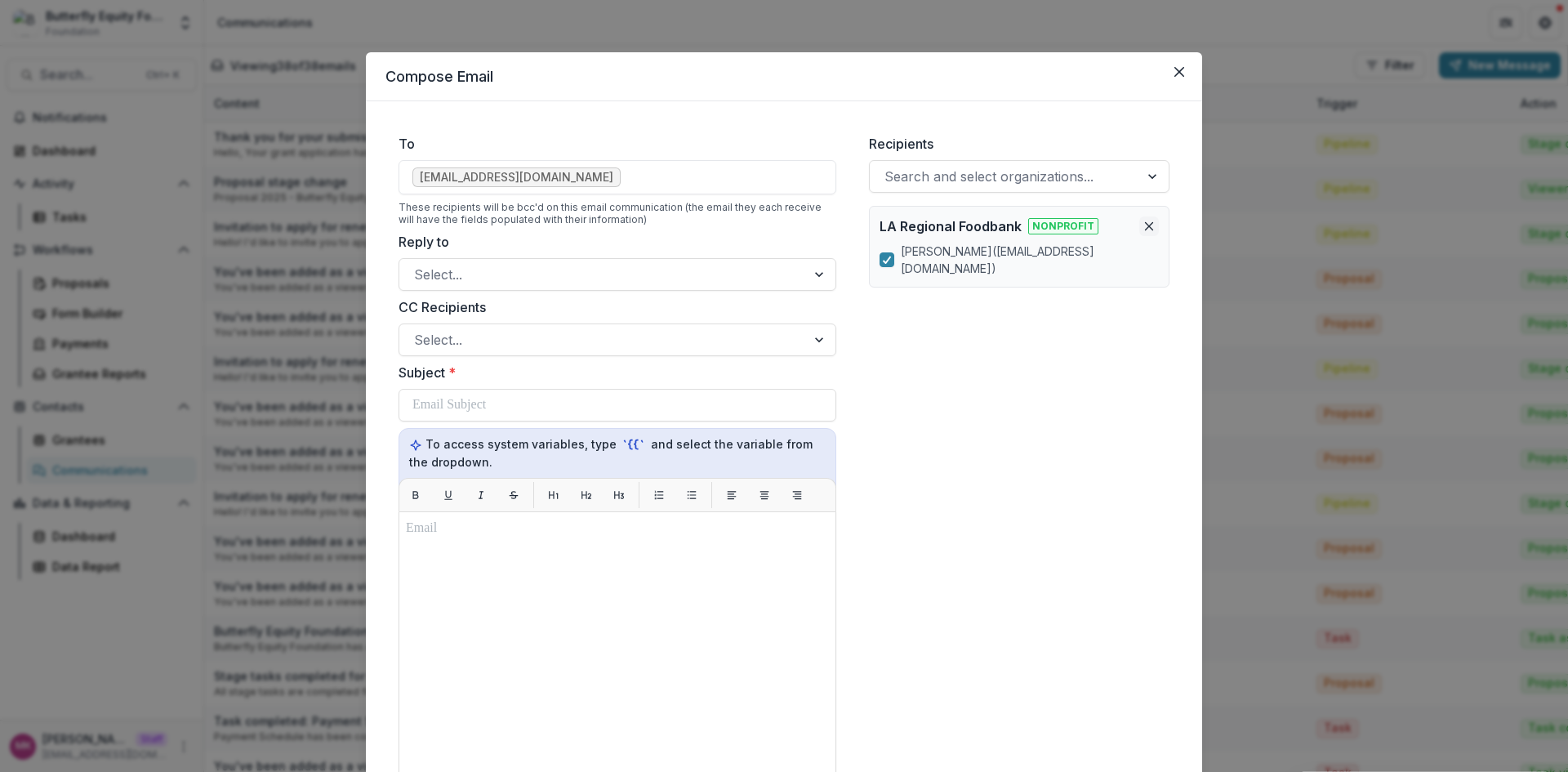
click at [1149, 228] on line "Remove organization" at bounding box center [1150, 227] width 7 height 7
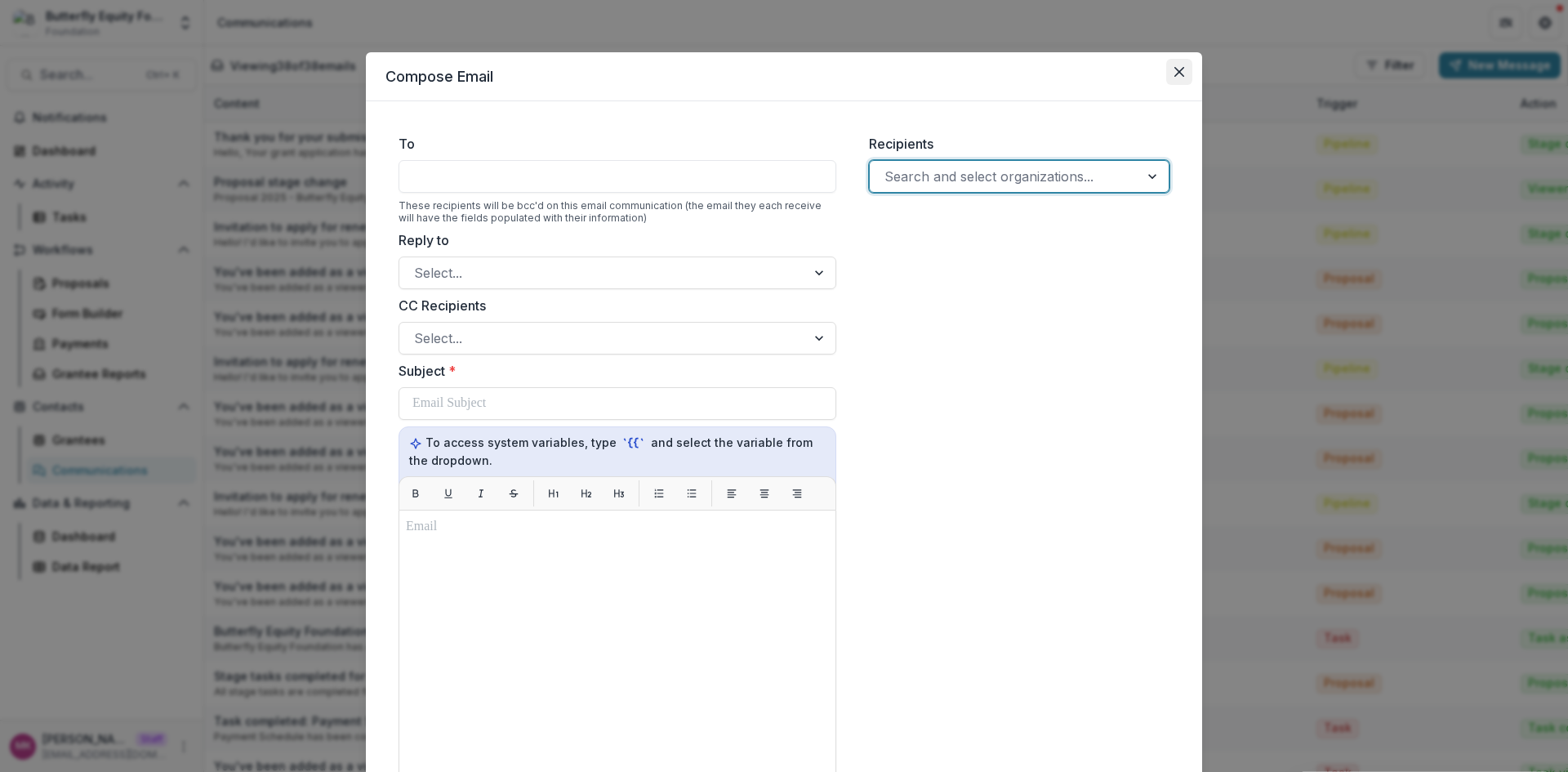
click at [1171, 75] on button "Close" at bounding box center [1179, 71] width 26 height 26
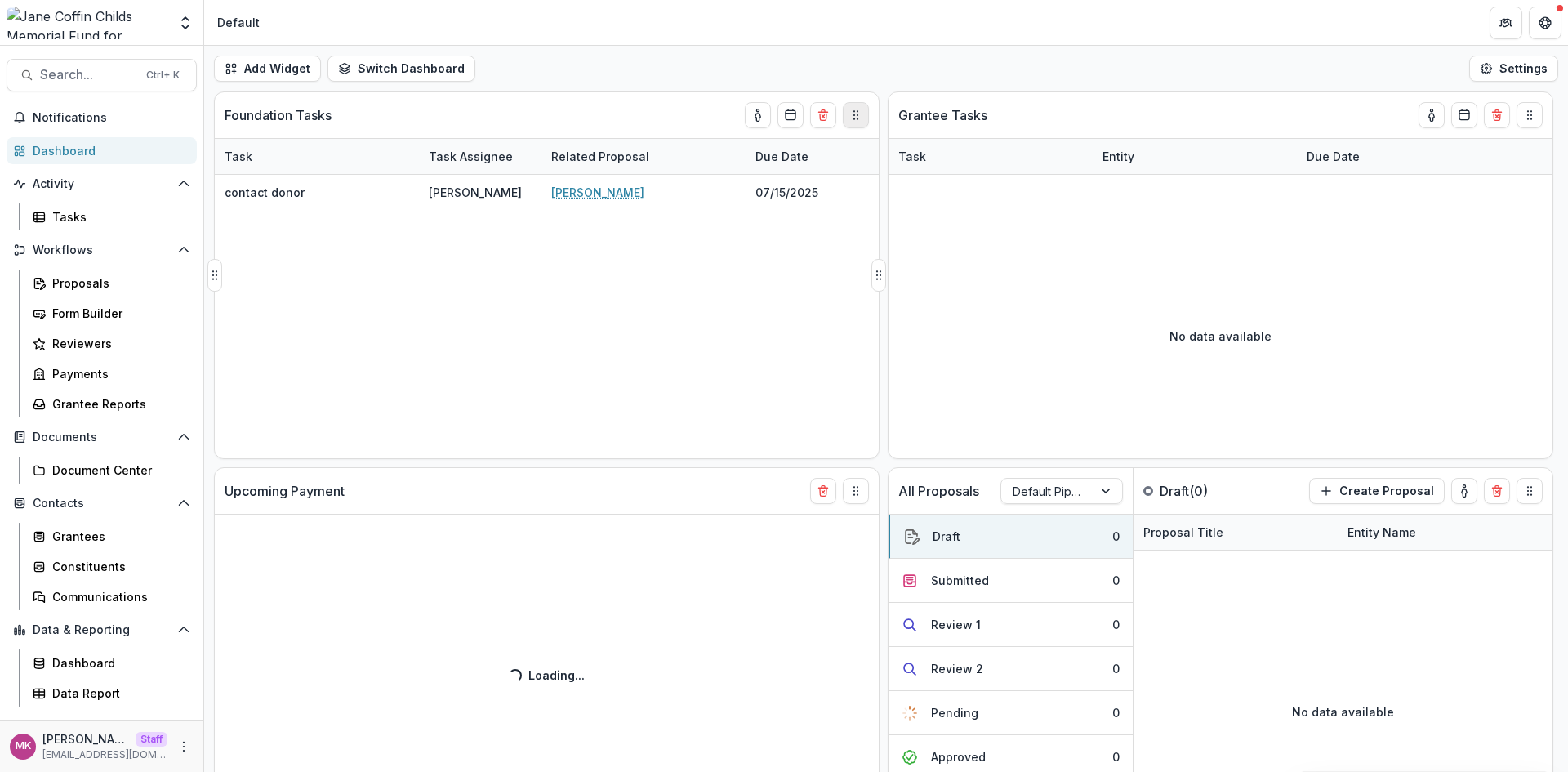
select select "******"
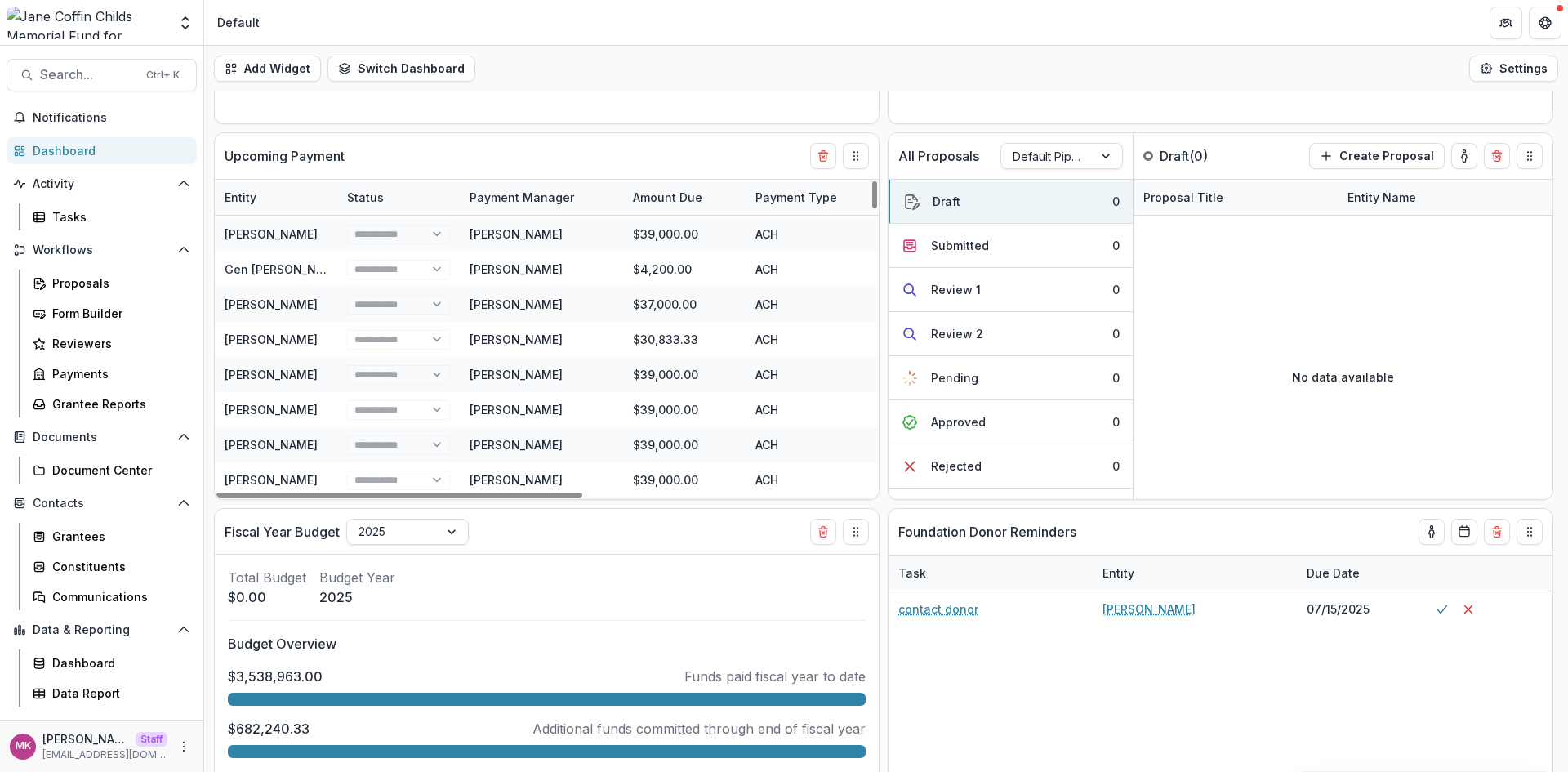
scroll to position [439, 0]
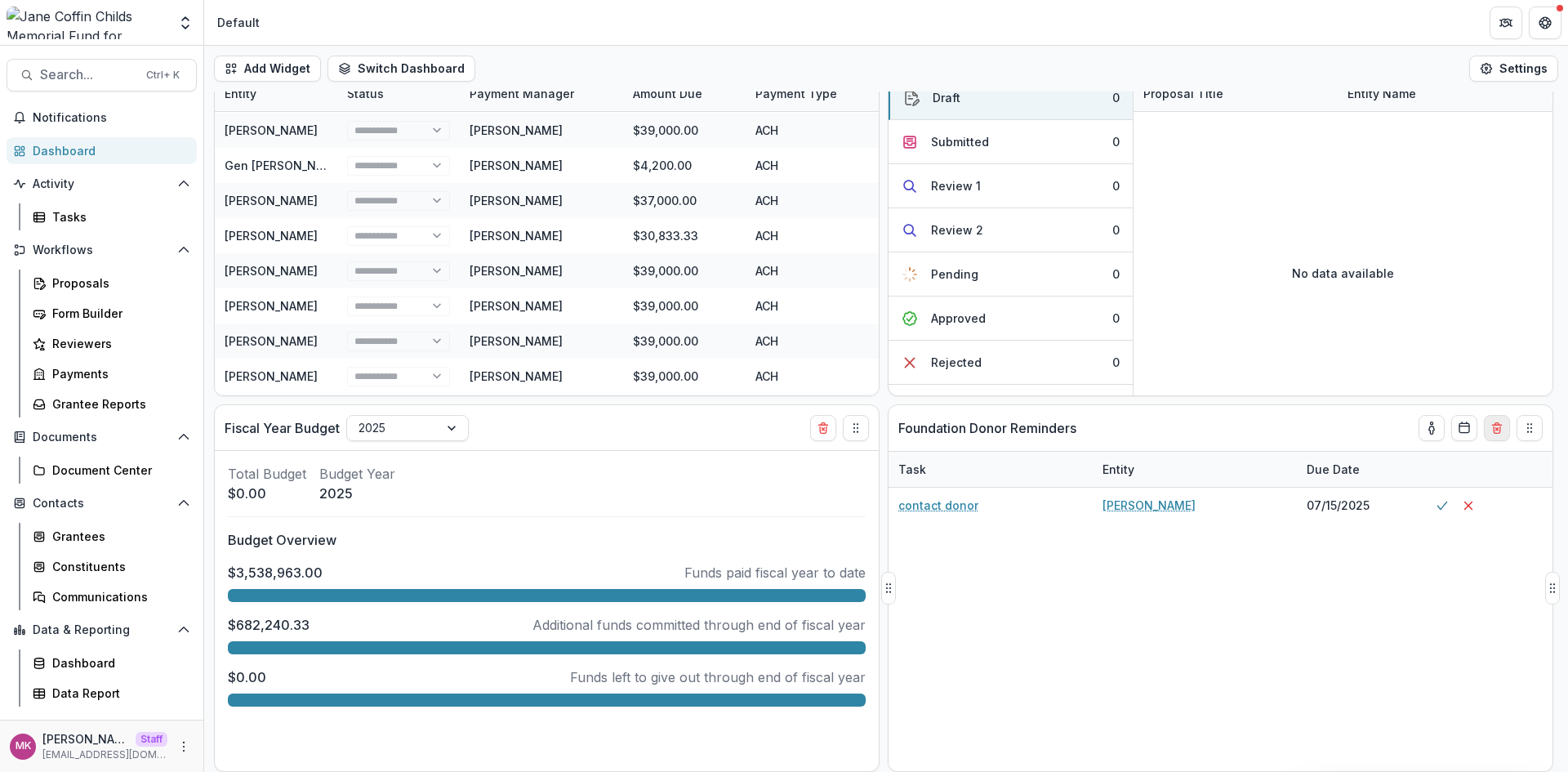
click at [1502, 424] on icon "Delete card" at bounding box center [1496, 427] width 13 height 13
select select "******"
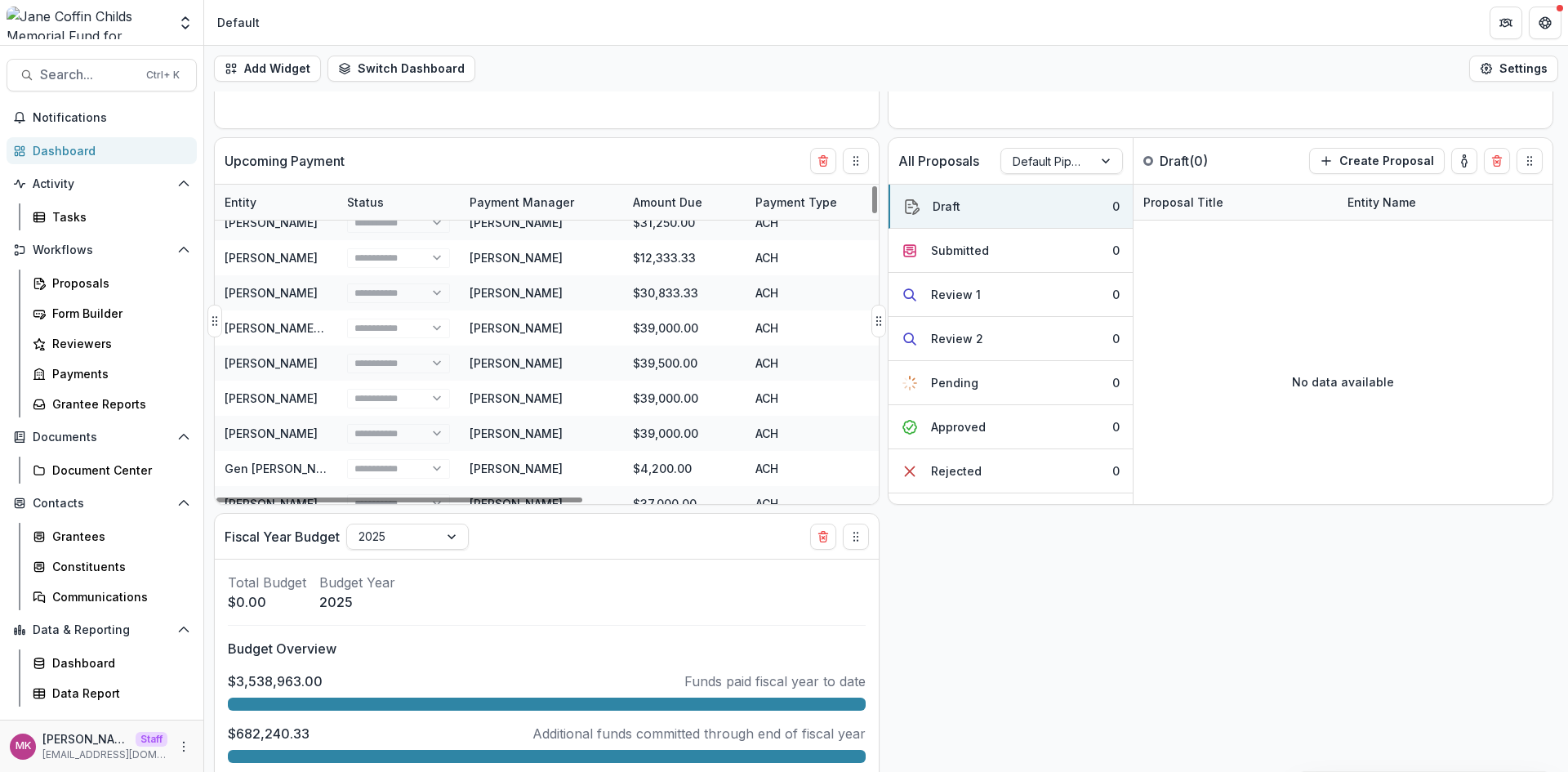
scroll to position [0, 0]
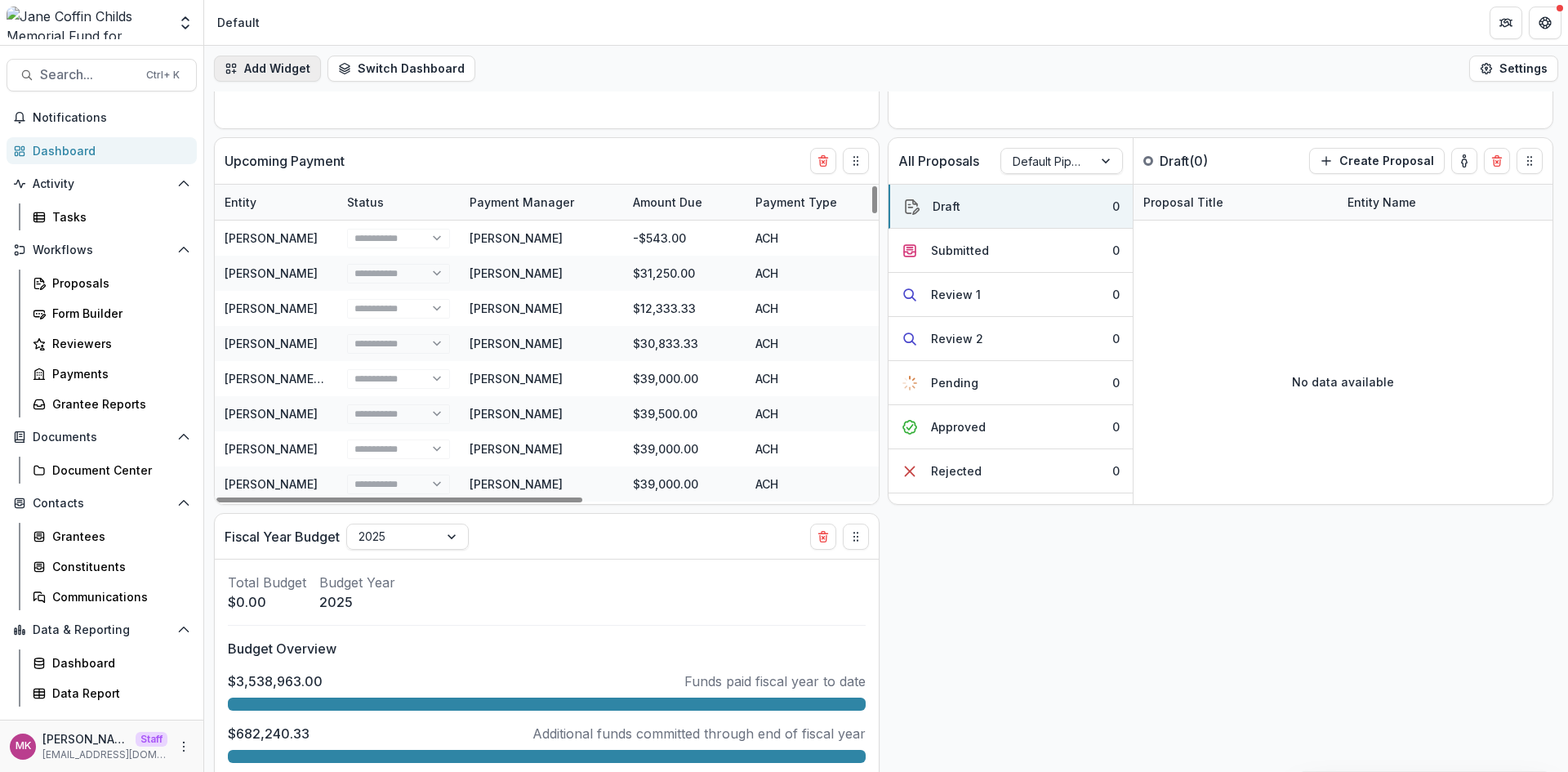
click at [252, 56] on button "Add Widget" at bounding box center [267, 68] width 107 height 26
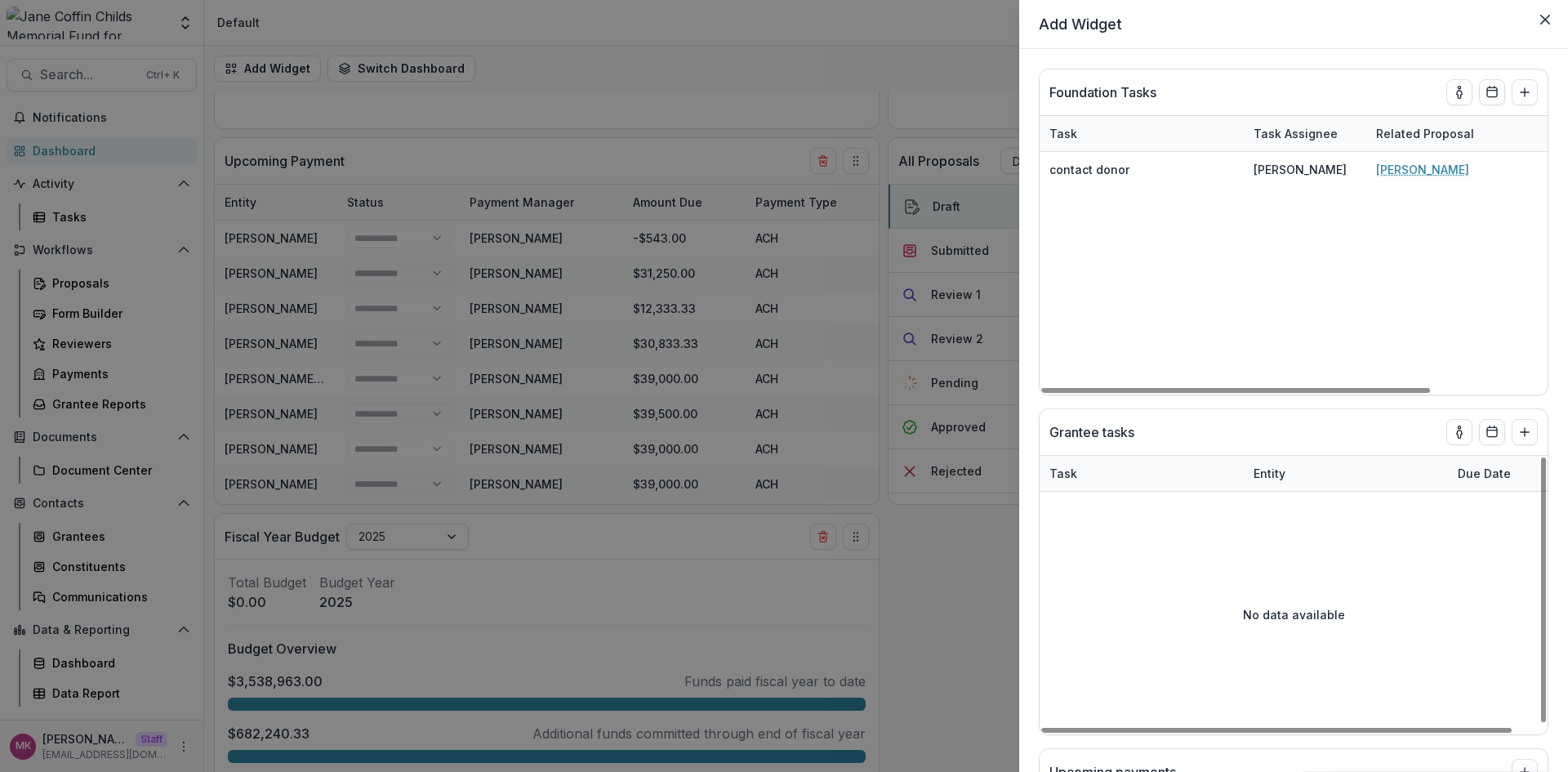
scroll to position [3, 0]
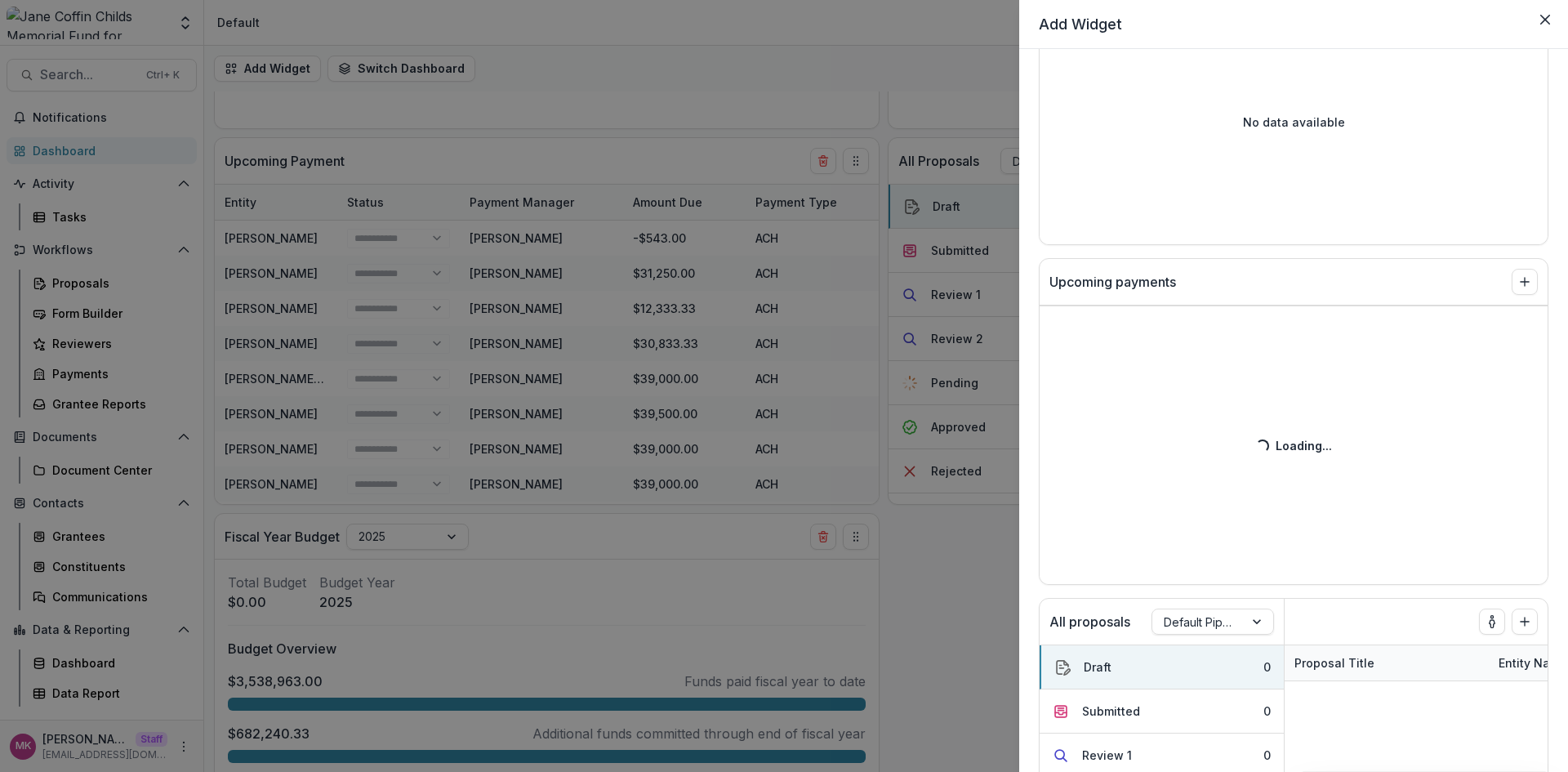
select select "******"
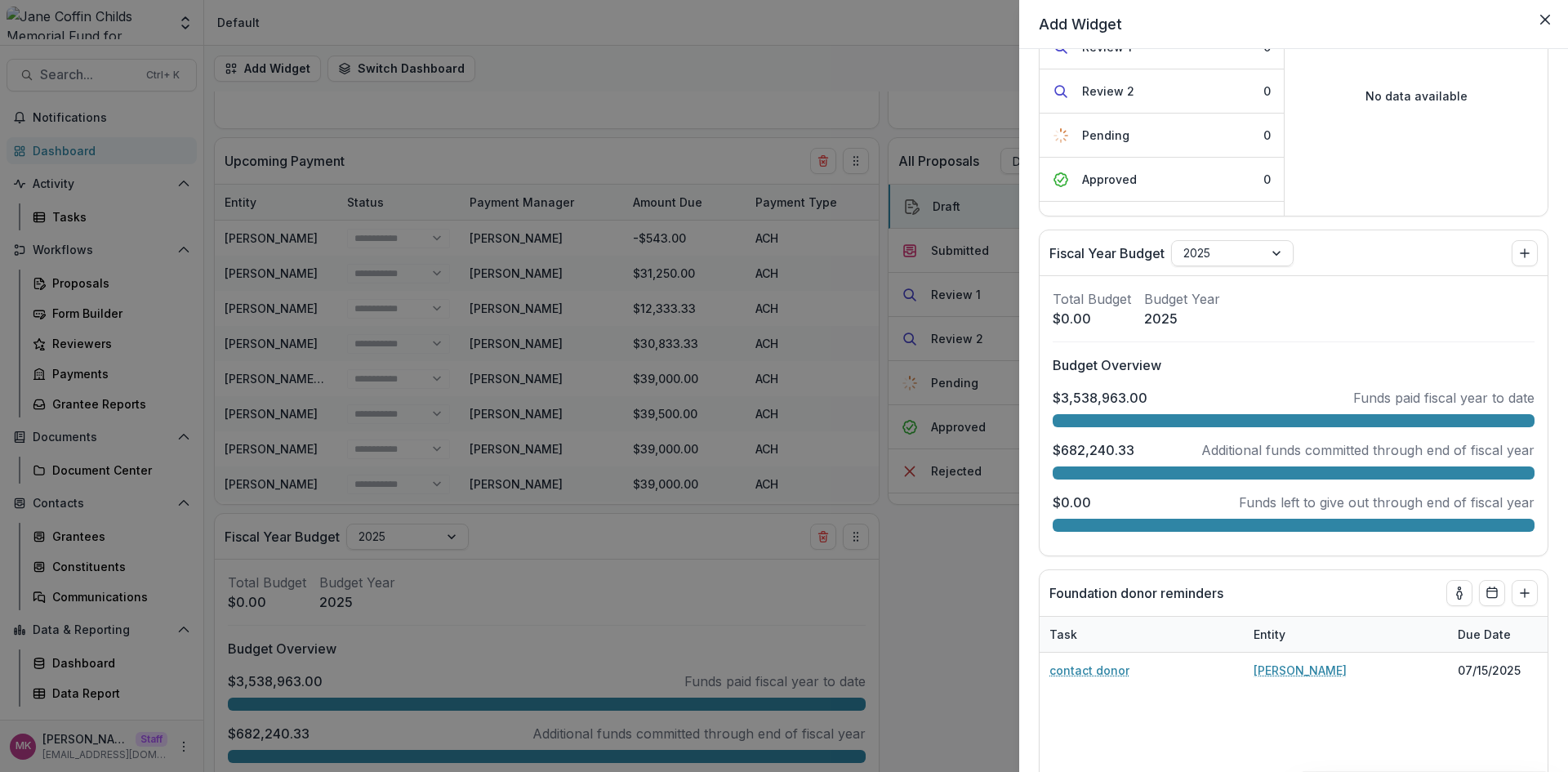
scroll to position [1389, 0]
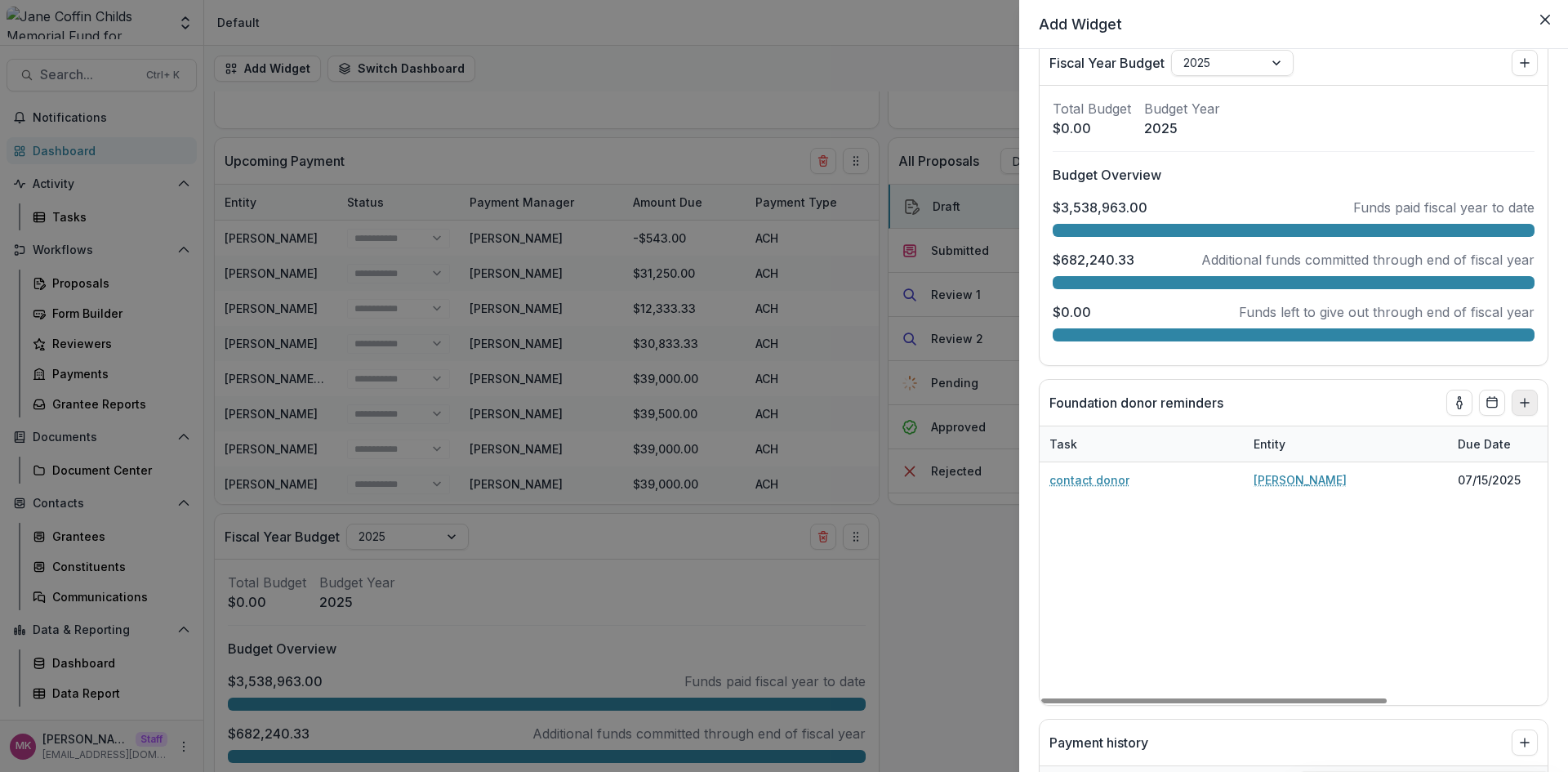
click at [1519, 405] on icon "Add to dashboard" at bounding box center [1524, 402] width 13 height 13
select select "******"
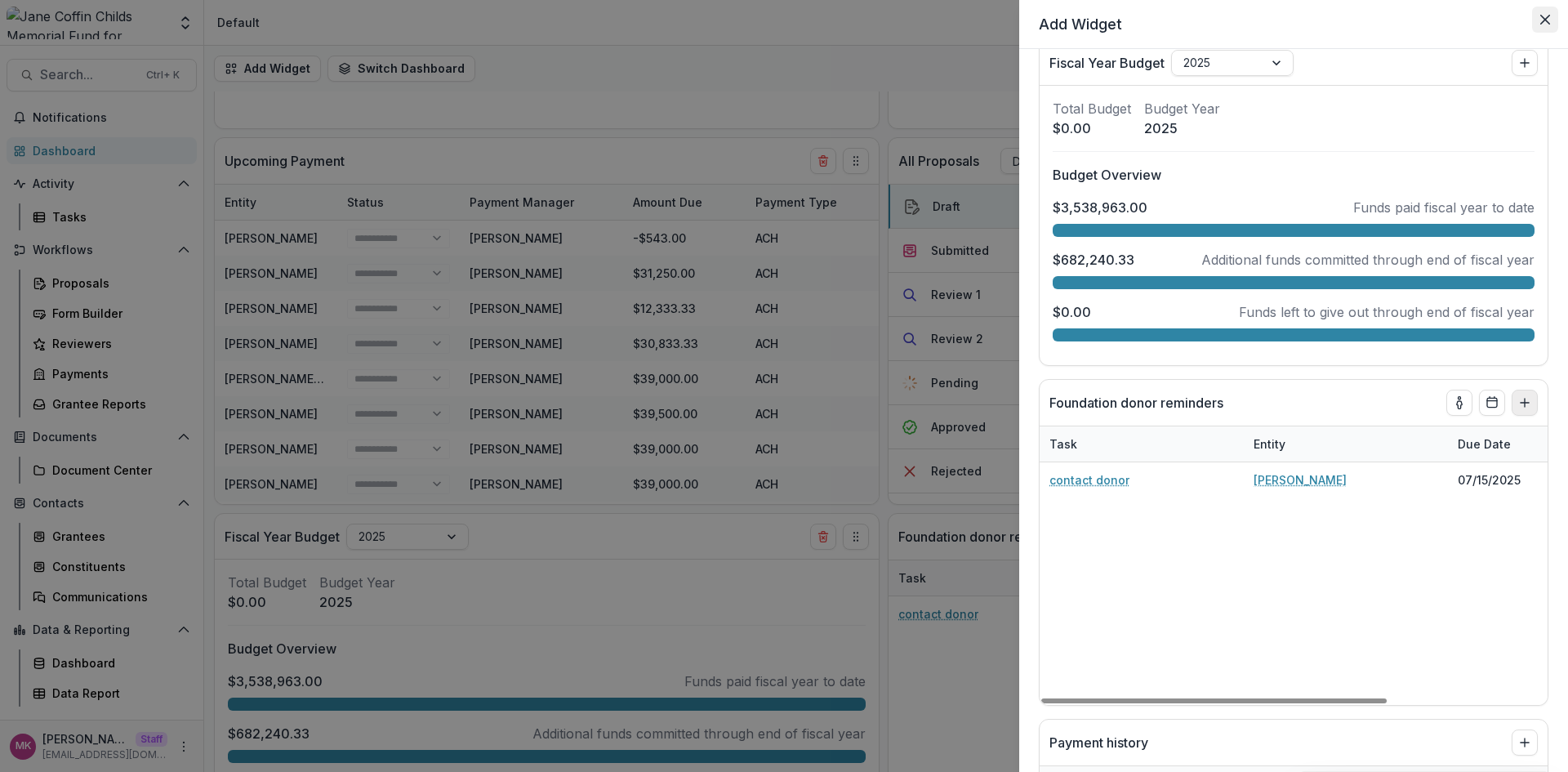
click at [1543, 18] on icon "Close" at bounding box center [1544, 20] width 10 height 10
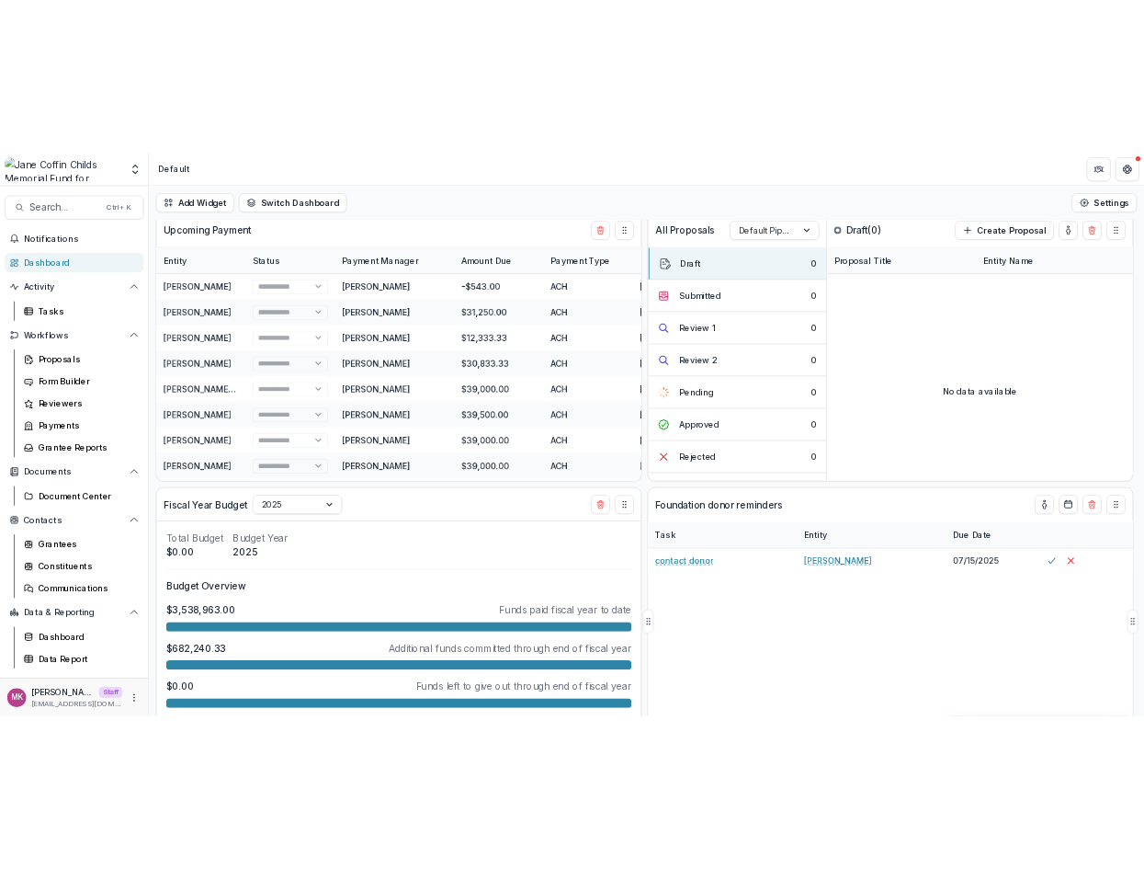
scroll to position [494, 0]
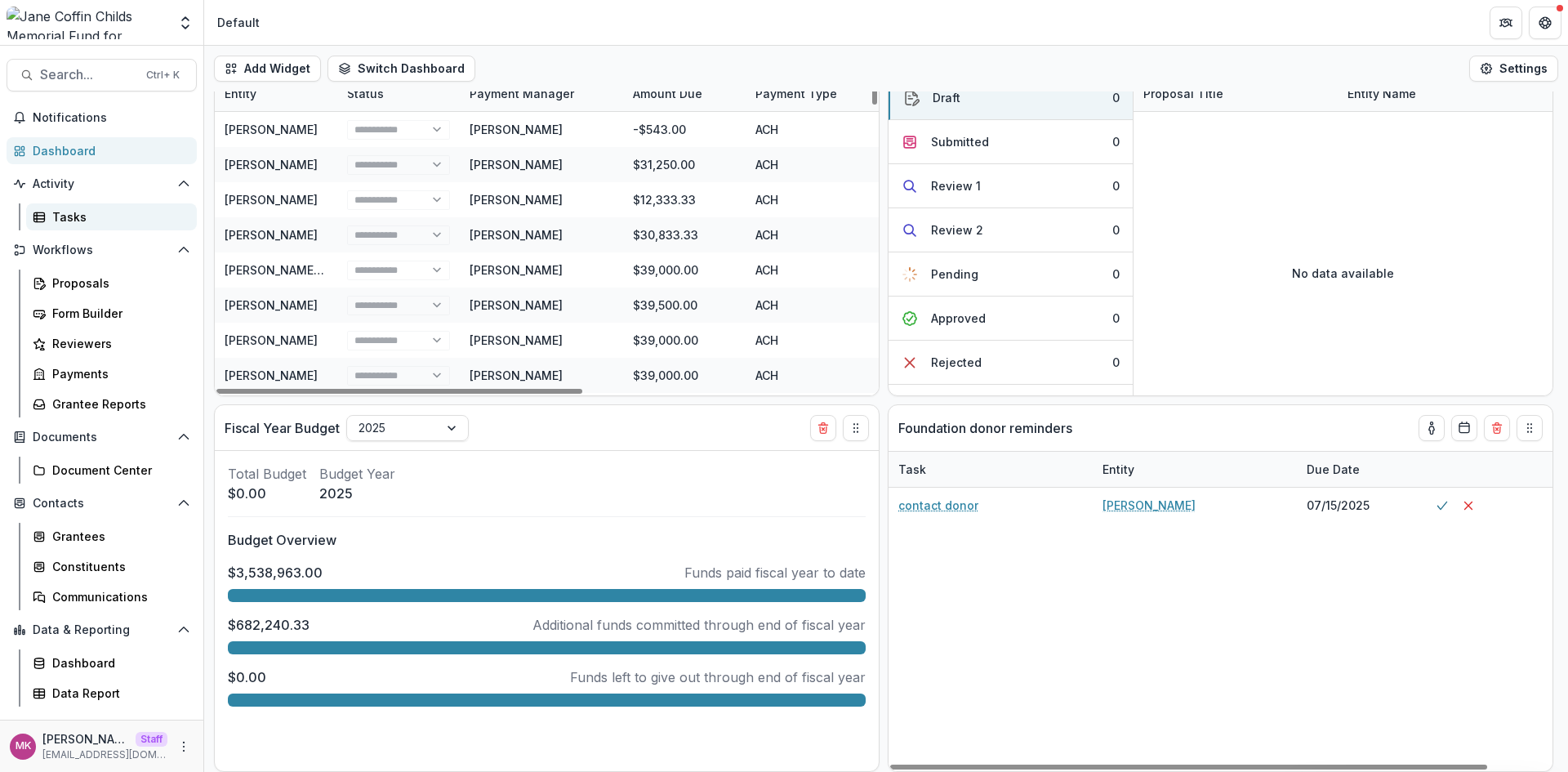
click at [67, 224] on div "Tasks" at bounding box center [118, 216] width 131 height 17
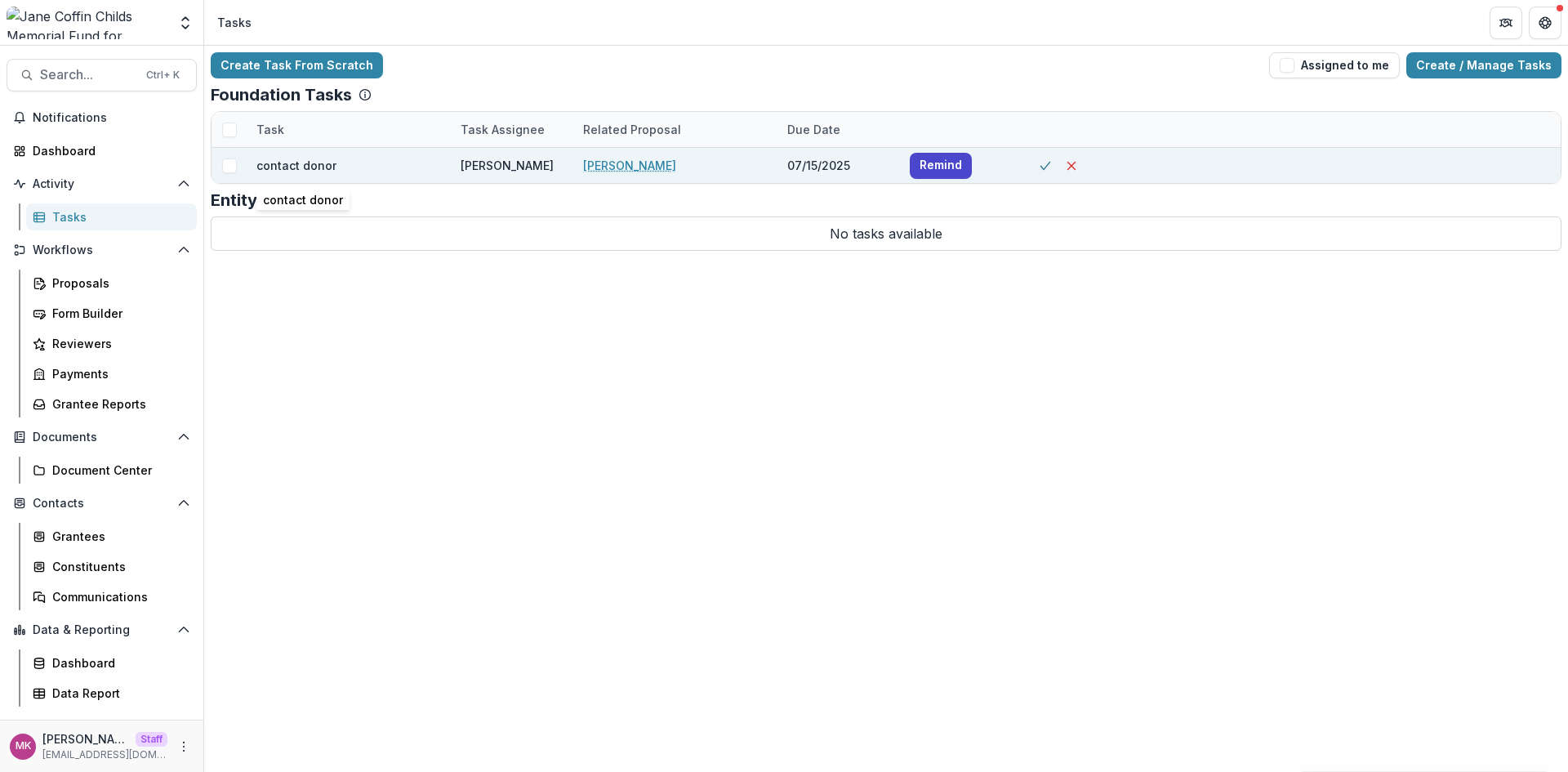
click at [303, 169] on p "contact donor" at bounding box center [297, 164] width 80 height 17
click at [225, 173] on div at bounding box center [229, 165] width 36 height 36
click at [225, 171] on span at bounding box center [229, 165] width 15 height 15
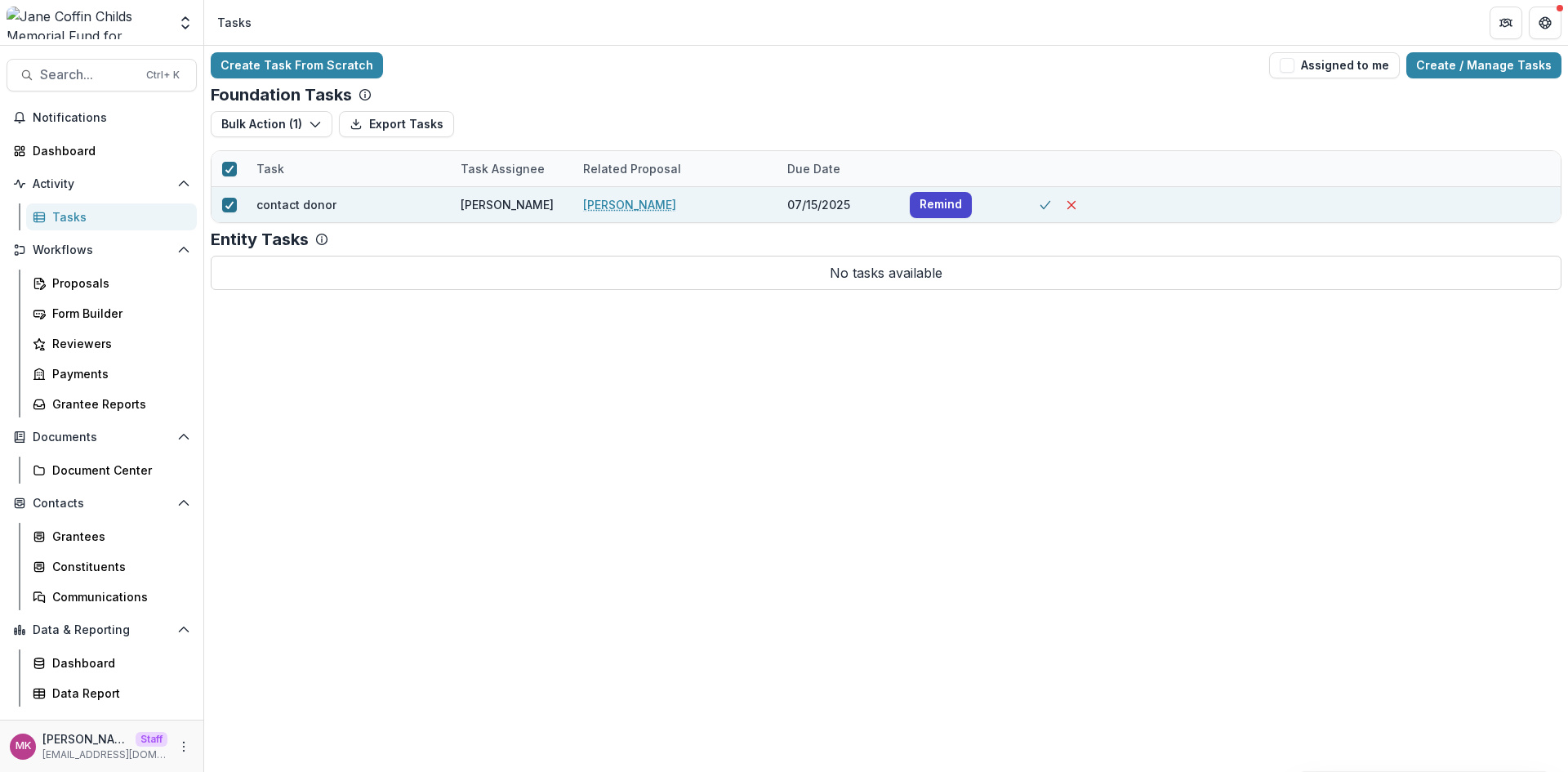
click at [225, 171] on icon at bounding box center [229, 169] width 10 height 8
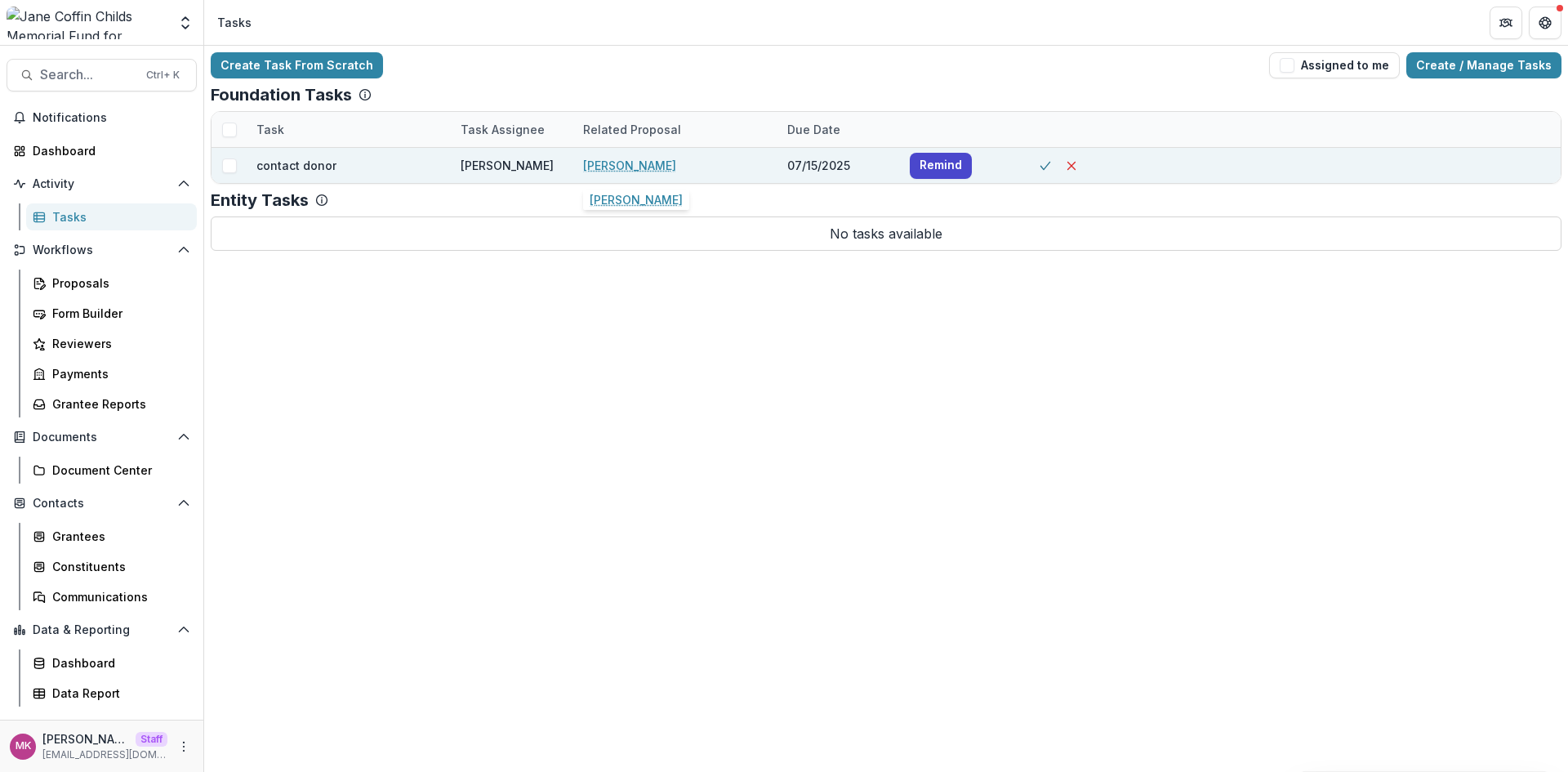
click at [638, 164] on link "James R. Hagy" at bounding box center [629, 164] width 93 height 17
click at [635, 171] on link "James R. Hagy" at bounding box center [629, 164] width 93 height 17
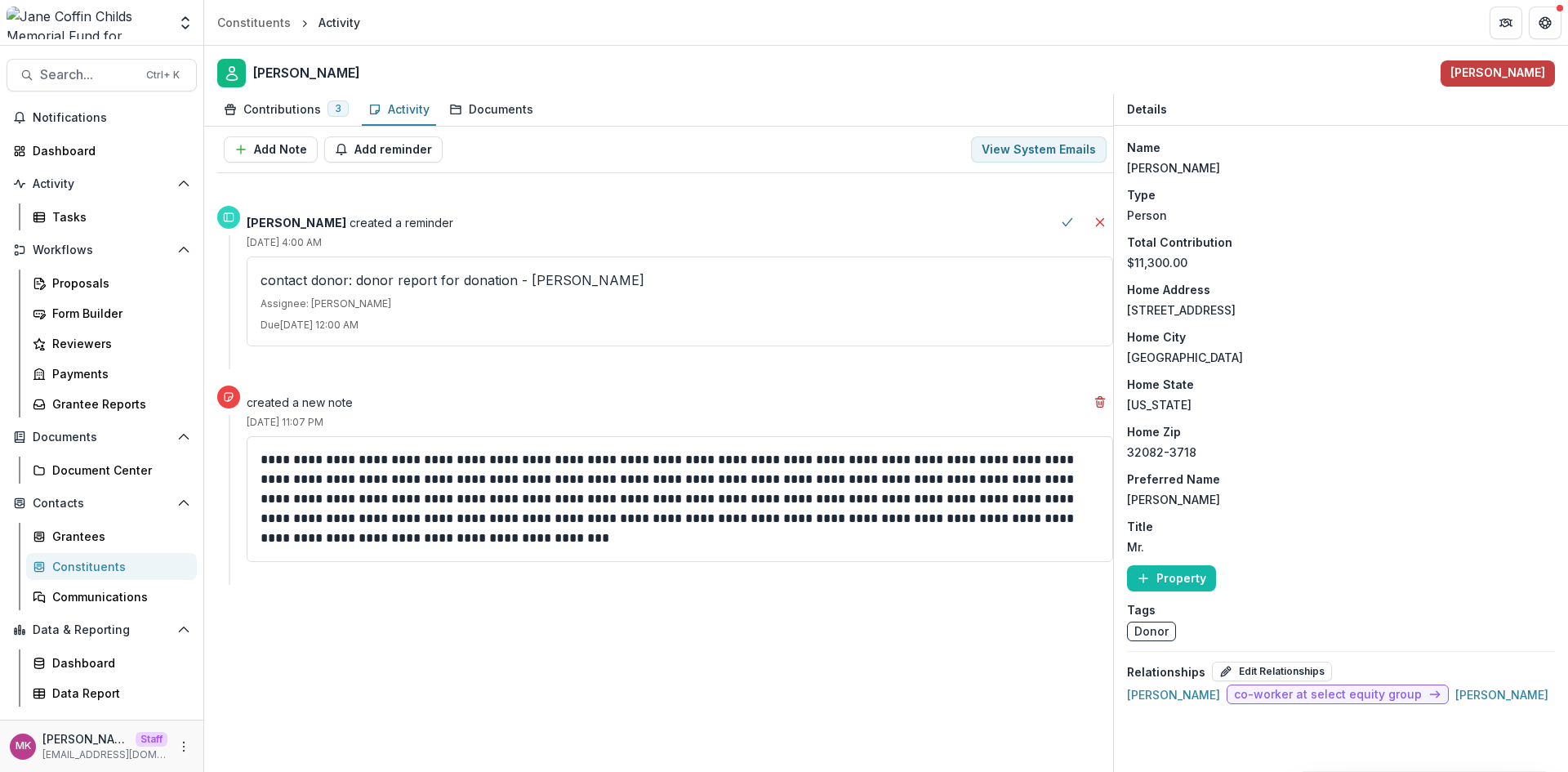
click at [110, 565] on div "Constituents" at bounding box center [118, 566] width 131 height 17
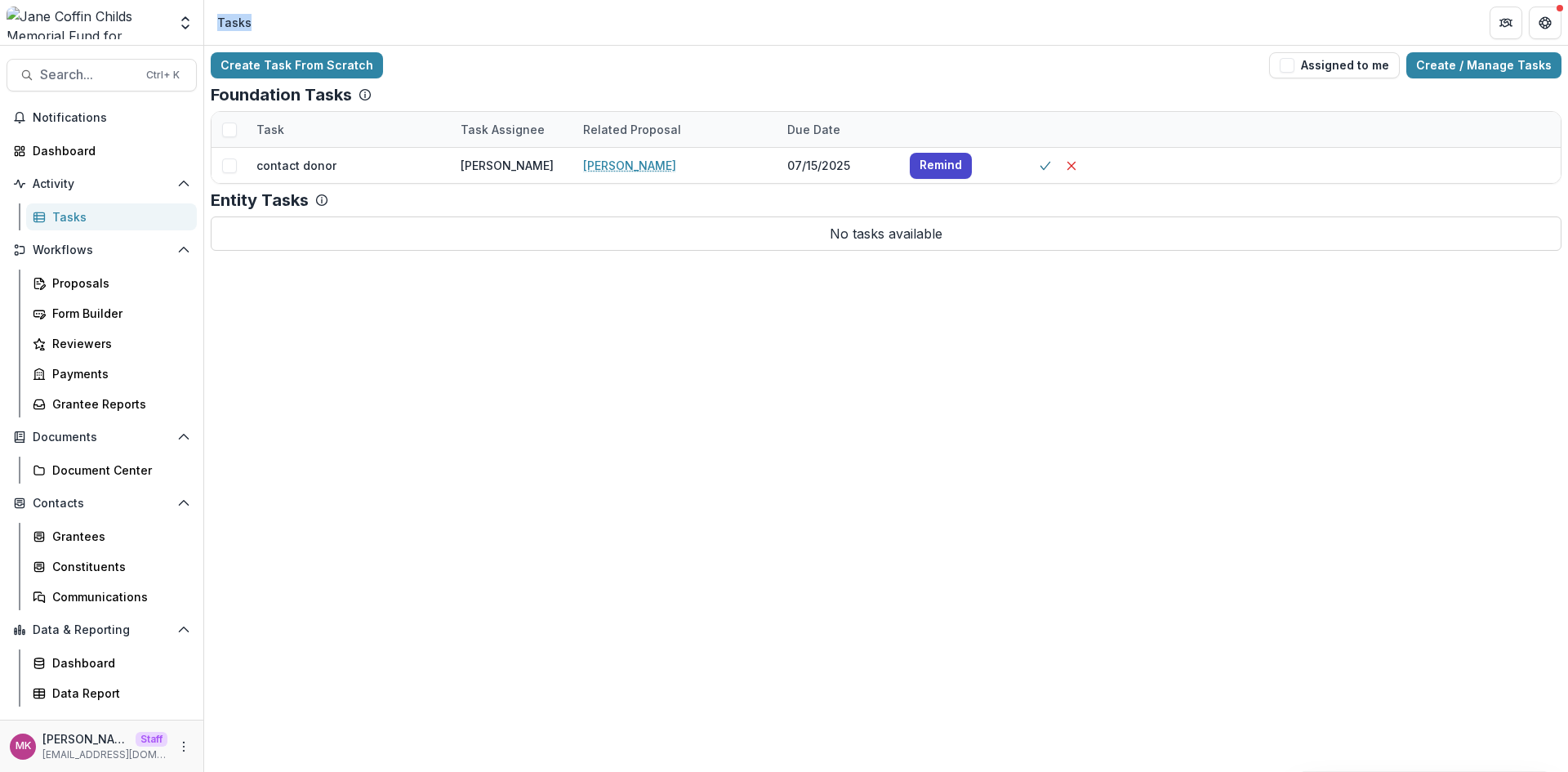
drag, startPoint x: 257, startPoint y: 22, endPoint x: 219, endPoint y: 20, distance: 38.1
click at [219, 20] on header "Tasks" at bounding box center [886, 22] width 1364 height 45
drag, startPoint x: 580, startPoint y: 123, endPoint x: 685, endPoint y: 124, distance: 105.0
click at [685, 124] on div "Related Proposal" at bounding box center [675, 130] width 204 height 36
click at [510, 334] on div "Create Task From Scratch Assigned to me Create / Manage Tasks Foundation Tasks …" at bounding box center [886, 408] width 1364 height 726
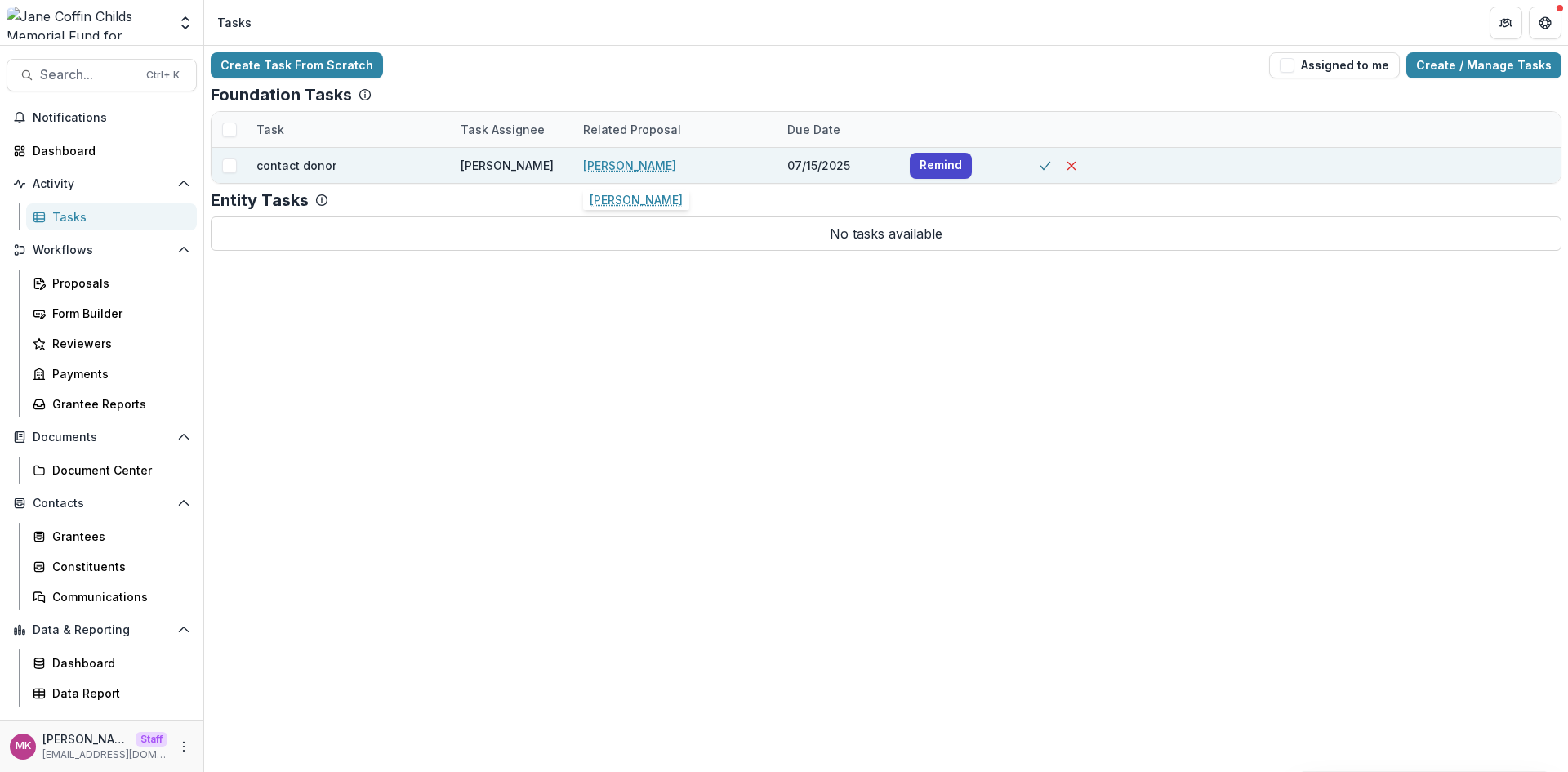
click at [617, 167] on link "James R. Hagy" at bounding box center [629, 164] width 93 height 17
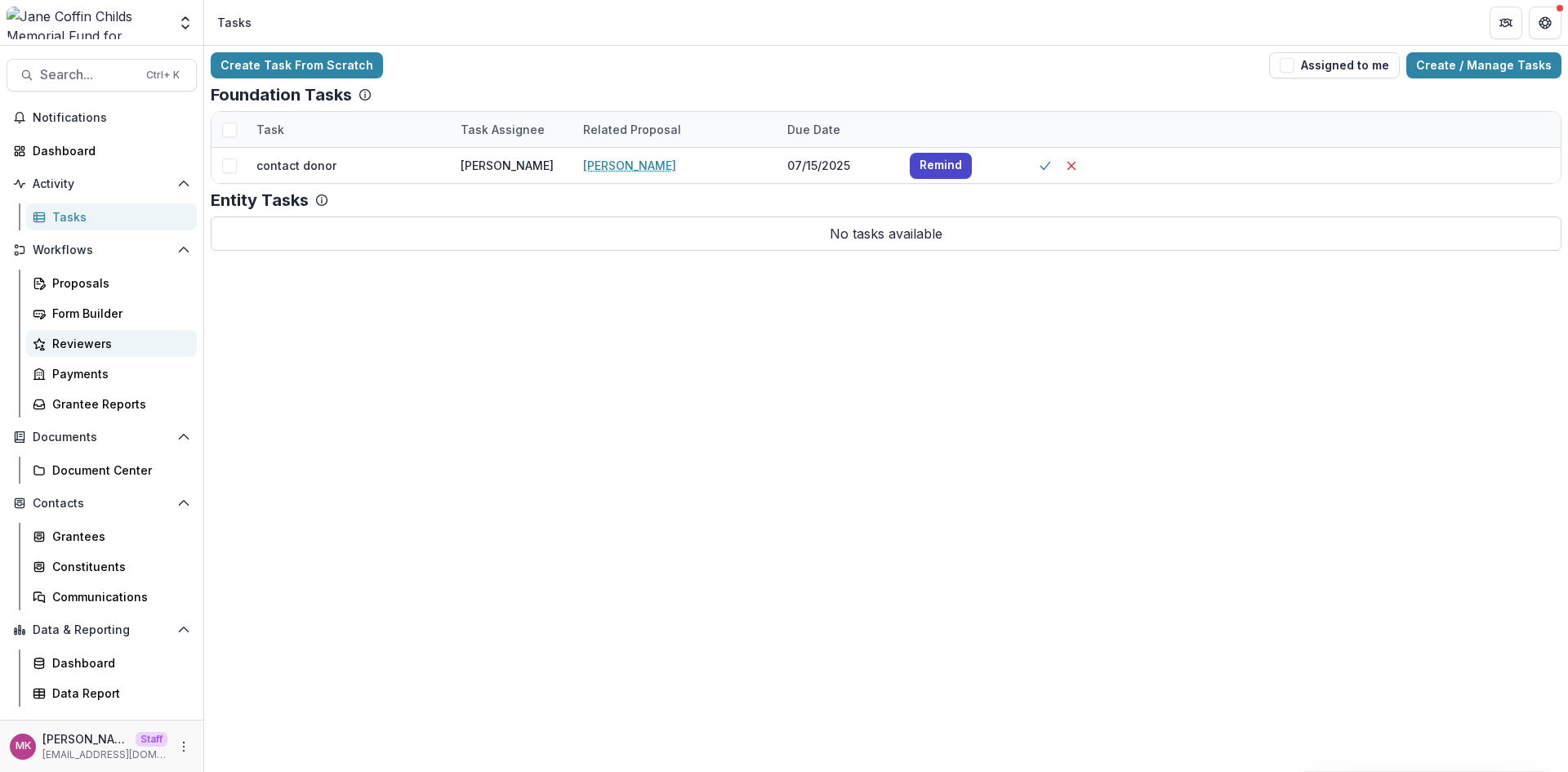
click at [95, 340] on div "Reviewers" at bounding box center [118, 343] width 131 height 17
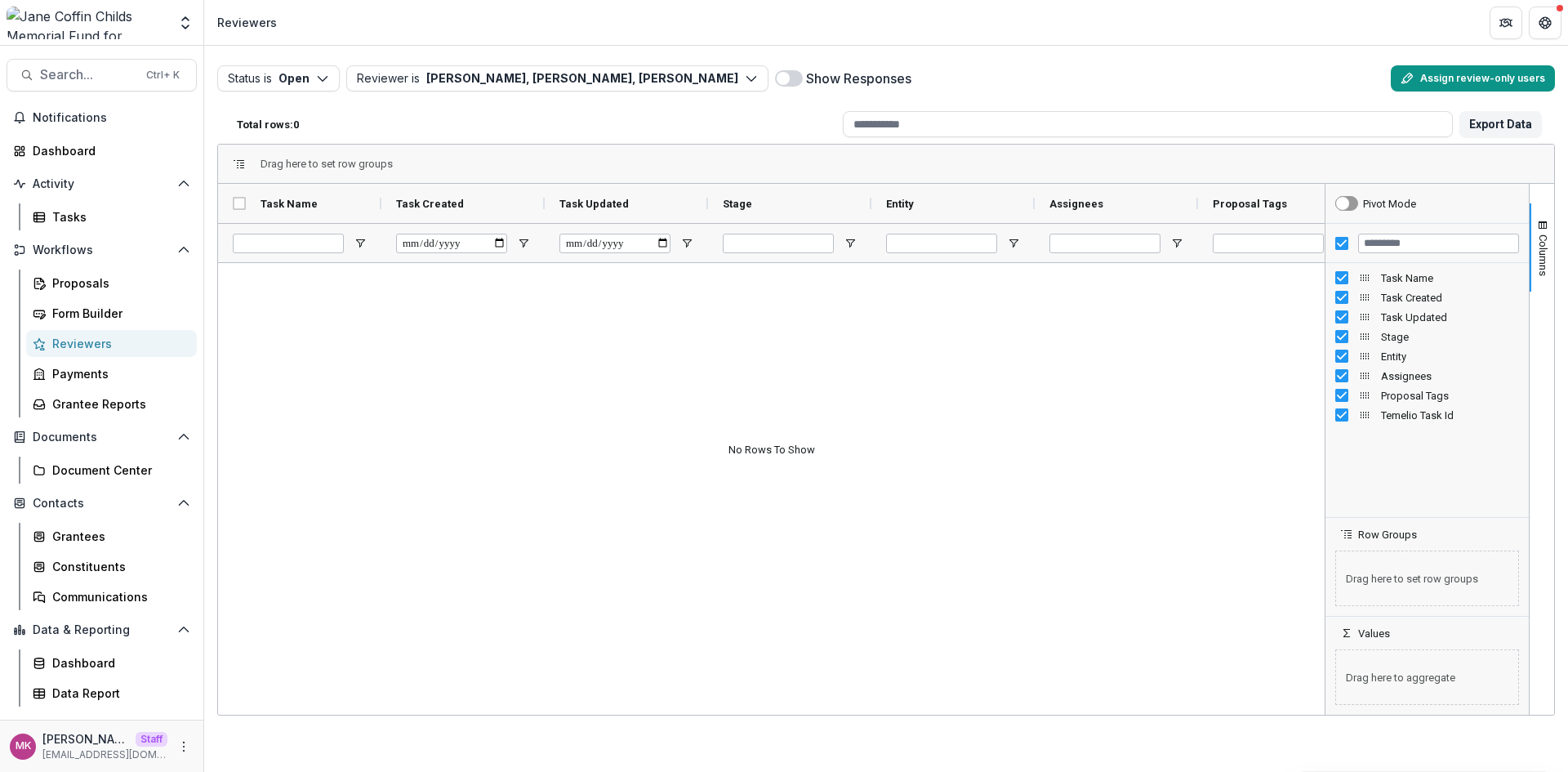
click at [1427, 80] on button "Assign review-only users" at bounding box center [1472, 78] width 164 height 26
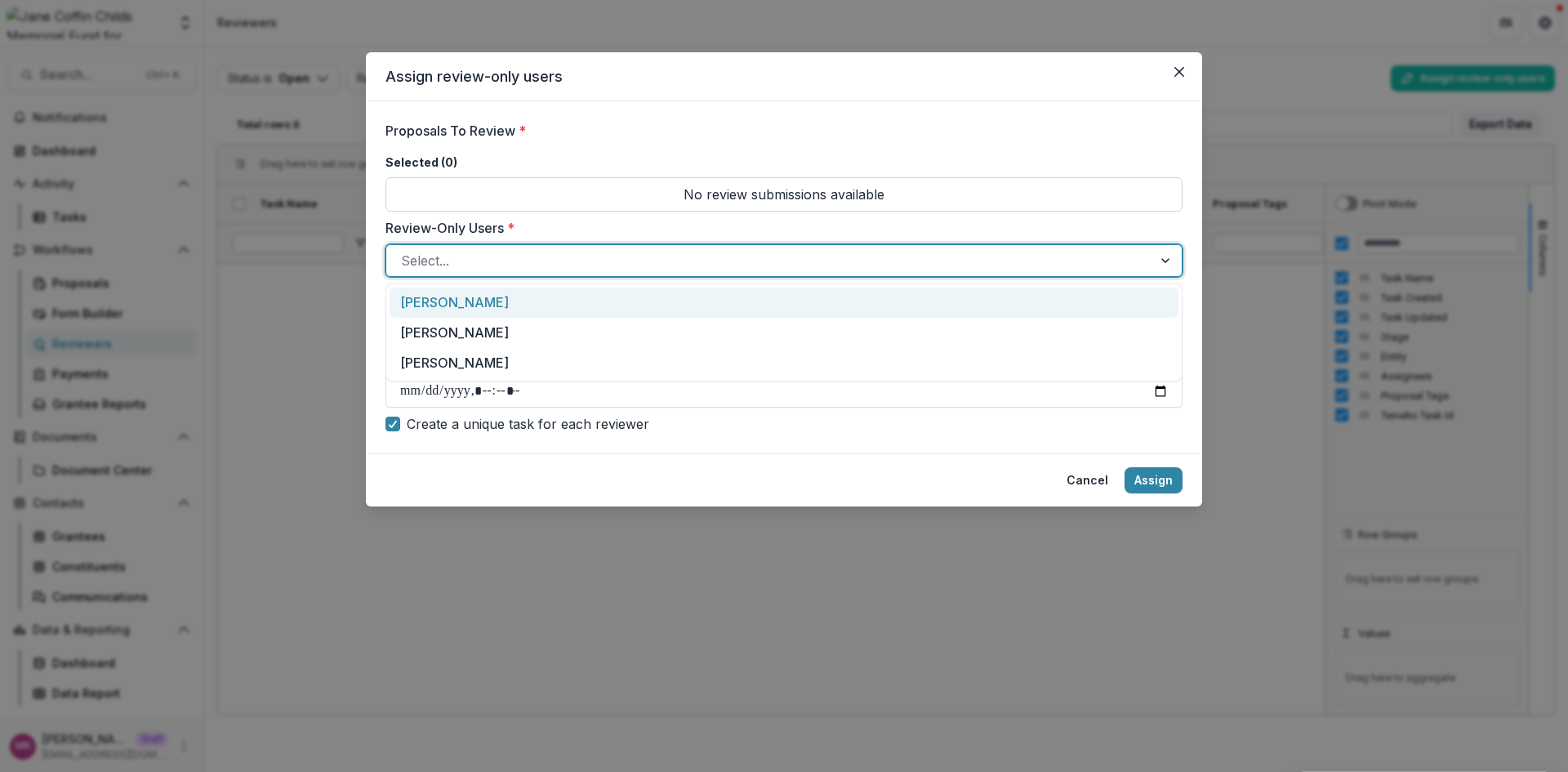
click at [471, 266] on div at bounding box center [768, 260] width 736 height 23
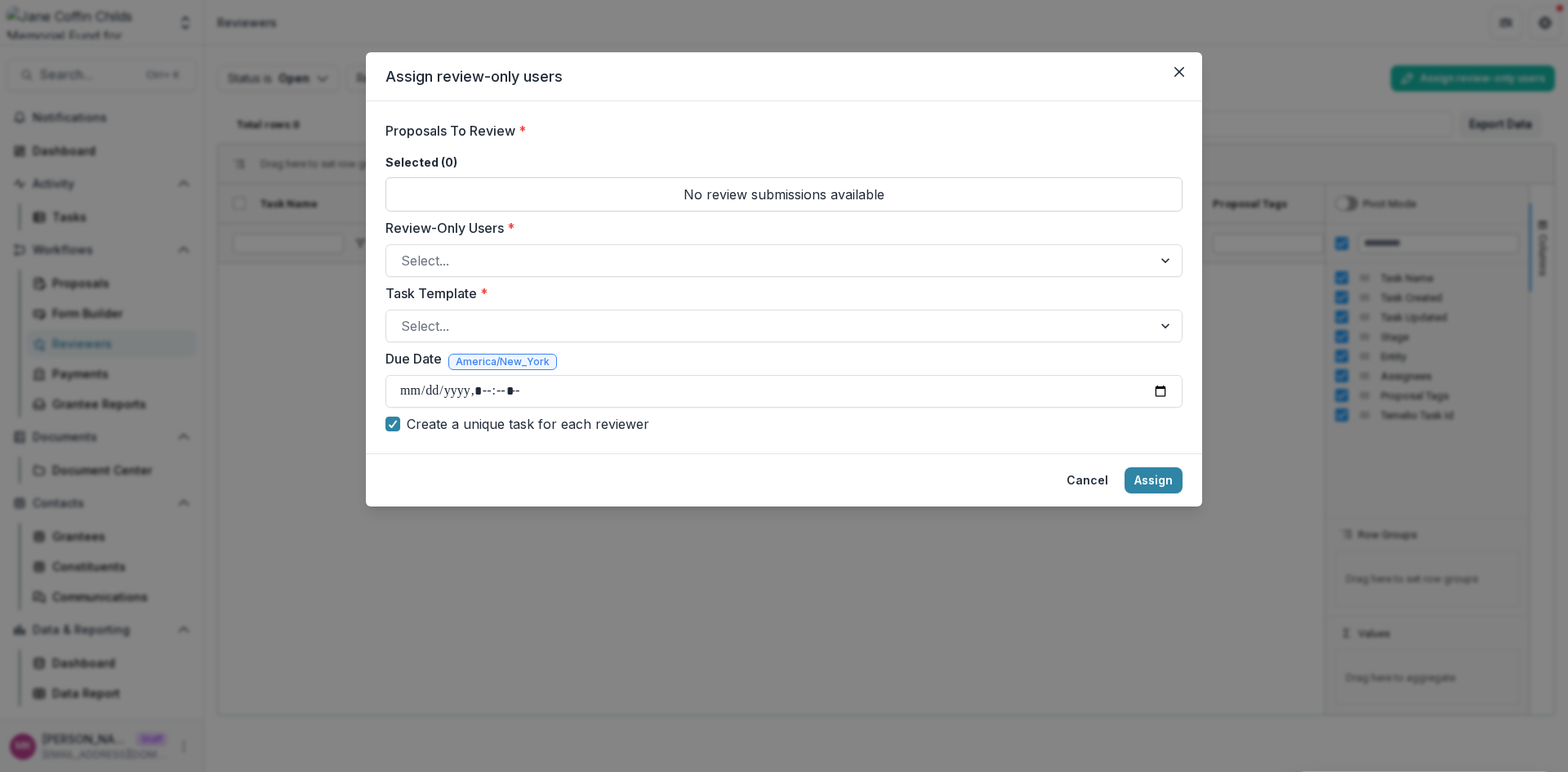
click at [486, 198] on p "No review submissions available" at bounding box center [784, 194] width 797 height 35
click at [453, 325] on div at bounding box center [768, 326] width 736 height 23
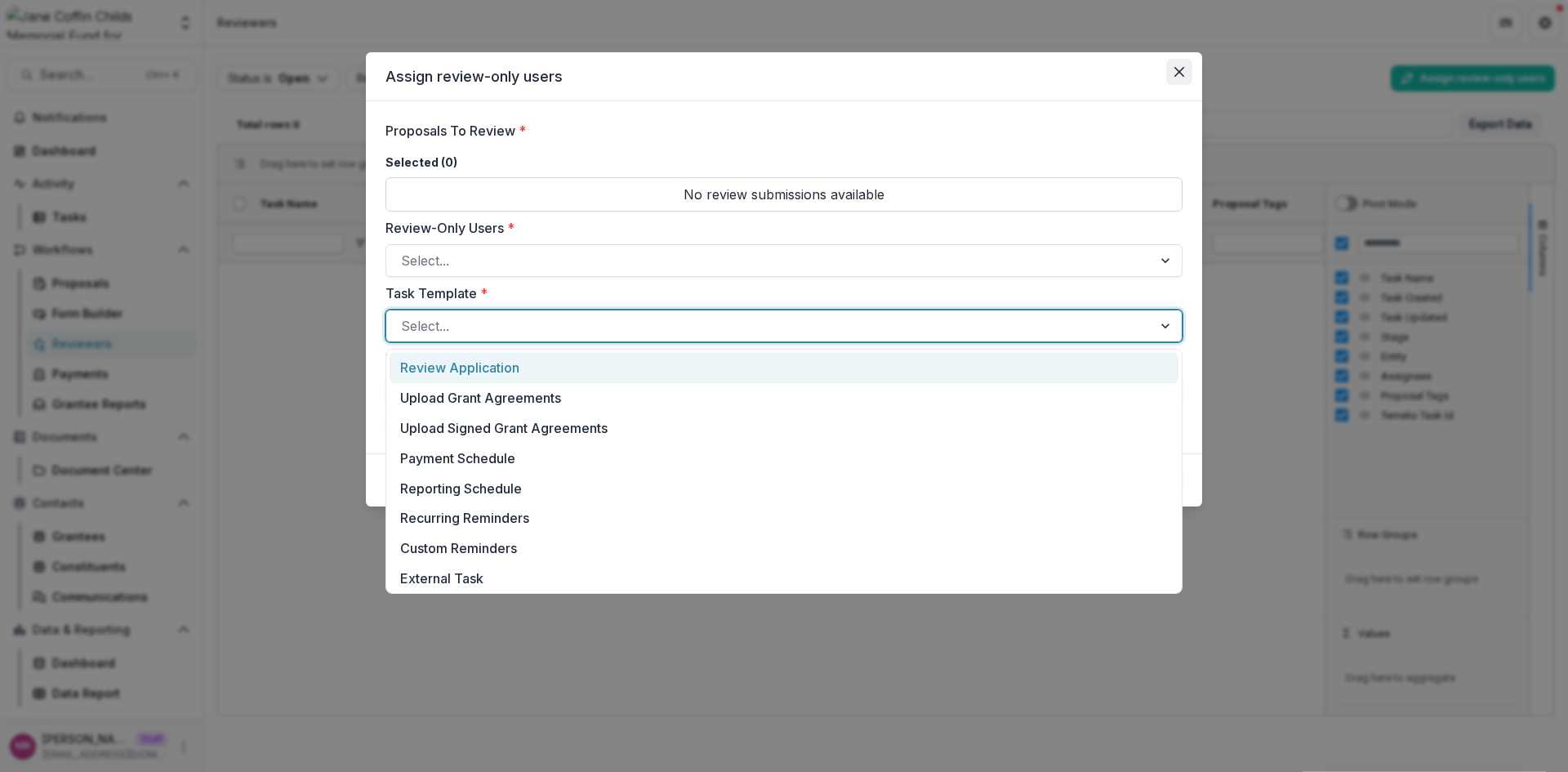
click at [1186, 73] on button "Close" at bounding box center [1179, 71] width 26 height 26
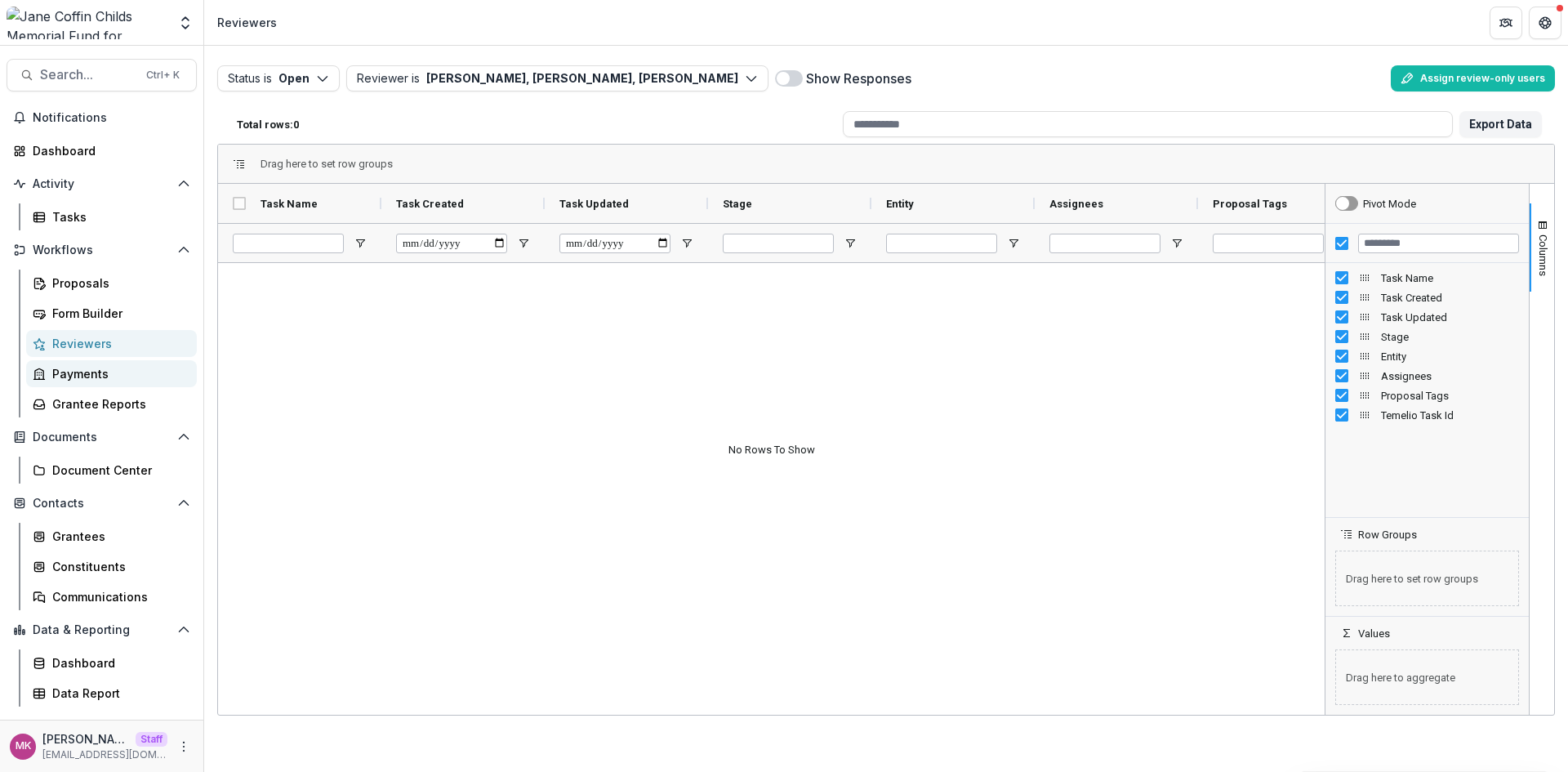
click at [99, 369] on div "Payments" at bounding box center [118, 373] width 131 height 17
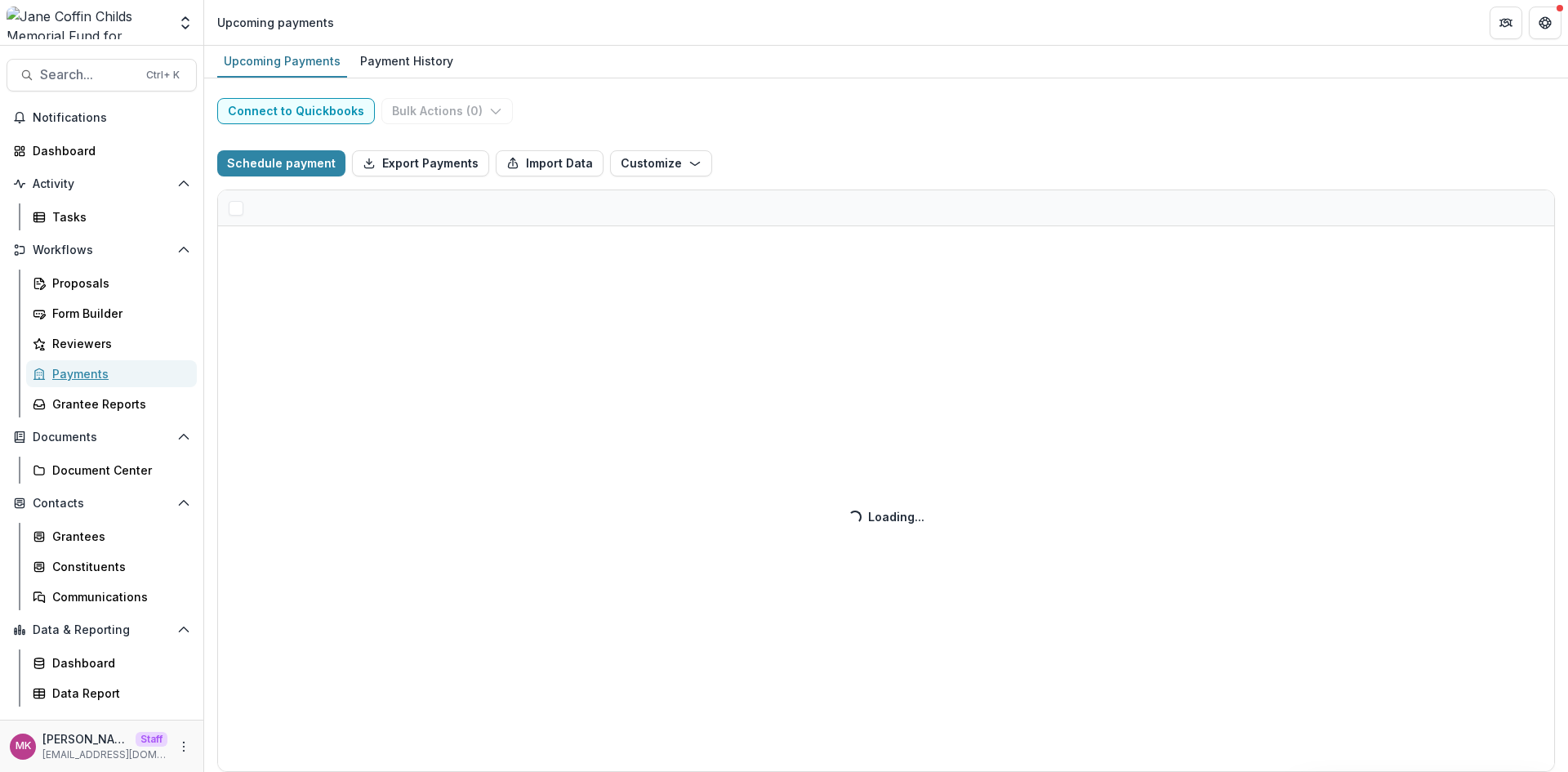
select select "******"
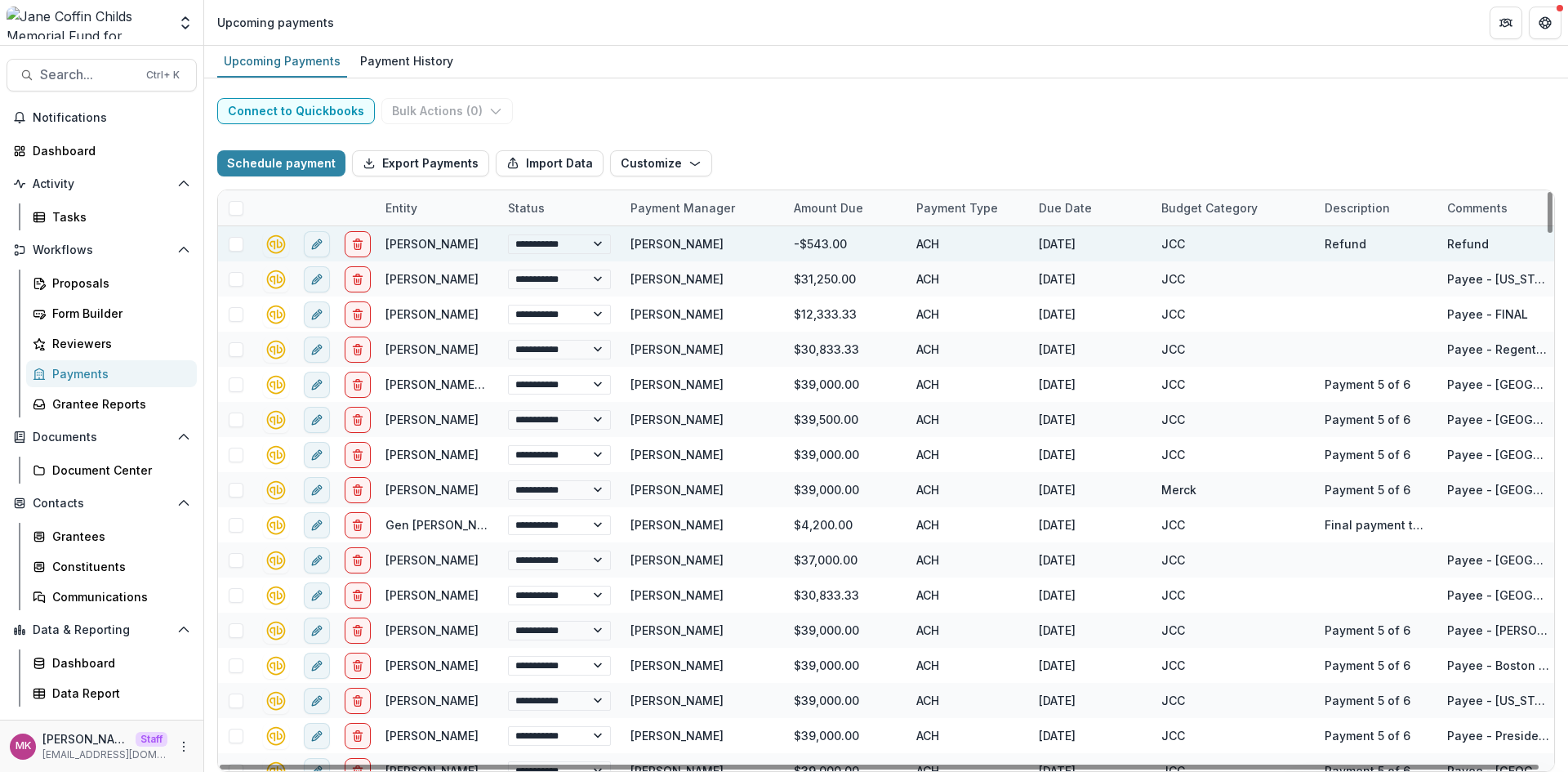
click at [436, 235] on div "Carlos Mendez-Dorantes" at bounding box center [432, 243] width 93 height 17
click at [429, 243] on link "Carlos Mendez-Dorantes" at bounding box center [432, 244] width 93 height 14
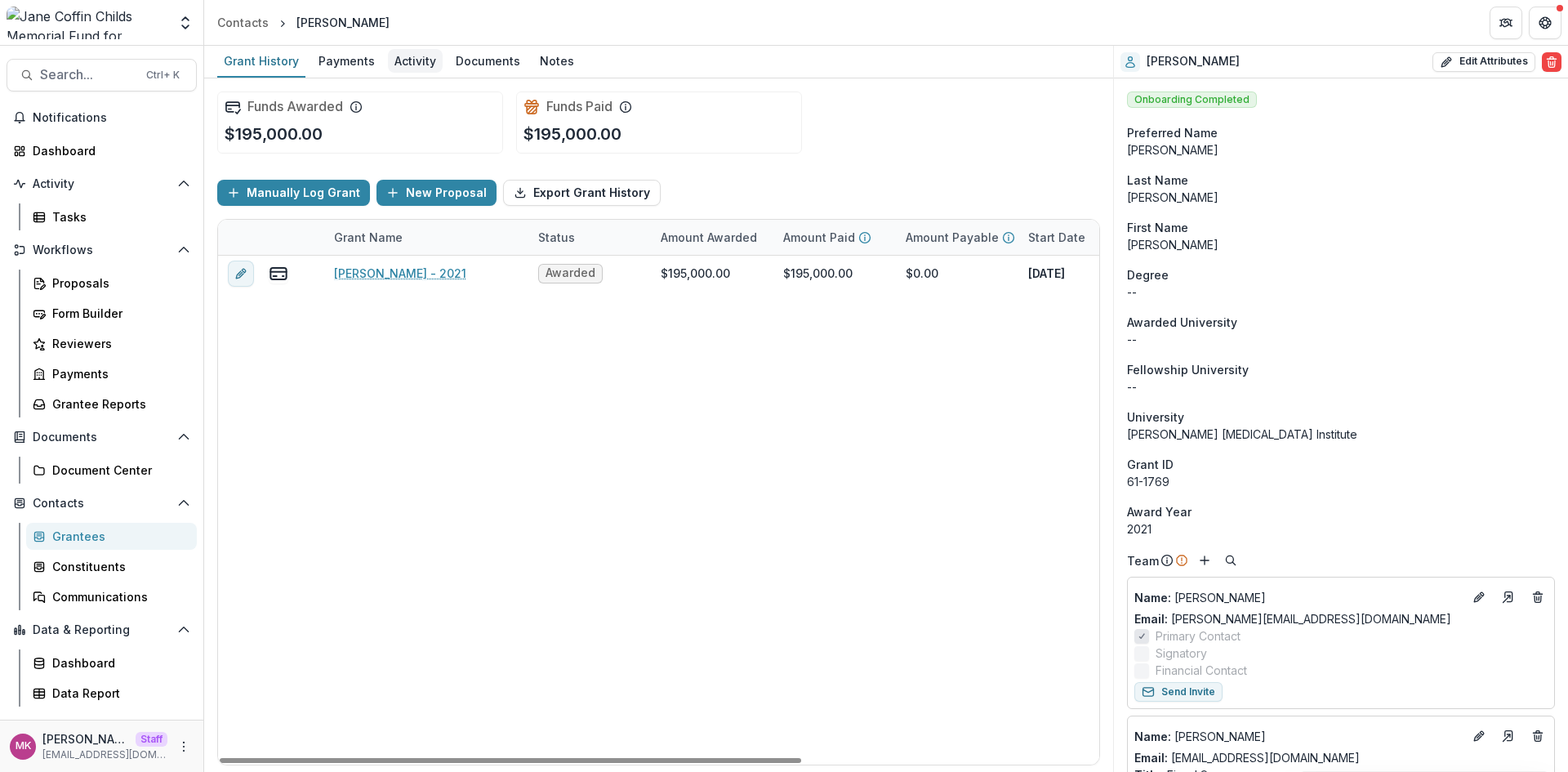
click at [399, 68] on div "Activity" at bounding box center [416, 60] width 55 height 24
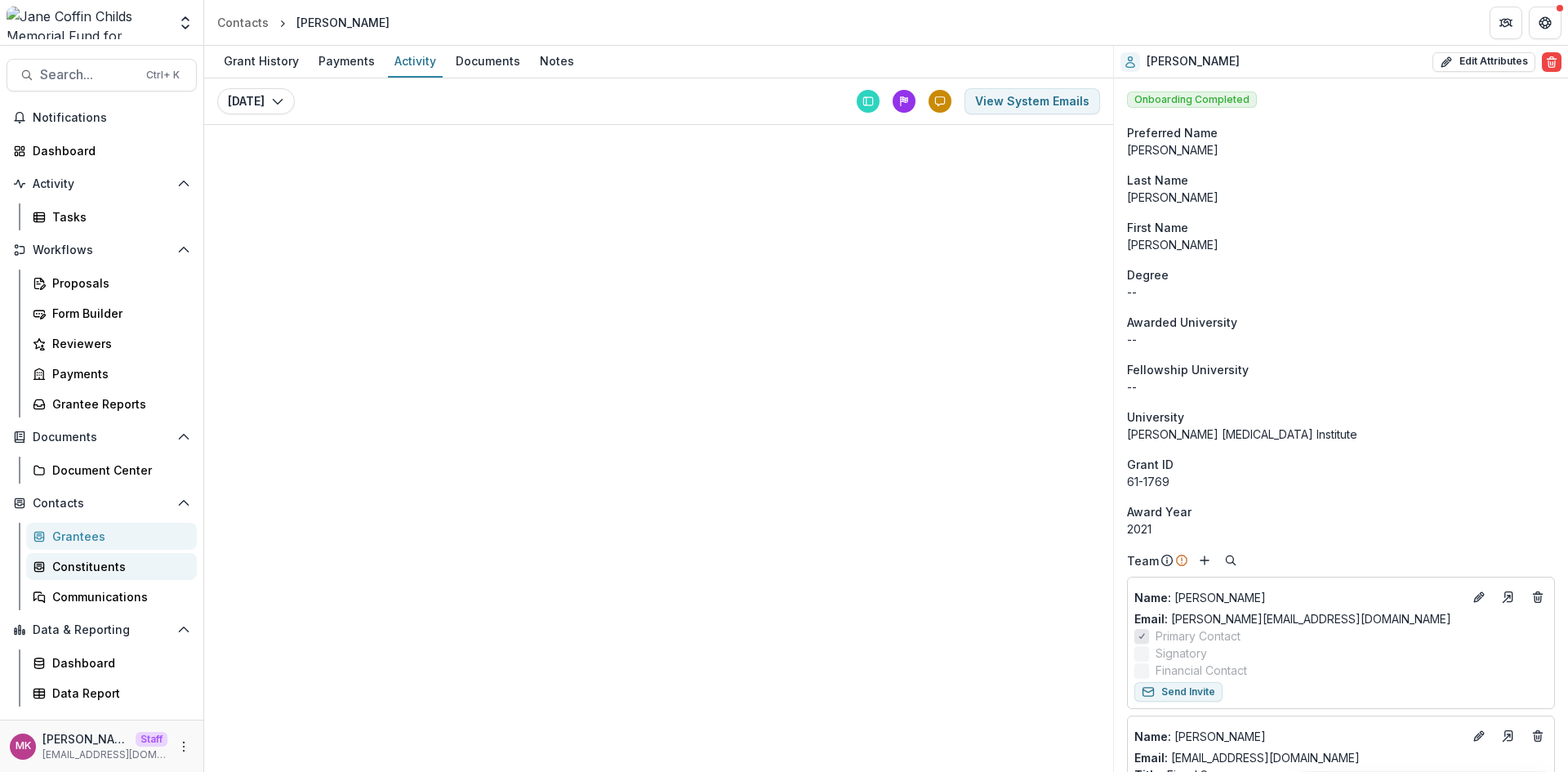
click at [145, 561] on div "Constituents" at bounding box center [118, 566] width 131 height 17
click at [105, 578] on link "Constituents" at bounding box center [111, 566] width 171 height 27
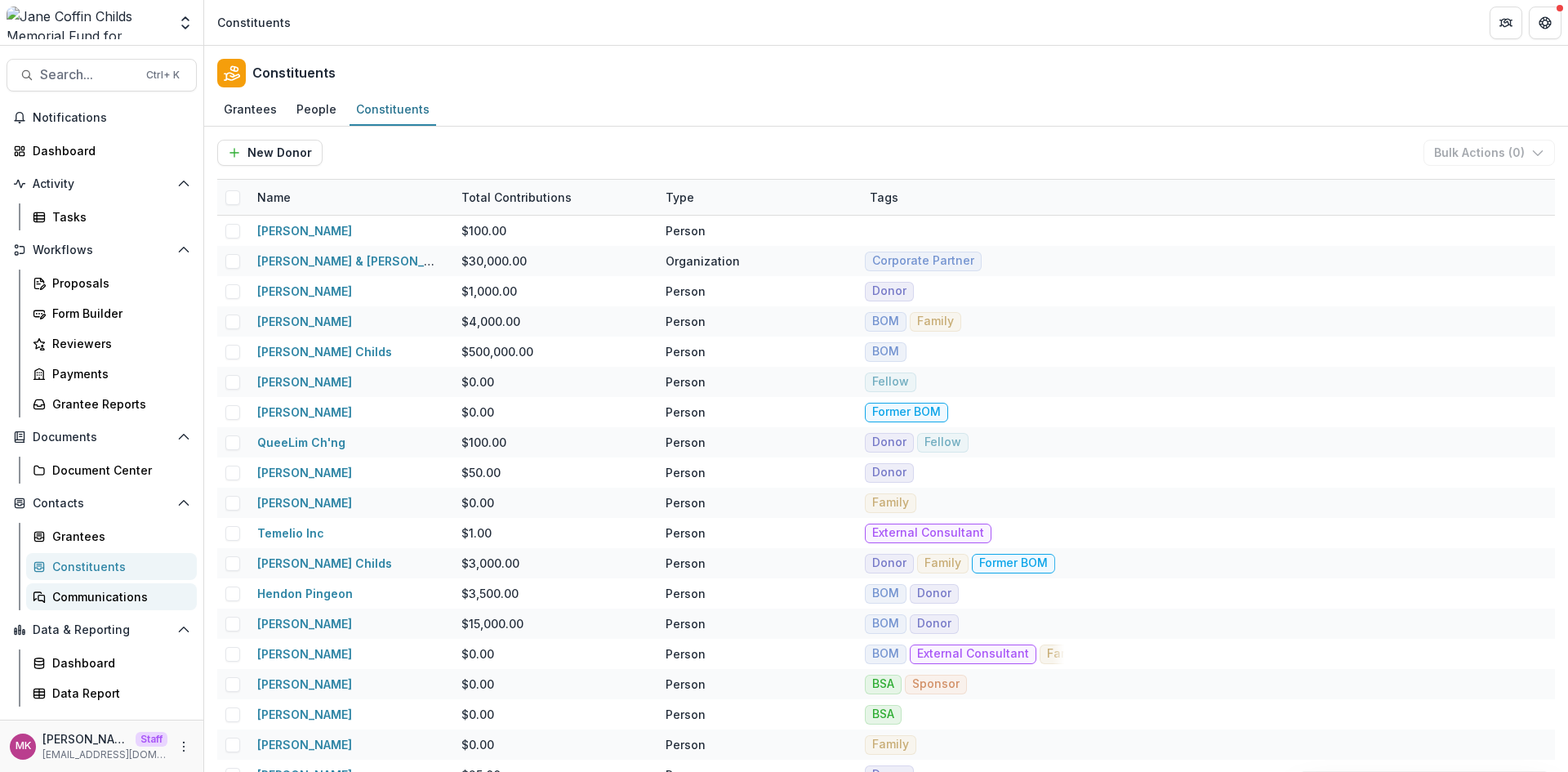
click at [127, 601] on div "Communications" at bounding box center [118, 596] width 131 height 17
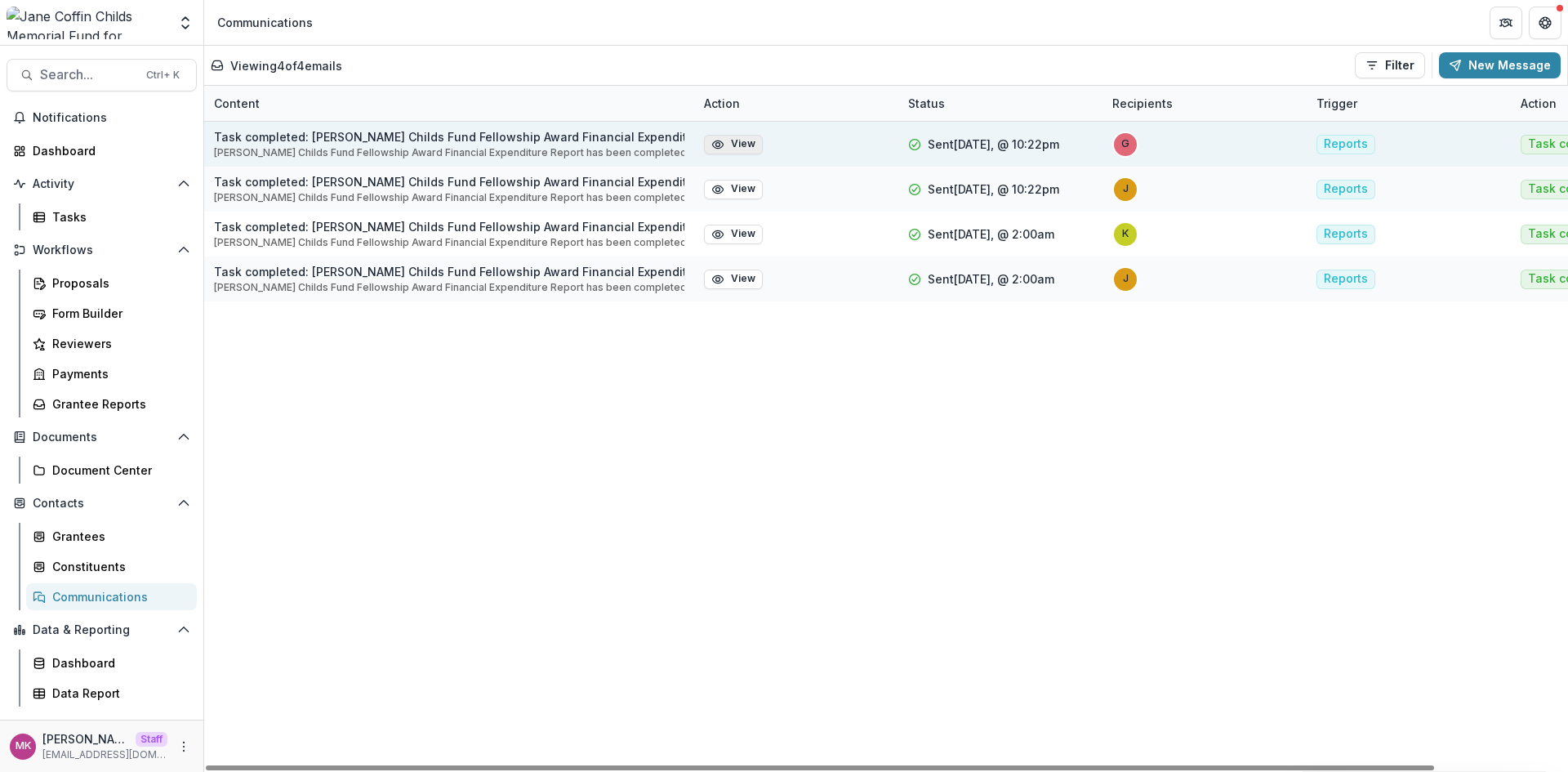
click at [751, 143] on button "View" at bounding box center [733, 145] width 59 height 20
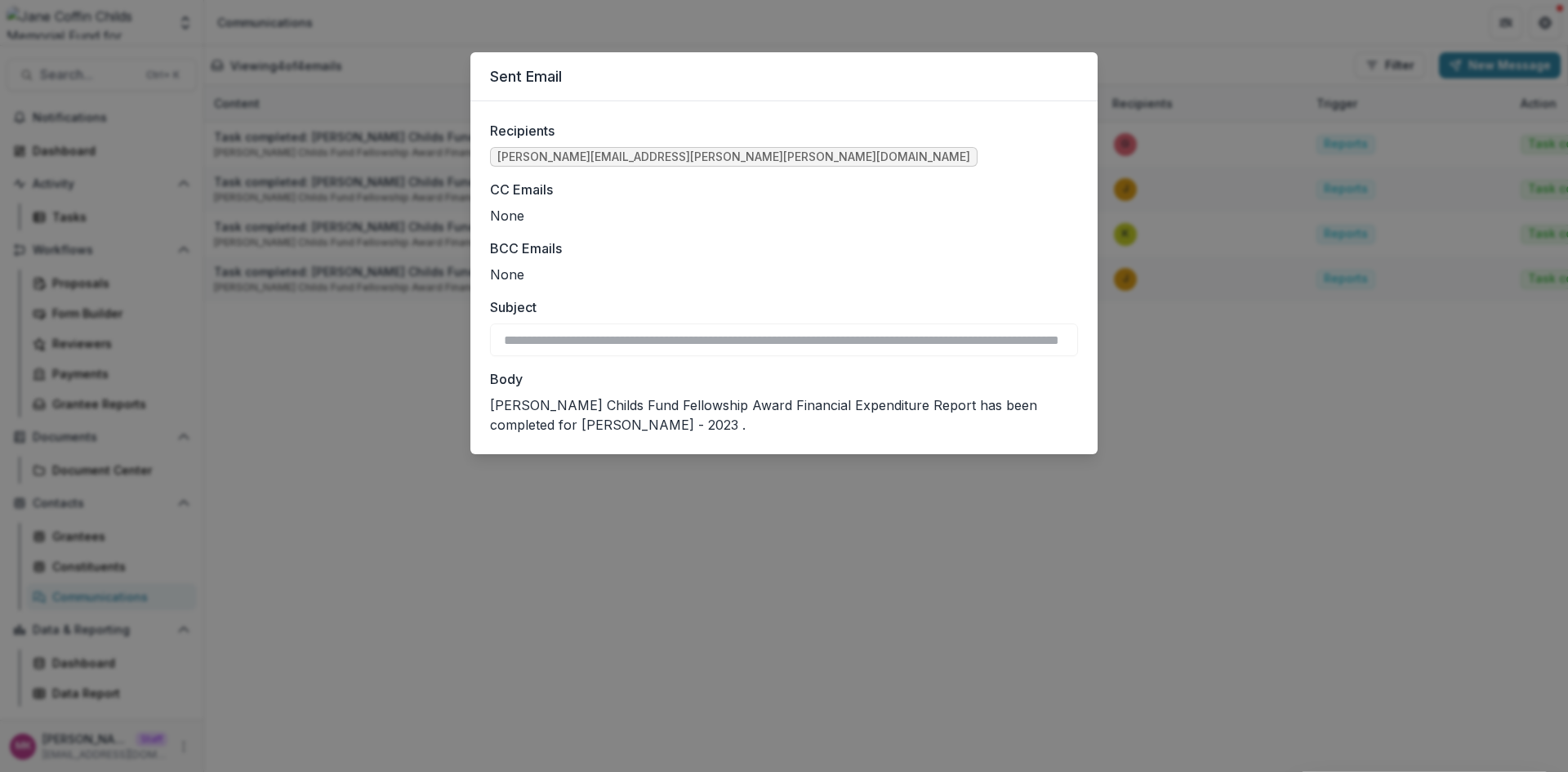
click at [1392, 557] on div "**********" at bounding box center [784, 386] width 1568 height 772
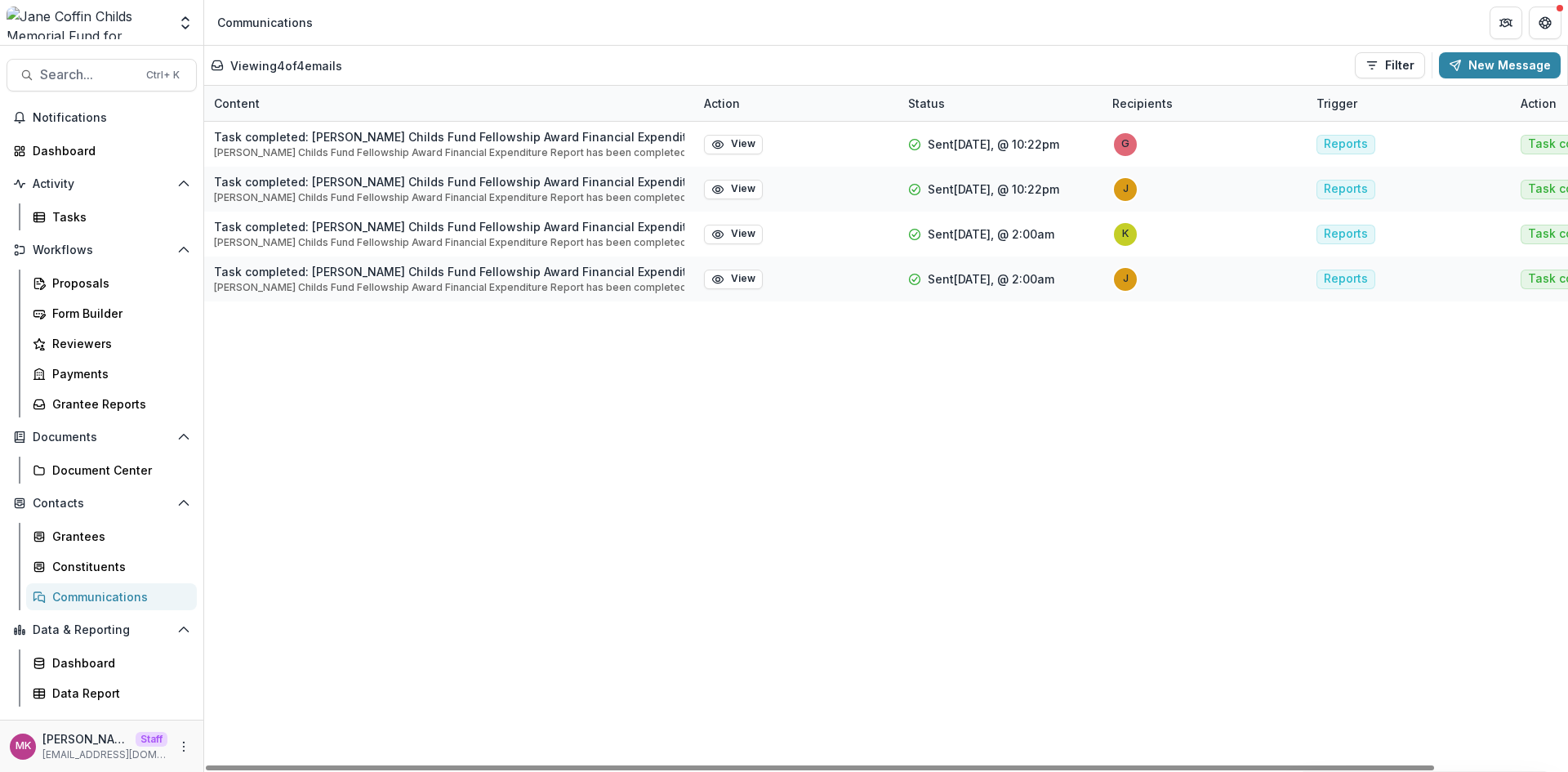
click at [1461, 52] on div "Viewing 4 of 4 emails Filter Draft Sent New Message" at bounding box center [886, 65] width 1363 height 39
click at [1461, 68] on icon "button" at bounding box center [1455, 65] width 13 height 13
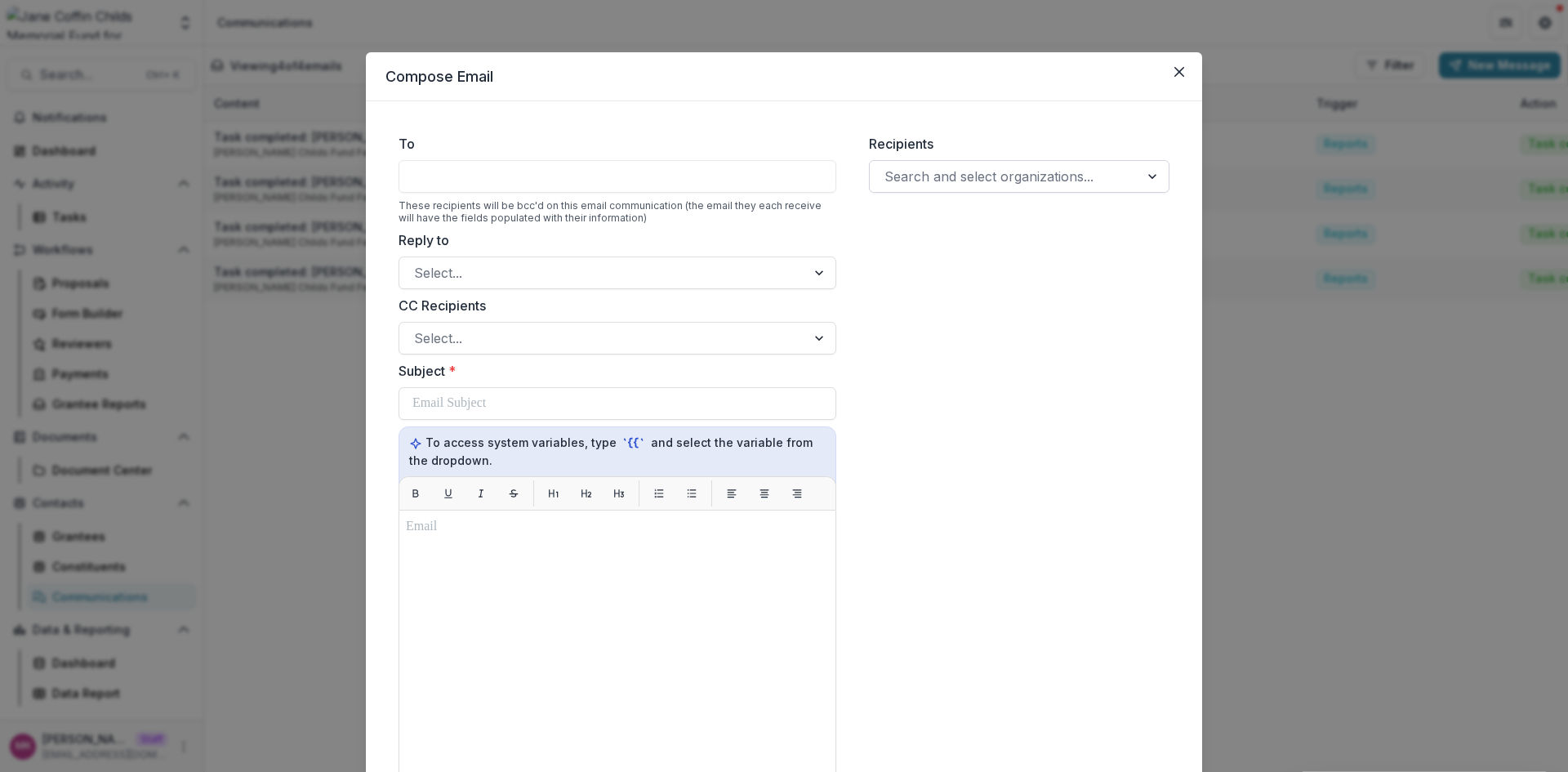
click at [1100, 172] on div at bounding box center [1004, 177] width 240 height 23
click at [1032, 175] on div at bounding box center [1004, 177] width 240 height 23
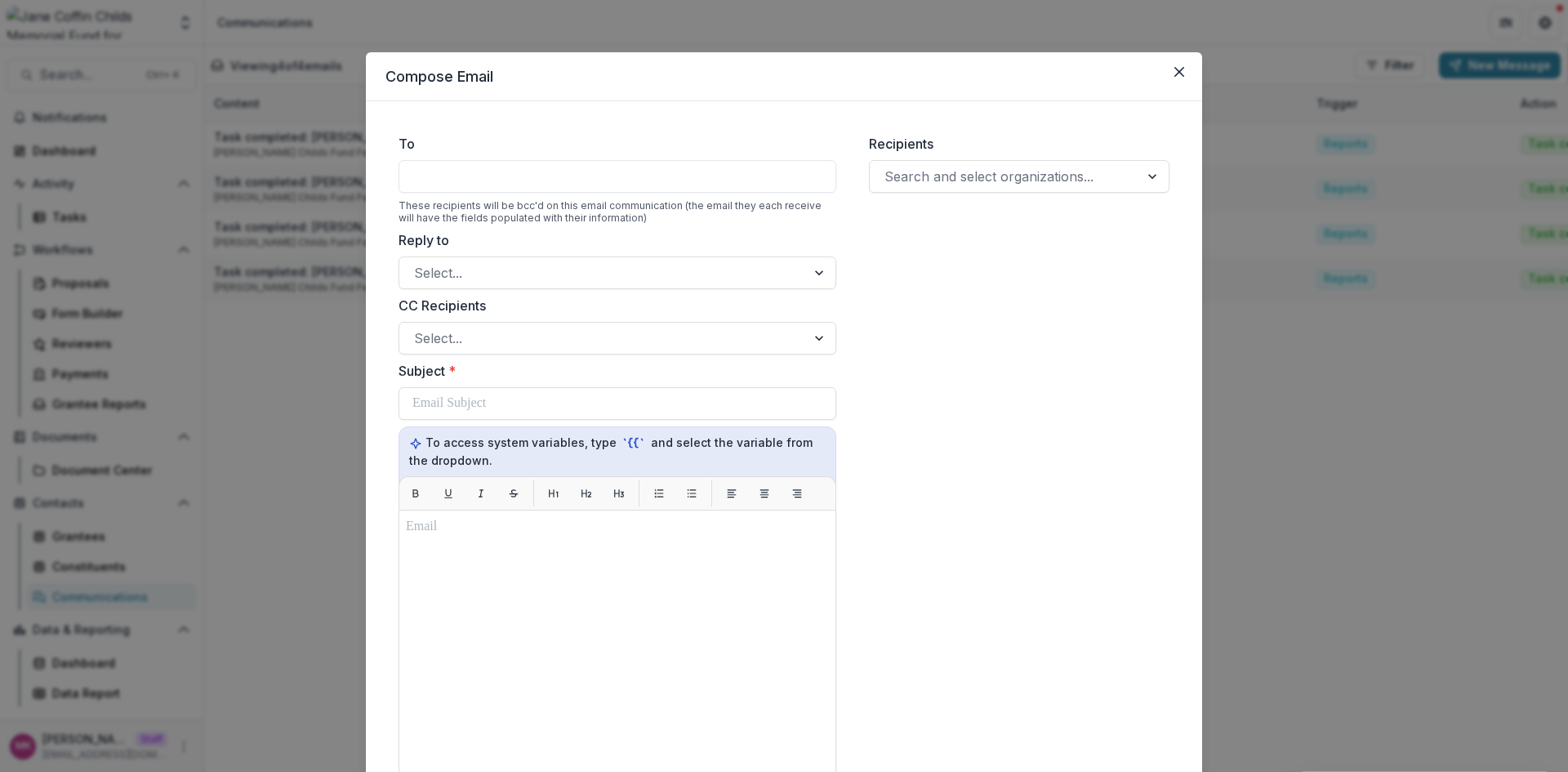
click at [1032, 175] on div at bounding box center [1004, 177] width 240 height 23
click at [1167, 69] on button "Close" at bounding box center [1179, 71] width 26 height 26
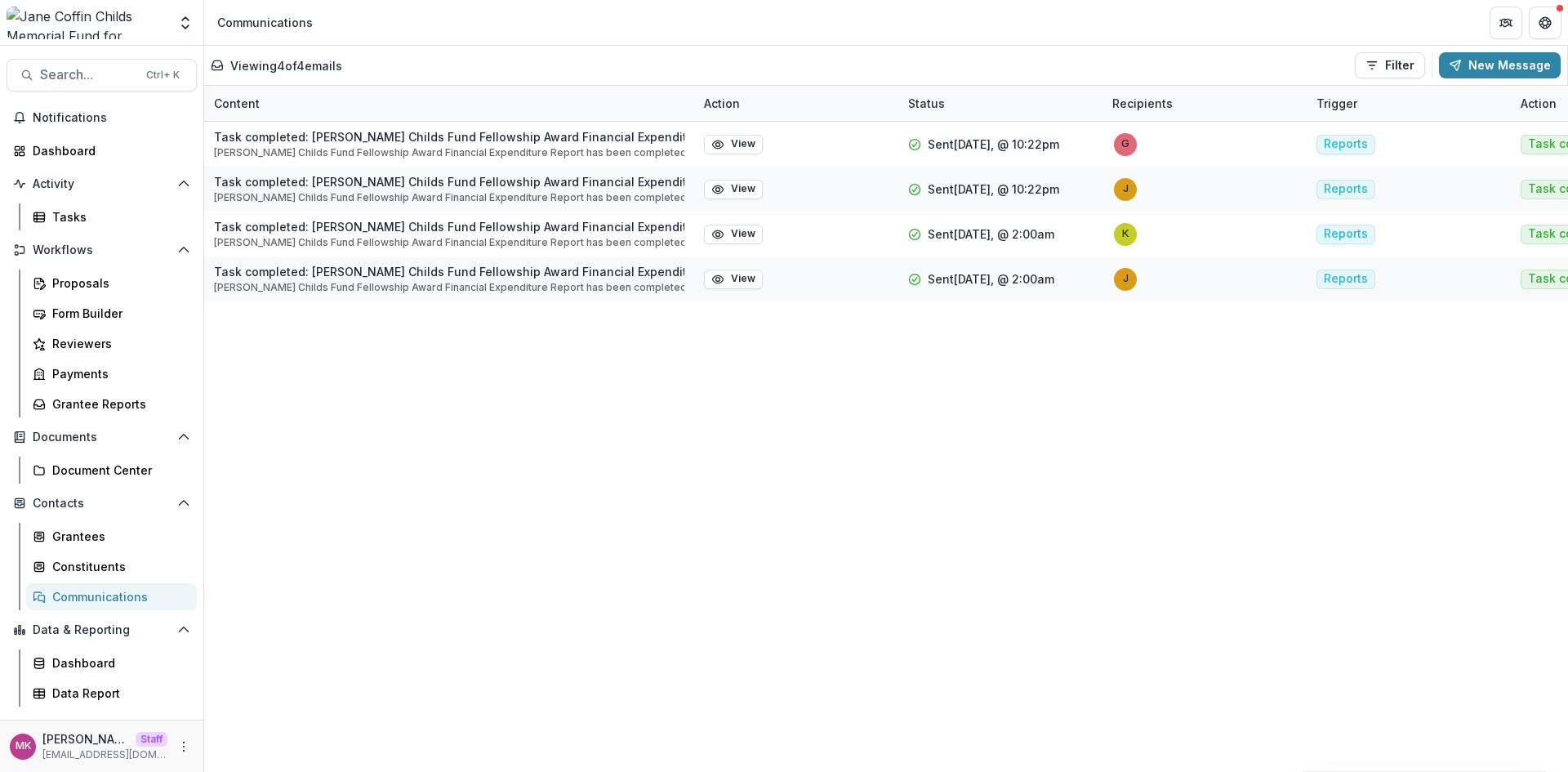
click at [1174, 67] on icon "Close" at bounding box center [1179, 71] width 10 height 10
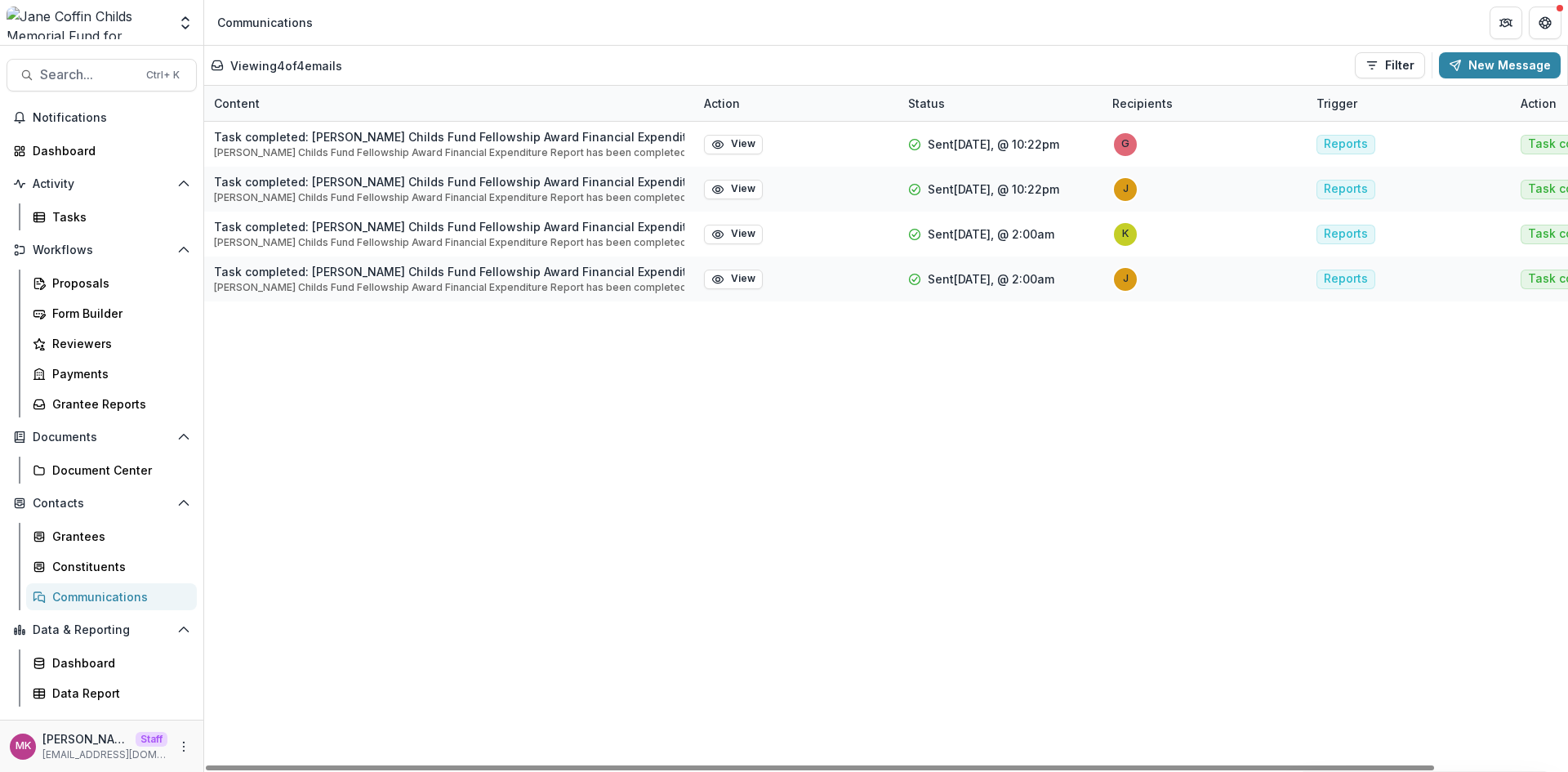
drag, startPoint x: 1293, startPoint y: 388, endPoint x: 1194, endPoint y: 415, distance: 102.6
click at [1194, 415] on div "Task completed: Jane Coffin Childs Fund Fellowship Award Financial Expenditure …" at bounding box center [959, 447] width 1510 height 650
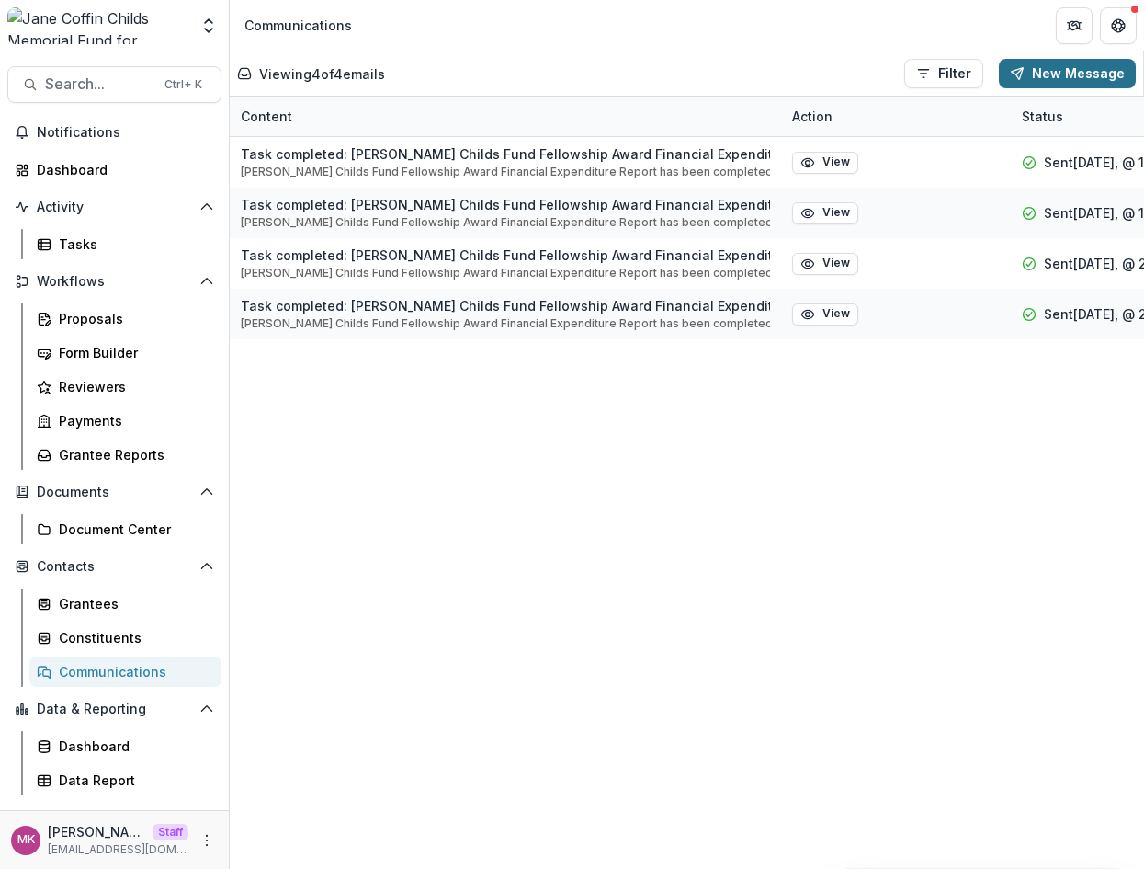
click at [1041, 74] on button "New Message" at bounding box center [1067, 73] width 137 height 29
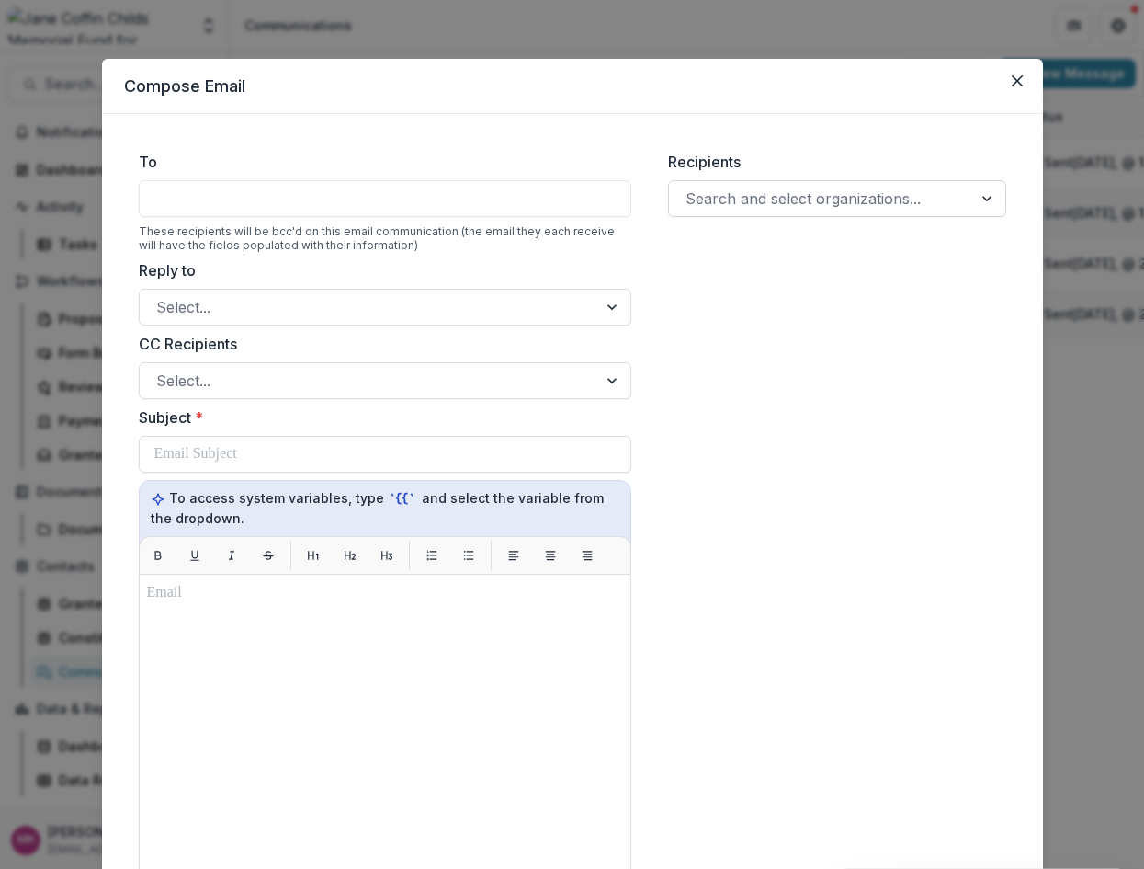
click at [850, 192] on div at bounding box center [821, 199] width 270 height 26
click at [904, 194] on div at bounding box center [821, 199] width 270 height 26
click at [976, 207] on div at bounding box center [988, 198] width 33 height 35
click at [977, 206] on div at bounding box center [988, 198] width 33 height 35
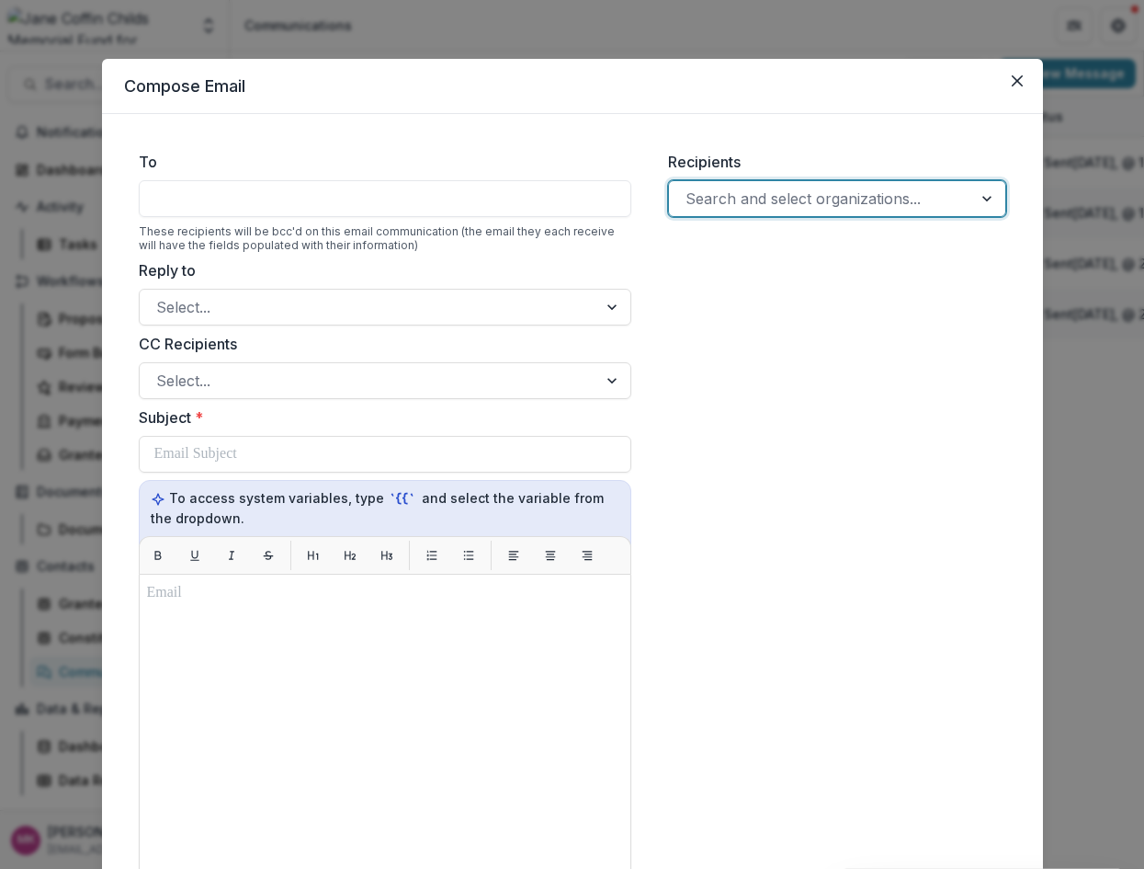
click at [977, 206] on div at bounding box center [988, 198] width 33 height 35
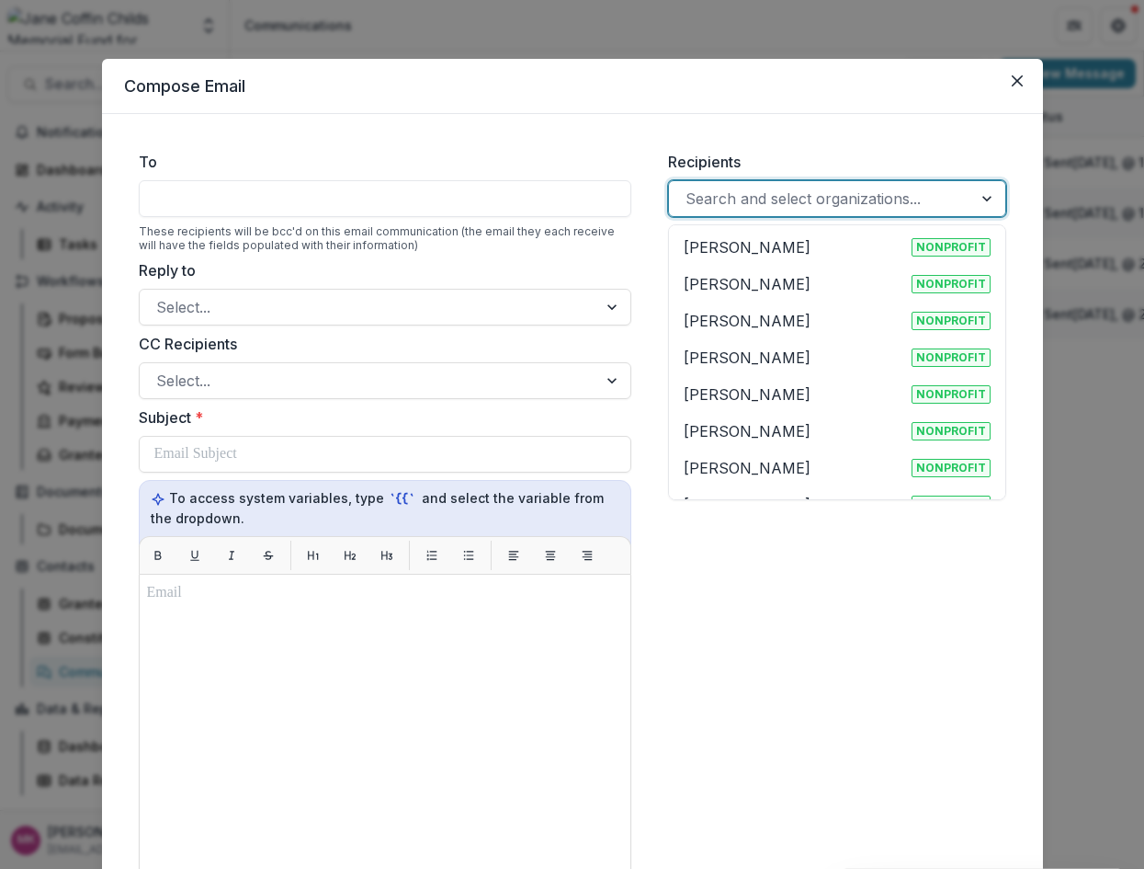
click at [977, 206] on div at bounding box center [988, 198] width 33 height 35
click at [899, 199] on div at bounding box center [821, 199] width 270 height 26
click at [901, 199] on div at bounding box center [821, 199] width 270 height 26
click at [902, 199] on div at bounding box center [821, 199] width 270 height 26
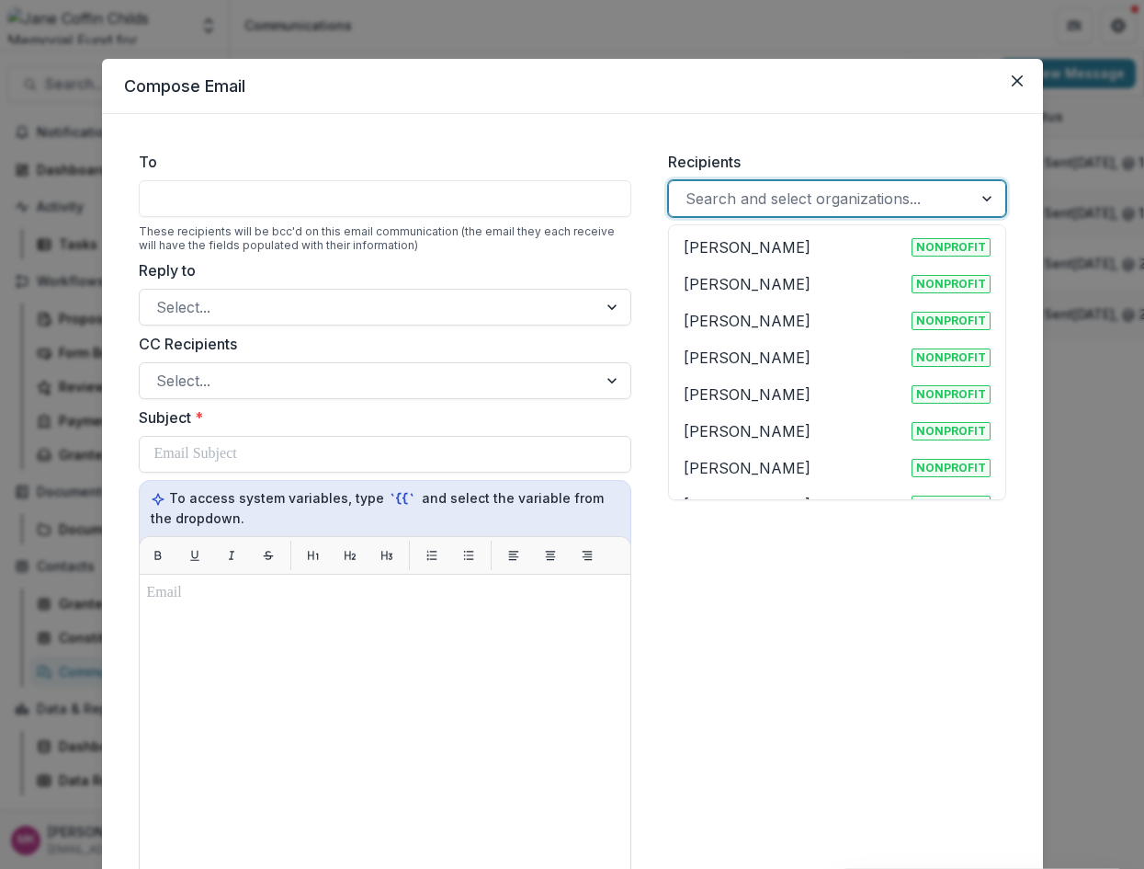
click at [904, 198] on div at bounding box center [821, 199] width 270 height 26
click at [1007, 80] on button "Close" at bounding box center [1017, 80] width 29 height 29
click at [1017, 79] on icon "Close" at bounding box center [1017, 80] width 11 height 11
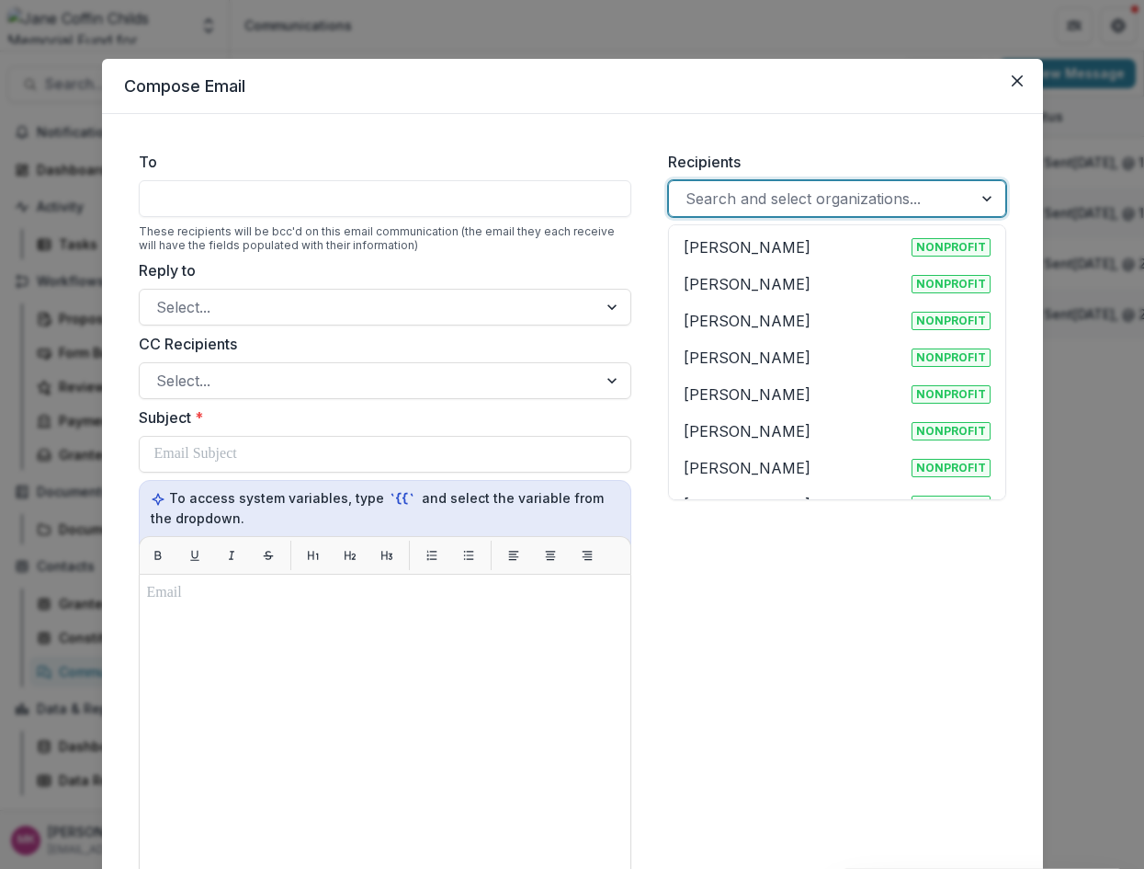
click at [1017, 79] on icon "Close" at bounding box center [1017, 80] width 11 height 11
click at [1012, 85] on icon "Close" at bounding box center [1017, 80] width 11 height 11
click at [843, 203] on div at bounding box center [821, 199] width 270 height 26
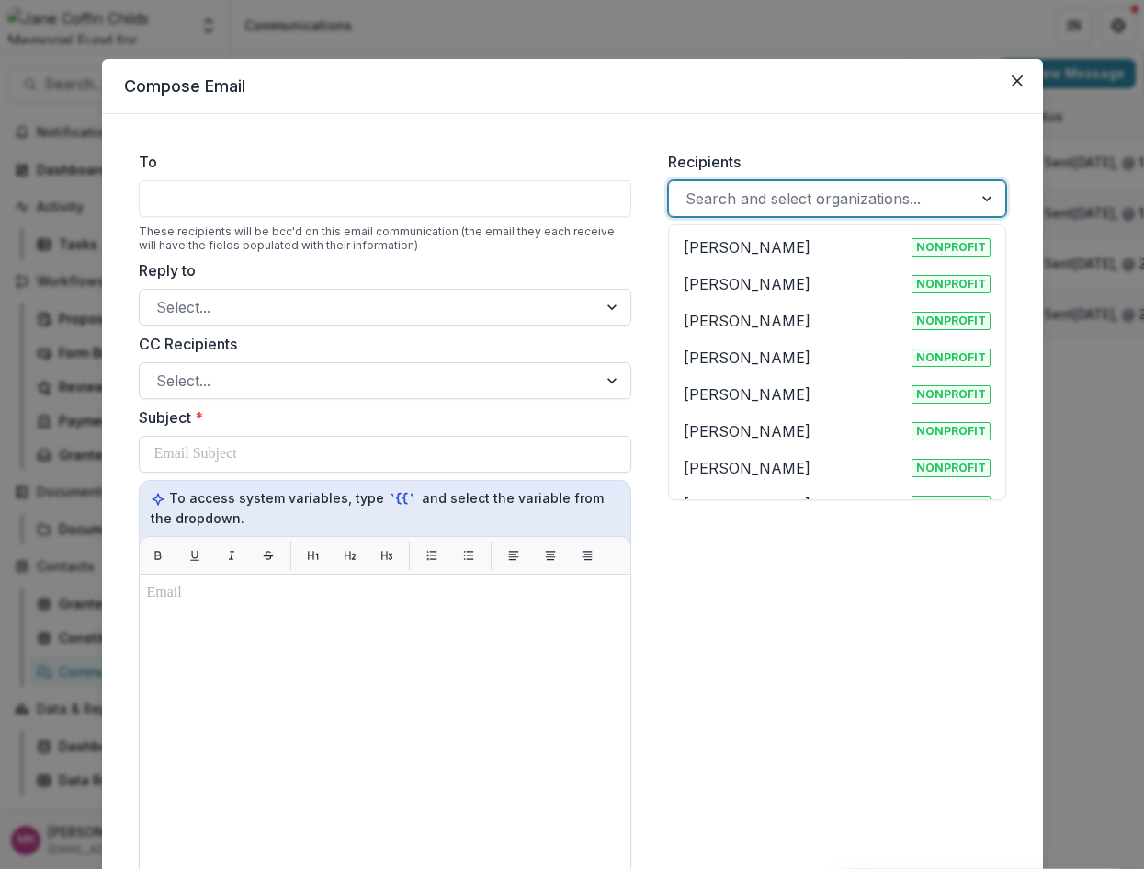
click at [843, 203] on div at bounding box center [821, 199] width 270 height 26
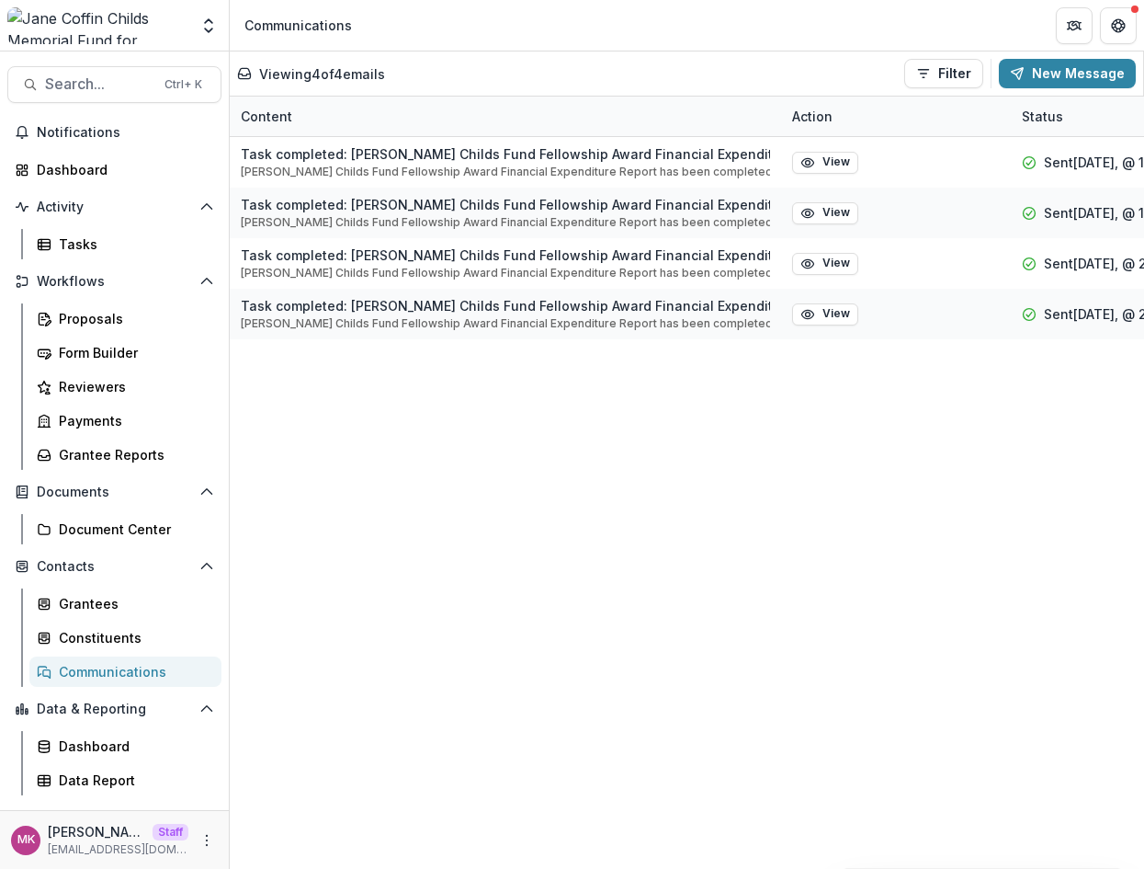
click at [737, 328] on div "Recipients 4185 results available. Use Up and Down to choose options, press Ent…" at bounding box center [838, 639] width 368 height 1006
click at [722, 365] on div "Recipients 4185 results available. Use Up and Down to choose options, press Ent…" at bounding box center [838, 639] width 368 height 1006
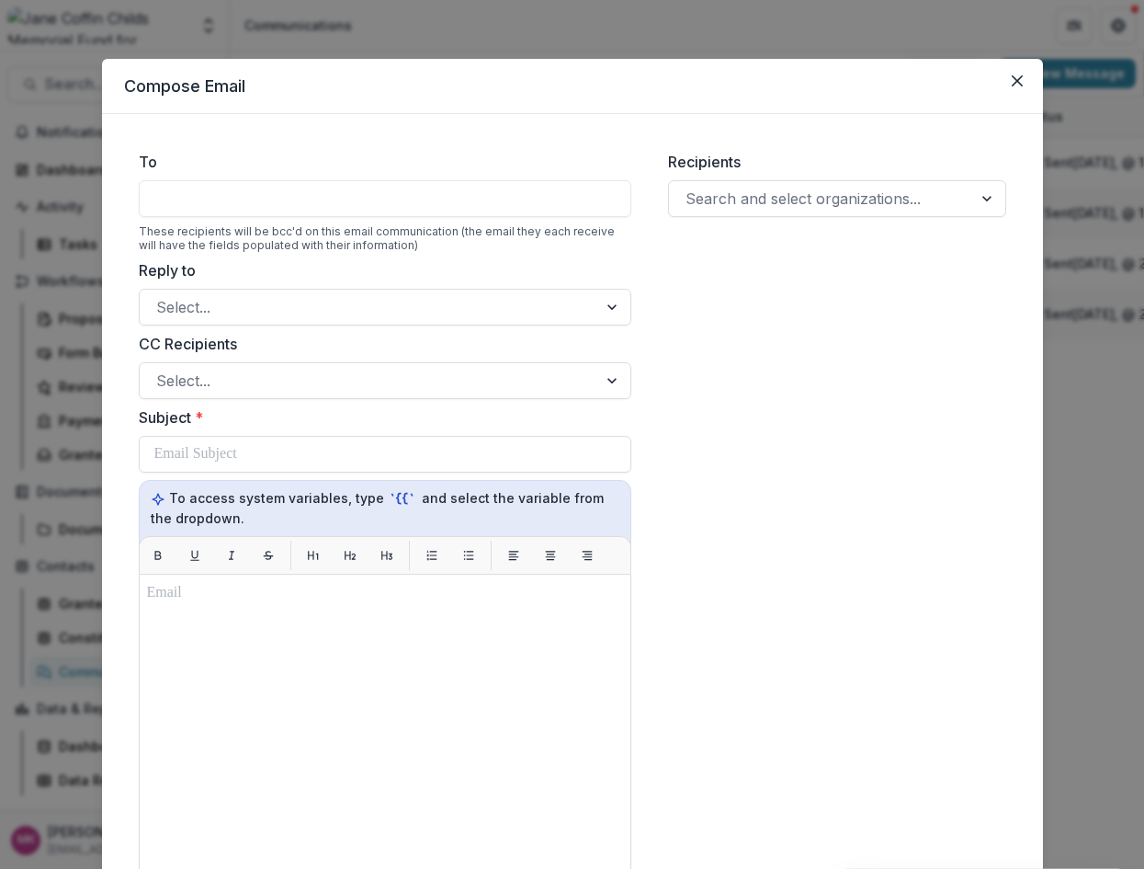
click at [749, 394] on div "Recipients Search and select organizations..." at bounding box center [838, 639] width 368 height 1006
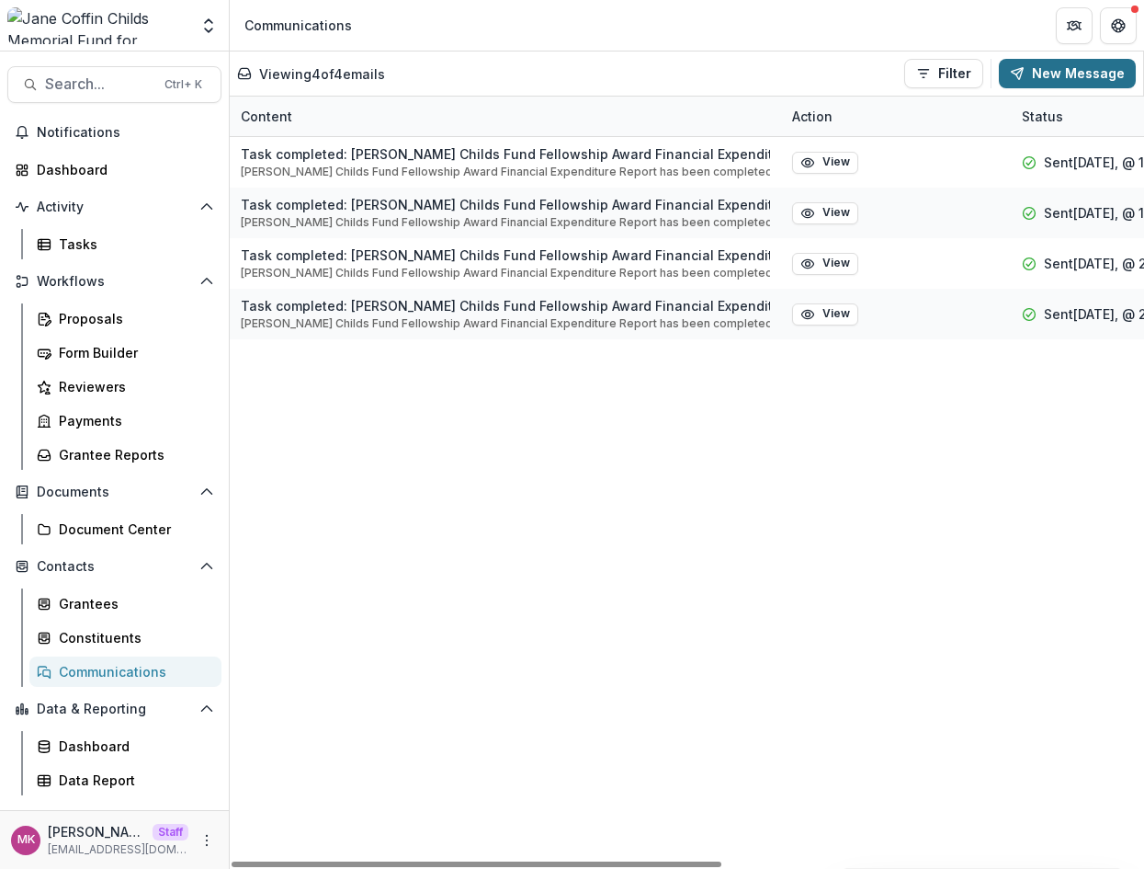
click at [1057, 80] on button "New Message" at bounding box center [1067, 73] width 137 height 29
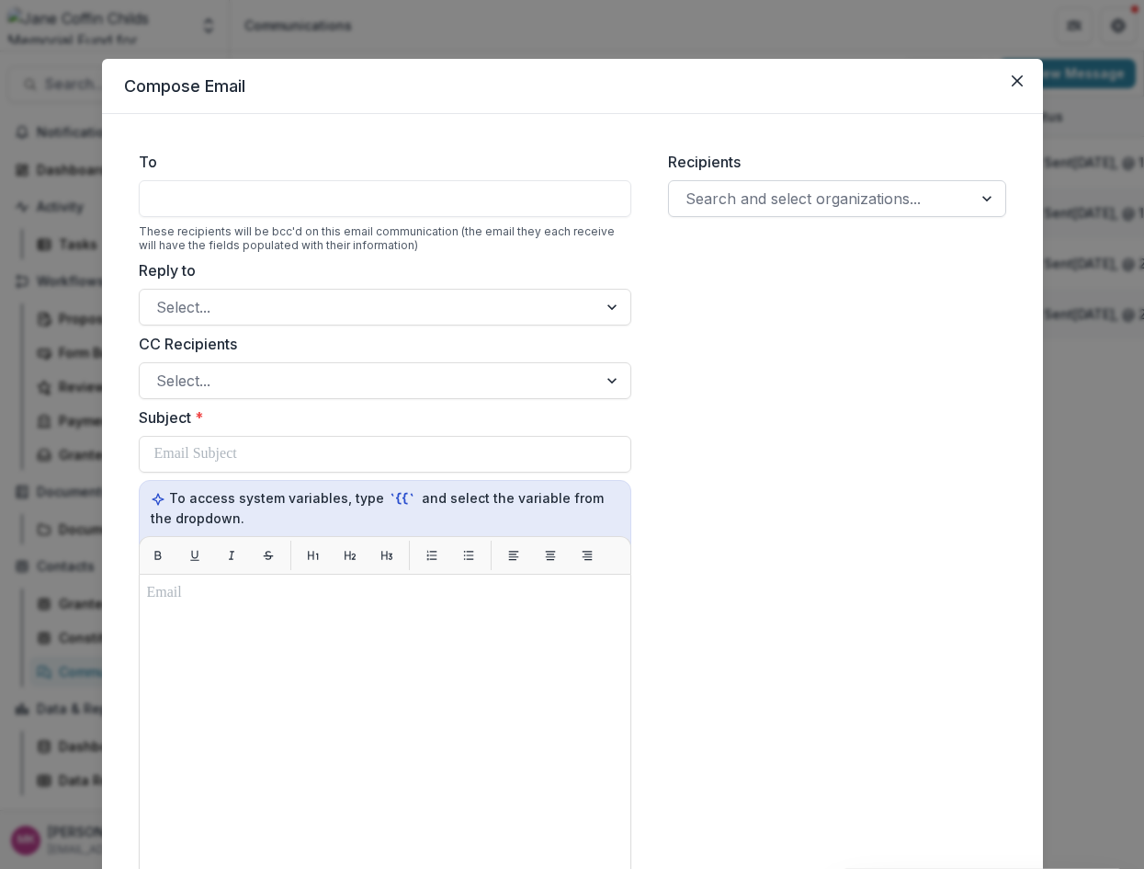
click at [810, 205] on div at bounding box center [821, 199] width 270 height 26
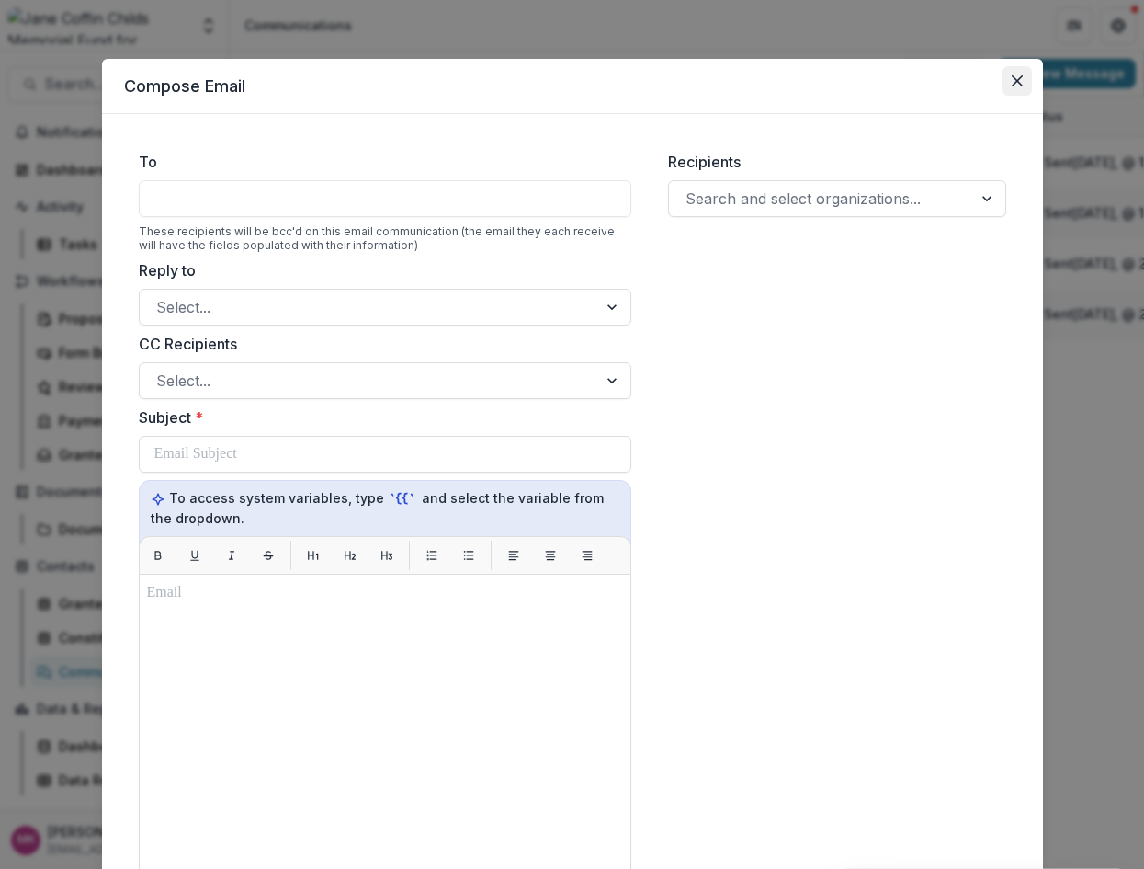
click at [1008, 86] on button "Close" at bounding box center [1017, 80] width 29 height 29
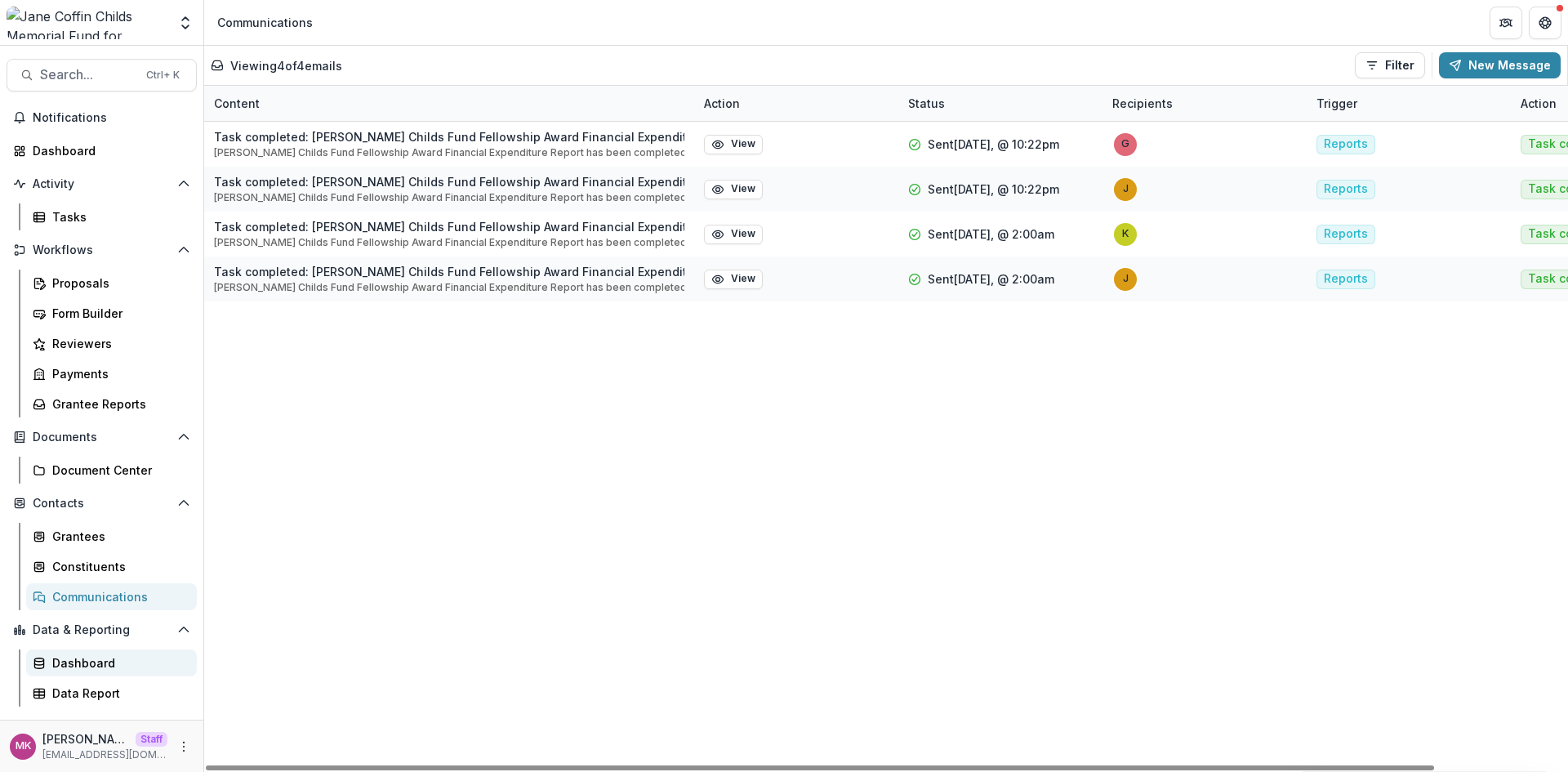
click at [87, 651] on link "Dashboard" at bounding box center [111, 663] width 171 height 27
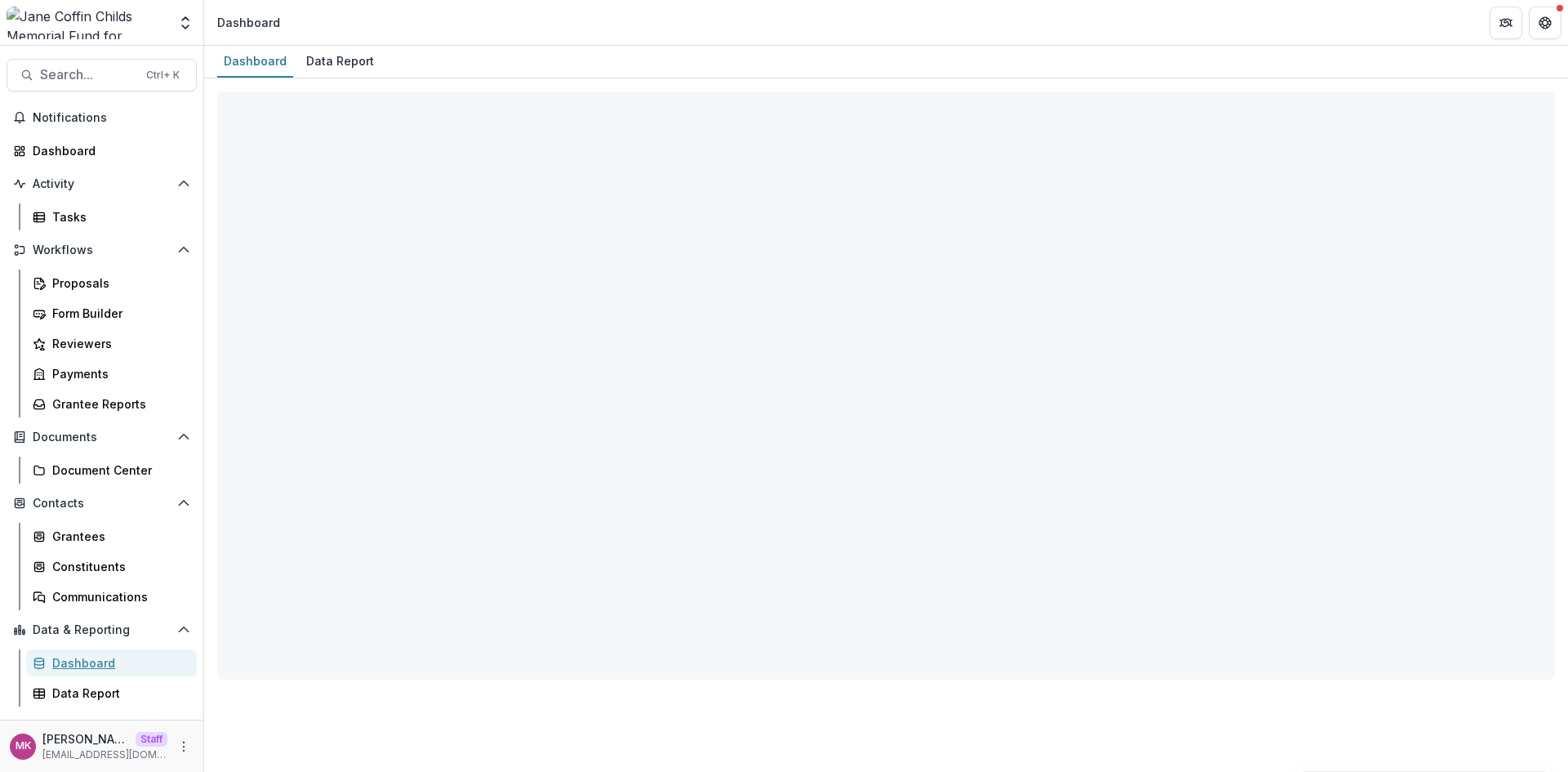
select select "**********"
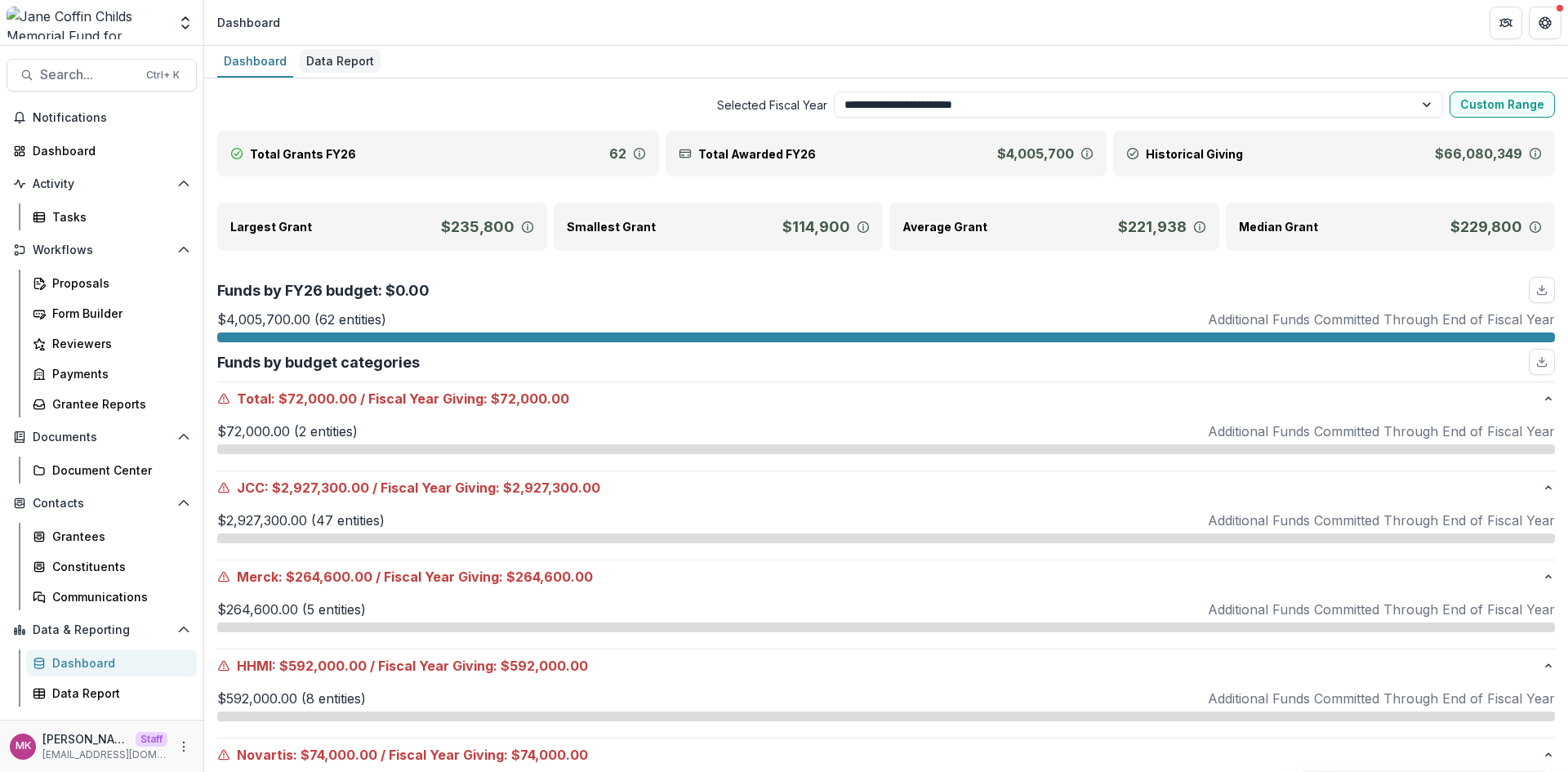
click at [345, 60] on div "Data Report" at bounding box center [339, 60] width 81 height 24
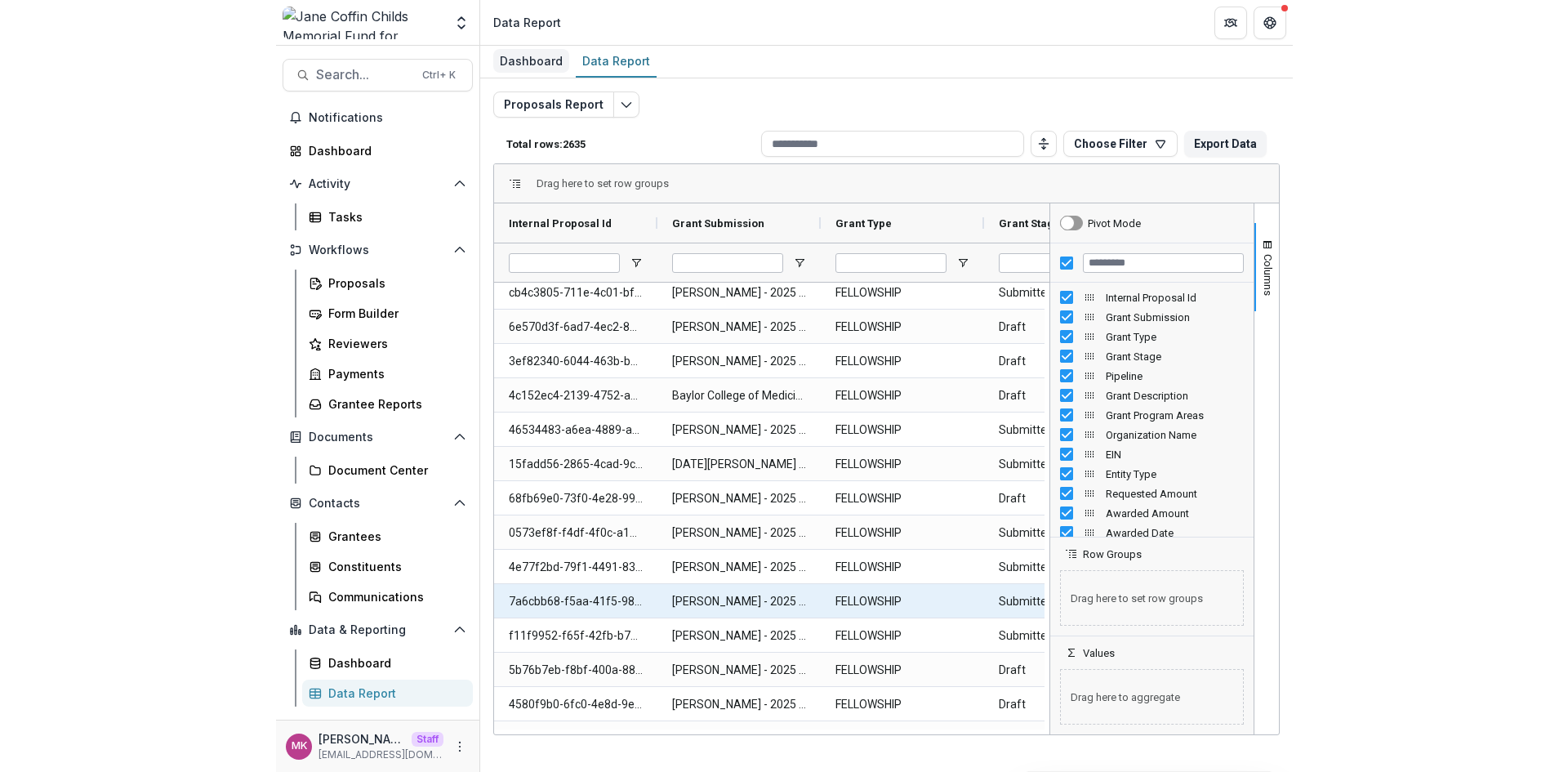
scroll to position [381, 0]
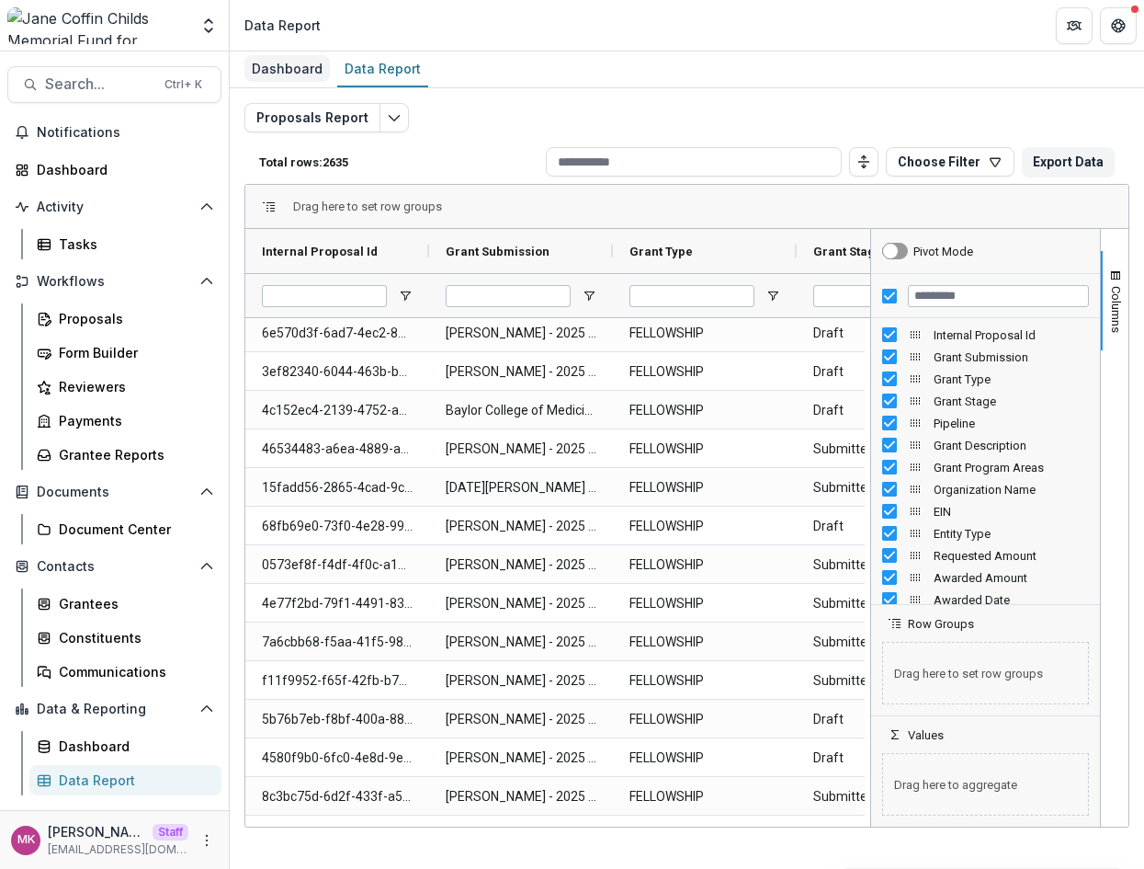
click at [289, 82] on link "Dashboard" at bounding box center [286, 69] width 85 height 36
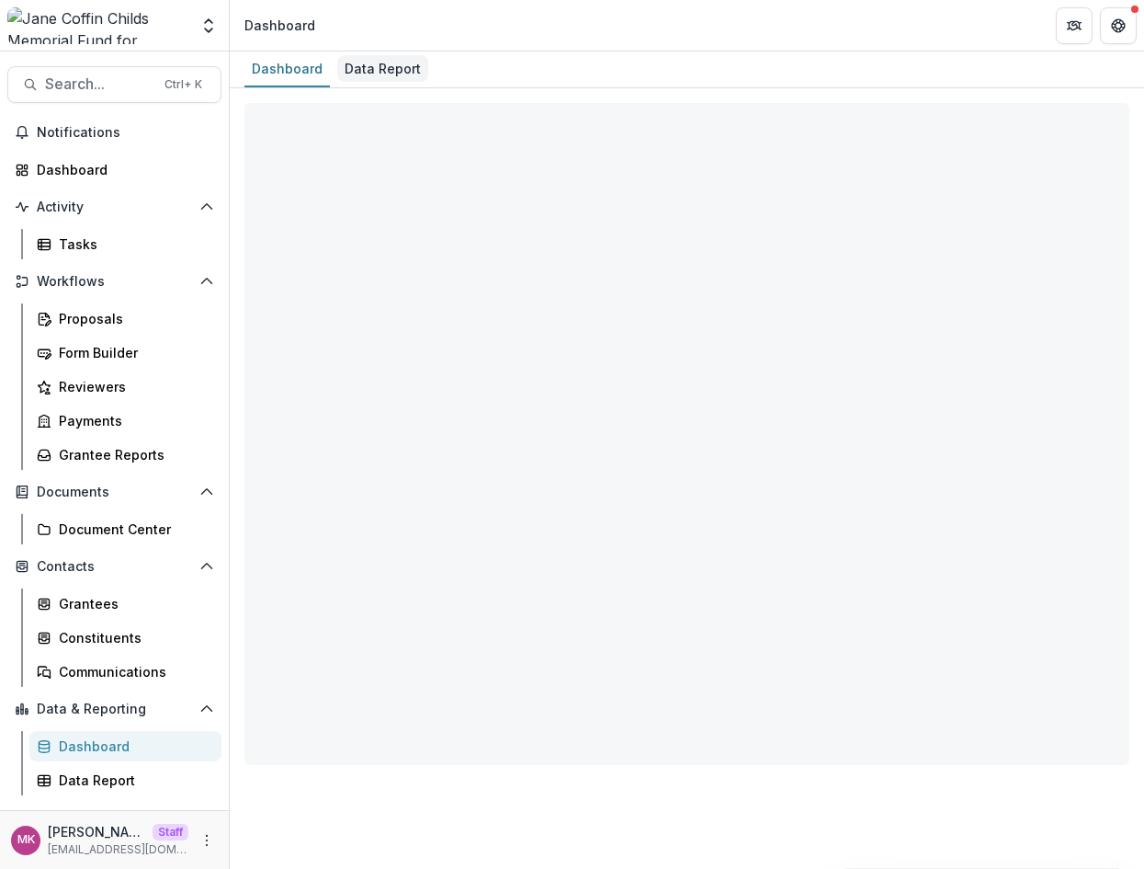
select select "**********"
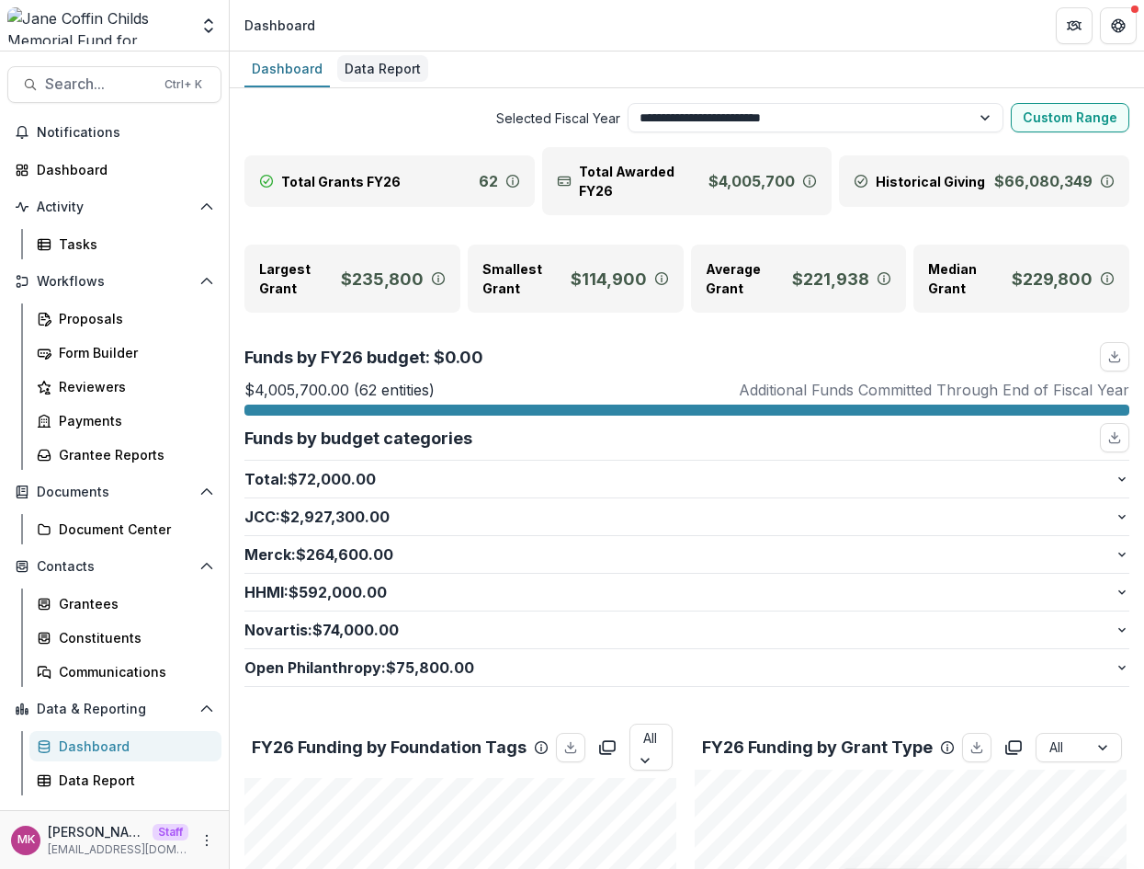
click at [363, 79] on div "Data Report" at bounding box center [382, 68] width 91 height 27
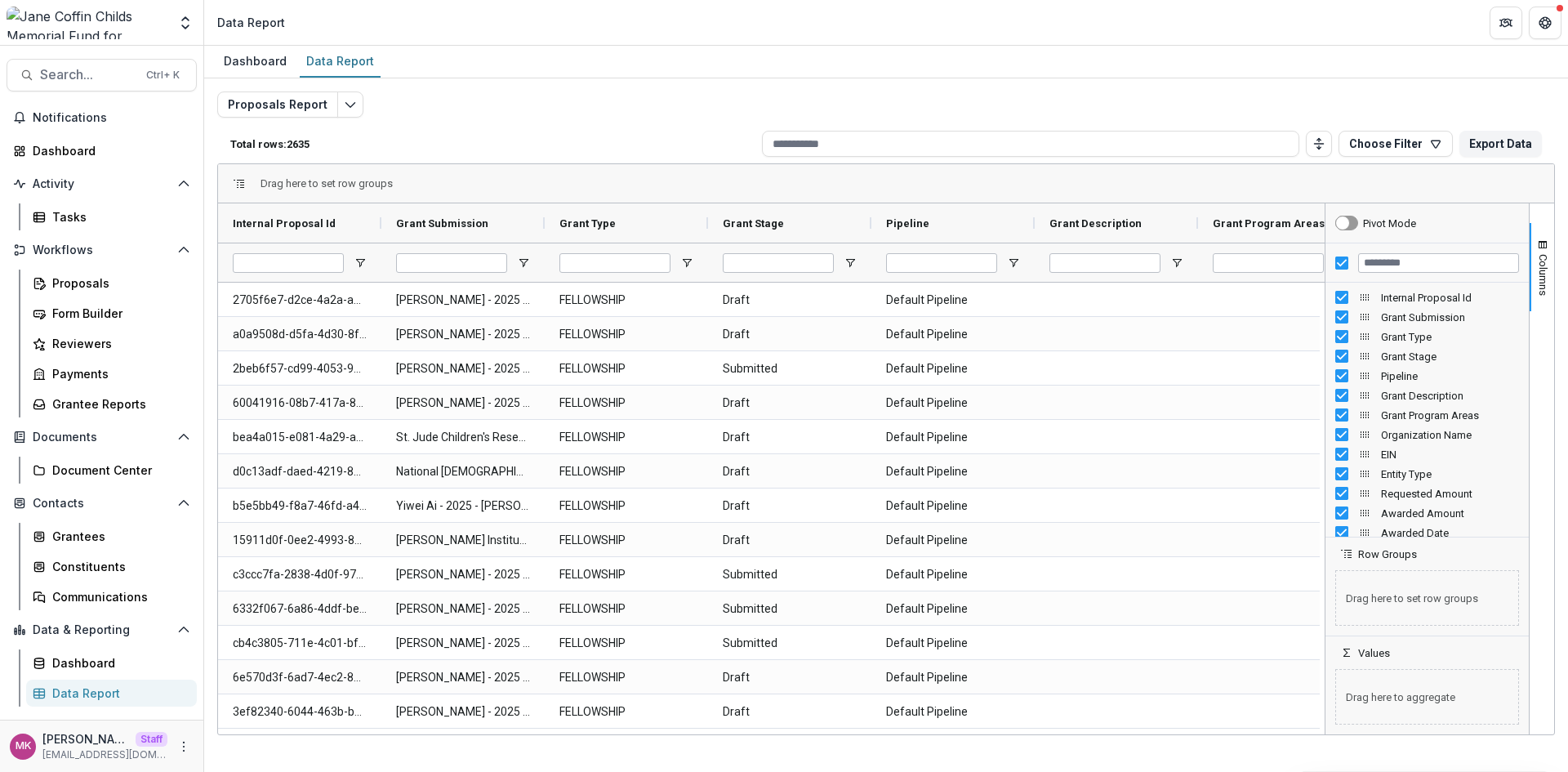
click at [967, 25] on header "Data Report" at bounding box center [886, 22] width 1364 height 45
